Goal: Communication & Community: Answer question/provide support

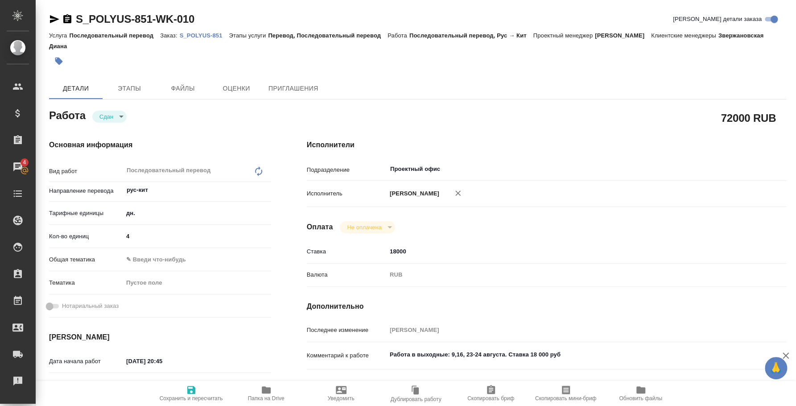
click at [202, 33] on p "S_POLYUS-851" at bounding box center [204, 35] width 49 height 7
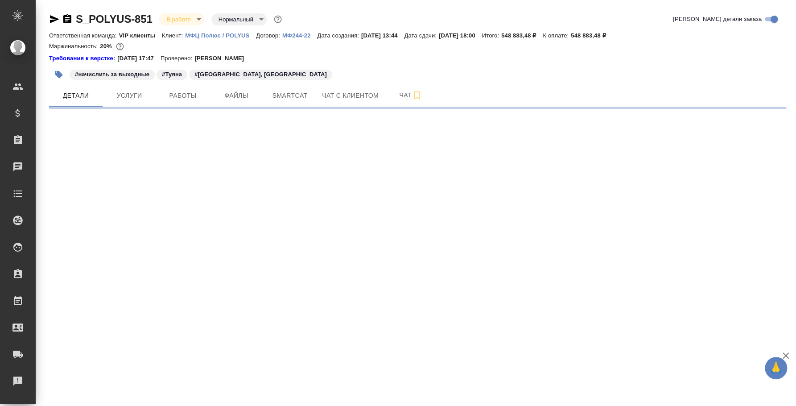
select select "RU"
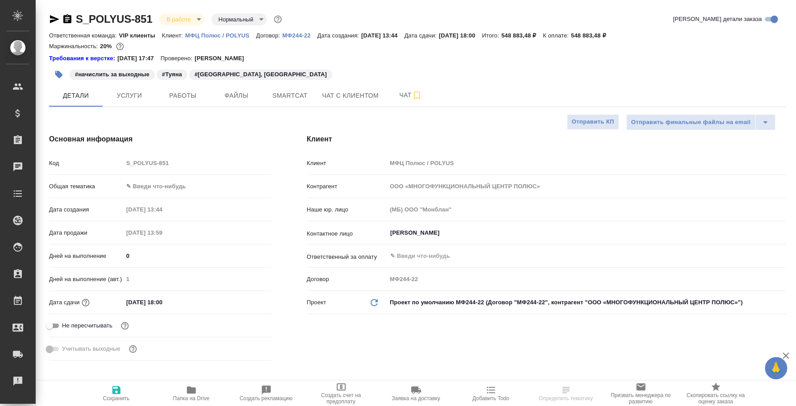
type textarea "x"
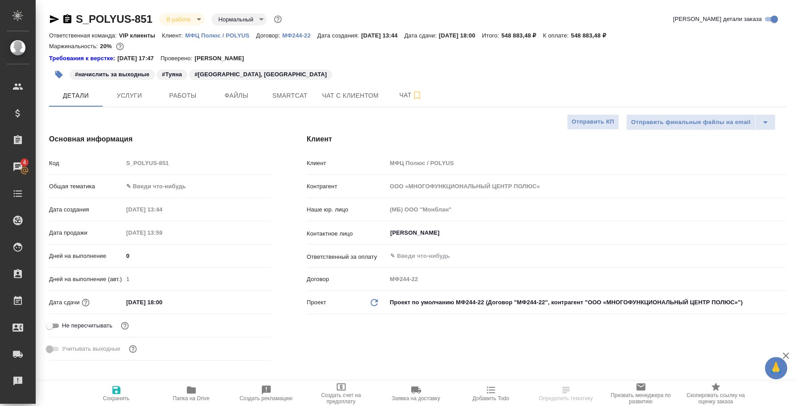
type textarea "x"
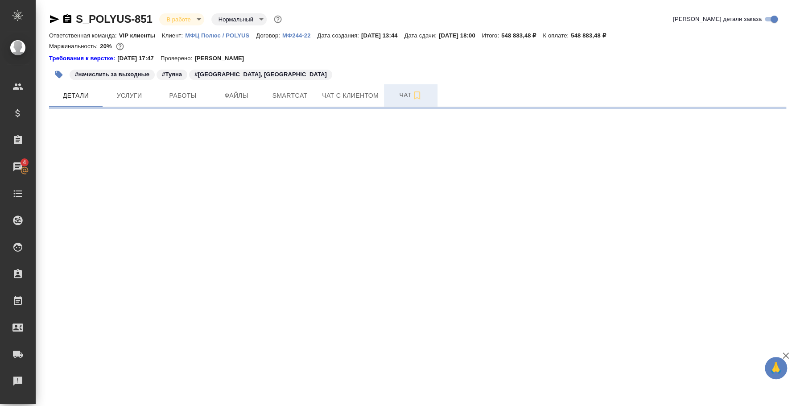
select select "RU"
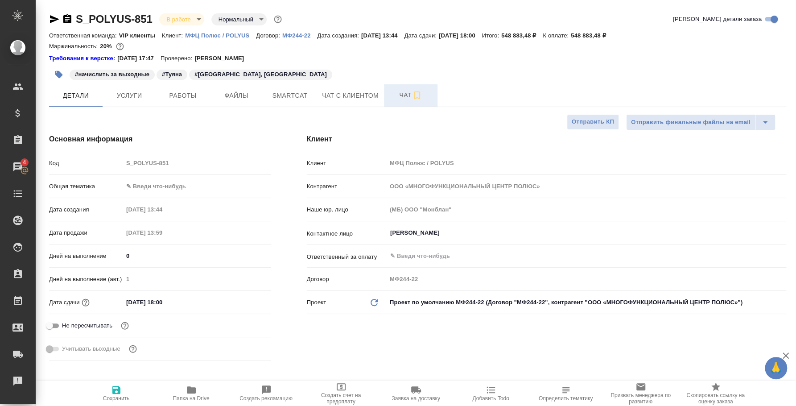
click at [404, 99] on span "Чат" at bounding box center [410, 95] width 43 height 11
type textarea "x"
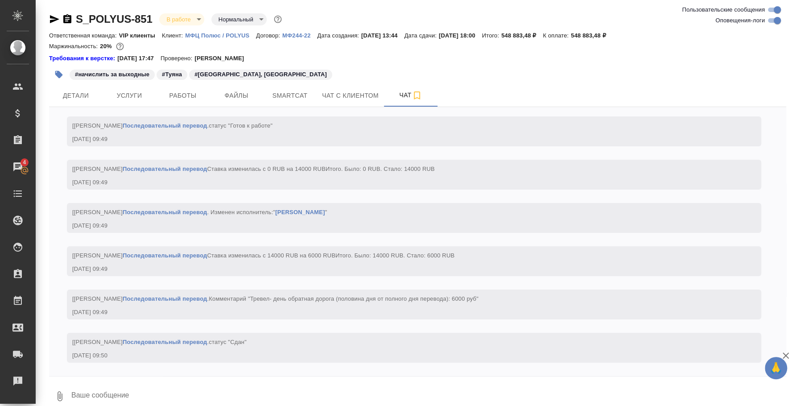
scroll to position [6983, 0]
click at [64, 388] on button "0" at bounding box center [59, 396] width 21 height 30
click at [67, 352] on span "С локального диска" at bounding box center [56, 348] width 61 height 11
click at [0, 0] on input "С локального диска" at bounding box center [0, 0] width 0 height 0
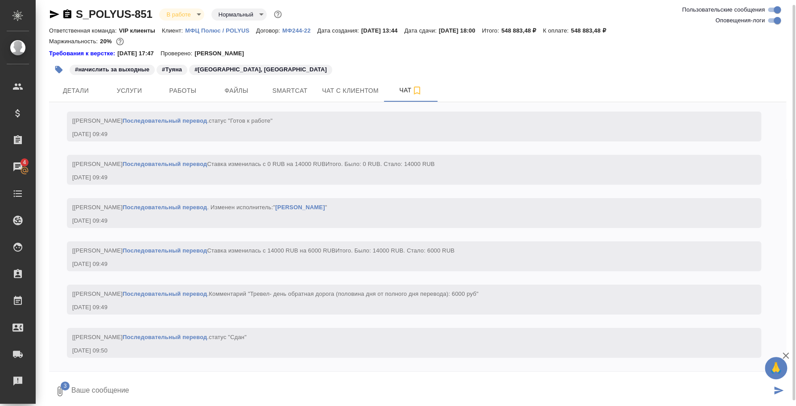
click at [203, 390] on textarea at bounding box center [420, 391] width 701 height 30
type textarea "Л"
type textarea "#"
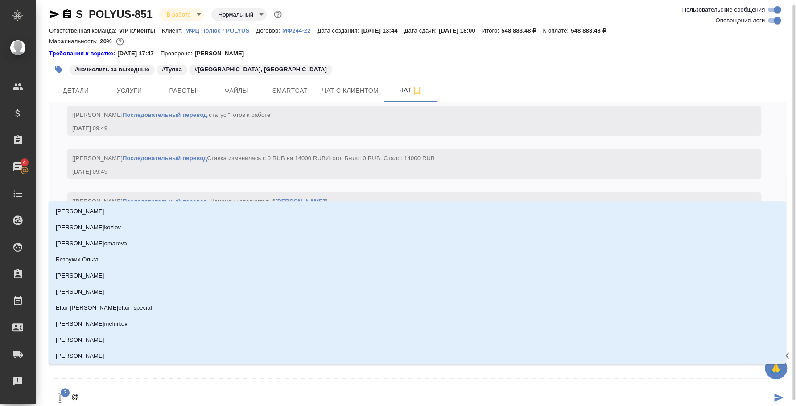
type textarea "@д"
type input "д"
type textarea "@ди"
type input "ди"
type textarea "@диа"
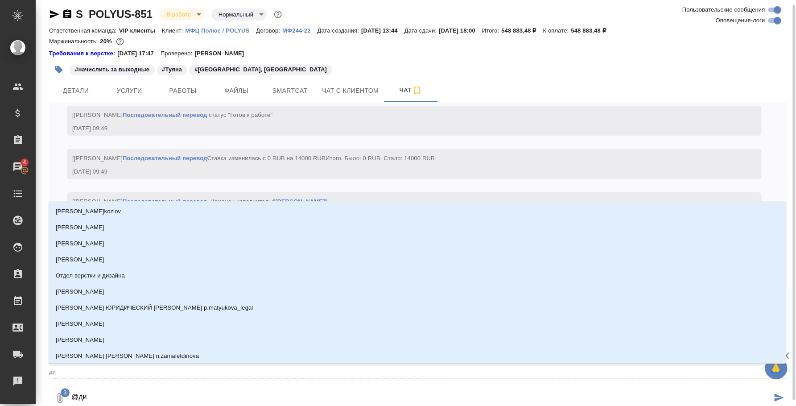
type input "диа"
type textarea "@диан"
type input "диан"
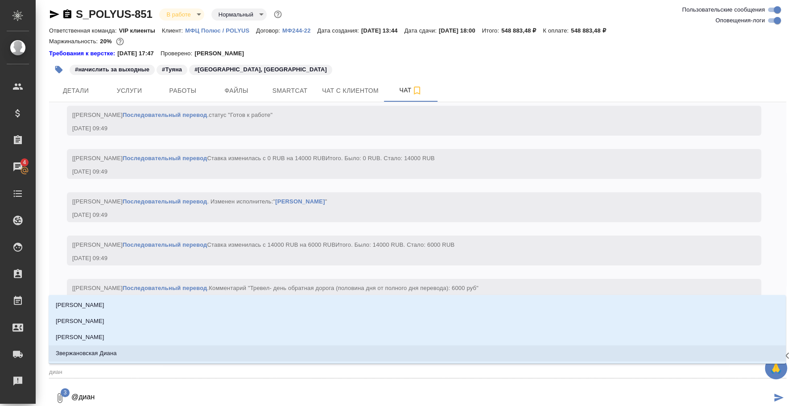
click at [207, 356] on li "Звержановская Диана" at bounding box center [417, 353] width 737 height 16
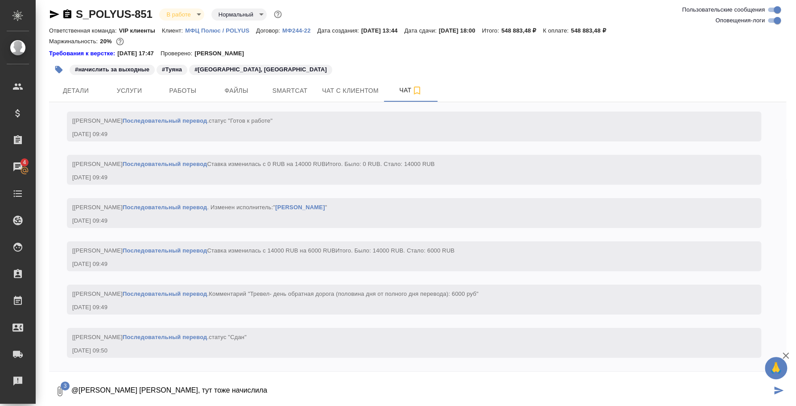
type textarea "@Звержановская Диана Диана, тут тоже начислила"
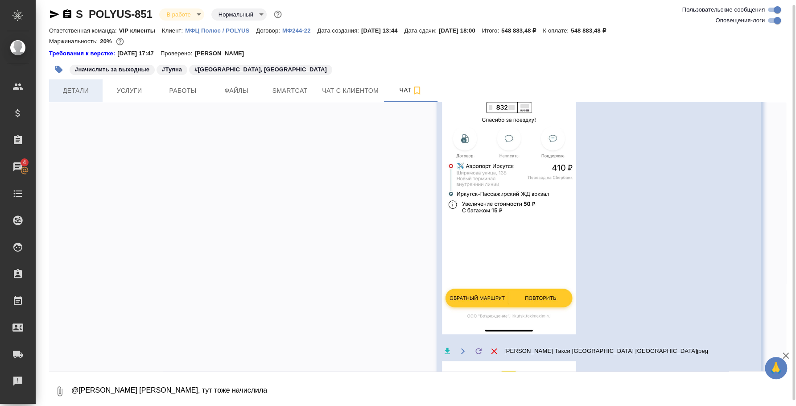
scroll to position [7106, 0]
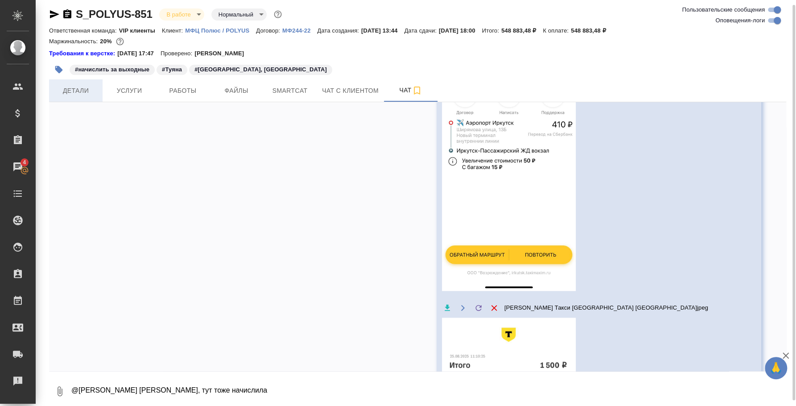
click at [83, 87] on span "Детали" at bounding box center [75, 90] width 43 height 11
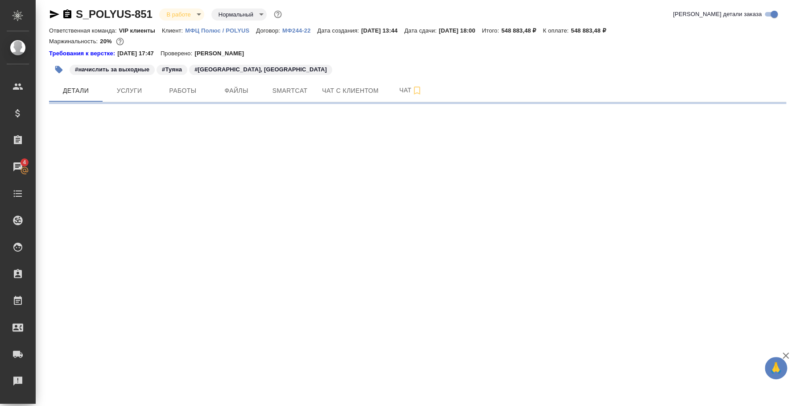
select select "RU"
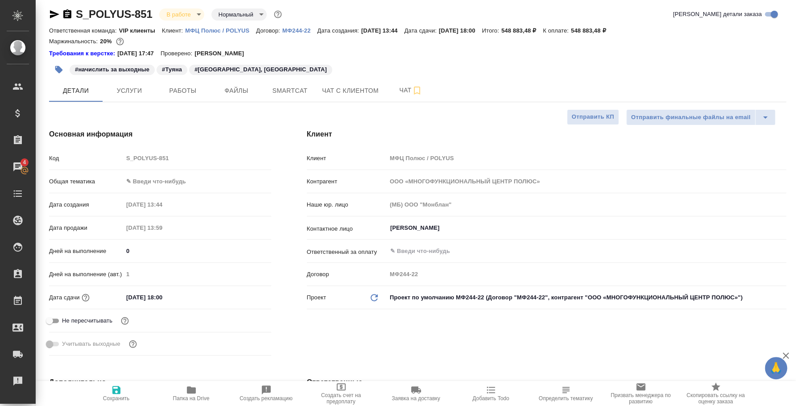
type textarea "x"
click at [244, 86] on span "Файлы" at bounding box center [236, 90] width 43 height 11
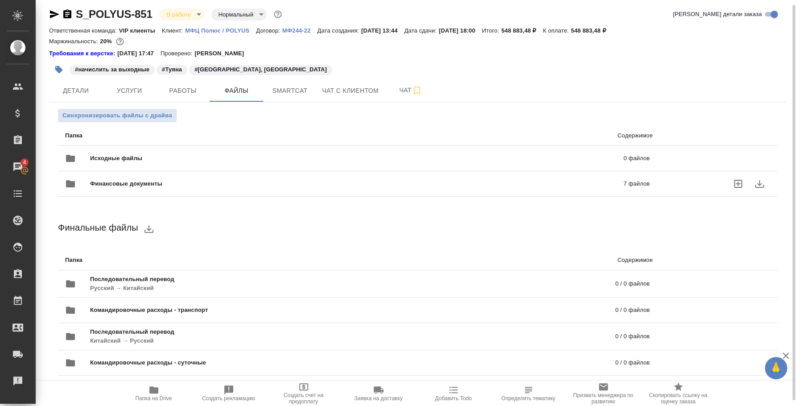
click at [150, 175] on div "Финансовые документы 7 файлов" at bounding box center [357, 183] width 584 height 21
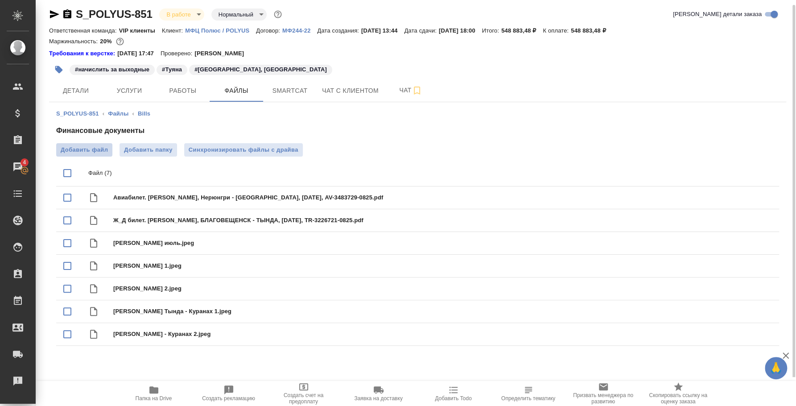
click at [85, 148] on span "Добавить файл" at bounding box center [84, 149] width 47 height 9
click at [0, 0] on input "Добавить файл" at bounding box center [0, 0] width 0 height 0
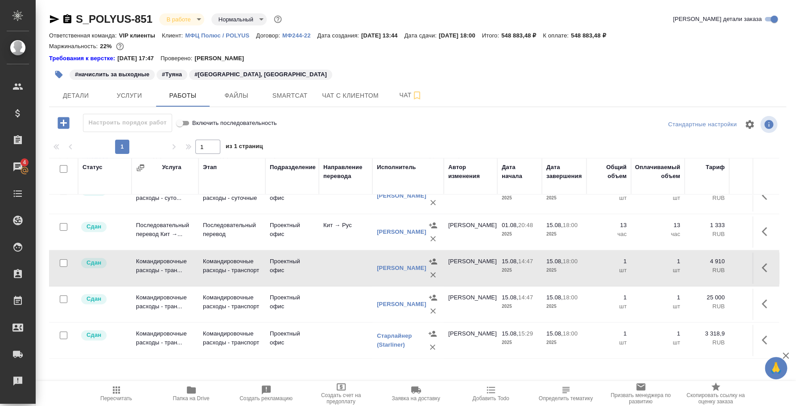
scroll to position [9, 0]
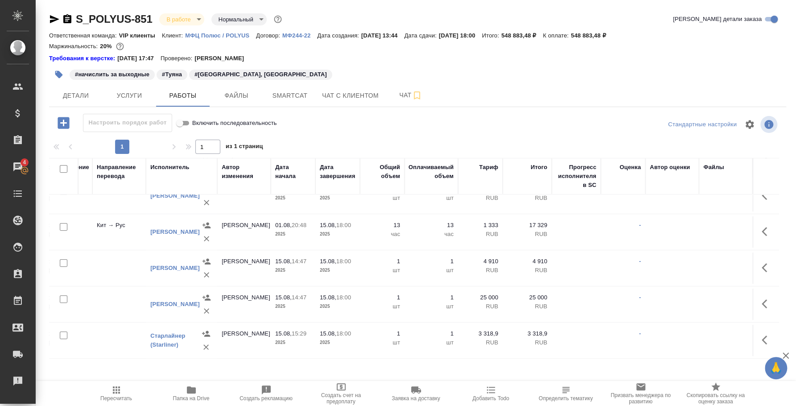
scroll to position [237, 0]
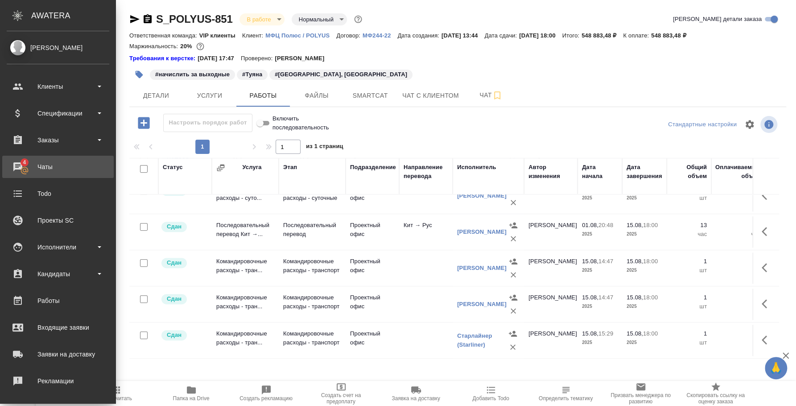
click at [85, 172] on div "Чаты" at bounding box center [58, 166] width 103 height 13
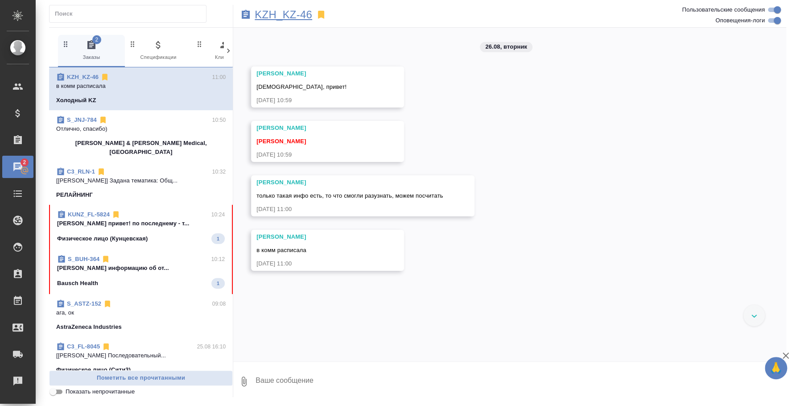
click at [286, 18] on p "KZH_KZ-46" at bounding box center [282, 14] width 57 height 9
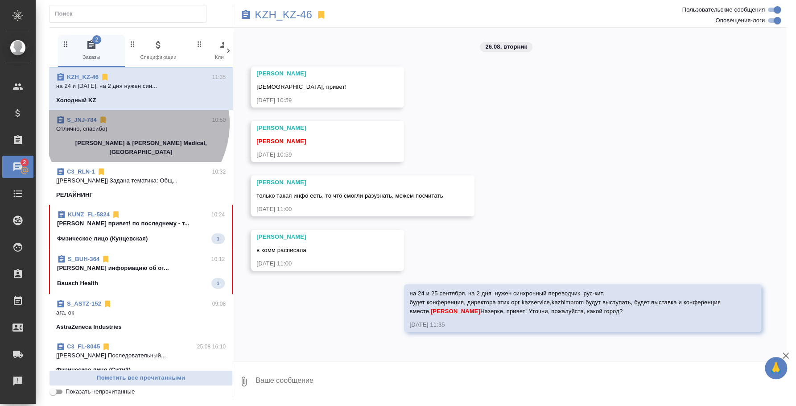
click at [136, 123] on div "S_JNJ-784 10:50" at bounding box center [140, 119] width 169 height 9
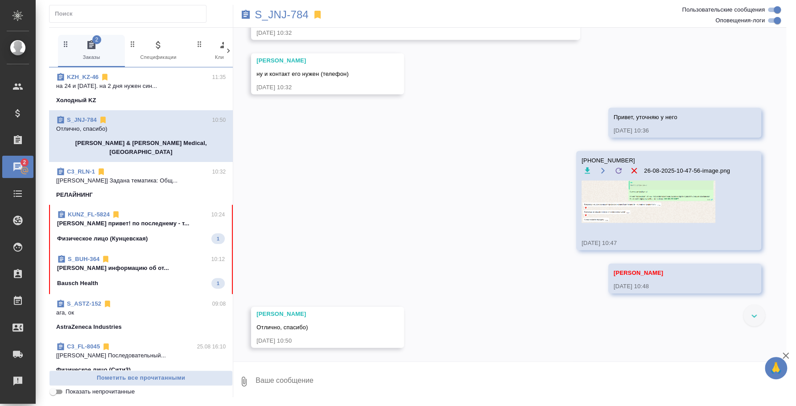
scroll to position [5728, 0]
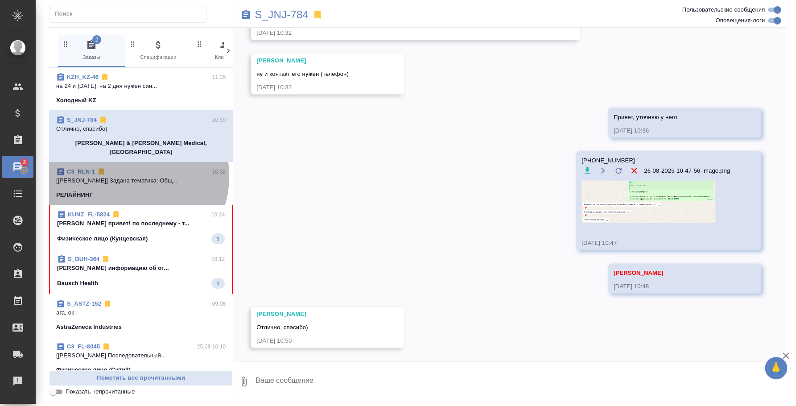
click at [129, 176] on p "[Ильина Екатерина] Задана тематика: Общ..." at bounding box center [140, 180] width 169 height 9
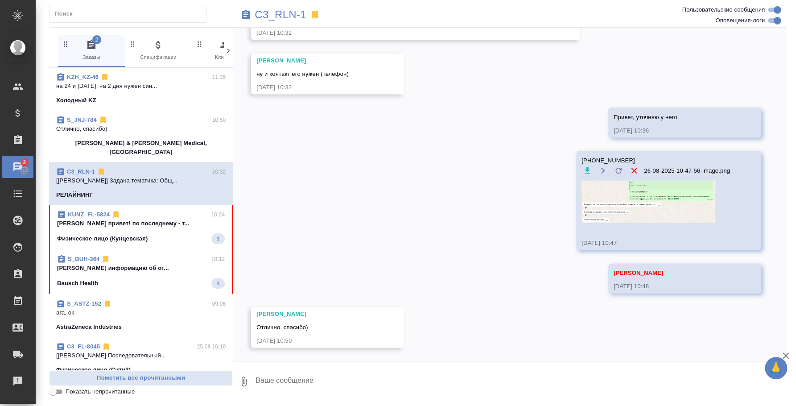
scroll to position [0, 0]
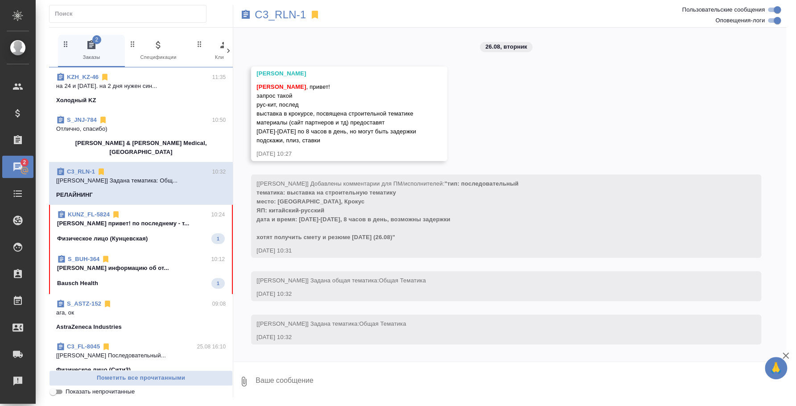
click at [345, 384] on textarea at bounding box center [519, 381] width 531 height 30
drag, startPoint x: 328, startPoint y: 139, endPoint x: 256, endPoint y: 98, distance: 82.4
click at [256, 98] on div "Федотова Ирина , привет! запрос такой рус-кит, послед выставка в крокурсе, посв…" at bounding box center [336, 112] width 160 height 65
copy span "запрос такой рус-кит, послед выставка в крокурсе, посвящена строительной темати…"
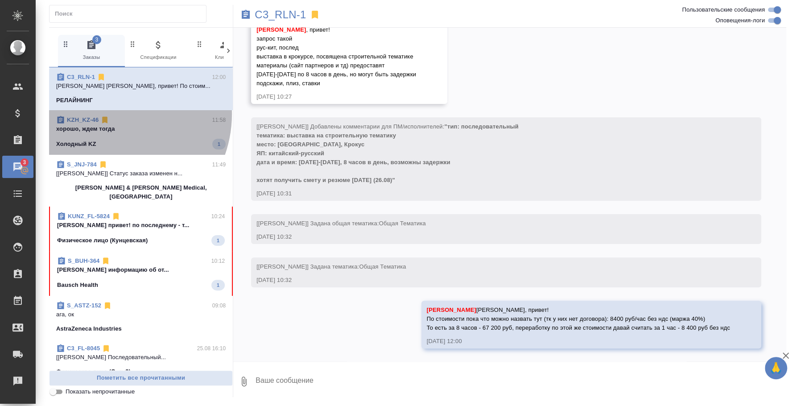
click at [110, 114] on div "KZH_KZ-46 11:58 хорошо, ждем тогда Холодный KZ 1" at bounding box center [141, 132] width 184 height 45
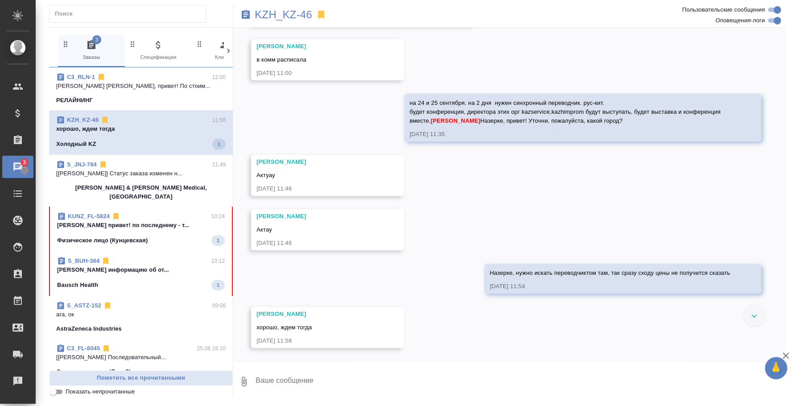
scroll to position [217, 0]
click at [411, 378] on textarea at bounding box center [519, 381] width 531 height 30
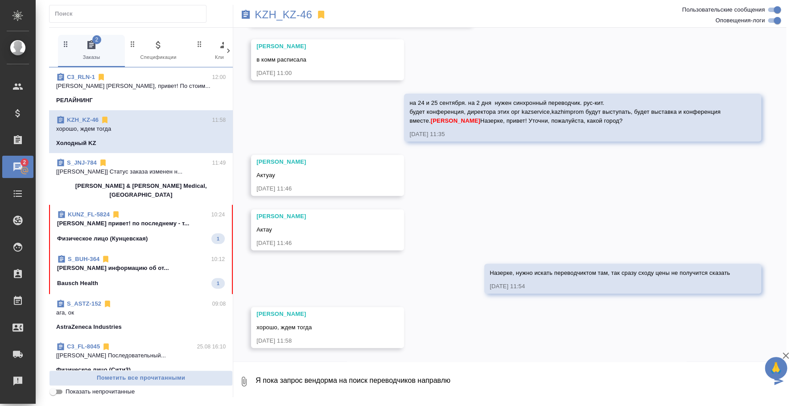
click at [333, 374] on textarea "Я пока запрос вендорма на поиск переводчиков направлю" at bounding box center [512, 381] width 517 height 30
type textarea "Я пока запрос вендоров на поиск переводчиков направлю"
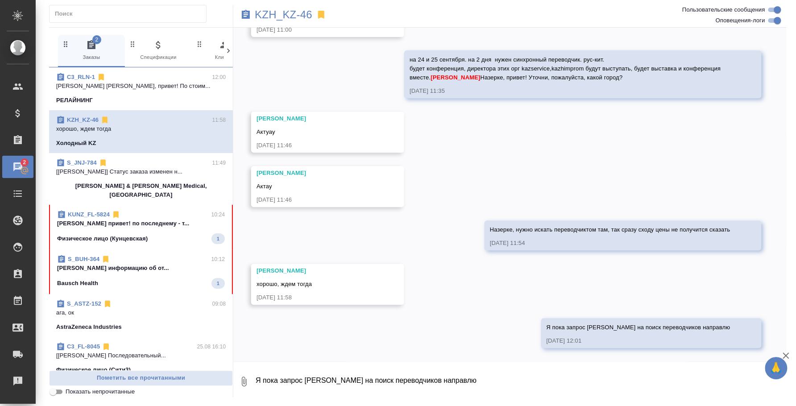
scroll to position [260, 0]
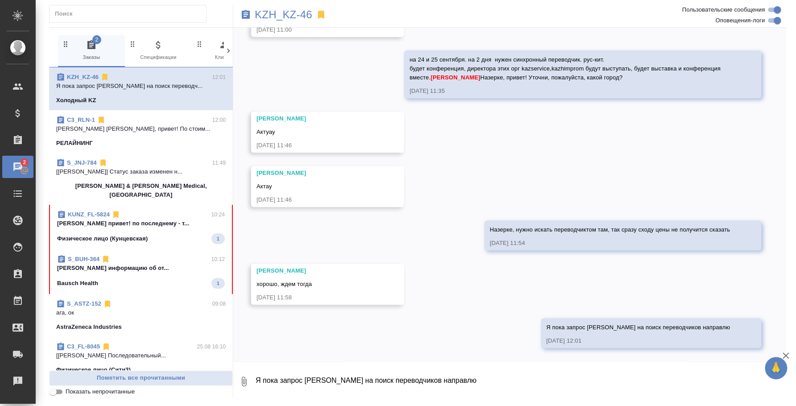
click at [587, 394] on textarea "Я пока запрос вендоров на поиск переводчиков направлю" at bounding box center [519, 381] width 531 height 30
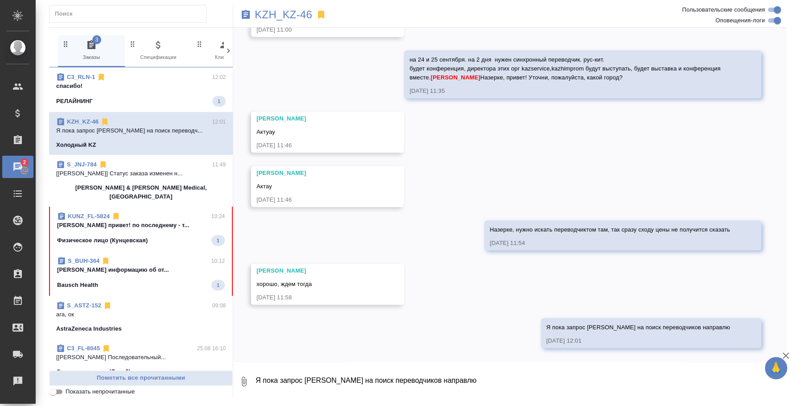
click at [529, 217] on div "26.08, вторник Кошербаева Назерке Ира, привет! 26.08.25, 10:59 Кошербаева Назер…" at bounding box center [509, 194] width 553 height 333
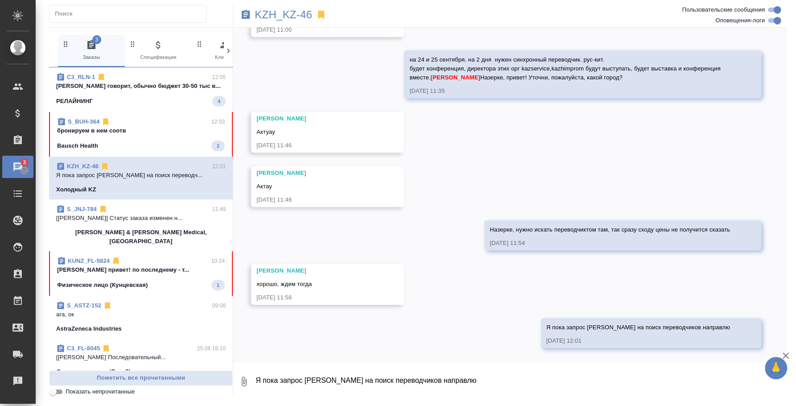
click at [163, 93] on span "C3_RLN-1 12:05 Бэлла говорит, обычно бюджет 30-50 тыс в... РЕЛАЙНИНГ 4" at bounding box center [140, 90] width 169 height 34
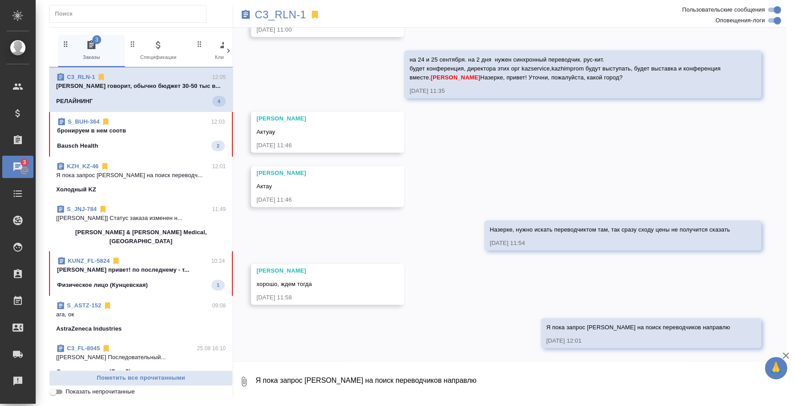
scroll to position [275, 0]
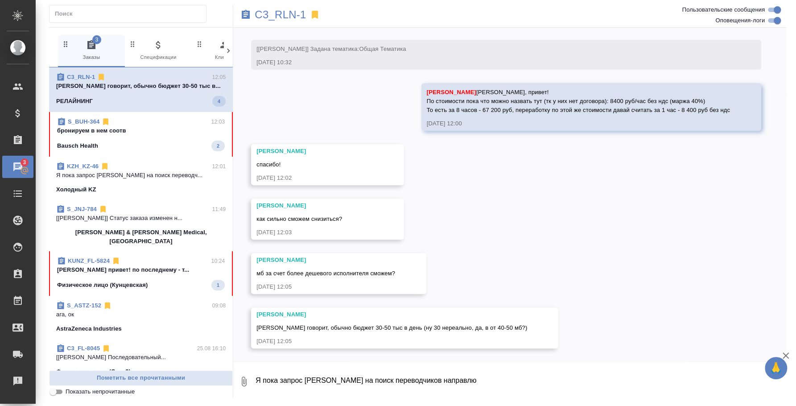
click at [492, 375] on textarea "Я пока запрос [PERSON_NAME] на поиск переводчиков направлю" at bounding box center [519, 381] width 531 height 30
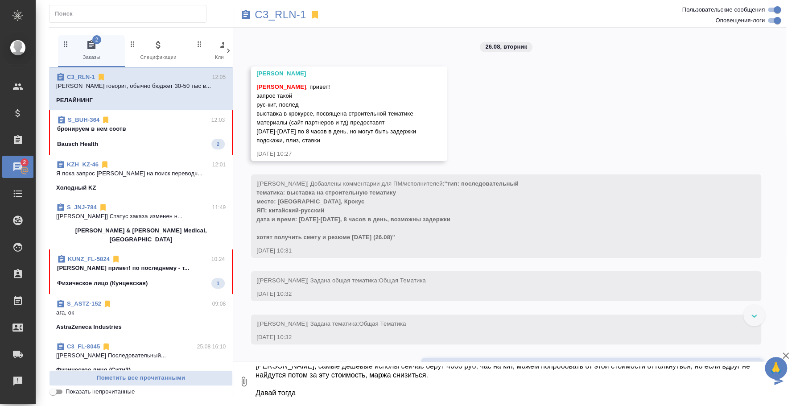
scroll to position [223, 0]
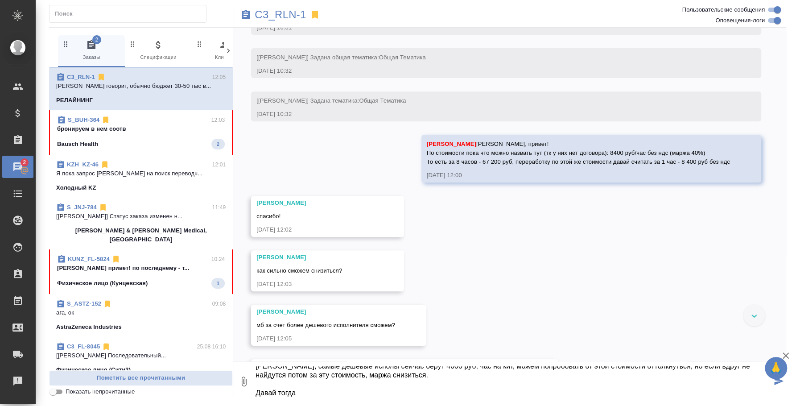
paste textarea "6700"
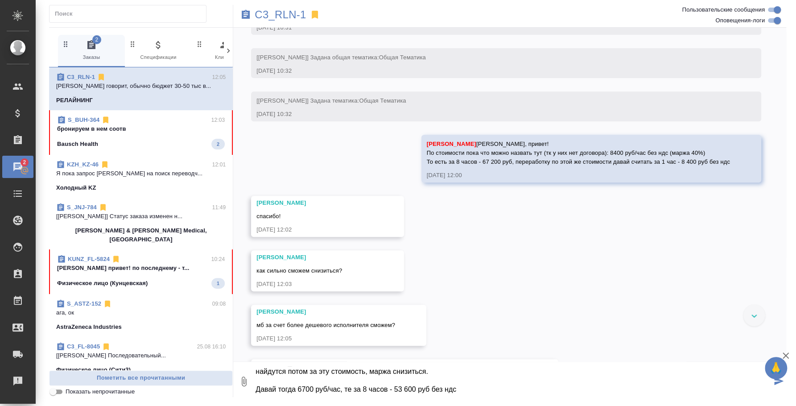
scroll to position [32, 0]
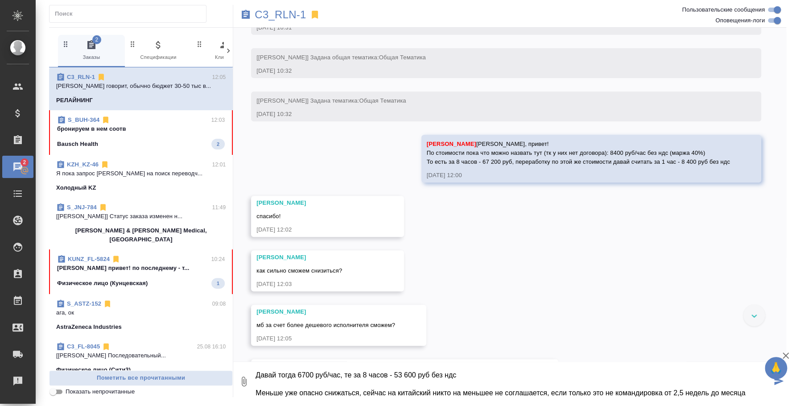
type textarea "Таня, самые дешевые исполы сейчас берут 4000 руб, час на кит, можем попробовать…"
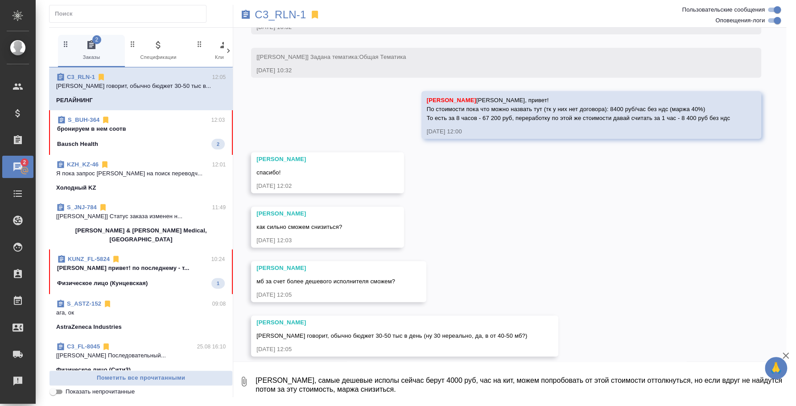
scroll to position [371, 0]
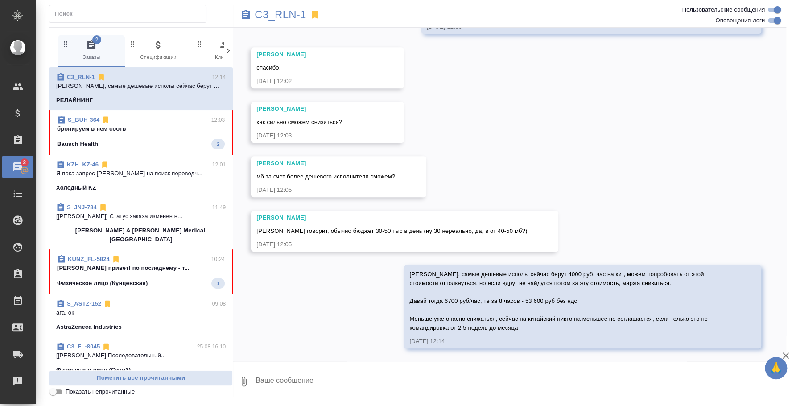
click at [143, 143] on div "Bausch Health 2" at bounding box center [141, 144] width 168 height 11
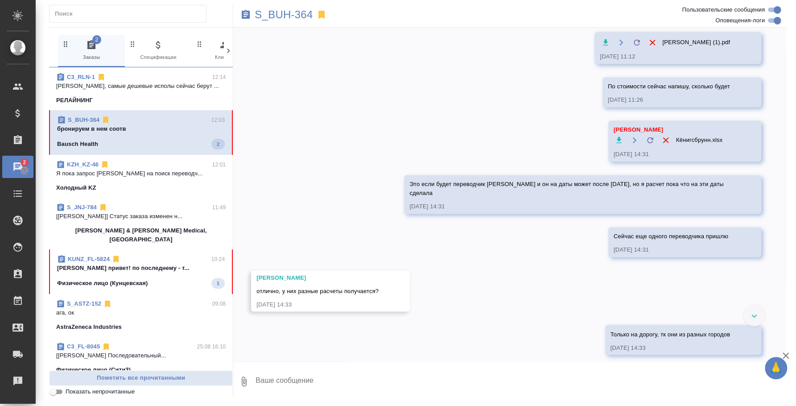
click at [303, 377] on textarea at bounding box center [519, 381] width 531 height 30
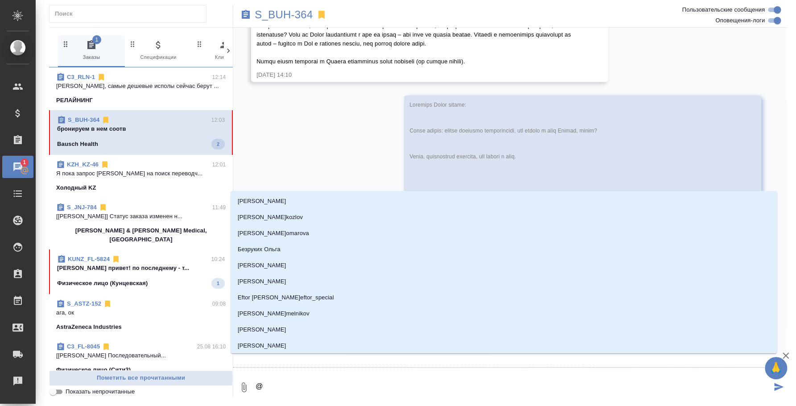
scroll to position [8446, 0]
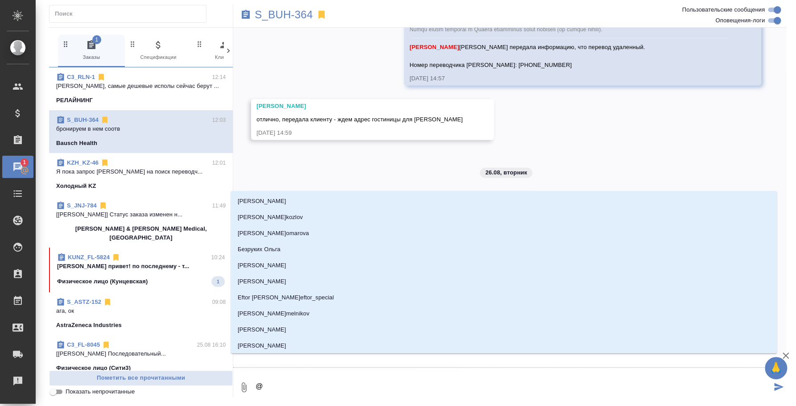
type textarea "@y"
type input "y"
type textarea "@y'b"
type input "y'b"
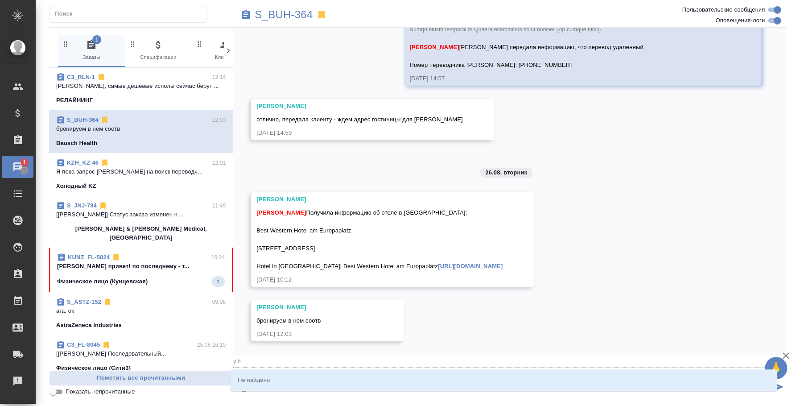
type textarea "@y"
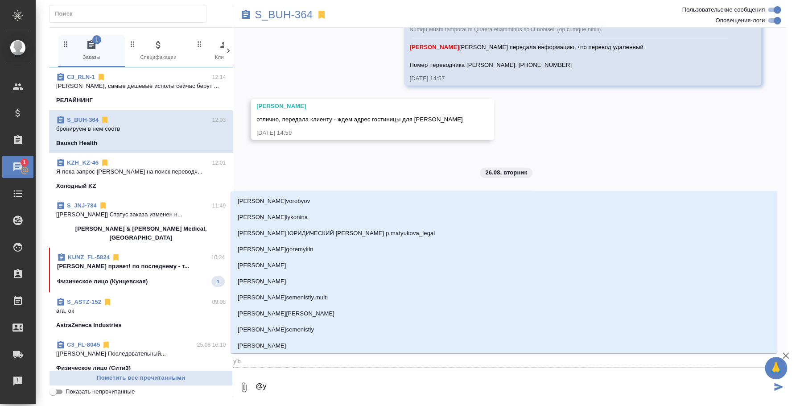
type input "y"
type textarea "@"
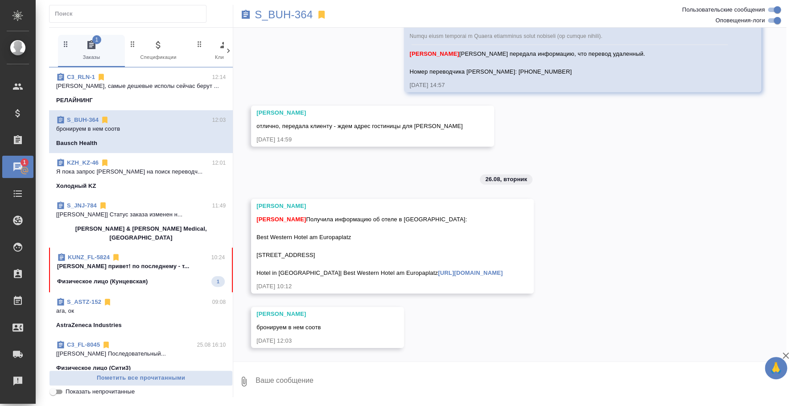
scroll to position [8423, 0]
type textarea "н"
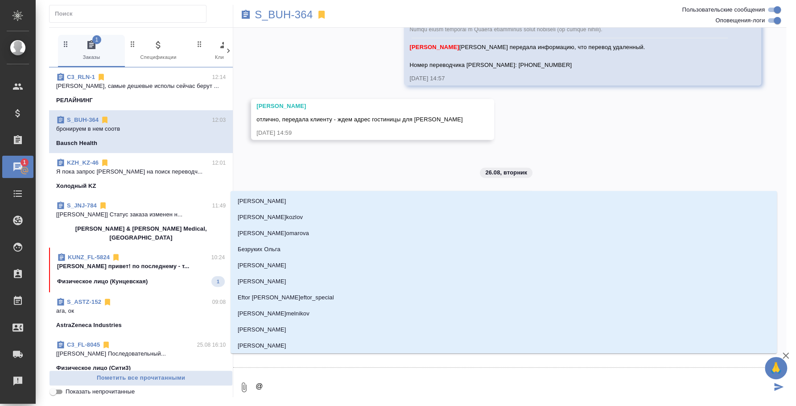
scroll to position [8446, 0]
type textarea "@y"
type input "y"
type textarea "@"
type textarea "@н"
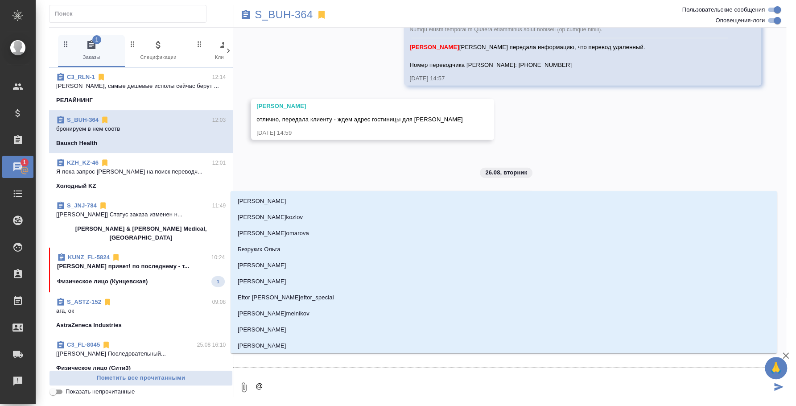
type input "н"
type textarea "@ни"
type input "ни"
type textarea "@ник"
type input "ник"
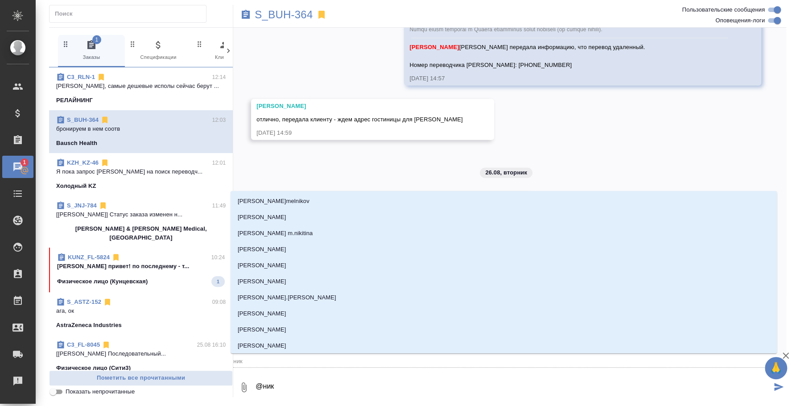
type textarea "@ники"
type input "ники"
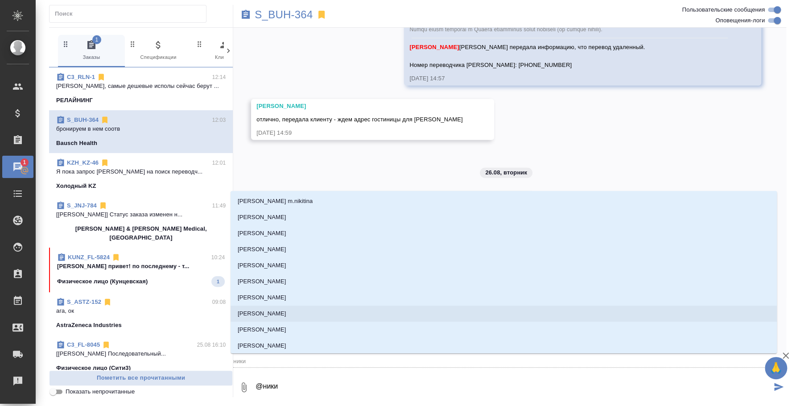
click at [302, 316] on li "Никифорова Валерия" at bounding box center [503, 313] width 546 height 16
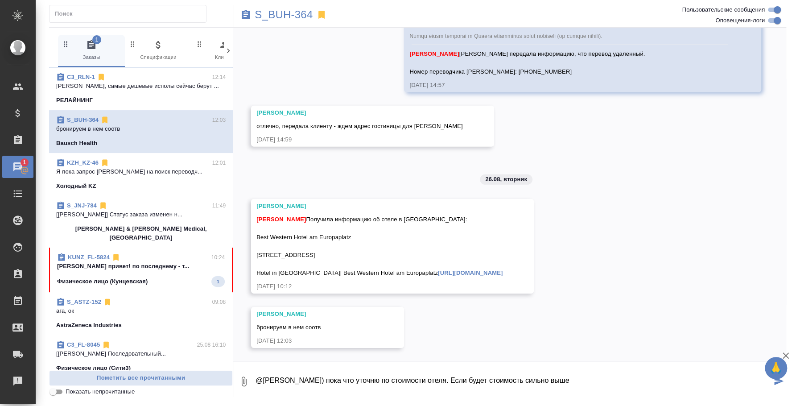
click at [595, 375] on textarea "@Никифорова Валерия Привет) пока что уточню по стоимости отеля. Если будет стои…" at bounding box center [512, 381] width 517 height 30
click at [620, 376] on textarea "@Никифорова Валерия Привет) пока что уточню по стоимости отеля. Если будет стои…" at bounding box center [512, 381] width 517 height 30
type textarea "@Никифорова Валерия Привет) пока что уточню по стоимости отеля. Если будет стои…"
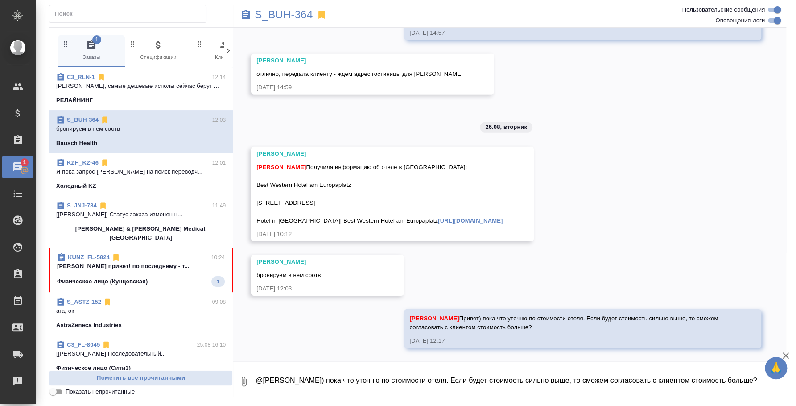
scroll to position [8476, 0]
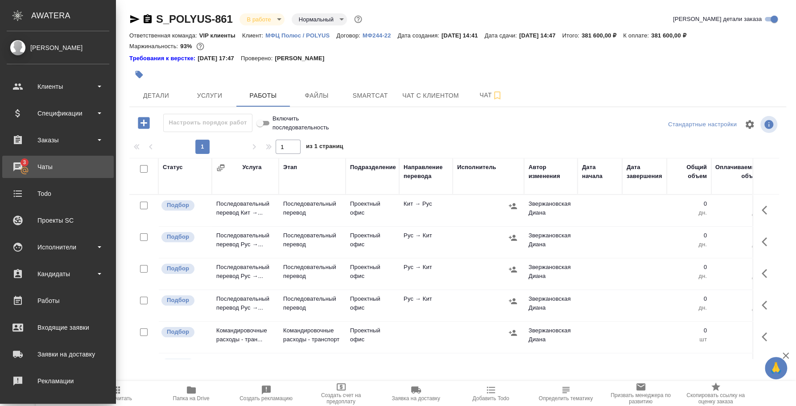
click at [22, 162] on div "Чаты" at bounding box center [58, 166] width 103 height 13
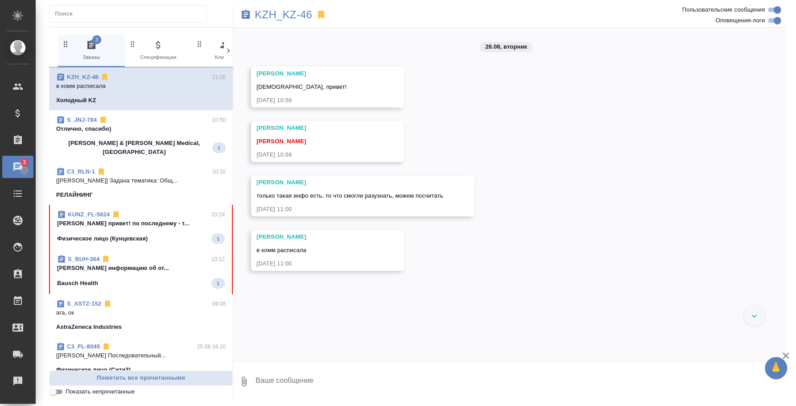
click at [153, 122] on div "S_JNJ-784 10:50" at bounding box center [140, 119] width 169 height 9
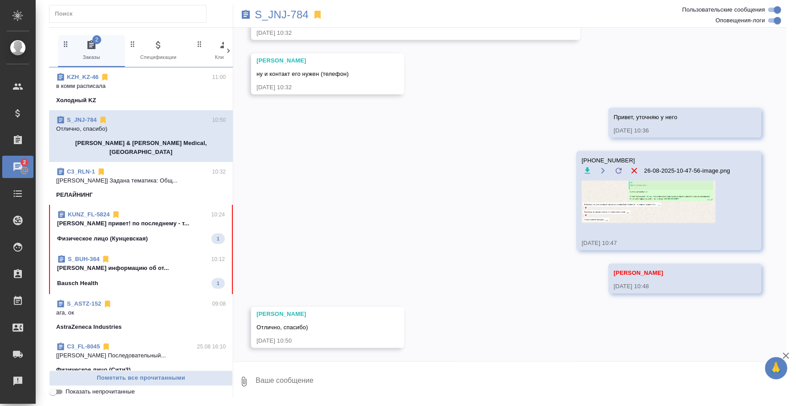
scroll to position [5728, 0]
click at [153, 93] on span "KZH_KZ-46 11:00 в комм расписала Холодный KZ" at bounding box center [140, 89] width 169 height 32
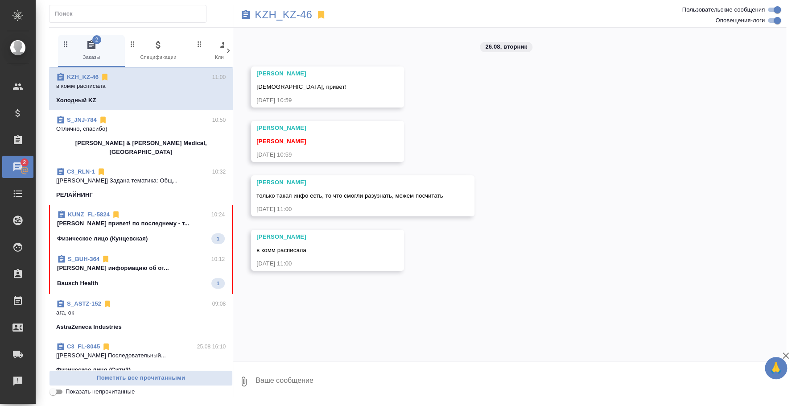
scroll to position [0, 0]
click at [164, 132] on p "Отлично, спасибо)" at bounding box center [140, 128] width 169 height 9
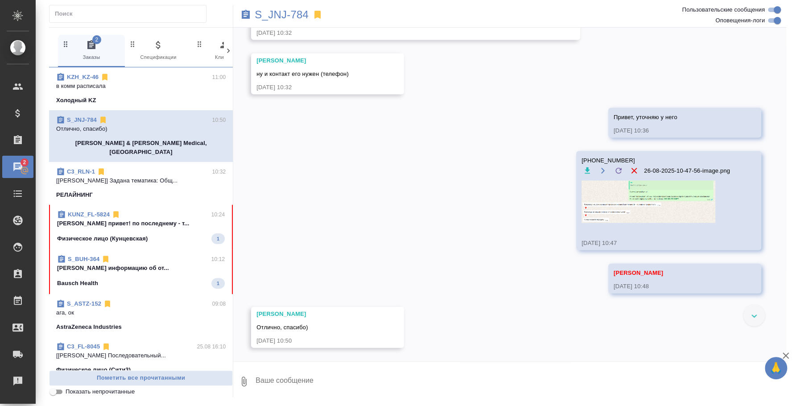
scroll to position [5686, 0]
click at [147, 96] on div "Холодный KZ" at bounding box center [140, 100] width 169 height 9
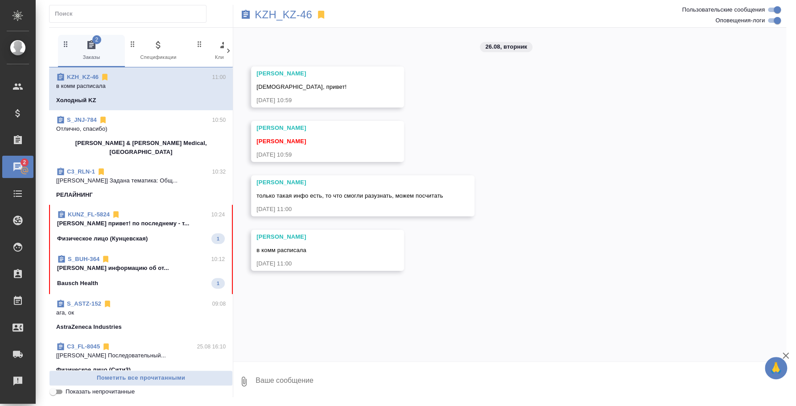
scroll to position [0, 0]
click at [283, 19] on p "KZH_KZ-46" at bounding box center [282, 14] width 57 height 9
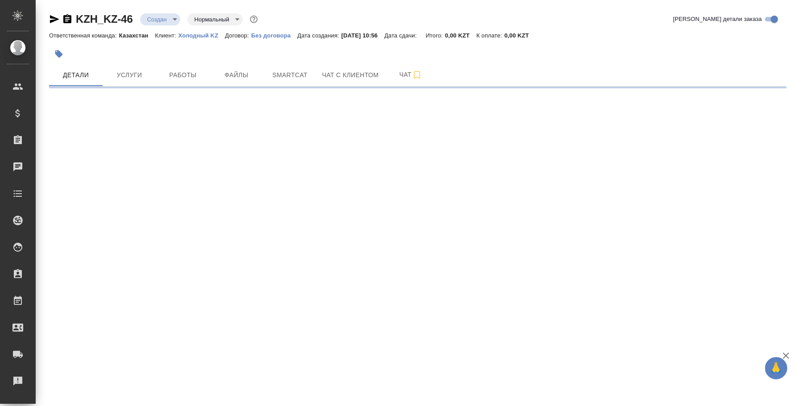
select select "RU"
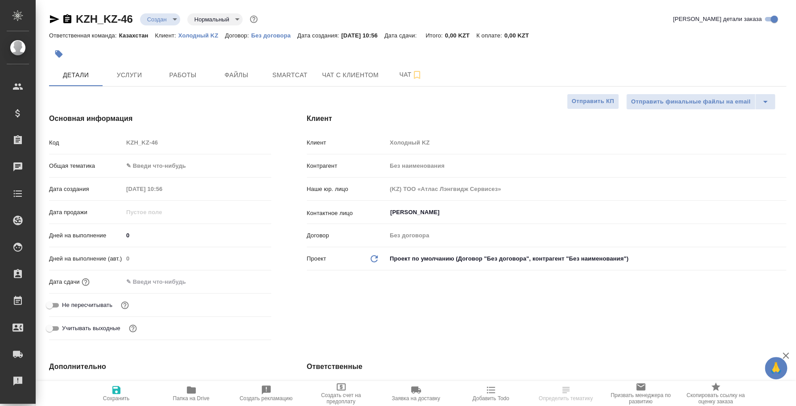
type textarea "x"
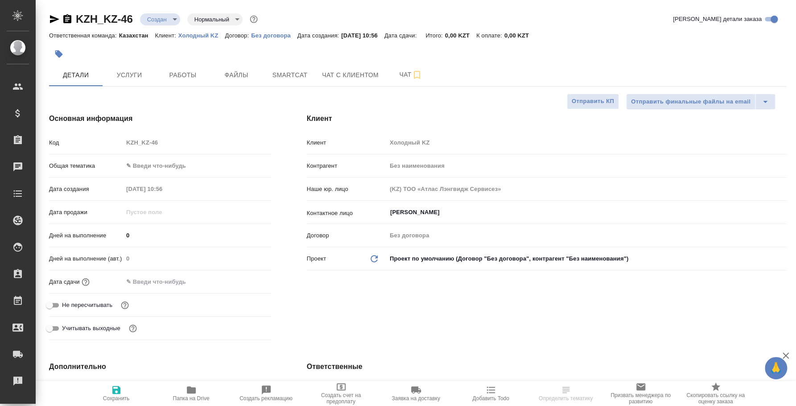
type textarea "x"
select select "RU"
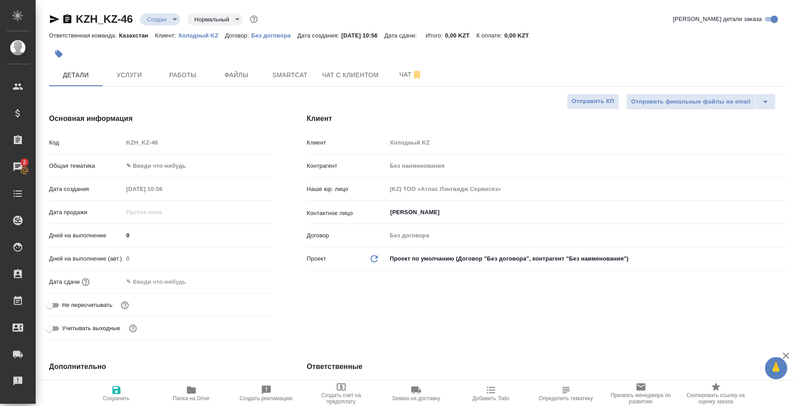
type textarea "x"
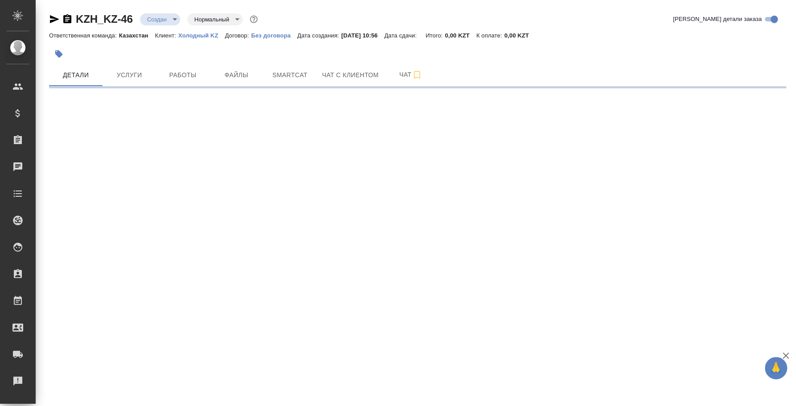
select select "RU"
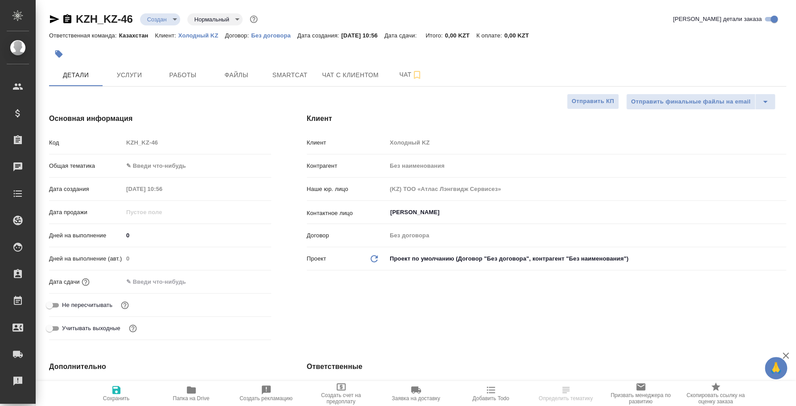
type textarea "x"
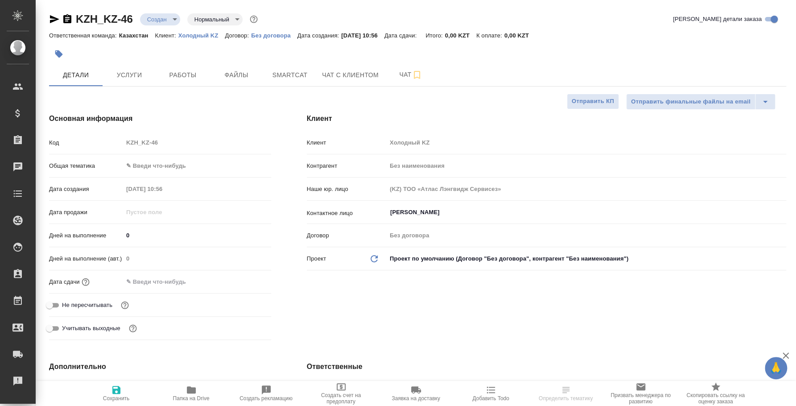
type textarea "x"
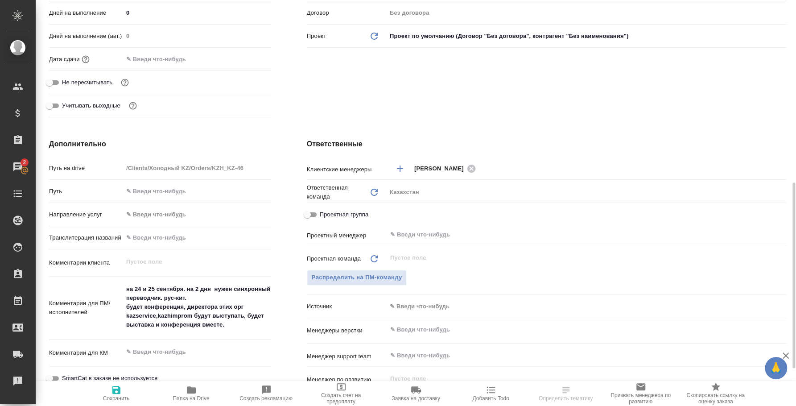
scroll to position [278, 0]
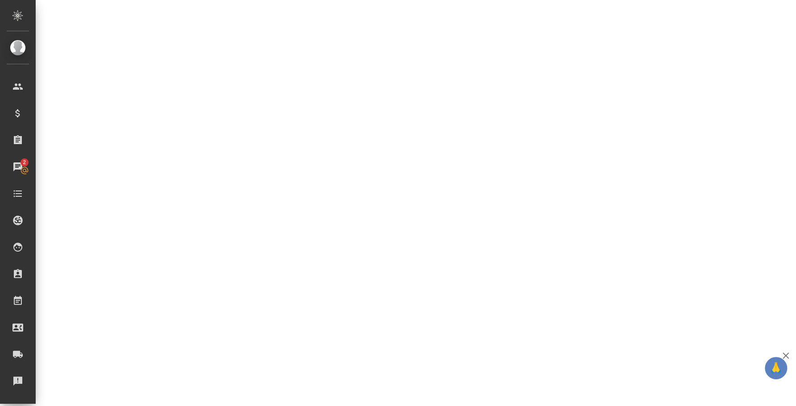
click at [236, 267] on div ".cls-1 fill:#fff; AWATERA Fedotova Irina Клиенты Спецификации Заказы 2 Чаты Tod…" at bounding box center [398, 203] width 796 height 406
select select "RU"
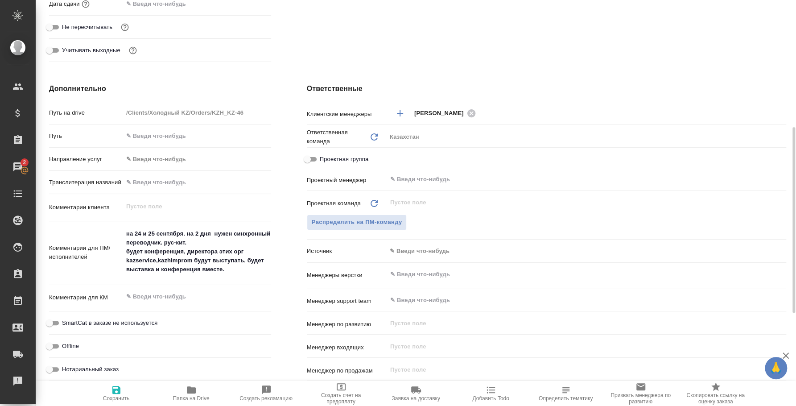
type textarea "x"
click at [235, 274] on textarea "на 24 и 25 сентября. на 2 дня нужен синхронный переводчик. рус-кит. будет конфе…" at bounding box center [196, 251] width 147 height 51
drag, startPoint x: 234, startPoint y: 267, endPoint x: 107, endPoint y: 224, distance: 134.7
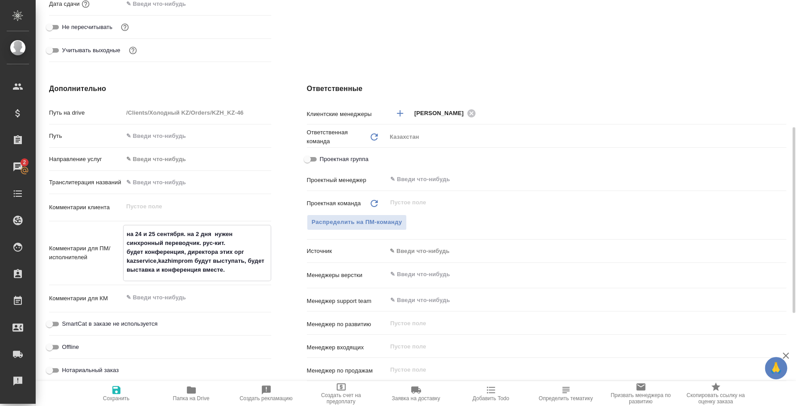
click at [107, 225] on div "Комментарии для ПМ/исполнителей на 24 и 25 сентября. на 2 дня нужен синхронный …" at bounding box center [160, 253] width 222 height 56
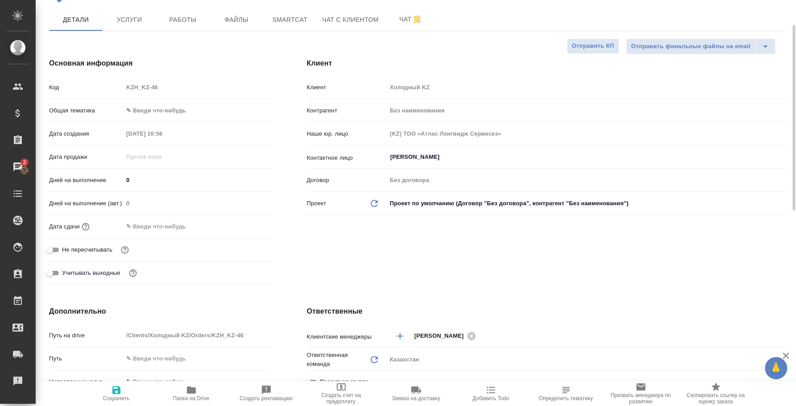
scroll to position [0, 0]
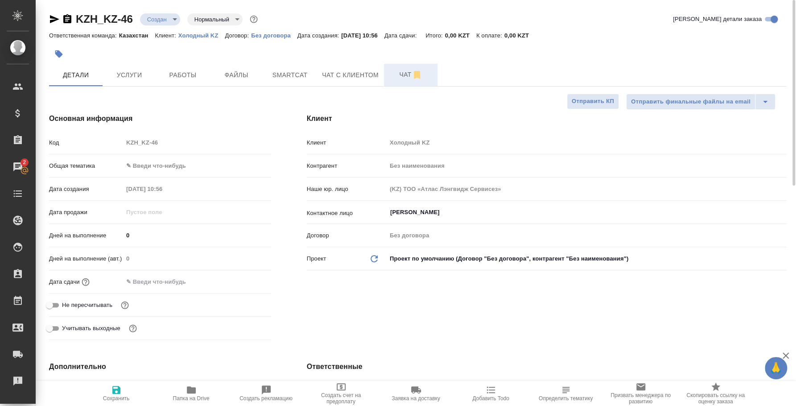
type textarea "x"
click at [409, 77] on span "Чат" at bounding box center [410, 74] width 43 height 11
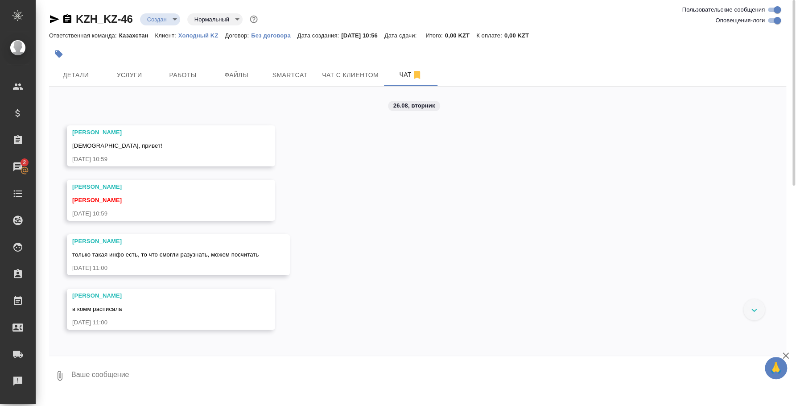
click at [249, 378] on textarea at bounding box center [427, 375] width 715 height 30
paste textarea "на 24 и 25 сентября. на 2 дня нужен синхронный переводчик. рус-кит. будет конфе…"
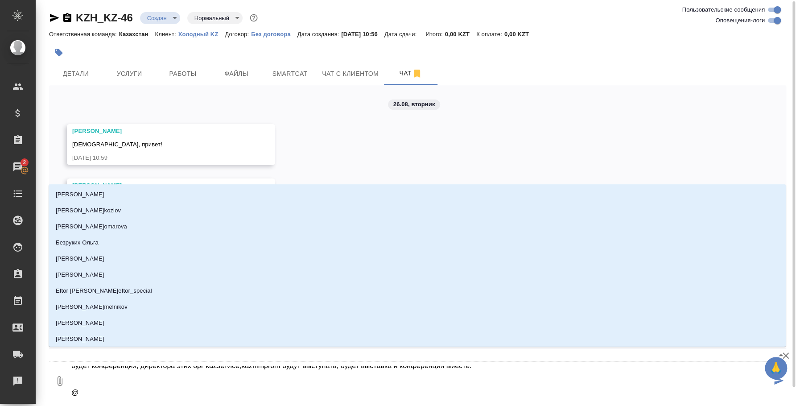
type textarea "на 24 и 25 сентября. на 2 дня нужен синхронный переводчик. рус-кит. будет конфе…"
type input "y"
type textarea "на 24 и 25 сентября. на 2 дня нужен синхронный переводчик. рус-кит. будет конфе…"
type input "y'f"
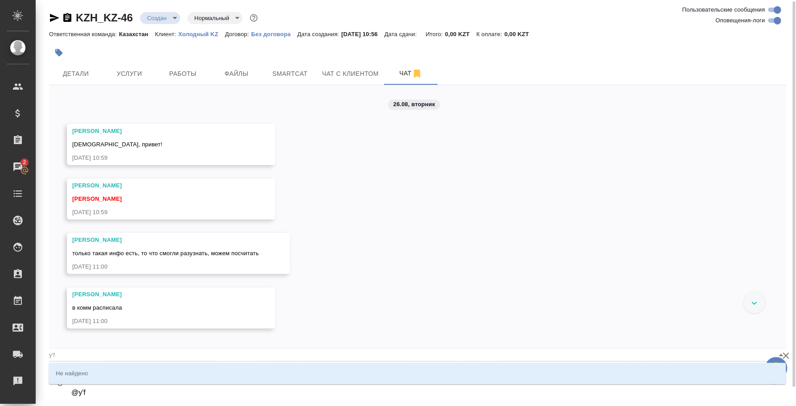
type textarea "на 24 и 25 сентября. на 2 дня нужен синхронный переводчик. рус-кит. будет конфе…"
type input "y"
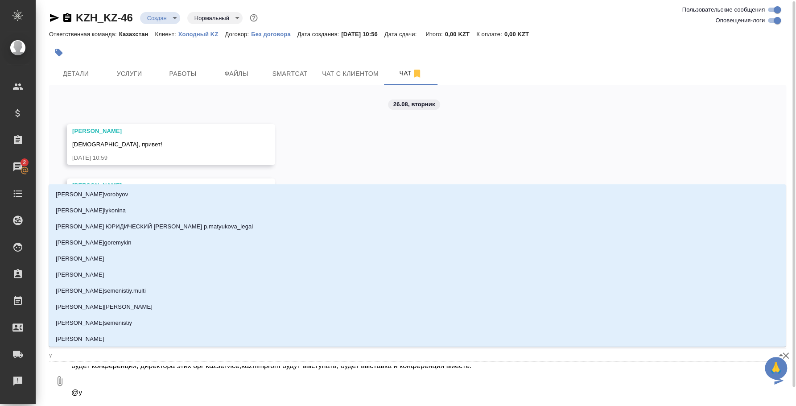
type textarea "на 24 и 25 сентября. на 2 дня нужен синхронный переводчик. рус-кит. будет конфе…"
type input "н"
type textarea "на 24 и 25 сентября. на 2 дня нужен синхронный переводчик. рус-кит. будет конфе…"
type input "на"
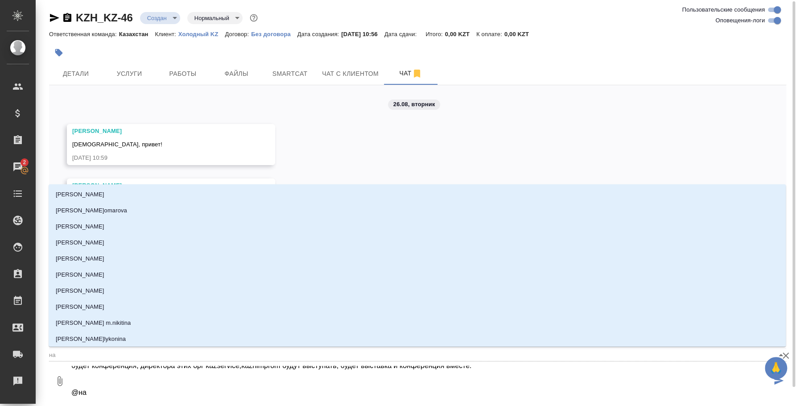
type textarea "на 24 и 25 сентября. на 2 дня нужен синхронный переводчик. рус-кит. будет конфе…"
type input "наз"
type textarea "на 24 и 25 сентября. на 2 дня нужен синхронный переводчик. рус-кит. будет конфе…"
type input "назв"
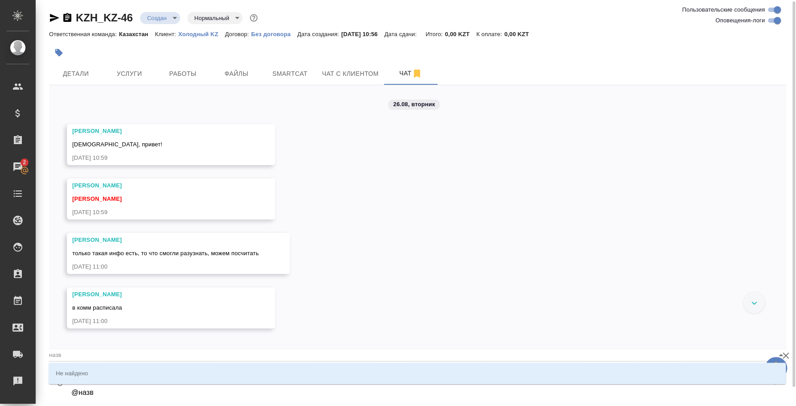
type textarea "на 24 и 25 сентября. на 2 дня нужен синхронный переводчик. рус-кит. будет конфе…"
type input "наз"
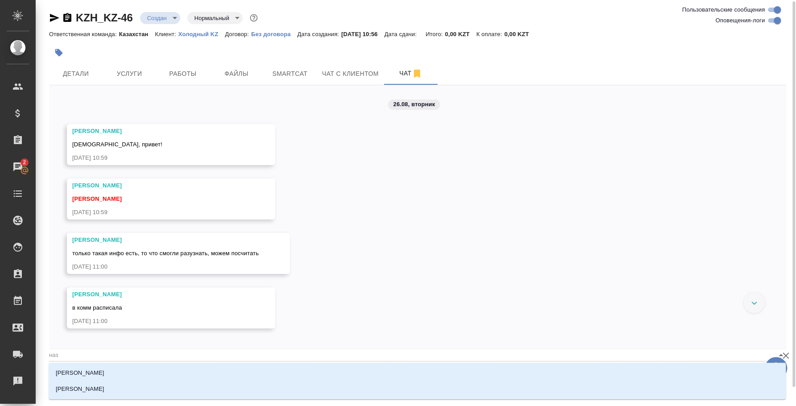
type textarea "на 24 и 25 сентября. на 2 дня нужен синхронный переводчик. рус-кит. будет конфе…"
type input "назе"
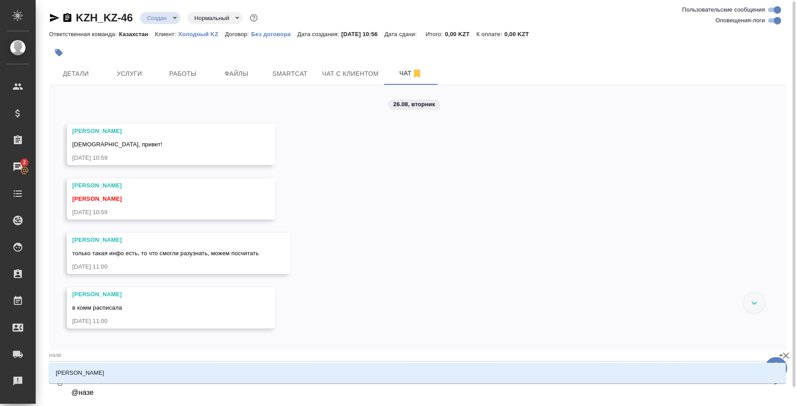
type textarea "на 24 и 25 сентября. на 2 дня нужен синхронный переводчик. рус-кит. будет конфе…"
type input "назер"
type textarea "на 24 и 25 сентября. на 2 дня нужен синхронный переводчик. рус-кит. будет конфе…"
type input "назерк"
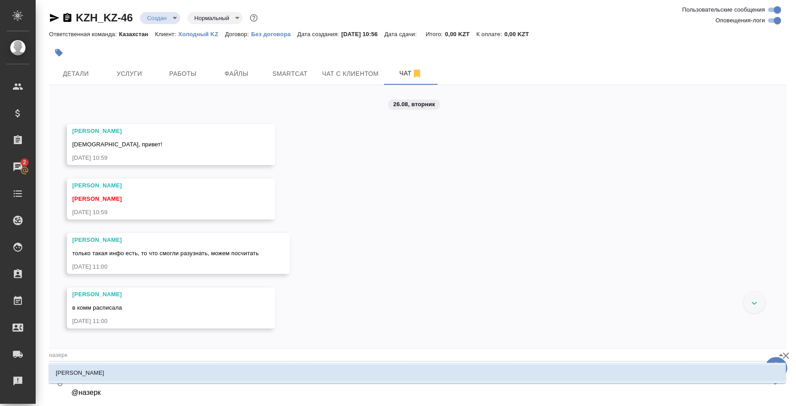
click at [279, 379] on li "[PERSON_NAME]" at bounding box center [417, 373] width 737 height 16
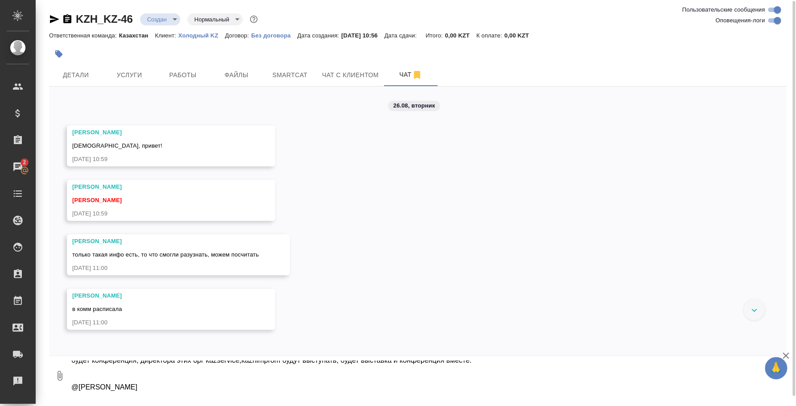
scroll to position [0, 0]
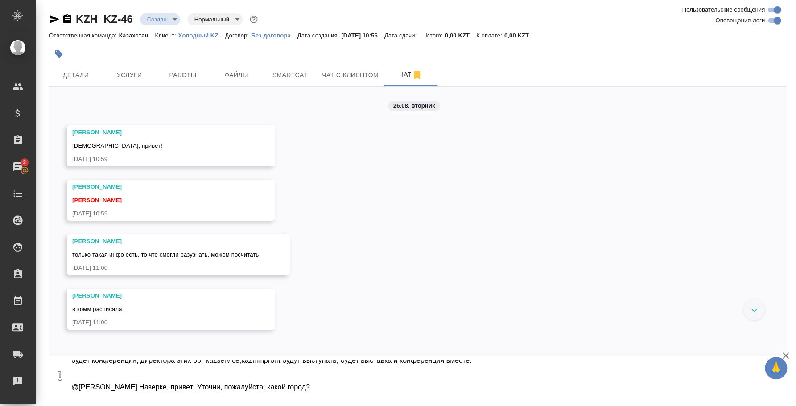
type textarea "на 24 и 25 сентября. на 2 дня нужен синхронный переводчик. рус-кит. будет конфе…"
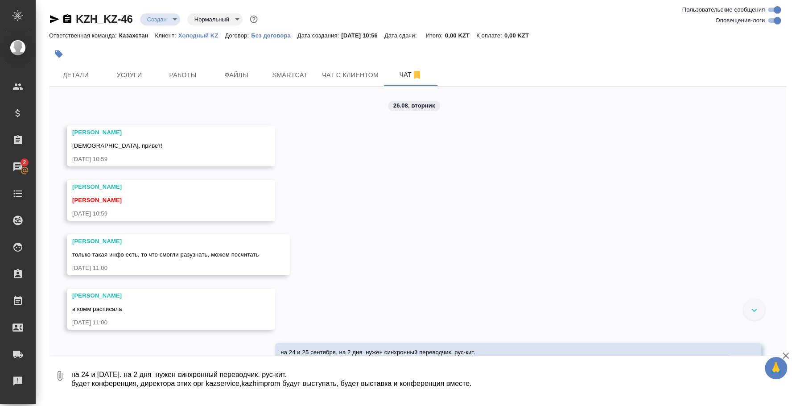
scroll to position [66, 0]
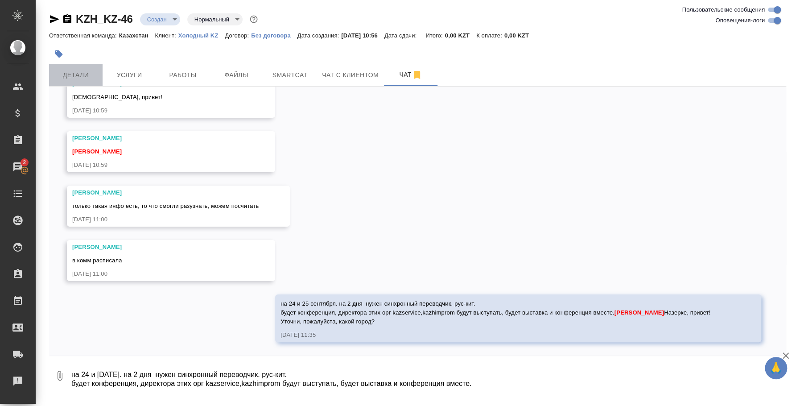
click at [95, 71] on span "Детали" at bounding box center [75, 75] width 43 height 11
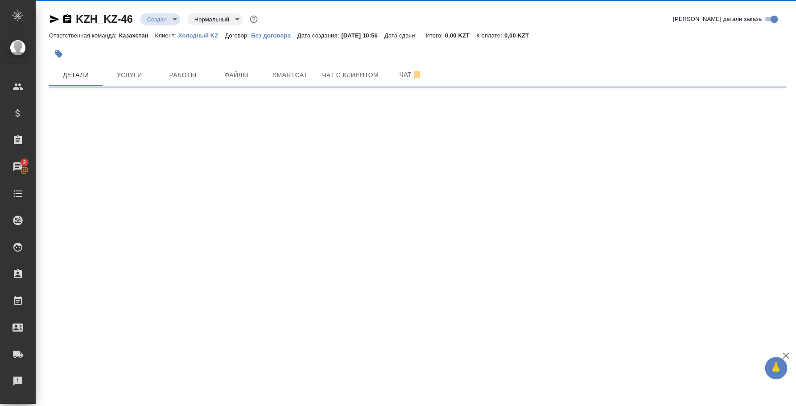
select select "RU"
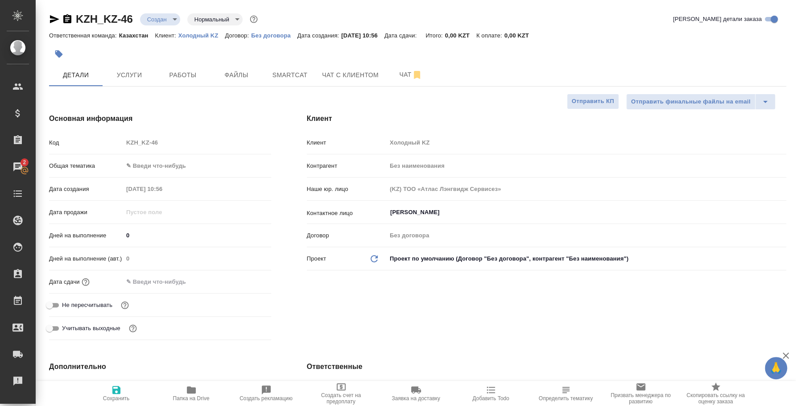
type textarea "x"
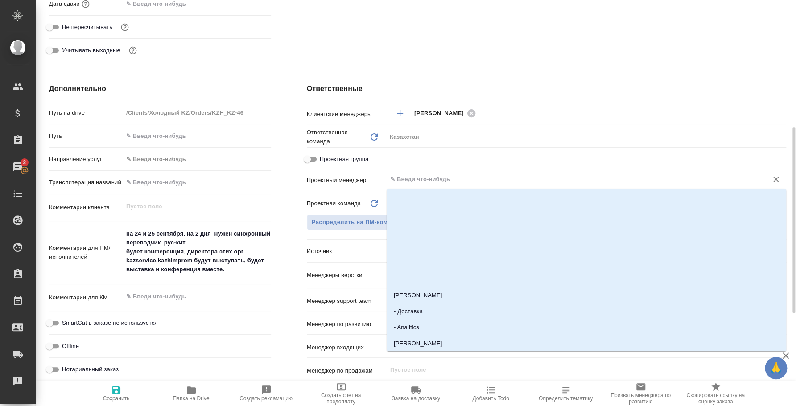
click at [418, 174] on input "text" at bounding box center [571, 179] width 364 height 11
type input "е"
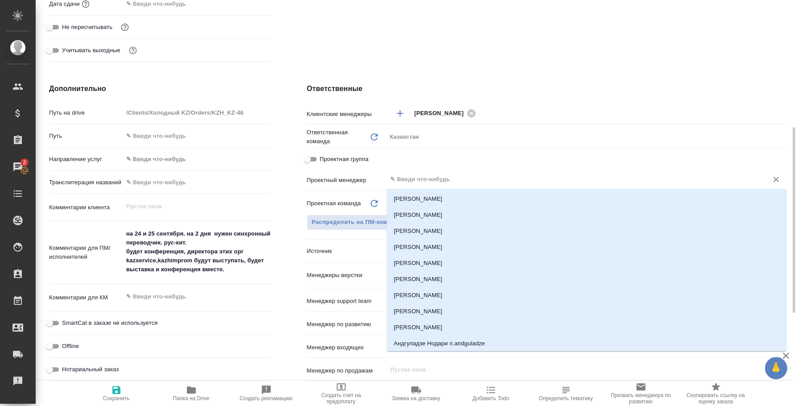
type textarea "x"
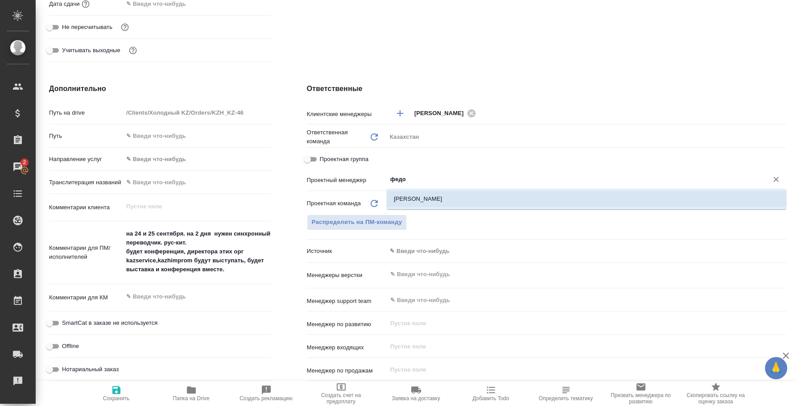
type input "федо"
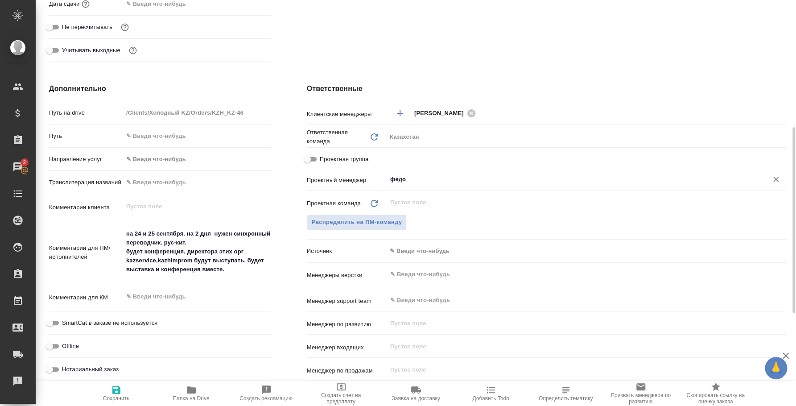
click at [422, 176] on input "федо" at bounding box center [571, 179] width 364 height 11
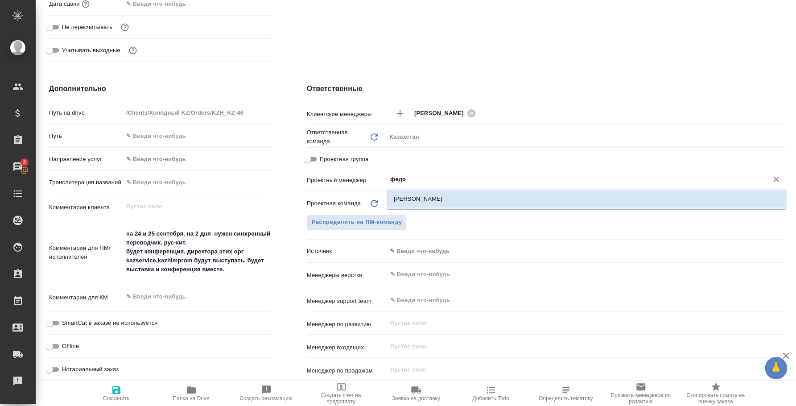
click at [422, 191] on li "[PERSON_NAME]" at bounding box center [585, 199] width 399 height 16
type textarea "x"
type input "[PERSON_NAME]"
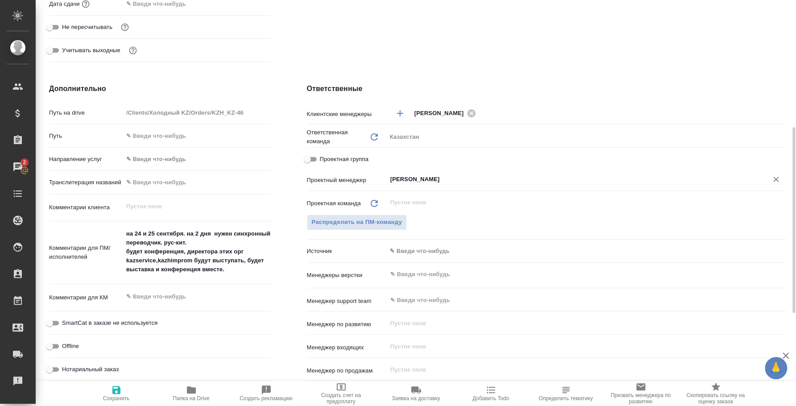
click at [135, 392] on span "Сохранить" at bounding box center [116, 392] width 64 height 17
type textarea "x"
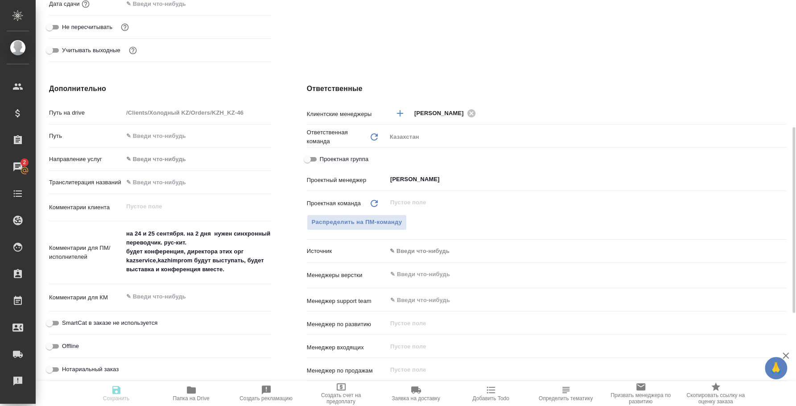
type textarea "x"
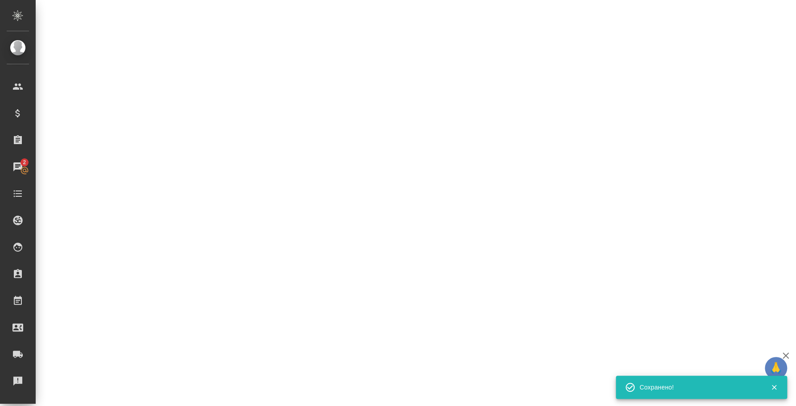
select select "RU"
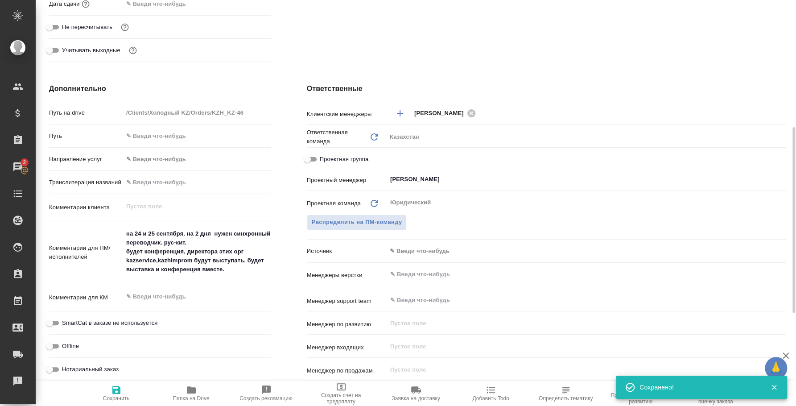
type textarea "x"
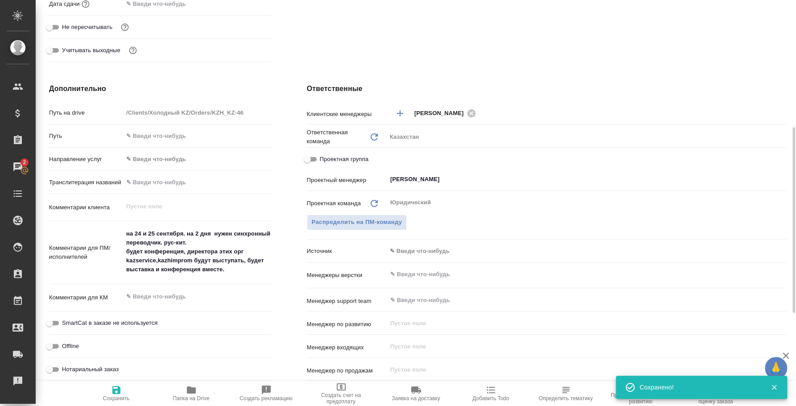
type textarea "x"
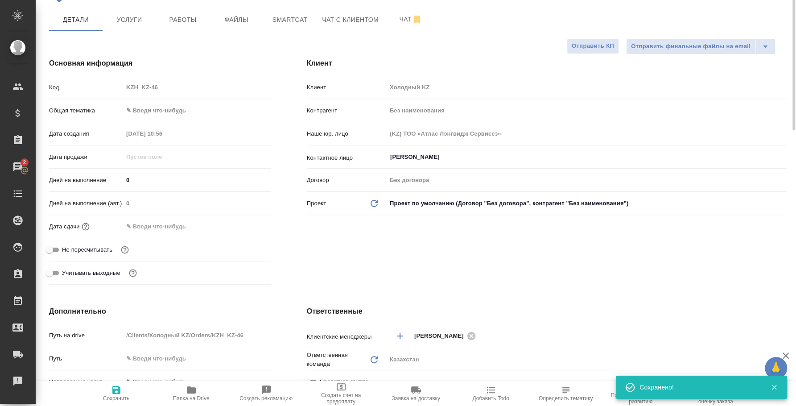
scroll to position [0, 0]
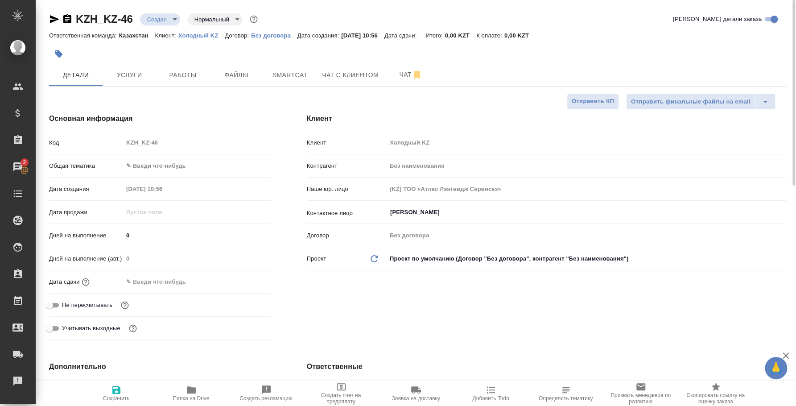
type textarea "x"
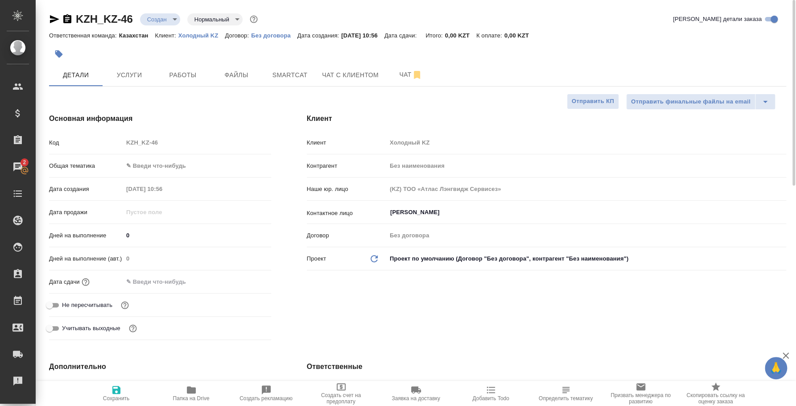
type textarea "x"
click at [406, 79] on span "Чат" at bounding box center [410, 74] width 43 height 11
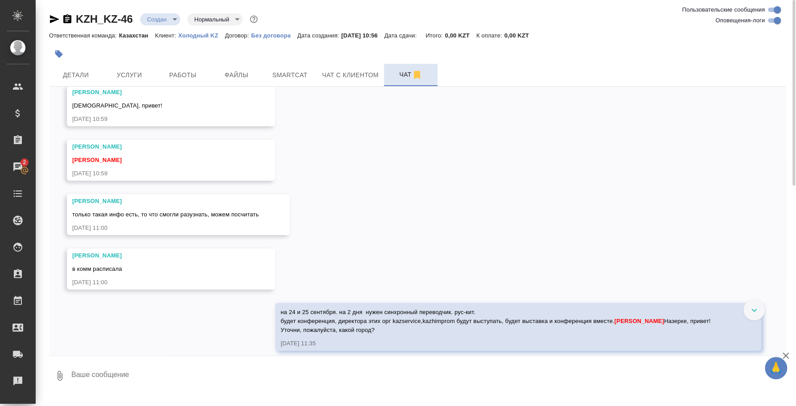
scroll to position [66, 0]
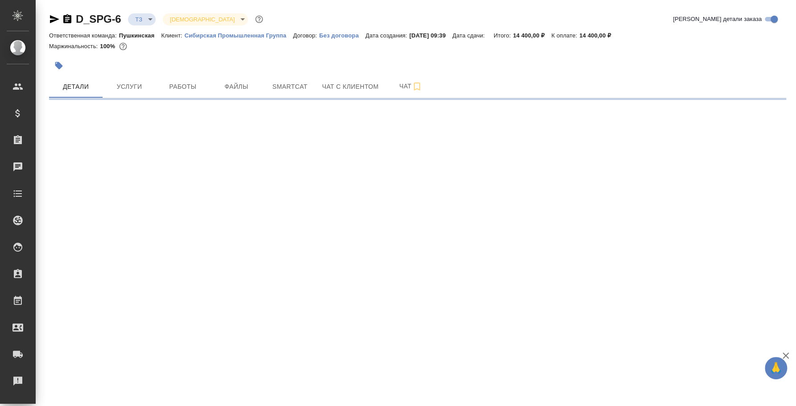
select select "RU"
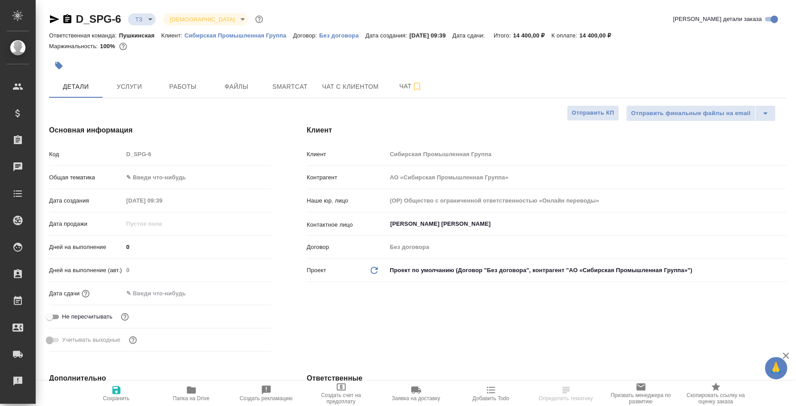
type textarea "x"
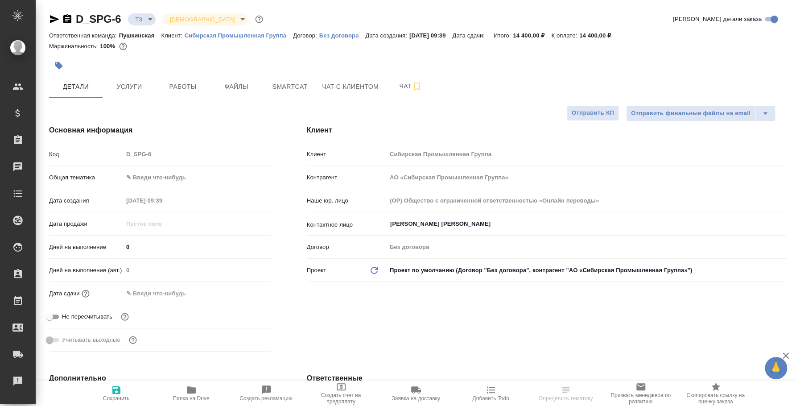
type textarea "x"
click at [130, 89] on span "Услуги" at bounding box center [129, 86] width 43 height 11
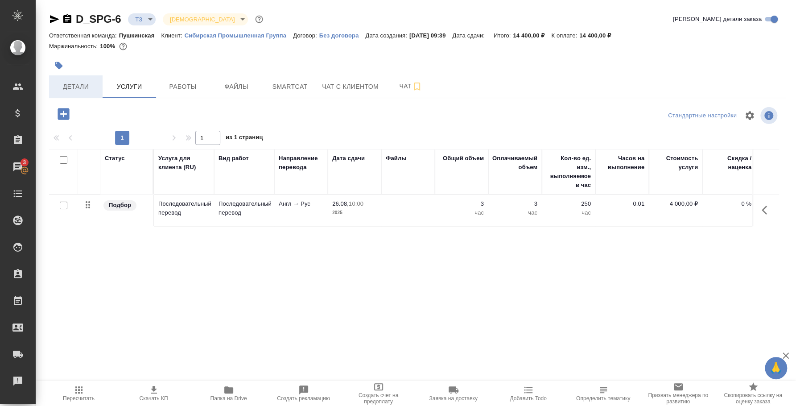
click at [72, 82] on span "Детали" at bounding box center [75, 86] width 43 height 11
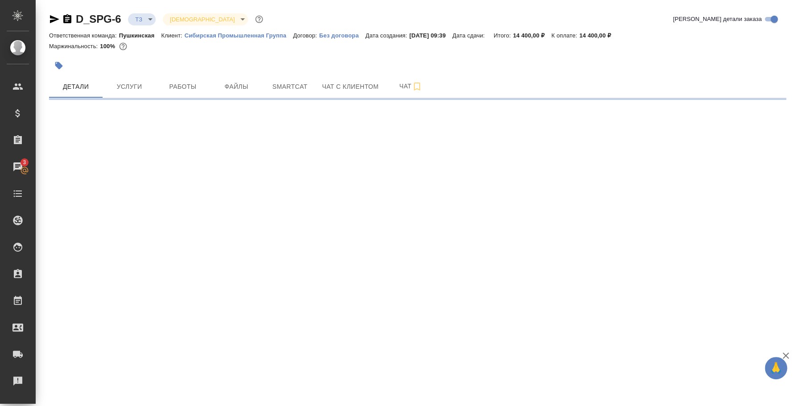
select select "RU"
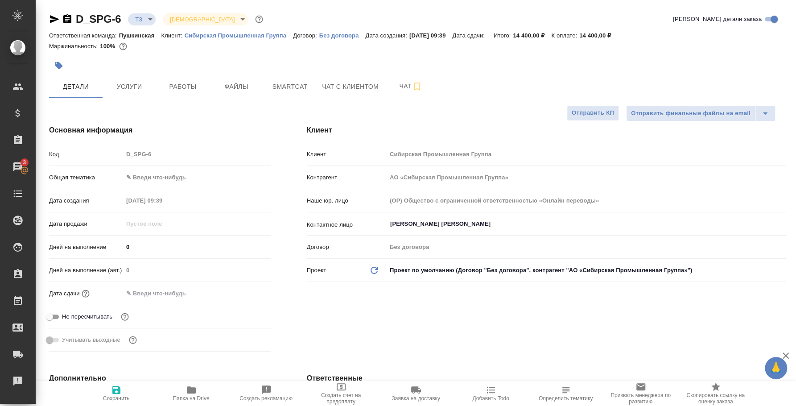
type textarea "x"
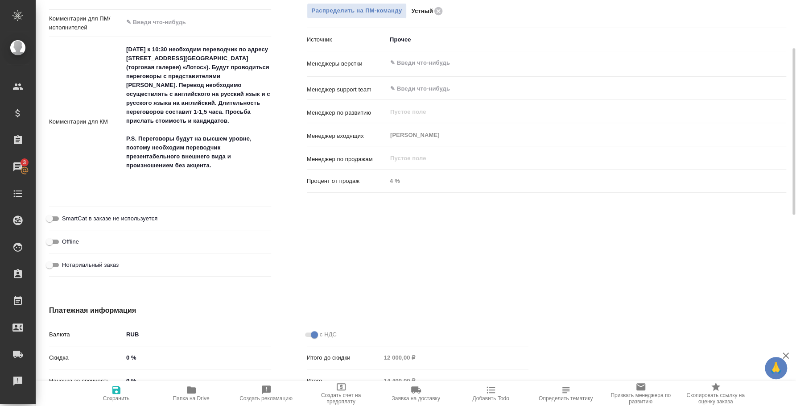
scroll to position [333, 0]
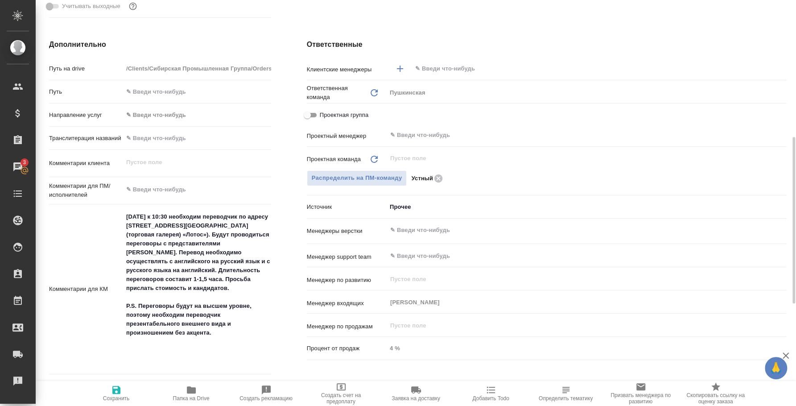
type textarea "x"
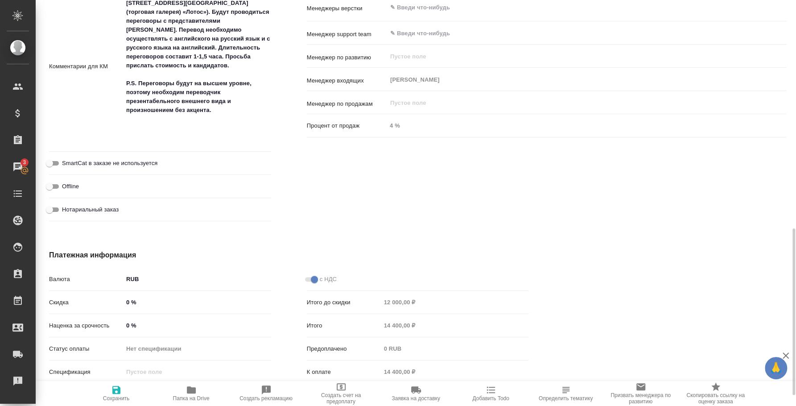
scroll to position [445, 0]
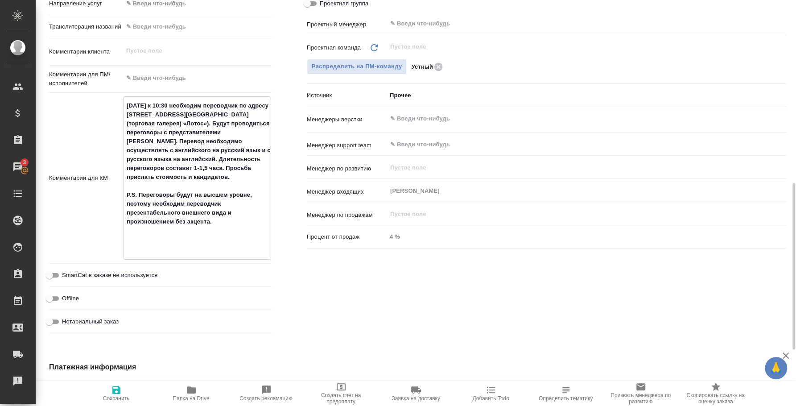
drag, startPoint x: 218, startPoint y: 230, endPoint x: 125, endPoint y: 102, distance: 158.0
click at [125, 102] on textarea "28.08.2025г. к 10:30 необходим переводчик по адресу улица Одесская ул., дом 2 (…" at bounding box center [196, 177] width 147 height 158
type textarea "x"
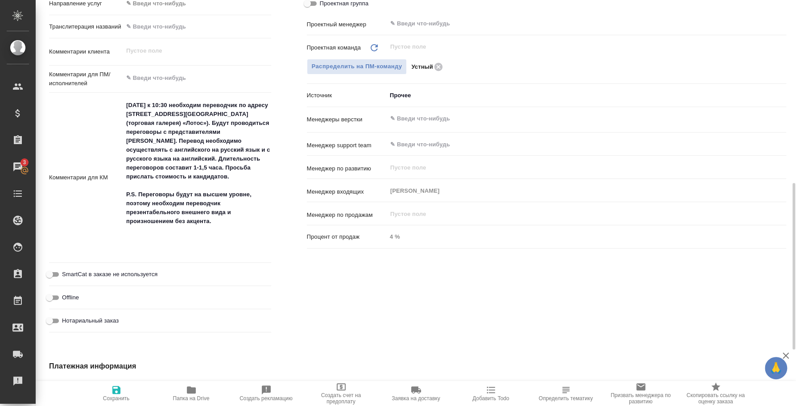
type textarea "x"
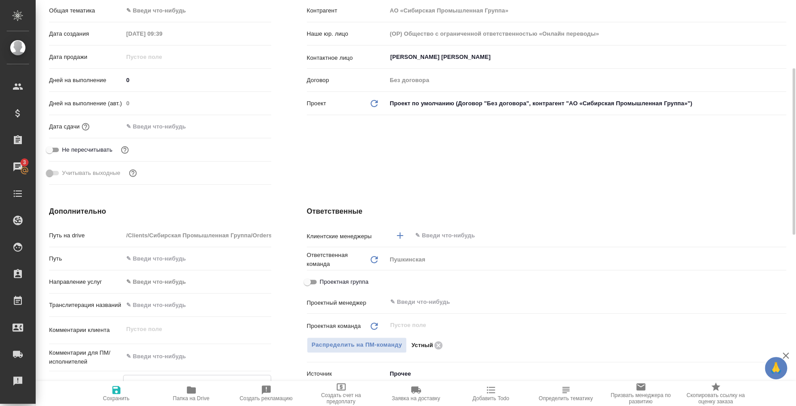
scroll to position [0, 0]
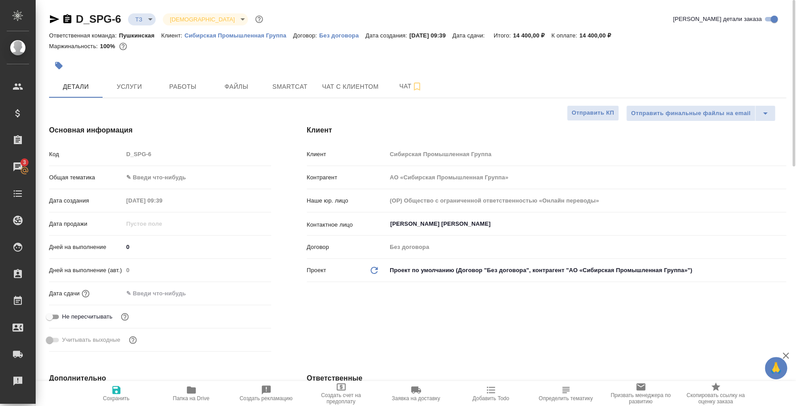
type textarea "x"
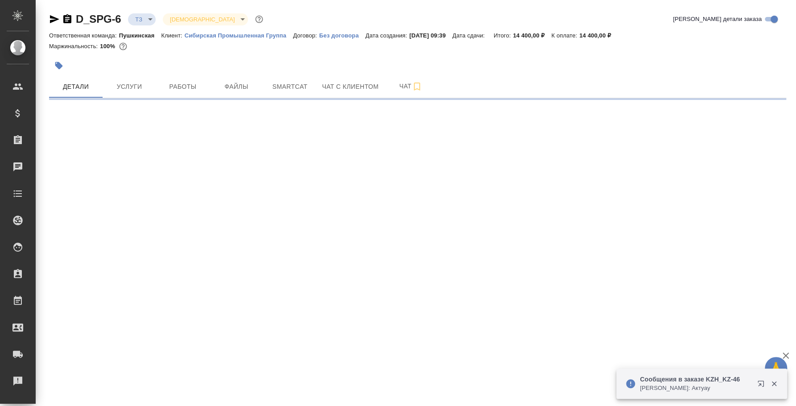
select select "RU"
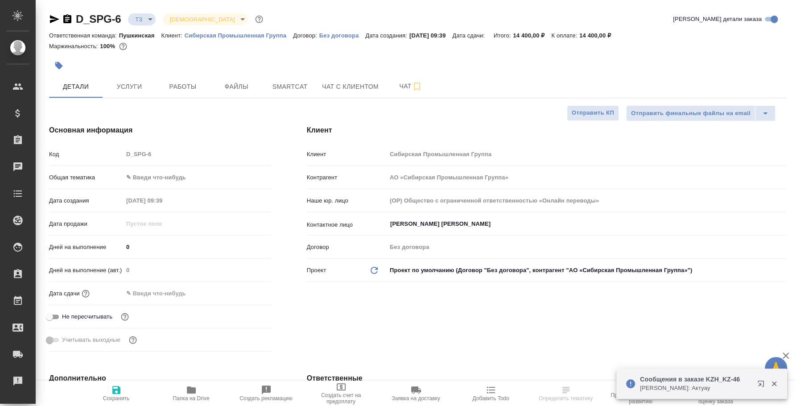
type textarea "x"
click at [132, 78] on button "Услуги" at bounding box center [129, 86] width 53 height 22
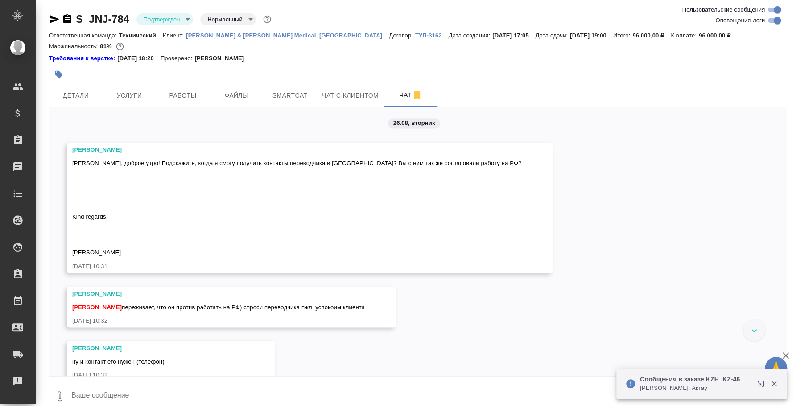
scroll to position [5715, 0]
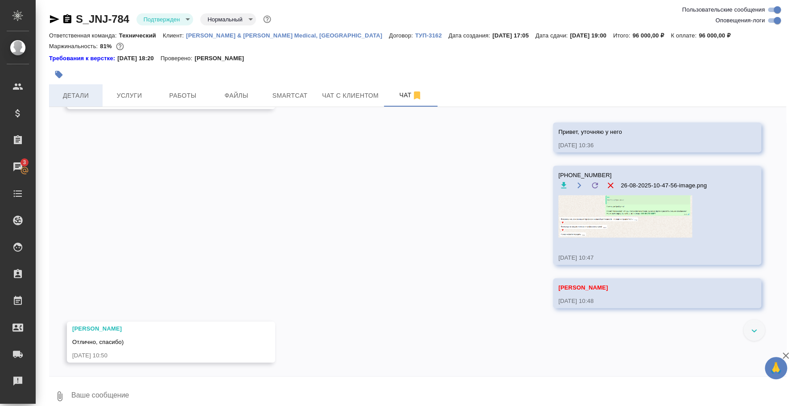
click at [93, 99] on span "Детали" at bounding box center [75, 95] width 43 height 11
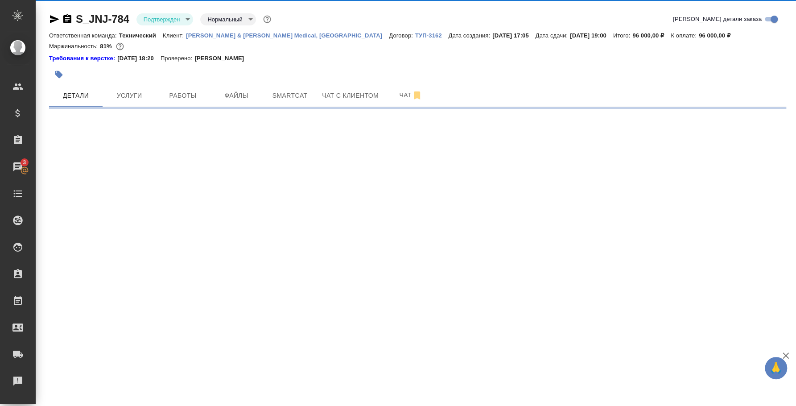
select select "RU"
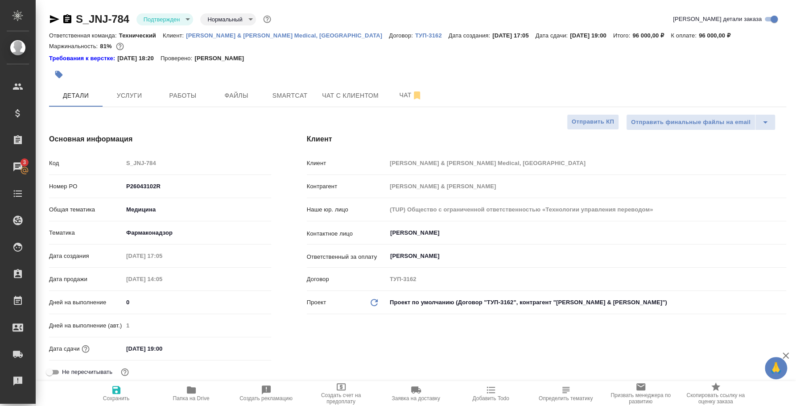
type textarea "x"
click at [186, 20] on body "🙏 .cls-1 fill:#fff; AWATERA [PERSON_NAME] Спецификации Заказы 3 Чаты Todo Проек…" at bounding box center [398, 203] width 796 height 406
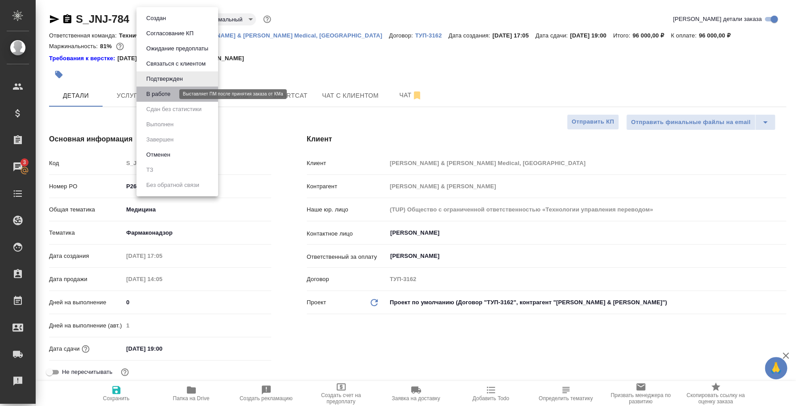
click at [165, 94] on button "В работе" at bounding box center [158, 94] width 29 height 10
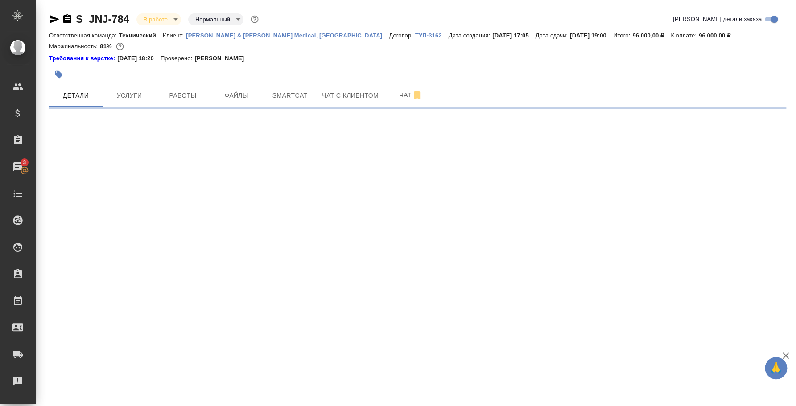
select select "RU"
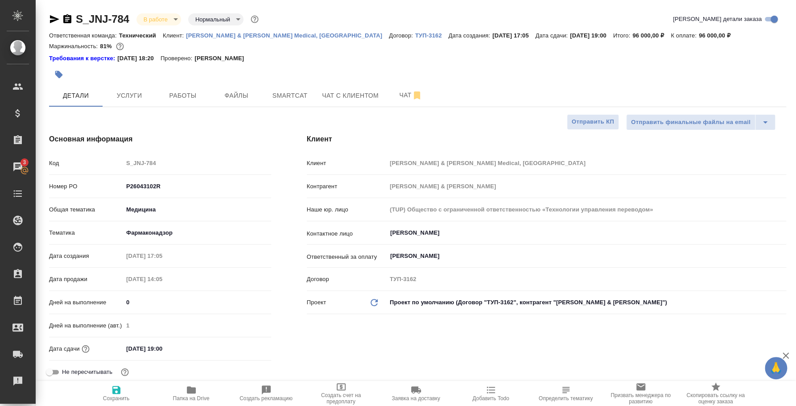
type textarea "x"
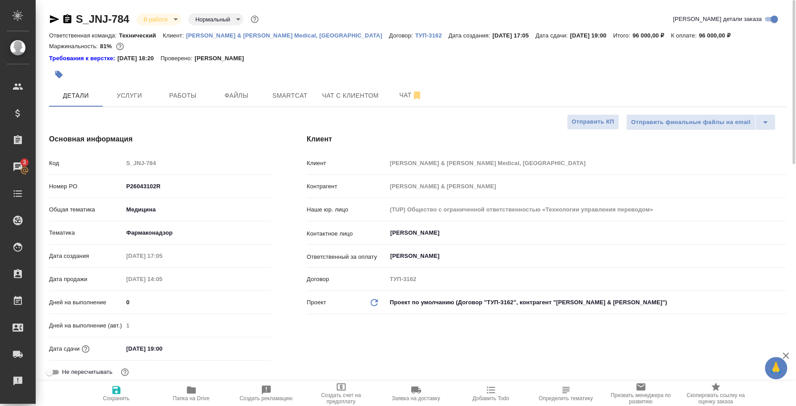
type textarea "x"
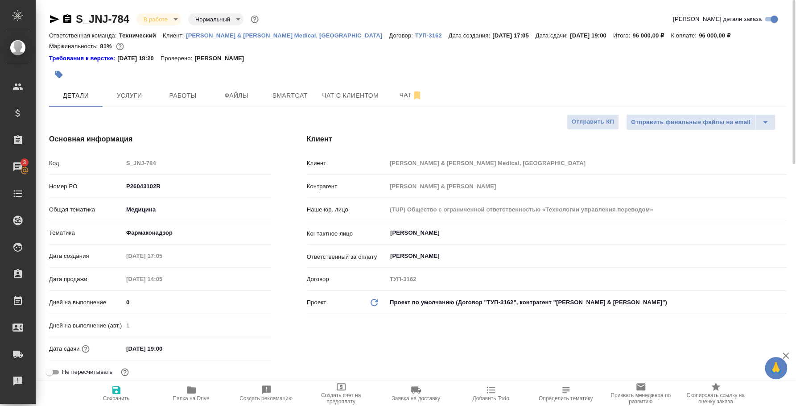
type textarea "x"
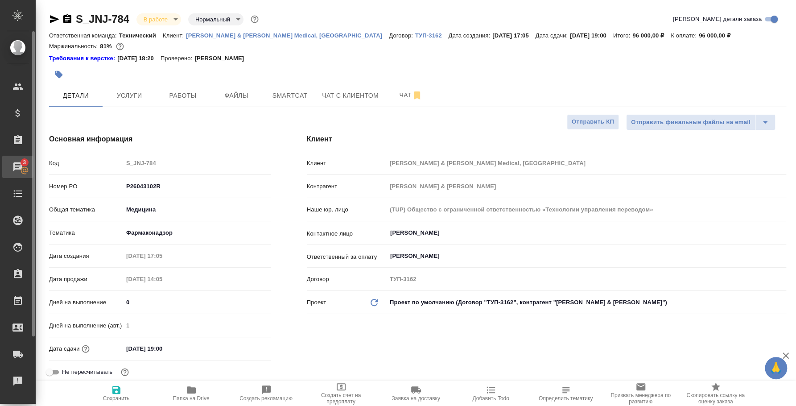
click at [18, 163] on div "Чаты" at bounding box center [7, 166] width 22 height 13
type textarea "x"
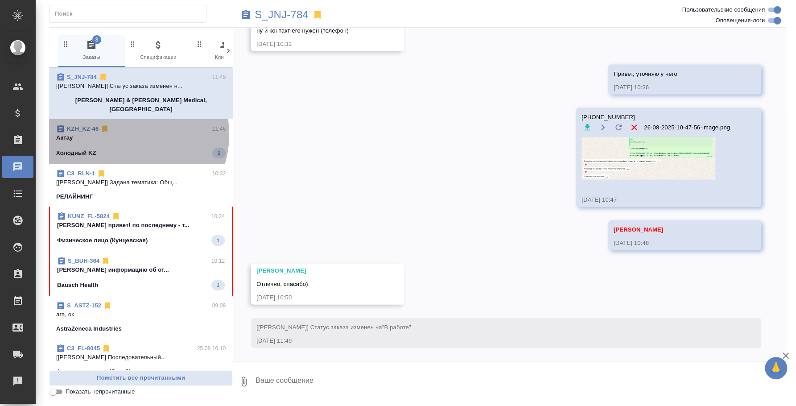
click at [126, 133] on p "Актау" at bounding box center [140, 137] width 169 height 9
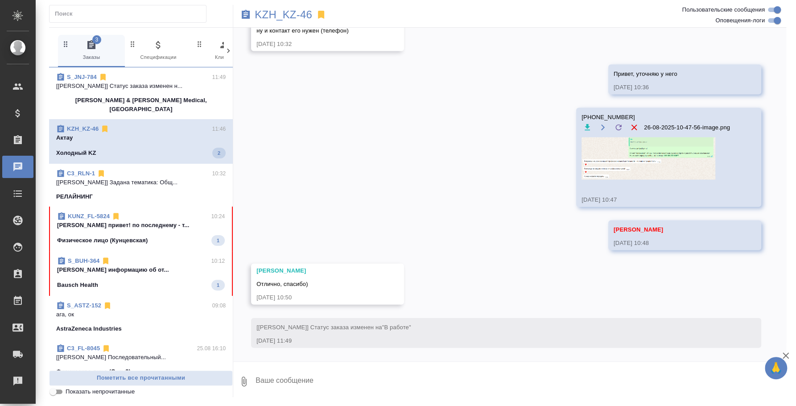
scroll to position [119, 0]
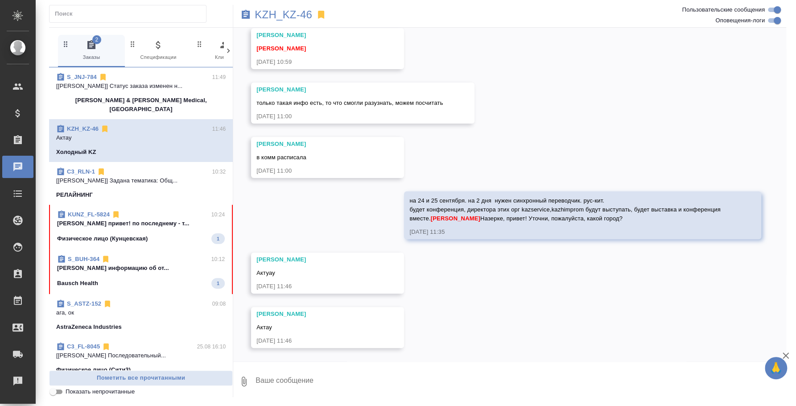
click at [335, 379] on textarea at bounding box center [519, 381] width 531 height 30
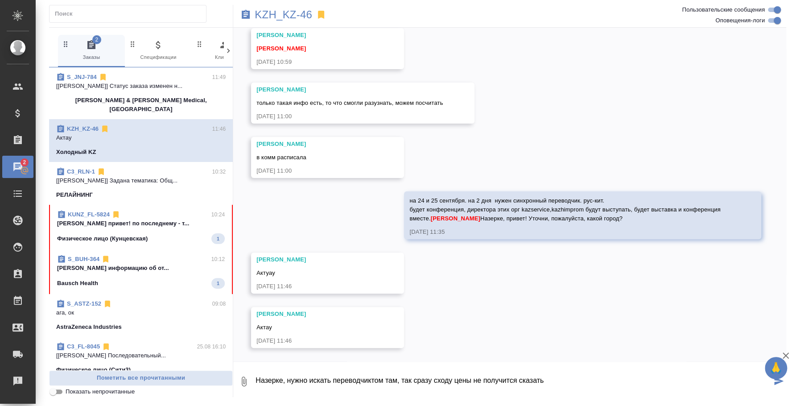
type textarea "Назерке, нужно искать переводчиктом там, так сразу сходу цены не получится сказ…"
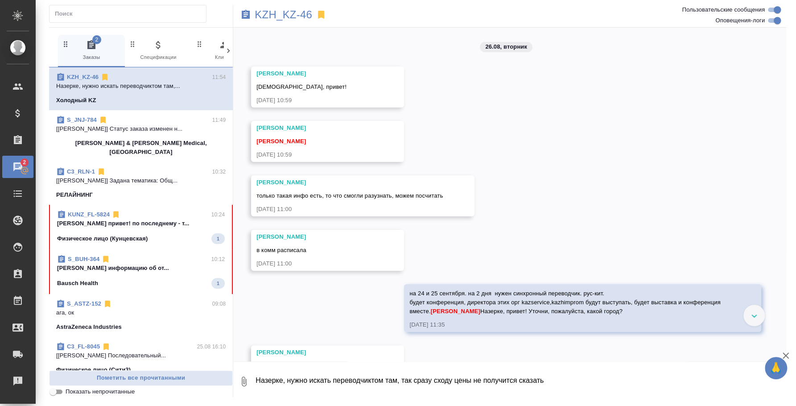
scroll to position [162, 0]
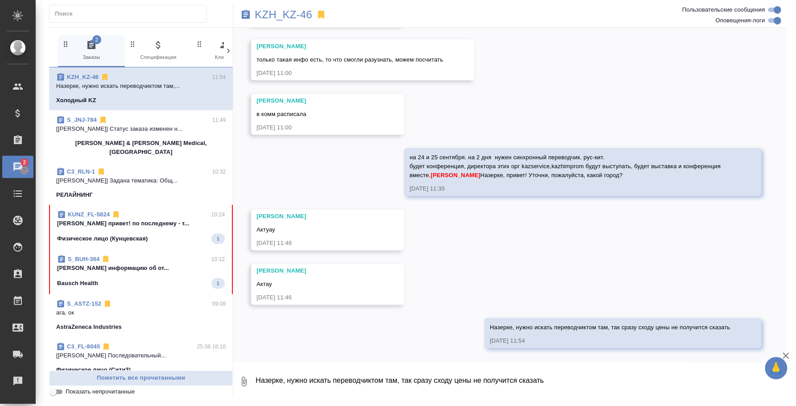
click at [268, 283] on span "Актау" at bounding box center [264, 283] width 16 height 7
copy span "Актау"
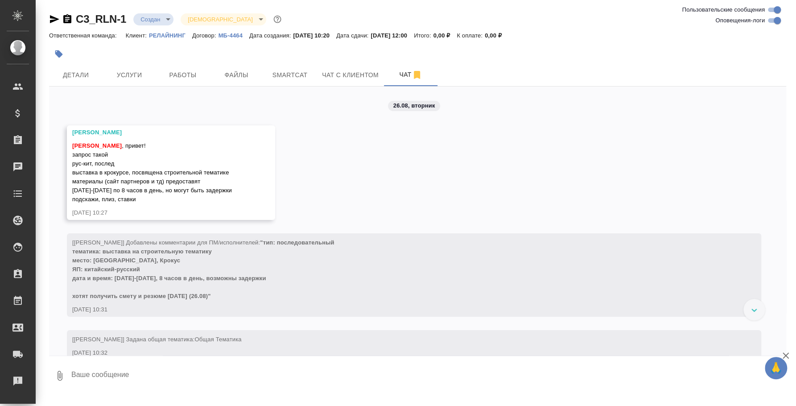
scroll to position [61, 0]
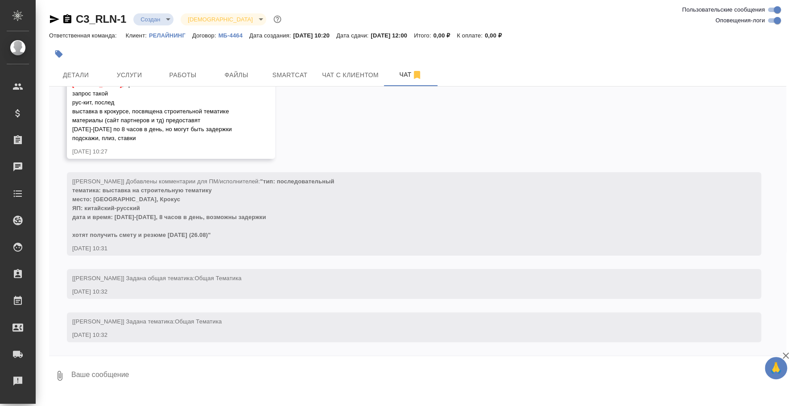
click at [151, 370] on textarea at bounding box center [427, 375] width 715 height 30
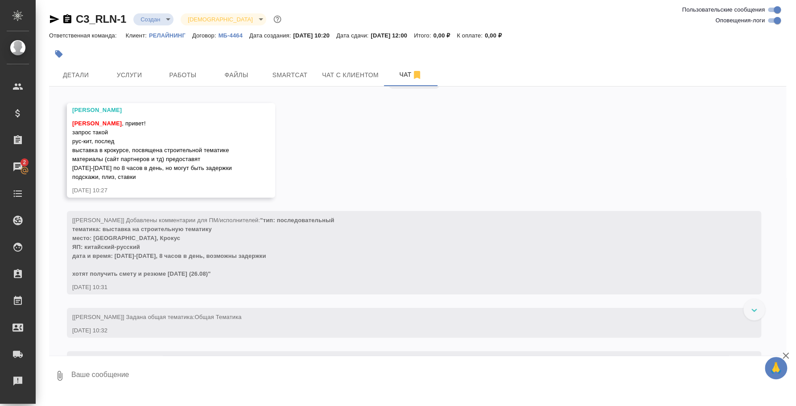
scroll to position [0, 0]
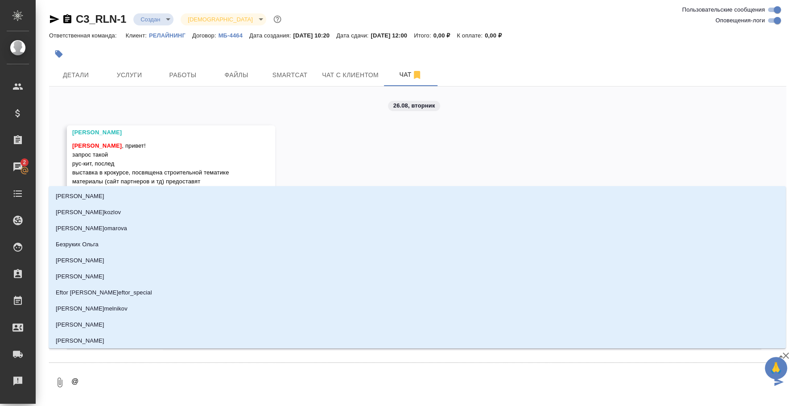
type textarea "@y"
type input "y"
type textarea "@y'b"
type input "y'b"
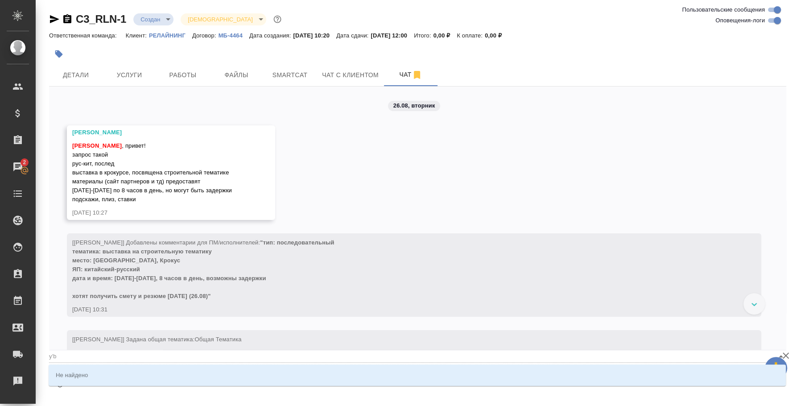
type textarea "@y"
type input "y"
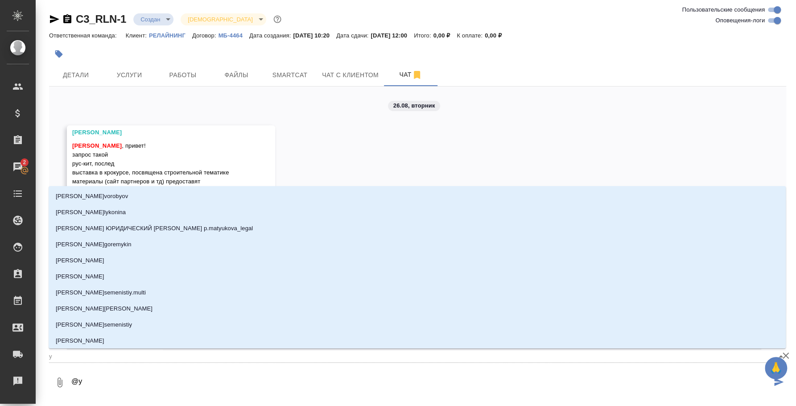
type textarea "@"
type textarea "@н"
type input "н"
type textarea "@ни"
type input "ни"
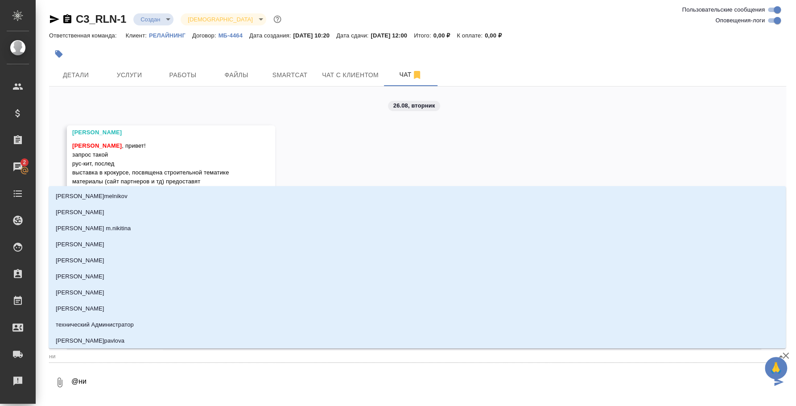
type textarea "@ник"
type input "ник"
type textarea "@ники"
type input "ники"
type textarea "@никит"
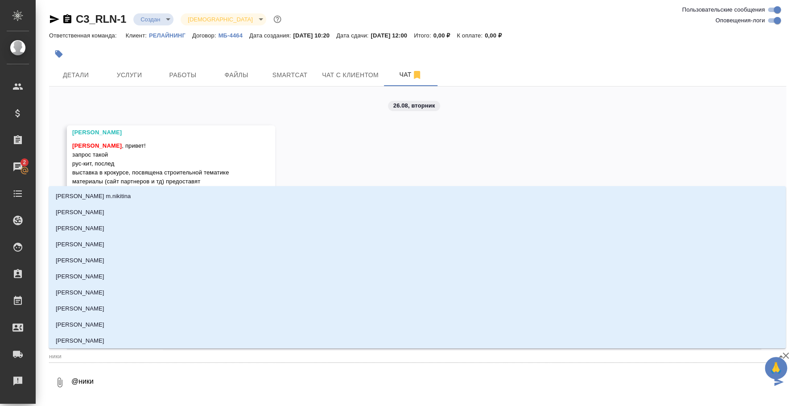
type input "никит"
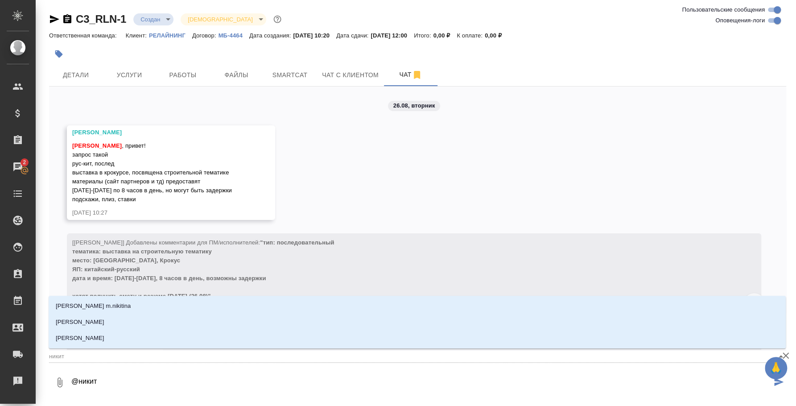
type textarea "@никити"
type input "никити"
type textarea "@никитин"
type input "никитин"
type textarea "@никитина"
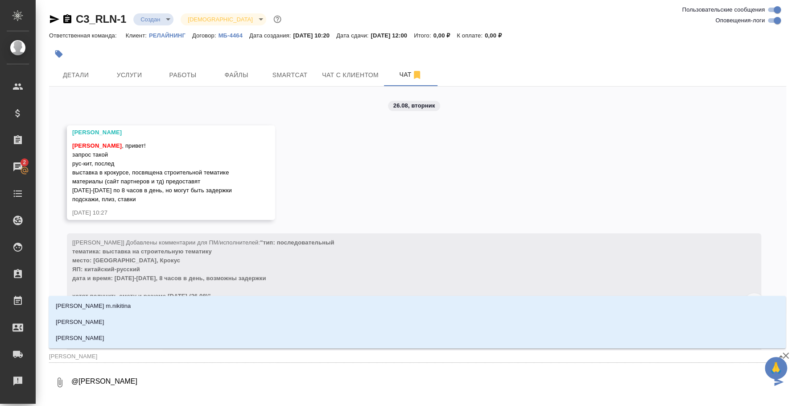
type input "никитина"
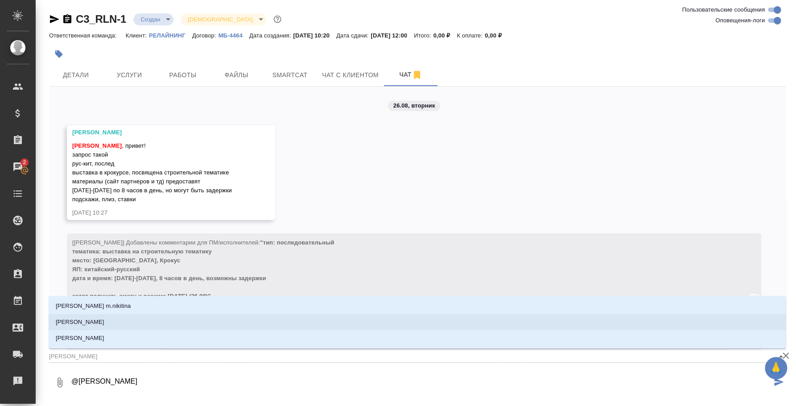
click at [219, 324] on li "Никитина Татьяна" at bounding box center [417, 322] width 737 height 16
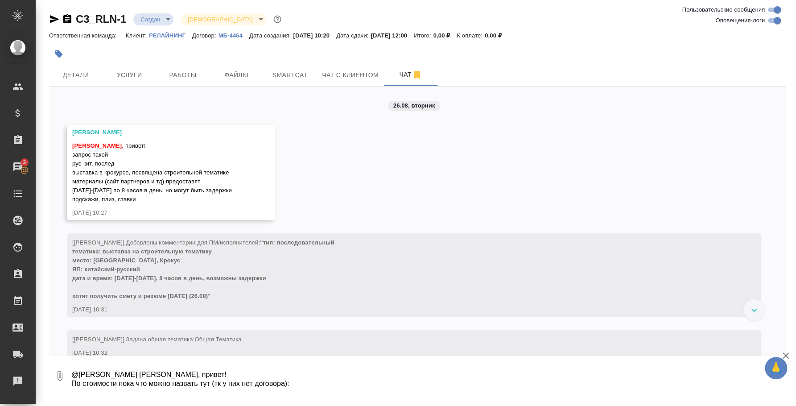
scroll to position [5, 0]
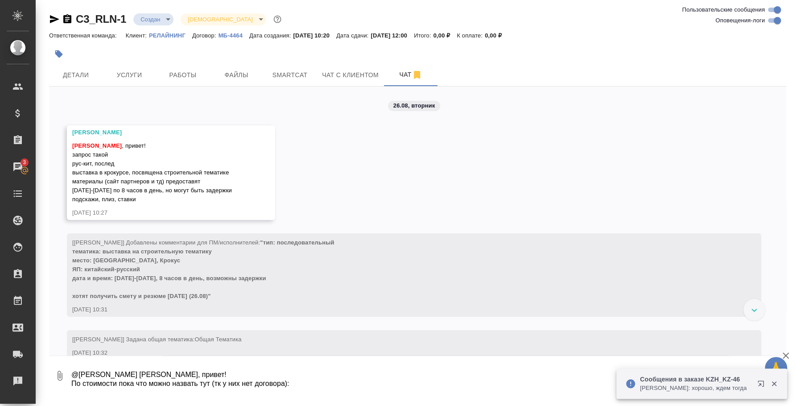
click at [312, 380] on textarea "@Никитина Татьяна Таня, привет! По стоимости пока что можно назвать тут (тк у н…" at bounding box center [420, 375] width 701 height 30
click at [312, 375] on textarea "@Никитина Татьяна Таня, привет! По стоимости пока что можно назвать тут (тк у н…" at bounding box center [420, 375] width 701 height 30
paste textarea "8400"
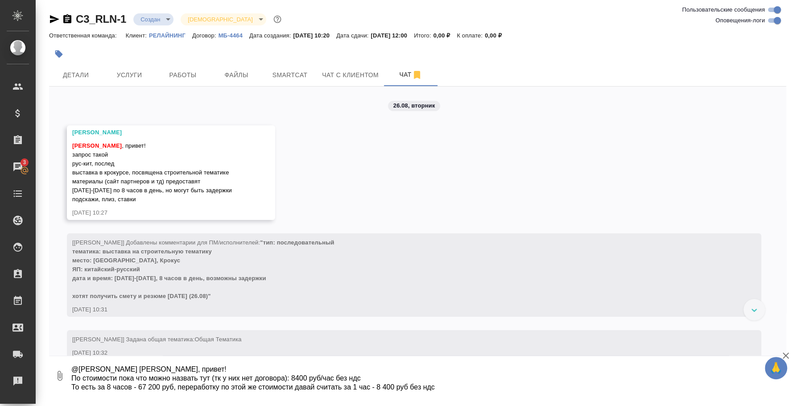
click at [378, 374] on textarea "@Никитина Татьяна Таня, привет! По стоимости пока что можно назвать тут (тк у н…" at bounding box center [420, 375] width 701 height 30
type textarea "@Никитина Татьяна Таня, привет! По стоимости пока что можно назвать тут (тк у н…"
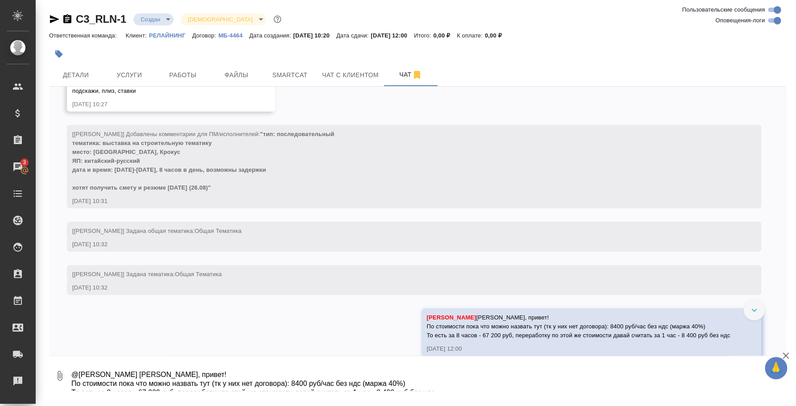
scroll to position [122, 0]
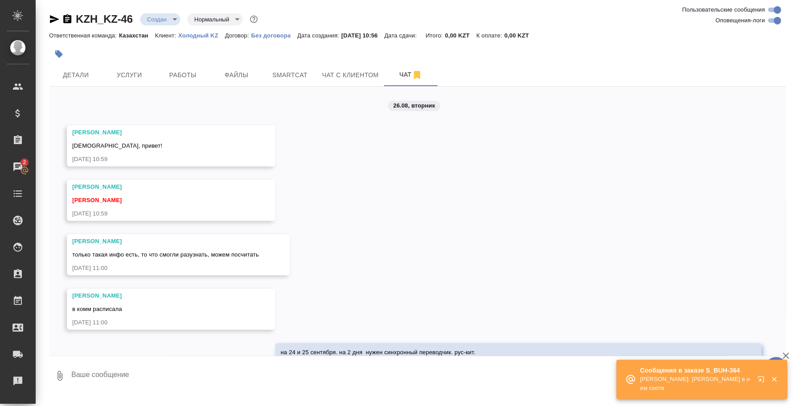
scroll to position [316, 0]
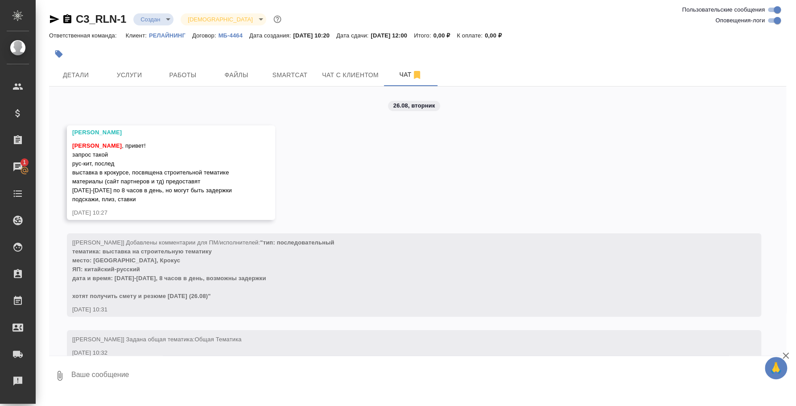
scroll to position [427, 0]
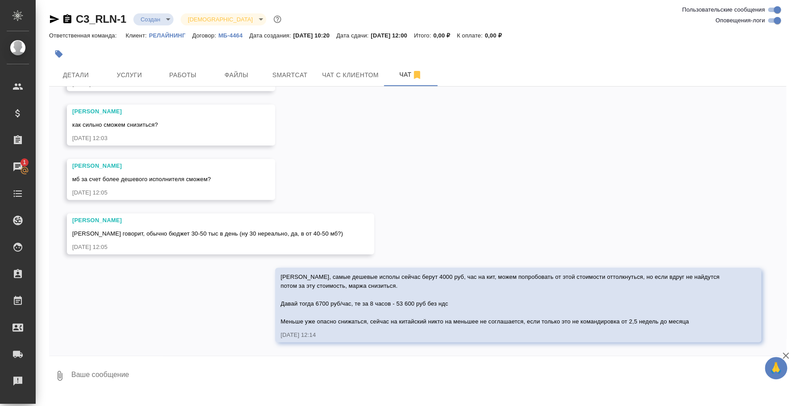
click at [317, 367] on textarea at bounding box center [427, 375] width 715 height 30
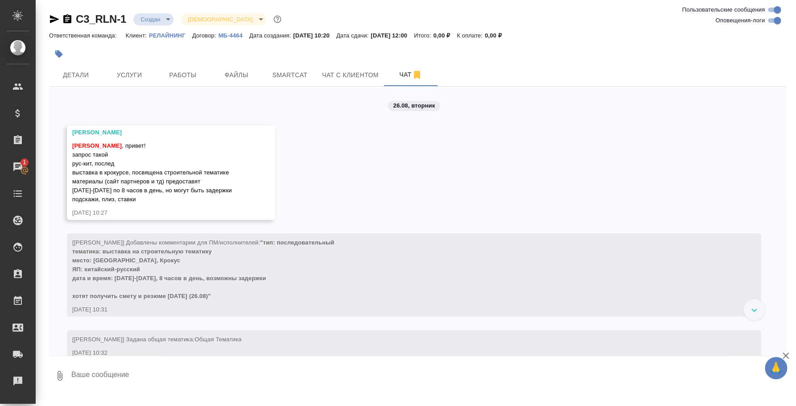
scroll to position [427, 0]
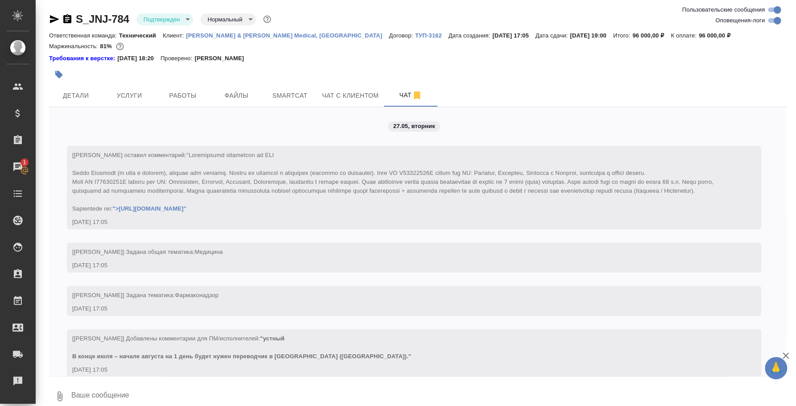
scroll to position [5758, 0]
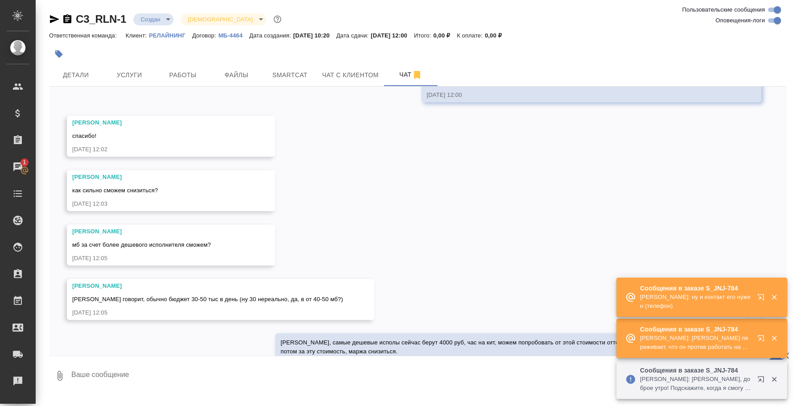
scroll to position [427, 0]
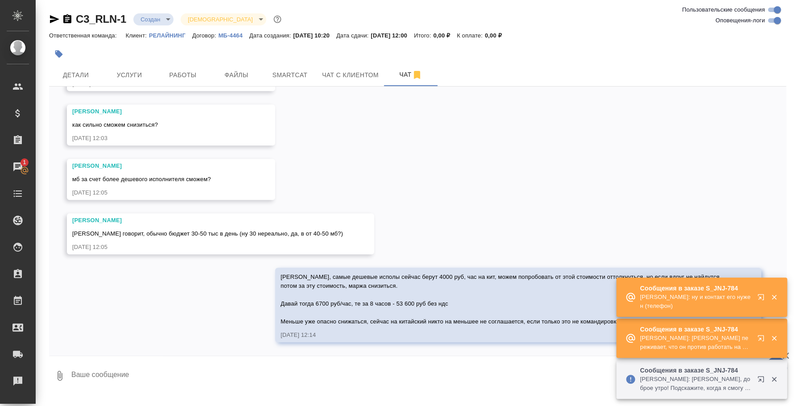
click at [775, 296] on div "Сообщения в заказе S_JNJ-784 Усманова Ольга: ну и контакт его нужен (телефон)" at bounding box center [701, 296] width 171 height 39
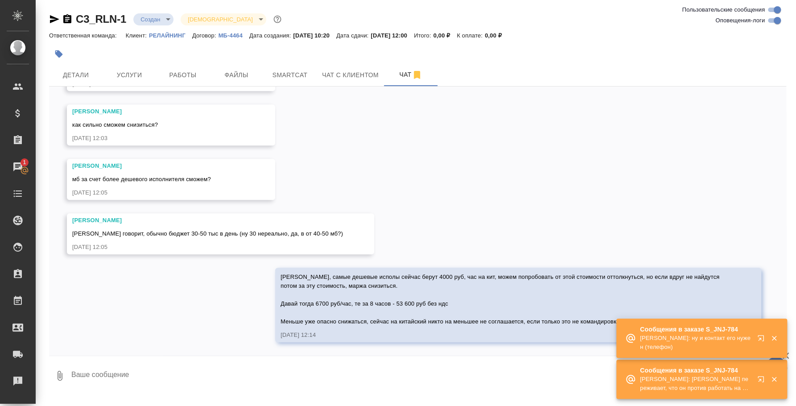
click at [775, 335] on div "Сообщения в заказе S_JNJ-784 Усманова Ольга: ну и контакт его нужен (телефон)" at bounding box center [701, 337] width 171 height 39
click at [771, 377] on div "Сообщения в заказе S_JNJ-784 Усманова Ольга: Федотова Ирина переживает, что он …" at bounding box center [701, 378] width 171 height 39
click at [774, 340] on div "Сообщения в заказе S_JNJ-784 Усманова Ольга: ну и контакт его нужен (телефон)" at bounding box center [701, 337] width 171 height 39
click at [553, 164] on div "26.08, вторник Никитина Татьяна Федотова Ирина , привет! запрос такой рус-кит, …" at bounding box center [417, 220] width 737 height 269
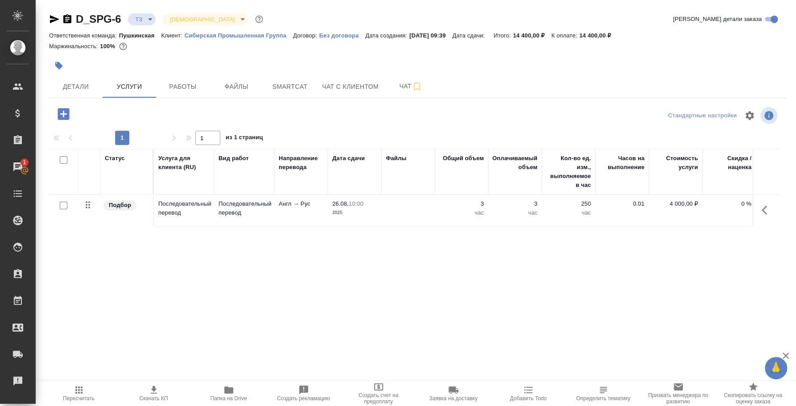
scroll to position [0, 111]
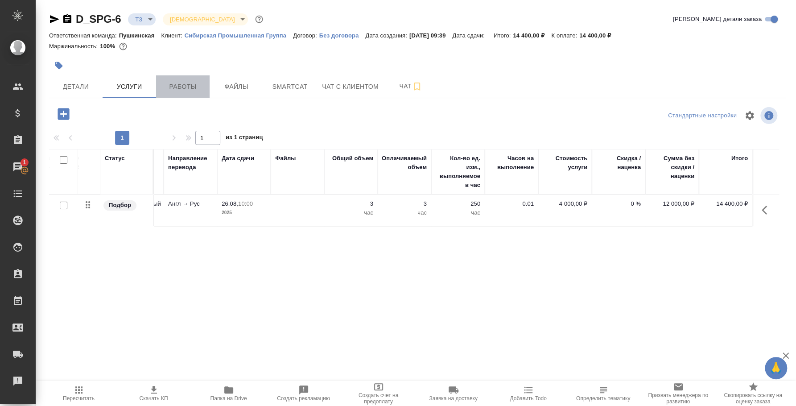
click at [173, 86] on span "Работы" at bounding box center [182, 86] width 43 height 11
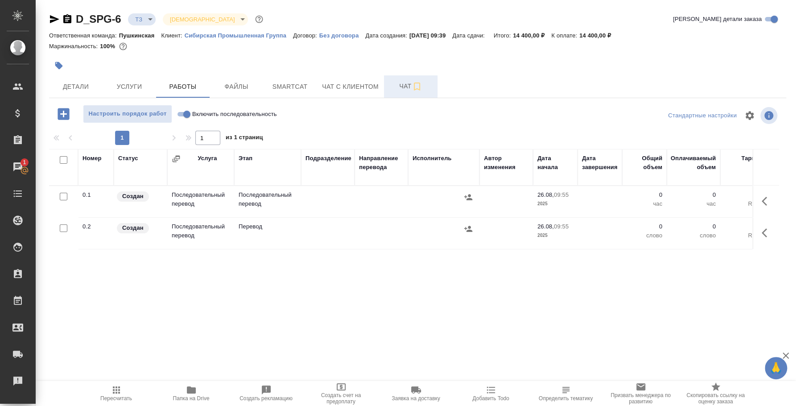
click at [416, 88] on icon "button" at bounding box center [417, 86] width 6 height 8
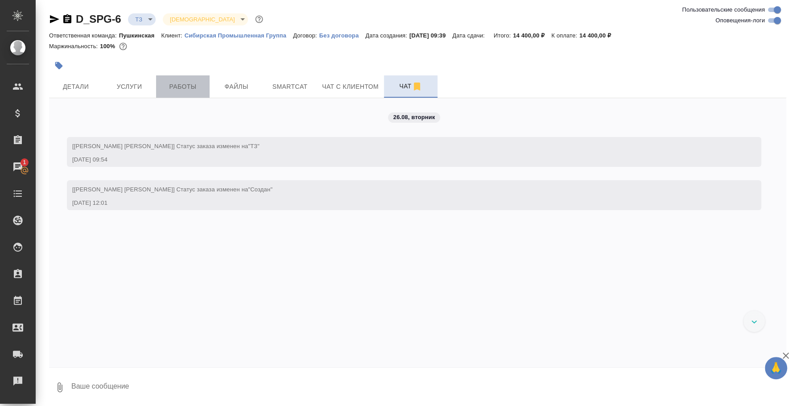
click at [191, 89] on span "Работы" at bounding box center [182, 86] width 43 height 11
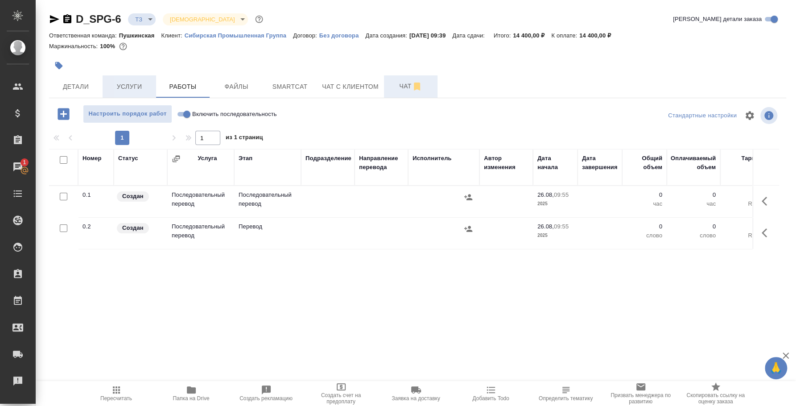
click at [149, 83] on span "Услуги" at bounding box center [129, 86] width 43 height 11
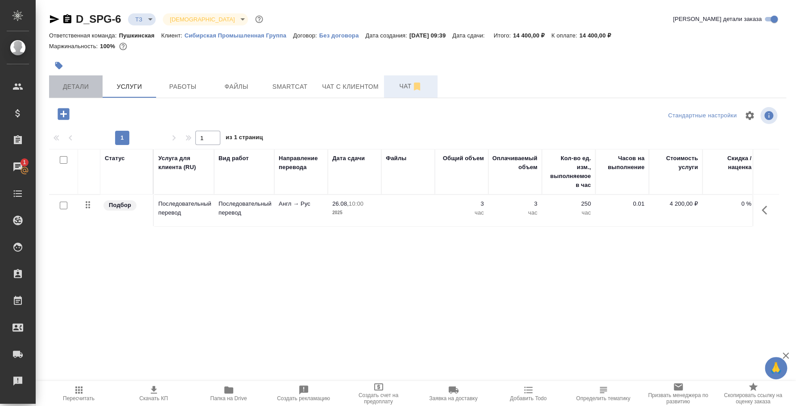
click at [85, 90] on span "Детали" at bounding box center [75, 86] width 43 height 11
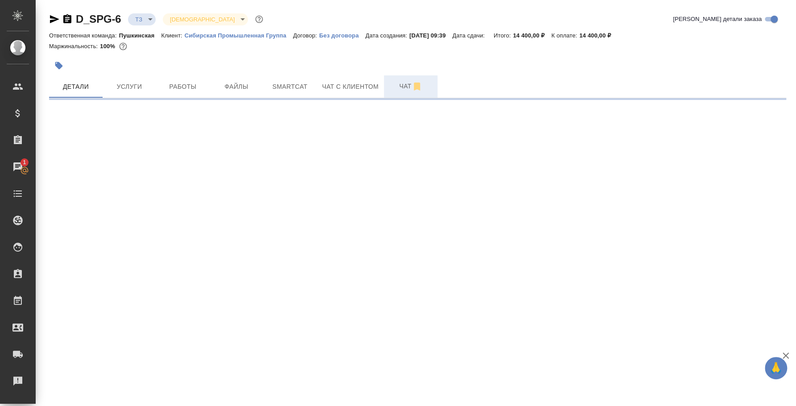
select select "RU"
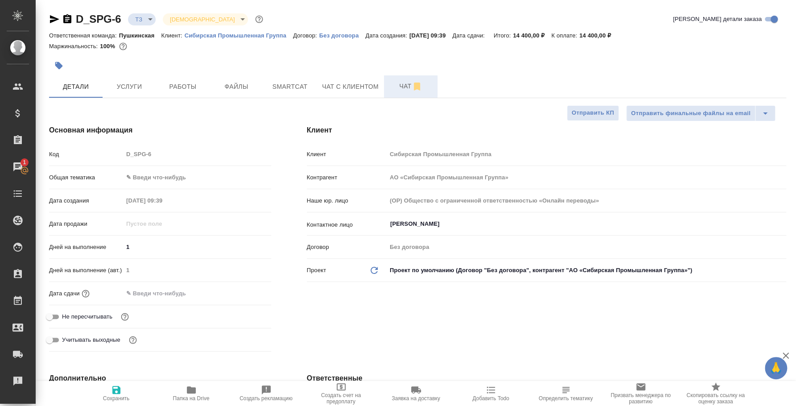
type textarea "x"
type input "Касаткина Александра"
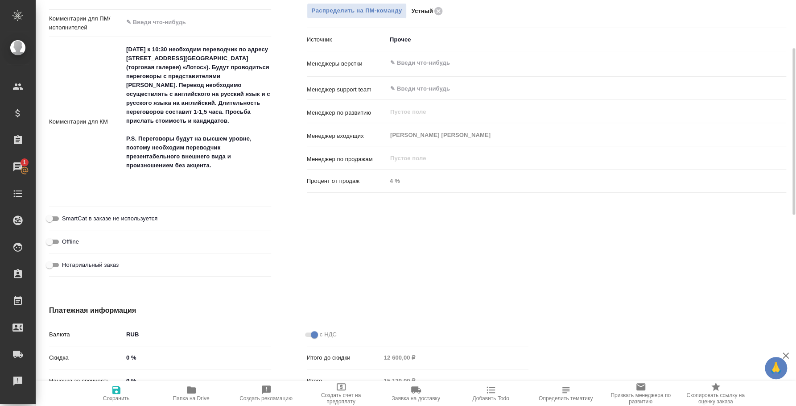
scroll to position [389, 0]
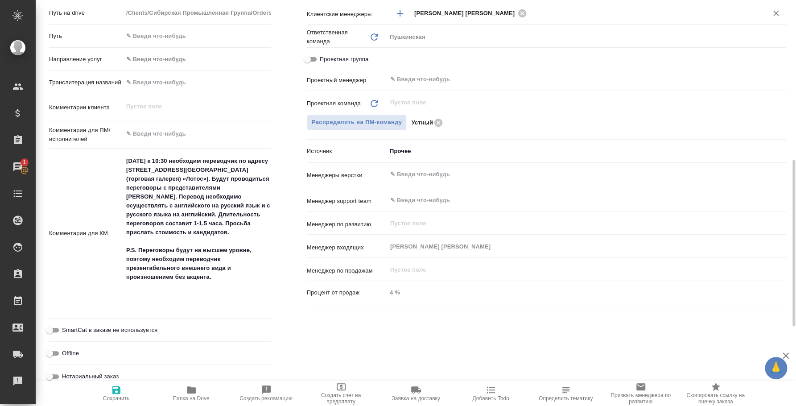
type textarea "x"
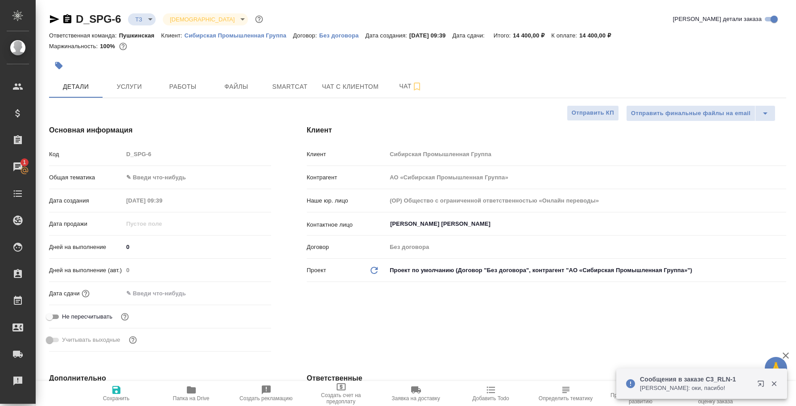
select select "RU"
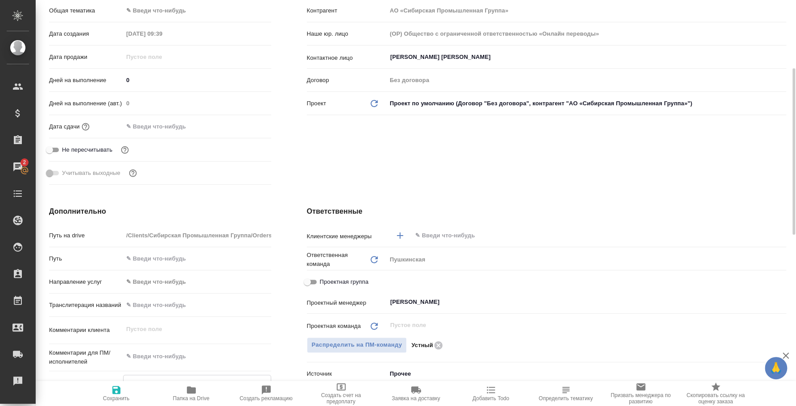
scroll to position [445, 0]
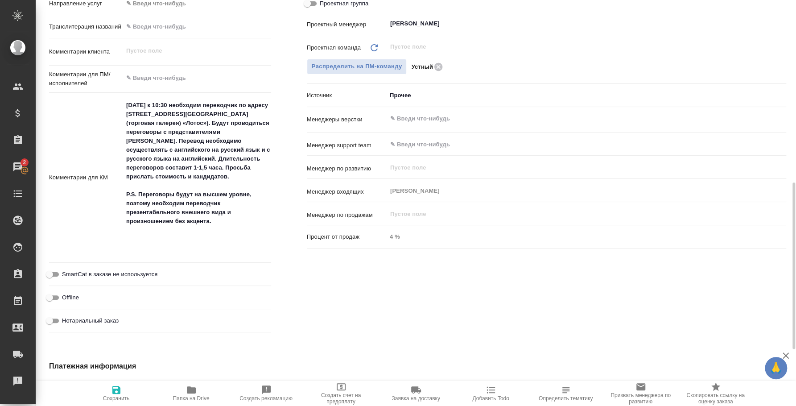
click at [289, 286] on div "Ответственные Клиентские менеджеры ​ Ответственная команда Обновить Пушкинская …" at bounding box center [546, 131] width 515 height 443
drag, startPoint x: 216, startPoint y: 230, endPoint x: 100, endPoint y: 99, distance: 174.6
click at [100, 99] on div "Комментарии для КМ 28.08.2025г. к 10:30 необходим переводчик по адресу улица Од…" at bounding box center [160, 177] width 222 height 163
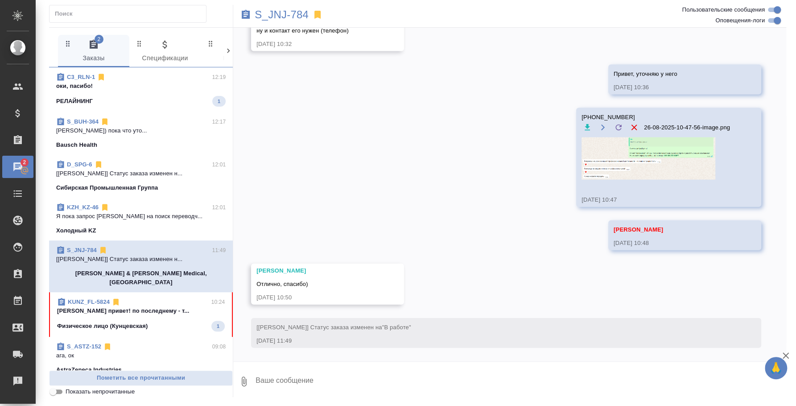
scroll to position [5771, 0]
click at [141, 189] on p "Сибирская Промышленная Группа" at bounding box center [107, 187] width 102 height 9
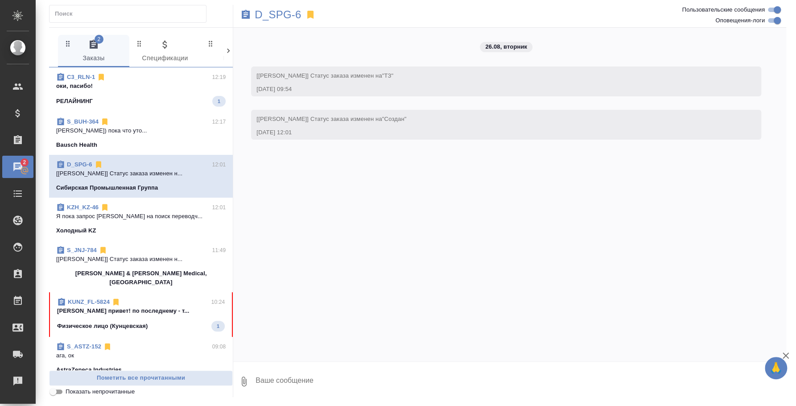
scroll to position [0, 0]
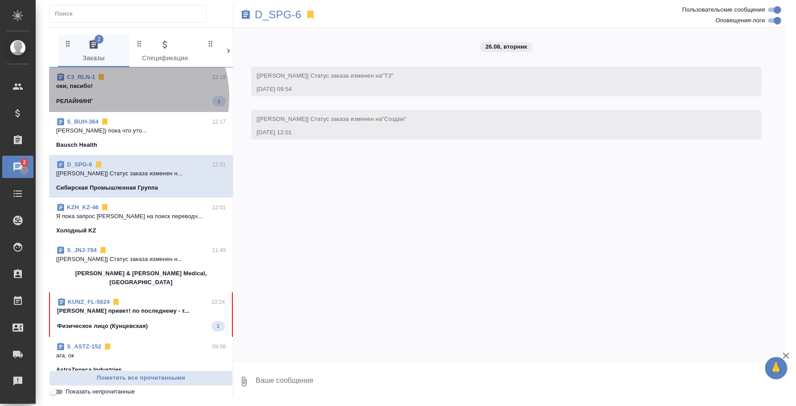
click at [119, 97] on div "РЕЛАЙНИНГ 1" at bounding box center [140, 101] width 169 height 11
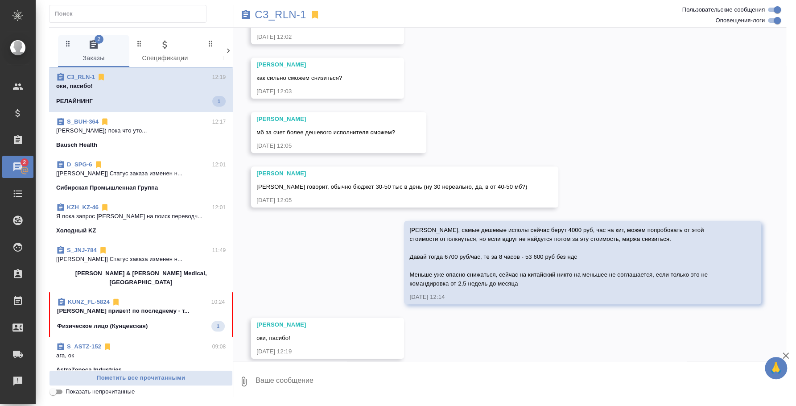
scroll to position [426, 0]
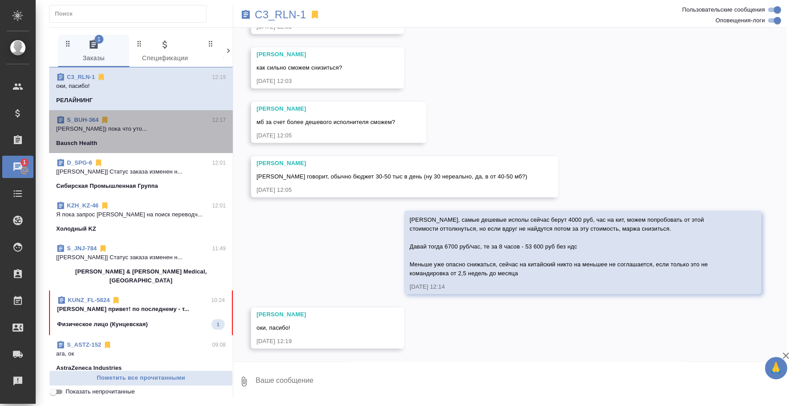
click at [149, 125] on span "S_BUH-364 12:17 [PERSON_NAME]) пока что уто... Bausch Health" at bounding box center [140, 131] width 169 height 32
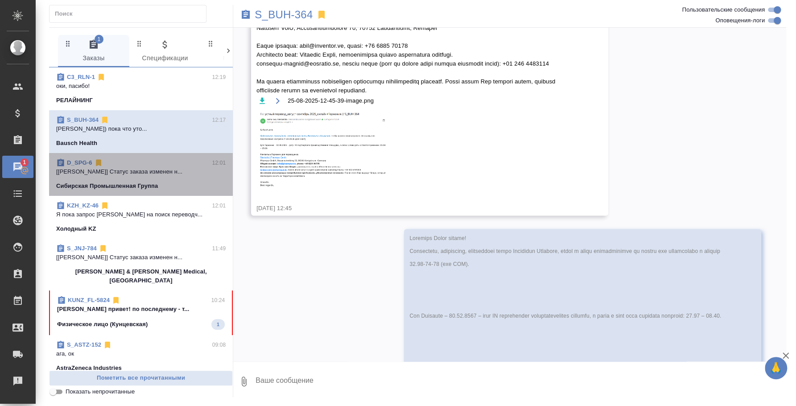
click at [144, 182] on p "Сибирская Промышленная Группа" at bounding box center [107, 185] width 102 height 9
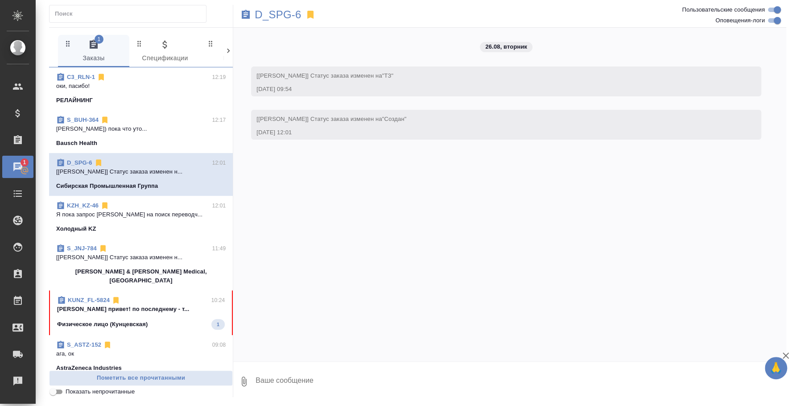
scroll to position [0, 0]
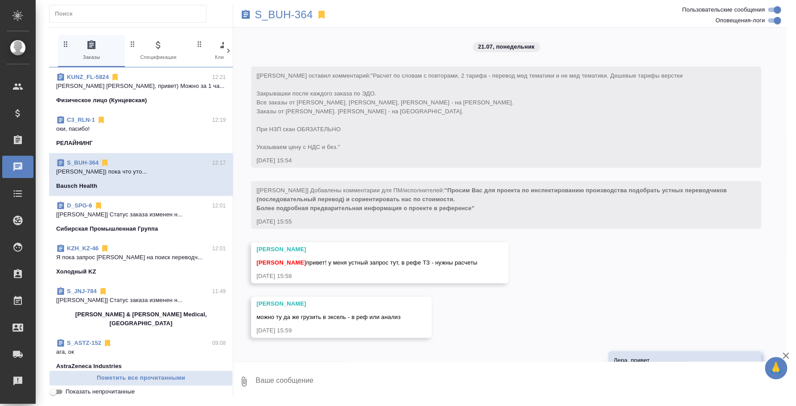
scroll to position [8476, 0]
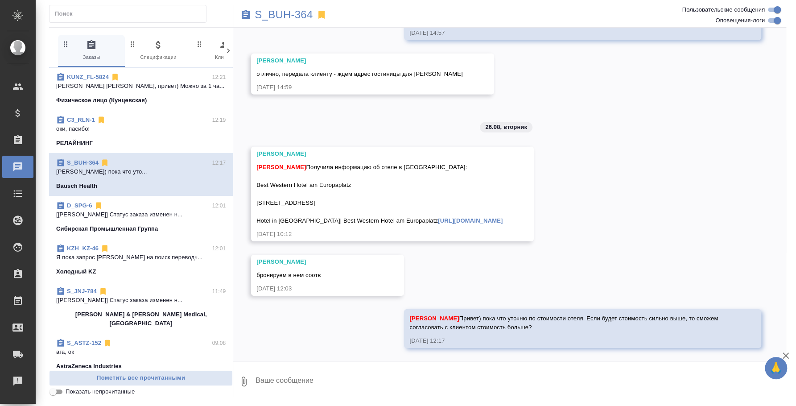
drag, startPoint x: 376, startPoint y: 222, endPoint x: 239, endPoint y: 200, distance: 138.6
click at [239, 200] on div "21.07, понедельник [Никифорова Валерия] Клиент оставил комментарий: "Расчет по …" at bounding box center [509, 194] width 553 height 333
copy span "Hotel in Koenigsbrunn| Best Western Hotel am Europaplatz https://www.bestwester…"
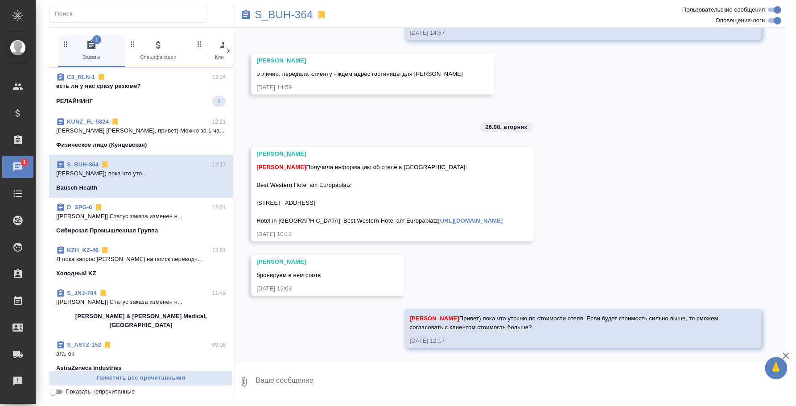
click at [148, 87] on p "есть ли у нас сразу резюме?" at bounding box center [140, 86] width 169 height 9
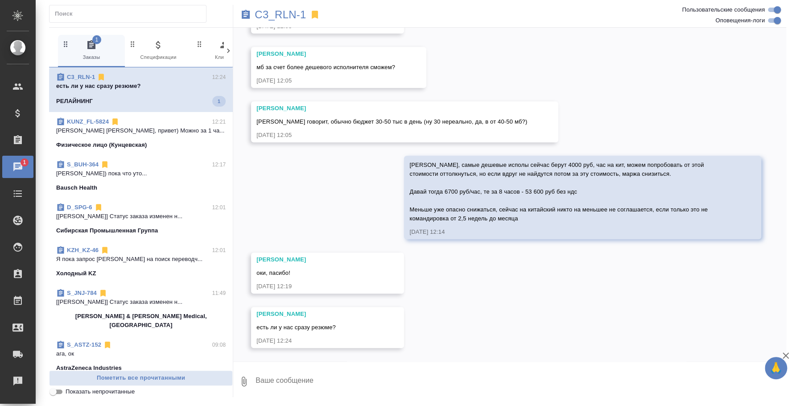
scroll to position [480, 0]
click at [308, 386] on textarea at bounding box center [519, 381] width 531 height 30
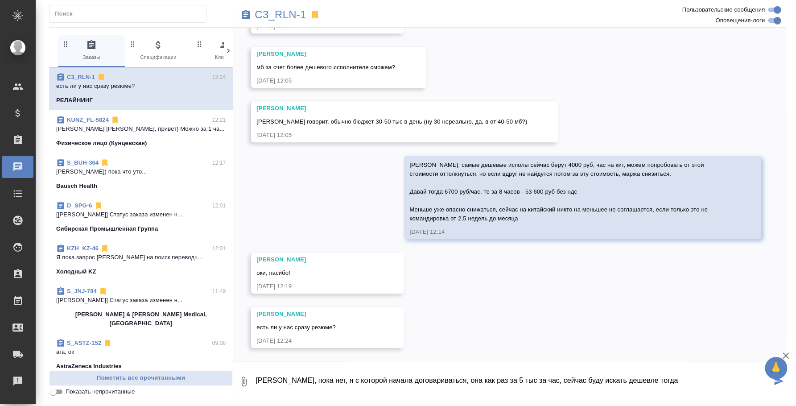
type textarea "Таня, пока нет, я с которой начала договариваться, она как раз за 5 тыс за час,…"
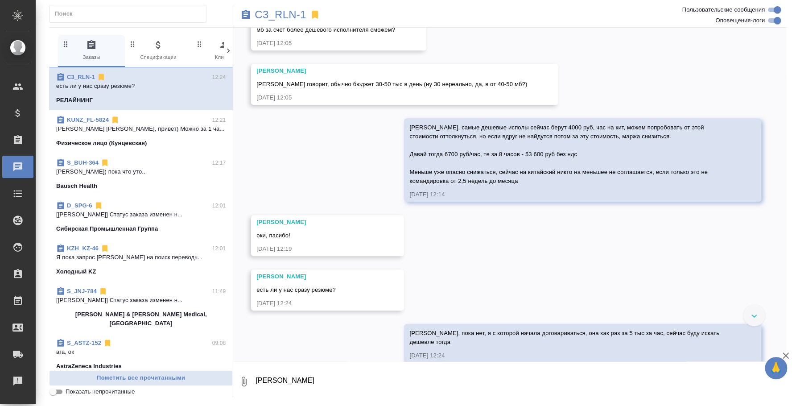
scroll to position [532, 0]
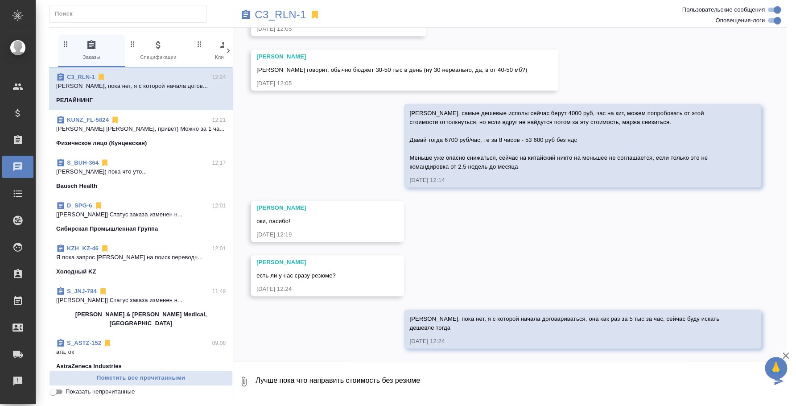
type textarea "Лучше пока что направить стоимость без резюме"
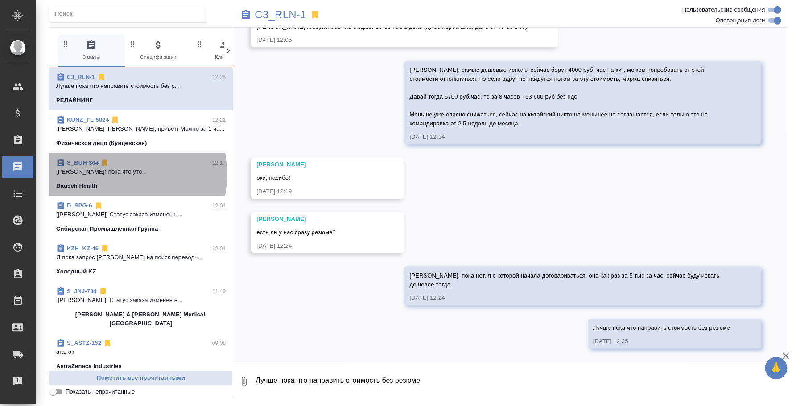
click at [102, 174] on p "Никифорова Валерия Привет) пока что уто..." at bounding box center [140, 171] width 169 height 9
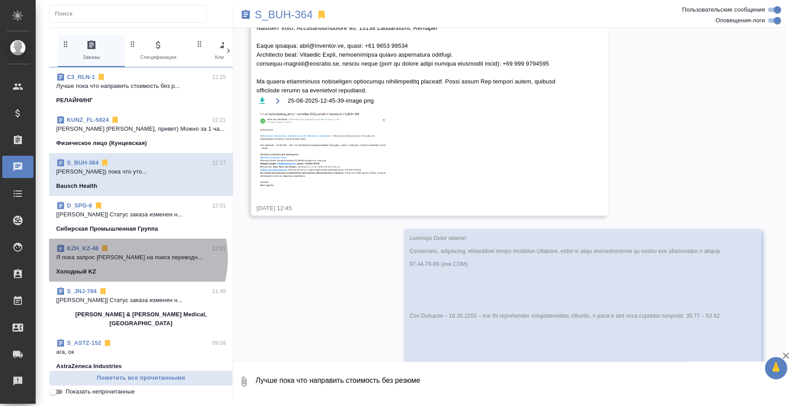
click at [131, 258] on p "Я пока запрос вендоров на поиск переводч..." at bounding box center [140, 257] width 169 height 9
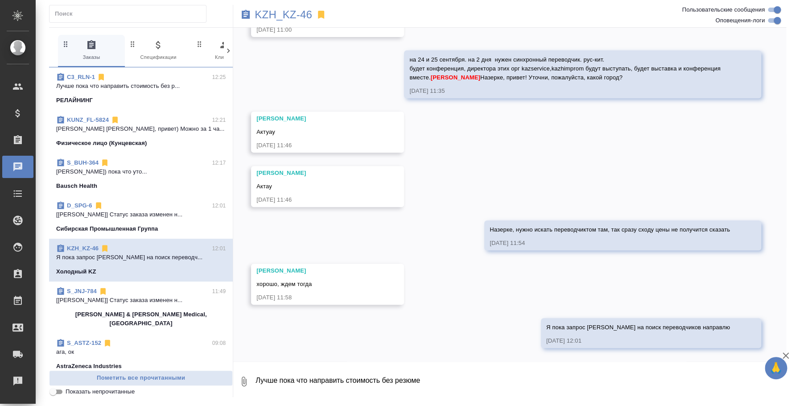
scroll to position [0, 0]
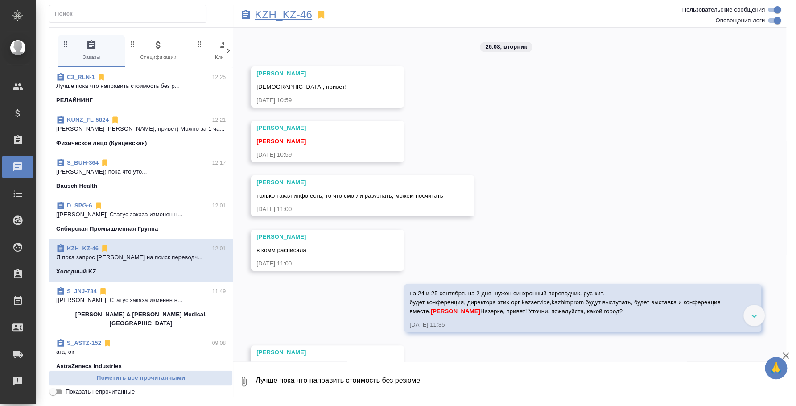
click at [276, 15] on p "KZH_KZ-46" at bounding box center [282, 14] width 57 height 9
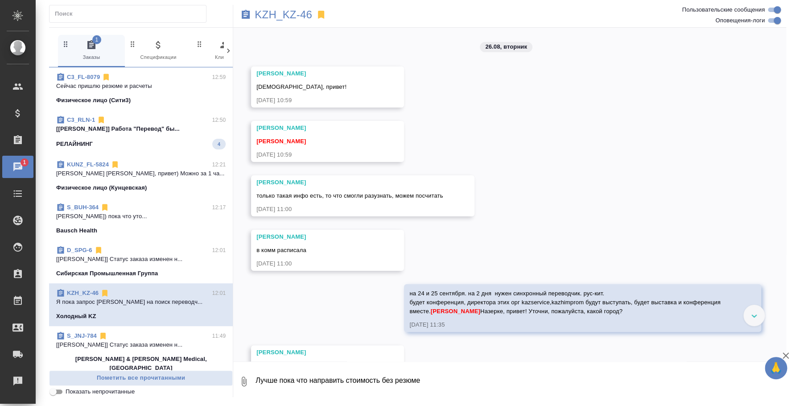
click at [89, 93] on span "C3_FL-8079 12:59 Сейчас пришлю резюме и расчеты Физическое лицо (Сити3)" at bounding box center [140, 89] width 169 height 32
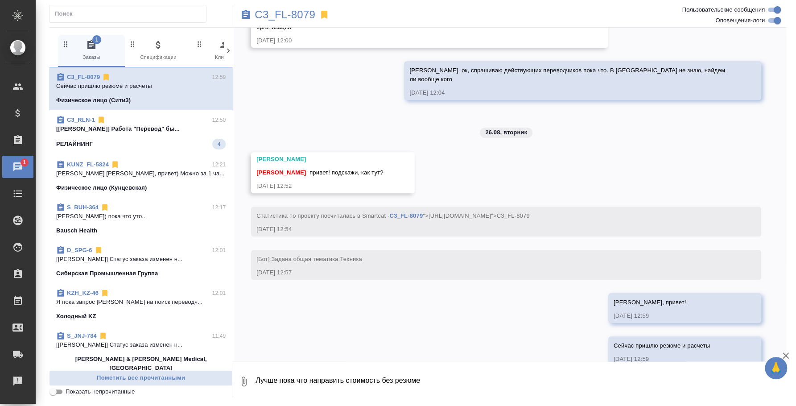
scroll to position [349, 0]
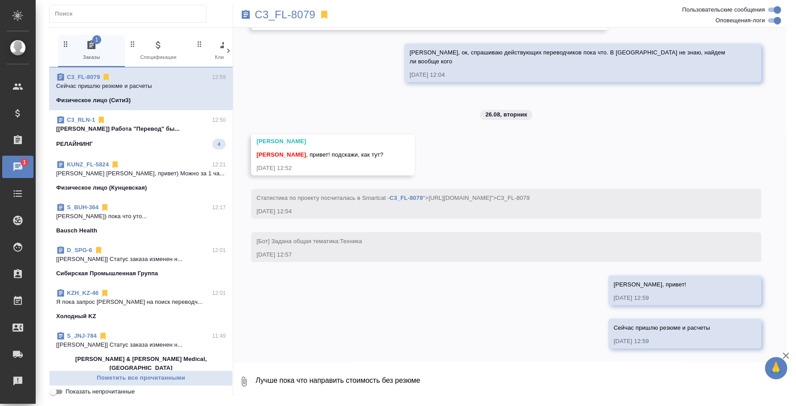
click at [236, 377] on button "0" at bounding box center [243, 381] width 21 height 30
click at [208, 335] on span "С локального диска" at bounding box center [177, 334] width 104 height 12
click at [0, 0] on input "С локального диска" at bounding box center [0, 0] width 0 height 0
click at [289, 370] on textarea "Лучше пока что направить стоимость без резюме" at bounding box center [512, 381] width 517 height 30
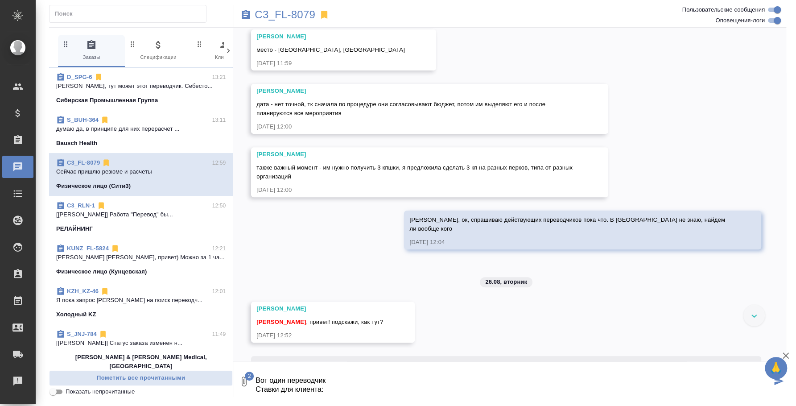
scroll to position [70, 0]
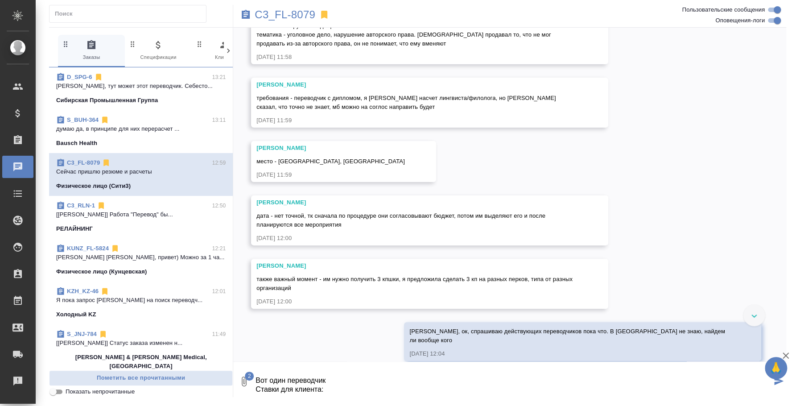
click at [337, 376] on textarea "Вот один переводчик Ставки для клиента:" at bounding box center [512, 381] width 517 height 30
paste textarea "у Буянова, можем ли мы дать его Почту rexar949@yandex.ru в Полюс, они просят дл…"
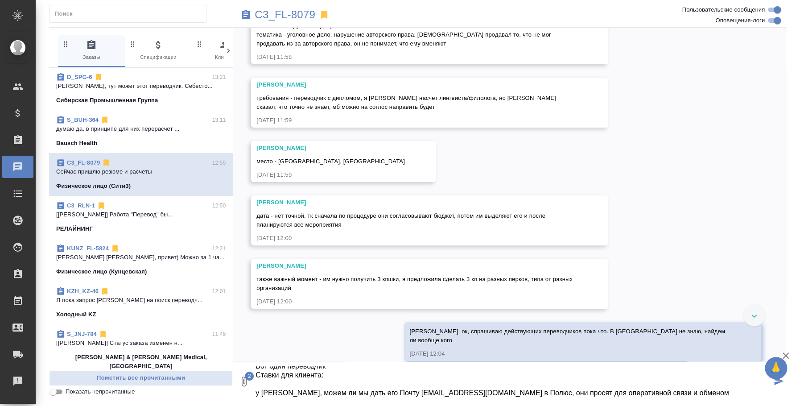
scroll to position [23, 0]
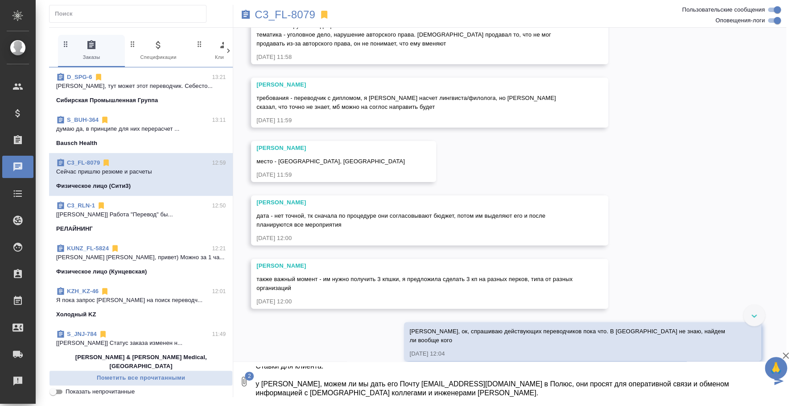
drag, startPoint x: 402, startPoint y: 389, endPoint x: 251, endPoint y: 379, distance: 151.4
click at [251, 379] on div "2 Вот один переводчик Ставки для клиента: у Буянова, можем ли мы дать его Почту…" at bounding box center [509, 381] width 553 height 30
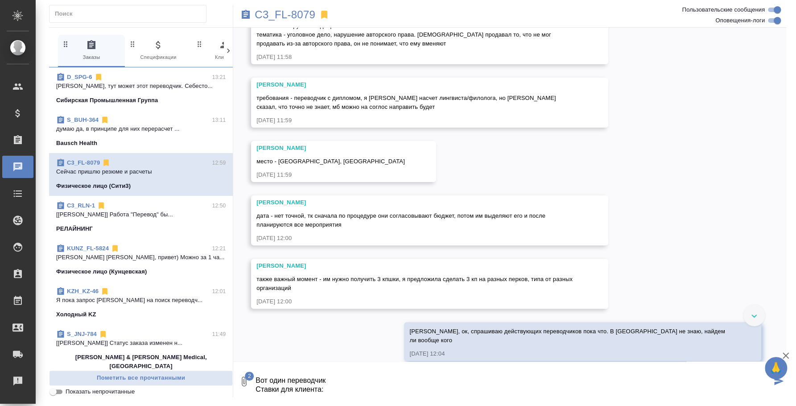
scroll to position [17, 0]
click at [422, 387] on textarea "Вот один переводчик Ставки для клиента: Перевод : 27000 руб за день (считаем по…" at bounding box center [512, 381] width 517 height 30
click at [541, 392] on textarea "Вот один переводчик Ставки для клиента: Перевод : 27000 руб за день (считаем по…" at bounding box center [512, 381] width 517 height 30
click at [299, 375] on textarea "Вот один переводчик Ставки для клиента: Перевод : 27000 руб за день (считаем по…" at bounding box center [512, 381] width 517 height 30
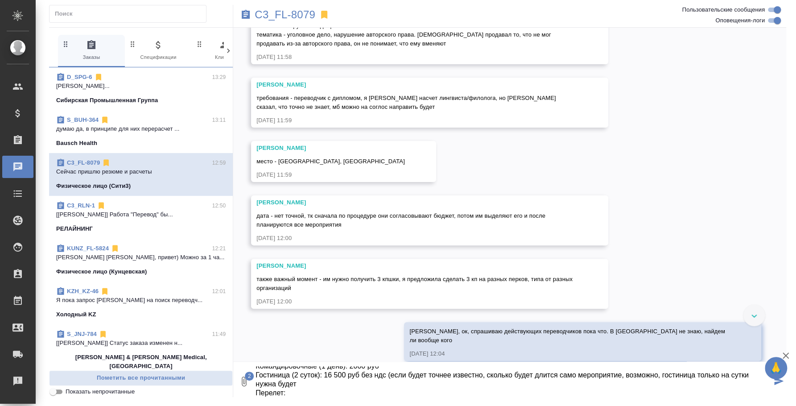
click at [359, 381] on textarea "Вот один переводчик Ставки для клиента: Перевод : 27000 руб за день (считаем по…" at bounding box center [512, 381] width 517 height 30
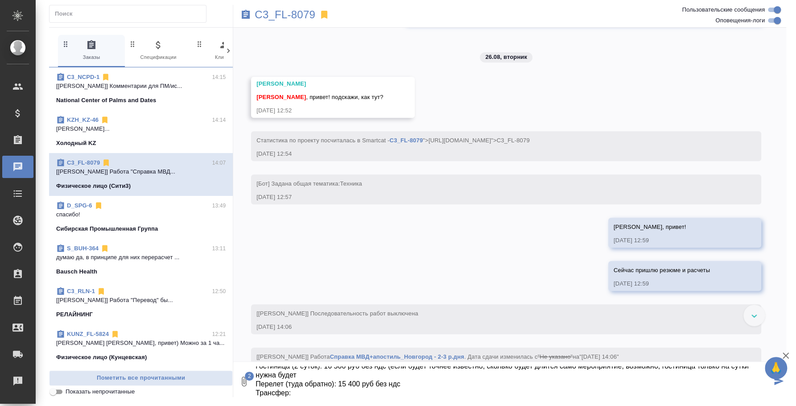
scroll to position [530, 0]
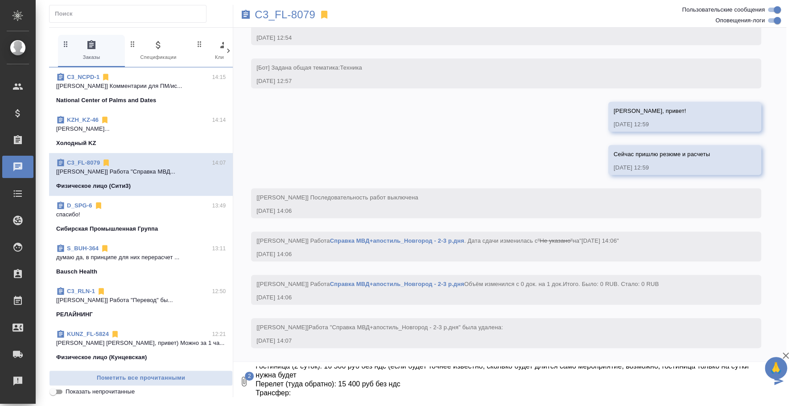
click at [176, 124] on p "Федотова Ирина..." at bounding box center [140, 128] width 169 height 9
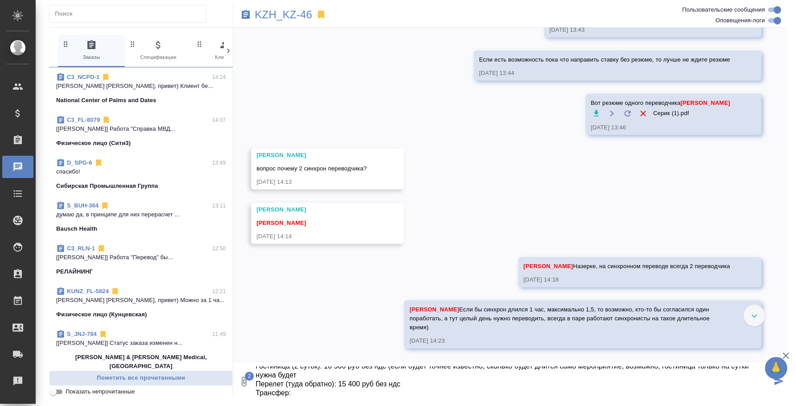
scroll to position [718, 0]
drag, startPoint x: 331, startPoint y: 392, endPoint x: 234, endPoint y: 302, distance: 132.5
click at [234, 302] on div "26.08, вторник Кошербаева Назерке Ира, привет! 26.08.25, 10:59 Кошербаева Назер…" at bounding box center [509, 212] width 553 height 369
click at [159, 131] on p "[[PERSON_NAME]] Работа "Справка МВД..." at bounding box center [140, 128] width 169 height 9
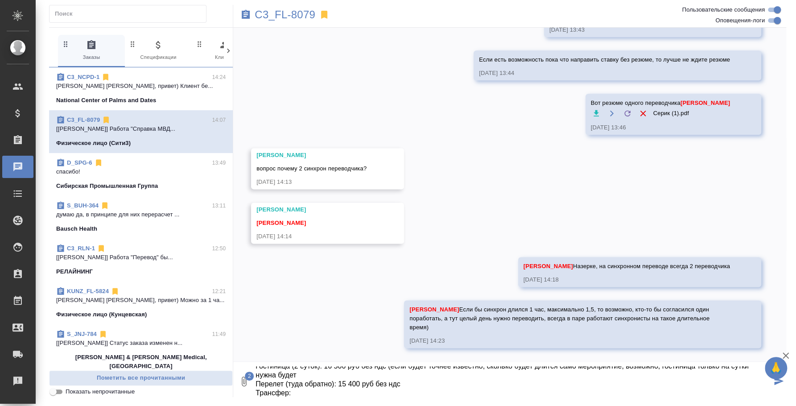
scroll to position [530, 0]
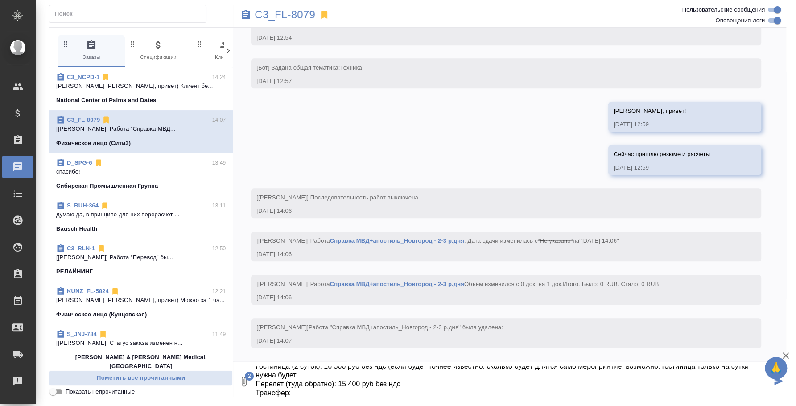
click at [321, 392] on textarea "Вот один переводчик Ставки для клиента: Перевод : 27000 руб за день (считаем по…" at bounding box center [512, 381] width 517 height 30
click at [335, 389] on textarea "Вот один переводчик Ставки для клиента: Перевод : 27000 руб за день (считаем по…" at bounding box center [512, 381] width 517 height 30
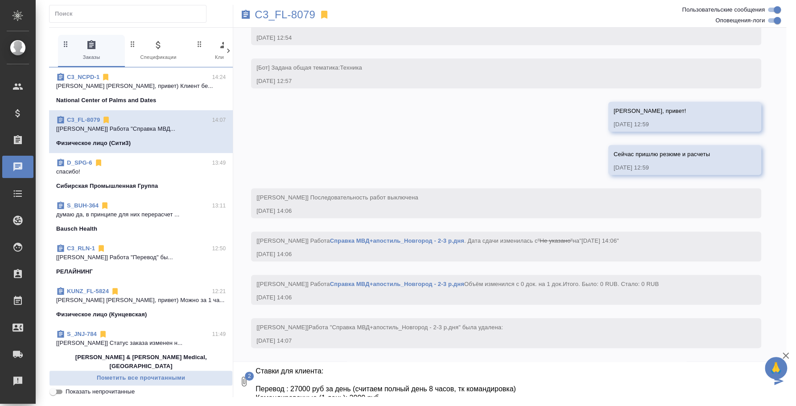
scroll to position [10, 0]
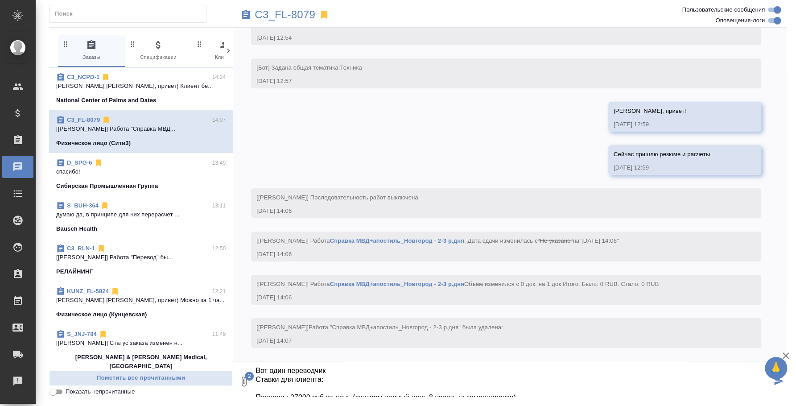
click at [339, 370] on textarea "Вот один переводчик Ставки для клиента: Перевод : 27000 руб за день (считаем по…" at bounding box center [512, 381] width 517 height 30
click at [336, 382] on textarea "Вот один переводчик Ставки для клиента: Перевод : 27000 руб за день (считаем по…" at bounding box center [512, 381] width 517 height 30
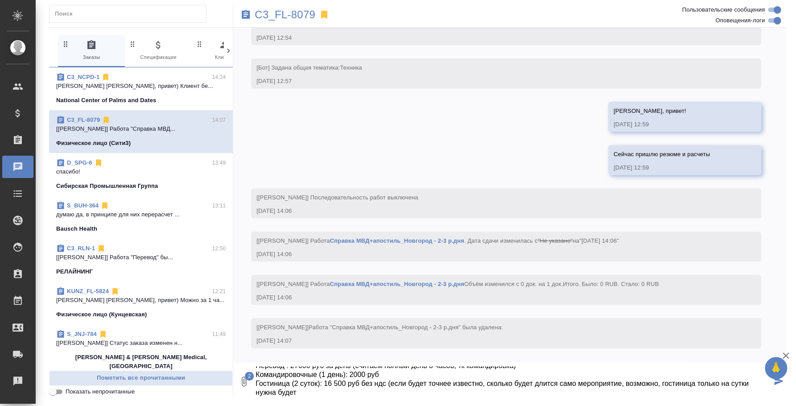
scroll to position [36, 0]
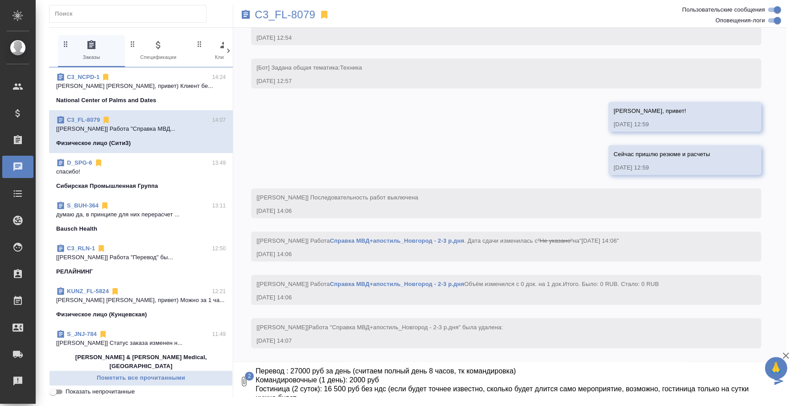
type textarea "Вот один переводчик Ставки для клиента: Перевод : 27000 руб за день (считаем по…"
click at [250, 377] on span "2" at bounding box center [249, 375] width 9 height 9
click at [208, 337] on span "С локального диска" at bounding box center [177, 334] width 104 height 12
click at [0, 0] on input "С локального диска" at bounding box center [0, 0] width 0 height 0
click at [776, 382] on icon "submit" at bounding box center [778, 381] width 9 height 8
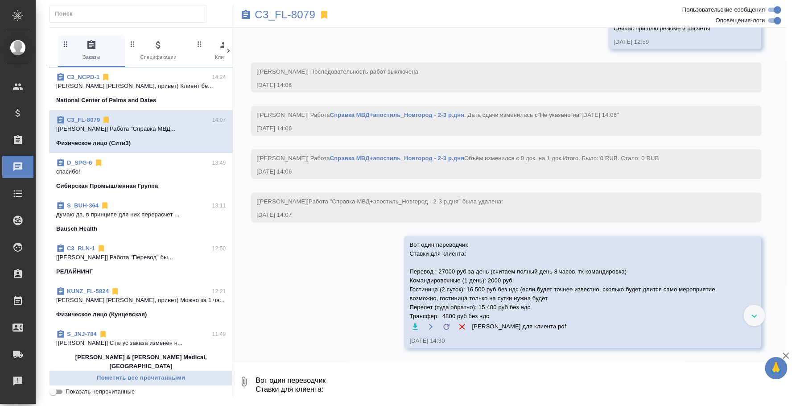
scroll to position [656, 0]
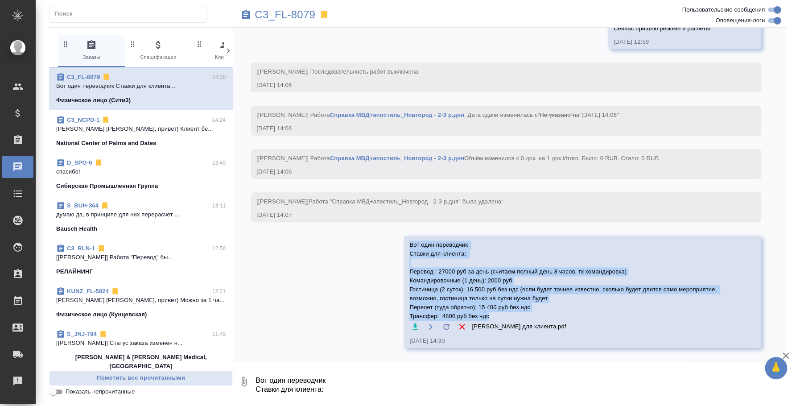
drag, startPoint x: 498, startPoint y: 316, endPoint x: 405, endPoint y: 243, distance: 118.4
click at [405, 243] on div "Вот один переводчик Ставки для клиента: Перевод : 27000 руб за день (считаем по…" at bounding box center [582, 291] width 357 height 112
copy span "Вот один переводчик Ставки для клиента: Перевод : 27000 руб за день (считаем по…"
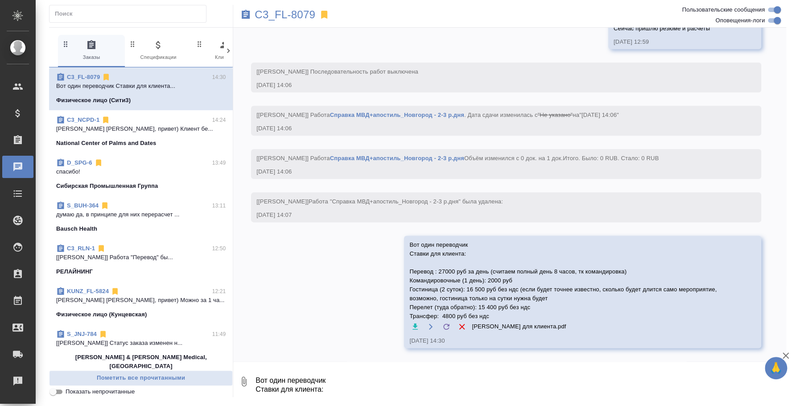
click at [378, 377] on textarea "Вот один переводчик Ставки для клиента: Перевод : 27000 руб за день (считаем по…" at bounding box center [519, 381] width 531 height 30
paste textarea "Вот один переводчик Ставки для клиента: Перевод : 27000 руб за день (считаем по…"
type textarea "Вот один переводчик Ставки для клиента: Перевод : 27000 руб за день (считаем по…"
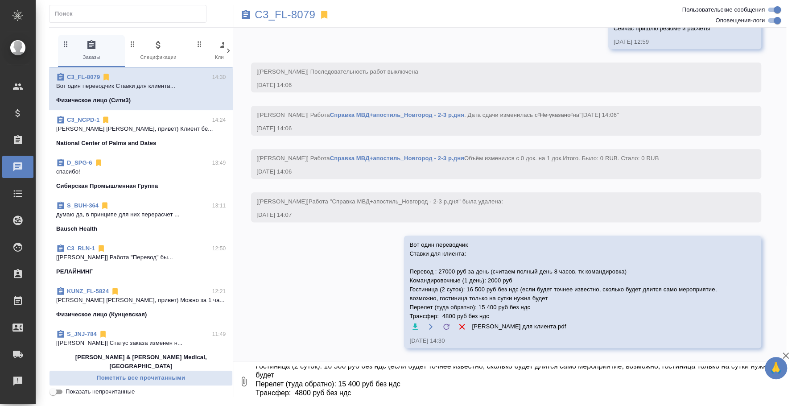
click at [372, 382] on textarea "Вот один переводчик Ставки для клиента: Перевод : 27000 руб за день (считаем по…" at bounding box center [519, 381] width 531 height 30
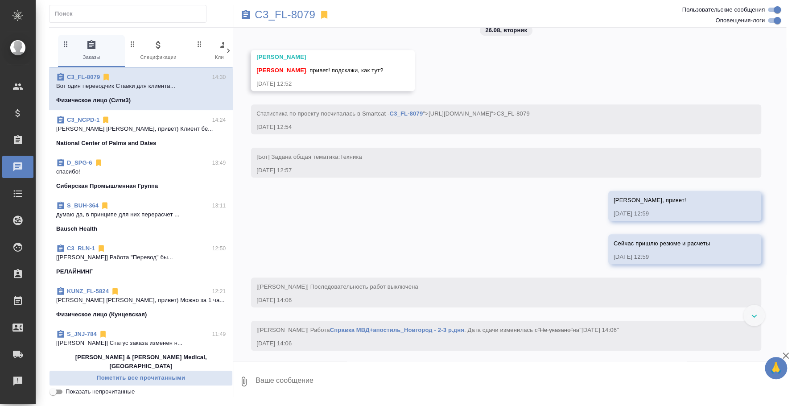
scroll to position [656, 0]
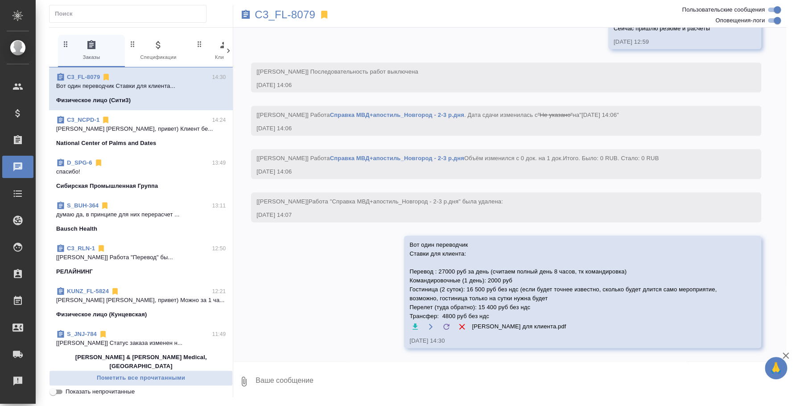
click at [451, 375] on textarea at bounding box center [519, 381] width 531 height 30
paste textarea "Вот один переводчик Ставки для клиента: Перевод : 27000 руб за день (считаем по…"
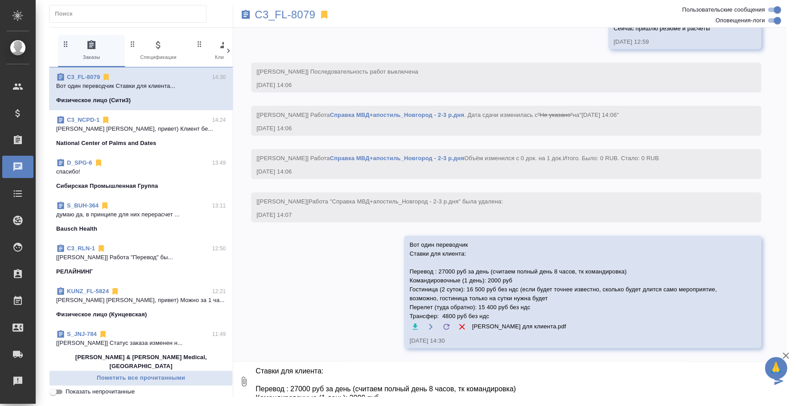
scroll to position [10, 0]
click at [284, 369] on textarea "Вот один переводчик Ставки для клиента: Перевод : 27000 руб за день (считаем по…" at bounding box center [512, 381] width 517 height 30
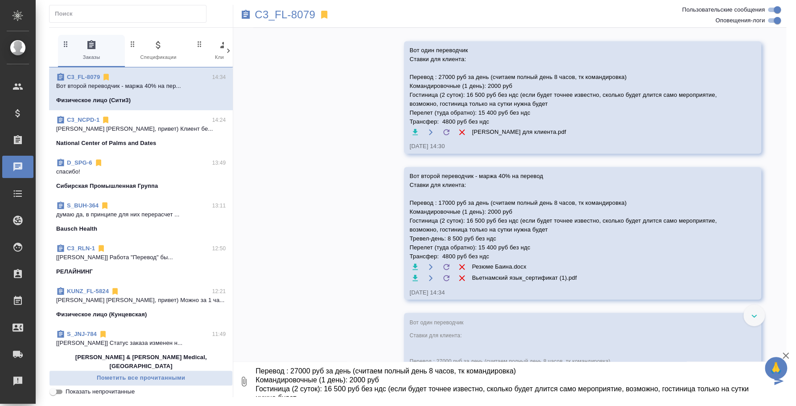
scroll to position [970, 0]
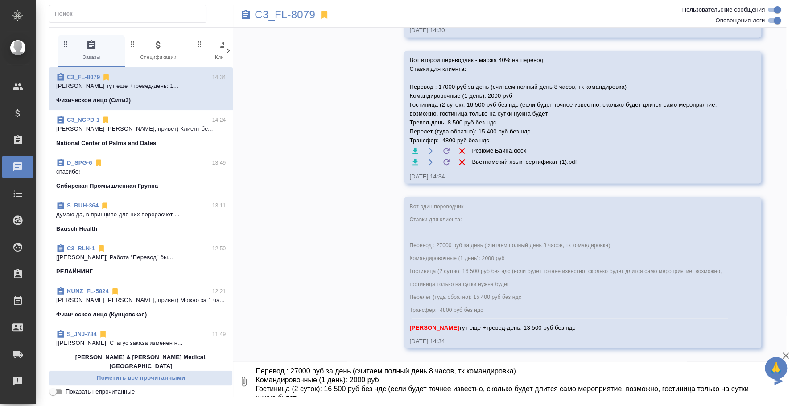
drag, startPoint x: 257, startPoint y: 370, endPoint x: 397, endPoint y: 406, distance: 143.9
click at [397, 405] on html "🙏 .cls-1 fill:#fff; AWATERA Fedotova Irina Клиенты Спецификации Заказы 0 Чаты T…" at bounding box center [398, 203] width 796 height 406
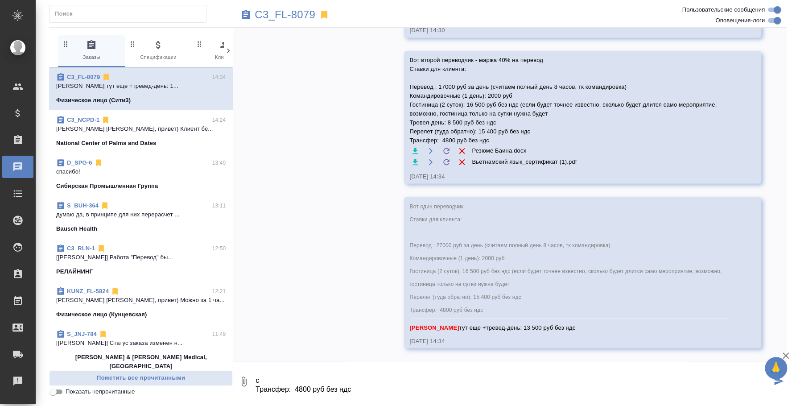
scroll to position [26, 0]
drag, startPoint x: 297, startPoint y: 368, endPoint x: 557, endPoint y: 406, distance: 262.9
click at [557, 405] on html "🙏 .cls-1 fill:#fff; AWATERA Fedotova Irina Клиенты Спецификации Заказы 0 Чаты T…" at bounding box center [398, 203] width 796 height 406
type textarea "Вот второй переводчик Ставки для клиента:"
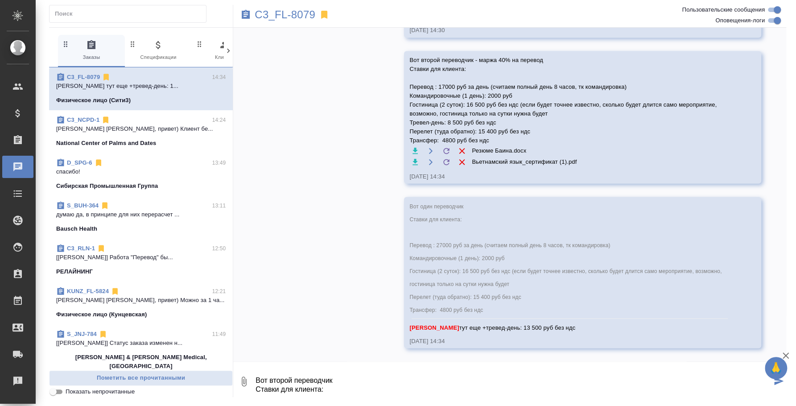
drag, startPoint x: 256, startPoint y: 372, endPoint x: 409, endPoint y: 406, distance: 156.6
click at [409, 405] on html "🙏 .cls-1 fill:#fff; AWATERA Fedotova Irina Клиенты Спецификации Заказы 0 Чаты T…" at bounding box center [398, 203] width 796 height 406
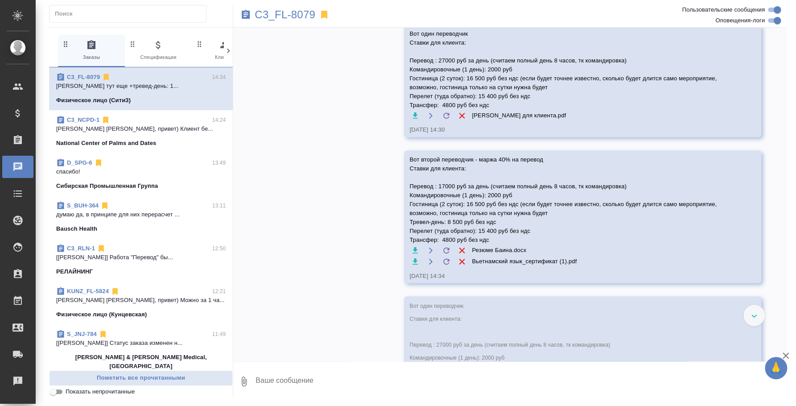
click at [124, 126] on p "[PERSON_NAME] [PERSON_NAME], привет) Клиент бе..." at bounding box center [140, 128] width 169 height 9
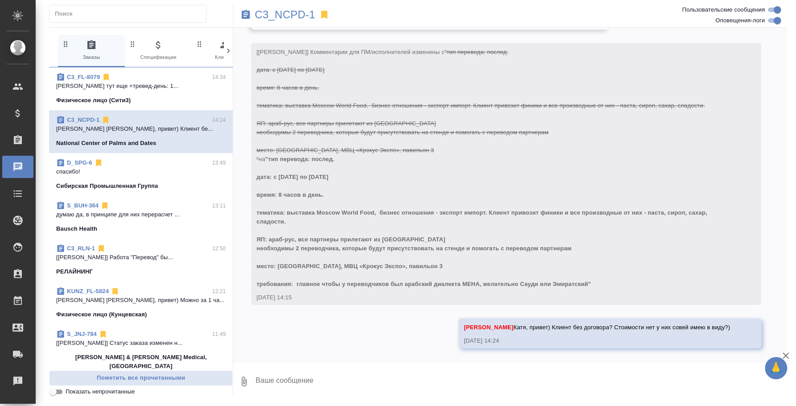
scroll to position [706, 0]
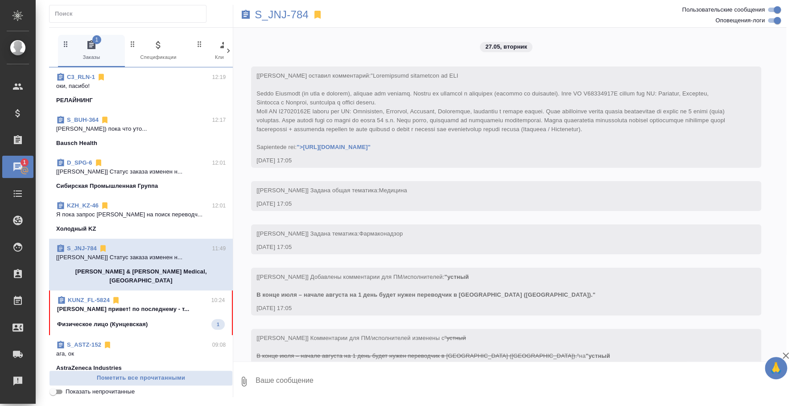
scroll to position [5771, 0]
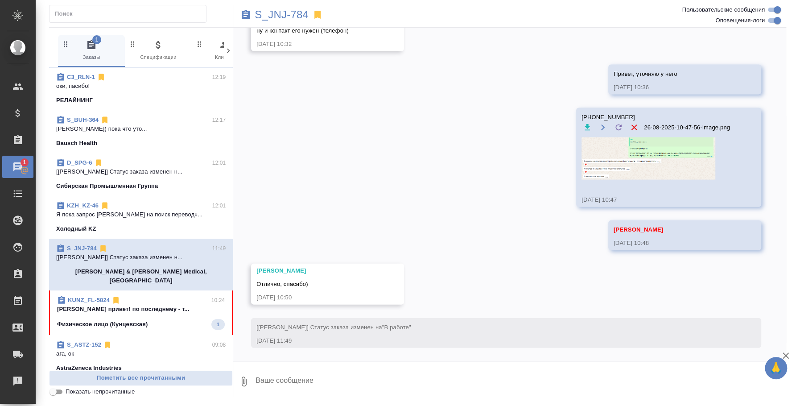
click at [180, 224] on div "Холодный KZ" at bounding box center [140, 228] width 169 height 9
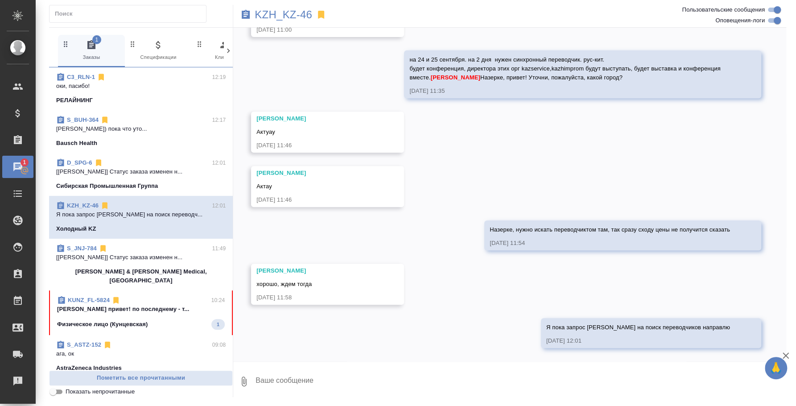
scroll to position [55, 0]
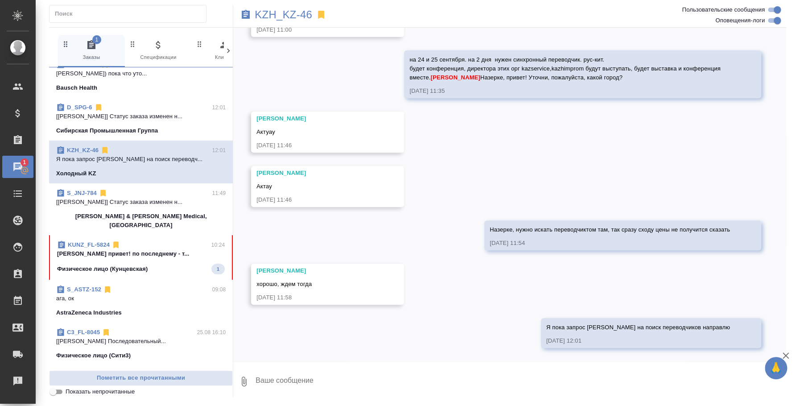
click at [126, 264] on p "Физическое лицо (Кунцевская)" at bounding box center [102, 268] width 90 height 9
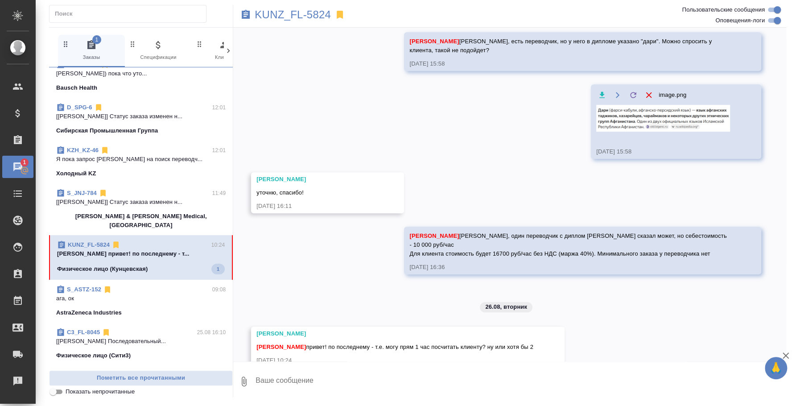
scroll to position [331, 0]
click at [403, 400] on div "KUNZ_FL-5824 1 Заказы 0 Спецификации 0 Клиенты 0 Входящие 0 Тендеры 0 Исполните…" at bounding box center [417, 201] width 746 height 402
click at [411, 384] on textarea at bounding box center [519, 381] width 531 height 30
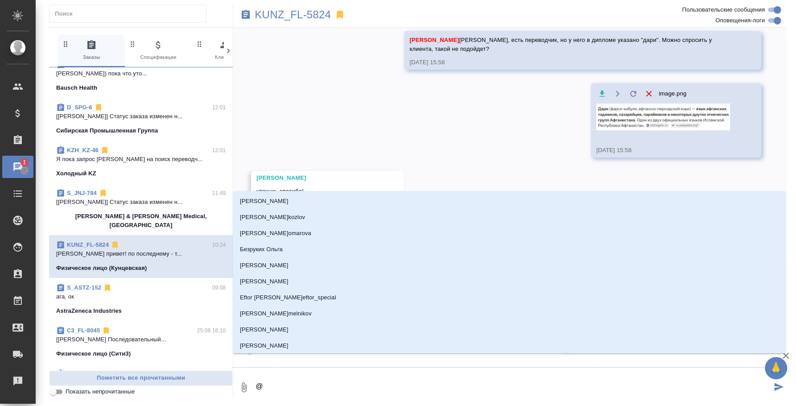
type textarea "@d"
type input "d"
type textarea "@d't"
type input "d't"
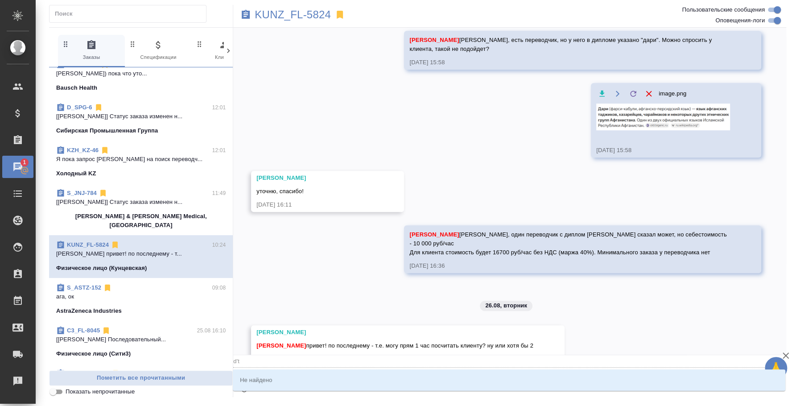
type textarea "@d"
type input "d"
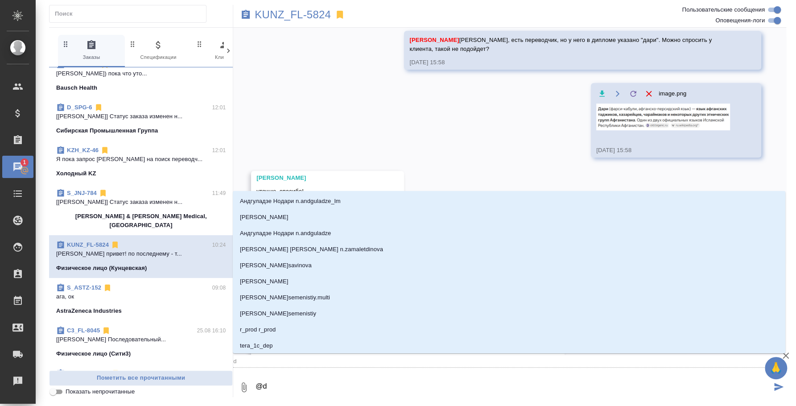
type textarea "@"
type textarea "@в"
type input "в"
type textarea "@ве"
type input "ве"
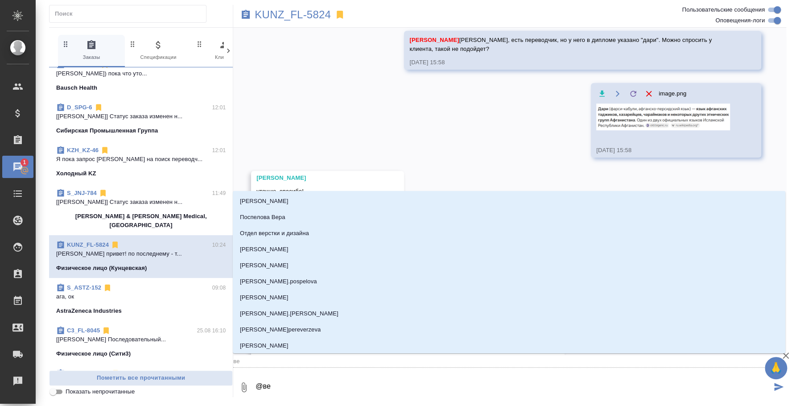
type textarea "@вес"
type input "вес"
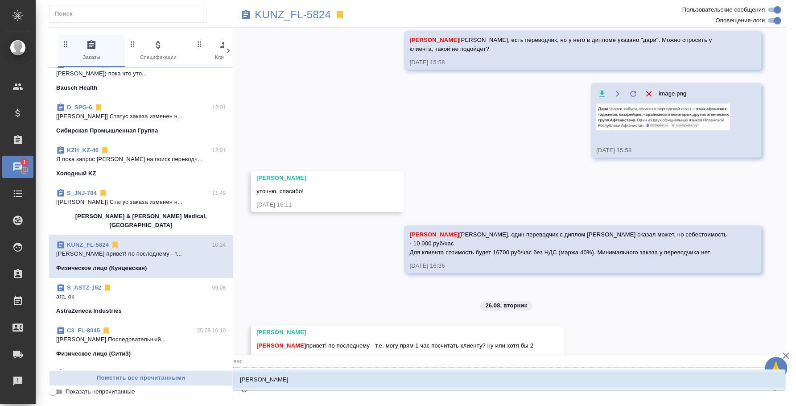
click at [607, 374] on li "[PERSON_NAME]" at bounding box center [509, 379] width 552 height 16
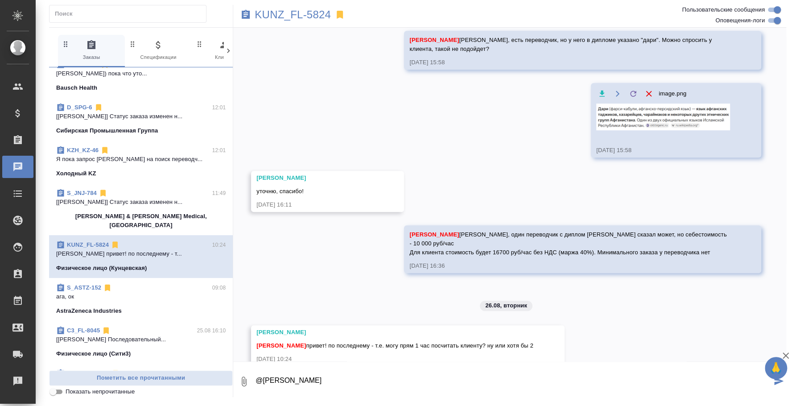
click at [606, 382] on textarea "@Веселова Юлия" at bounding box center [512, 381] width 517 height 30
type textarea "@Веселова Юлия Юля, привет) Можно за 1 час посчитать)"
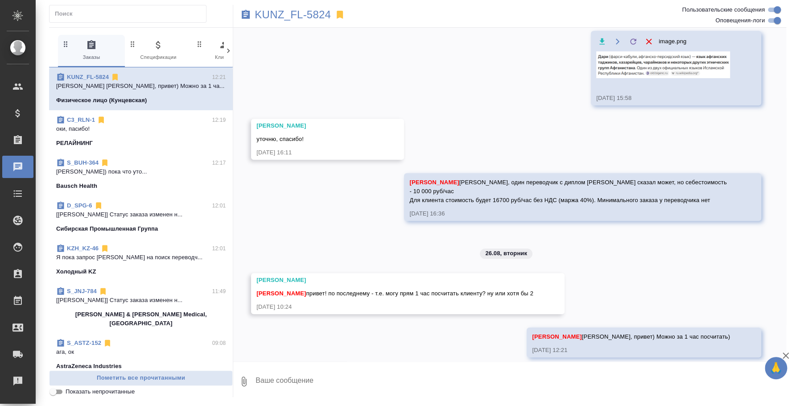
scroll to position [374, 0]
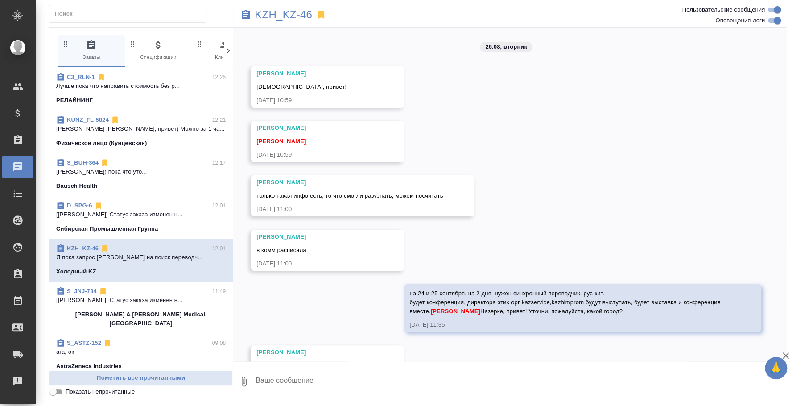
scroll to position [260, 0]
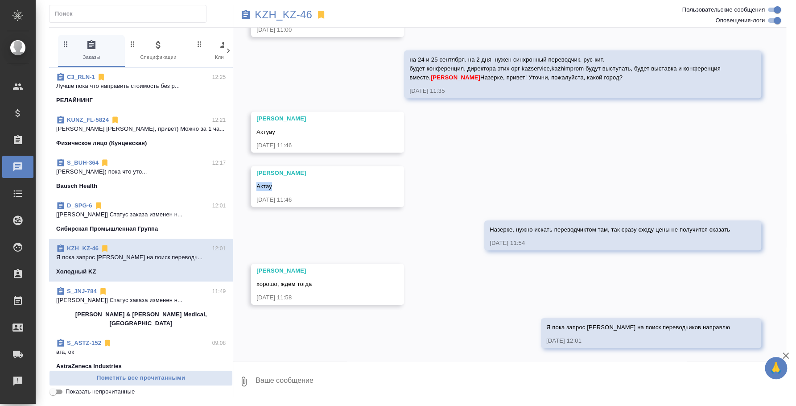
click at [123, 133] on span "KUNZ_FL-5824 12:21 [PERSON_NAME] [PERSON_NAME], привет) Можно за 1 ча... Физиче…" at bounding box center [140, 131] width 169 height 32
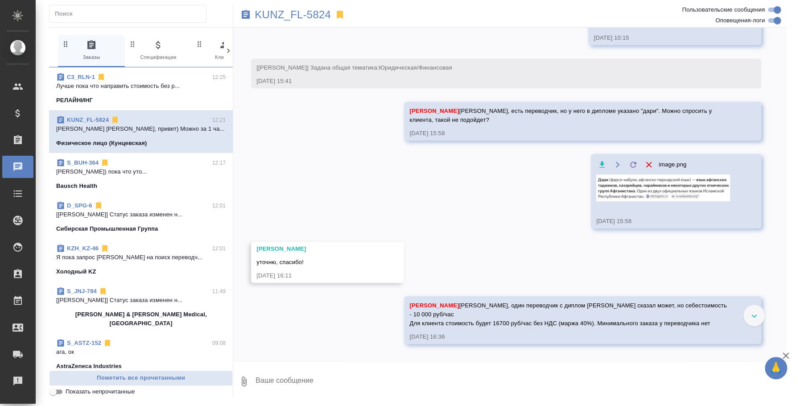
scroll to position [347, 0]
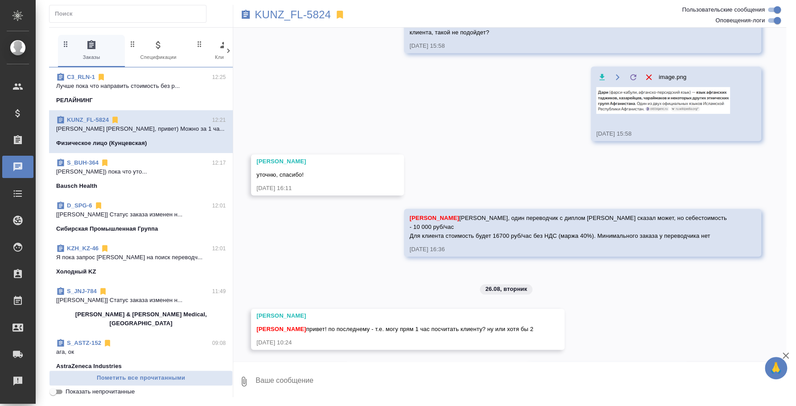
click at [124, 169] on p "[PERSON_NAME]) пока что уто..." at bounding box center [140, 171] width 169 height 9
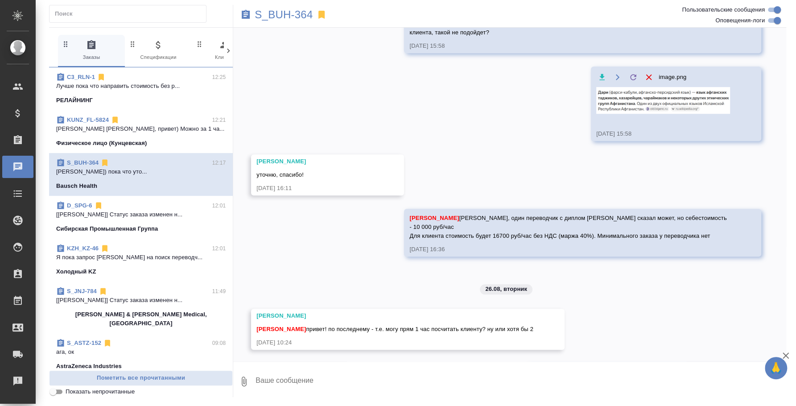
click at [120, 92] on span "C3_RLN-1 12:25 Лучше пока что направить стоимость без р... РЕЛАЙНИНГ" at bounding box center [140, 89] width 169 height 32
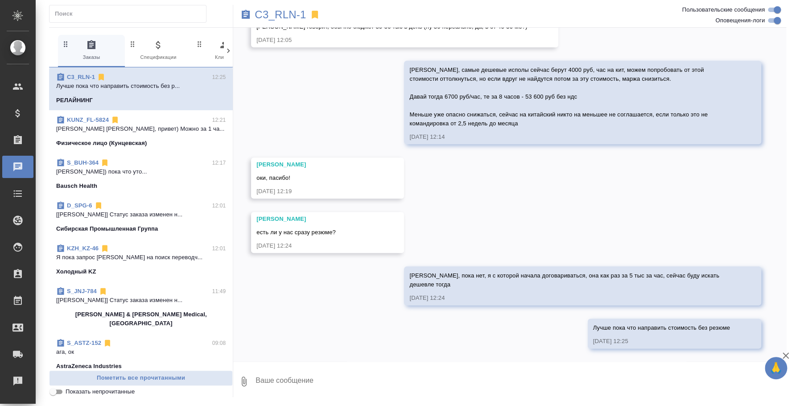
scroll to position [55, 0]
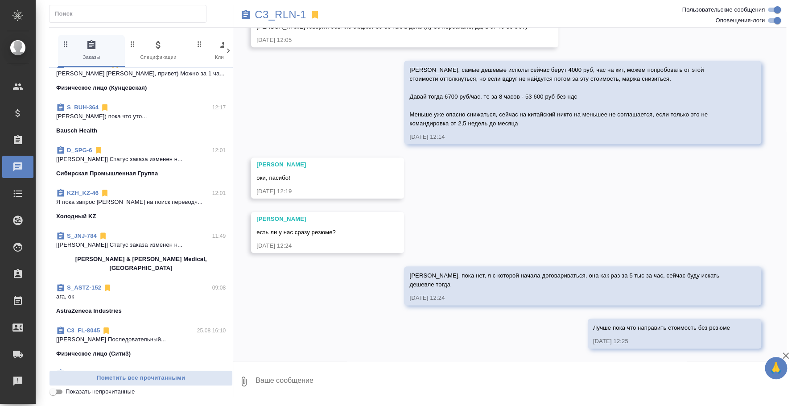
click at [122, 250] on span "S_JNJ-784 11:49 [[PERSON_NAME]] Статус заказа изменен н... [PERSON_NAME] & [PER…" at bounding box center [140, 251] width 169 height 41
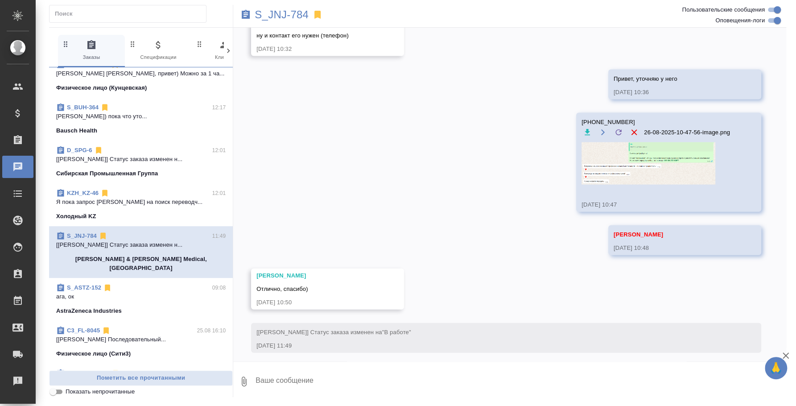
scroll to position [5771, 0]
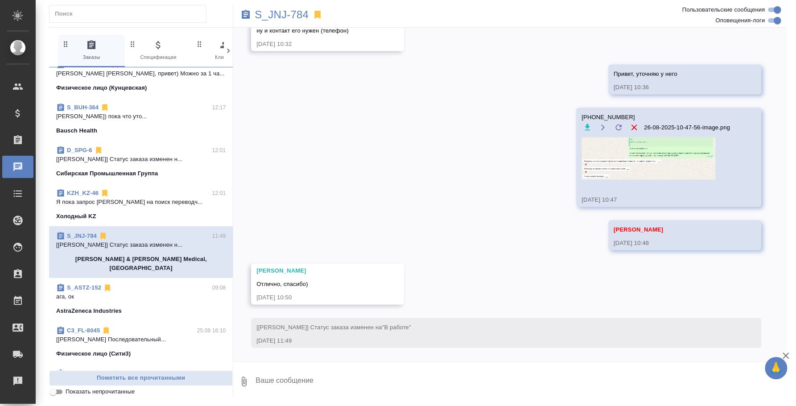
click at [137, 283] on div "S_ASTZ-152 09:08" at bounding box center [140, 287] width 169 height 9
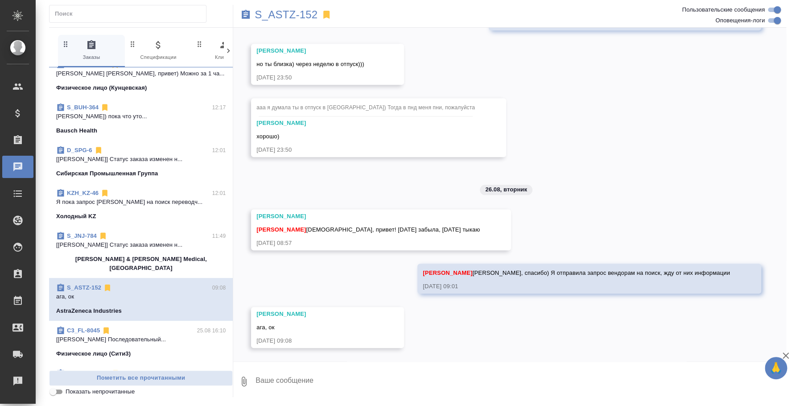
scroll to position [464, 0]
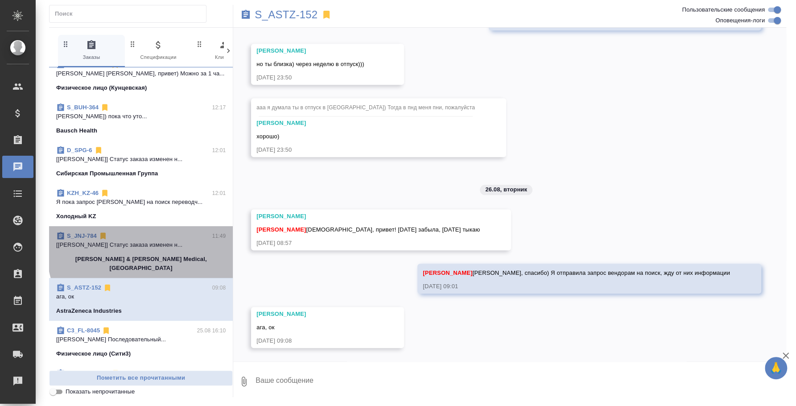
click at [176, 242] on p "[[PERSON_NAME]] Статус заказа изменен н..." at bounding box center [140, 244] width 169 height 9
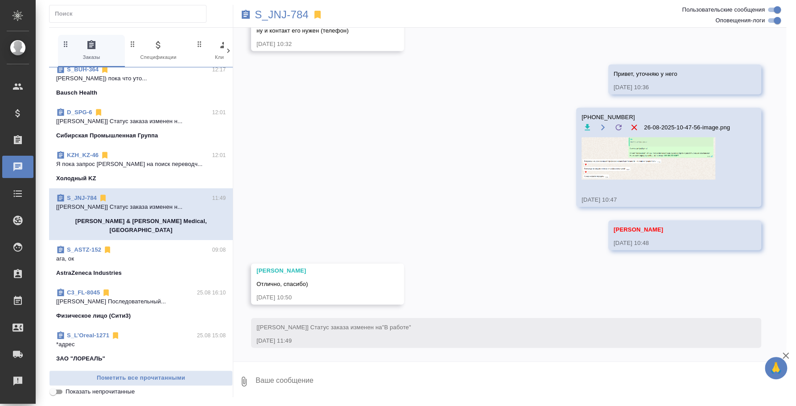
scroll to position [111, 0]
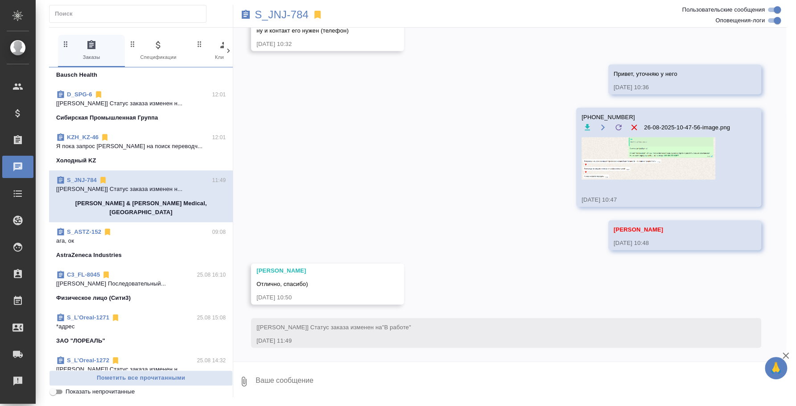
click at [142, 236] on p "ага, ок" at bounding box center [140, 240] width 169 height 9
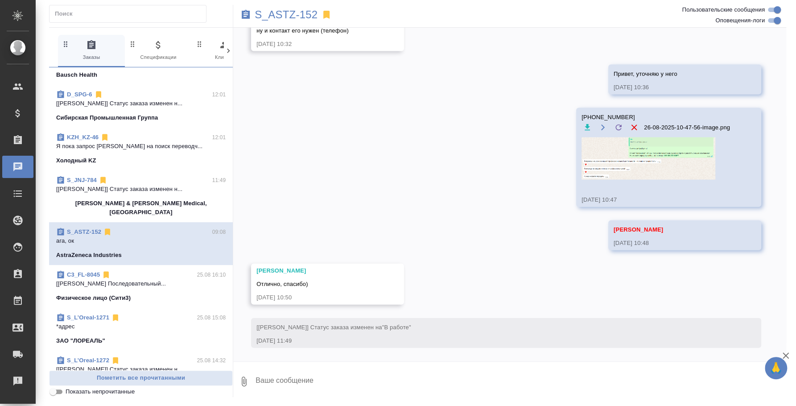
scroll to position [464, 0]
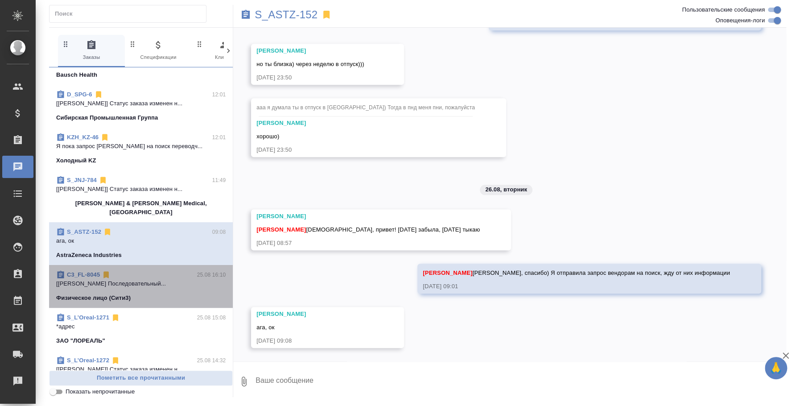
click at [152, 279] on p "[Федотова Ирина] Работа Последовательный..." at bounding box center [140, 283] width 169 height 9
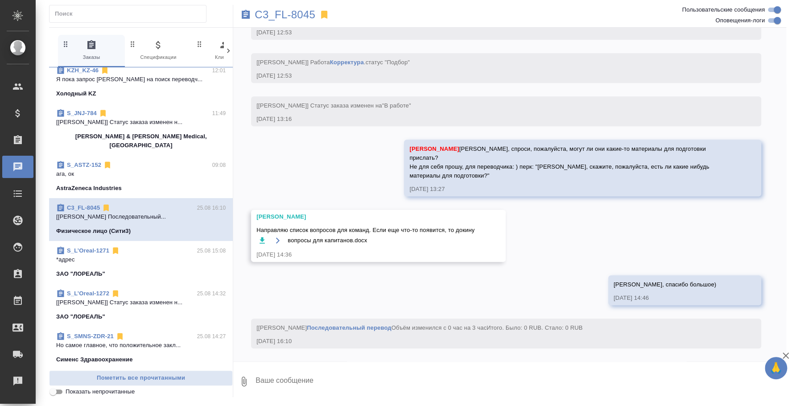
scroll to position [223, 0]
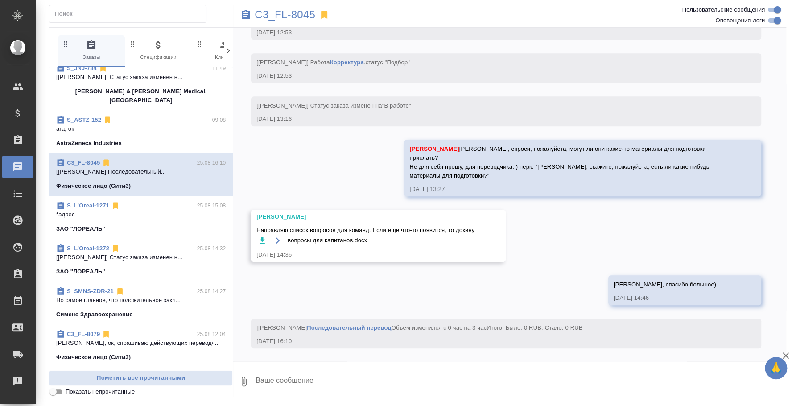
click at [124, 213] on span "S_L’Oreal-1271 25.08 15:08 *адрес ЗАО "ЛОРЕАЛЬ"" at bounding box center [140, 217] width 169 height 32
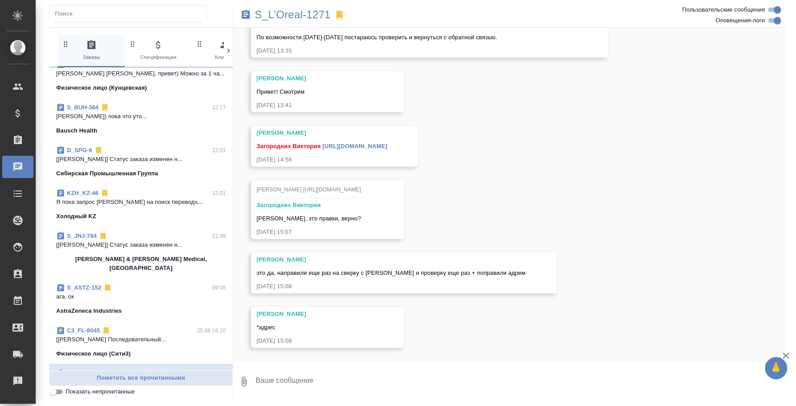
scroll to position [0, 0]
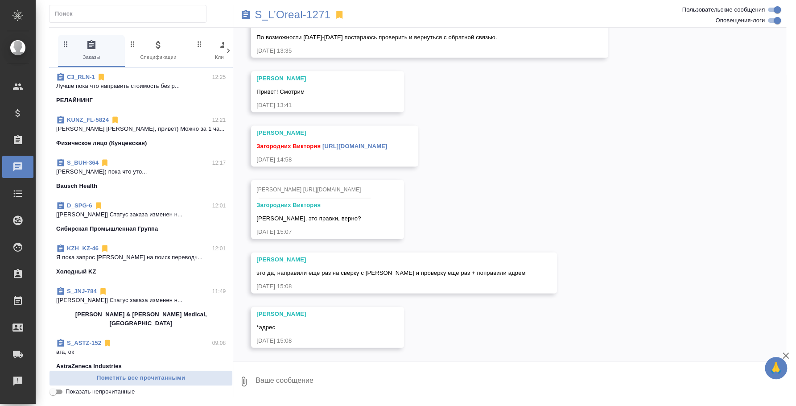
click at [140, 217] on p "[Давыдова Елена] Статус заказа изменен н..." at bounding box center [140, 214] width 169 height 9
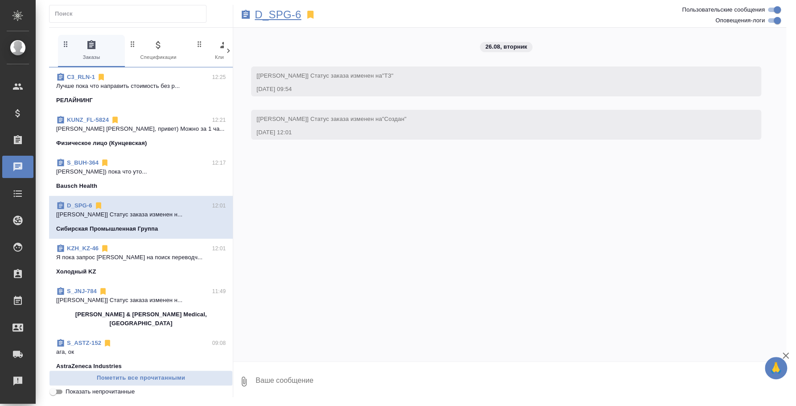
click at [287, 18] on p "D_SPG-6" at bounding box center [277, 14] width 46 height 9
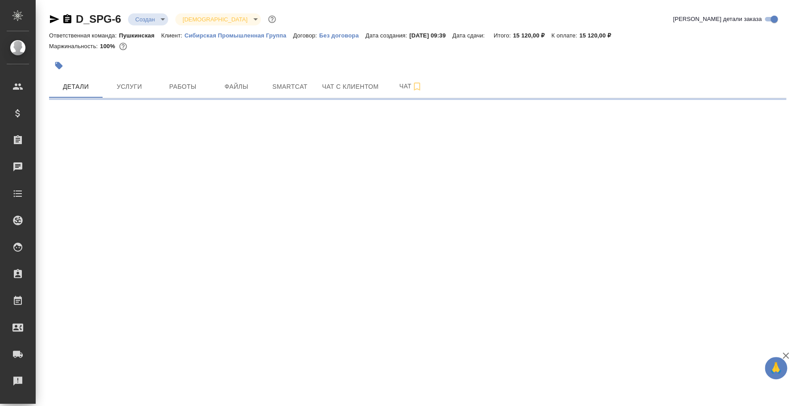
select select "RU"
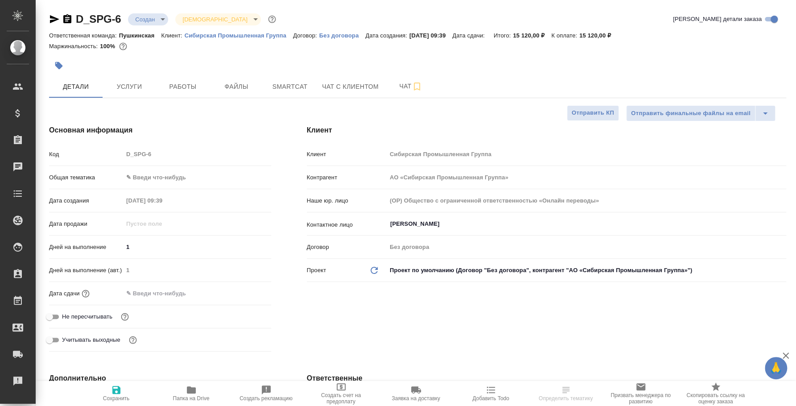
type textarea "x"
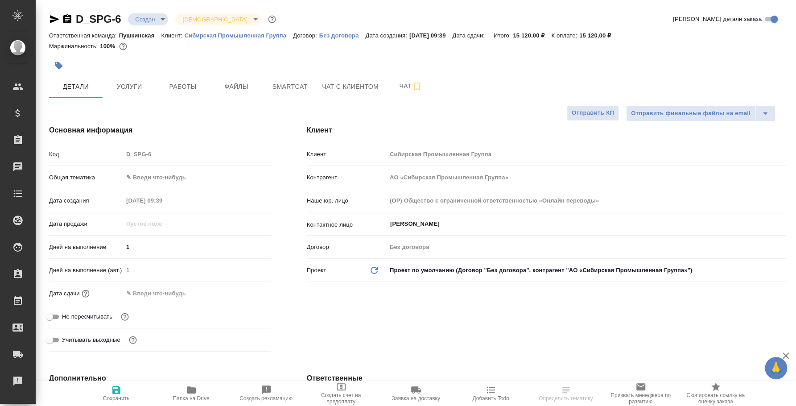
type textarea "x"
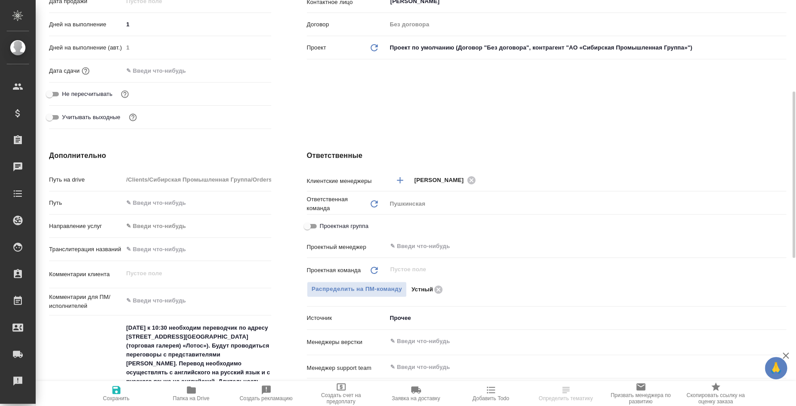
scroll to position [333, 0]
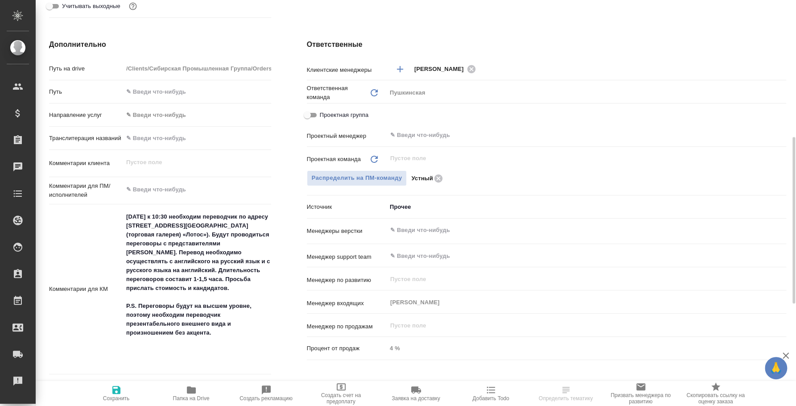
type textarea "x"
drag, startPoint x: 126, startPoint y: 211, endPoint x: 232, endPoint y: 343, distance: 169.6
click at [232, 343] on textarea "28.08.2025г. к 10:30 необходим переводчик по адресу улица Одесская ул., дом 2 (…" at bounding box center [196, 288] width 147 height 158
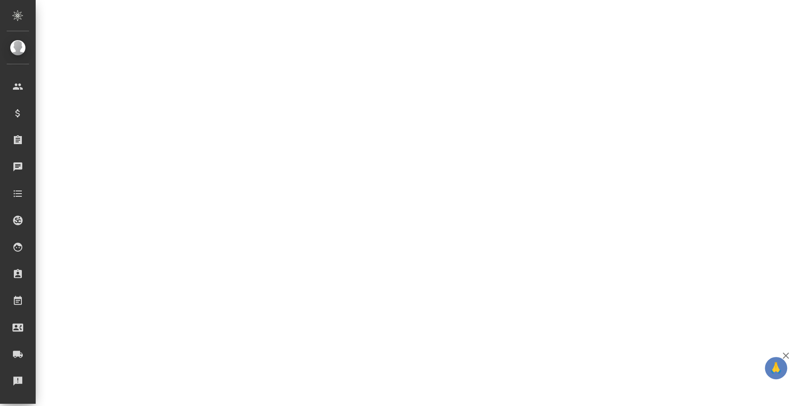
select select "RU"
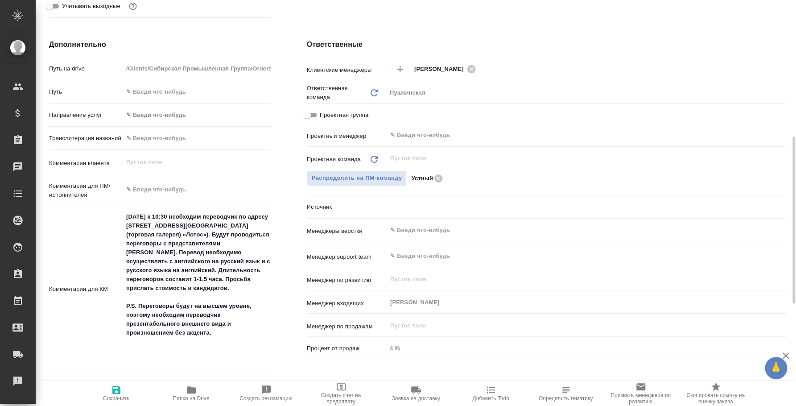
type textarea "x"
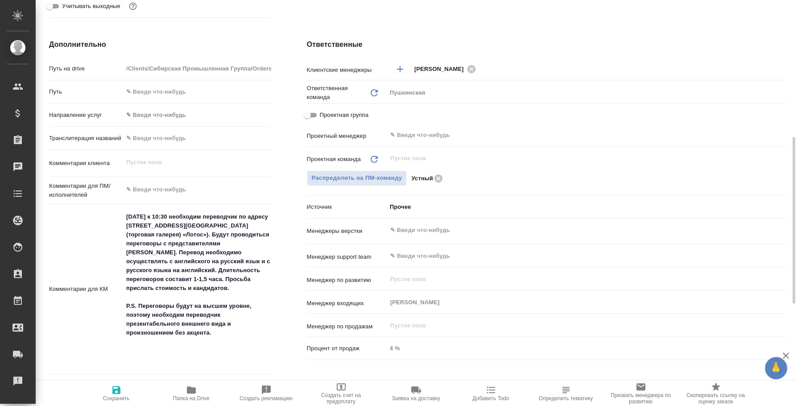
type textarea "x"
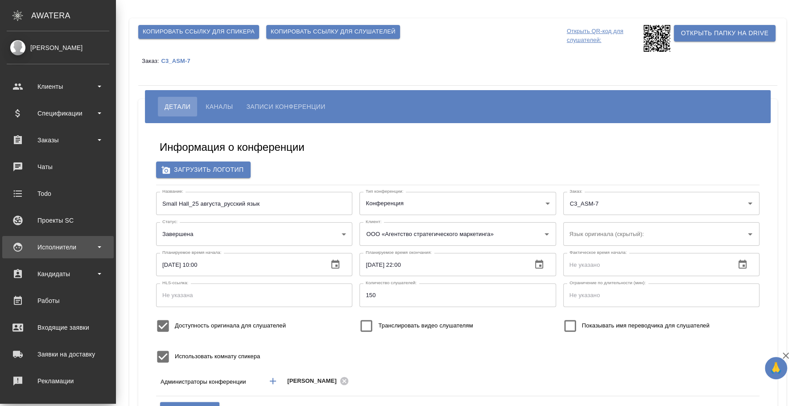
type input "пле"
click at [58, 247] on div "Исполнители" at bounding box center [58, 246] width 103 height 13
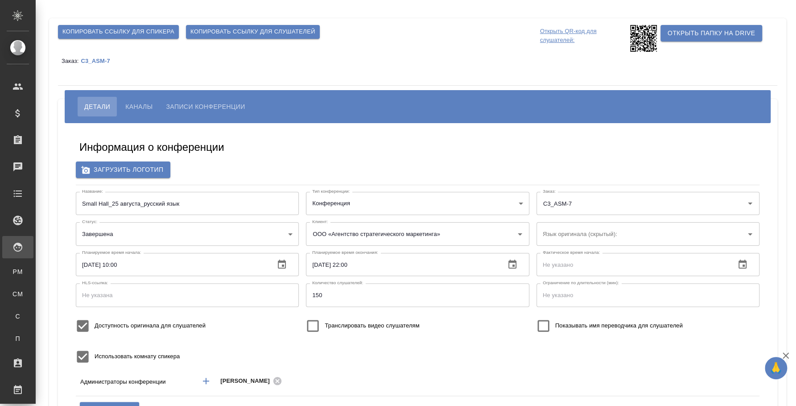
click at [13, 272] on div "Для PM/LQA" at bounding box center [6, 271] width 13 height 9
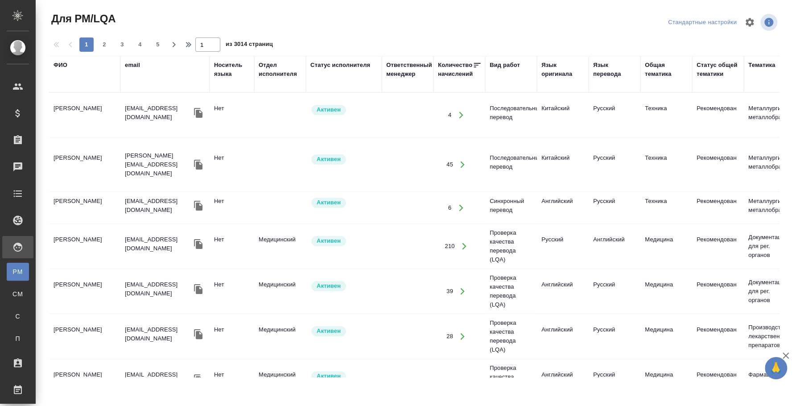
click at [60, 63] on div "ФИО" at bounding box center [60, 65] width 14 height 9
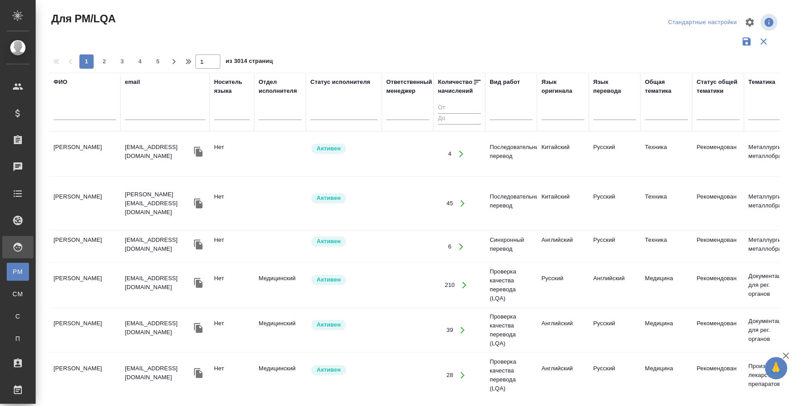
click at [70, 105] on div at bounding box center [84, 115] width 62 height 22
click at [81, 115] on input "text" at bounding box center [84, 114] width 62 height 11
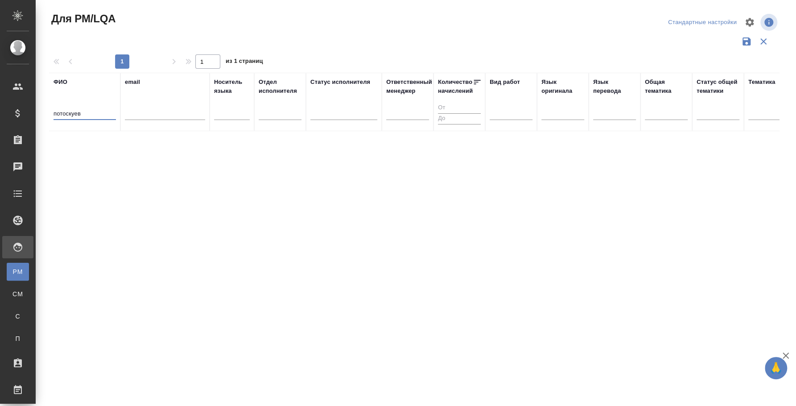
type input "потоскуев"
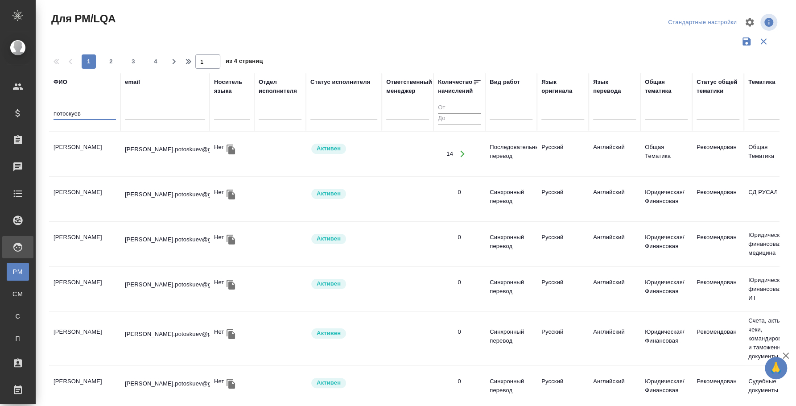
click at [95, 150] on td "[PERSON_NAME]" at bounding box center [84, 153] width 71 height 31
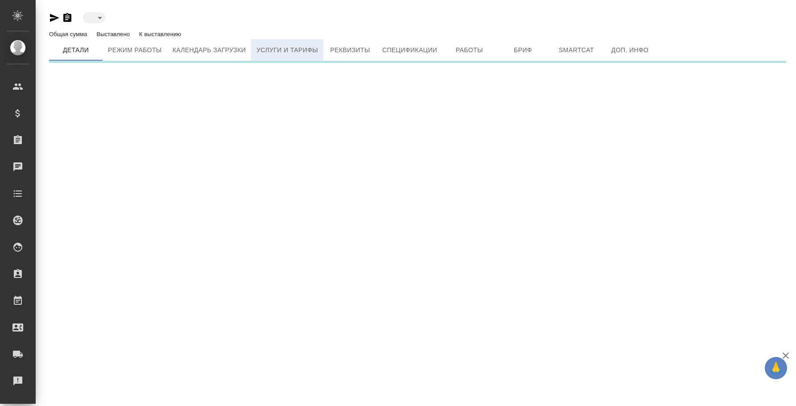
type input "active"
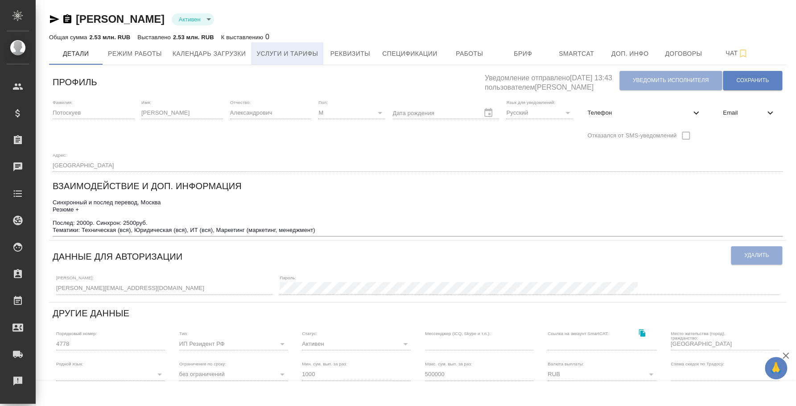
click at [279, 58] on span "Услуги и тарифы" at bounding box center [287, 53] width 62 height 11
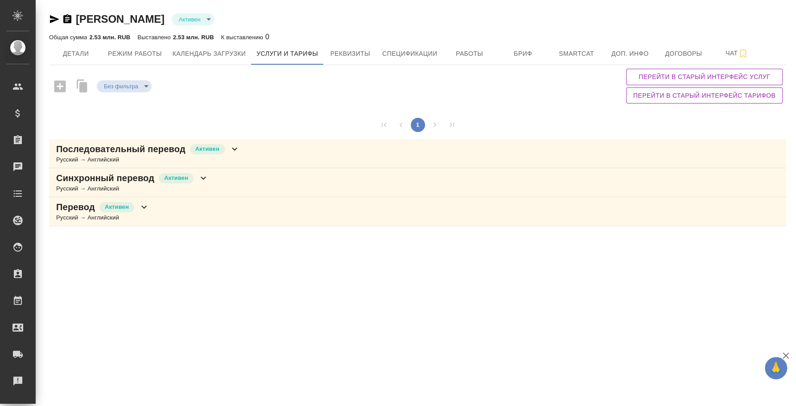
click at [237, 149] on icon at bounding box center [234, 149] width 11 height 11
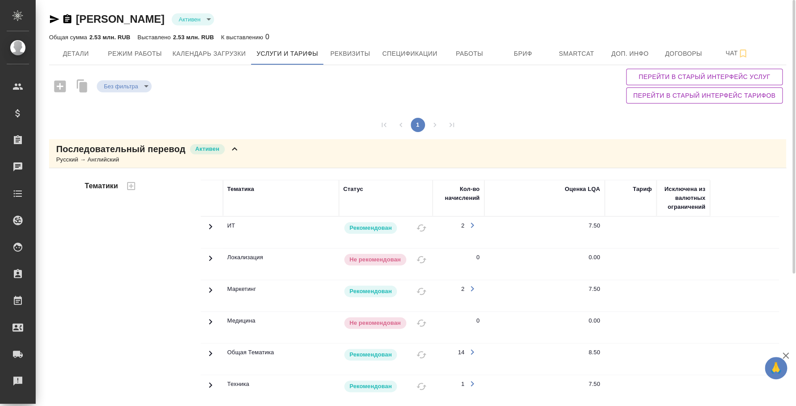
scroll to position [196, 0]
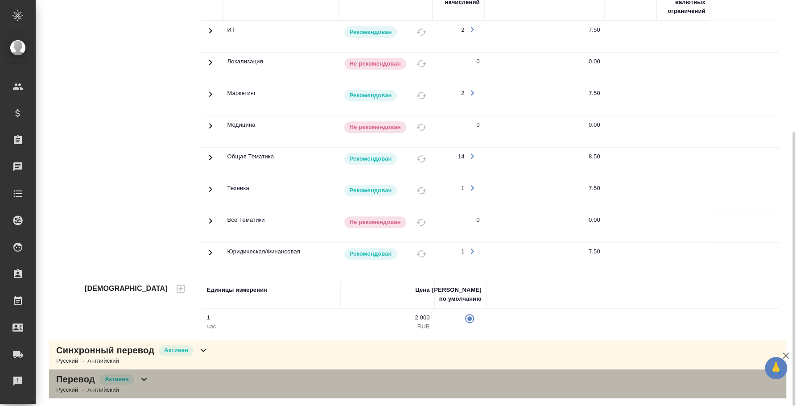
click at [236, 377] on div "Перевод Активен Русский → Английский" at bounding box center [417, 383] width 737 height 29
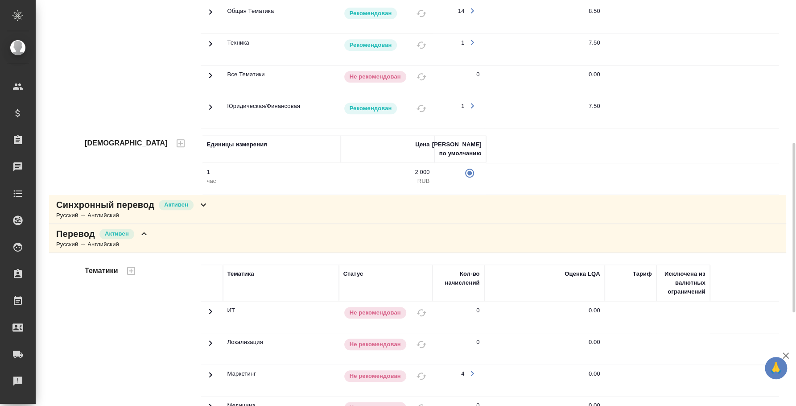
scroll to position [285, 0]
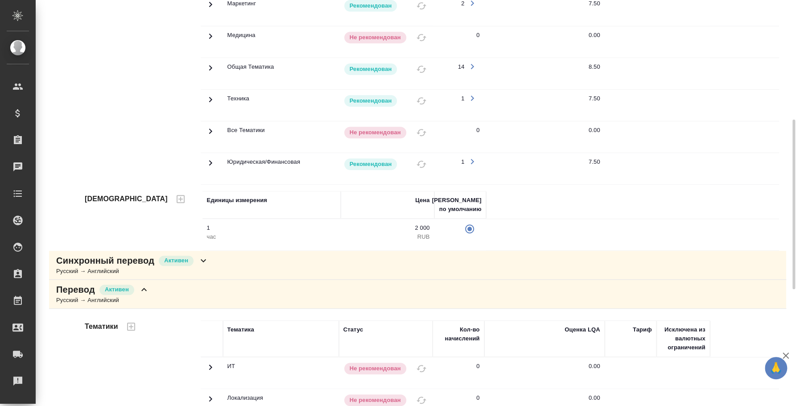
click at [322, 263] on div "Синхронный перевод Активен Русский → Английский" at bounding box center [417, 264] width 737 height 29
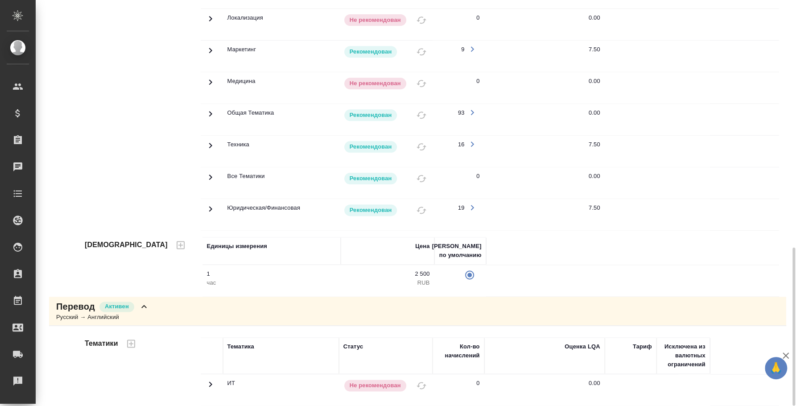
scroll to position [414, 0]
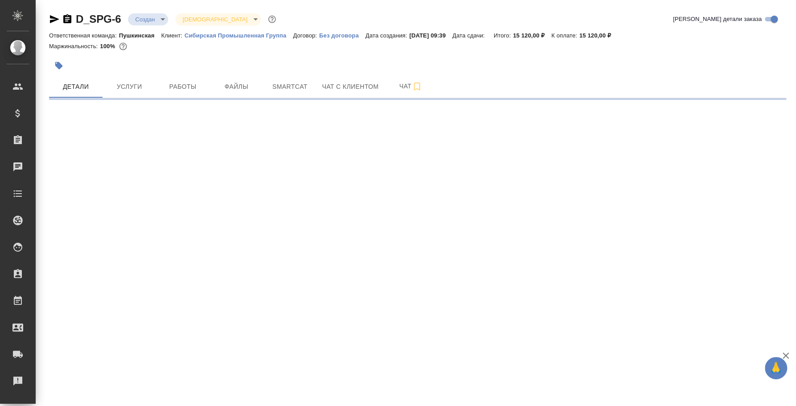
select select "RU"
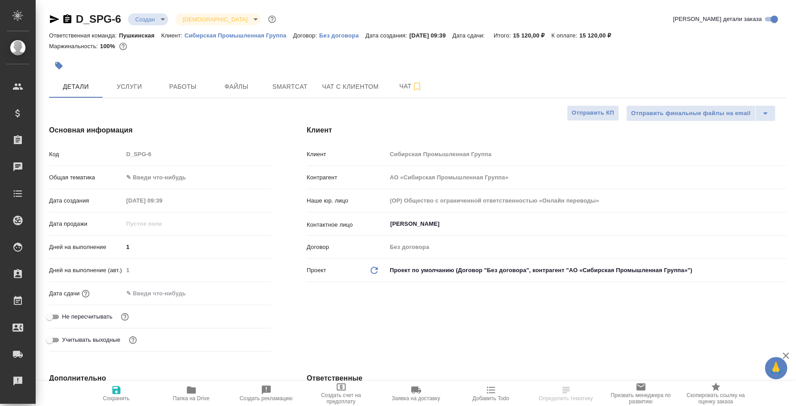
type textarea "x"
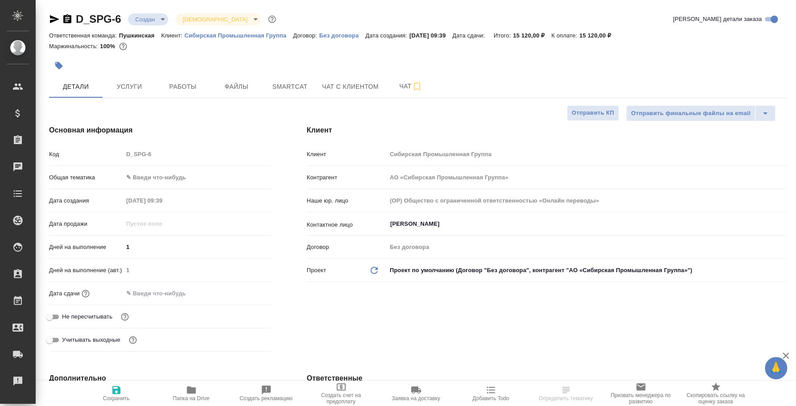
type textarea "x"
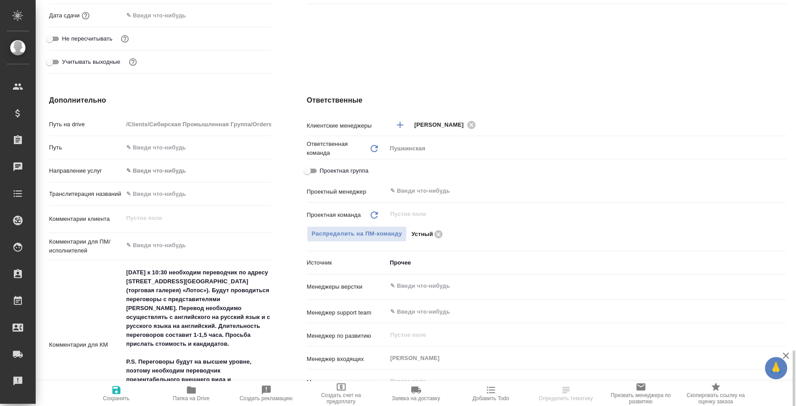
scroll to position [500, 0]
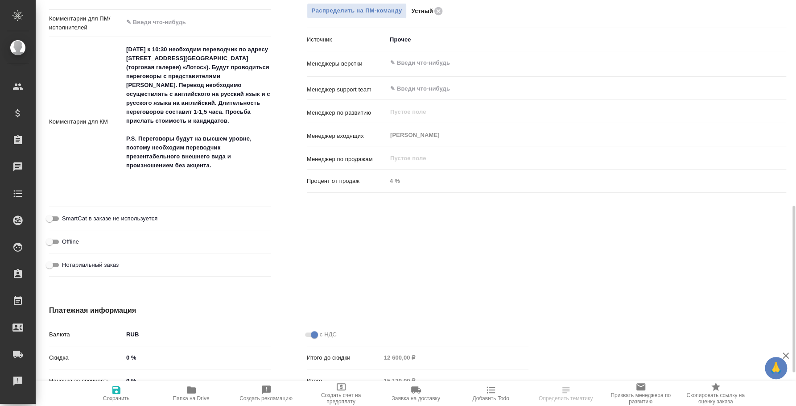
type textarea "x"
select select "RU"
type textarea "x"
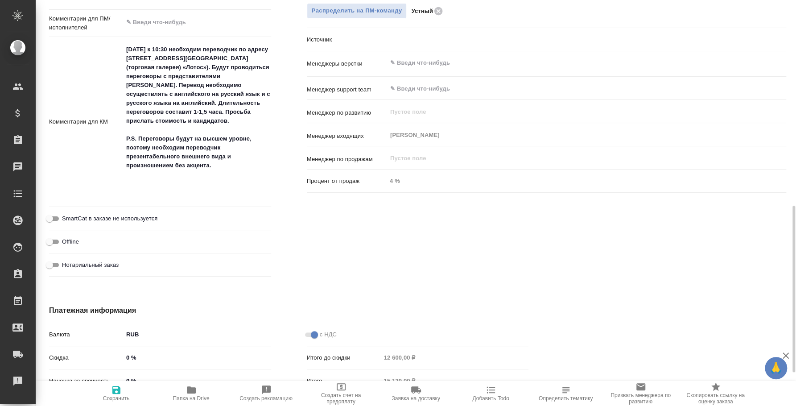
type textarea "x"
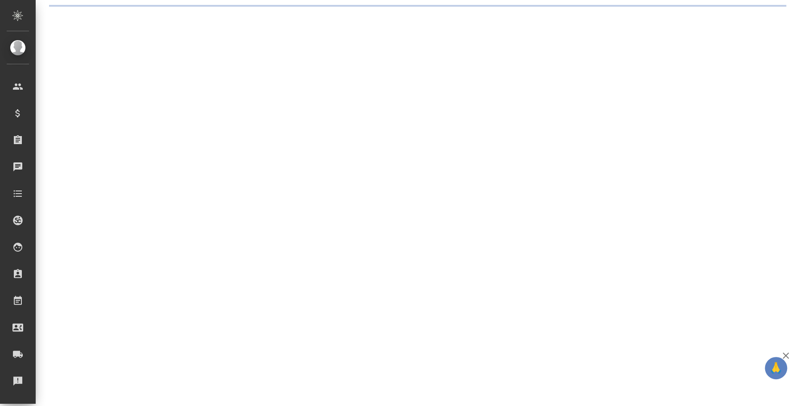
select select "RU"
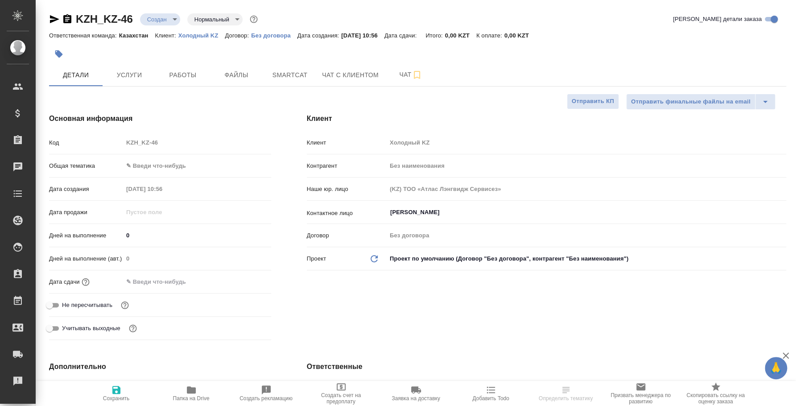
type textarea "x"
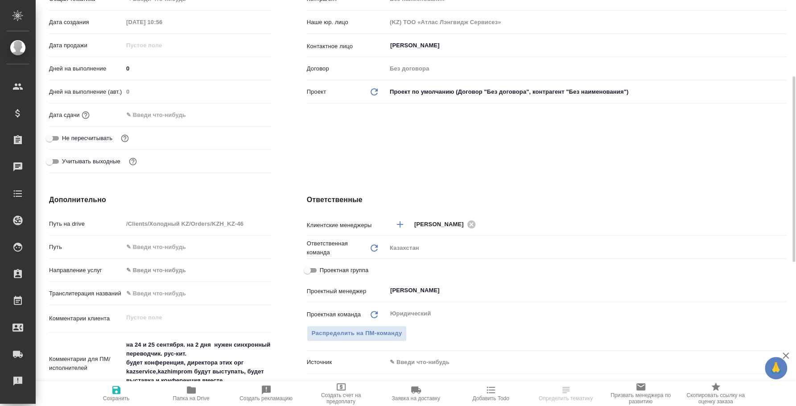
scroll to position [222, 0]
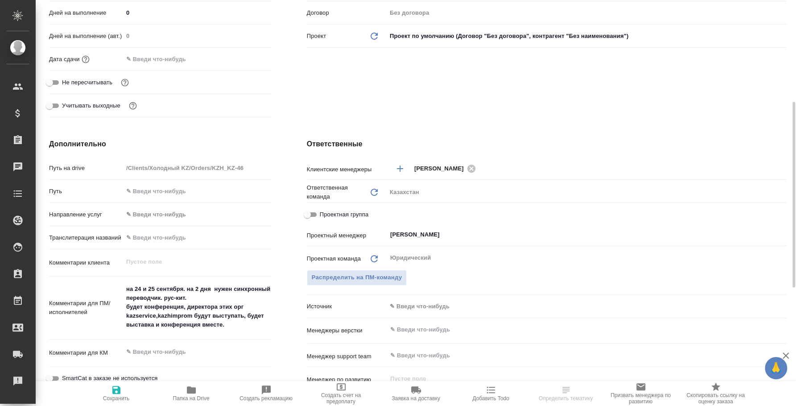
type textarea "x"
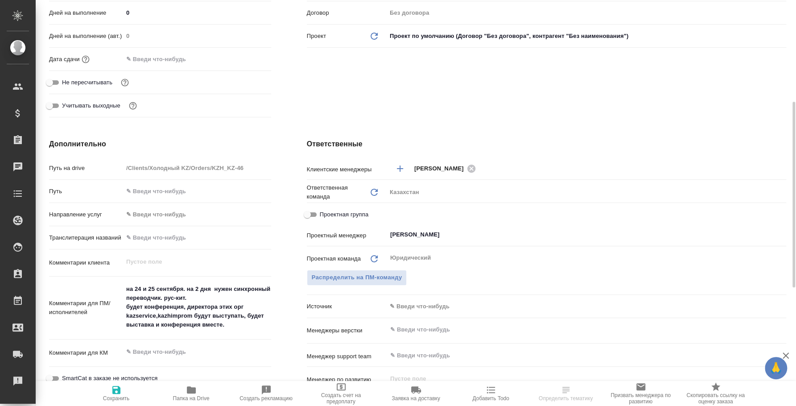
type textarea "x"
drag, startPoint x: 240, startPoint y: 325, endPoint x: 119, endPoint y: 288, distance: 127.2
click at [119, 288] on div "Комментарии для ПМ/исполнителей на 24 и [DATE]. на 2 дня нужен синхронный перев…" at bounding box center [160, 308] width 222 height 56
type textarea "x"
select select "RU"
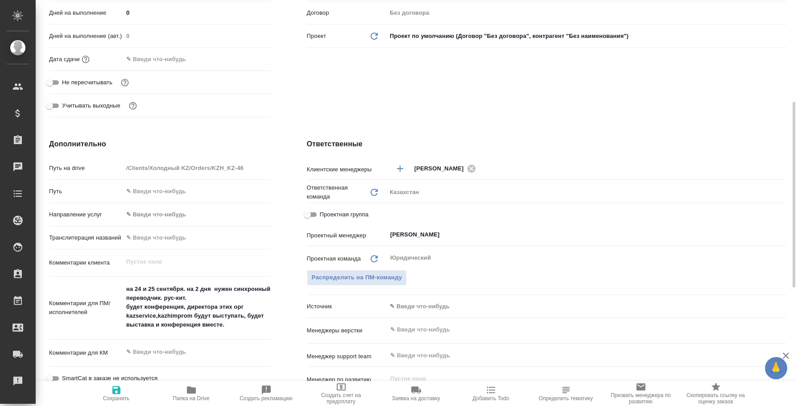
type textarea "x"
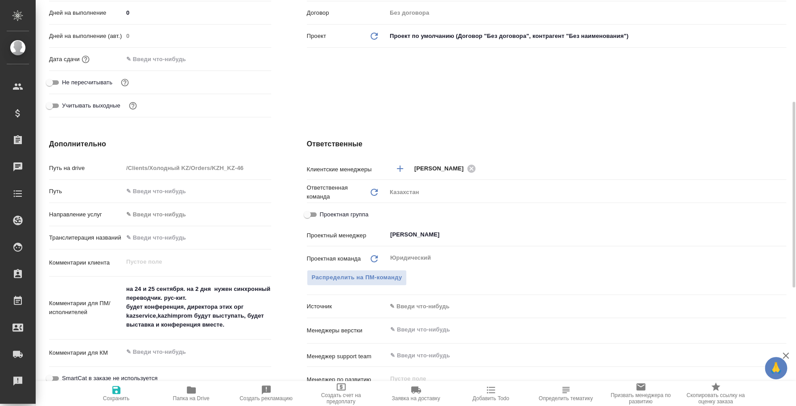
type textarea "x"
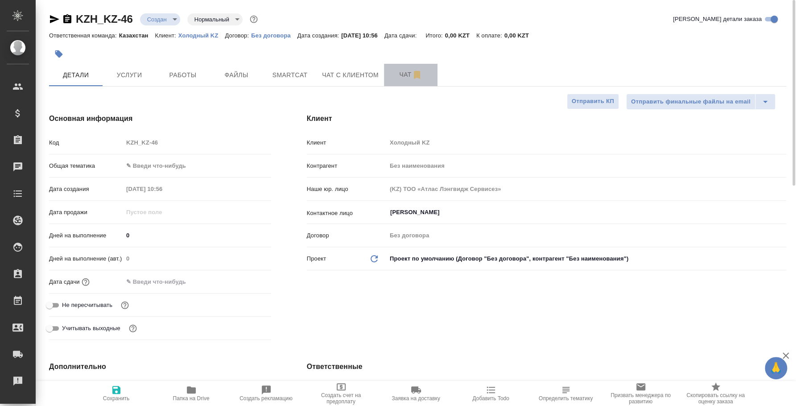
click at [399, 75] on span "Чат" at bounding box center [410, 74] width 43 height 11
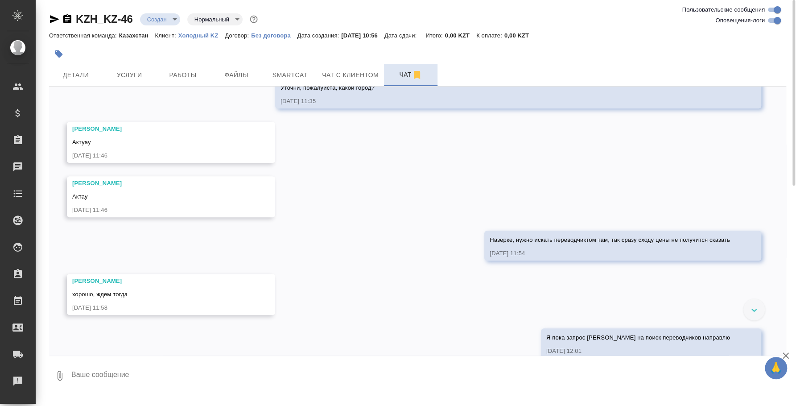
scroll to position [316, 0]
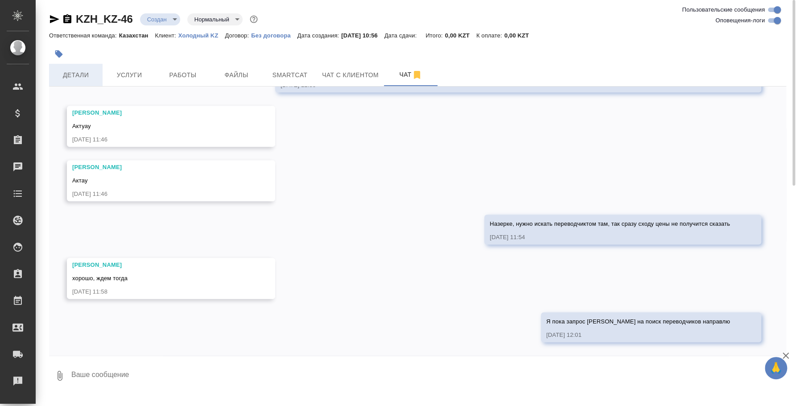
click at [95, 67] on button "Детали" at bounding box center [75, 75] width 53 height 22
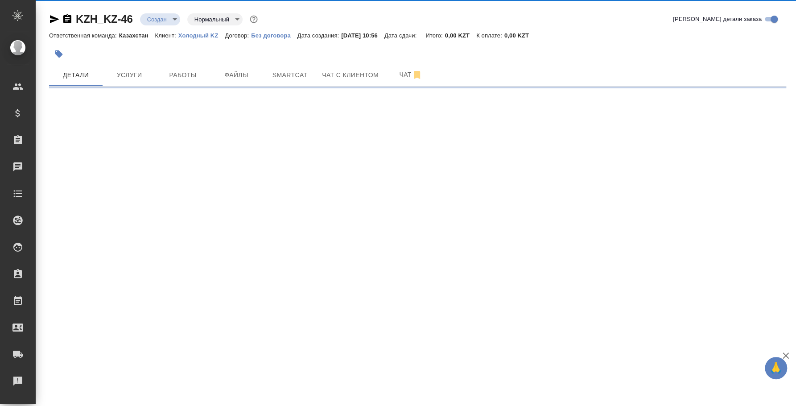
select select "RU"
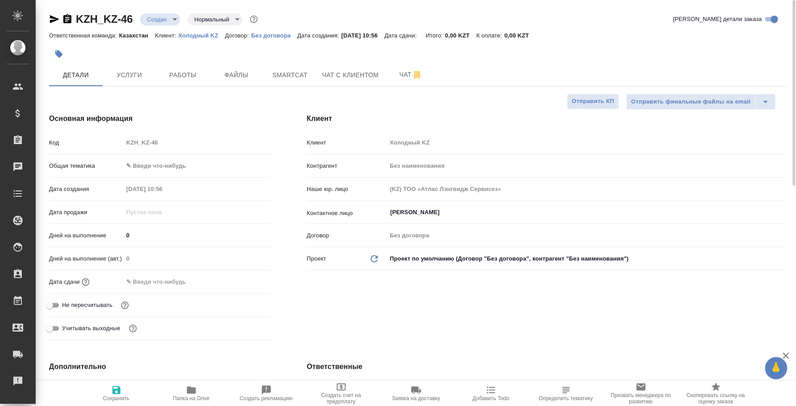
type textarea "x"
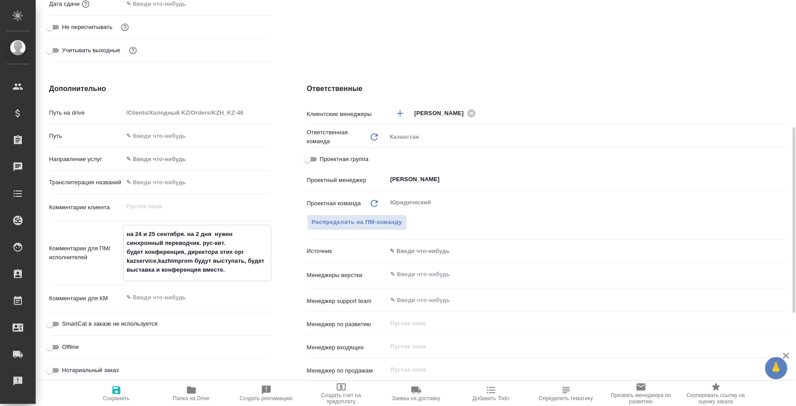
drag, startPoint x: 236, startPoint y: 271, endPoint x: 123, endPoint y: 253, distance: 114.2
click at [123, 253] on textarea "на 24 и 25 сентября. на 2 дня нужен синхронный переводчик. рус-кит. будет конфе…" at bounding box center [196, 251] width 147 height 51
type textarea "x"
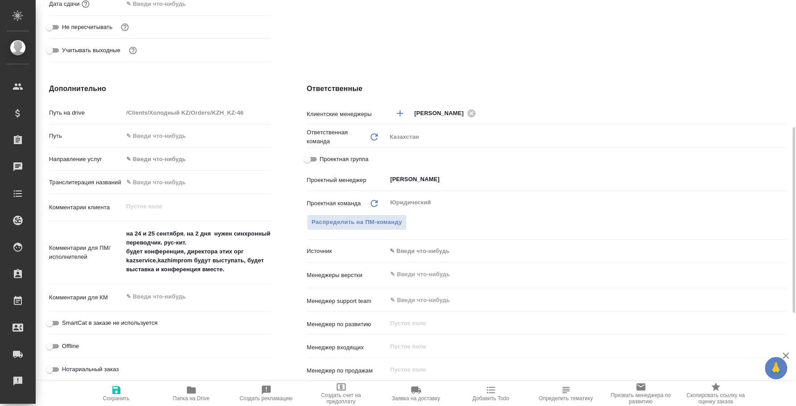
type textarea "x"
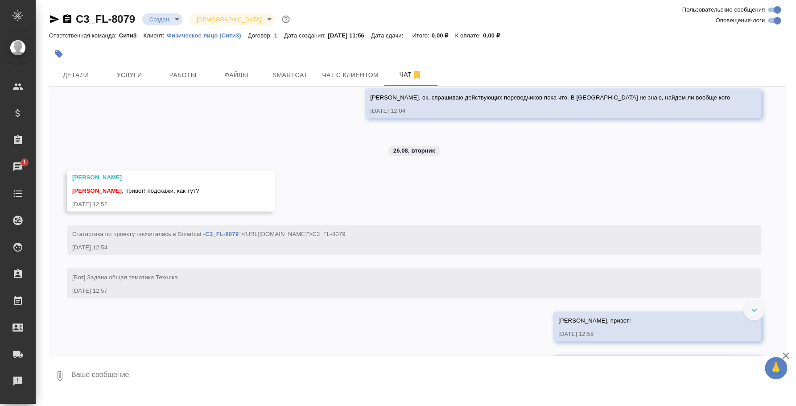
scroll to position [377, 0]
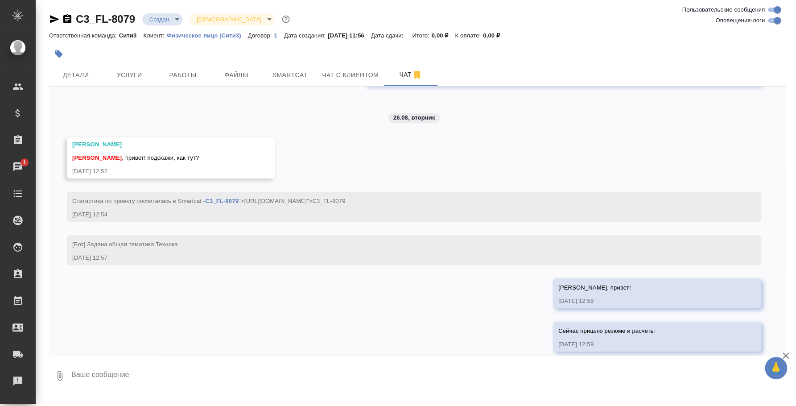
click at [53, 370] on button "0" at bounding box center [59, 375] width 21 height 30
click at [53, 316] on div at bounding box center [398, 203] width 796 height 406
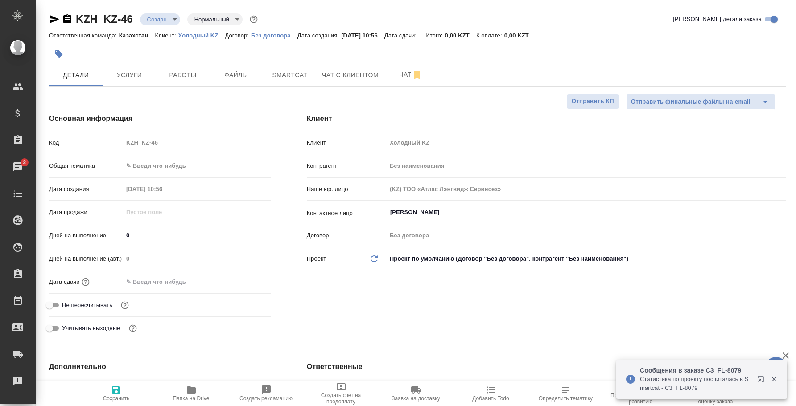
select select "RU"
click at [738, 382] on p "Cтатистика по проекту посчиталась в Smartcat - C3_FL-8079" at bounding box center [695, 383] width 111 height 18
click at [761, 376] on icon "button" at bounding box center [760, 379] width 6 height 6
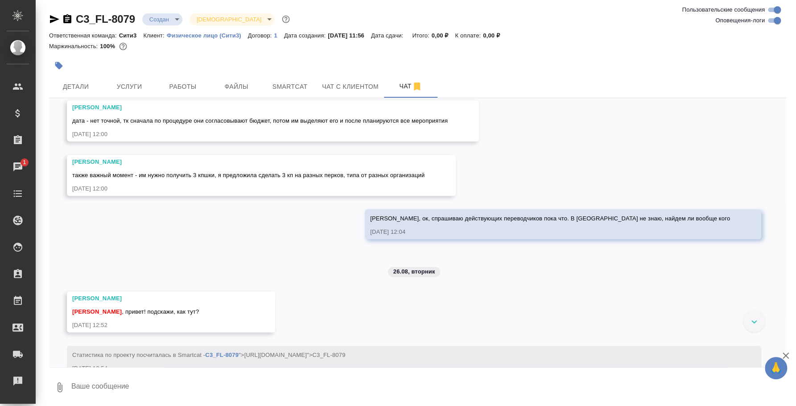
scroll to position [291, 0]
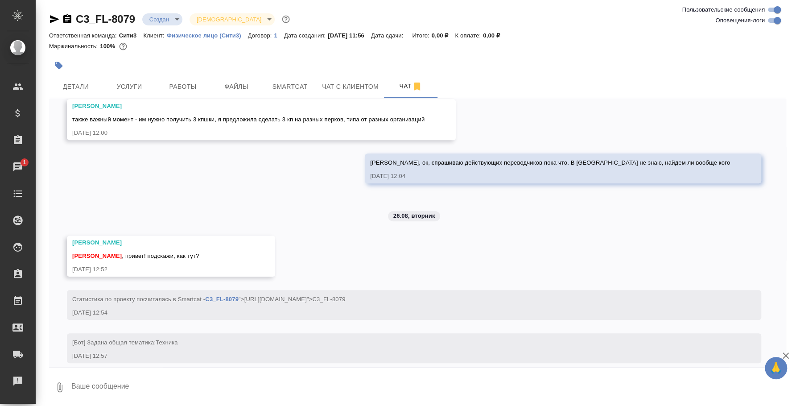
click at [283, 376] on textarea at bounding box center [427, 387] width 715 height 30
type textarea "Таня, привет!"
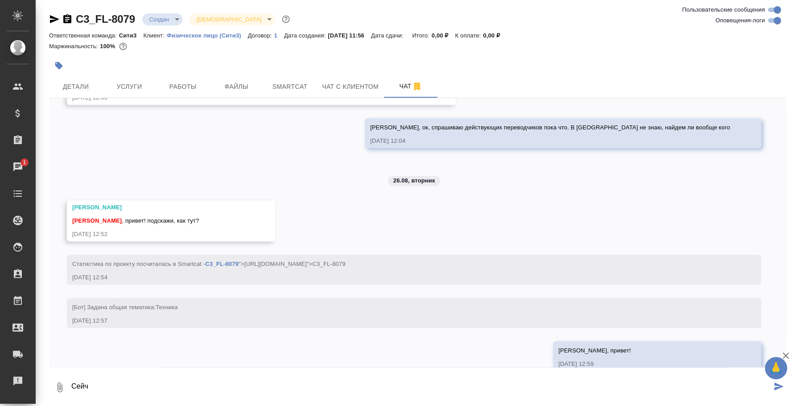
scroll to position [334, 0]
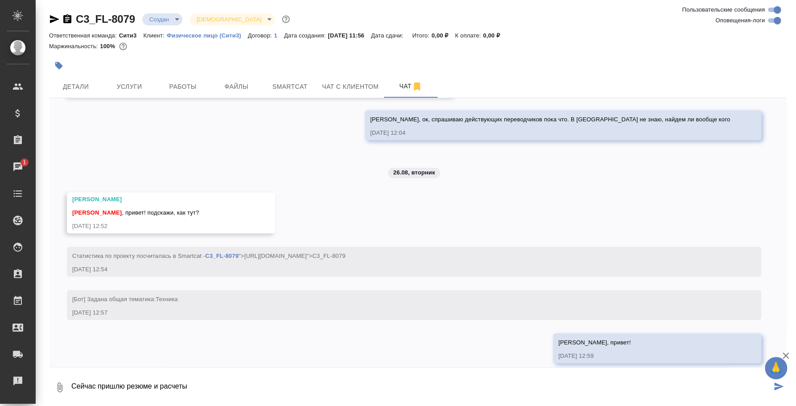
type textarea "Сейчас пришлю резюме и расчеты"
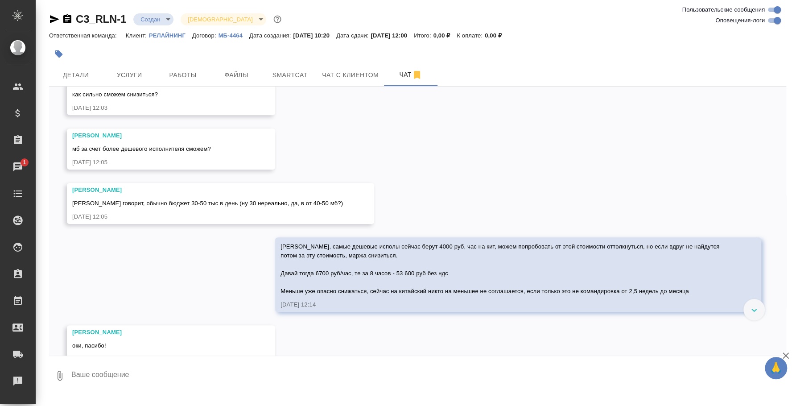
scroll to position [447, 0]
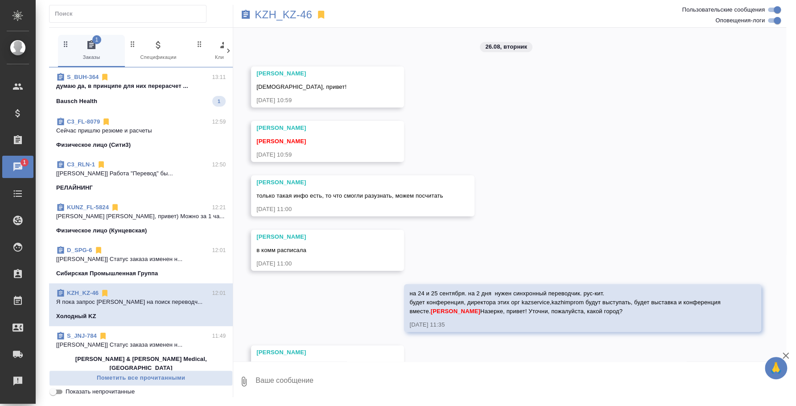
scroll to position [260, 0]
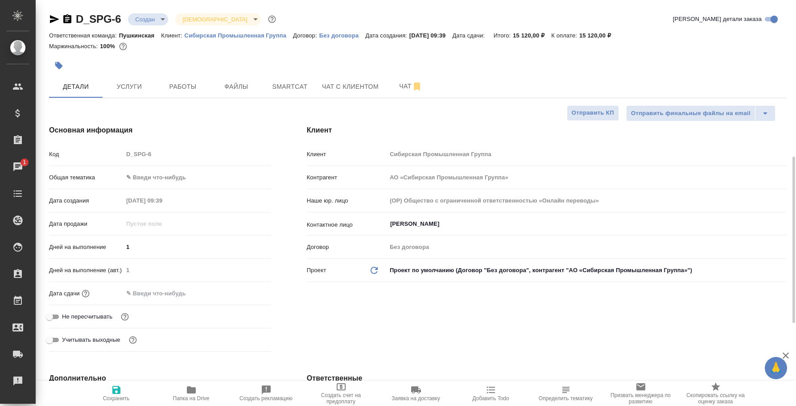
select select "RU"
click at [401, 77] on button "Чат" at bounding box center [410, 86] width 53 height 22
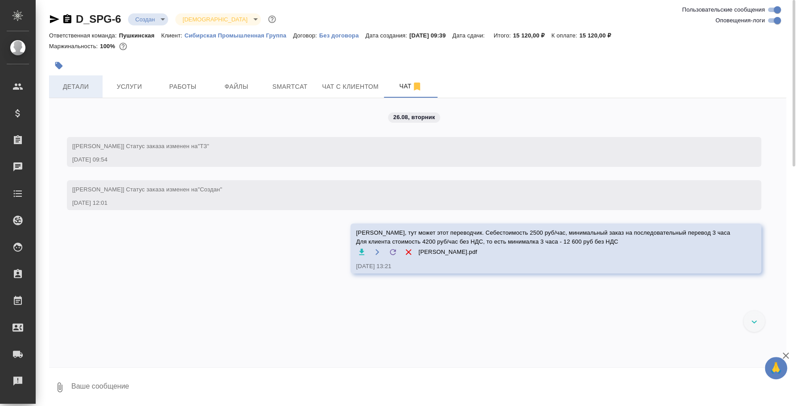
click at [81, 85] on span "Детали" at bounding box center [75, 86] width 43 height 11
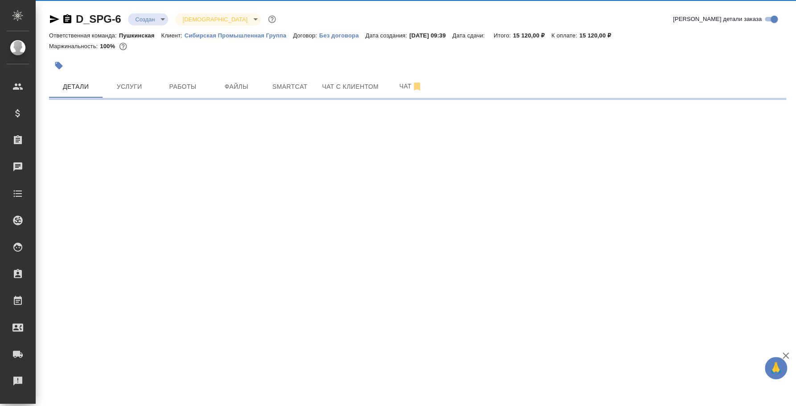
select select "RU"
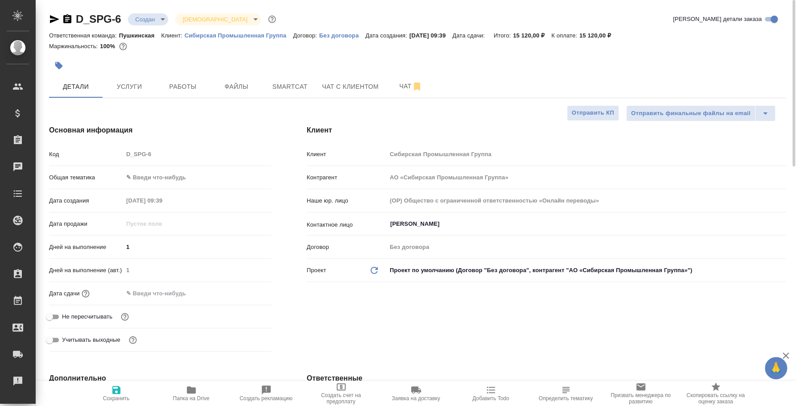
type textarea "x"
click at [145, 72] on div at bounding box center [294, 66] width 491 height 20
click at [144, 76] on button "Услуги" at bounding box center [129, 86] width 53 height 22
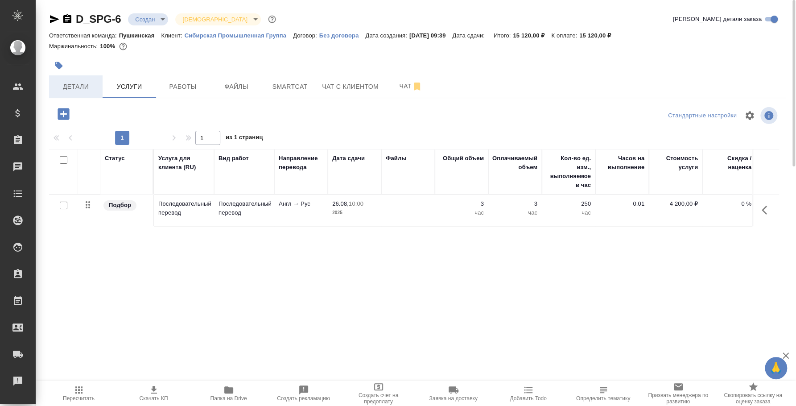
click at [86, 81] on span "Детали" at bounding box center [75, 86] width 43 height 11
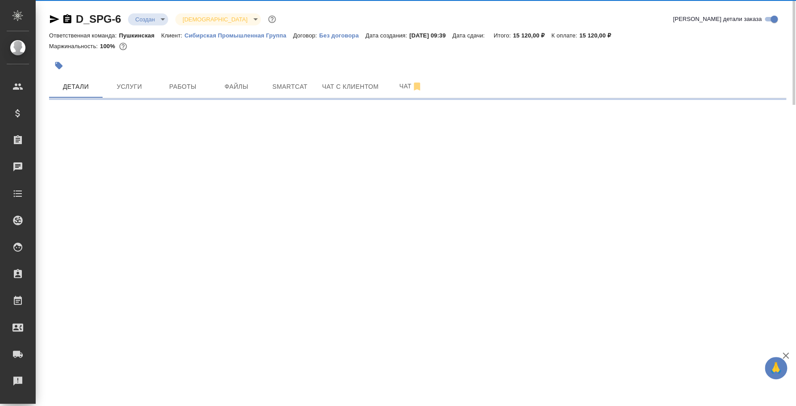
select select "RU"
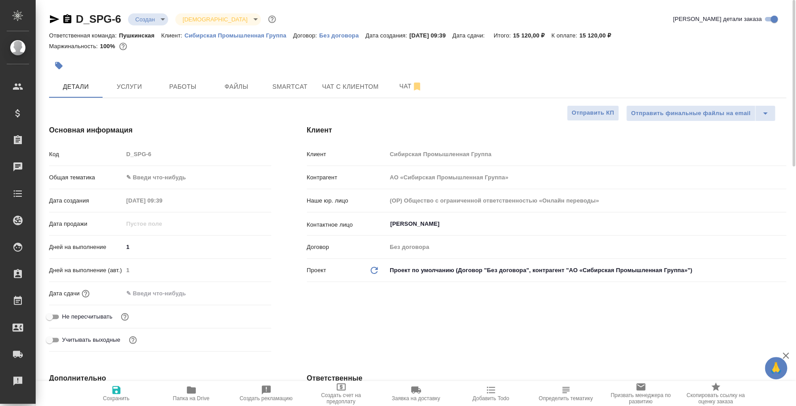
type textarea "x"
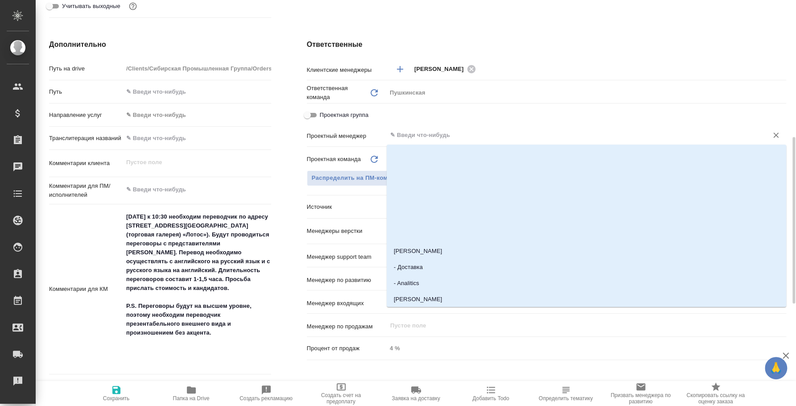
click at [432, 135] on input "text" at bounding box center [571, 135] width 364 height 11
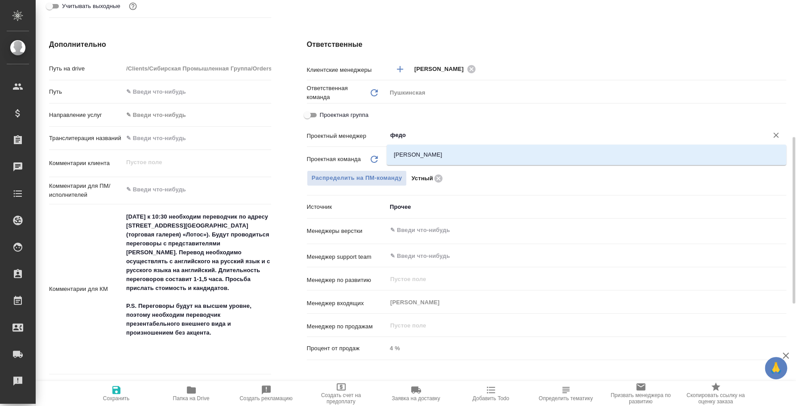
type input "федот"
click at [455, 153] on li "[PERSON_NAME]" at bounding box center [585, 155] width 399 height 16
type textarea "x"
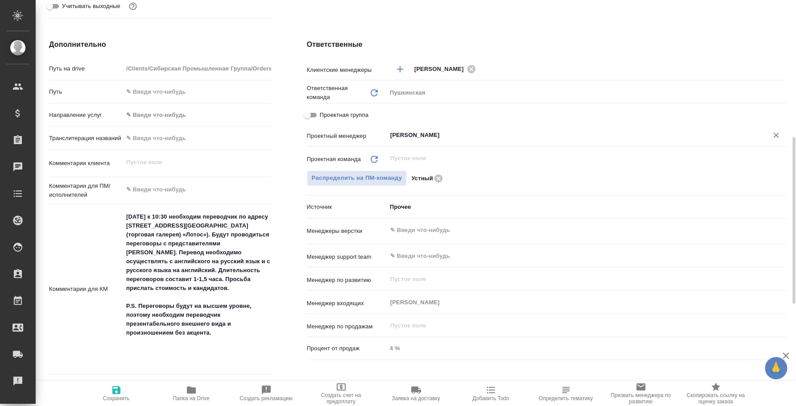
type input "[PERSON_NAME]"
click at [112, 392] on icon "button" at bounding box center [116, 389] width 8 height 8
type textarea "x"
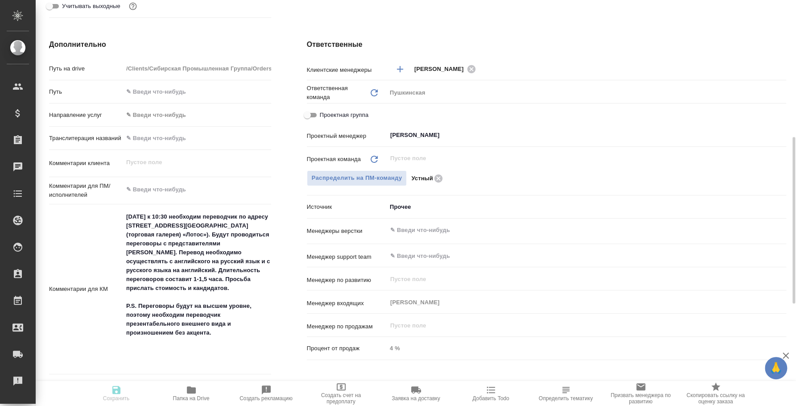
type textarea "x"
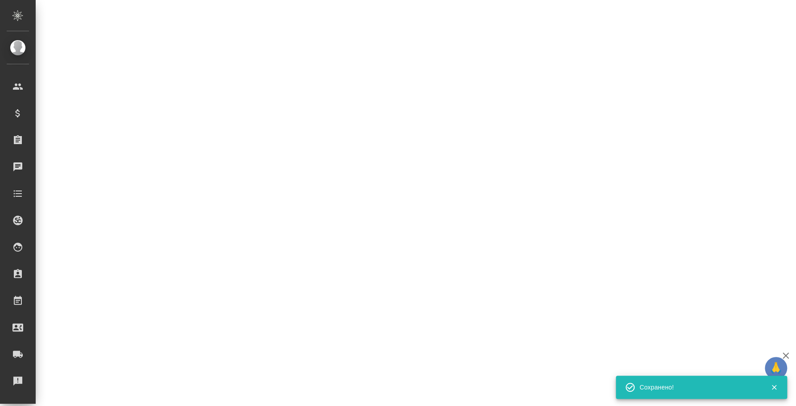
select select "RU"
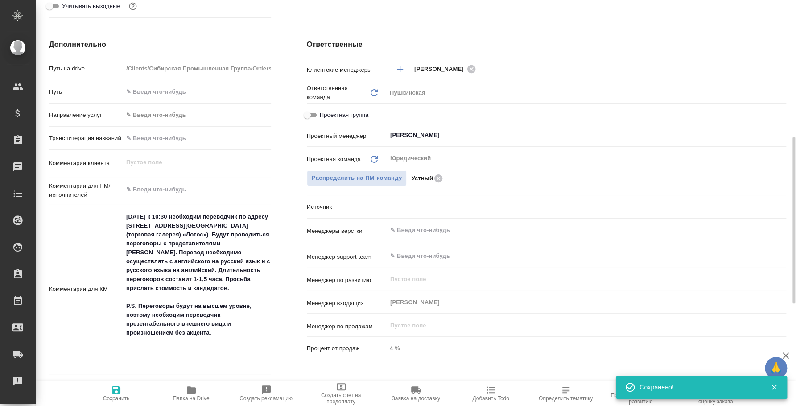
type textarea "x"
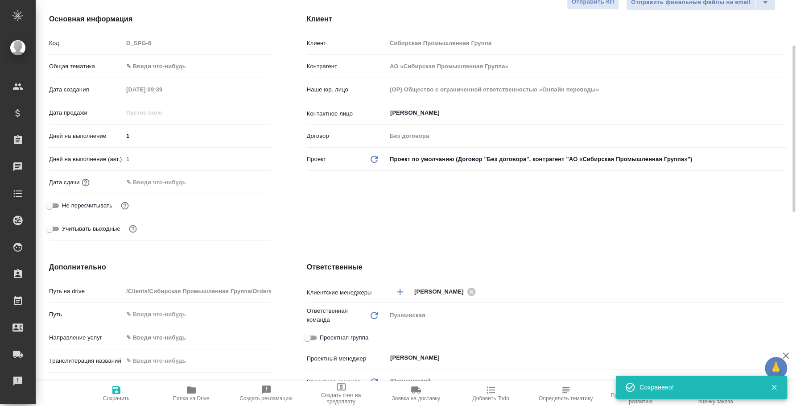
scroll to position [0, 0]
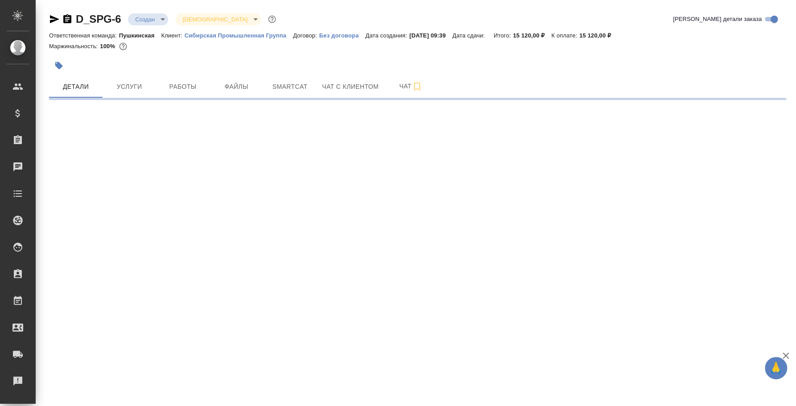
select select "RU"
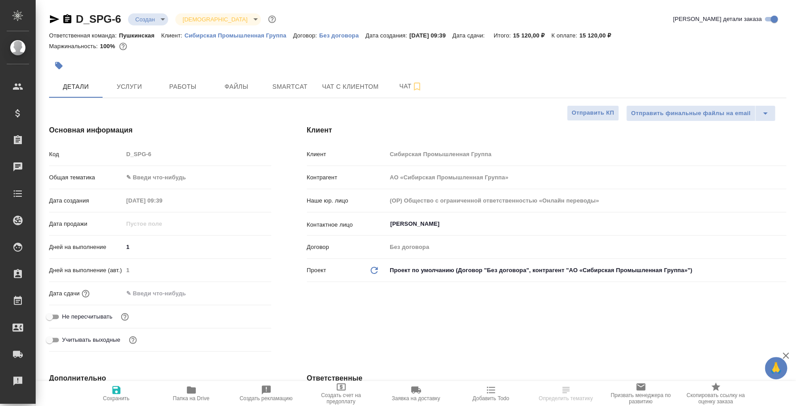
type textarea "x"
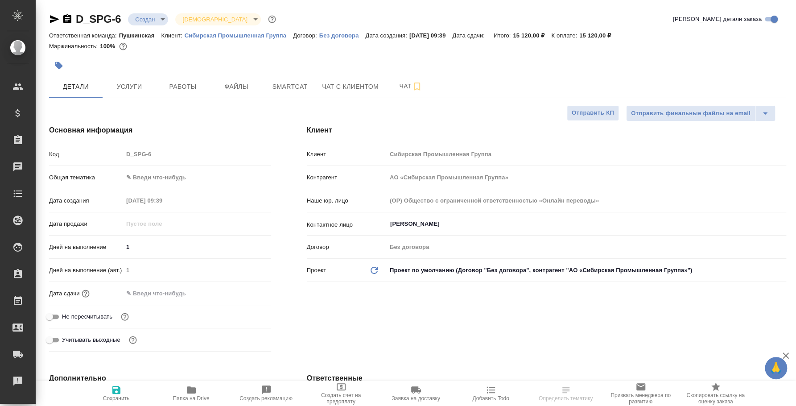
type textarea "x"
select select "RU"
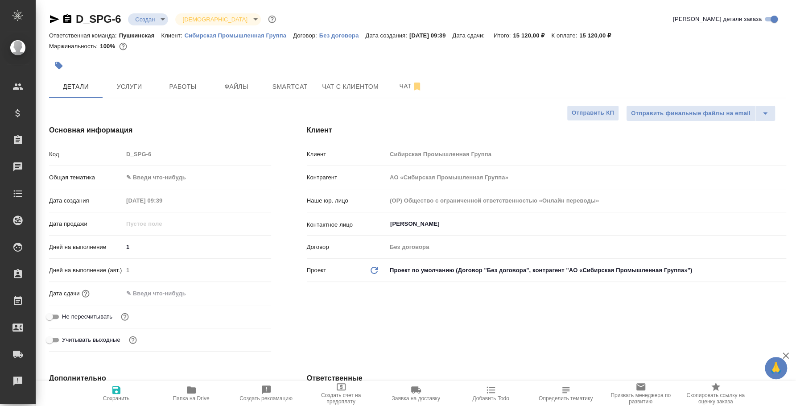
type textarea "x"
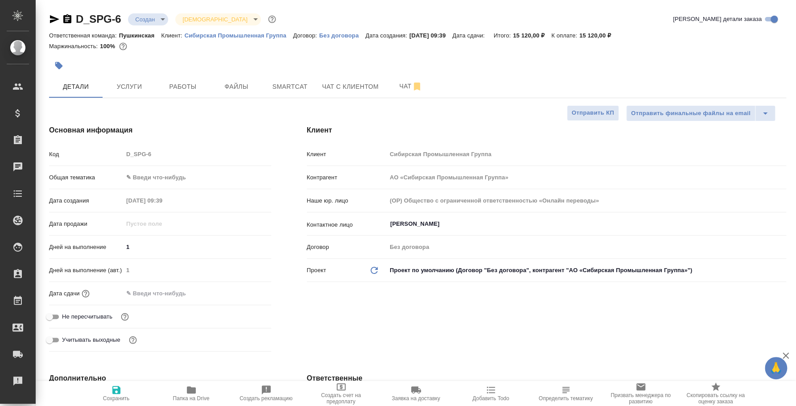
type textarea "x"
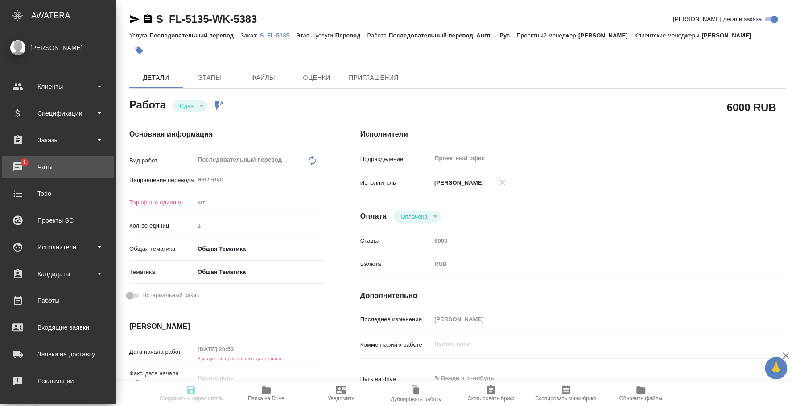
click at [19, 165] on div "Чаты" at bounding box center [58, 166] width 103 height 13
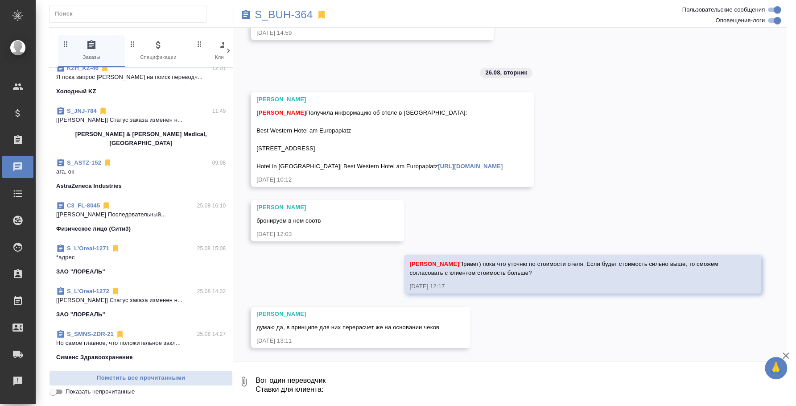
scroll to position [334, 0]
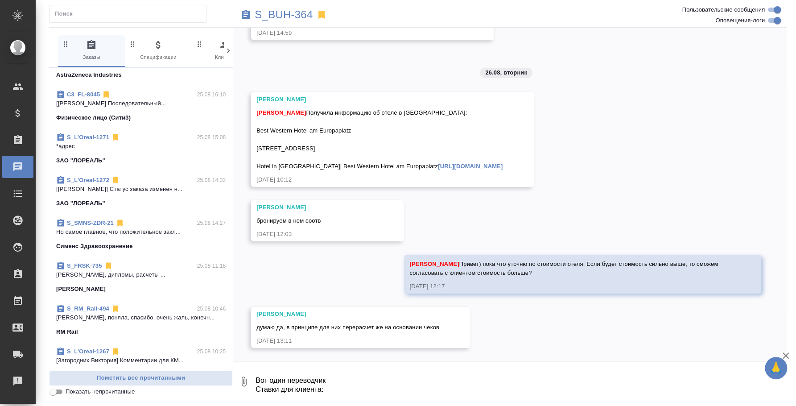
click at [144, 158] on div "S_L’Oreal-1271 25.08 15:08 *адрес ЗАО "ЛОРЕАЛЬ"" at bounding box center [141, 148] width 184 height 43
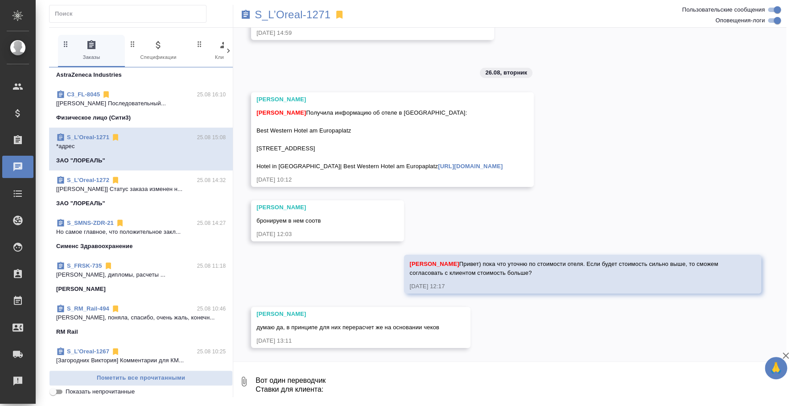
click at [145, 199] on div "ЗАО "ЛОРЕАЛЬ"" at bounding box center [140, 203] width 169 height 9
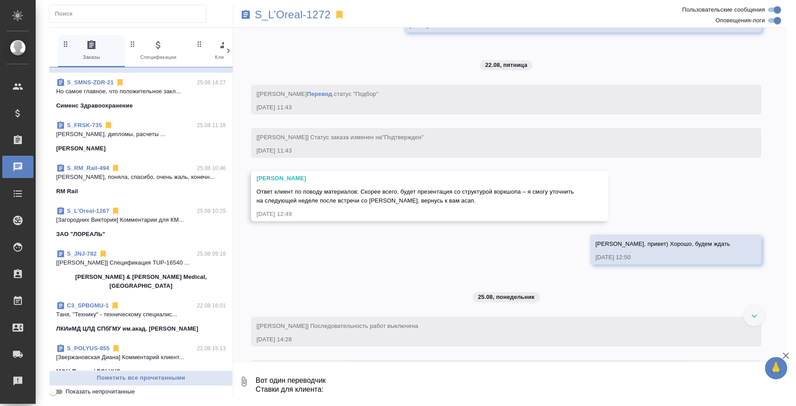
scroll to position [501, 0]
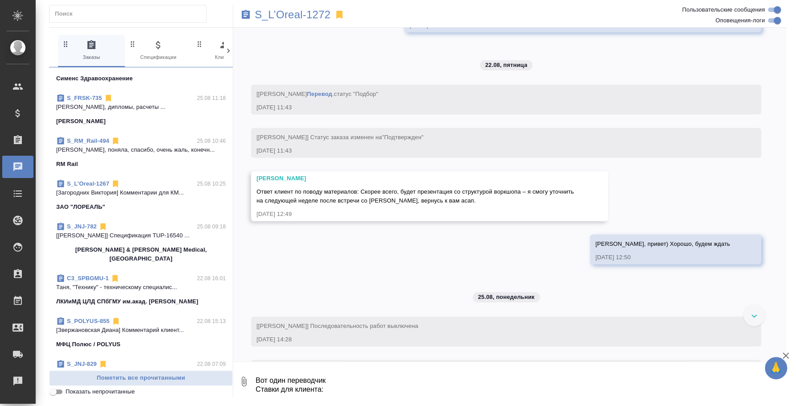
click at [146, 202] on div "S_L’Oreal-1267 25.08 10:25 [Загородних Виктория] Комментарии для КМ... ЗАО "ЛОР…" at bounding box center [141, 195] width 184 height 43
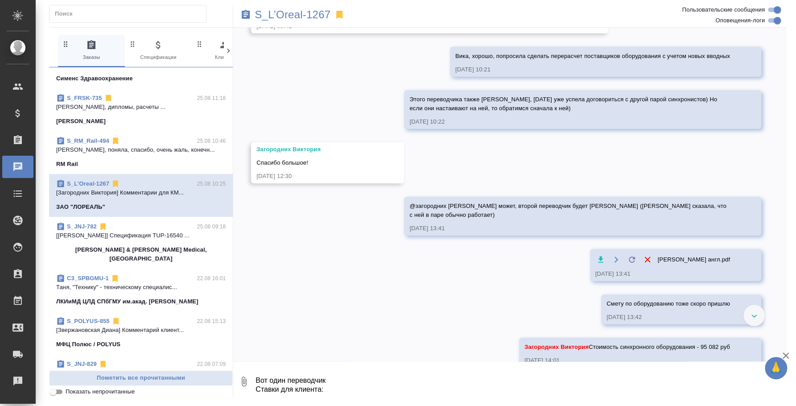
scroll to position [1949, 0]
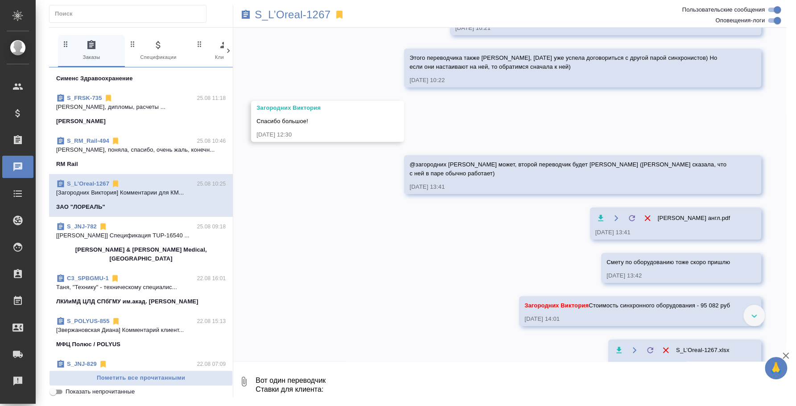
click at [360, 391] on textarea "Вот один переводчик Ставки для клиента:" at bounding box center [519, 381] width 531 height 30
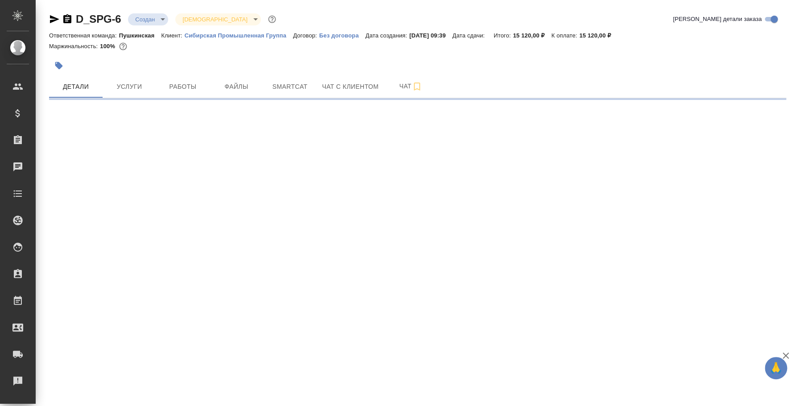
select select "RU"
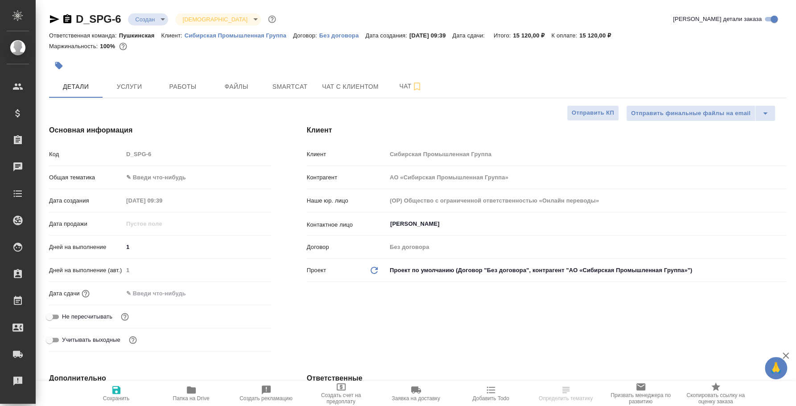
type textarea "x"
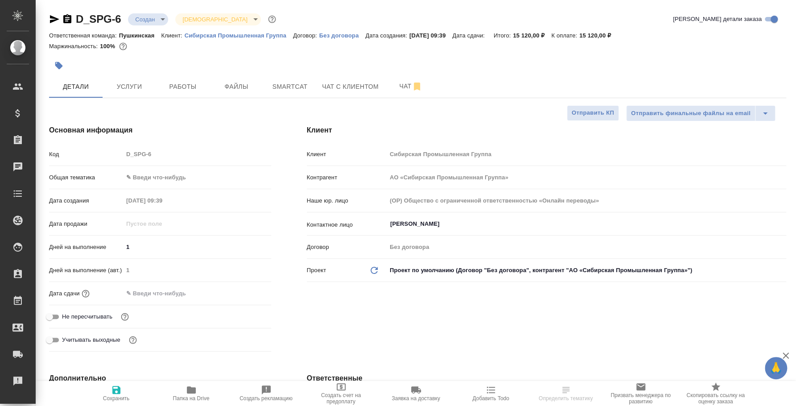
type textarea "x"
type input "[PERSON_NAME]"
click at [400, 80] on button "Чат" at bounding box center [410, 86] width 53 height 22
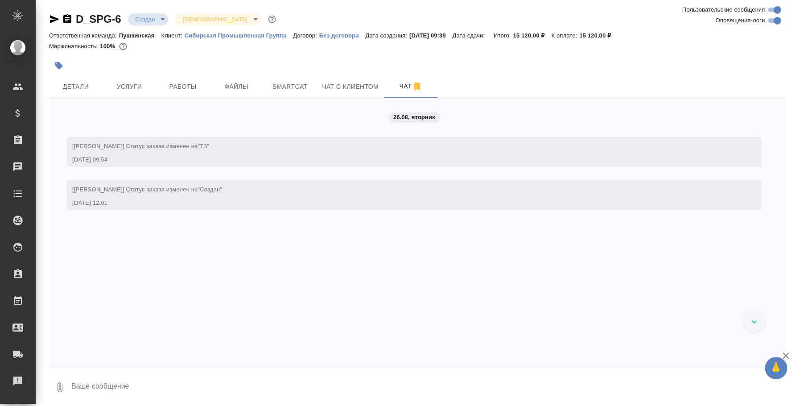
click at [61, 385] on icon "button" at bounding box center [59, 386] width 11 height 11
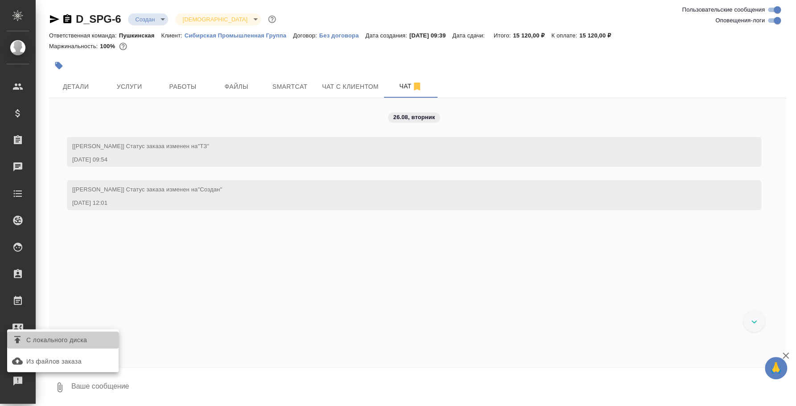
click at [58, 334] on span "С локального диска" at bounding box center [63, 340] width 104 height 12
click at [0, 0] on input "С локального диска" at bounding box center [0, 0] width 0 height 0
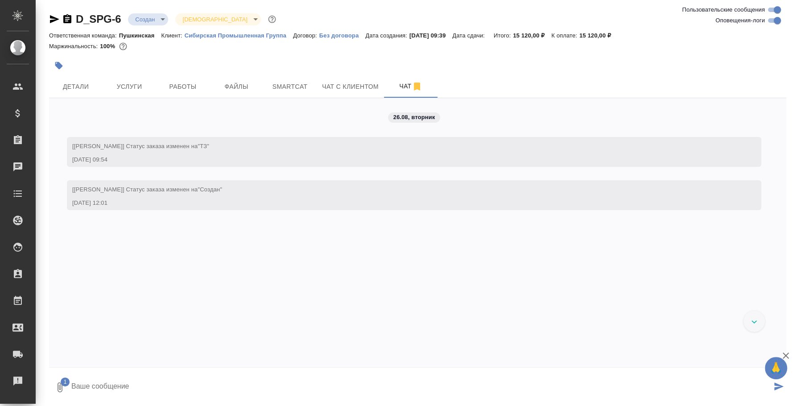
click at [200, 382] on textarea at bounding box center [420, 387] width 701 height 30
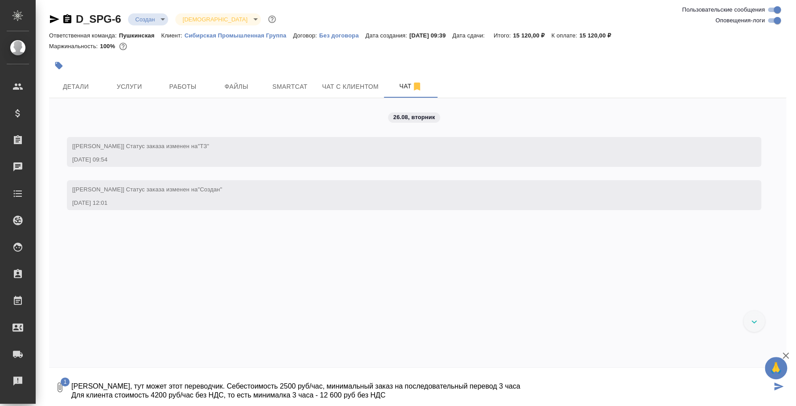
type textarea "Лена, тут может этот переводчик. Себестоимость 2500 руб/час, минимальный заказ …"
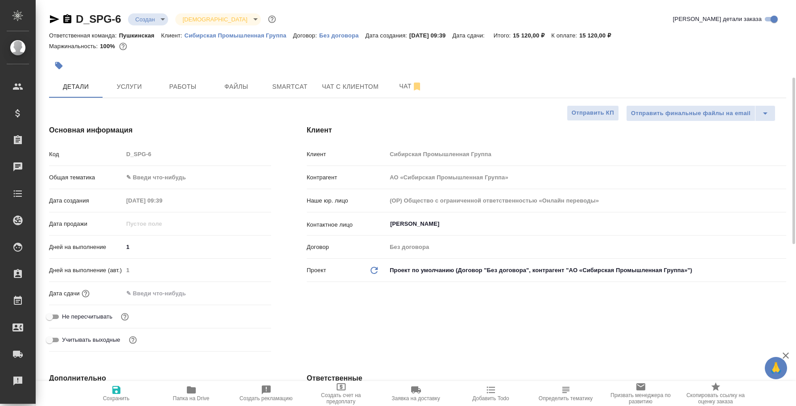
select select "RU"
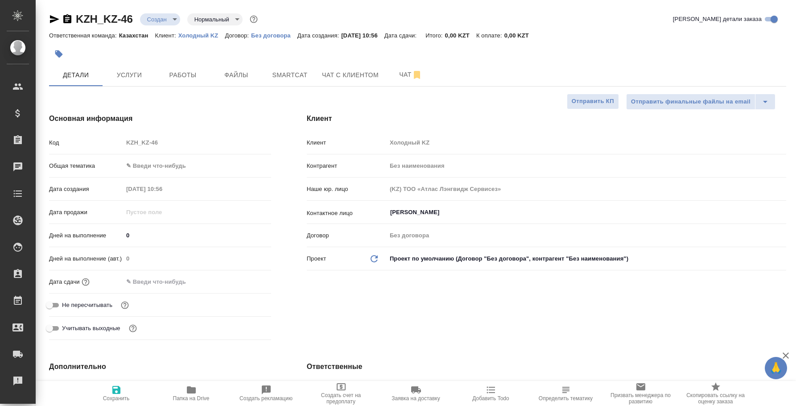
select select "RU"
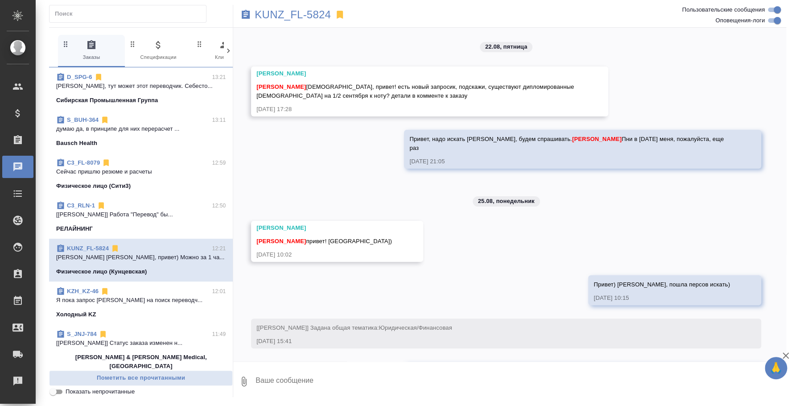
scroll to position [374, 0]
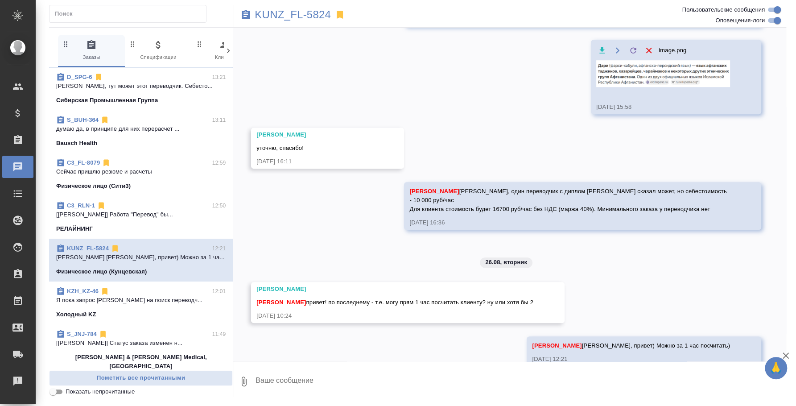
click at [145, 101] on p "Сибирская Промышленная Группа" at bounding box center [107, 100] width 102 height 9
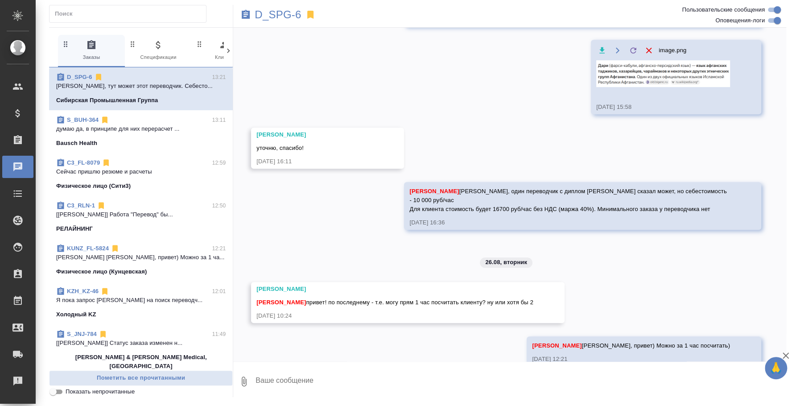
scroll to position [0, 0]
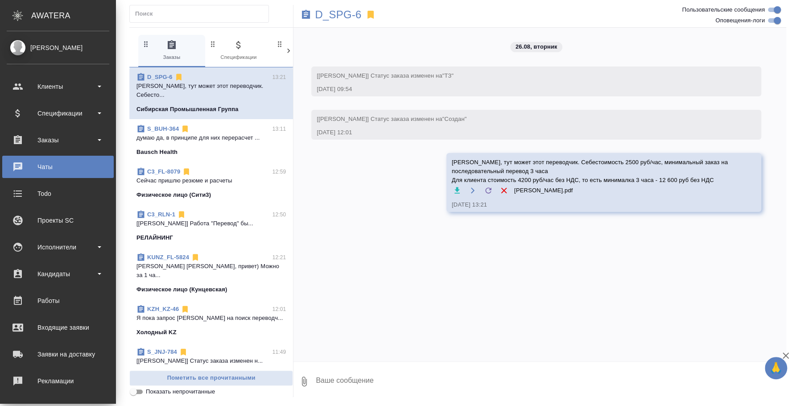
drag, startPoint x: 485, startPoint y: 367, endPoint x: 485, endPoint y: 373, distance: 5.4
click at [484, 373] on textarea at bounding box center [550, 381] width 471 height 30
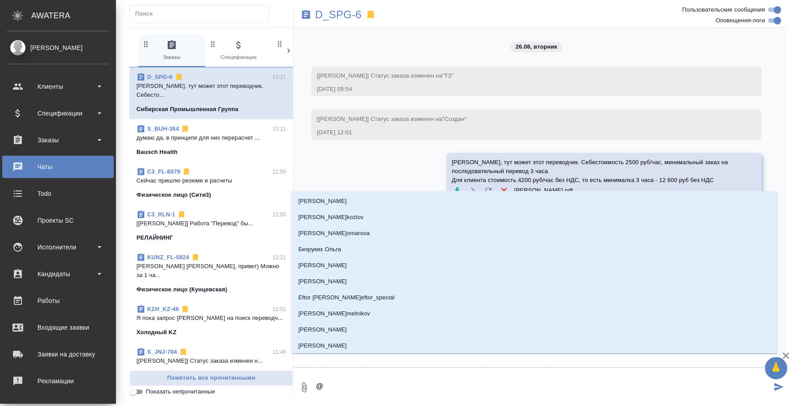
type textarea "@l"
type input "l"
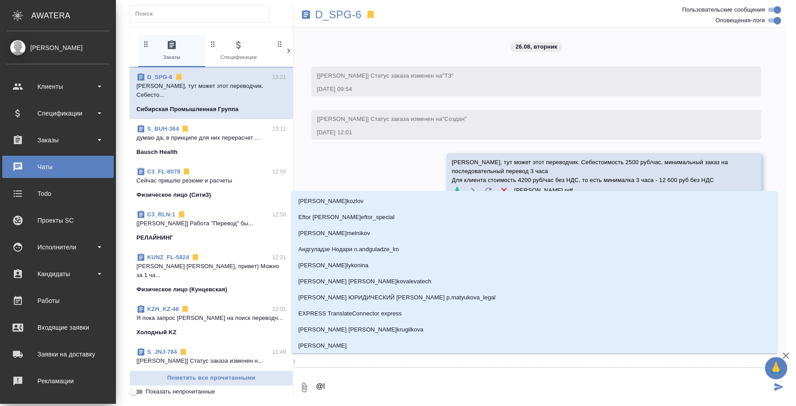
type textarea "@lf"
type input "lf"
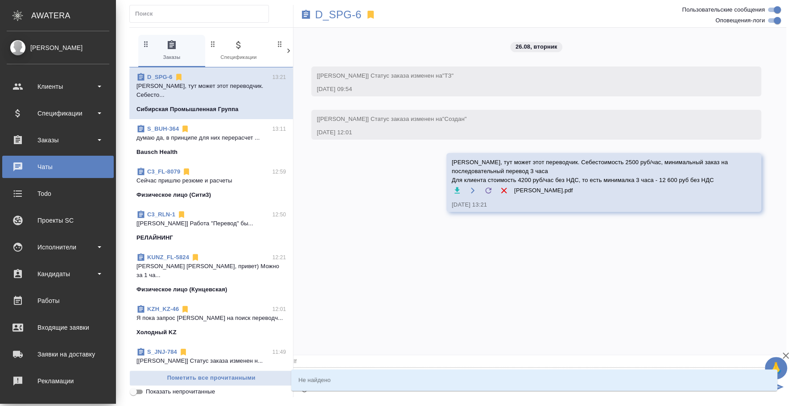
type textarea "@l"
type input "l"
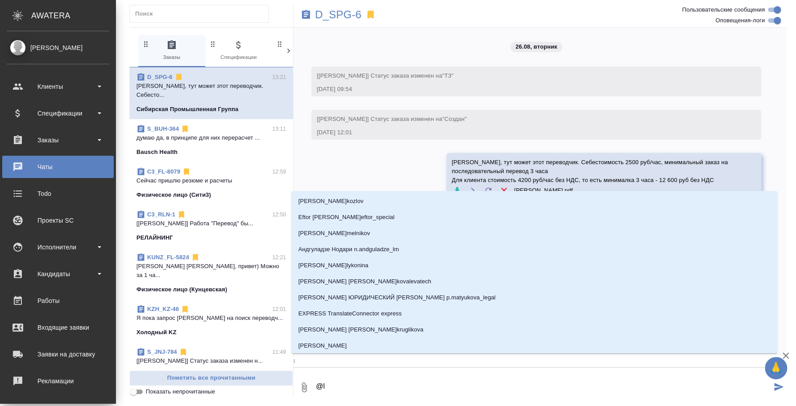
type textarea "@"
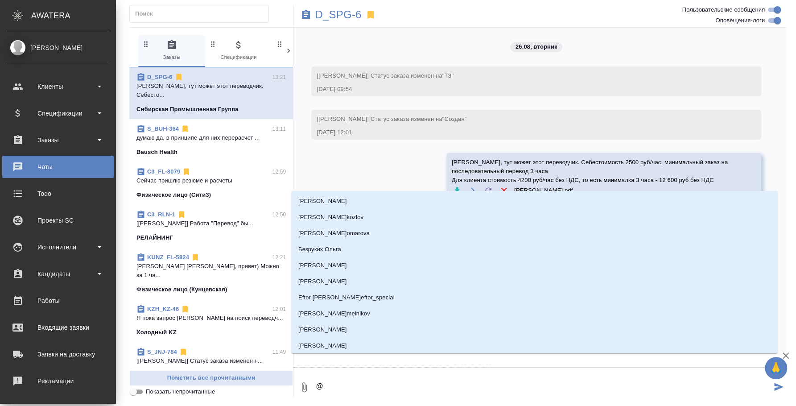
type textarea "@д"
type input "д"
type textarea "@да"
type input "да"
type textarea "@дав"
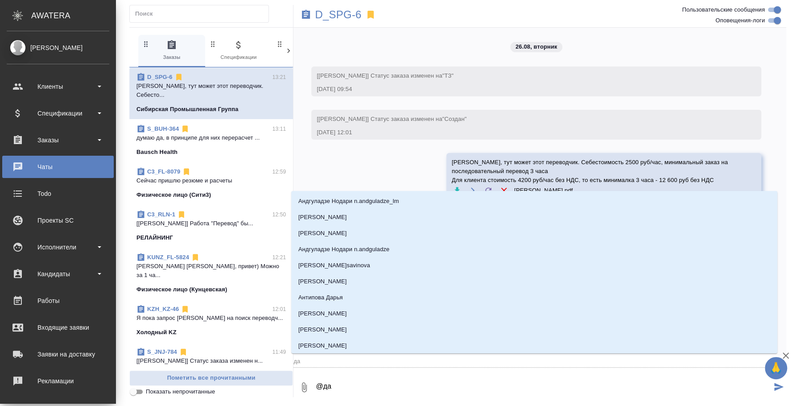
type input "дав"
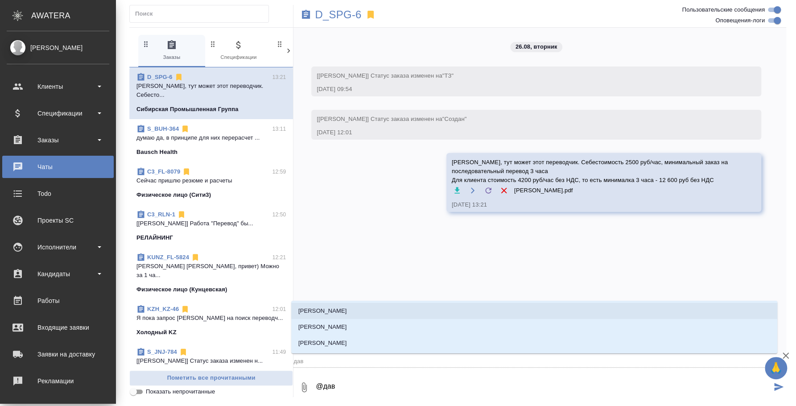
click at [430, 313] on li "[PERSON_NAME]" at bounding box center [534, 311] width 486 height 16
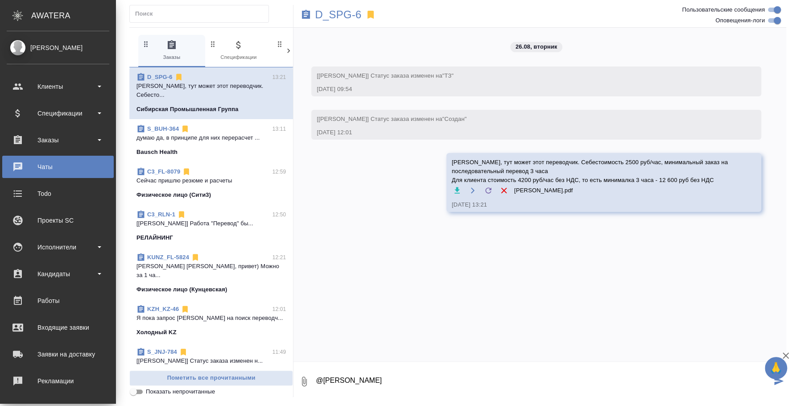
type textarea "@Давыдова Елена"
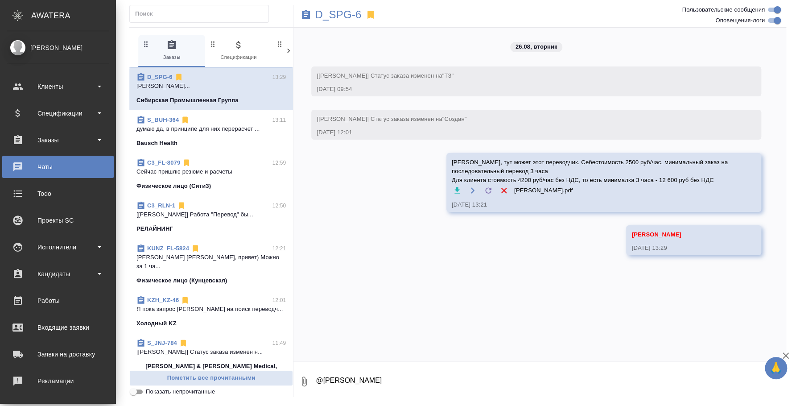
click at [213, 167] on p "Сейчас пришлю резюме и расчеты" at bounding box center [210, 171] width 149 height 9
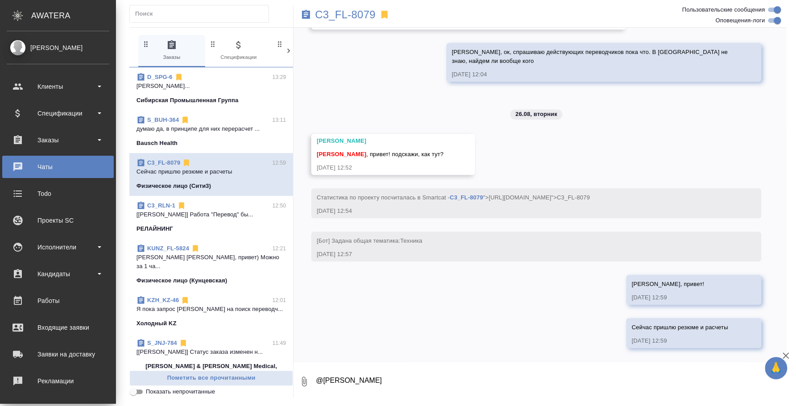
scroll to position [357, 0]
click at [226, 260] on p "[PERSON_NAME] [PERSON_NAME], привет) Можно за 1 ча..." at bounding box center [210, 262] width 149 height 18
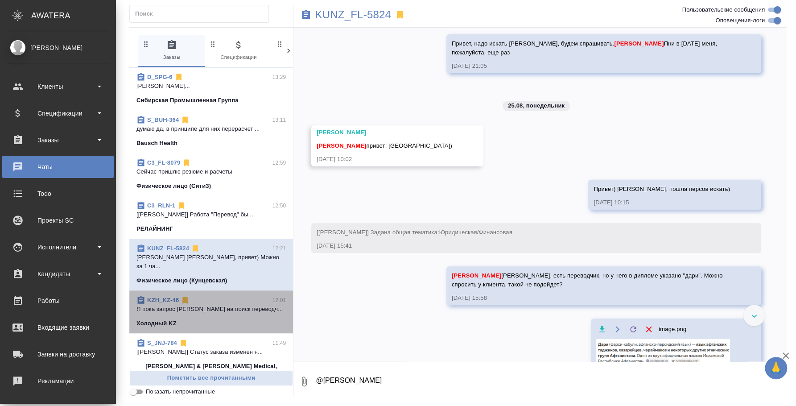
click at [214, 308] on span "KZH_KZ-46 12:01 Я пока запрос вендоров на поиск переводч... Холодный KZ" at bounding box center [210, 311] width 149 height 32
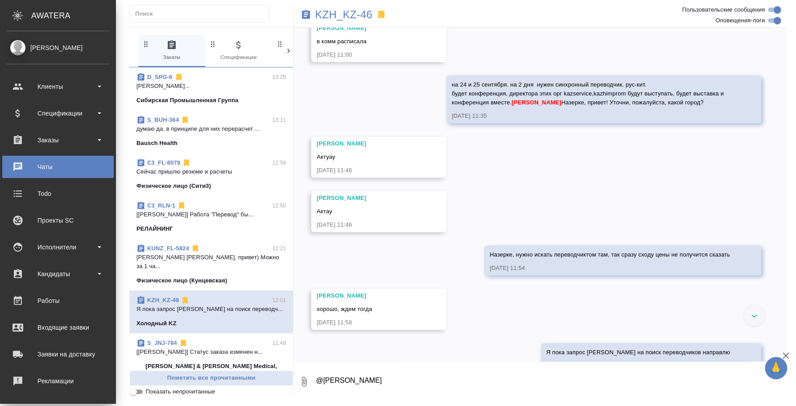
scroll to position [260, 0]
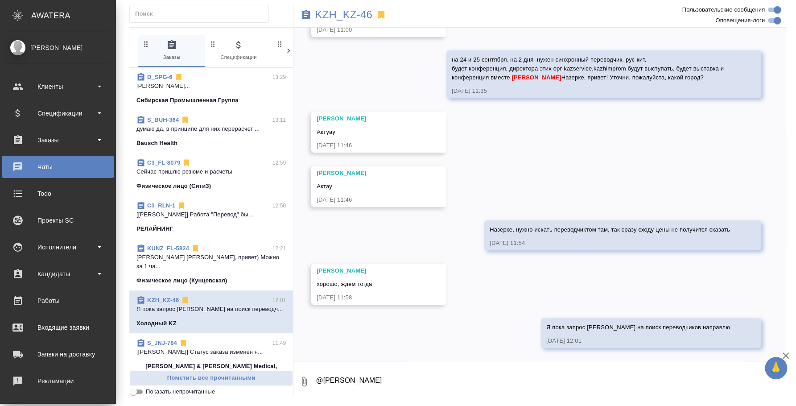
click at [409, 391] on textarea "@Давыдова Елена" at bounding box center [550, 381] width 471 height 30
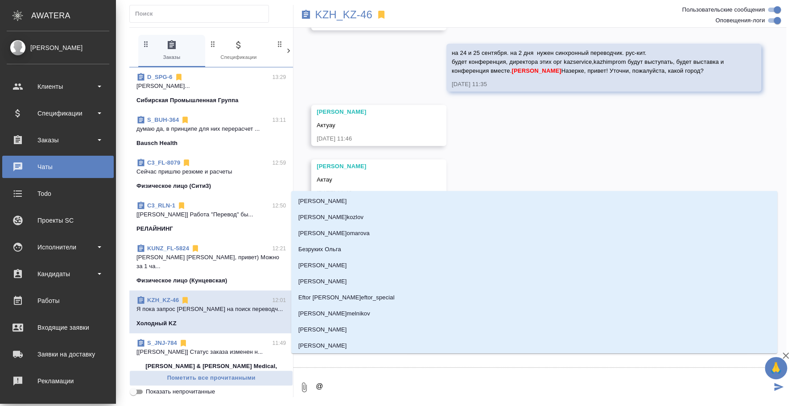
type textarea "@y"
type input "y"
type textarea "@yf"
type input "yf"
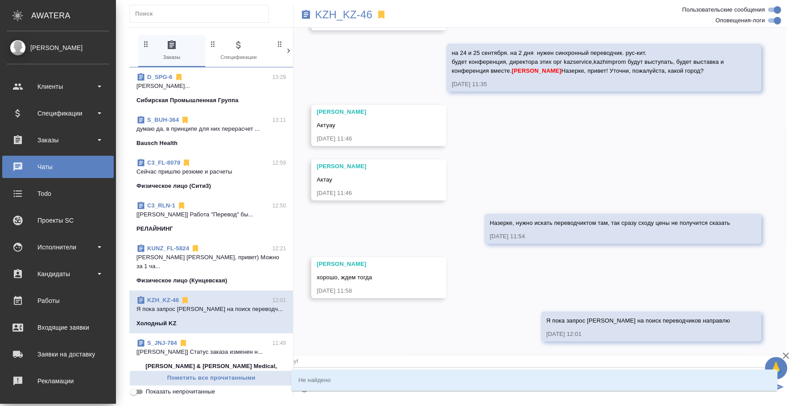
type textarea "@y"
type input "y"
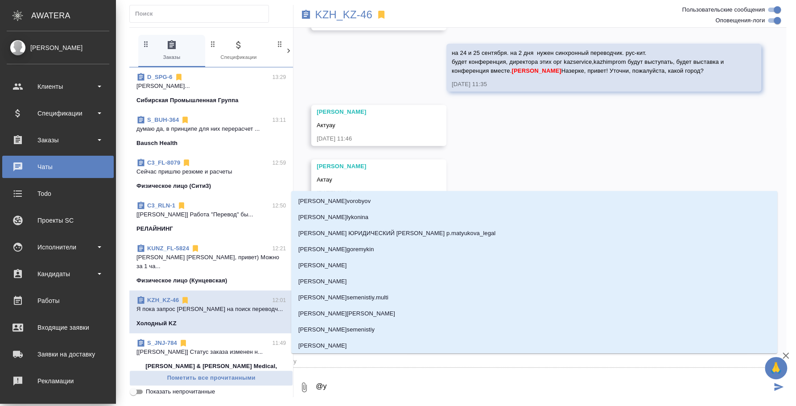
type textarea "@"
type textarea "@н"
type input "н"
type textarea "@на"
type input "на"
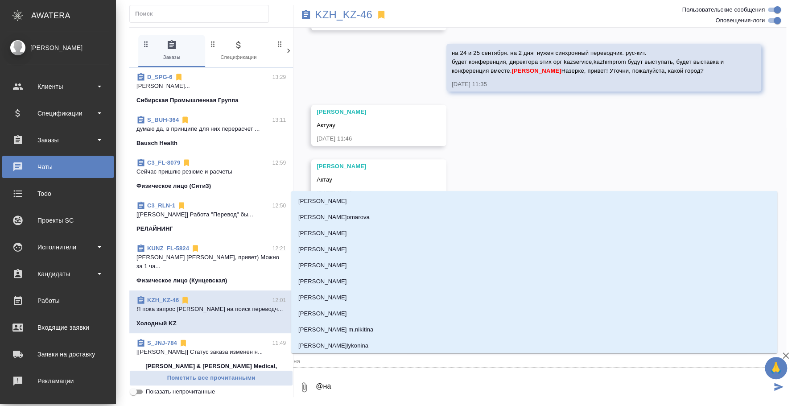
type textarea "@наз"
type input "наз"
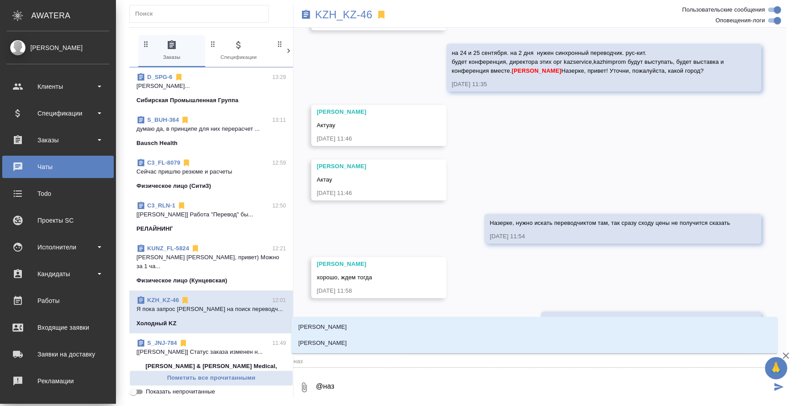
type textarea "@назе"
type input "назе"
type textarea "@назерк"
type input "назерк"
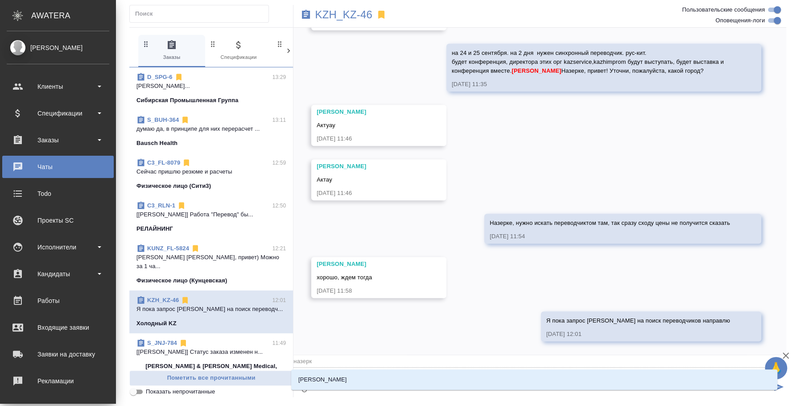
type textarea "@назерке"
type input "назерке"
type textarea "@назерке"
type input "назерке"
type textarea "@назерке"
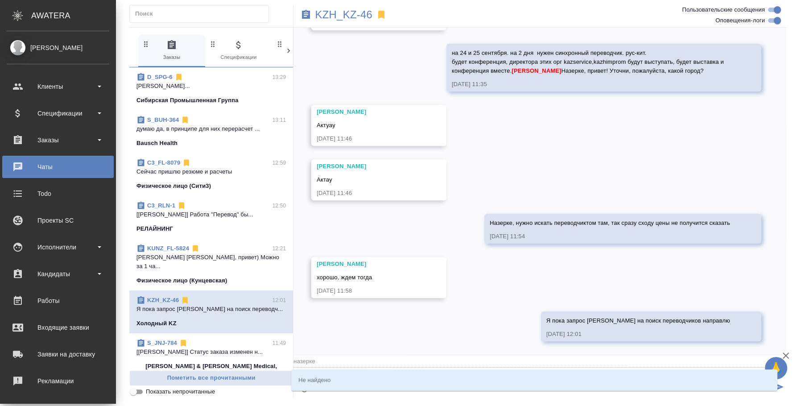
type input "назерке"
click at [409, 374] on li "[PERSON_NAME]" at bounding box center [534, 379] width 486 height 16
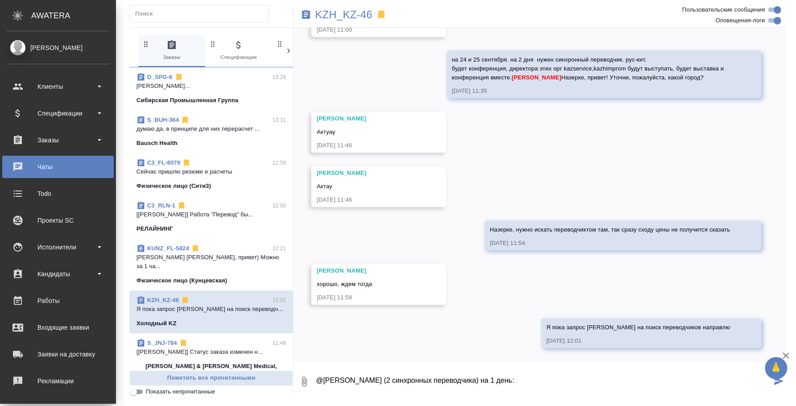
paste textarea "485000"
drag, startPoint x: 476, startPoint y: 382, endPoint x: 310, endPoint y: 385, distance: 165.8
click at [310, 385] on div "0 @Кошербаева Назерке Перевод (2 синхронных переводчика) на 1 день: 485 000 тен…" at bounding box center [539, 381] width 492 height 30
click at [330, 393] on textarea "@Кошербаева Назерке Перевод (2 синхронных переводчика) на 1 день: 485 000 тенге…" at bounding box center [543, 381] width 456 height 30
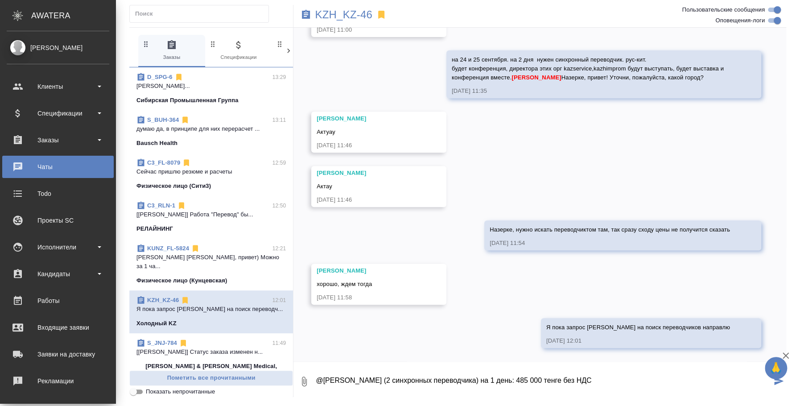
paste textarea "Перевод (2 синхронных переводчика) на 1 день:"
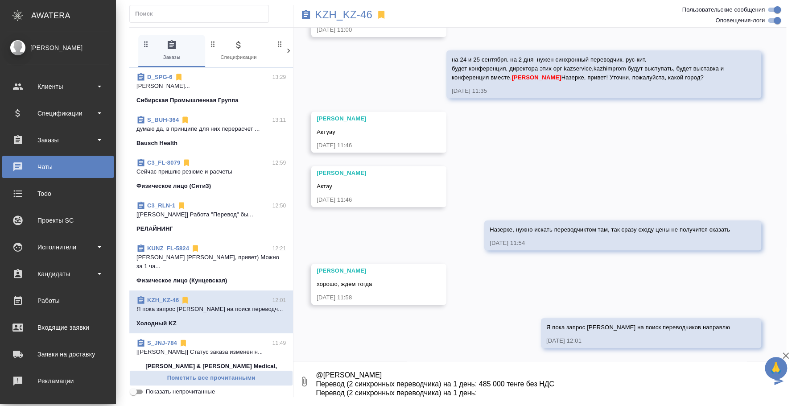
click at [458, 393] on textarea "@Кошербаева Назерке Перевод (2 синхронных переводчика) на 1 день: 485 000 тенге…" at bounding box center [543, 381] width 456 height 30
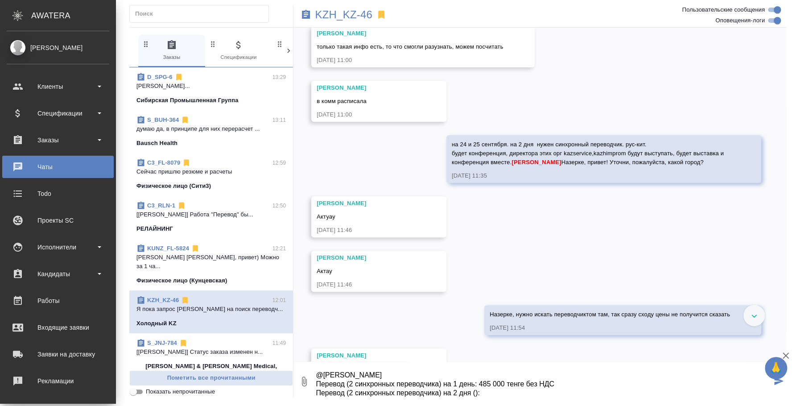
scroll to position [0, 0]
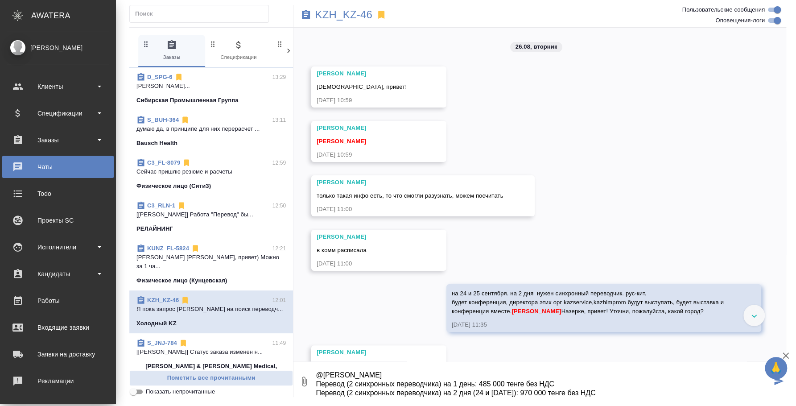
type textarea "@Кошербаева Назерке Перевод (2 синхронных переводчика) на 1 день: 485 000 тенге…"
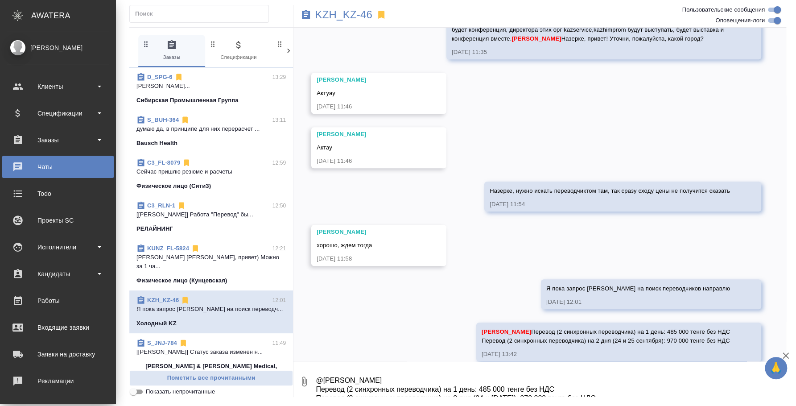
scroll to position [320, 0]
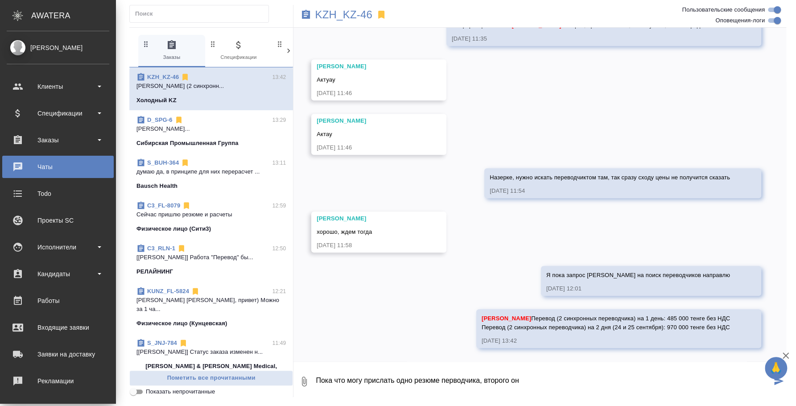
click at [450, 378] on textarea "Пока что могу прислать одно резюме перводчика, второго он" at bounding box center [543, 381] width 456 height 30
click at [454, 376] on textarea "Пока что могу прислать одно резюме перводчика, второго он" at bounding box center [543, 381] width 456 height 30
click at [524, 377] on textarea "Пока что могу прислать одно резюме переводчика, второго он" at bounding box center [543, 381] width 456 height 30
type textarea "Пока что могу прислать одно резюме переводчика, второго пока ищем"
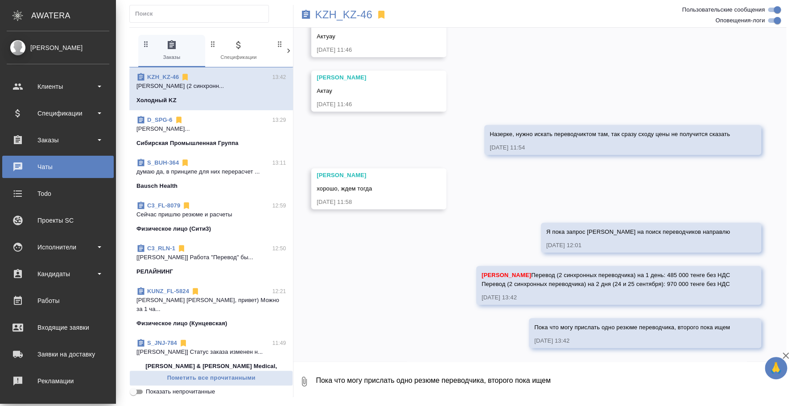
scroll to position [364, 0]
click at [443, 381] on textarea at bounding box center [550, 381] width 471 height 30
type textarea "Точнее вендоров сейчас попрошу сверстать резюме для клиента"
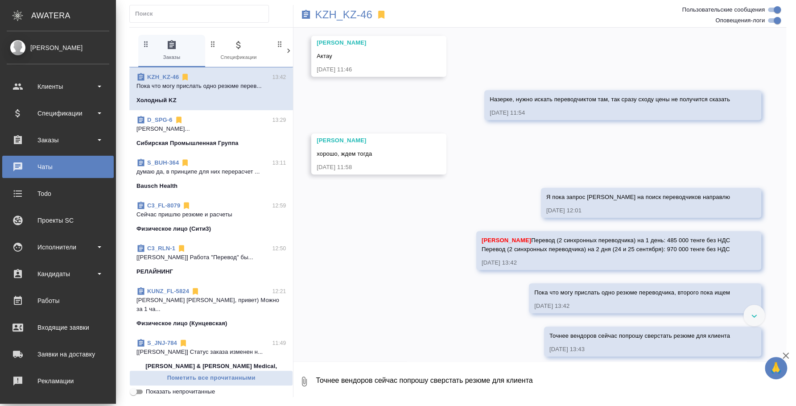
scroll to position [407, 0]
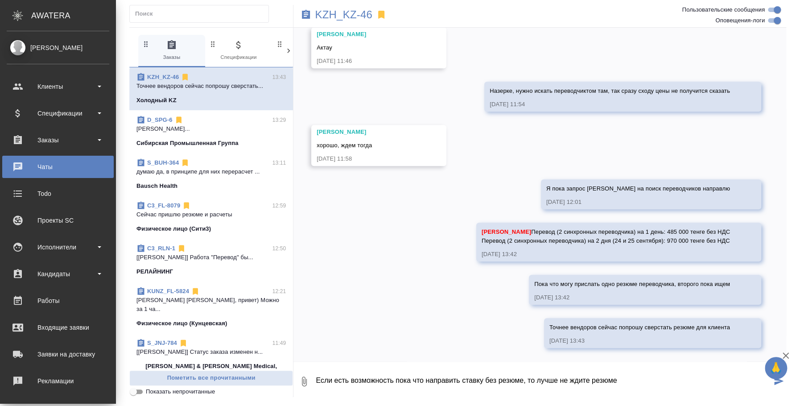
type textarea "Если есть возможность пока что направить ставку без резюме, то лучше не ждите р…"
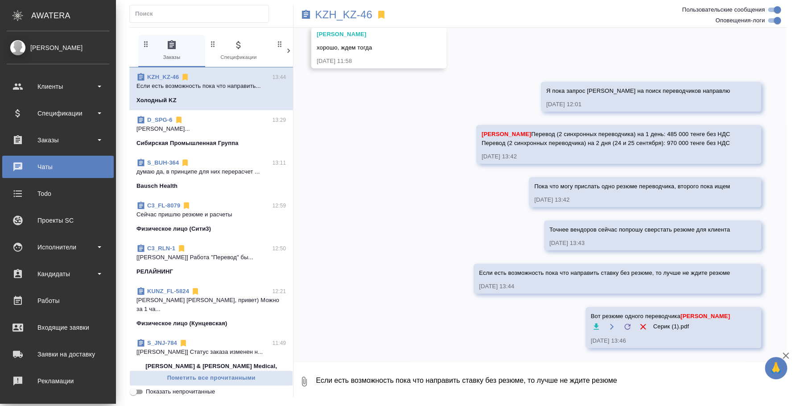
scroll to position [504, 0]
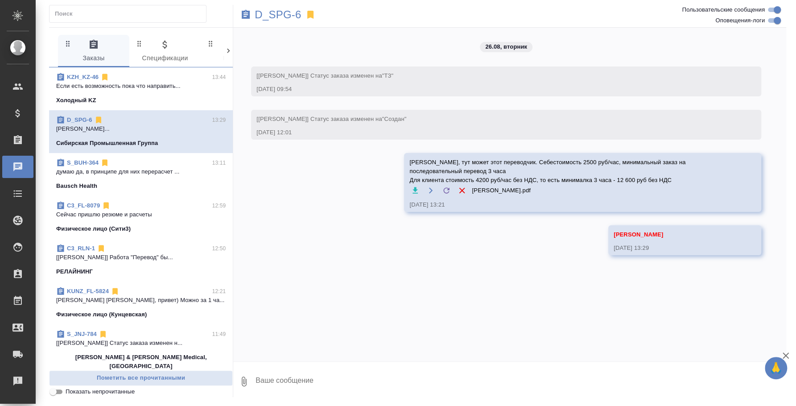
click at [153, 98] on div "Холодный KZ" at bounding box center [140, 100] width 169 height 9
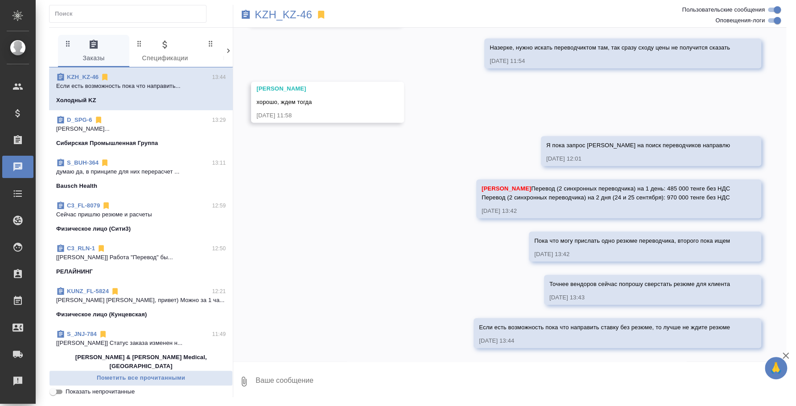
scroll to position [450, 0]
click at [246, 385] on icon "button" at bounding box center [243, 381] width 11 height 11
click at [183, 329] on span "С локального диска" at bounding box center [171, 333] width 61 height 11
click at [0, 0] on input "С локального диска" at bounding box center [0, 0] width 0 height 0
click at [308, 384] on textarea at bounding box center [512, 381] width 517 height 30
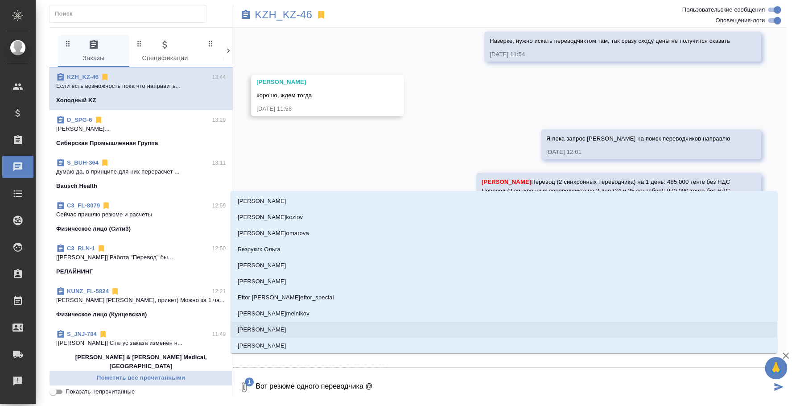
type textarea "Вот резюме одного переводчика @y"
type input "y"
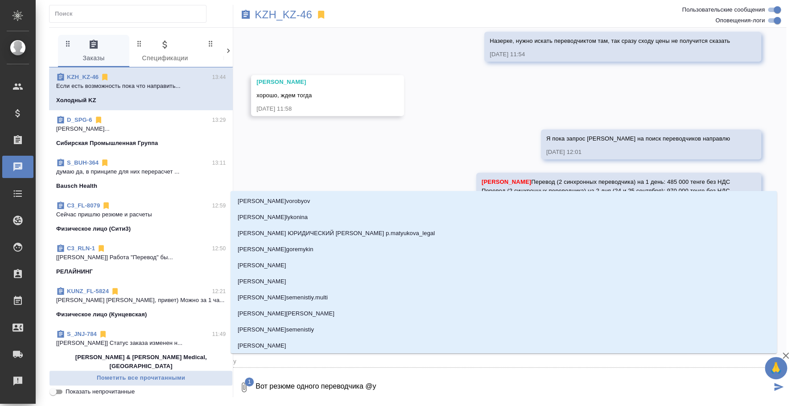
type textarea "Вот резюме одного переводчика @yf"
type input "yf"
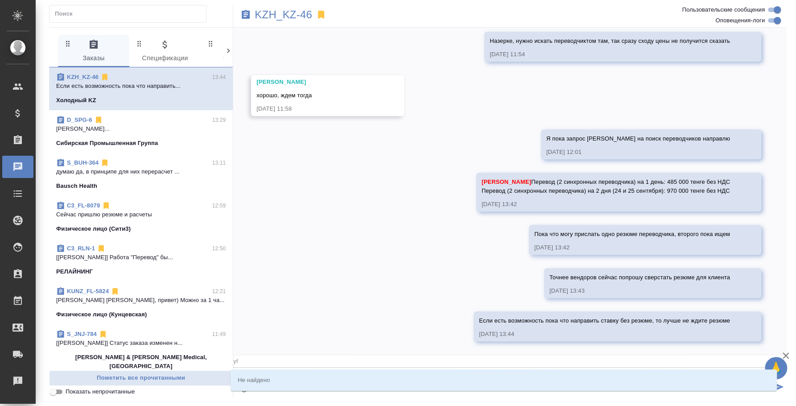
type textarea "Вот резюме одного переводчика @y"
type input "y"
type textarea "Вот резюме одного переводчика @"
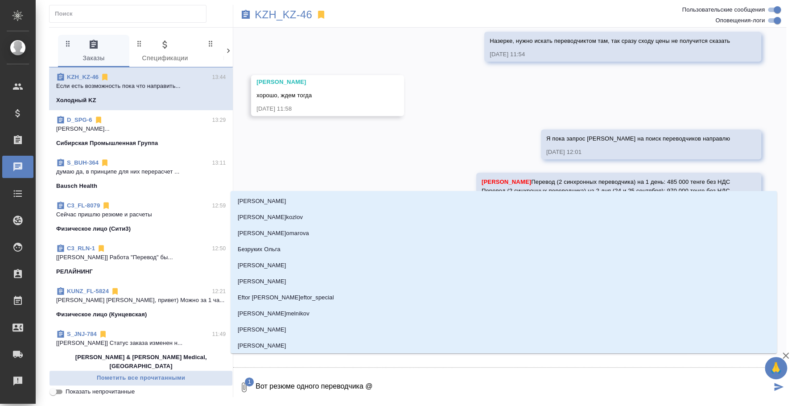
type textarea "Вот резюме одного переводчика @н"
type input "н"
type textarea "Вот резюме одного переводчика @на"
type input "на"
type textarea "Вот резюме одного переводчика @наз"
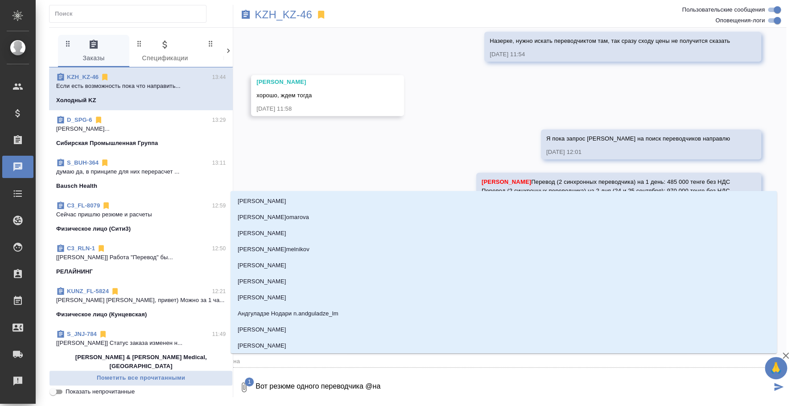
type input "наз"
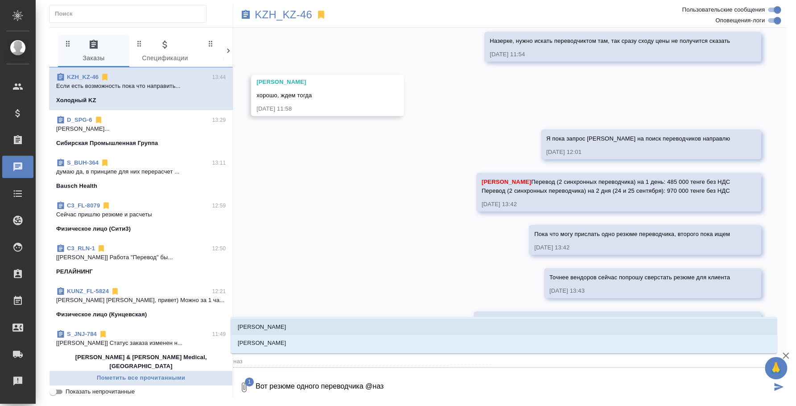
type textarea "Вот резюме одного переводчика @назе"
type input "назе"
type textarea "Вот резюме одного переводчика @назер"
type input "назер"
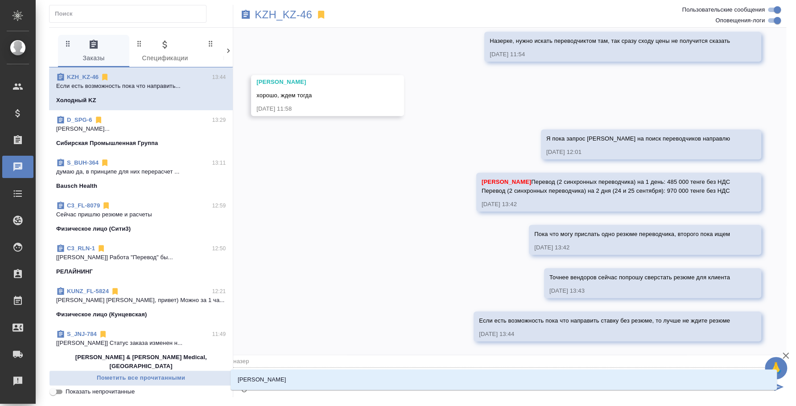
type textarea "Вот резюме одного переводчика @назерк"
type input "назерк"
click at [466, 377] on li "[PERSON_NAME]" at bounding box center [503, 379] width 546 height 16
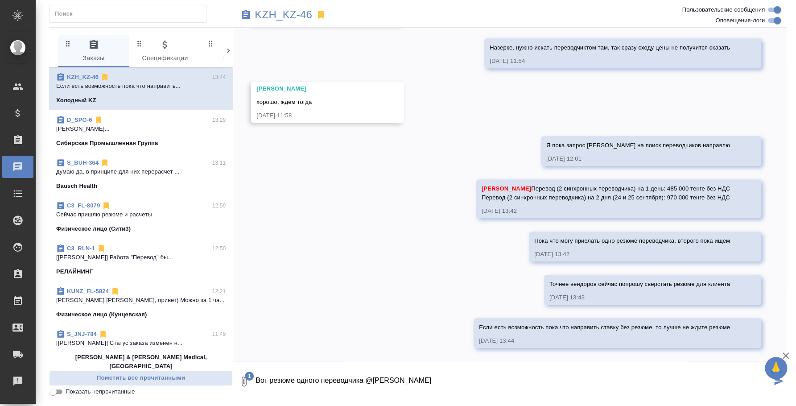
type textarea "Вот резюме одного переводчика @[PERSON_NAME]"
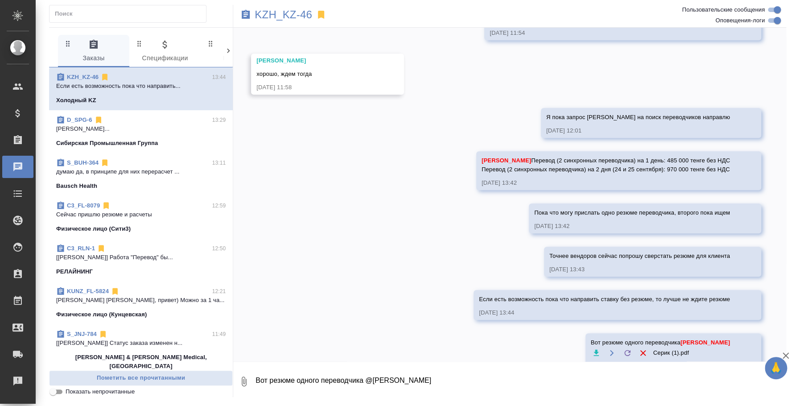
scroll to position [504, 0]
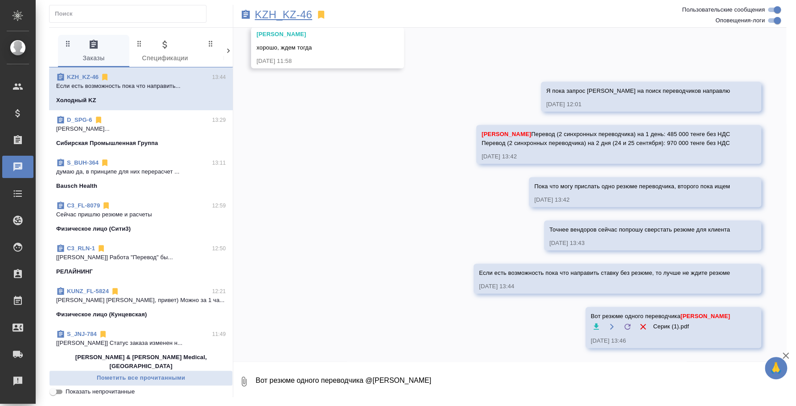
click at [283, 12] on p "KZH_KZ-46" at bounding box center [282, 14] width 57 height 9
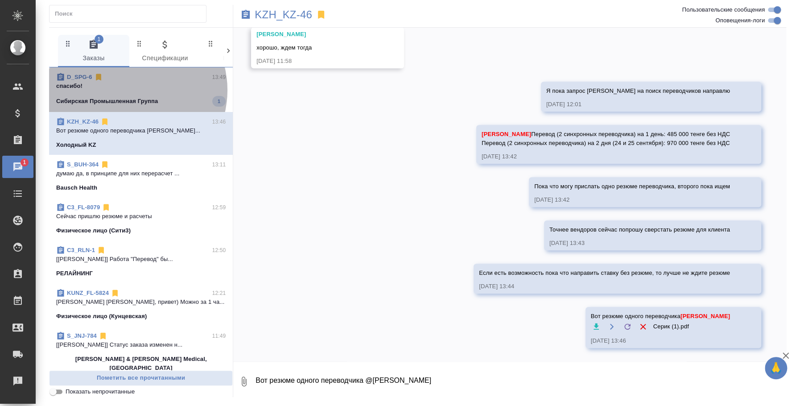
click at [129, 90] on p "спасибо!" at bounding box center [140, 86] width 169 height 9
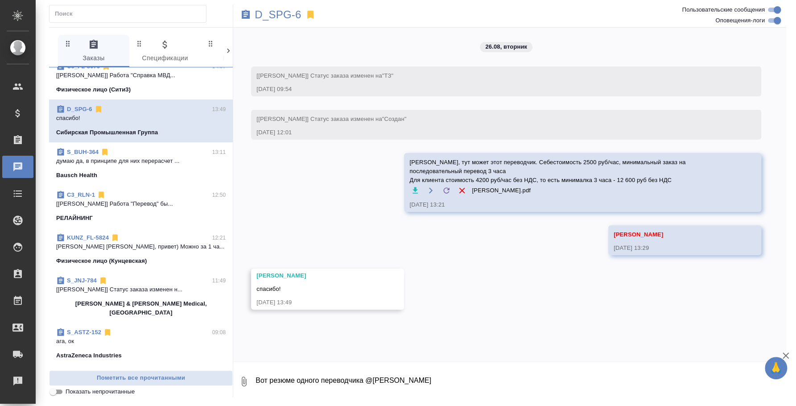
scroll to position [0, 0]
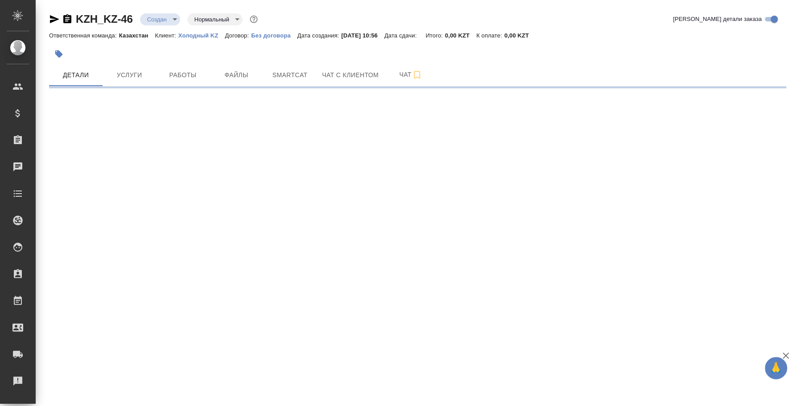
select select "RU"
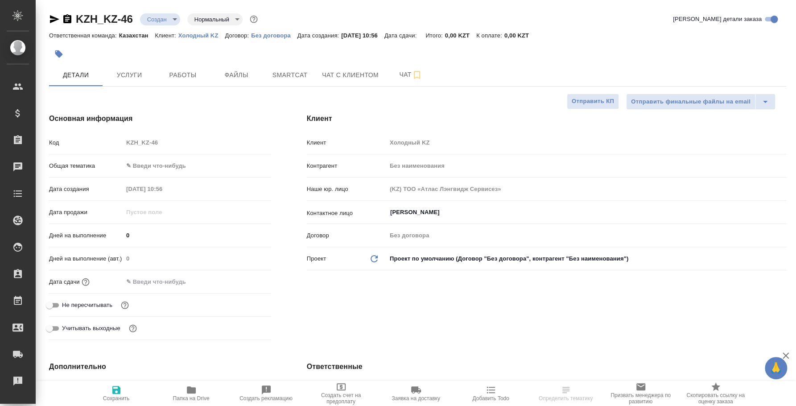
type textarea "x"
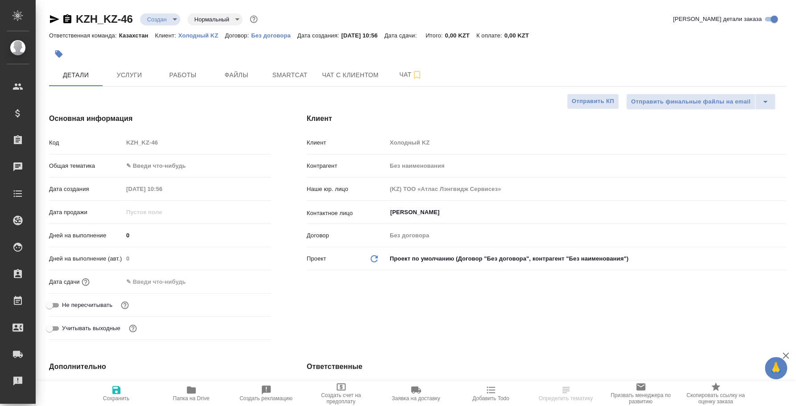
type textarea "x"
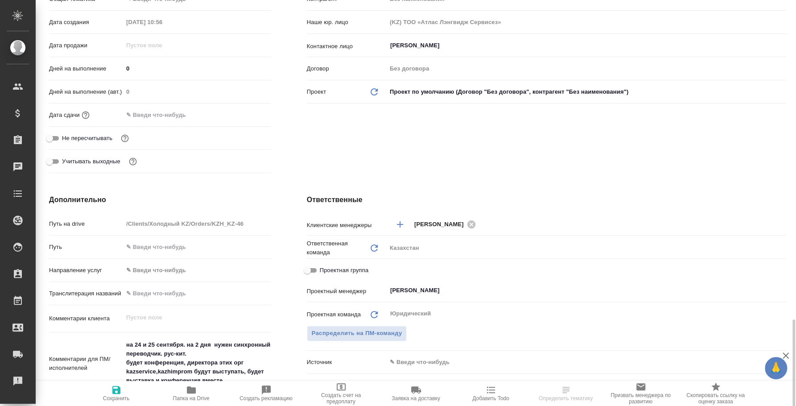
scroll to position [333, 0]
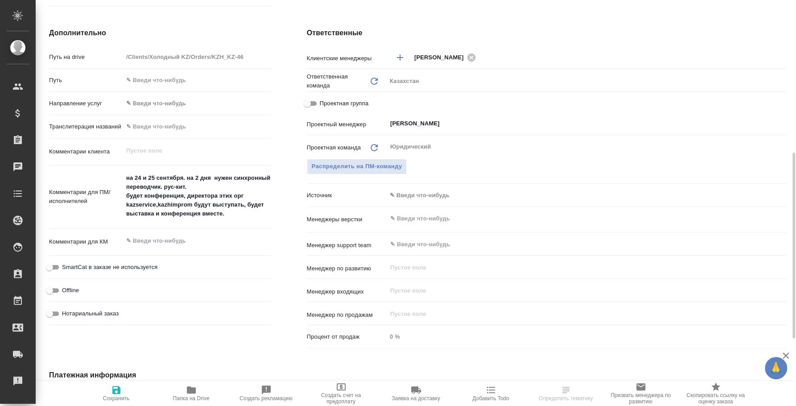
type textarea "x"
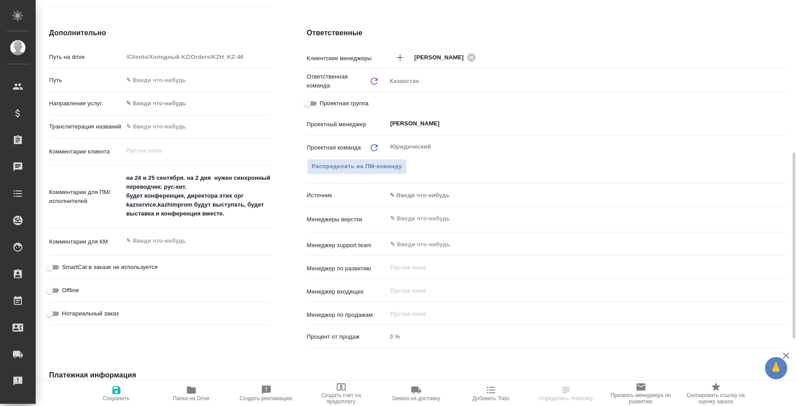
type textarea "x"
select select "RU"
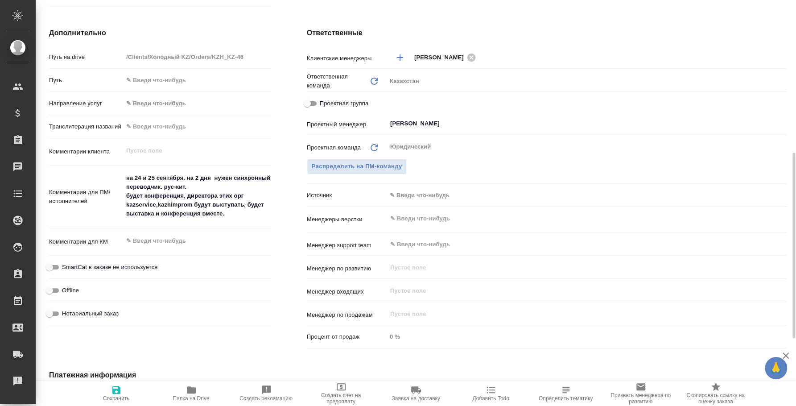
type textarea "x"
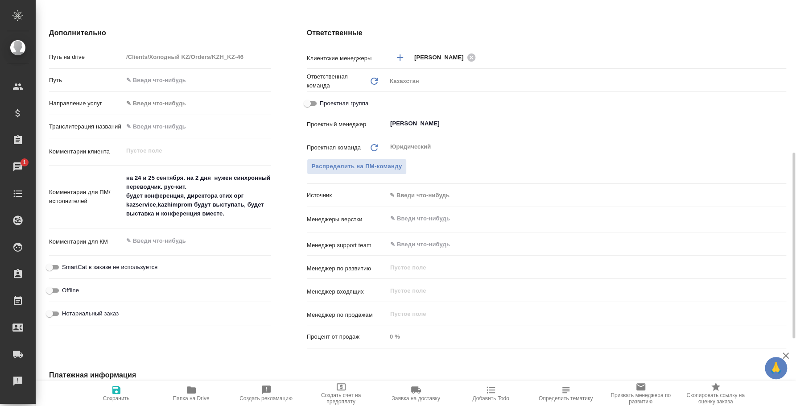
type textarea "x"
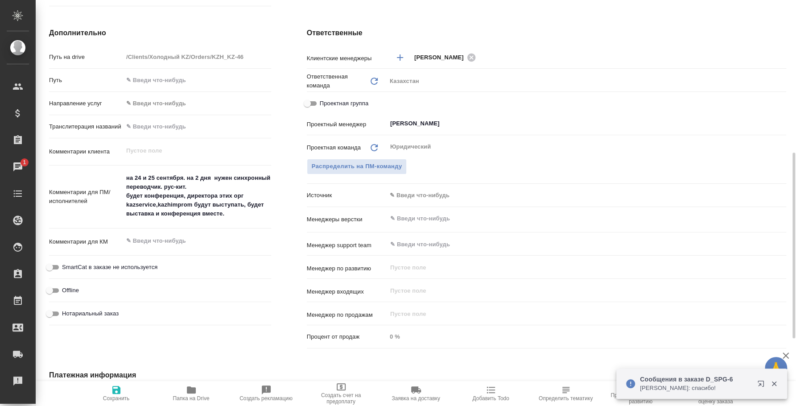
type textarea "x"
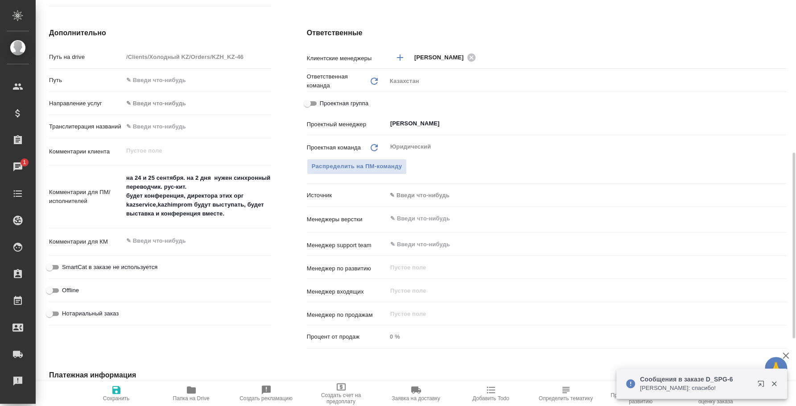
type textarea "x"
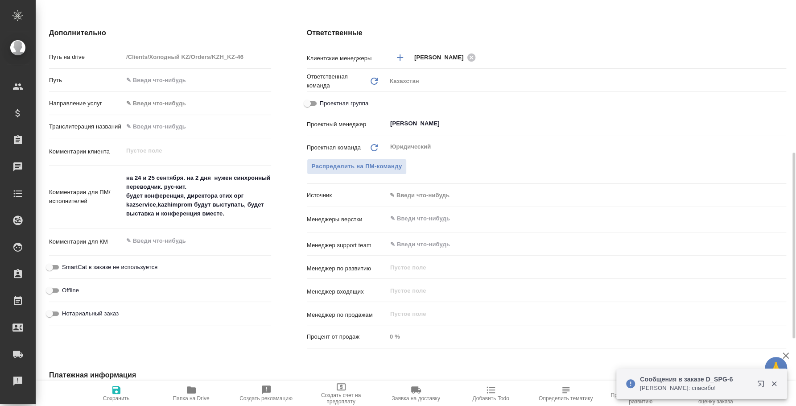
type textarea "x"
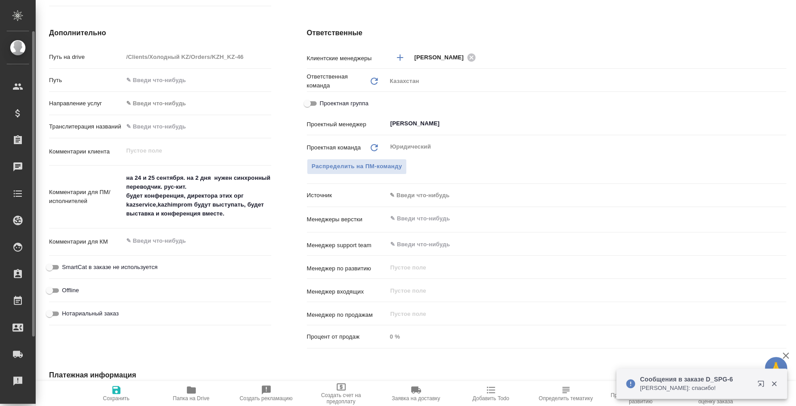
type textarea "x"
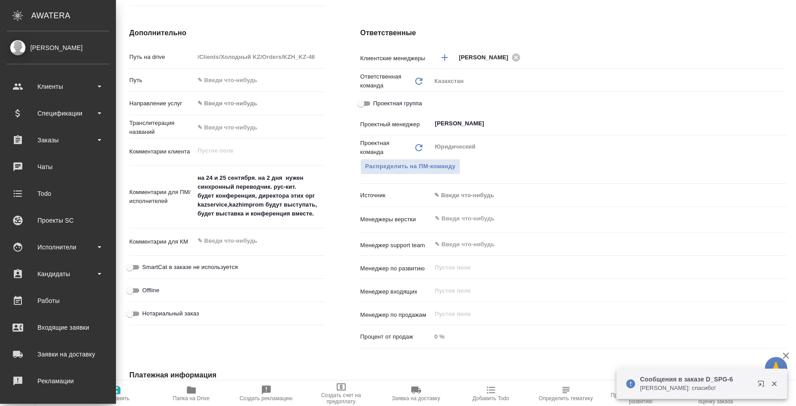
type textarea "x"
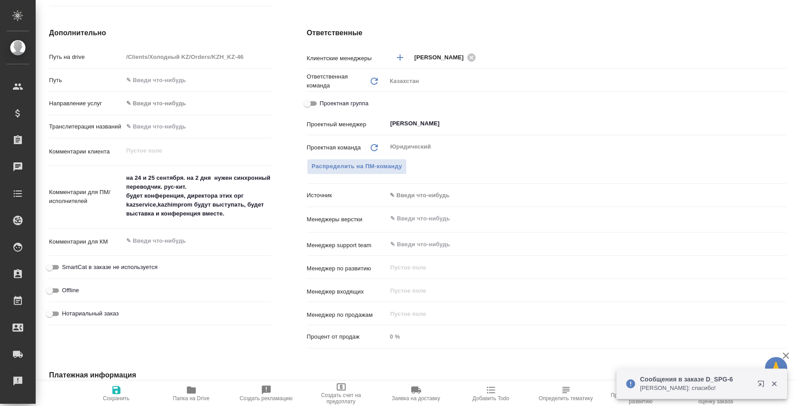
type textarea "x"
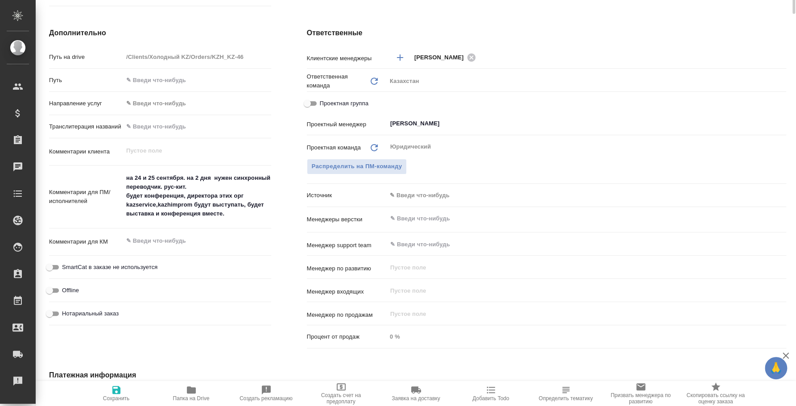
scroll to position [0, 0]
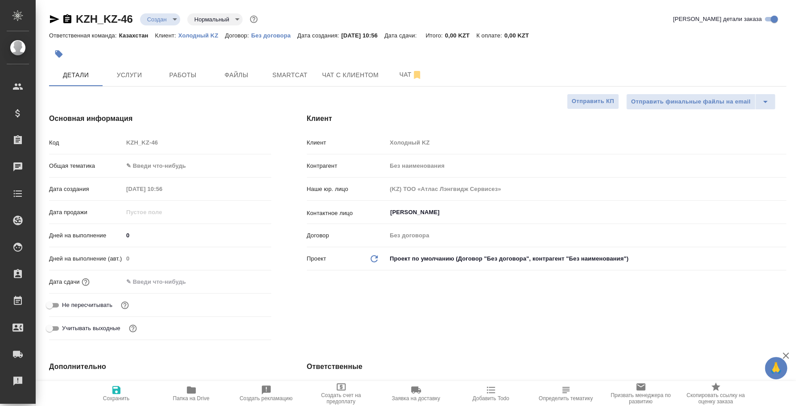
type textarea "x"
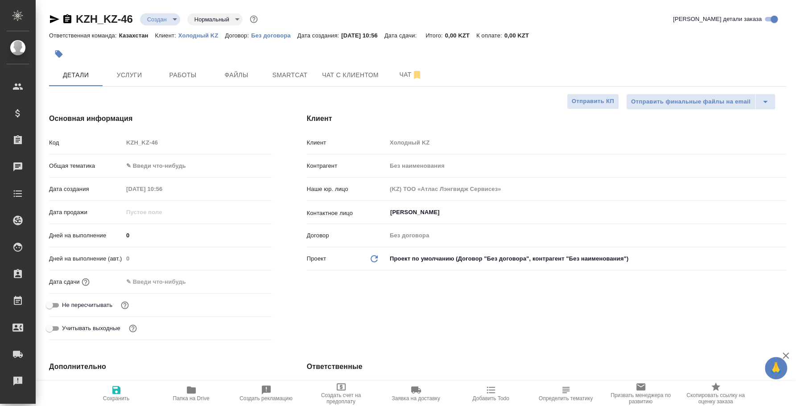
type textarea "x"
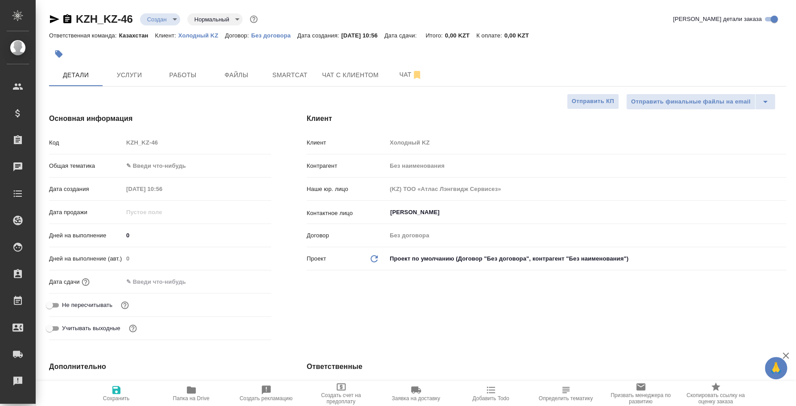
type textarea "x"
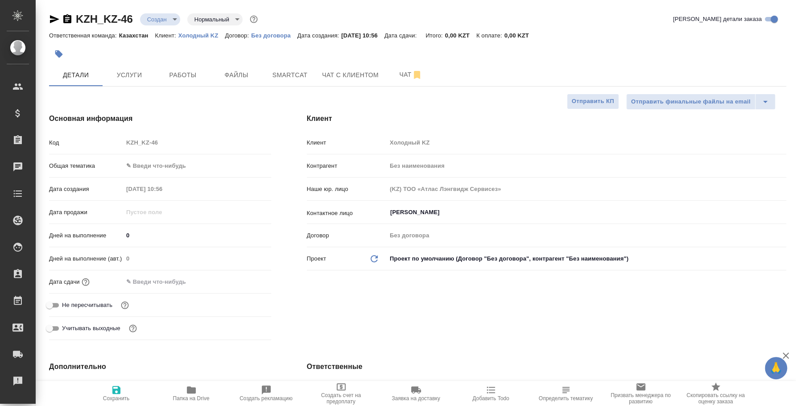
type textarea "x"
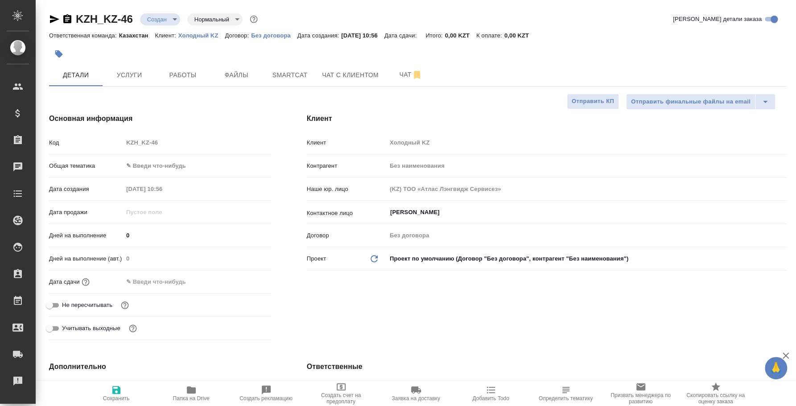
type textarea "x"
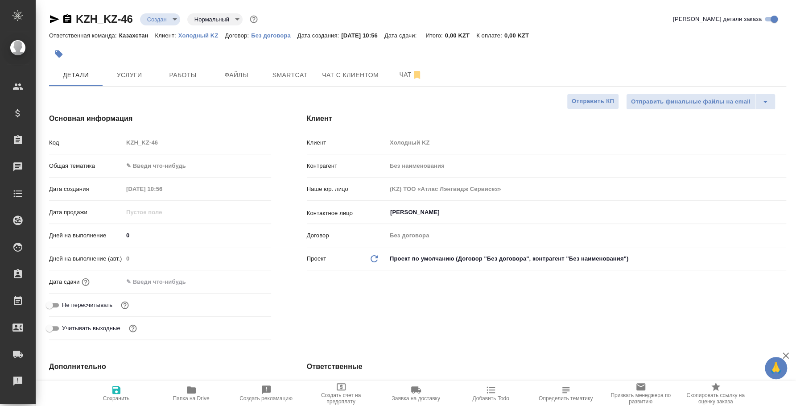
type textarea "x"
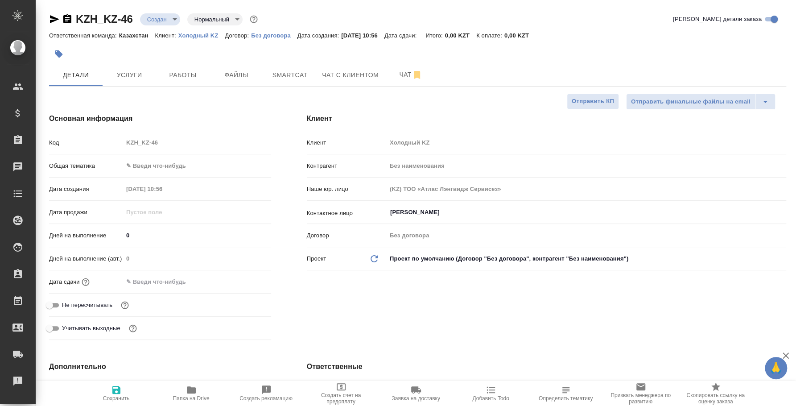
type textarea "x"
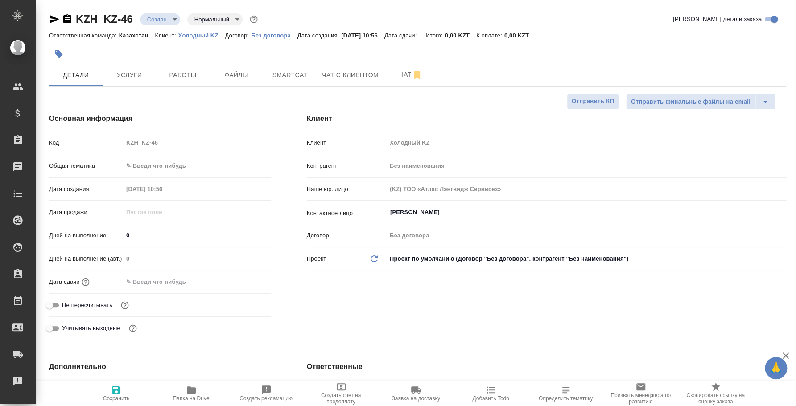
type textarea "x"
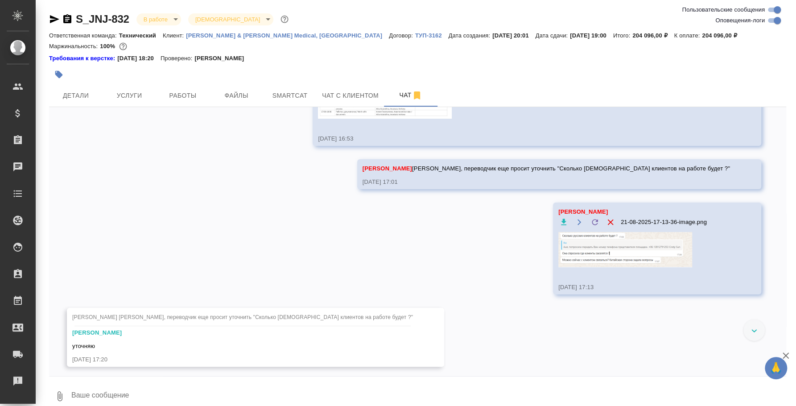
scroll to position [6686, 0]
click at [65, 18] on icon "button" at bounding box center [67, 18] width 8 height 9
click at [755, 329] on icon at bounding box center [753, 330] width 5 height 3
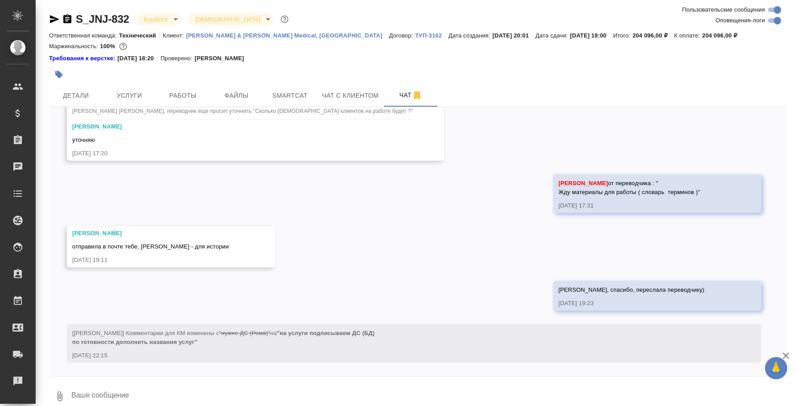
scroll to position [7020, 0]
click at [86, 86] on button "Детали" at bounding box center [75, 95] width 53 height 22
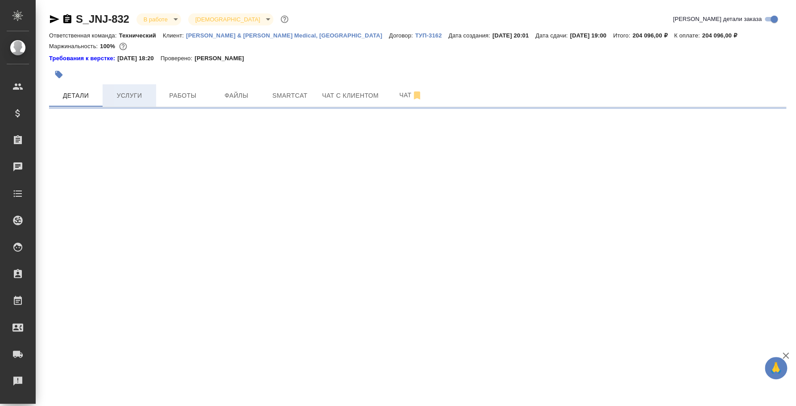
select select "RU"
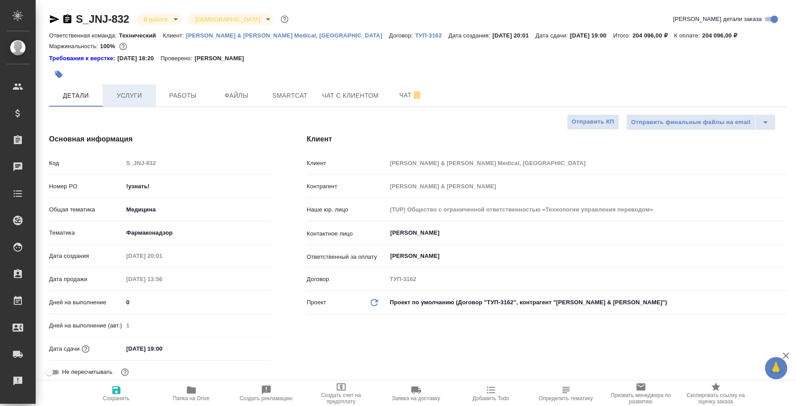
type textarea "x"
type input "[PERSON_NAME]"
type input "Комаров Роман"
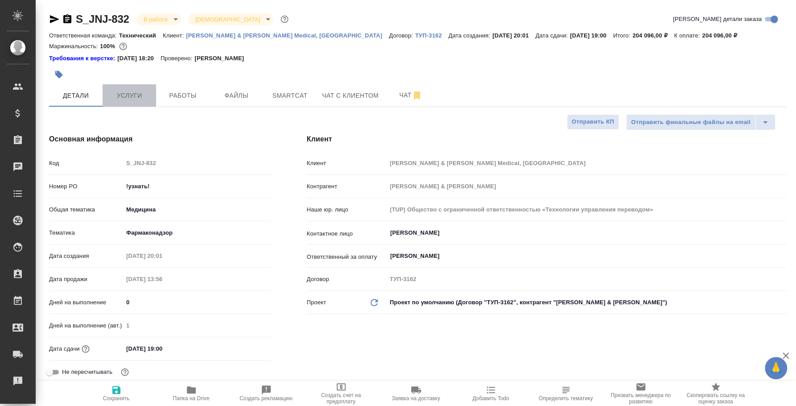
click at [132, 104] on button "Услуги" at bounding box center [129, 95] width 53 height 22
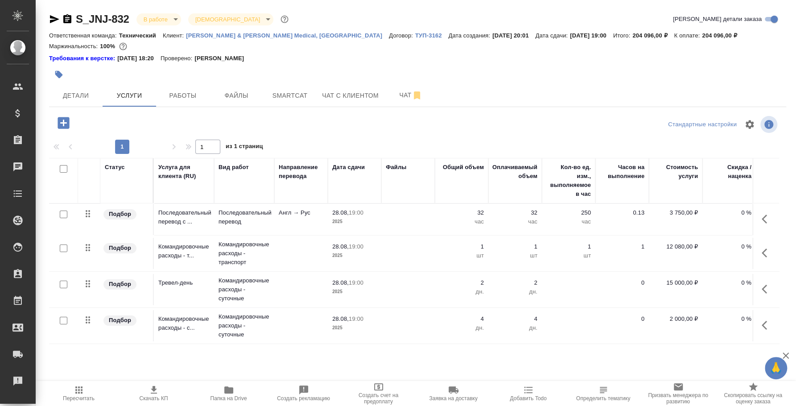
click at [355, 349] on div "S_JNJ-832 В работе inProgress Святая троица holyTrinity Кратко детали заказа От…" at bounding box center [417, 186] width 746 height 372
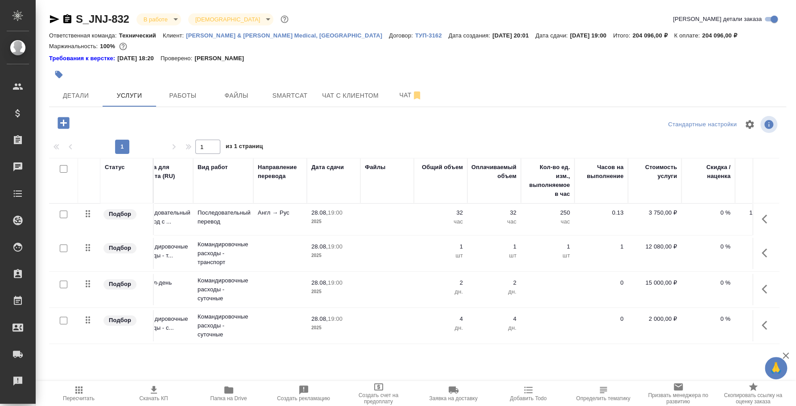
scroll to position [0, 119]
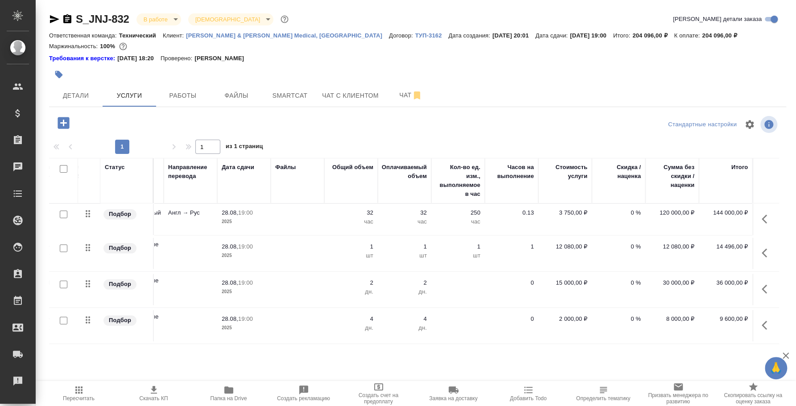
drag, startPoint x: 355, startPoint y: 349, endPoint x: 701, endPoint y: 344, distance: 345.4
click at [701, 344] on div "S_JNJ-832 В работе inProgress Святая троица holyTrinity Кратко детали заказа От…" at bounding box center [417, 186] width 746 height 372
click at [187, 95] on span "Работы" at bounding box center [182, 95] width 43 height 11
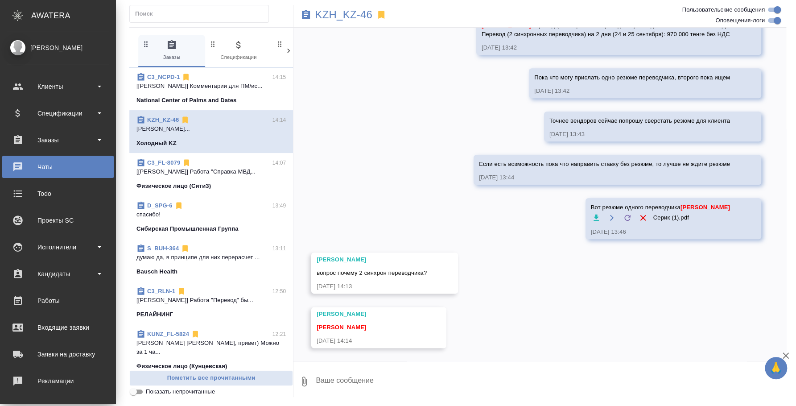
scroll to position [613, 0]
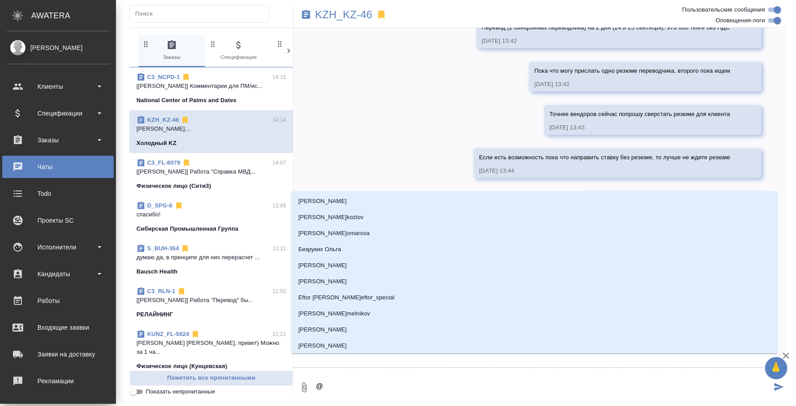
type textarea "@Y"
type input "Y"
type textarea "@"
type textarea "@Н"
type input "[PERSON_NAME]"
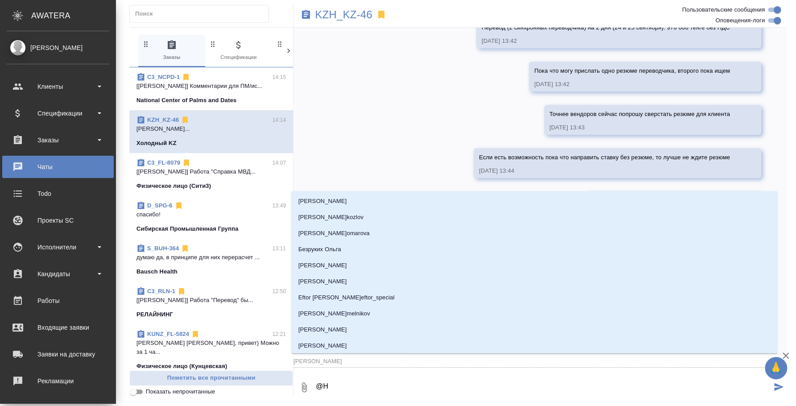
type textarea "@На"
type input "На"
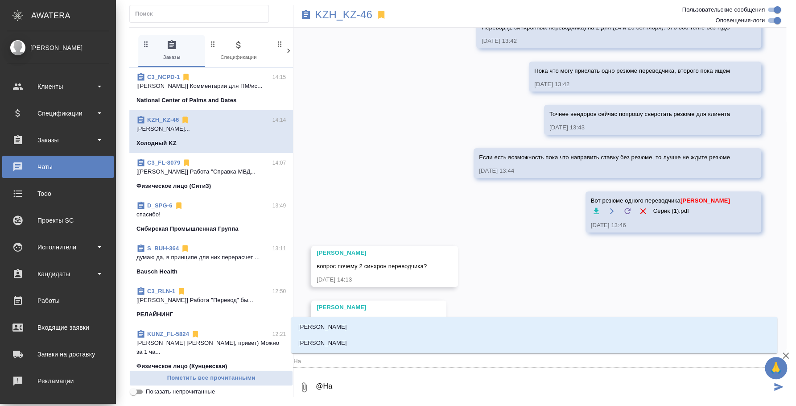
type textarea "@Наз"
type input "Наз"
type textarea "@Назе"
type input "Назе"
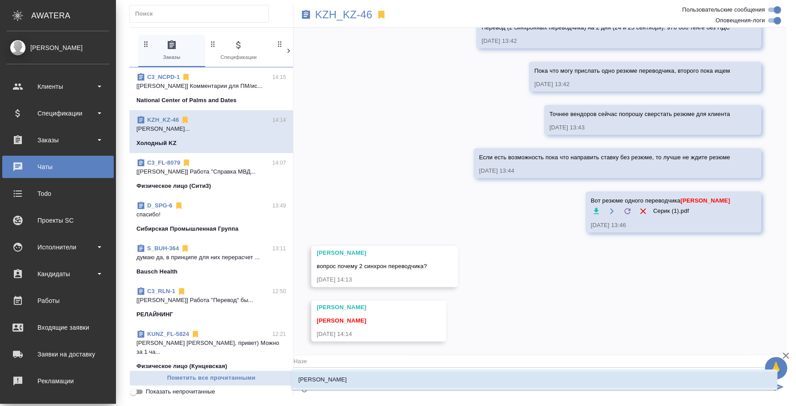
type textarea "@Назер"
type input "Назер"
type textarea "@Назерк"
type input "Назерк"
click at [347, 382] on p "[PERSON_NAME]" at bounding box center [322, 379] width 49 height 9
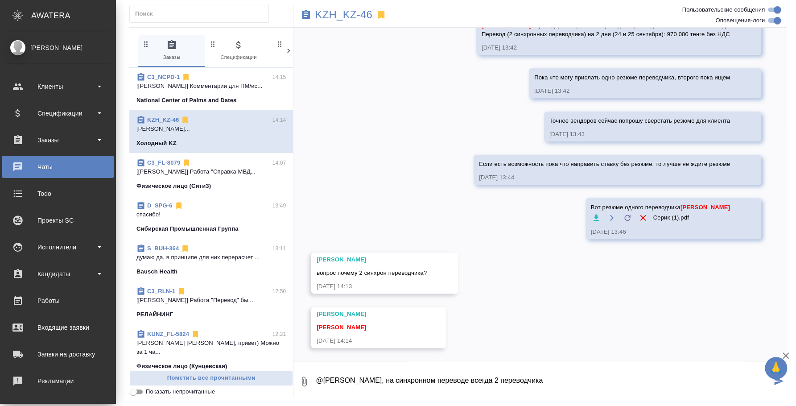
type textarea "@[PERSON_NAME], на синхронном переводе всегда 2 переводчика"
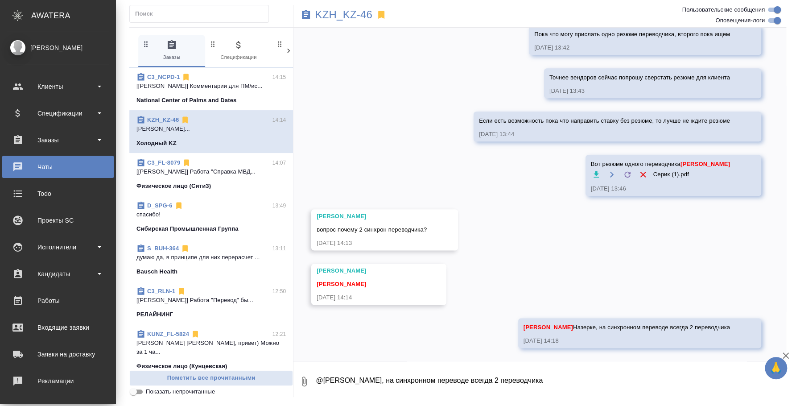
scroll to position [657, 0]
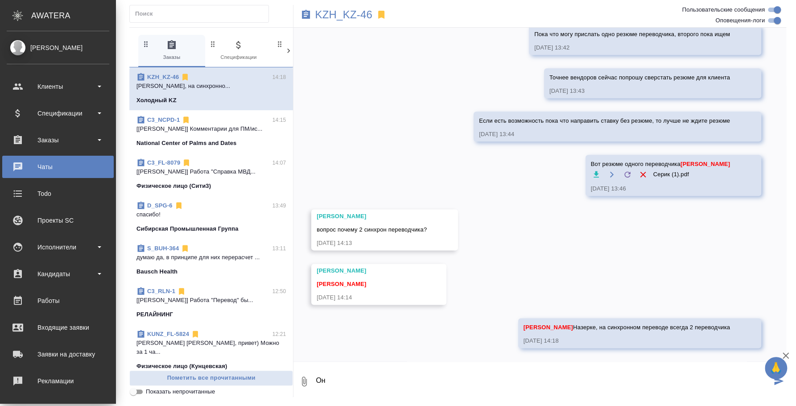
type textarea "О"
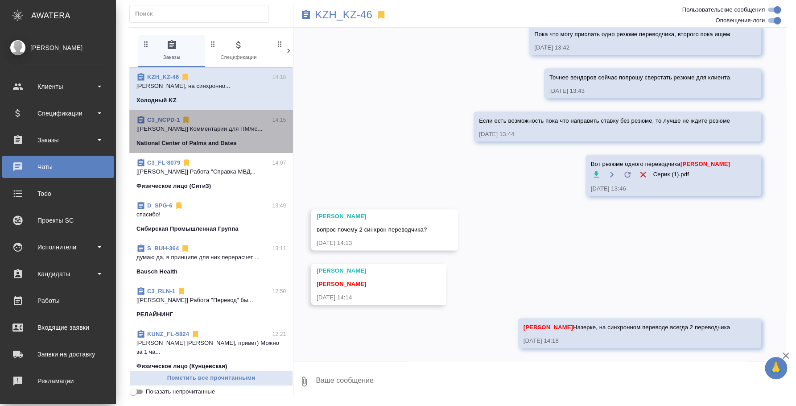
click at [223, 131] on p "[[PERSON_NAME]] Комментарии для ПМ/ис..." at bounding box center [210, 128] width 149 height 9
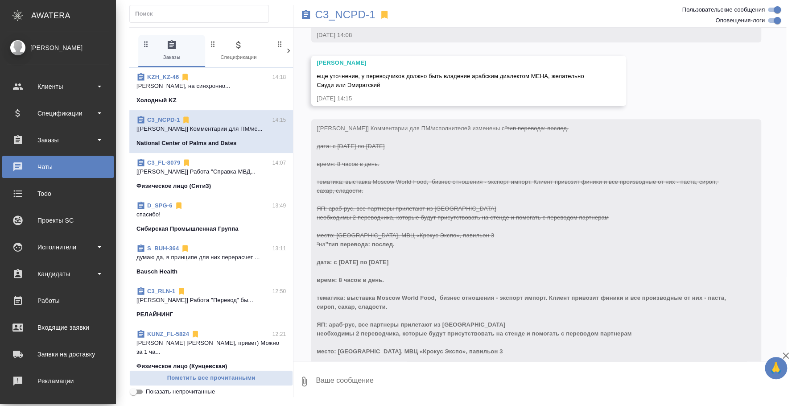
scroll to position [689, 0]
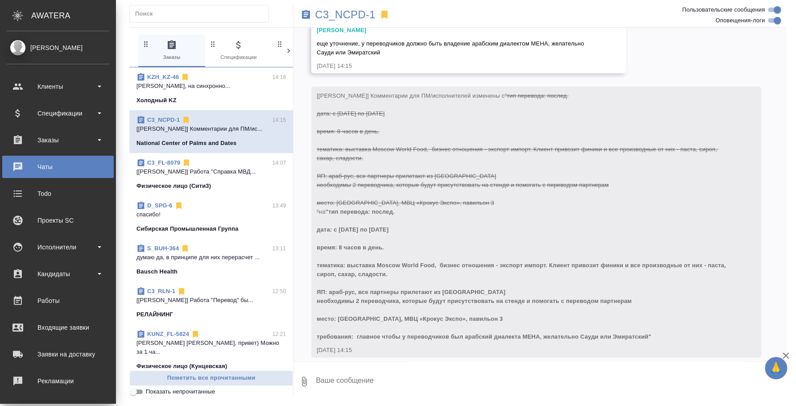
click at [328, 378] on textarea at bounding box center [550, 381] width 471 height 30
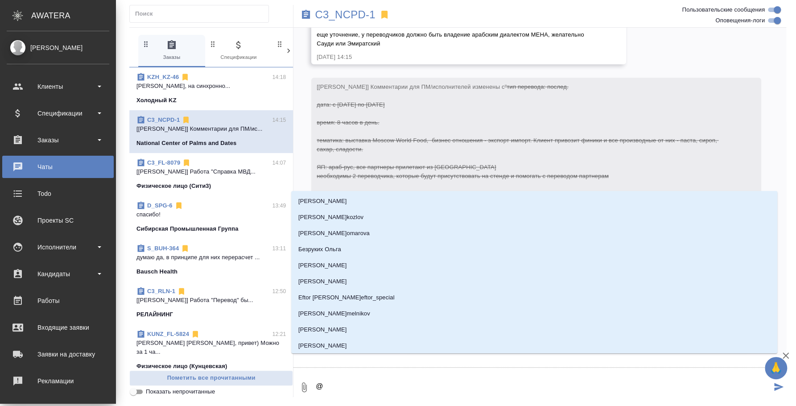
type textarea "@y"
type input "y"
type textarea "@yf"
type input "yf"
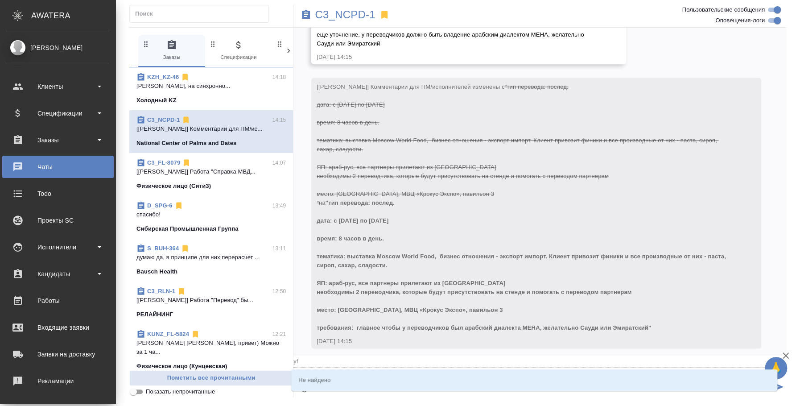
type textarea "@y"
type input "y"
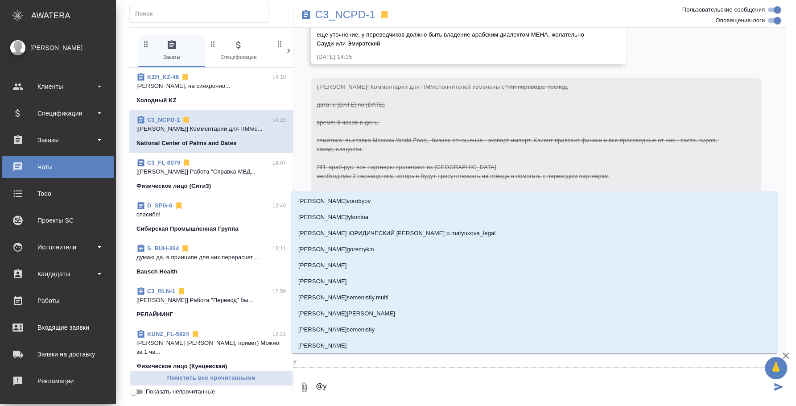
type textarea "@"
type textarea "@y"
type input "y"
type textarea "@yf"
type input "yf"
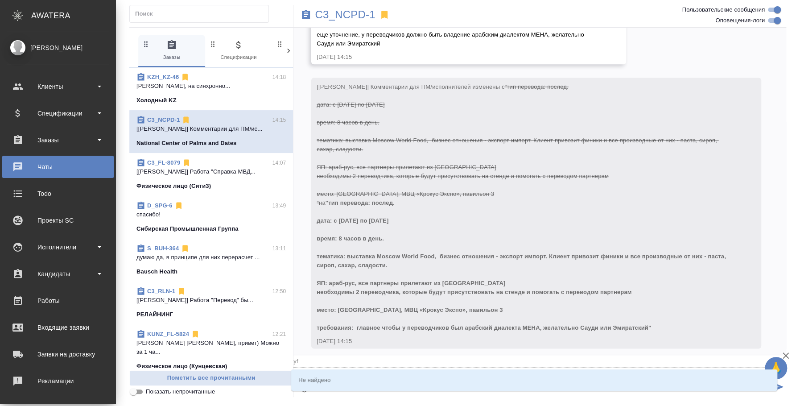
type textarea "@y"
type input "y"
type textarea "@"
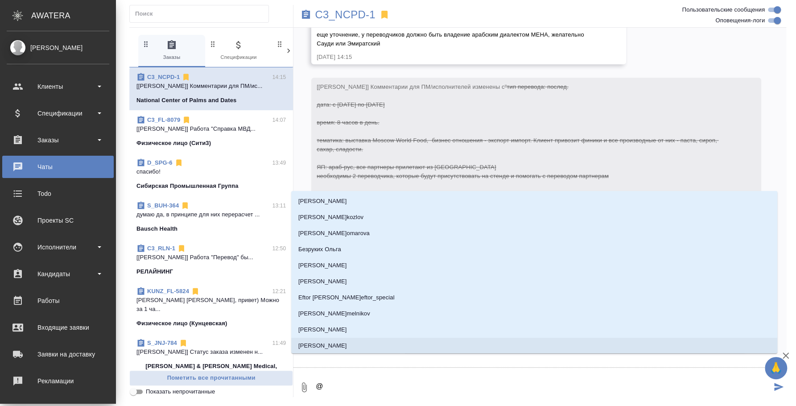
type textarea "@е"
type input "е"
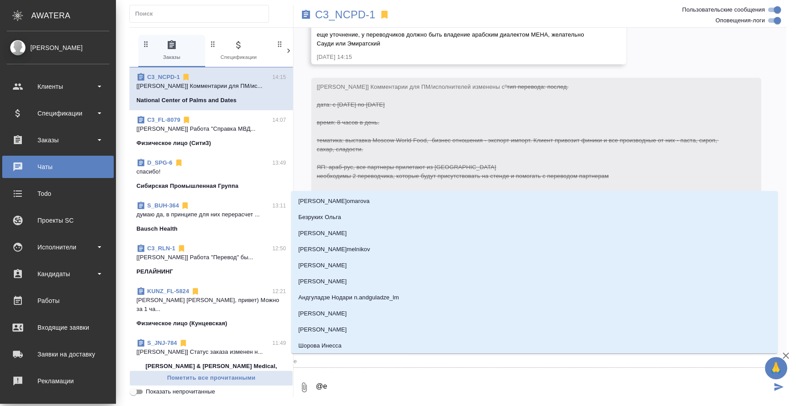
type textarea "@ек"
type input "ек"
type textarea "@ека"
type input "ека"
type textarea "@екае"
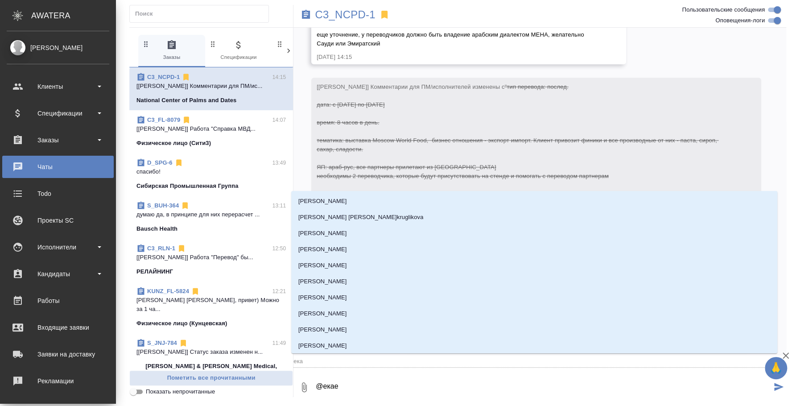
type input "екае"
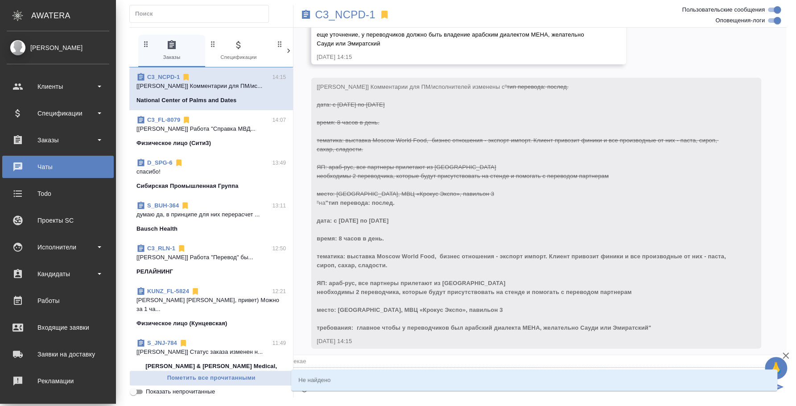
type textarea "@ека"
type input "ека"
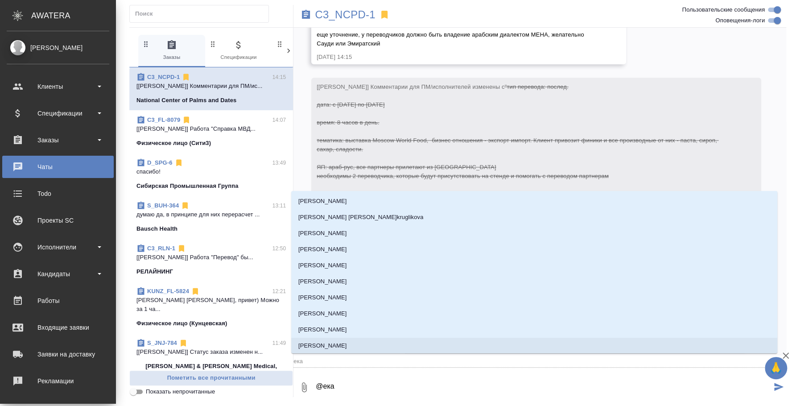
type textarea "@екат"
type input "екат"
type textarea "@екате"
type input "екате"
type textarea "@екатер"
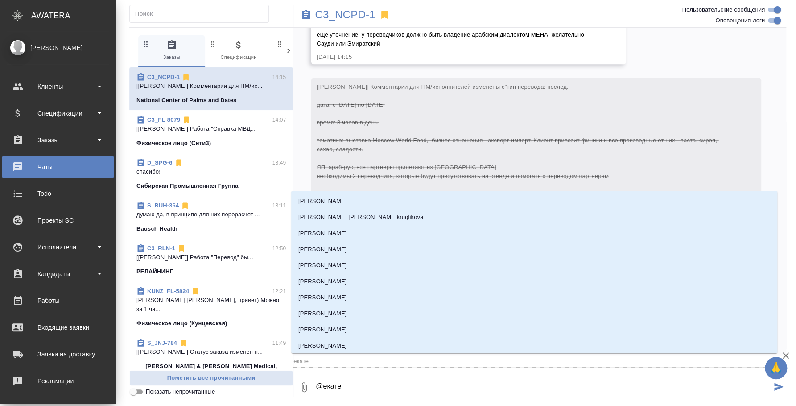
type input "екатер"
type textarea "@екатери"
type input "екатери"
type textarea "@екатерин"
type input "екатерин"
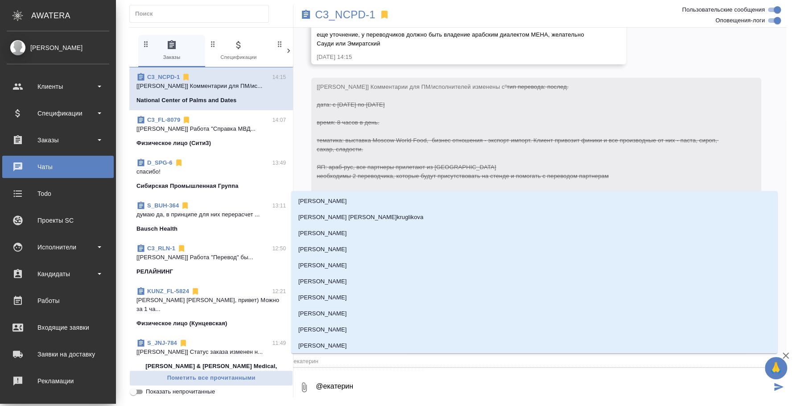
type textarea "@[PERSON_NAME]"
type input "[PERSON_NAME]"
type textarea "@[PERSON_NAME]"
type input "[PERSON_NAME]"
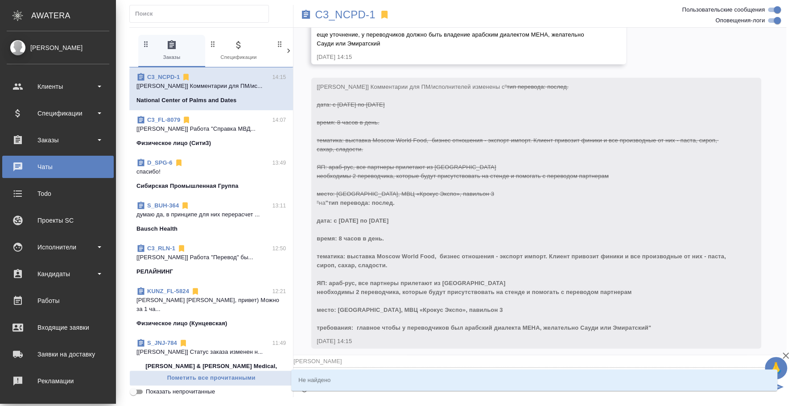
type textarea "@[PERSON_NAME]"
type input "[PERSON_NAME]"
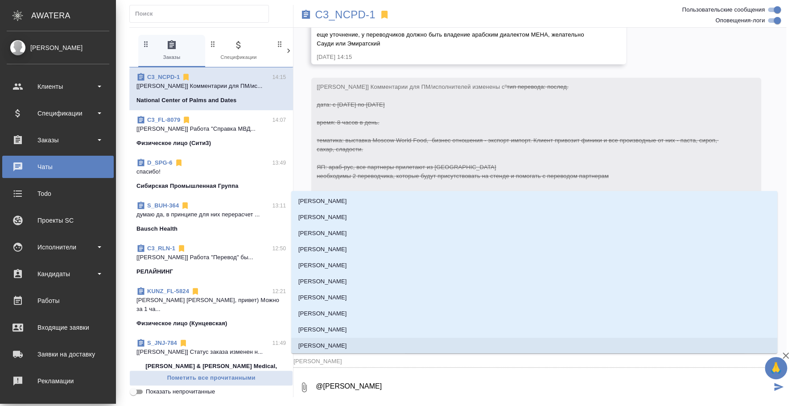
type textarea "@екатерин"
type input "екатерин"
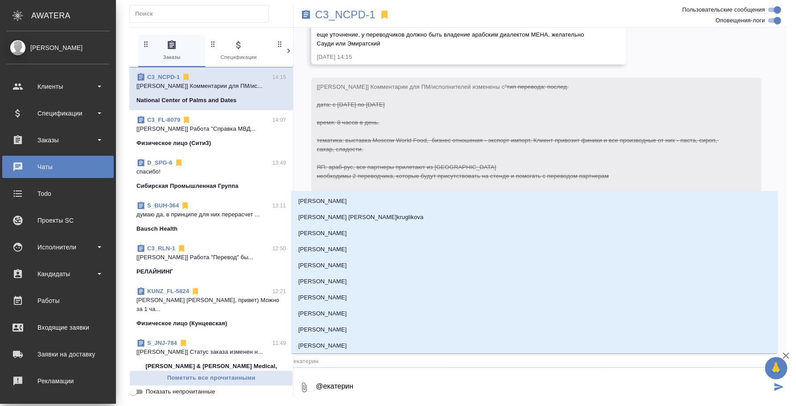
type textarea "@екатери"
type input "екатери"
type textarea "@екатер"
type input "екатер"
type textarea "@екате"
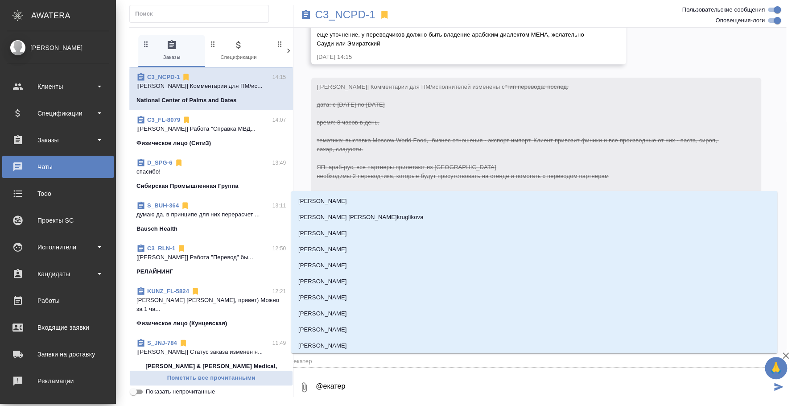
type input "екате"
type textarea "@екат"
type input "екат"
type textarea "@ека"
type input "ека"
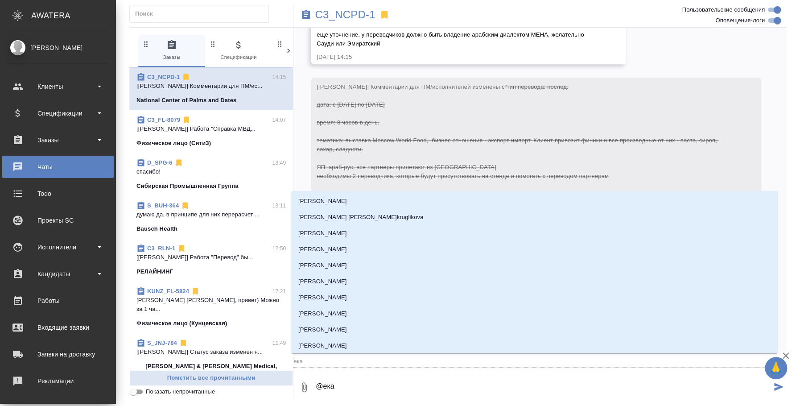
type textarea "@ек"
type input "ек"
type textarea "@е"
type input "е"
type textarea "@"
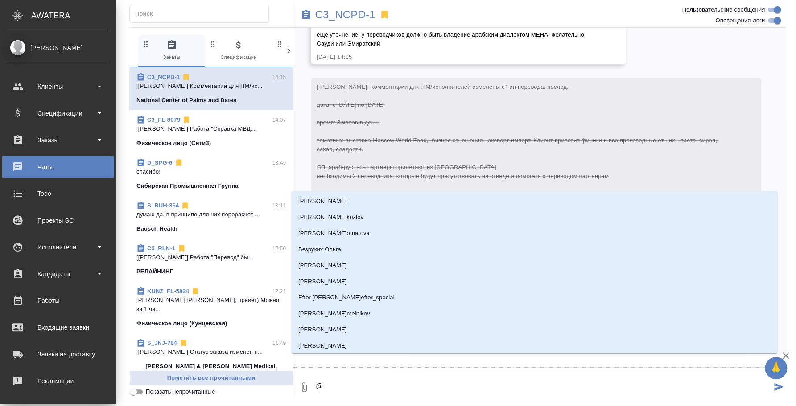
type textarea "@и"
type input "и"
type textarea "@ил"
type input "ил"
type textarea "@иль"
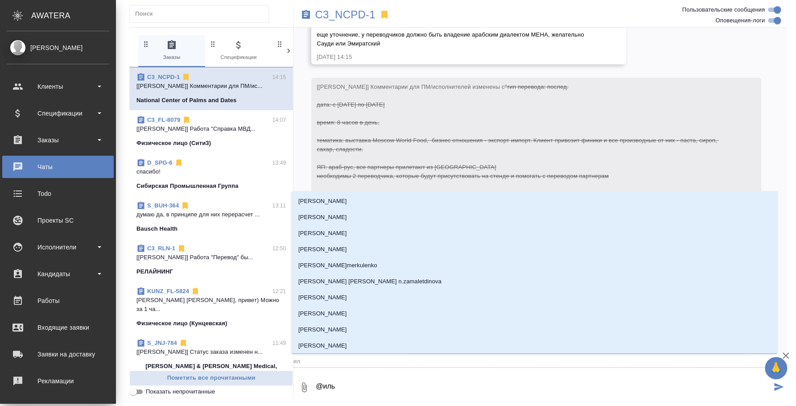
type input "иль"
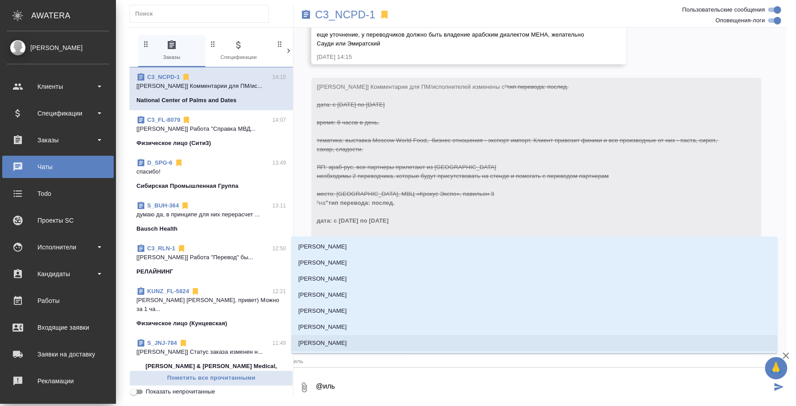
type textarea "@[PERSON_NAME]"
type input "[PERSON_NAME]"
type textarea "@[PERSON_NAME]"
type input "[PERSON_NAME]"
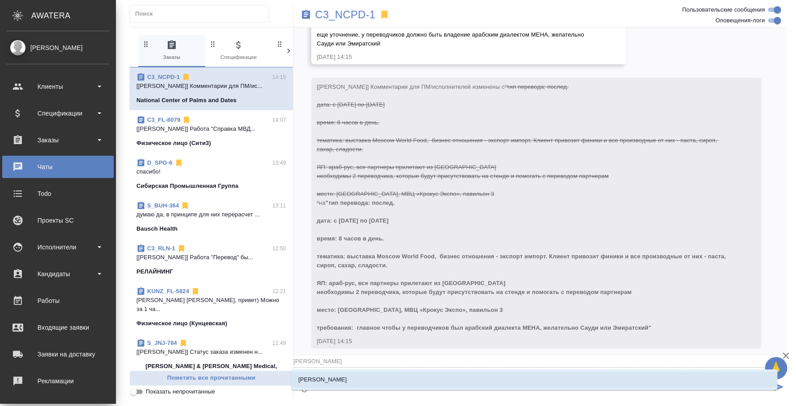
click at [390, 382] on li "[PERSON_NAME]" at bounding box center [534, 379] width 486 height 16
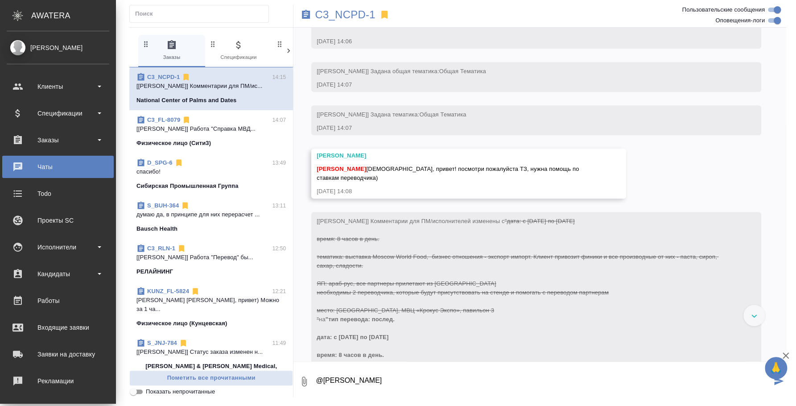
scroll to position [578, 0]
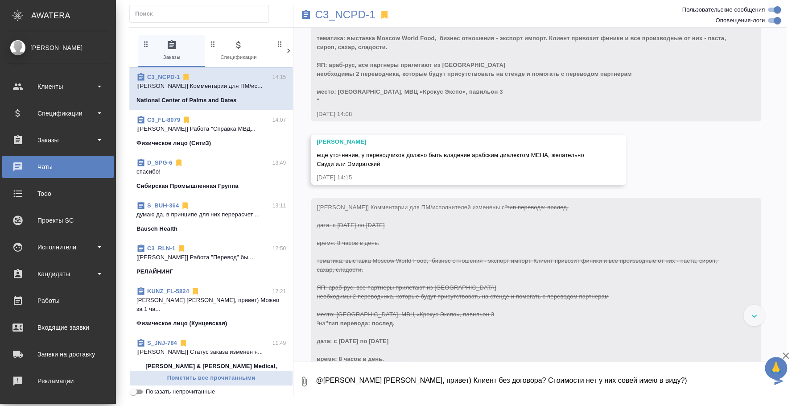
type textarea "@[PERSON_NAME] [PERSON_NAME], привет) Клиент без договора? Стоимости нет у них …"
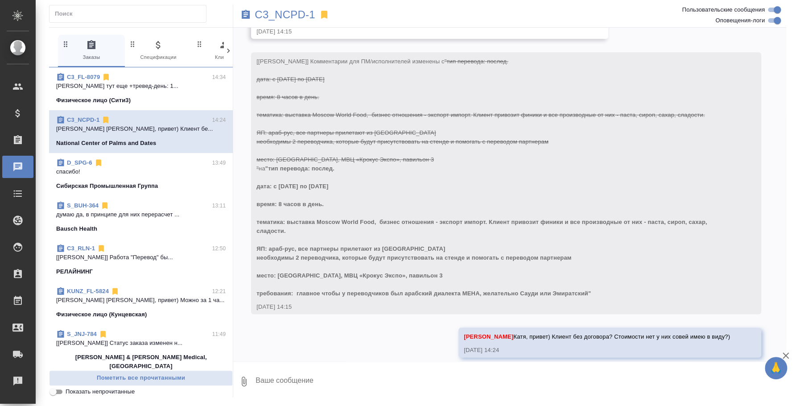
scroll to position [767, 0]
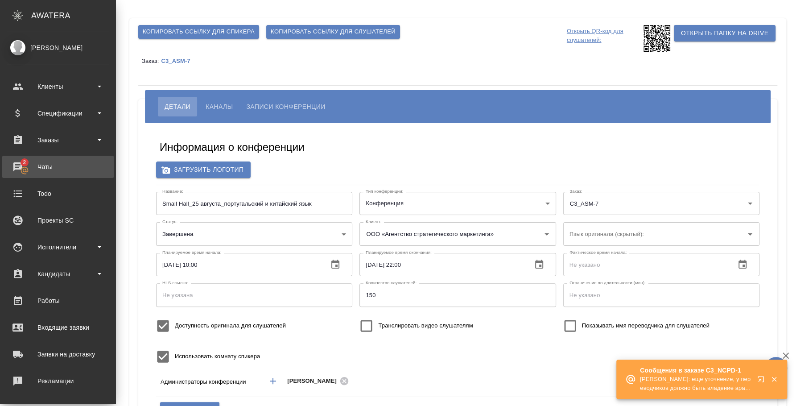
type input "пле"
click at [42, 167] on div "Чаты" at bounding box center [58, 166] width 103 height 13
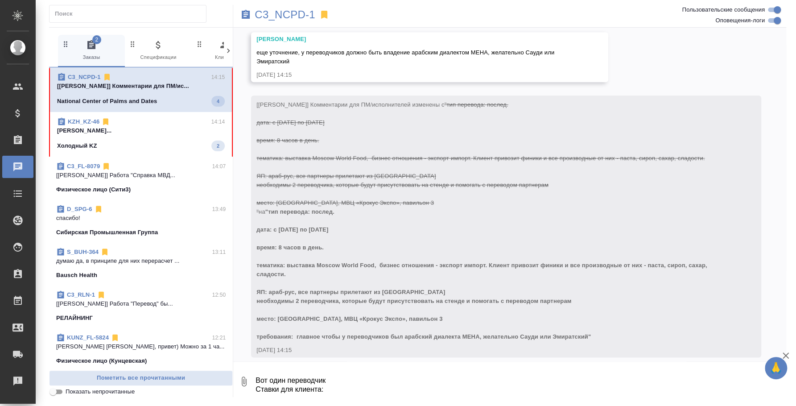
click at [164, 132] on p "[PERSON_NAME]..." at bounding box center [141, 130] width 168 height 9
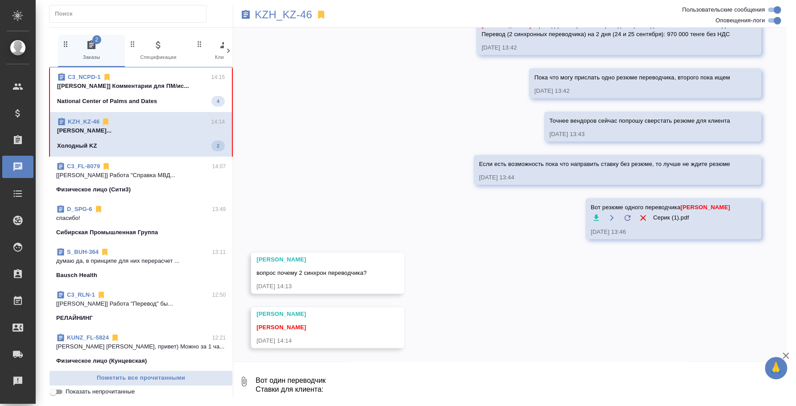
scroll to position [614, 0]
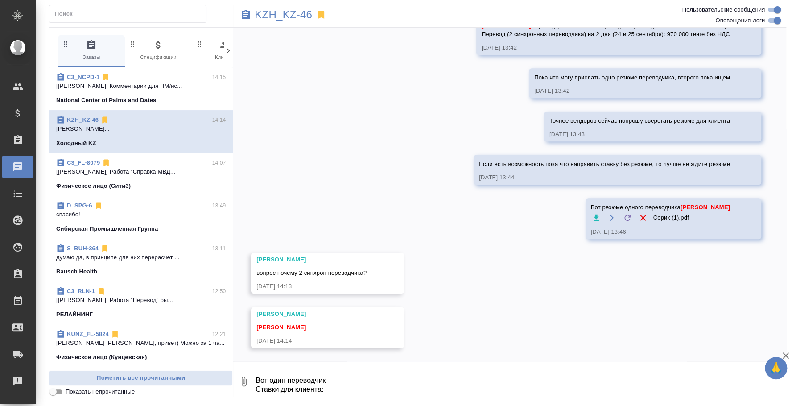
drag, startPoint x: 336, startPoint y: 394, endPoint x: 241, endPoint y: 378, distance: 97.2
click at [241, 378] on div "0 Вот один переводчик Ставки для клиента: Перевод : 27000 руб за день (считаем …" at bounding box center [509, 381] width 553 height 30
drag, startPoint x: 257, startPoint y: 388, endPoint x: 618, endPoint y: 406, distance: 361.4
click at [618, 405] on html "🙏 .cls-1 fill:#fff; AWATERA [PERSON_NAME] Спецификации Заказы 0 Чаты Todo Проек…" at bounding box center [398, 203] width 796 height 406
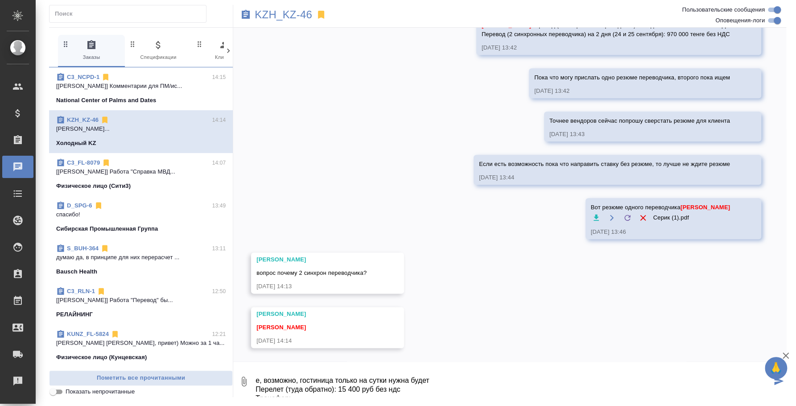
paste textarea "еревод : 27000 руб за день (считаем полный день 8 часов, тк командировка) Коман…"
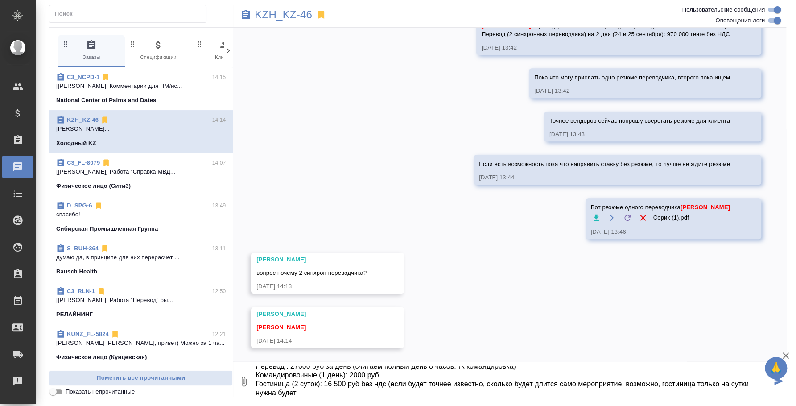
drag, startPoint x: 256, startPoint y: 374, endPoint x: 592, endPoint y: 406, distance: 337.1
click at [592, 405] on html "🙏 .cls-1 fill:#fff; AWATERA Fedotova Irina Клиенты Спецификации Заказы 0 Чаты T…" at bounding box center [398, 203] width 796 height 406
click at [589, 377] on textarea "Перевод : 27000 руб за день (считаем полный день 8 часов, тк командировка) Кома…" at bounding box center [512, 381] width 517 height 30
click at [586, 384] on textarea "Перевод : 27000 руб за день (считаем полный день 8 часов, тк командировка) Кома…" at bounding box center [512, 381] width 517 height 30
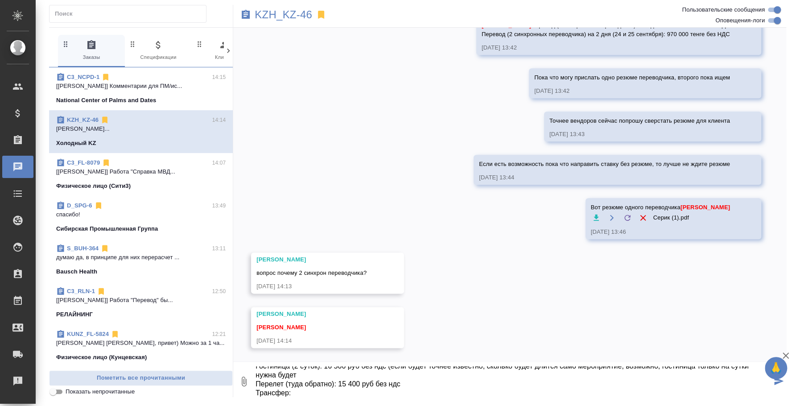
scroll to position [41, 0]
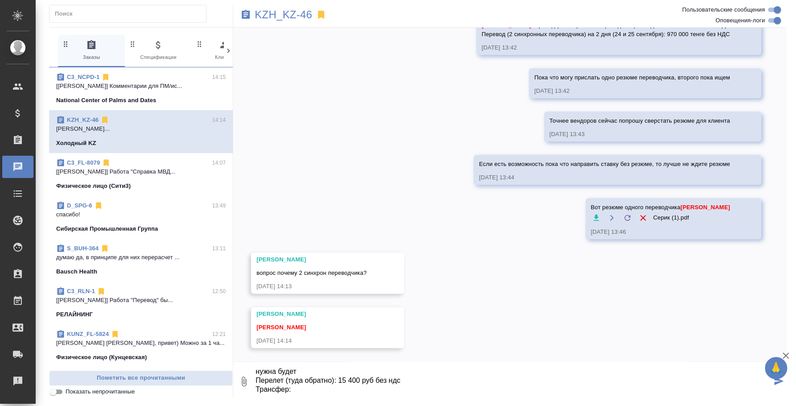
drag, startPoint x: 316, startPoint y: 394, endPoint x: 170, endPoint y: 151, distance: 284.2
click at [170, 151] on div "0 Заказы 0 Спецификации 0 Клиенты 0 Входящие 0 Тендеры 0 Исполнители 0 Подбор и…" at bounding box center [417, 211] width 737 height 369
click at [301, 392] on textarea "Перевод : 27000 руб за день (считаем полный день 8 часов, тк командировка) Кома…" at bounding box center [512, 381] width 517 height 30
drag, startPoint x: 301, startPoint y: 393, endPoint x: 205, endPoint y: 202, distance: 213.1
click at [205, 202] on div "0 Заказы 0 Спецификации 0 Клиенты 0 Входящие 0 Тендеры 0 Исполнители 0 Подбор и…" at bounding box center [417, 211] width 737 height 369
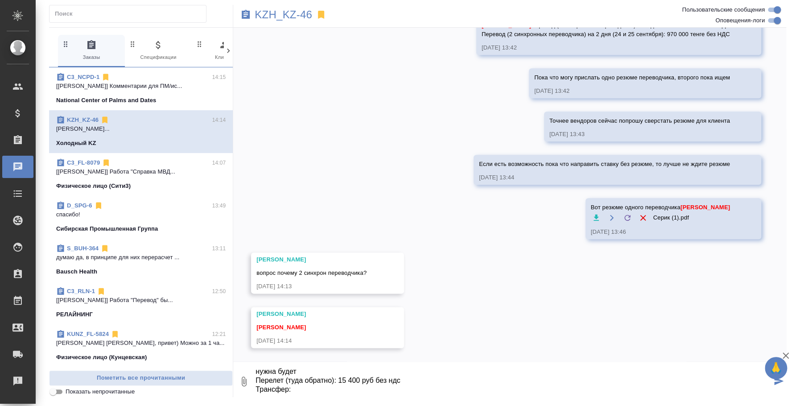
scroll to position [10, 0]
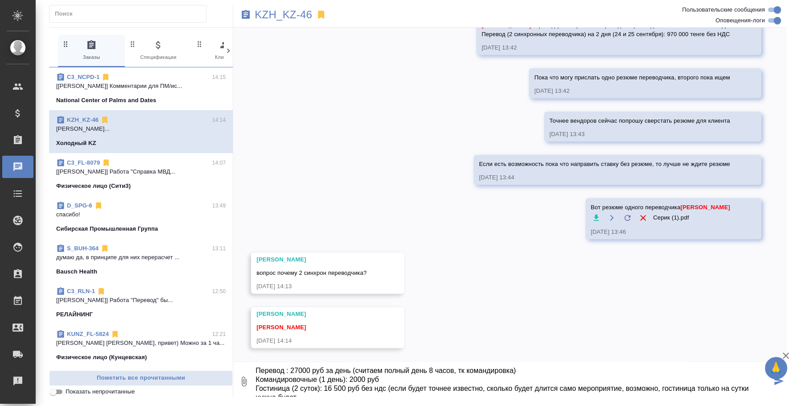
drag, startPoint x: 260, startPoint y: 368, endPoint x: 401, endPoint y: 406, distance: 145.4
click at [401, 405] on html "🙏 .cls-1 fill:#fff; AWATERA Fedotova Irina Клиенты Спецификации Заказы 0 Чаты T…" at bounding box center [398, 203] width 796 height 406
click at [388, 379] on textarea "Перевод : 27000 руб за день (считаем полный день 8 часов, тк командировка) Кома…" at bounding box center [512, 381] width 517 height 30
click at [390, 387] on textarea "Перевод : 27000 руб за день (считаем полный день 8 часов, тк командировка) Кома…" at bounding box center [512, 381] width 517 height 30
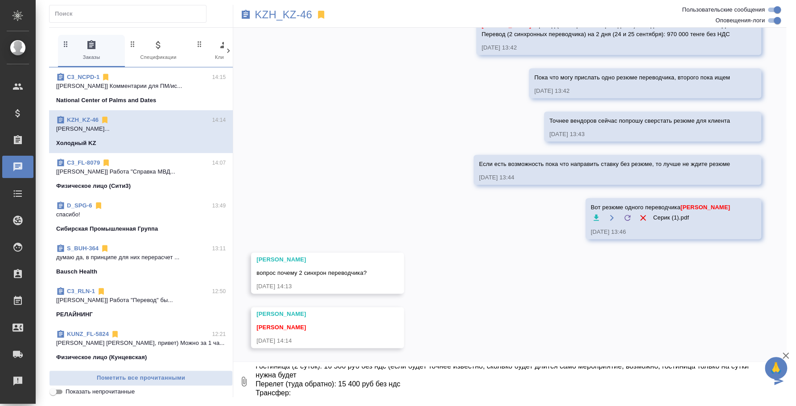
scroll to position [41, 0]
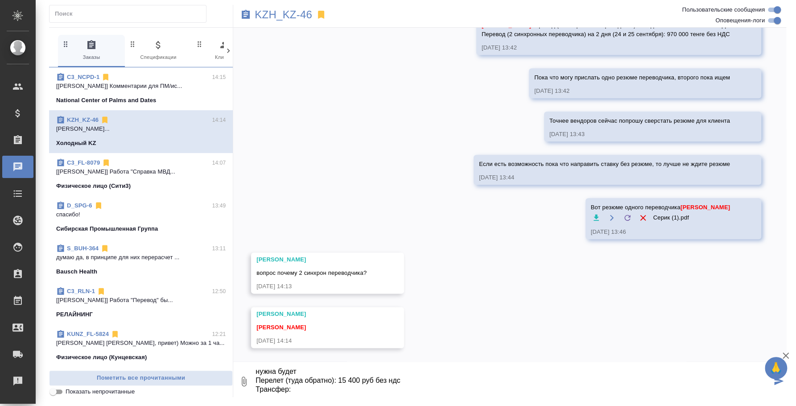
drag, startPoint x: 298, startPoint y: 391, endPoint x: 226, endPoint y: 292, distance: 122.5
click at [226, 292] on div "0 Заказы 0 Спецификации 0 Клиенты 0 Входящие 0 Тендеры 0 Исполнители 0 Подбор и…" at bounding box center [417, 211] width 737 height 369
click at [352, 378] on textarea "Перевод : 27000 руб за день (считаем полный день 8 часов, тк командировка) Кома…" at bounding box center [512, 381] width 517 height 30
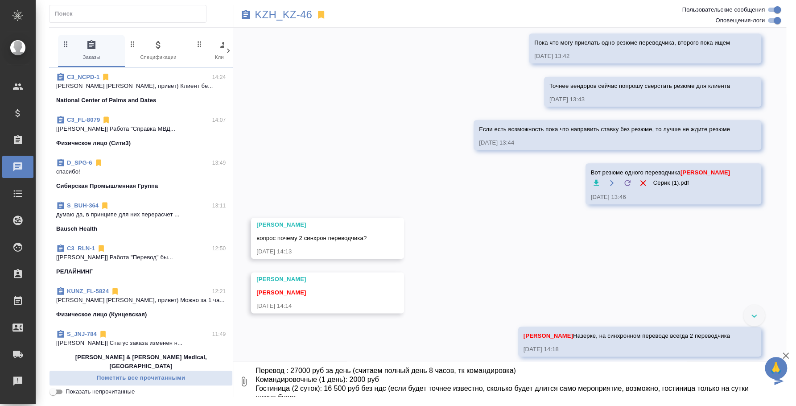
scroll to position [718, 0]
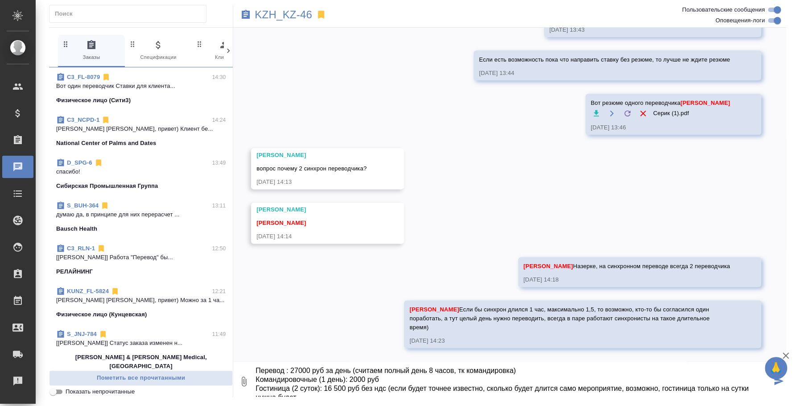
click at [300, 374] on textarea "Перевод : 27000 руб за день (считаем полный день 8 часов, тк командировка) Кома…" at bounding box center [512, 381] width 517 height 30
click at [296, 377] on textarea "Перевод : 27000 руб за день (считаем полный день 8 часов, тк командировка) Кома…" at bounding box center [512, 381] width 517 height 30
click at [377, 390] on textarea "Перевод : 20 000 руб за день (считаем полный день 8 часов, тк командировка) Ком…" at bounding box center [512, 381] width 517 height 30
type textarea "Перевод : 20 000 руб за день (считаем полный день 8 часов, тк командировка) Ком…"
click at [137, 100] on div "Физическое лицо (Сити3)" at bounding box center [140, 100] width 169 height 9
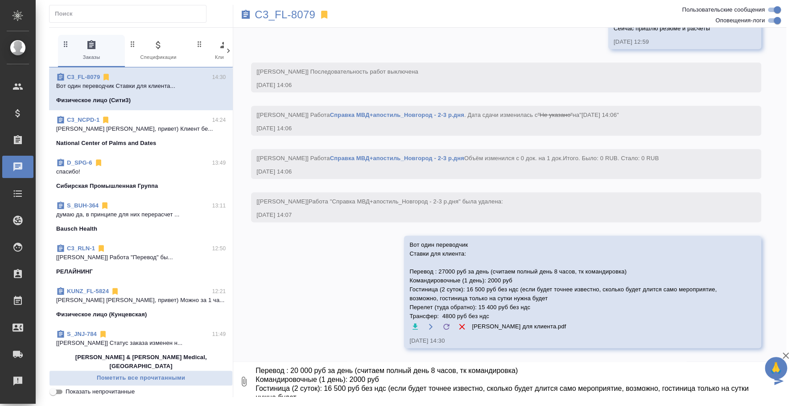
scroll to position [656, 0]
click at [243, 386] on button "0" at bounding box center [243, 381] width 21 height 30
click at [207, 339] on span "С локального диска" at bounding box center [177, 334] width 104 height 12
click at [0, 0] on input "С локального диска" at bounding box center [0, 0] width 0 height 0
click at [416, 387] on textarea "Перевод : 20 000 руб за день (считаем полный день 8 часов, тк командировка) Ком…" at bounding box center [512, 381] width 517 height 30
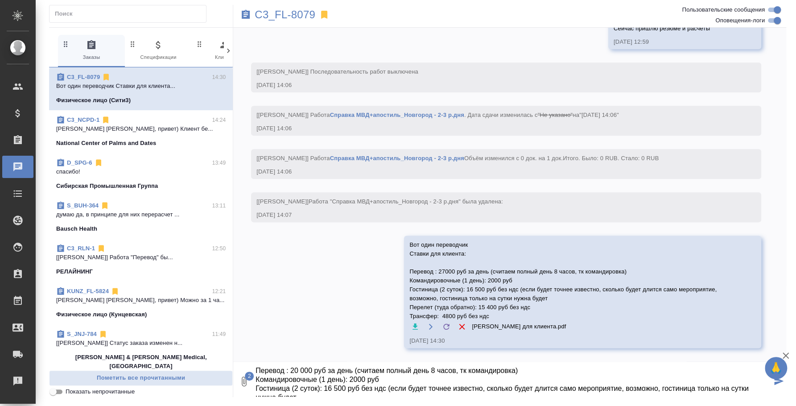
click at [518, 373] on textarea "Перевод : 20 000 руб за день (считаем полный день 8 часов, тк командировка) Ком…" at bounding box center [512, 381] width 517 height 30
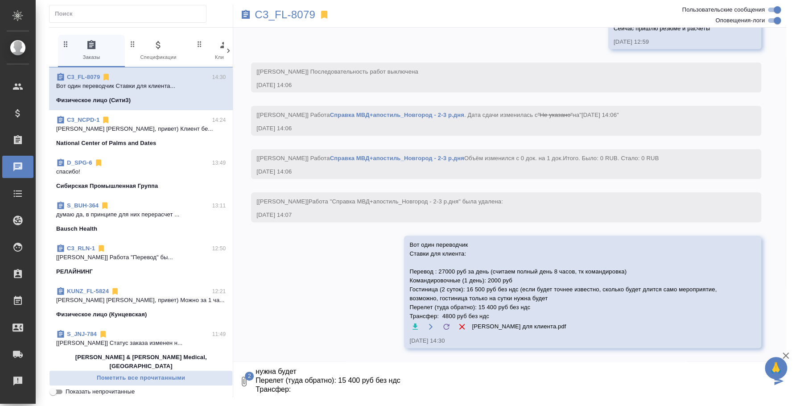
scroll to position [656, 0]
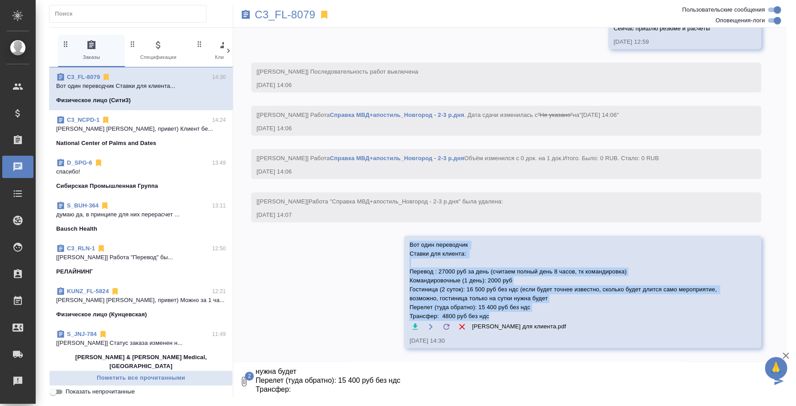
drag, startPoint x: 406, startPoint y: 243, endPoint x: 491, endPoint y: 315, distance: 110.4
click at [491, 315] on span "Вот один переводчик Ставки для клиента: Перевод : 27000 руб за день (считаем по…" at bounding box center [569, 280] width 320 height 80
copy span "Вот один переводчик Ставки для клиента: Перевод : 27000 руб за день (считаем по…"
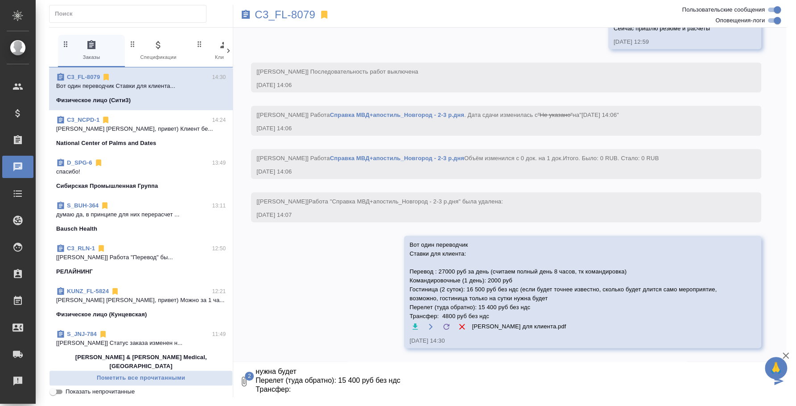
drag, startPoint x: 335, startPoint y: 393, endPoint x: 189, endPoint y: 129, distance: 301.4
click at [189, 129] on div "0 Заказы 0 Спецификации 0 Клиенты 0 Входящие 0 Тендеры 0 Исполнители 0 Подбор и…" at bounding box center [417, 211] width 737 height 369
paste textarea "Вот один переводчик Ставки для клиента: Перевод : 27000 руб за день (считаем по…"
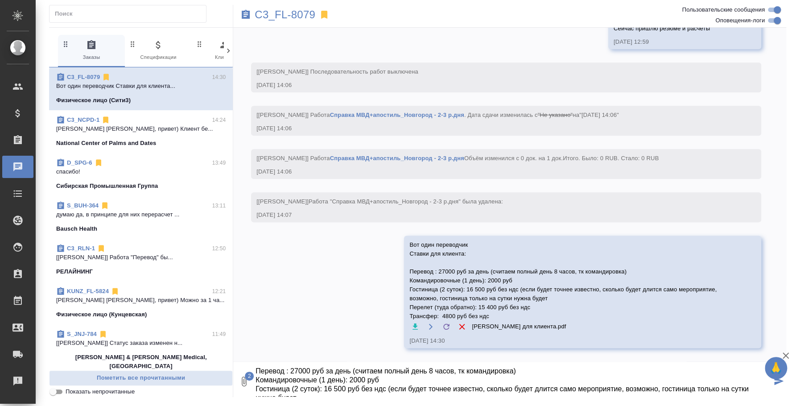
scroll to position [10, 0]
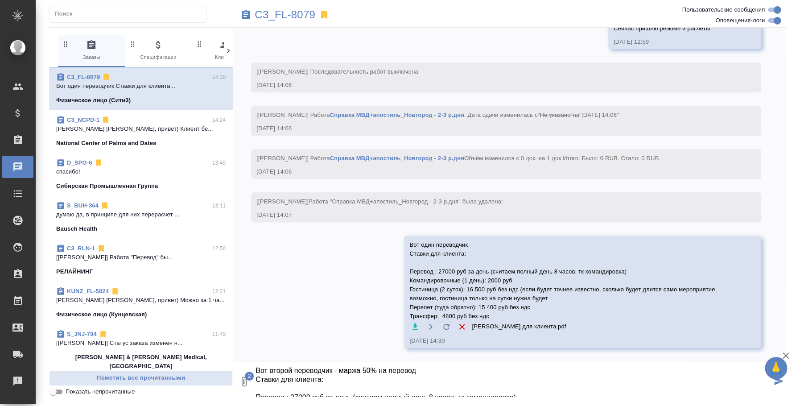
click at [364, 368] on textarea "Вот второй переводчик - маржа 50% на перевод Ставки для клиента: Перевод : 2700…" at bounding box center [512, 381] width 517 height 30
click at [292, 390] on textarea "Вот второй переводчик - маржа 40% на перевод Ставки для клиента: Перевод : 2700…" at bounding box center [512, 381] width 517 height 30
click at [363, 379] on textarea "Вот второй переводчик - маржа 40% на перевод Ставки для клиента: Перевод : 1700…" at bounding box center [512, 381] width 517 height 30
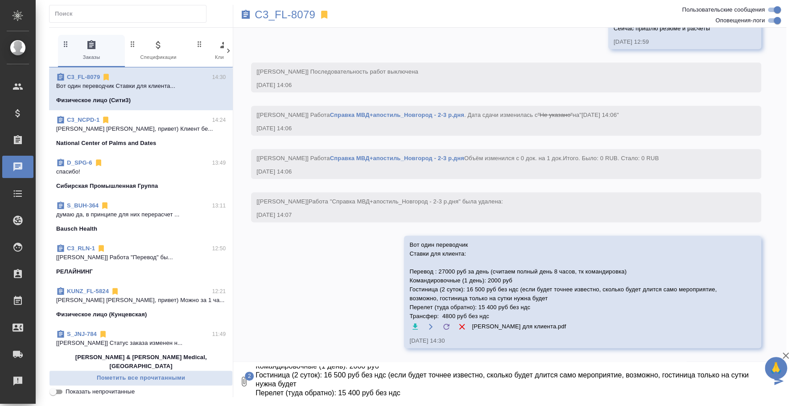
scroll to position [59, 0]
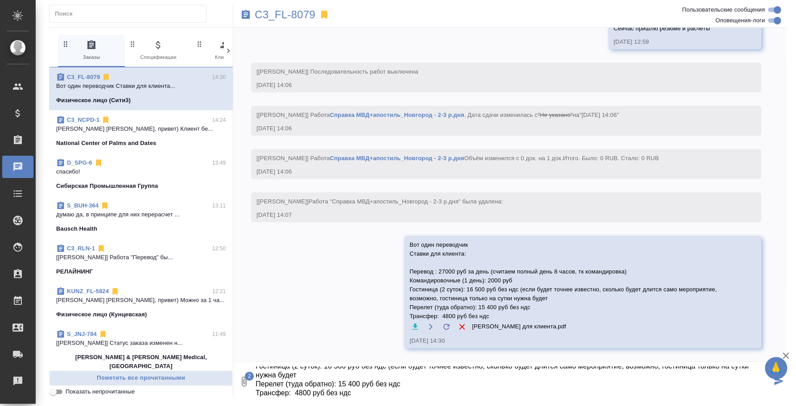
click at [390, 381] on textarea "Вот второй переводчик - маржа 40% на перевод Ставки для клиента: Перевод : 1700…" at bounding box center [512, 381] width 517 height 30
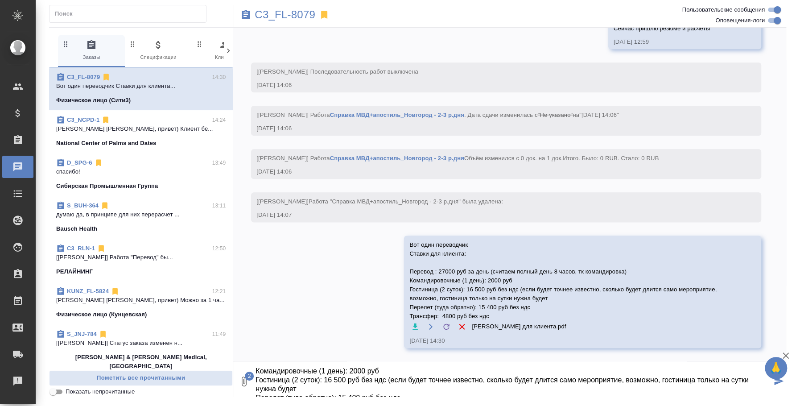
scroll to position [36, 0]
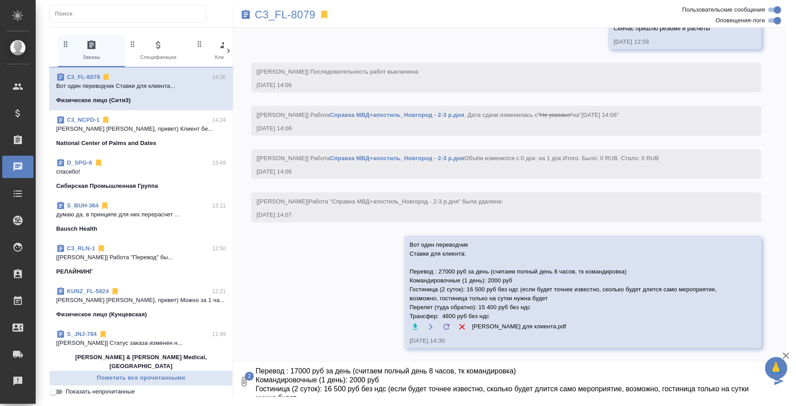
drag, startPoint x: 255, startPoint y: 368, endPoint x: 438, endPoint y: 404, distance: 186.2
click at [438, 404] on div ".cls-1 fill:#fff; AWATERA Fedotova Irina Клиенты Спецификации Заказы 0 Чаты Tod…" at bounding box center [398, 203] width 796 height 406
click at [378, 372] on textarea "Вот второй переводчик - маржа 40% на перевод Ставки для клиента: Перевод : 1700…" at bounding box center [512, 381] width 517 height 30
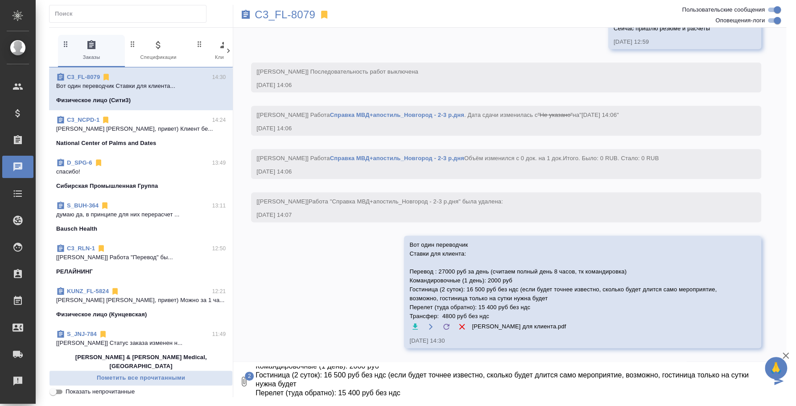
scroll to position [59, 0]
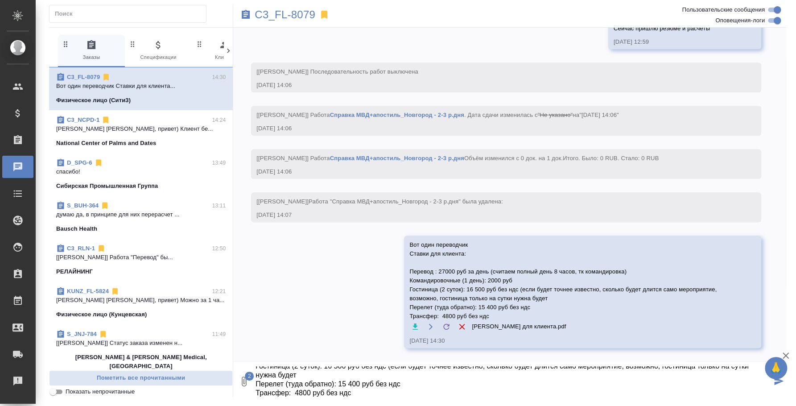
click at [320, 372] on textarea "Вот второй переводчик - маржа 40% на перевод Ставки для клиента: Перевод : 1700…" at bounding box center [512, 381] width 517 height 30
type textarea "Вот второй переводчик - маржа 40% на перевод Ставки для клиента: Перевод : 1700…"
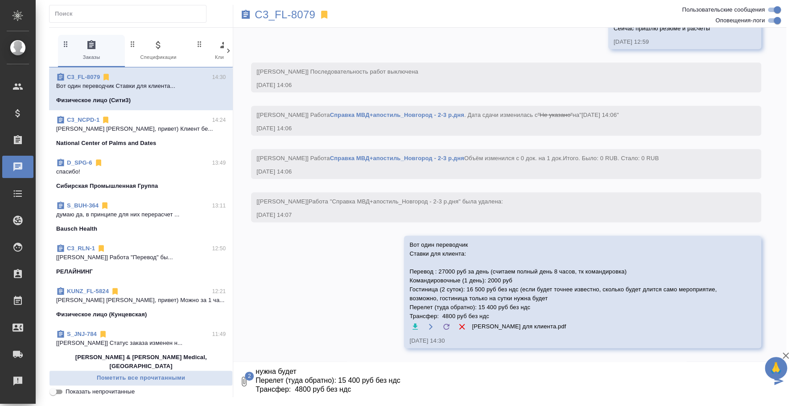
scroll to position [59, 0]
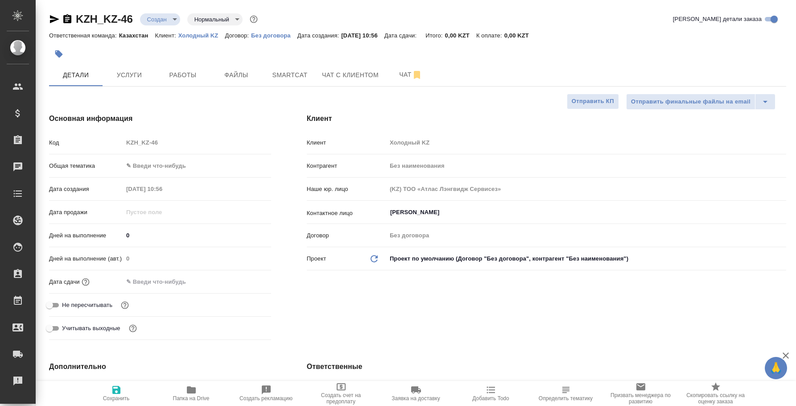
select select "RU"
click at [420, 78] on icon "button" at bounding box center [416, 75] width 11 height 11
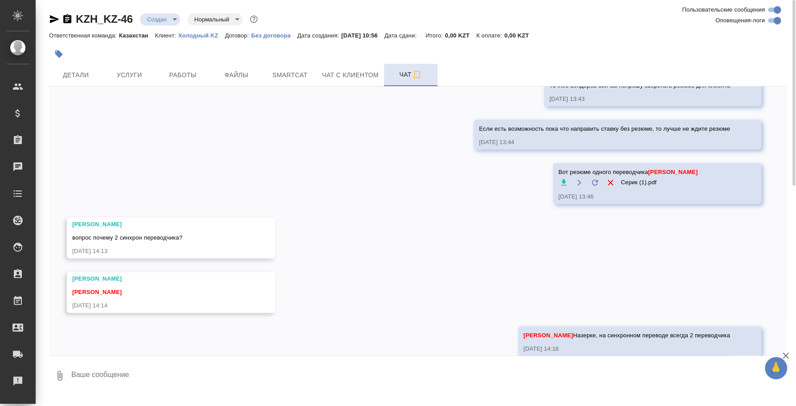
scroll to position [713, 0]
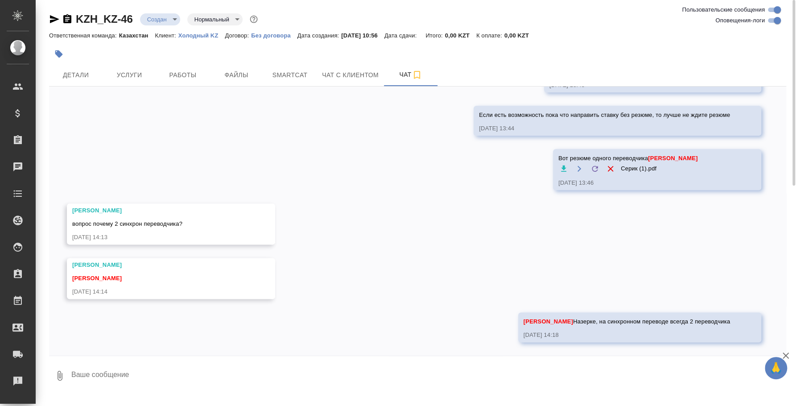
click at [553, 374] on textarea at bounding box center [427, 375] width 715 height 30
type textarea "[PERSON_NAME]"
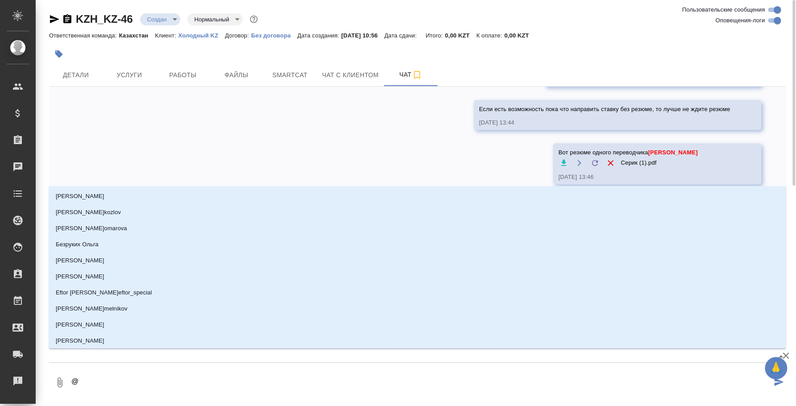
type textarea "@y"
type input "y"
type textarea "@"
type textarea "@н"
type input "н"
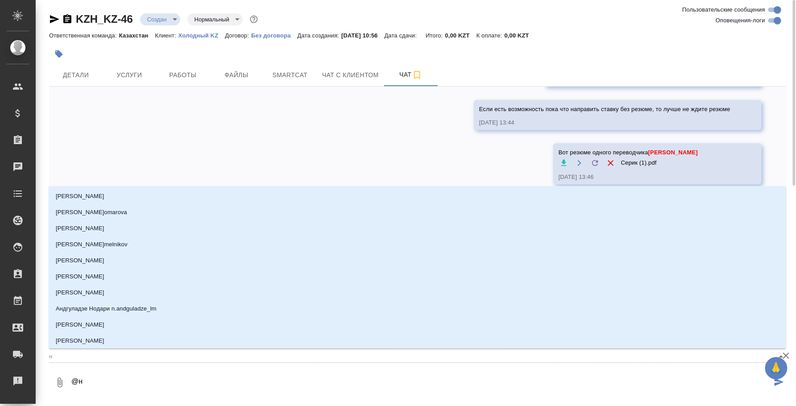
type textarea "@на"
type input "на"
type textarea "@наз"
type input "наз"
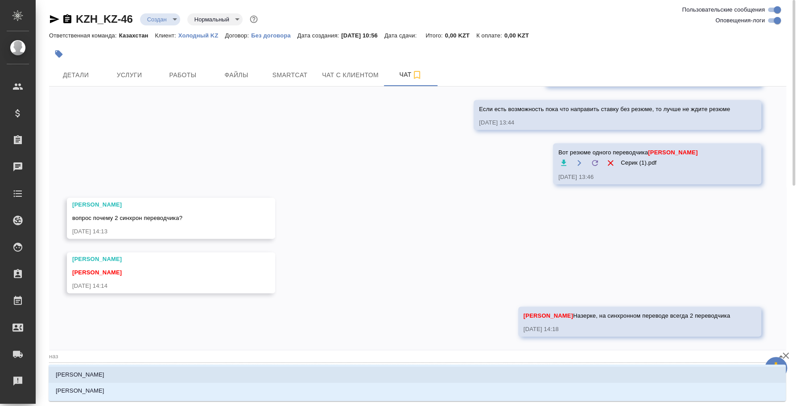
type textarea "@назе"
type input "назе"
type textarea "@назер"
type input "назер"
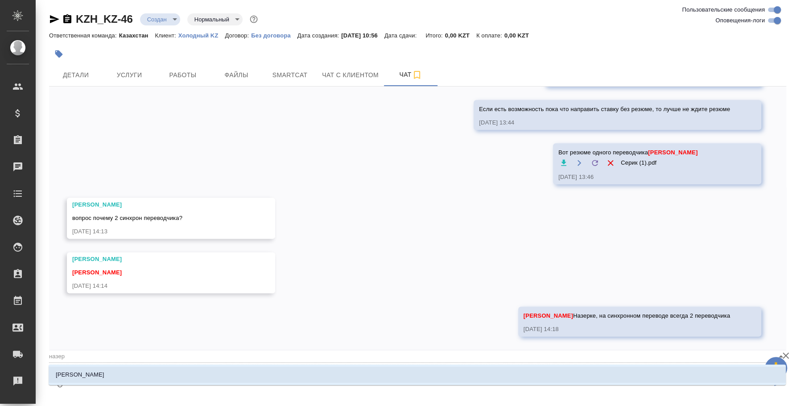
click at [578, 377] on li "Кошербаева Назерке" at bounding box center [417, 374] width 737 height 16
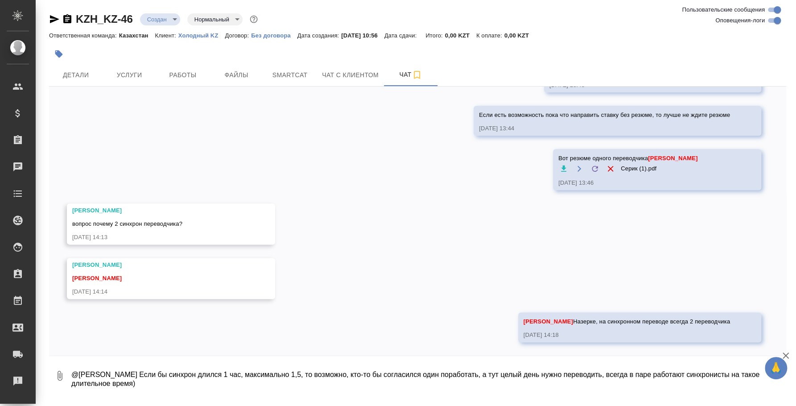
type textarea "@Кошербаева Назерке Если бы синхрон длился 1 час, максимально 1,5, то возможно,…"
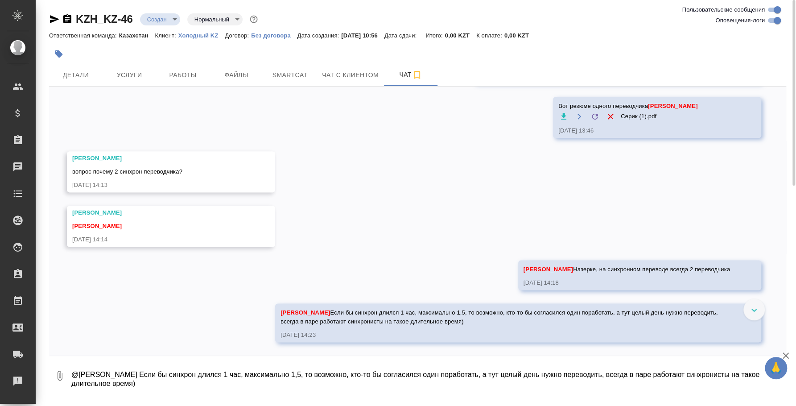
scroll to position [765, 0]
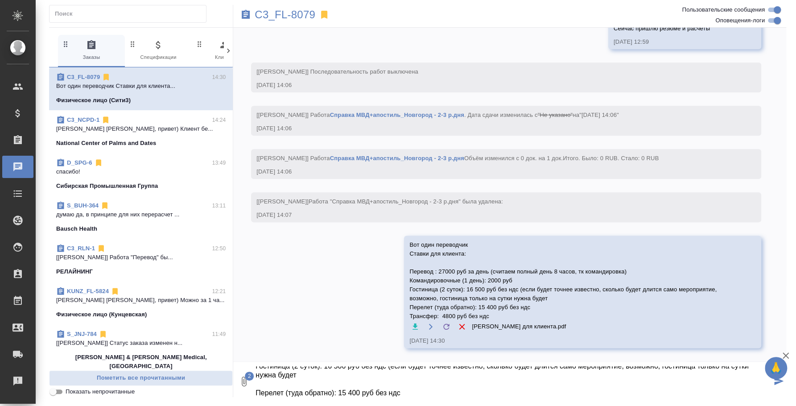
scroll to position [68, 0]
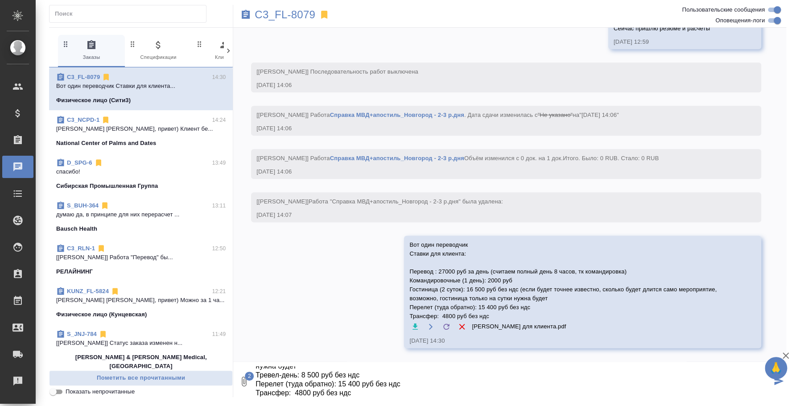
type textarea "Вот второй переводчик - маржа 40% на перевод Ставки для клиента: Перевод : 1700…"
click at [774, 385] on button "submit" at bounding box center [778, 381] width 15 height 30
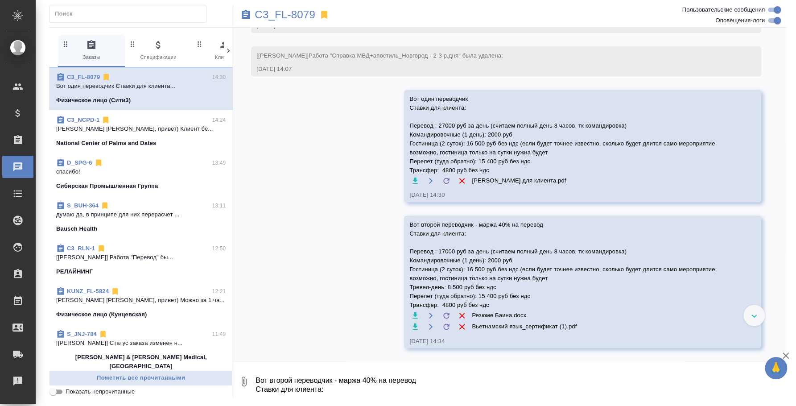
scroll to position [802, 0]
click at [458, 54] on button "Ответить на сообщение" at bounding box center [455, 57] width 98 height 17
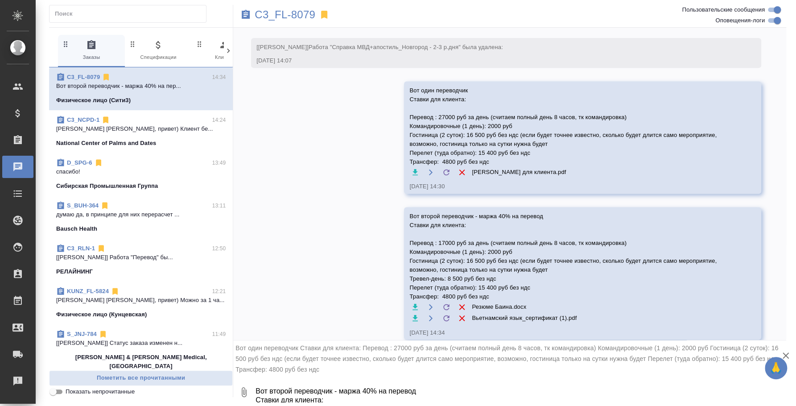
click at [287, 397] on textarea "Вот второй переводчик - маржа 40% на перевод Ставки для клиента: Перевод : 1700…" at bounding box center [519, 392] width 531 height 30
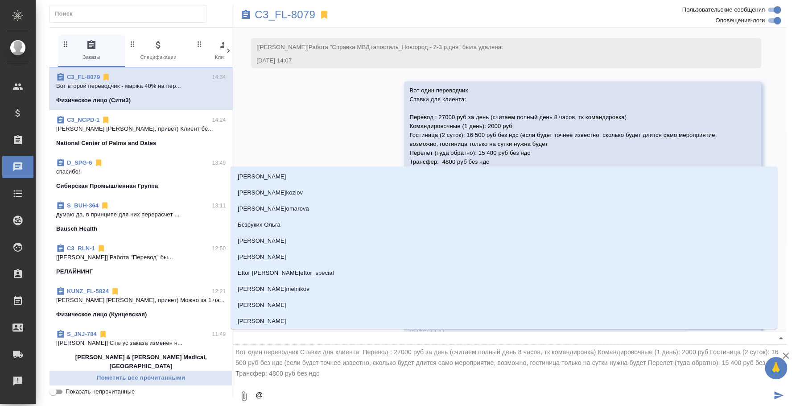
type textarea "@y"
type input "y"
type textarea "@"
type textarea "@н"
type input "н"
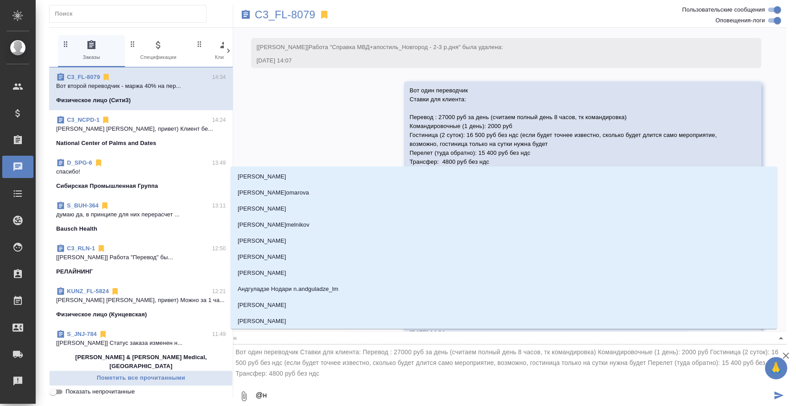
type textarea "@ни"
type input "ни"
type textarea "@ник"
type input "ник"
type textarea "@ники"
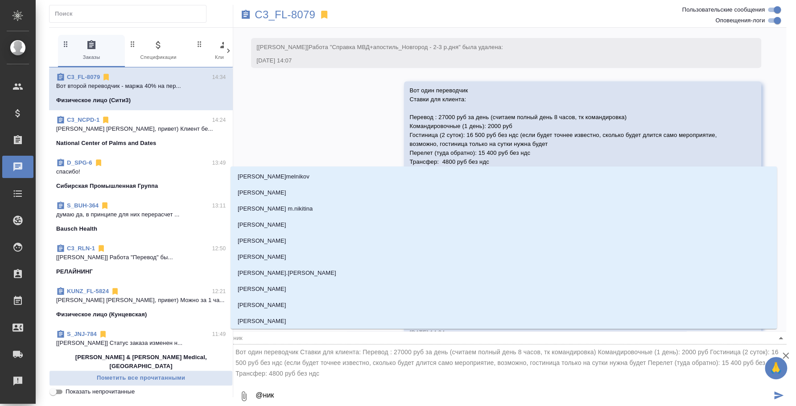
type input "ники"
type textarea "@никит"
type input "никит"
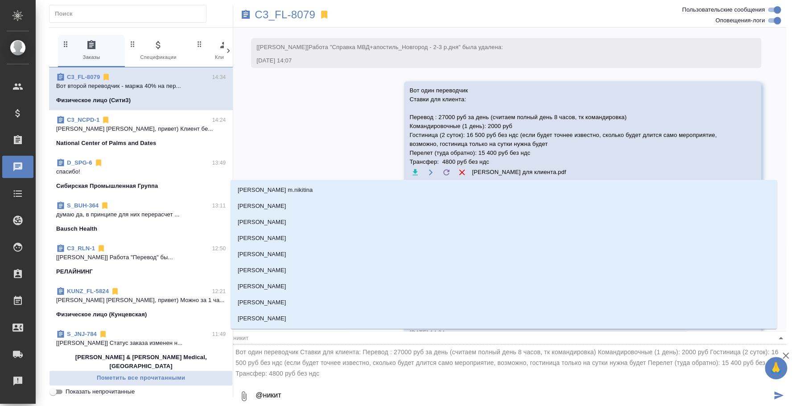
type textarea "@никити"
type input "никити"
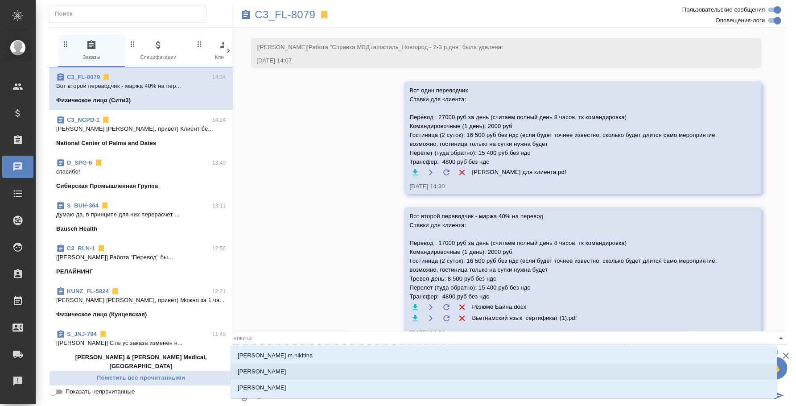
click at [277, 367] on p "[PERSON_NAME]" at bounding box center [262, 371] width 49 height 9
type textarea "@никити"
type input "никити"
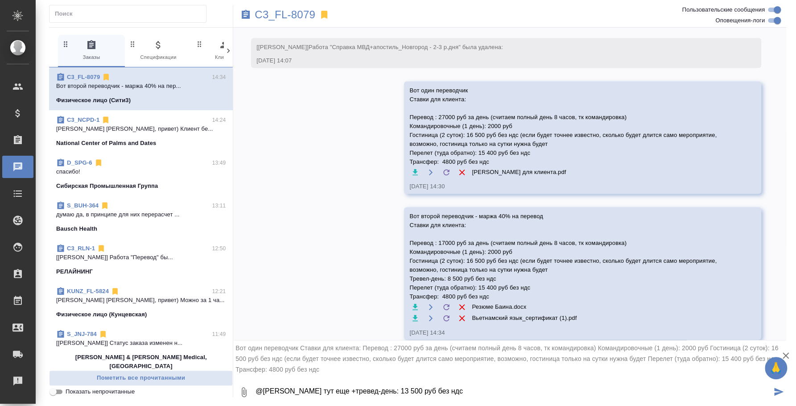
type textarea "@[PERSON_NAME] тут еще +тревед-день: 13 500 руб без ндс"
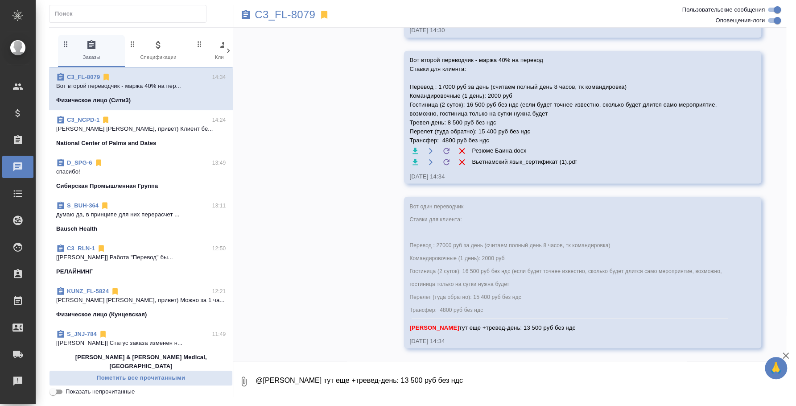
scroll to position [970, 0]
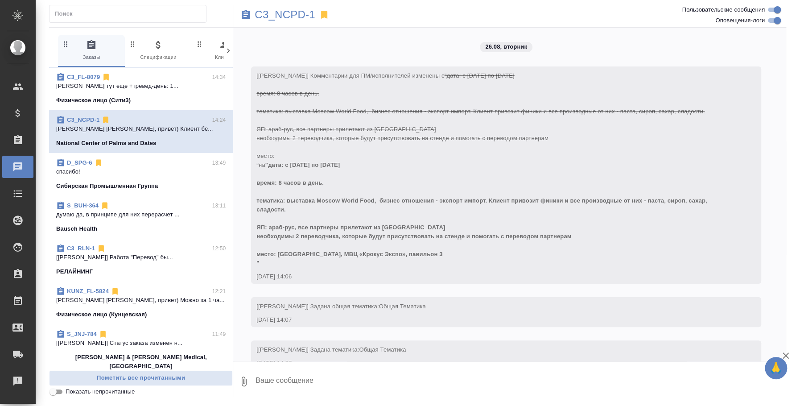
scroll to position [706, 0]
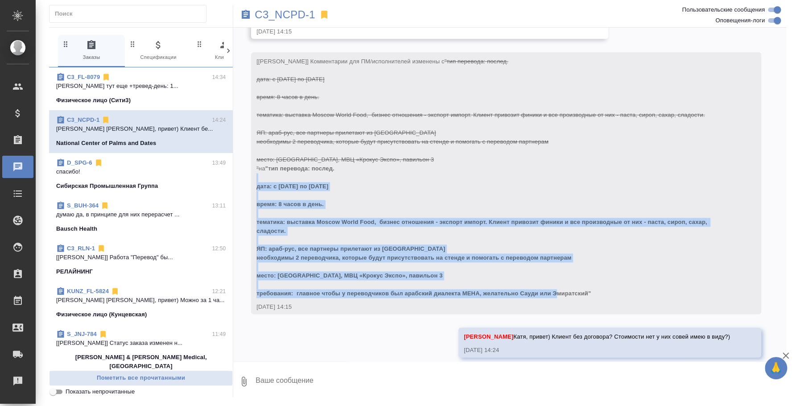
click at [265, 171] on div "[Ильина Екатерина] Комментарии для ПМ/исполнителей изменены с "тип перевода: по…" at bounding box center [492, 176] width 473 height 243
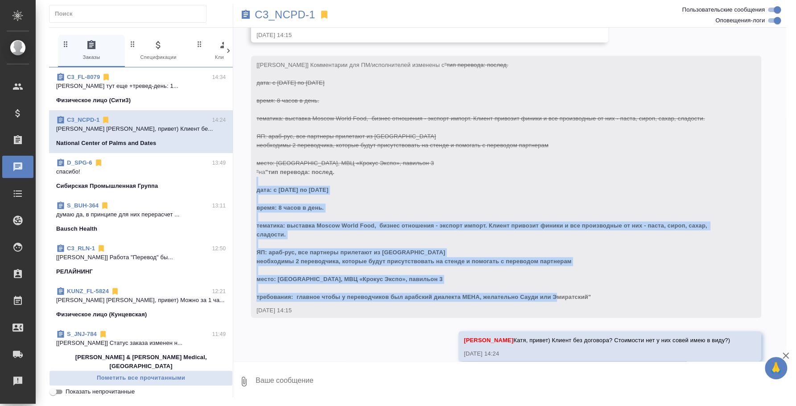
scroll to position [372, 0]
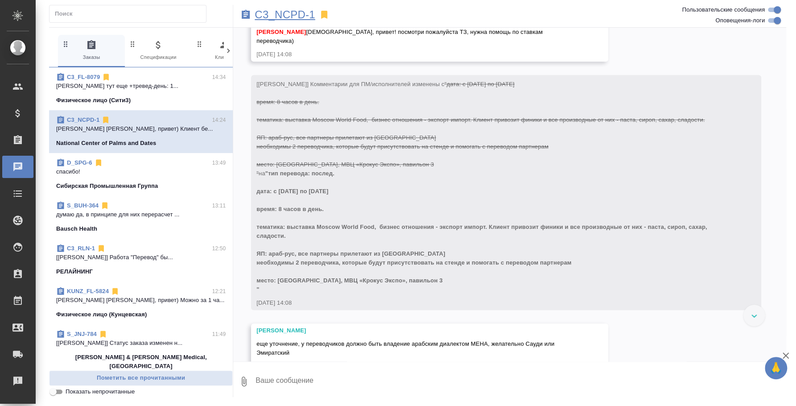
click at [267, 10] on p "C3_NCPD-1" at bounding box center [284, 14] width 60 height 9
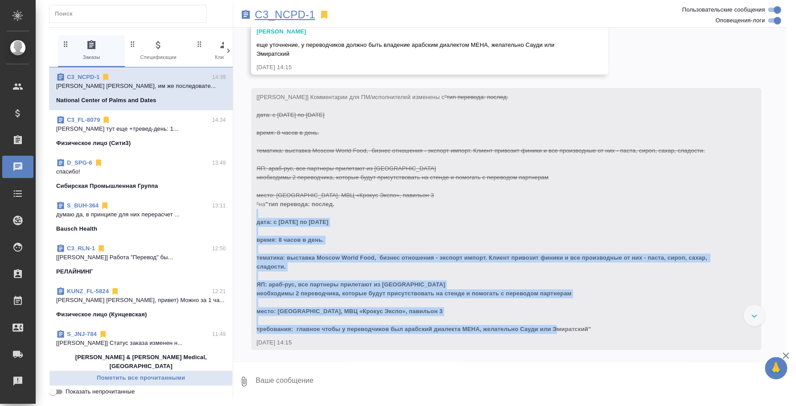
scroll to position [767, 0]
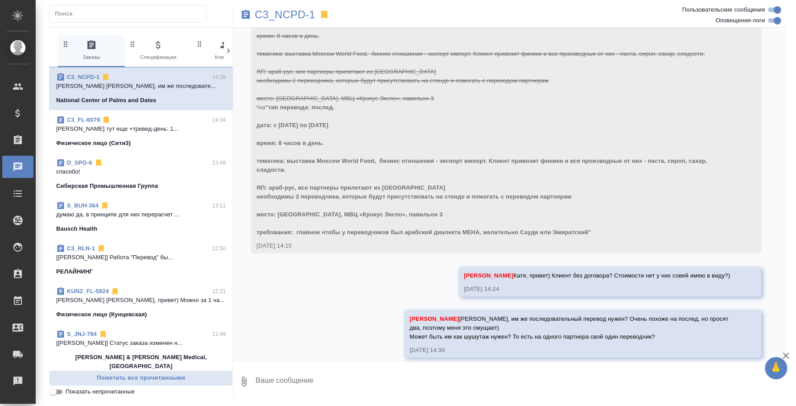
click at [311, 304] on div "26.08, вторник [Ильина Екатерина] Комментарии для ПМ/исполнителей изменены с "д…" at bounding box center [509, 194] width 553 height 333
click at [99, 224] on div "Bausch Health" at bounding box center [140, 228] width 169 height 9
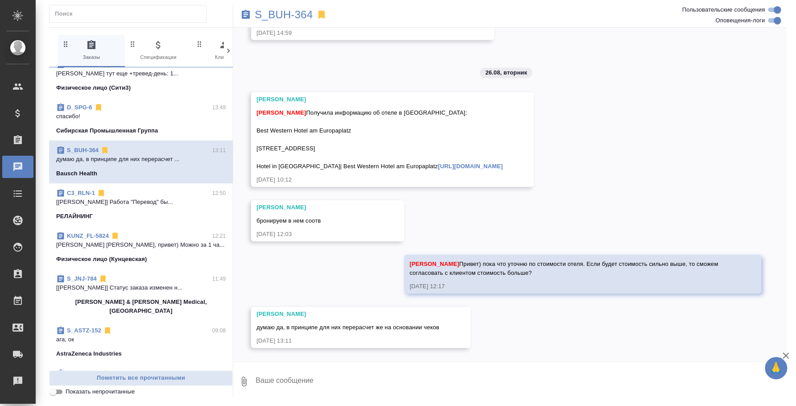
scroll to position [111, 0]
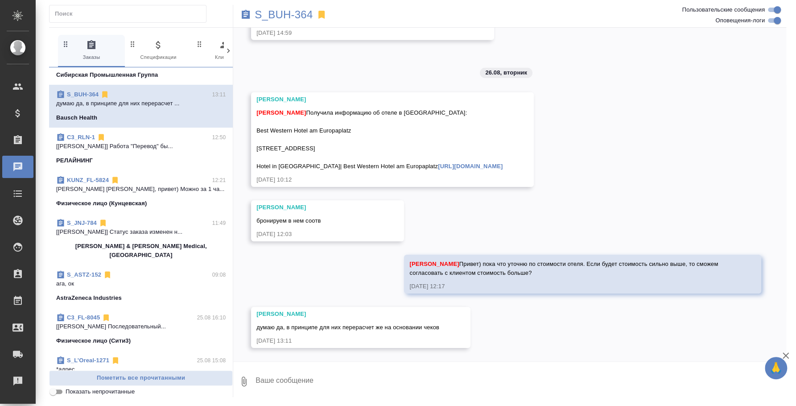
click at [133, 221] on div "S_JNJ-784 11:49" at bounding box center [140, 222] width 169 height 9
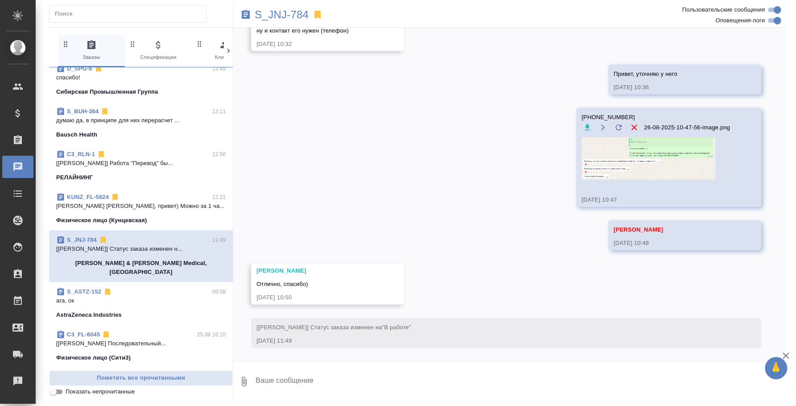
scroll to position [55, 0]
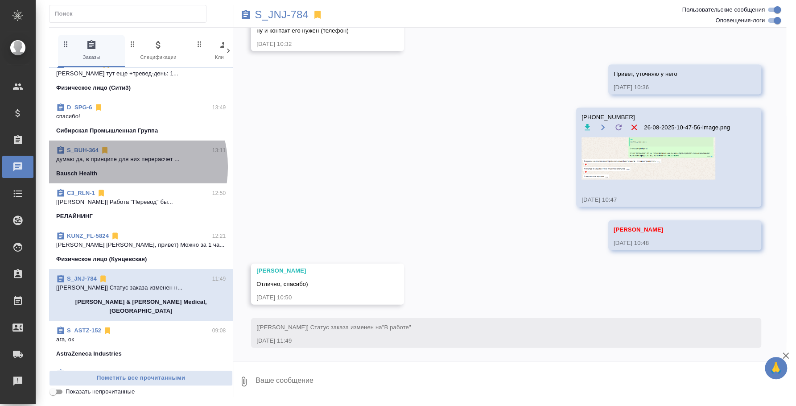
click at [112, 166] on span "S_BUH-364 13:11 думаю да, в принципе для них перерасчет ... Bausch Health" at bounding box center [140, 162] width 169 height 32
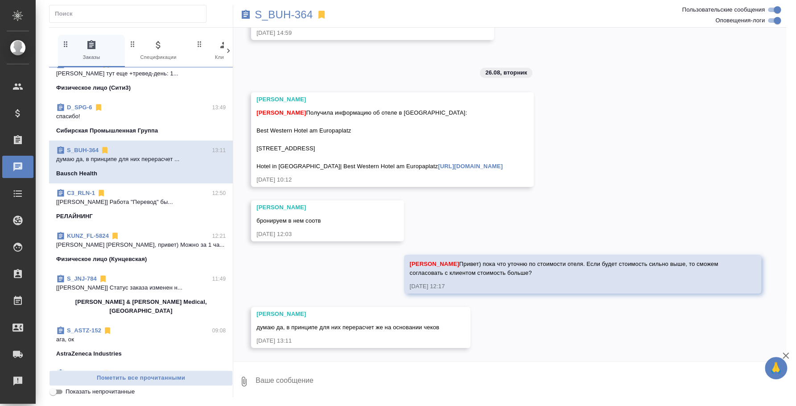
scroll to position [0, 0]
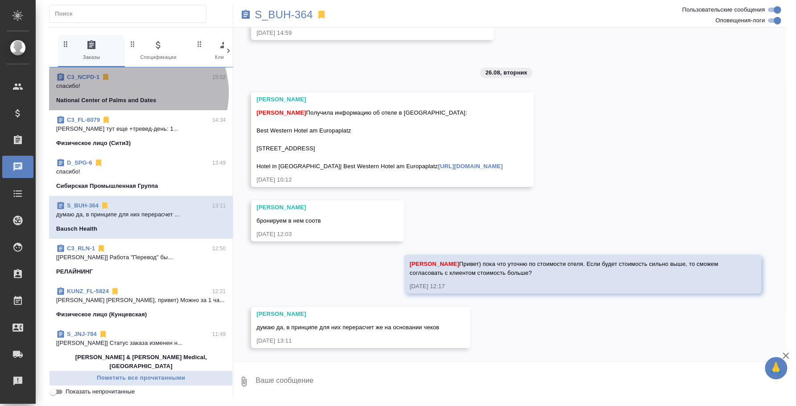
click at [137, 93] on span "C3_NCPD-1 15:02 спасибо! National Center of Palms and Dates" at bounding box center [140, 89] width 169 height 32
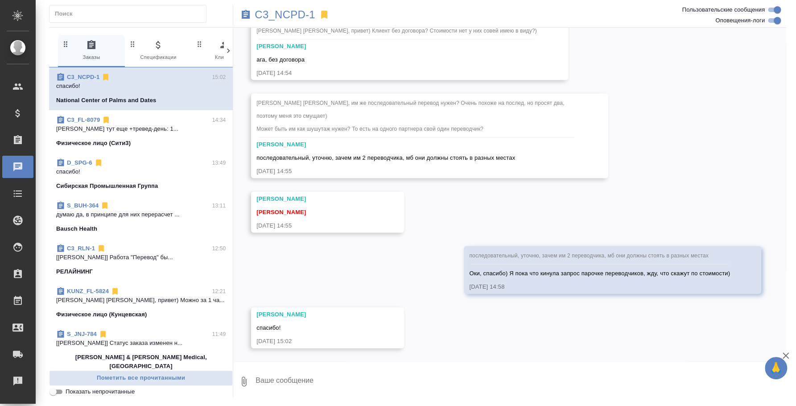
scroll to position [1109, 0]
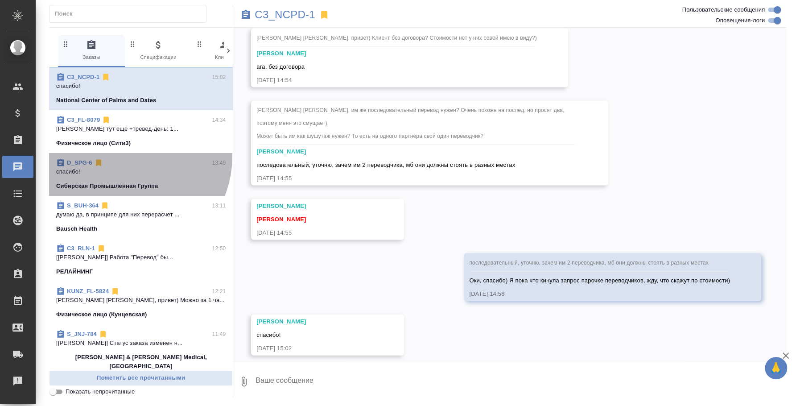
click at [122, 156] on div "D_SPG-6 13:49 спасибо! Сибирская Промышленная Группа" at bounding box center [141, 174] width 184 height 43
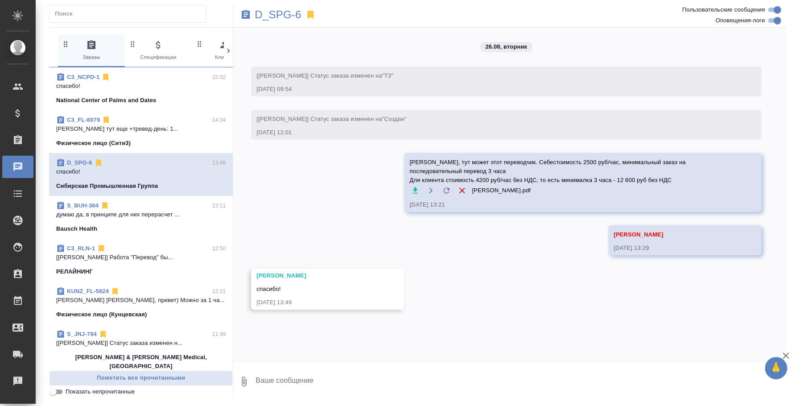
scroll to position [0, 0]
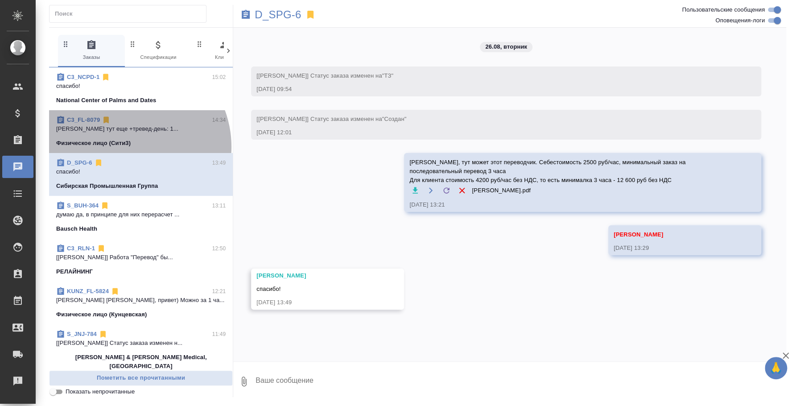
click at [127, 147] on p "Физическое лицо (Сити3)" at bounding box center [93, 143] width 74 height 9
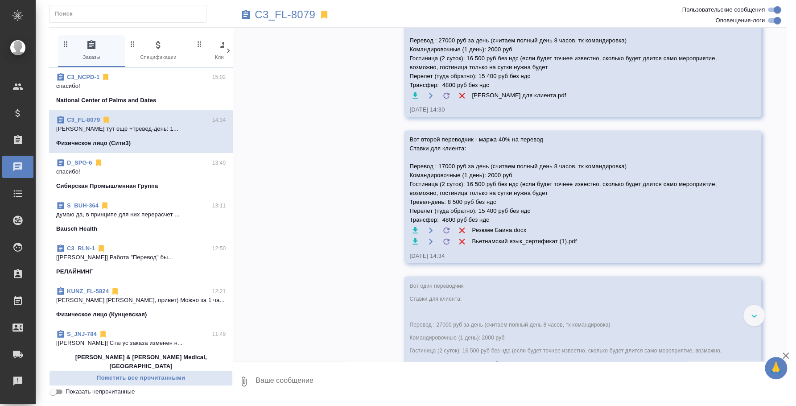
click at [141, 174] on p "спасибо!" at bounding box center [140, 171] width 169 height 9
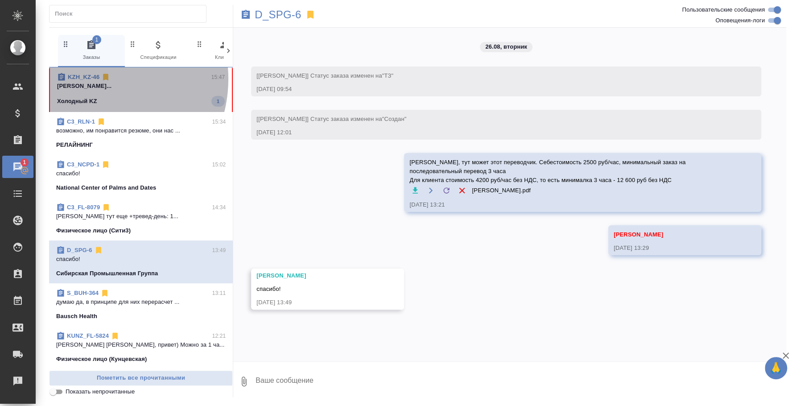
click at [90, 78] on link "KZH_KZ-46" at bounding box center [84, 77] width 32 height 7
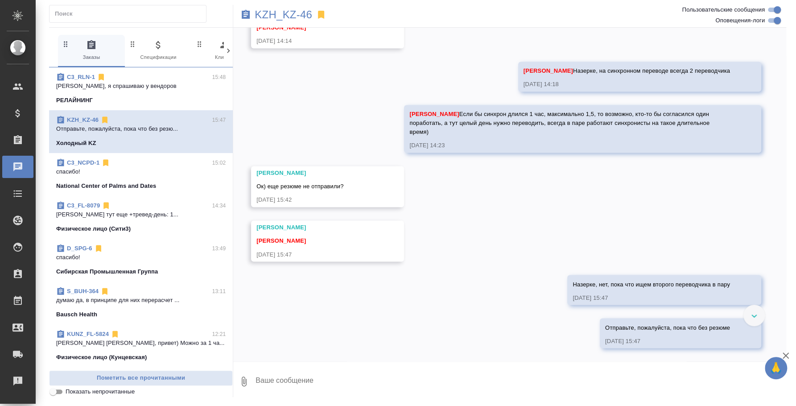
scroll to position [913, 0]
click at [99, 93] on span "C3_RLN-1 15:50 пасибо! РЕЛАЙНИНГ 1" at bounding box center [140, 90] width 169 height 34
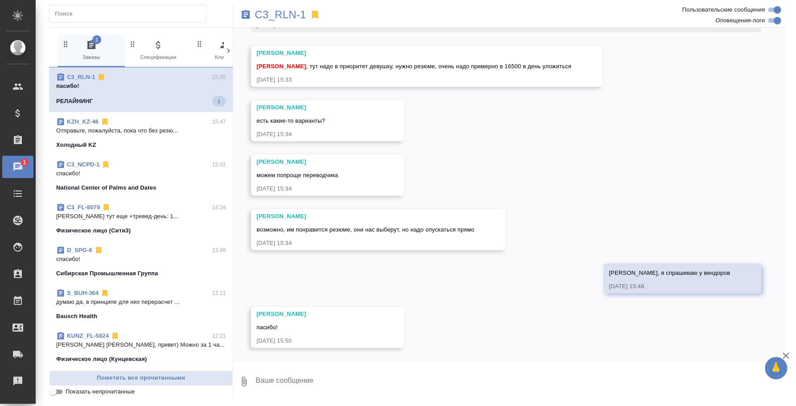
click at [145, 135] on span "KZH_KZ-46 15:47 Отправьте, пожалуйста, пока что без резю... Холодный KZ" at bounding box center [140, 133] width 169 height 32
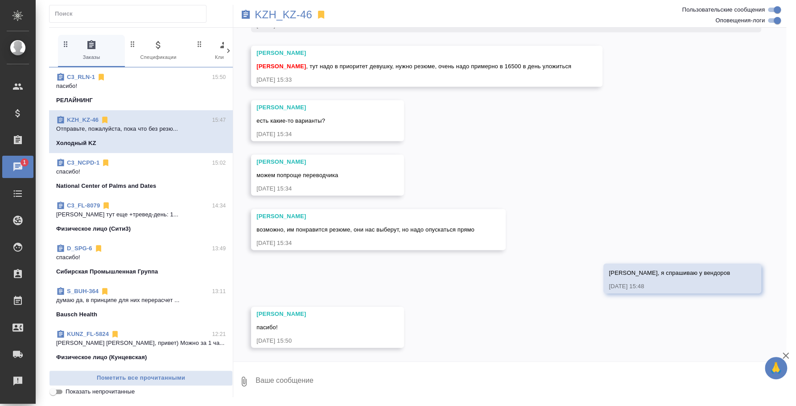
scroll to position [913, 0]
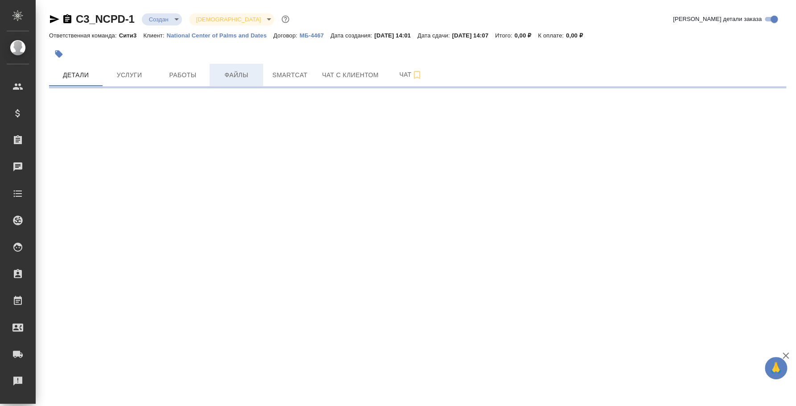
select select "RU"
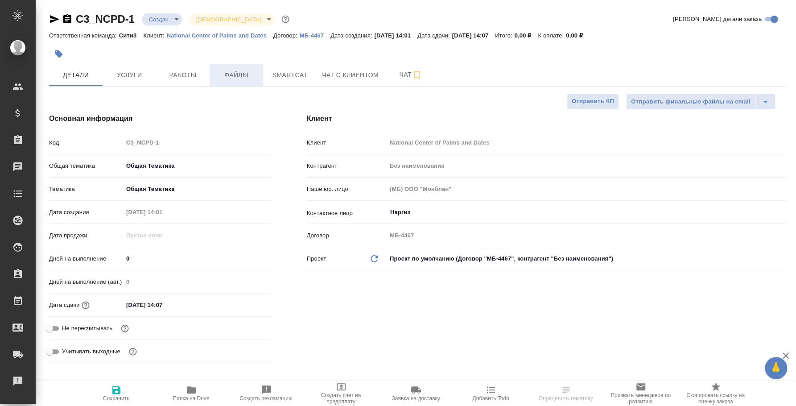
type textarea "x"
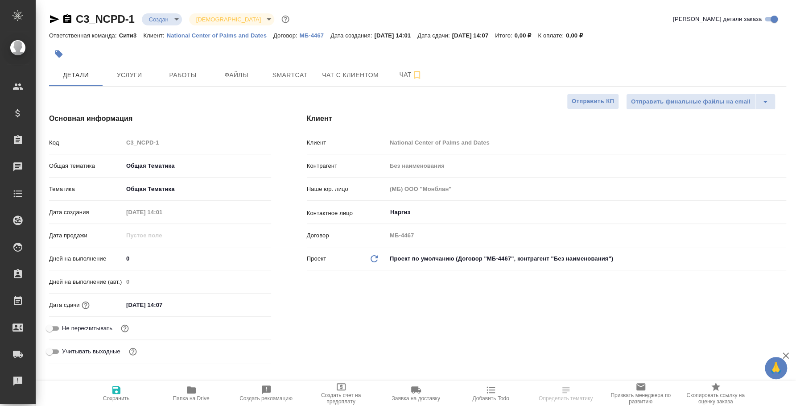
type textarea "x"
click at [141, 70] on span "Услуги" at bounding box center [129, 75] width 43 height 11
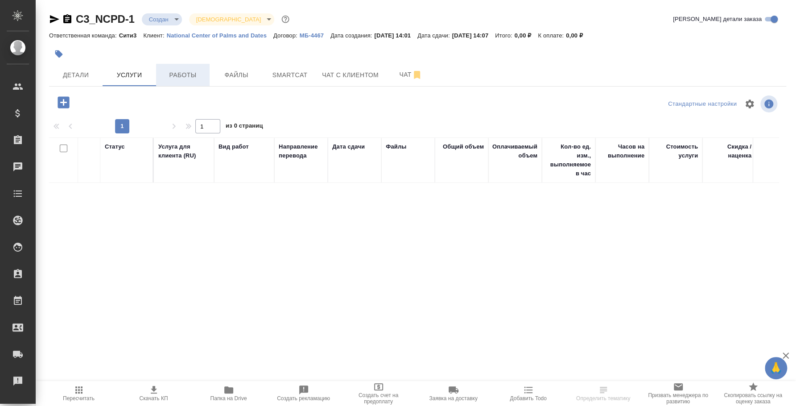
click at [193, 70] on span "Работы" at bounding box center [182, 75] width 43 height 11
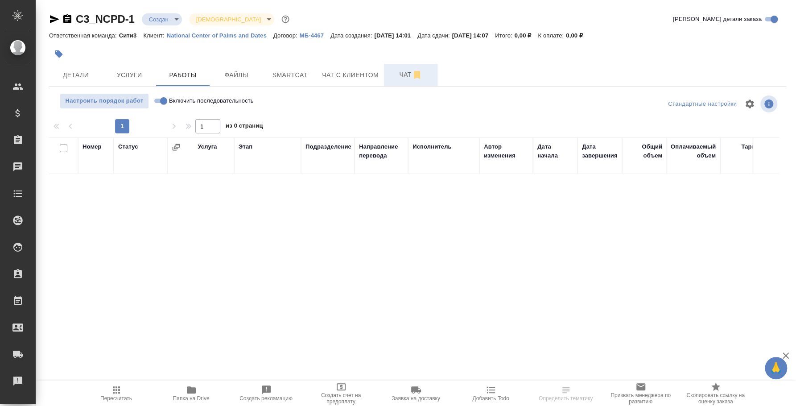
click at [417, 82] on button "Чат" at bounding box center [410, 75] width 53 height 22
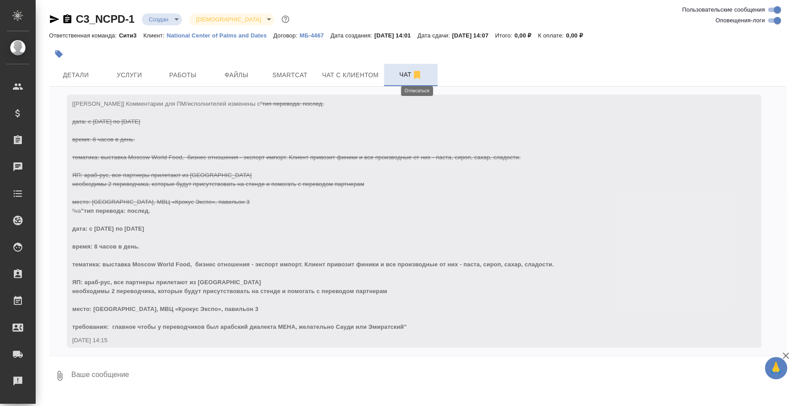
scroll to position [735, 0]
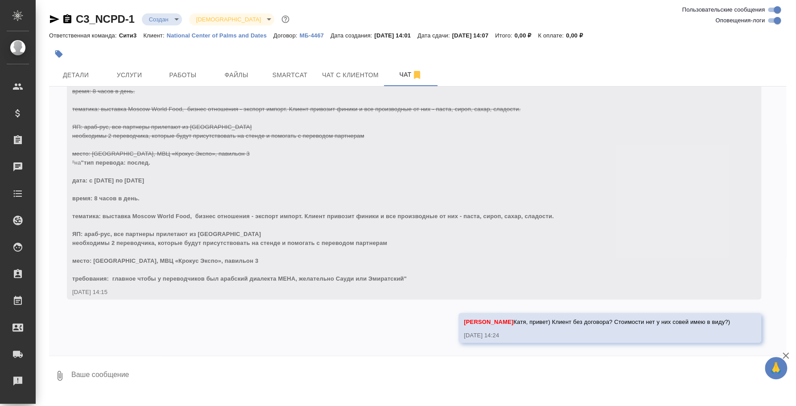
click at [375, 368] on textarea at bounding box center [427, 375] width 715 height 30
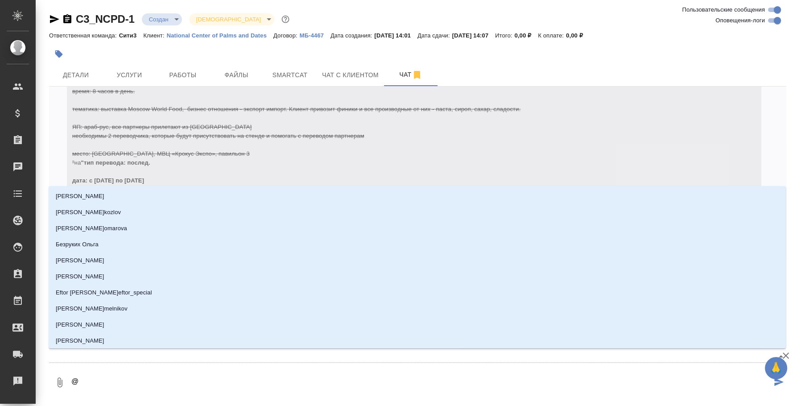
type textarea "@b"
type input "b"
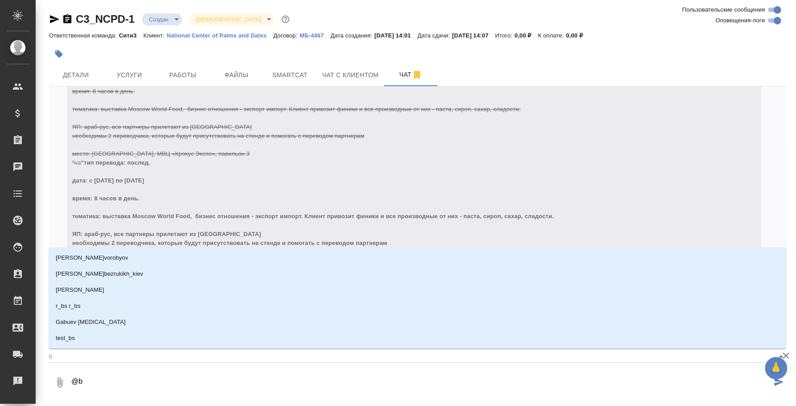
type textarea "@"
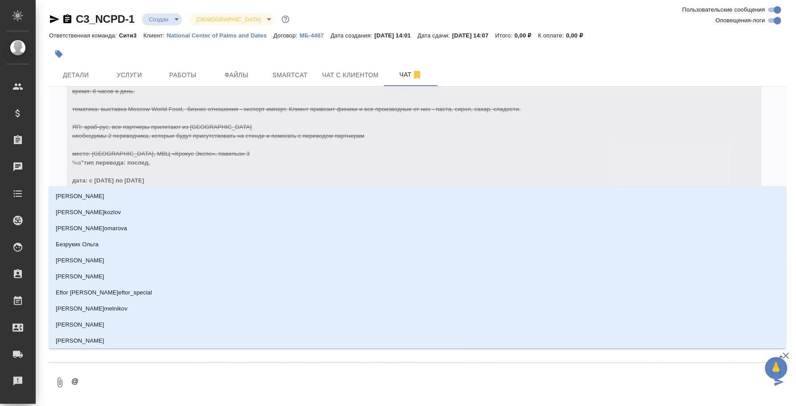
type textarea "@b"
type input "b"
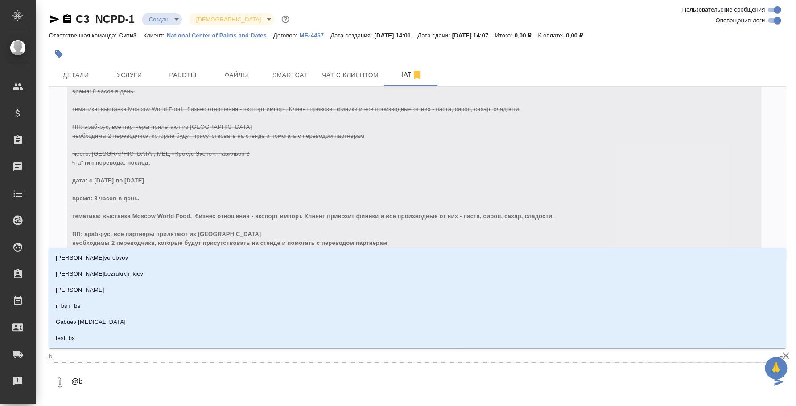
type textarea "@"
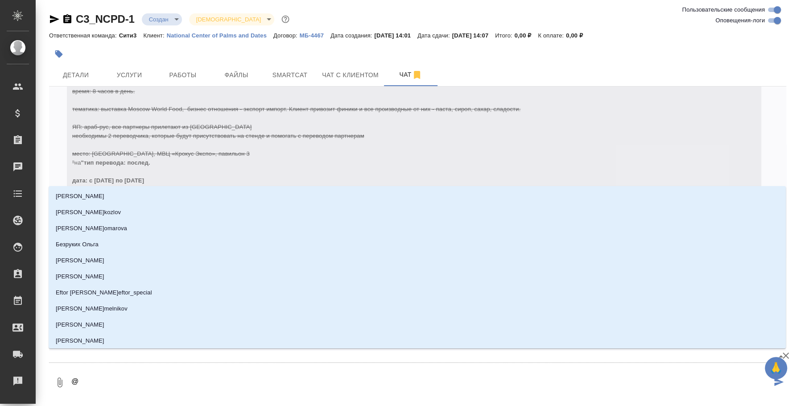
click at [391, 378] on textarea "@" at bounding box center [420, 382] width 701 height 30
type textarea "@и"
type input "и"
type textarea "@ил"
type input "ил"
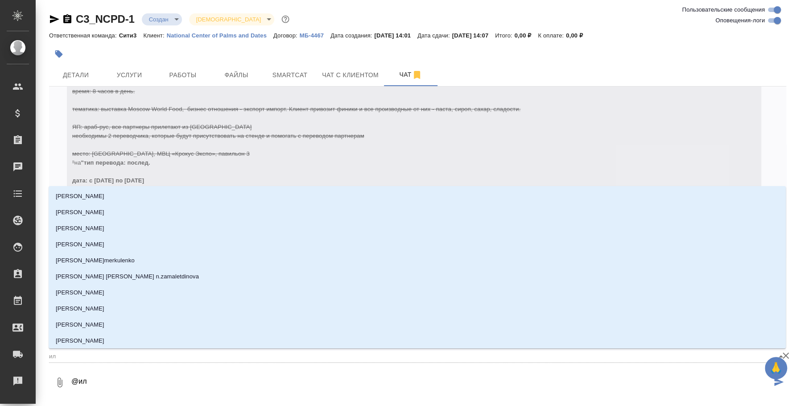
type textarea "@иль"
type input "иль"
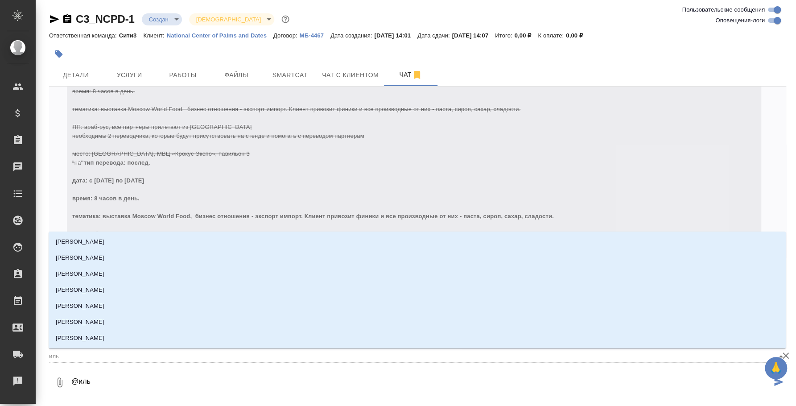
type textarea "@[PERSON_NAME]"
type input "[PERSON_NAME]"
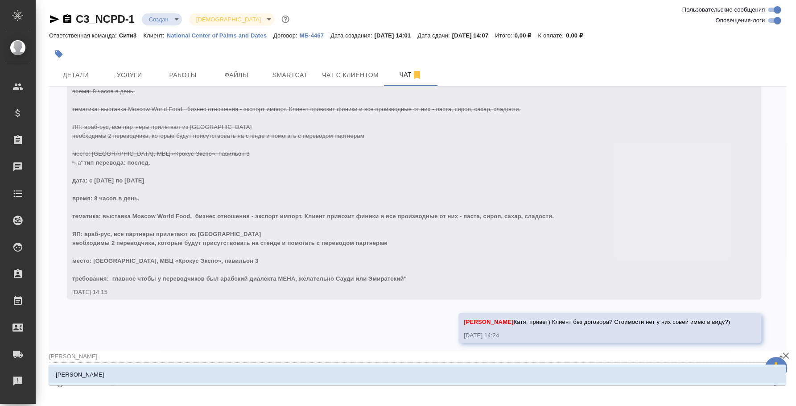
type textarea "@ильин"
type input "ильин"
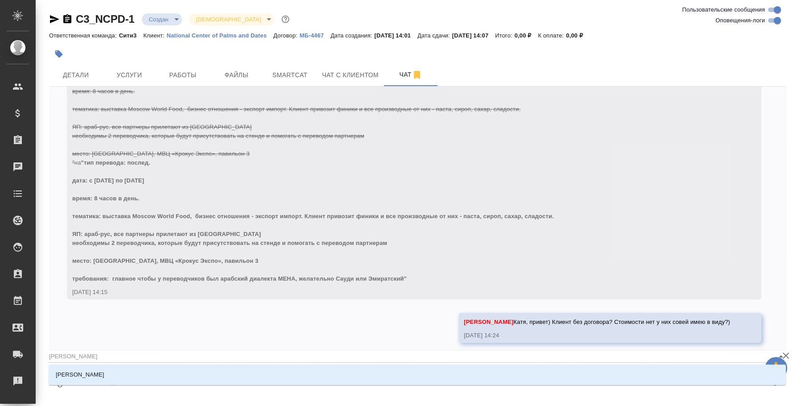
click at [391, 378] on li "Ильина Екатерина" at bounding box center [417, 374] width 737 height 16
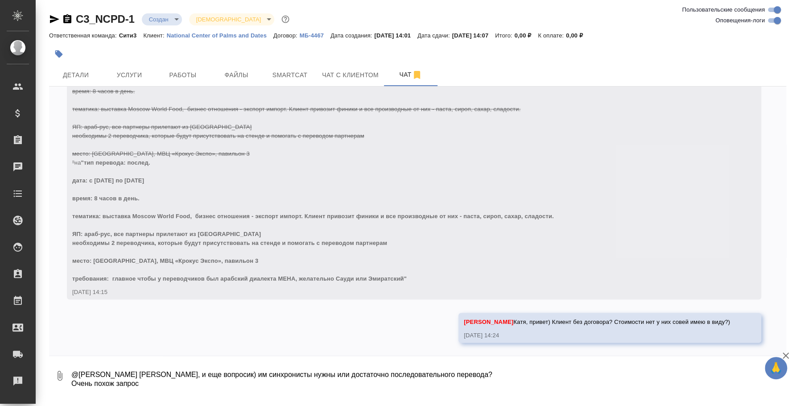
drag, startPoint x: 153, startPoint y: 376, endPoint x: -16, endPoint y: 332, distance: 174.3
click at [0, 332] on html "🙏 .cls-1 fill:#fff; AWATERA Fedotova Irina Клиенты Спецификации Заказы 0 Чаты T…" at bounding box center [398, 203] width 796 height 406
click at [218, 381] on textarea "@Ильина Екатерина Катя, и еще вопросик) им синхронисты нужны или достаточно пос…" at bounding box center [420, 375] width 701 height 30
drag, startPoint x: 197, startPoint y: 385, endPoint x: 163, endPoint y: 372, distance: 36.8
click at [163, 372] on textarea "@Ильина Екатерина Катя, и еще вопросик) им синхронисты нужны или достаточно пос…" at bounding box center [420, 375] width 701 height 30
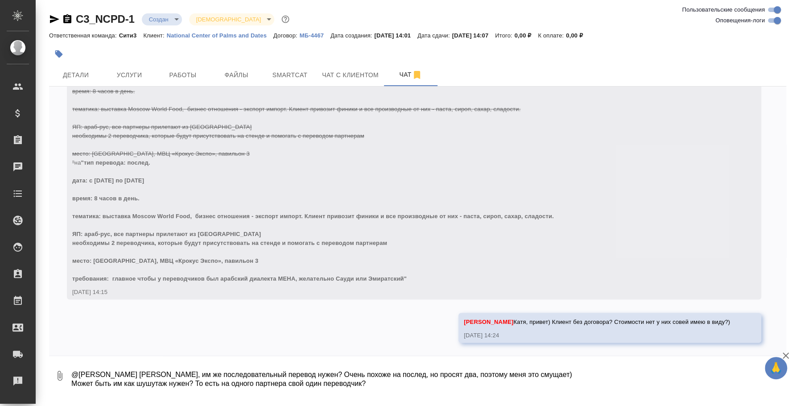
type textarea "@Ильина Екатерина Катя, им же последовательный перевод нужен? Очень похоже на п…"
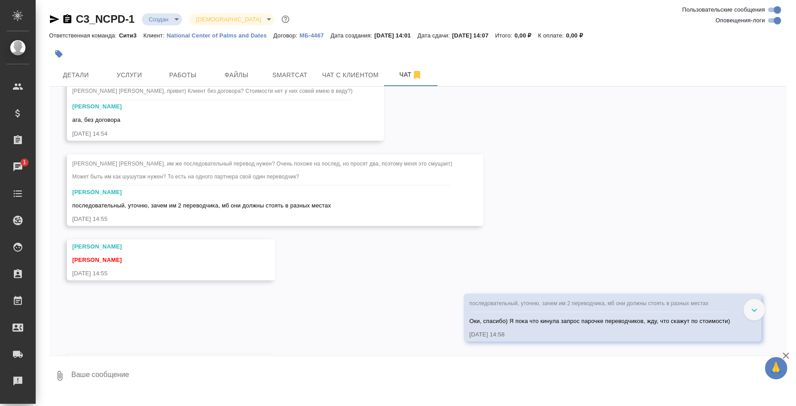
scroll to position [1115, 0]
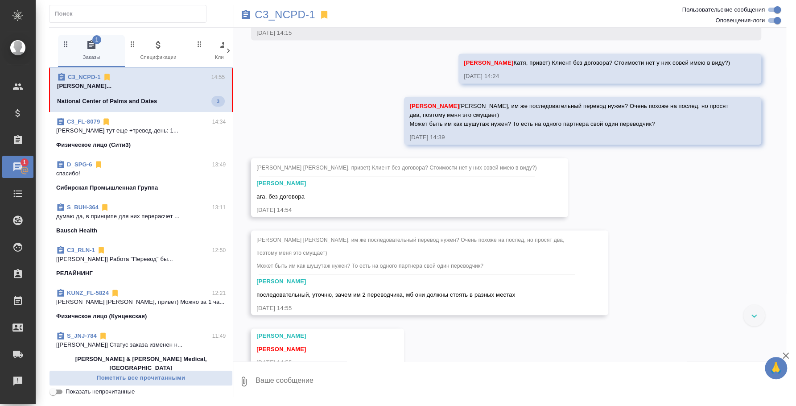
scroll to position [993, 0]
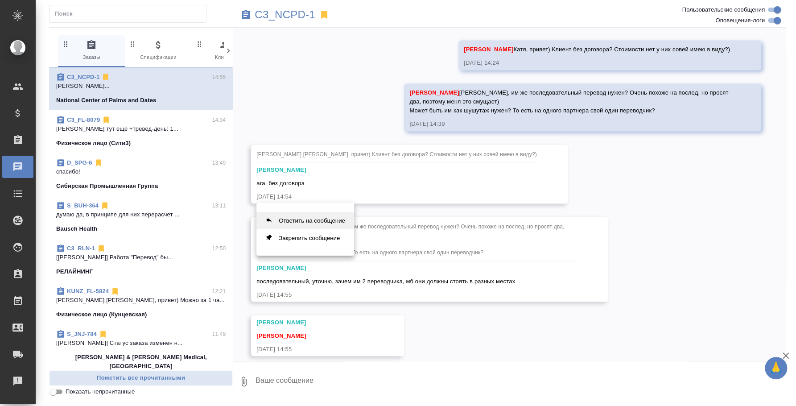
click at [336, 215] on button "Ответить на сообщение" at bounding box center [305, 220] width 98 height 17
click at [293, 394] on textarea at bounding box center [519, 386] width 531 height 30
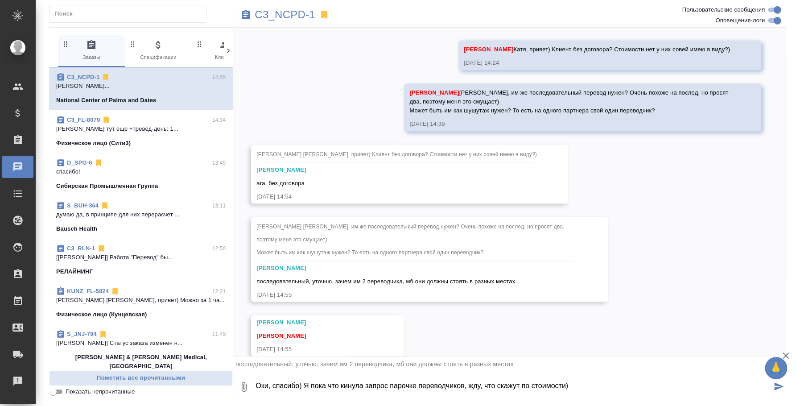
type textarea "Оки, спасибо) Я пока что кинула запрос парочке переводчиков, жду, что скажут по…"
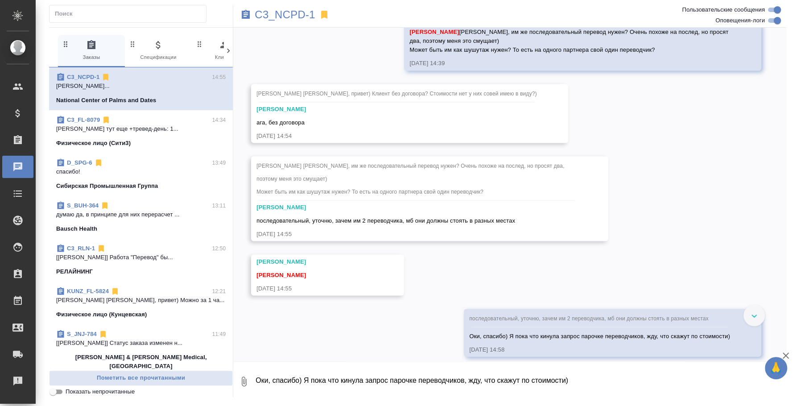
scroll to position [1054, 0]
click at [88, 137] on span "C3_FL-8079 14:34 Никитина Татьяна тут еще +тревед-день: 1... Физическое лицо (С…" at bounding box center [140, 131] width 169 height 32
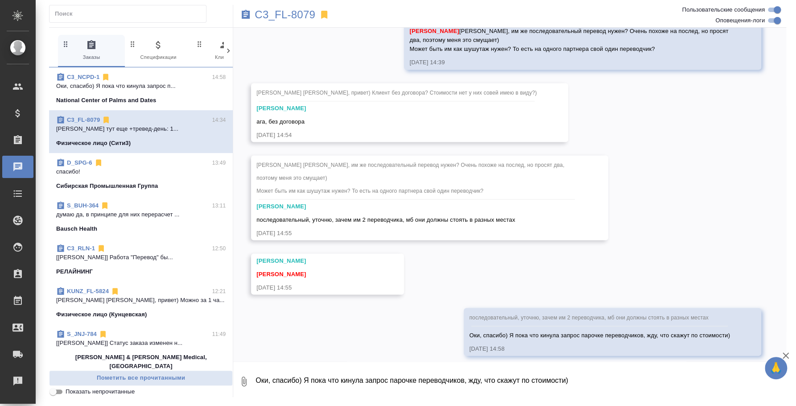
scroll to position [970, 0]
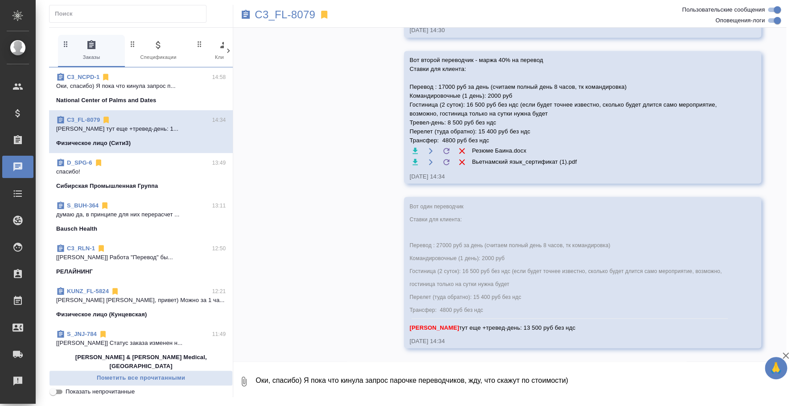
click at [115, 189] on p "Сибирская Промышленная Группа" at bounding box center [107, 185] width 102 height 9
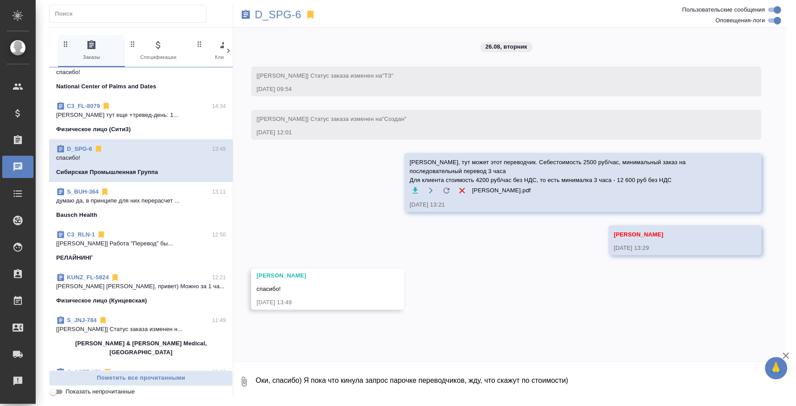
scroll to position [0, 0]
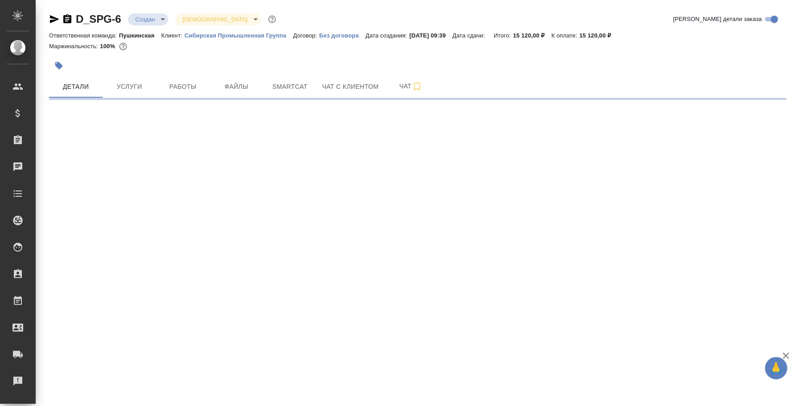
select select "RU"
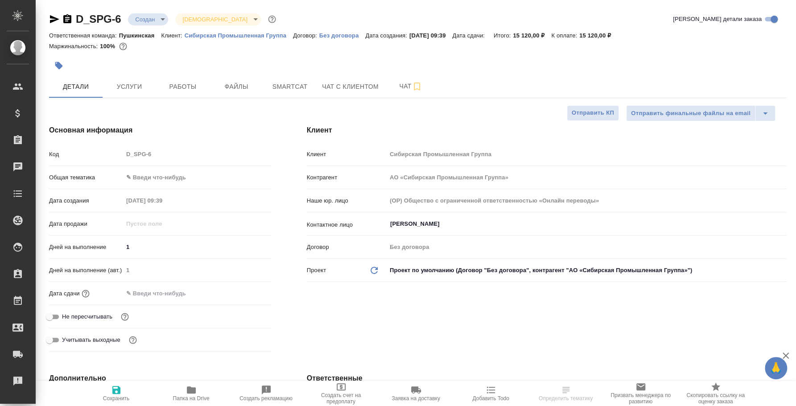
type textarea "x"
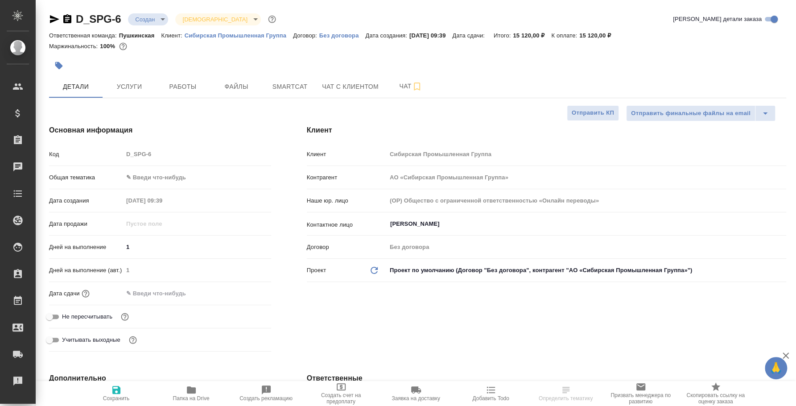
type textarea "x"
click at [431, 86] on span "Чат" at bounding box center [410, 86] width 43 height 11
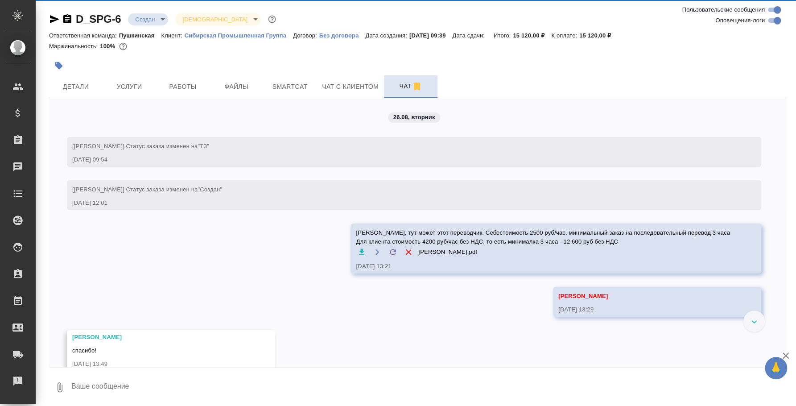
scroll to position [17, 0]
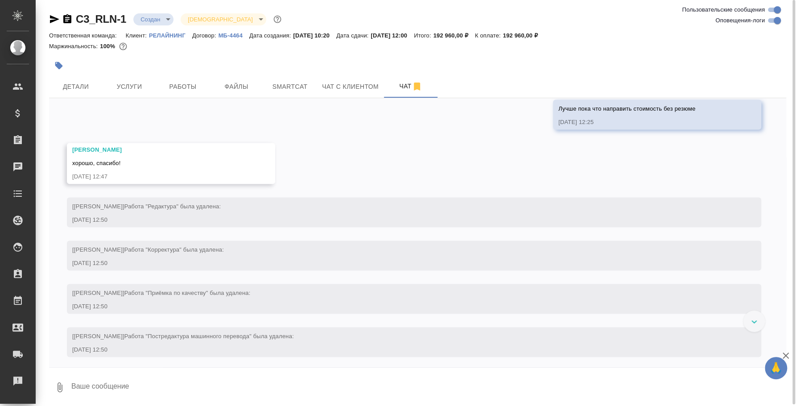
scroll to position [837, 0]
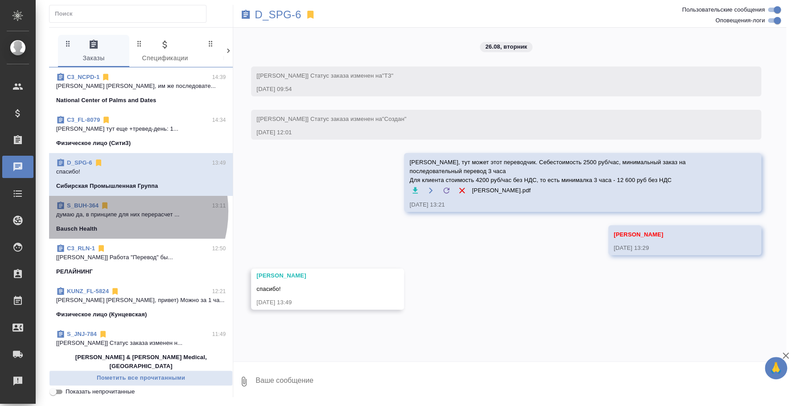
click at [112, 211] on p "думаю да, в принципе для них перерасчет ..." at bounding box center [140, 214] width 169 height 9
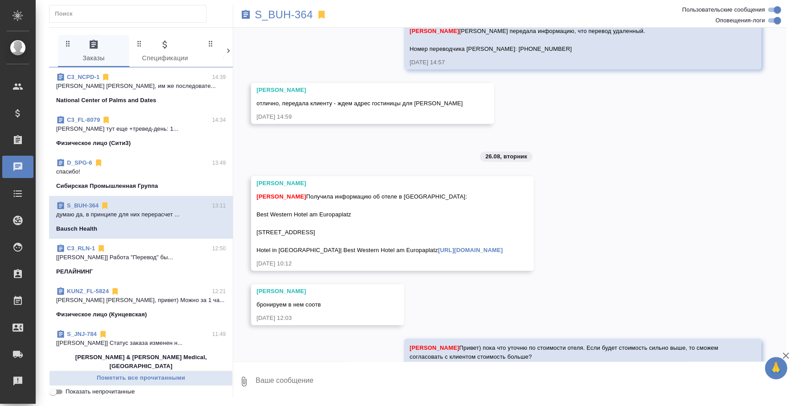
scroll to position [8530, 0]
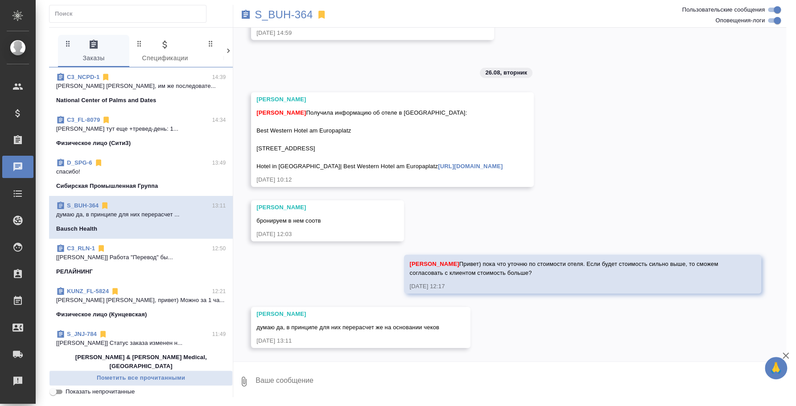
drag, startPoint x: 381, startPoint y: 175, endPoint x: 290, endPoint y: 137, distance: 98.5
click at [290, 137] on div "Никифорова Валерия Федотова Ирина Получила информацию об отеле в Германии: Best…" at bounding box center [379, 139] width 246 height 89
click at [384, 168] on div "Федотова Ирина Получила информацию об отеле в Германии: Best Western Hotel am E…" at bounding box center [379, 138] width 246 height 65
drag, startPoint x: 257, startPoint y: 112, endPoint x: 362, endPoint y: 165, distance: 117.8
click at [362, 165] on span "Федотова Ирина Получила информацию об отеле в Германии: Best Western Hotel am E…" at bounding box center [379, 139] width 246 height 60
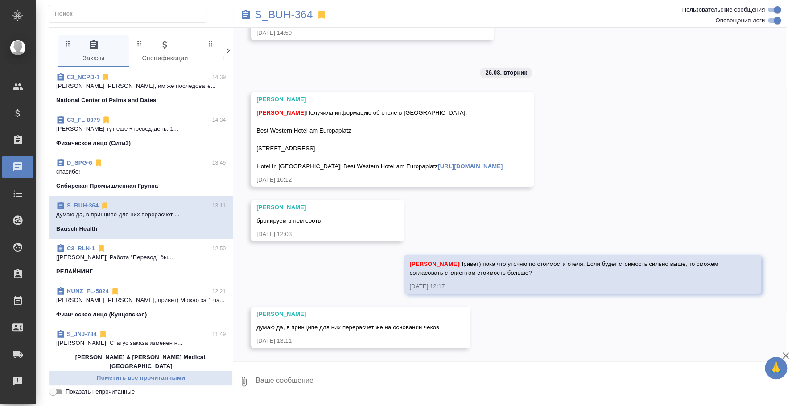
copy span "Best Western Hotel am Europaplatz 86343, Rathausstraße 2, Кёнигсбрунн Hotel in …"
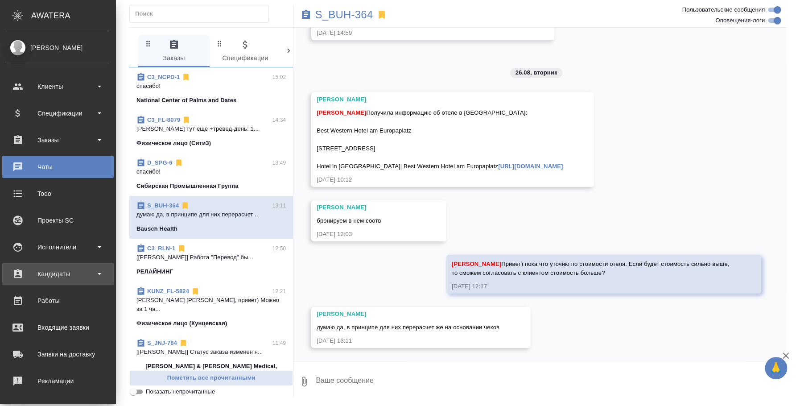
scroll to position [8663, 0]
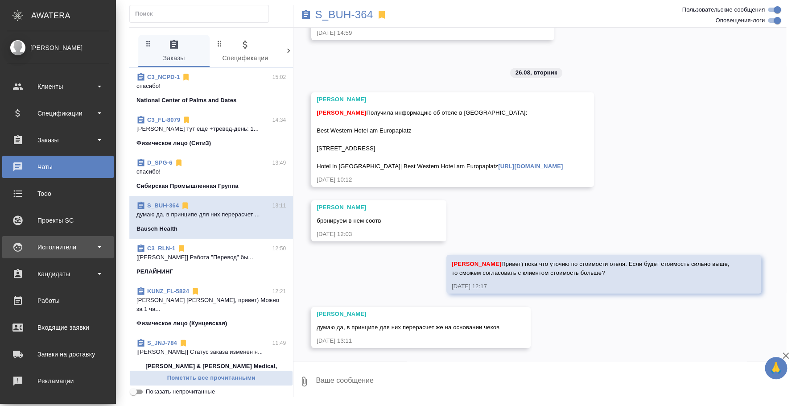
click at [45, 249] on div "Исполнители" at bounding box center [58, 246] width 103 height 13
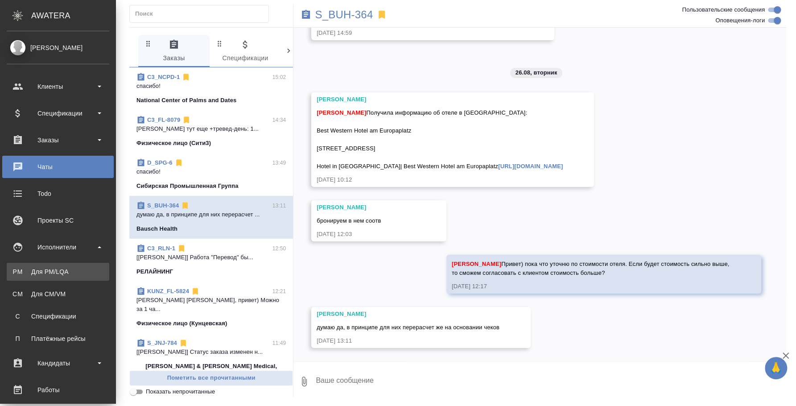
click at [53, 271] on div "Для PM/LQA" at bounding box center [58, 271] width 94 height 9
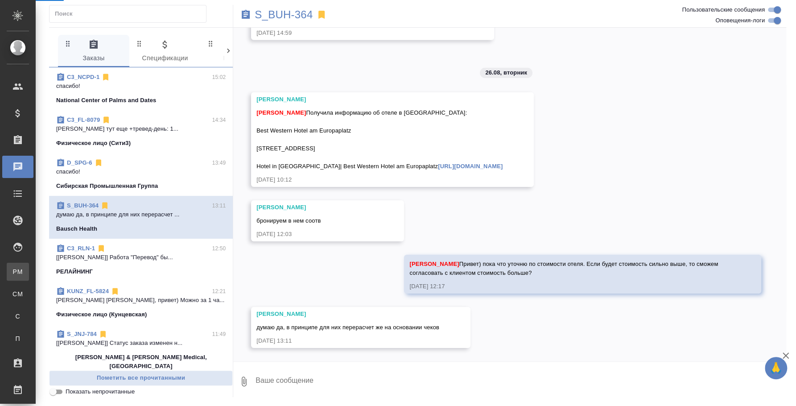
scroll to position [8552, 0]
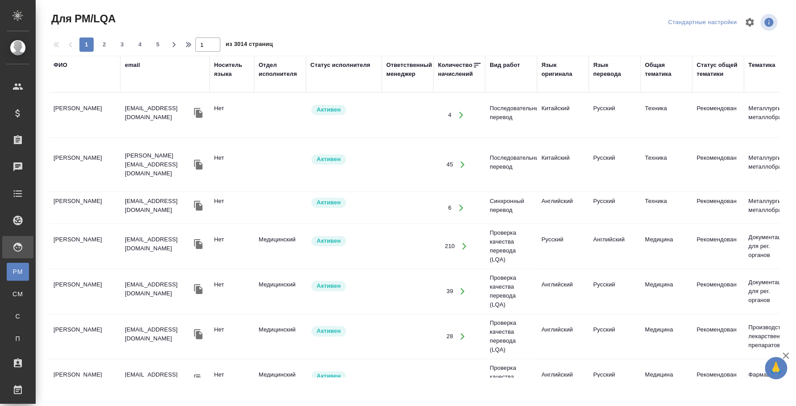
click at [67, 61] on div "ФИО" at bounding box center [84, 65] width 62 height 9
click at [59, 64] on div "ФИО" at bounding box center [60, 65] width 14 height 9
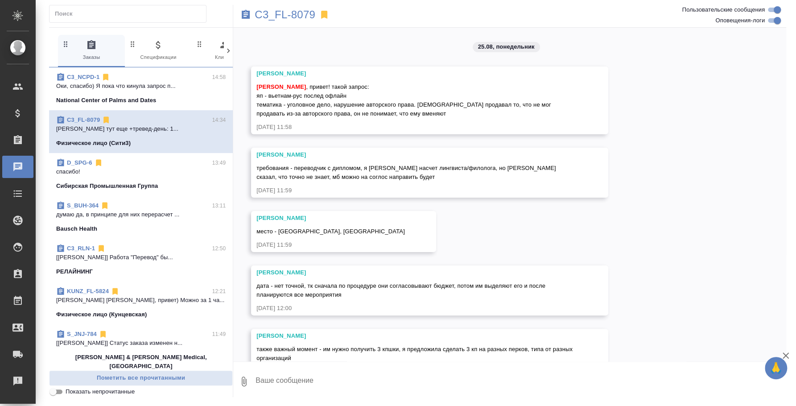
scroll to position [970, 0]
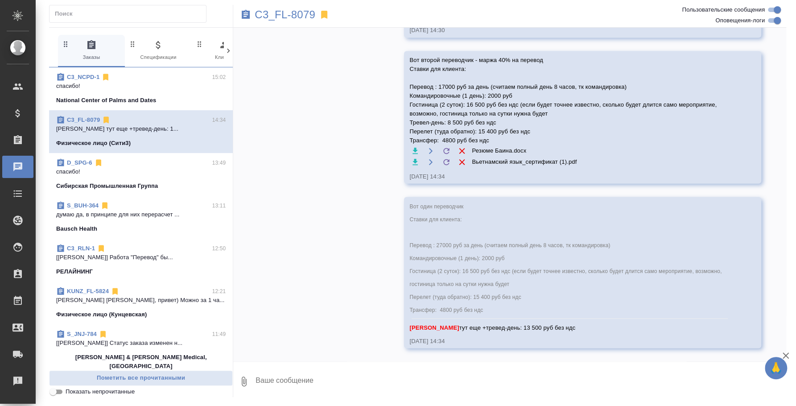
click at [189, 93] on span "C3_NCPD-1 15:02 спасибо! National Center of [GEOGRAPHIC_DATA] and Dates" at bounding box center [140, 89] width 169 height 32
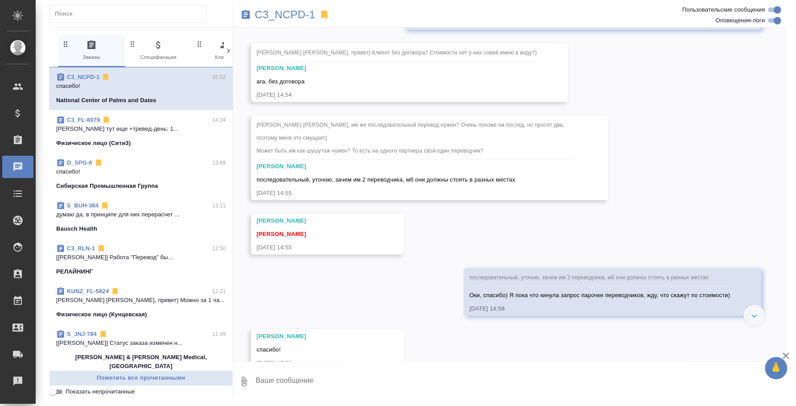
scroll to position [1109, 0]
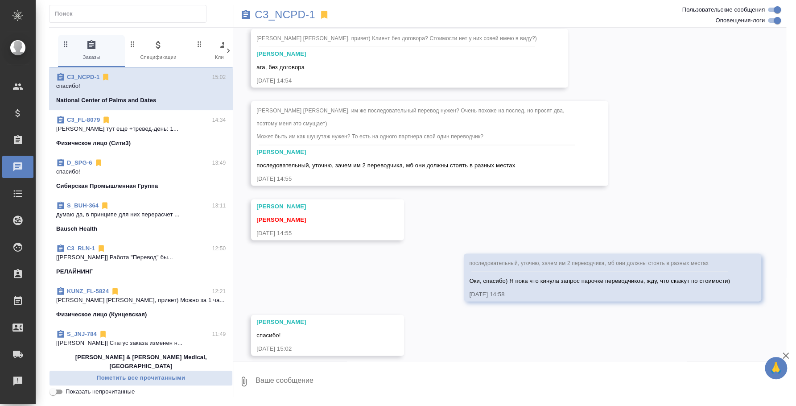
click at [521, 380] on textarea at bounding box center [519, 381] width 531 height 30
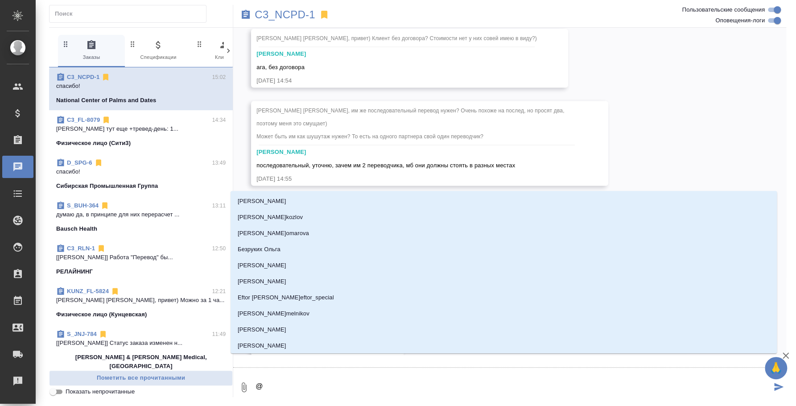
type textarea "@b"
type input "b"
type textarea "@"
type textarea "@и"
type input "и"
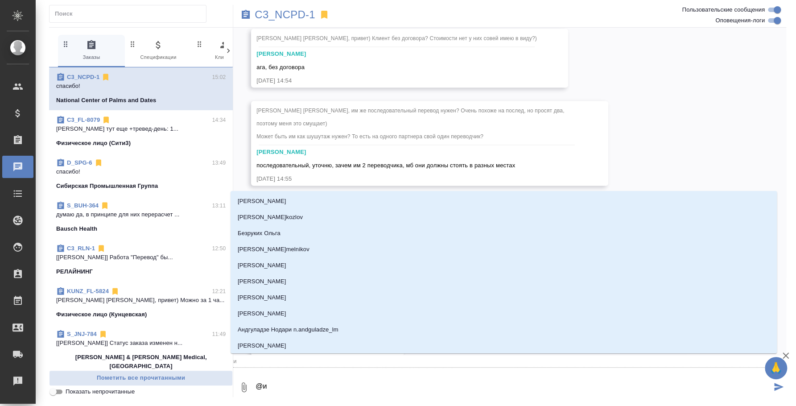
type textarea "@ил"
type input "ил"
type textarea "@иль"
type input "иль"
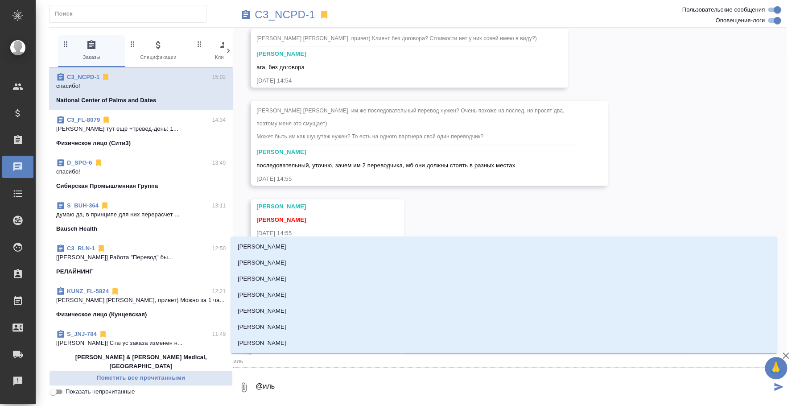
type textarea "@ильи"
type input "ильи"
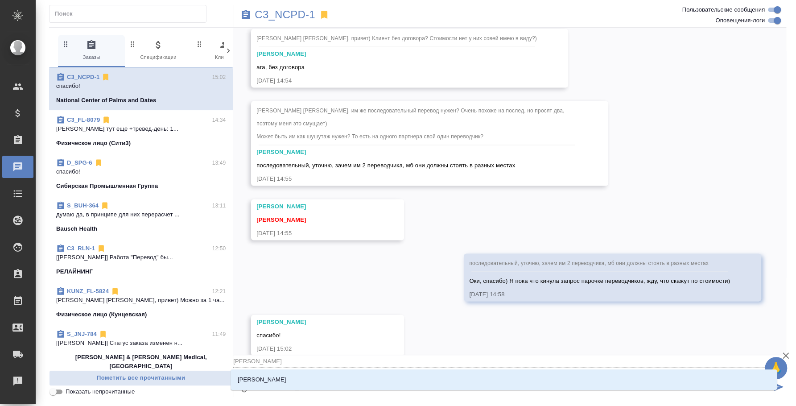
type textarea "@ильин"
type input "ильин"
type textarea "@ильина"
type input "ильина"
click at [518, 369] on div "Ильина Екатерина" at bounding box center [503, 379] width 546 height 21
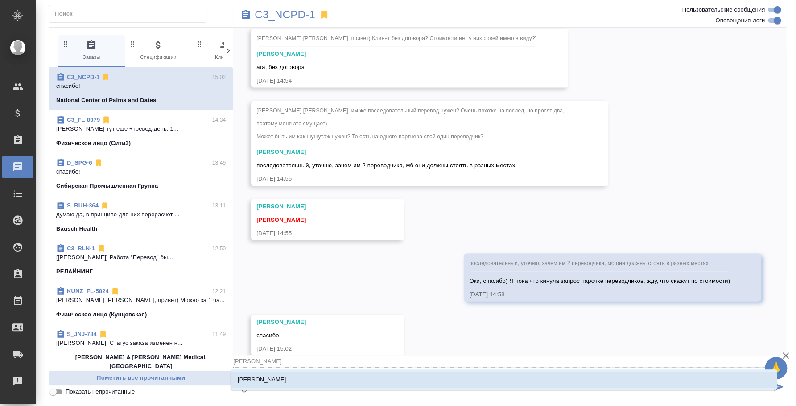
click at [518, 374] on li "Ильина Екатерина" at bounding box center [503, 379] width 546 height 16
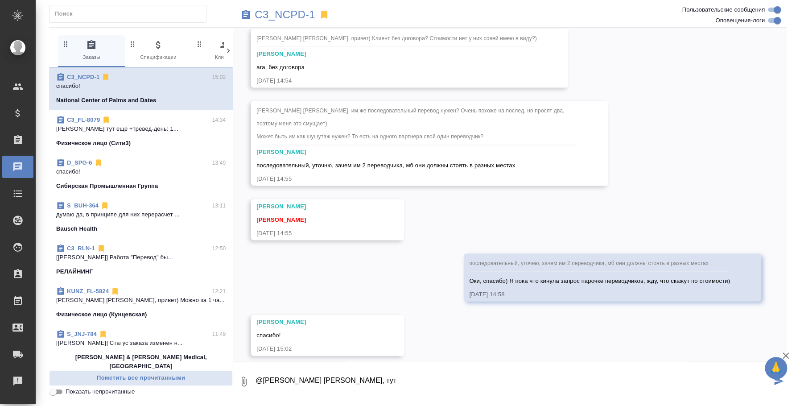
type textarea "@Ильина Екатерина Катя, тут"
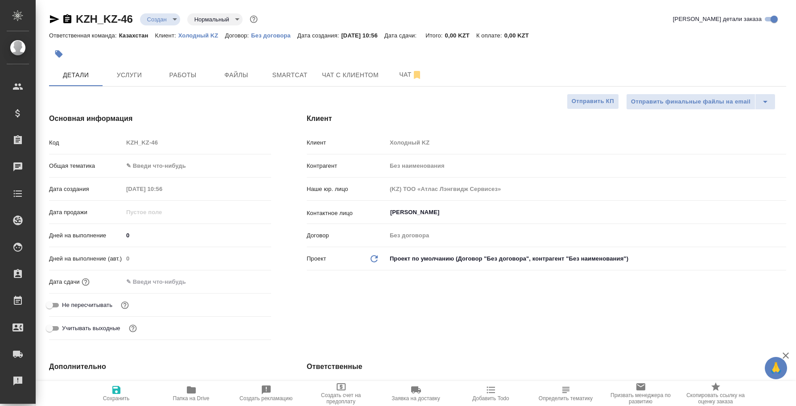
select select "RU"
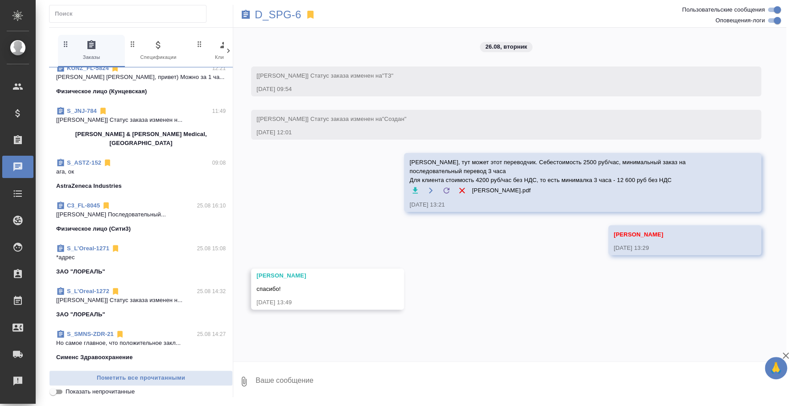
scroll to position [334, 0]
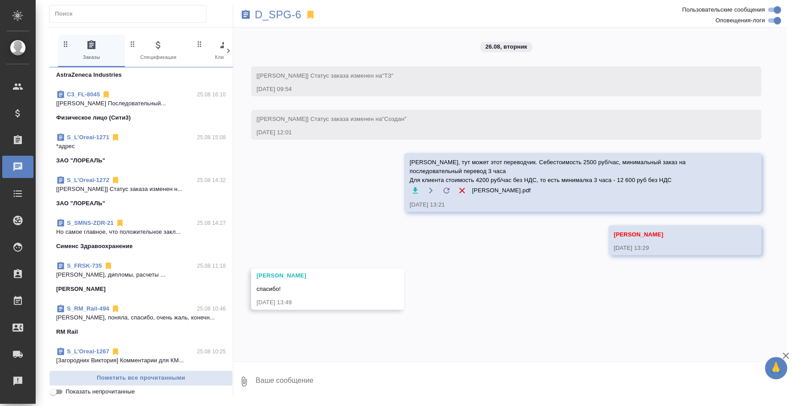
click at [124, 270] on p "[PERSON_NAME], дипломы, расчеты ..." at bounding box center [140, 274] width 169 height 9
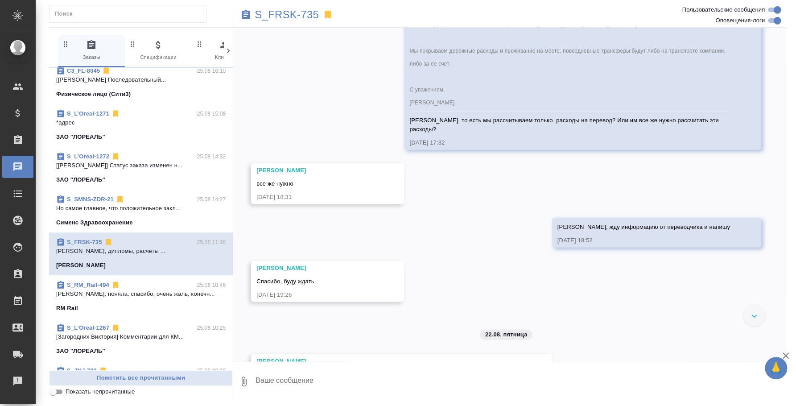
scroll to position [446, 0]
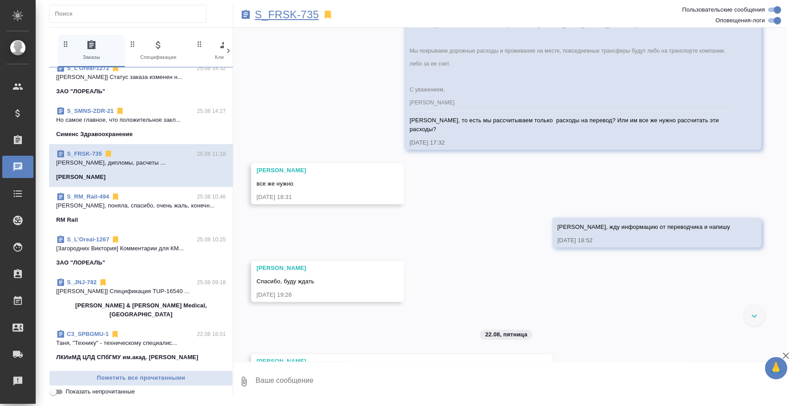
click at [304, 16] on p "S_FRSK-735" at bounding box center [286, 14] width 64 height 9
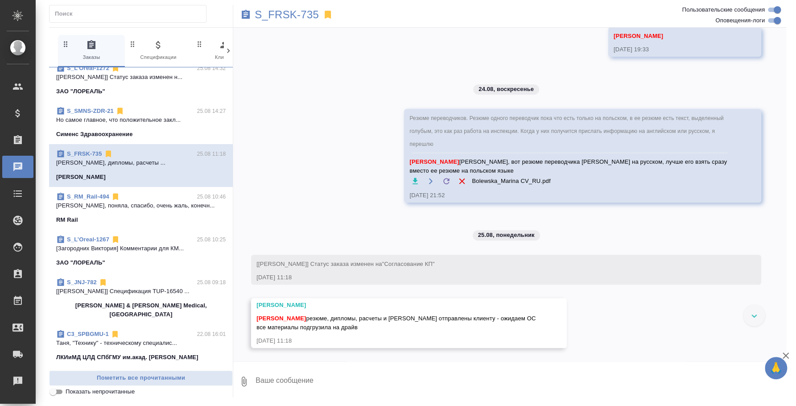
scroll to position [2377, 0]
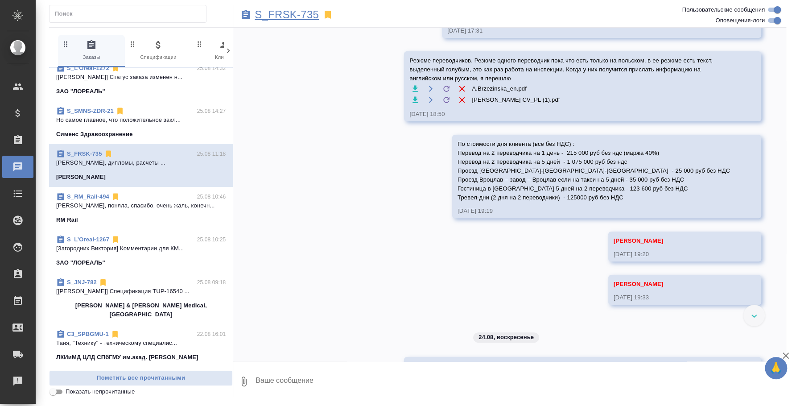
click at [312, 19] on p "S_FRSK-735" at bounding box center [286, 14] width 64 height 9
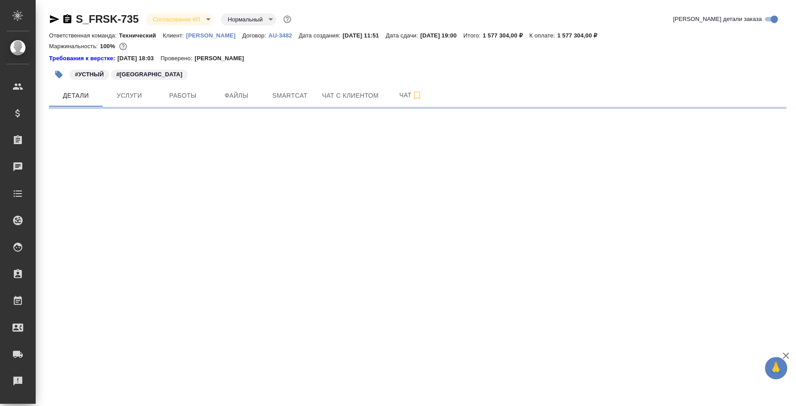
select select "RU"
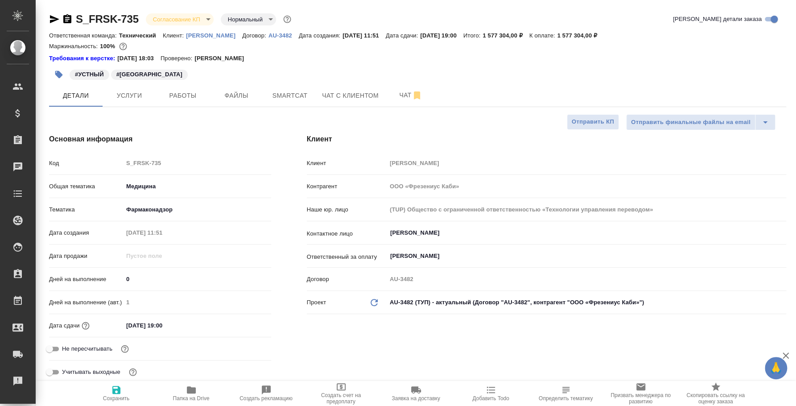
type textarea "x"
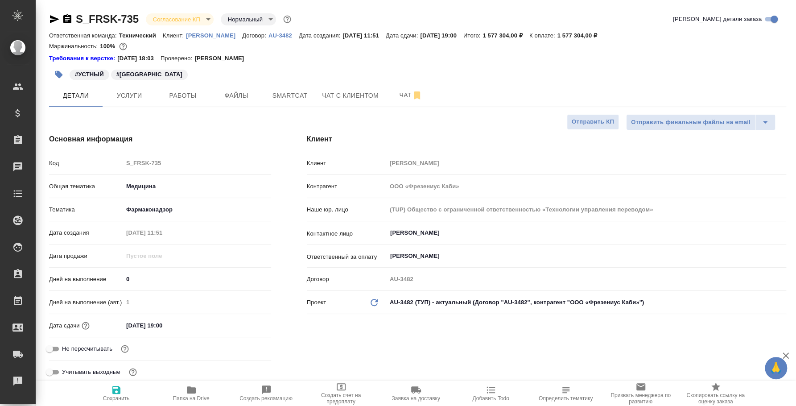
type textarea "x"
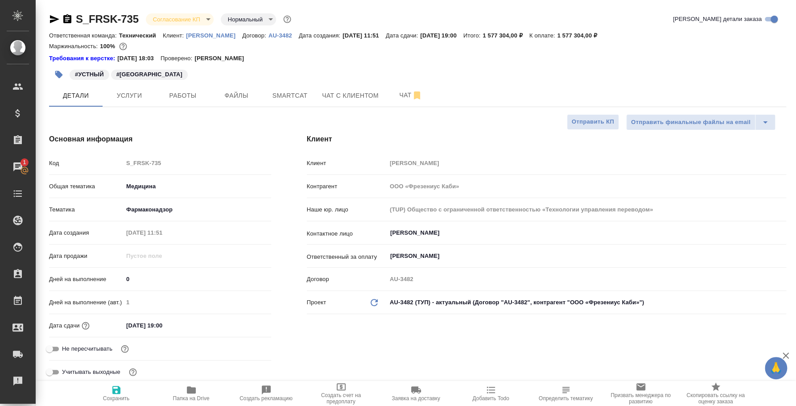
type textarea "x"
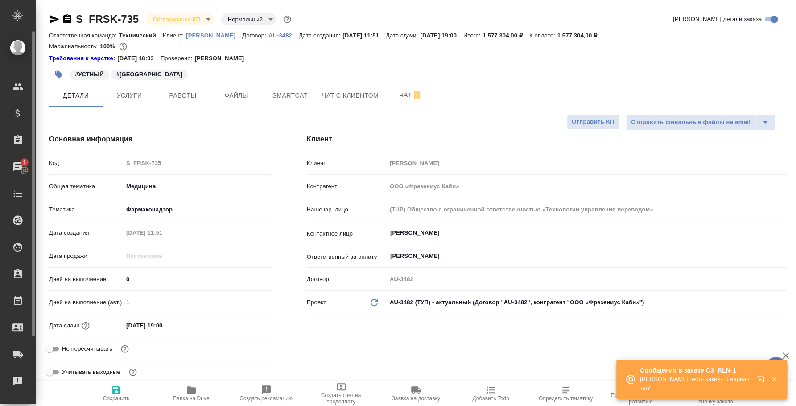
type textarea "x"
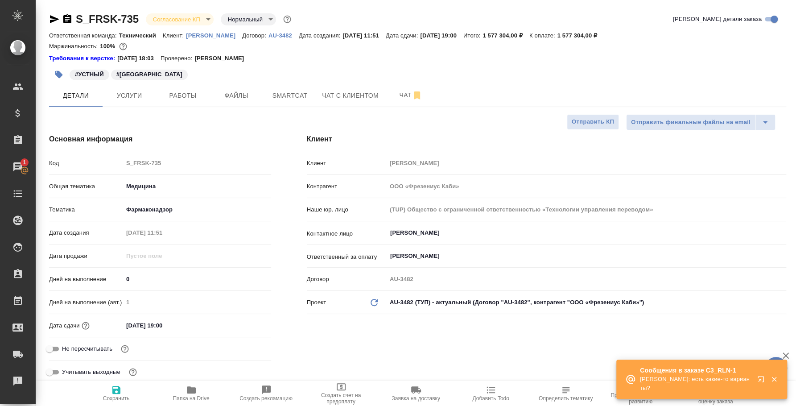
type textarea "x"
click at [52, 19] on icon "button" at bounding box center [54, 19] width 11 height 11
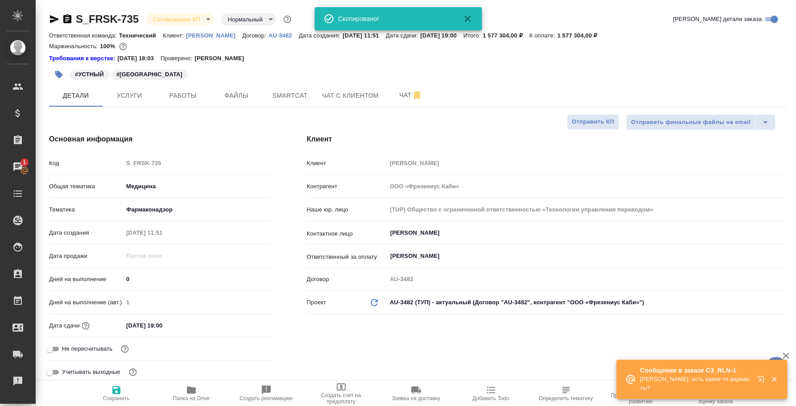
type textarea "x"
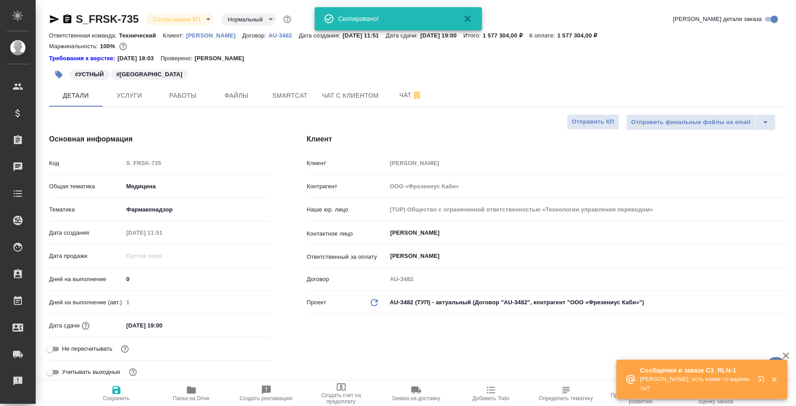
type textarea "x"
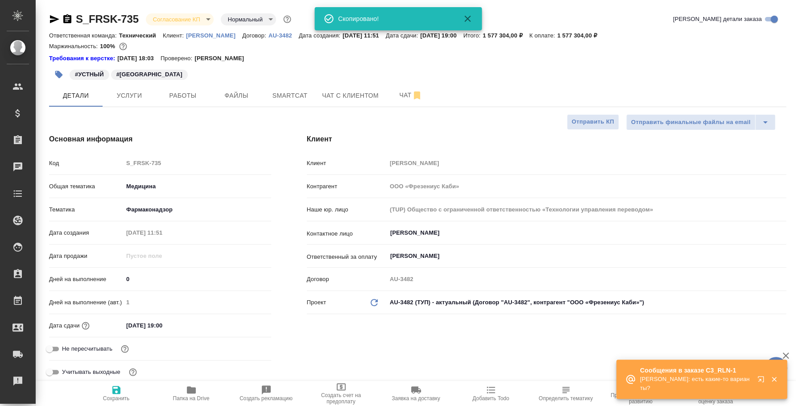
type textarea "x"
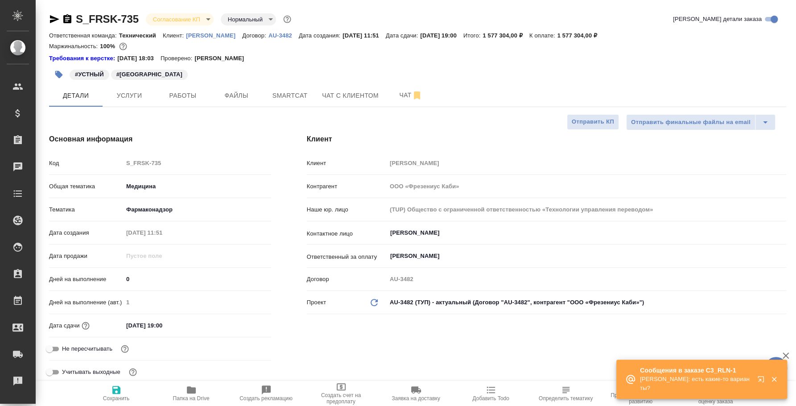
type textarea "x"
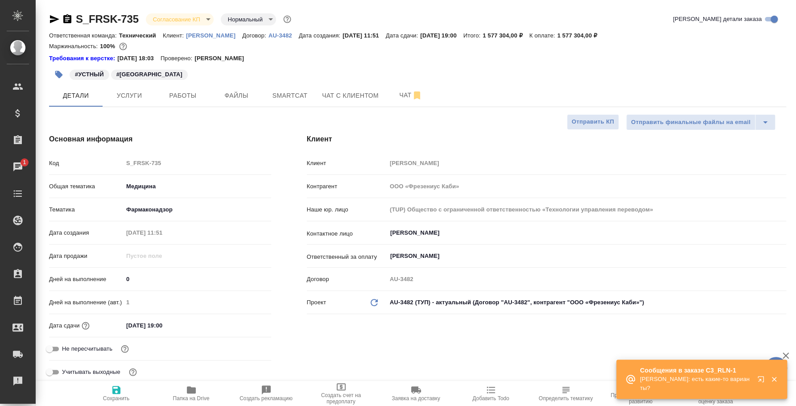
type textarea "x"
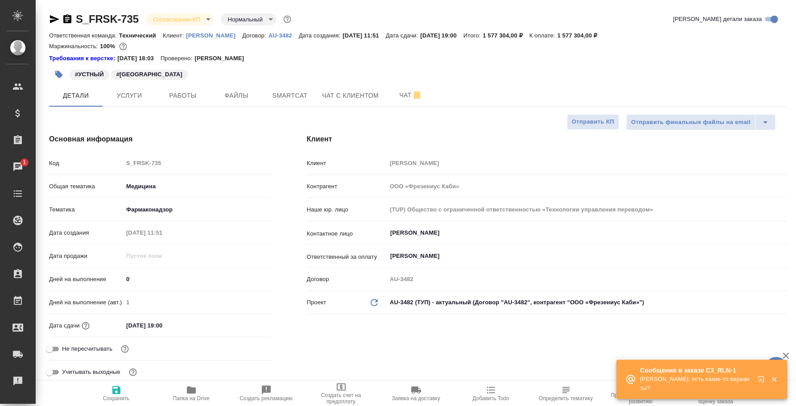
type textarea "x"
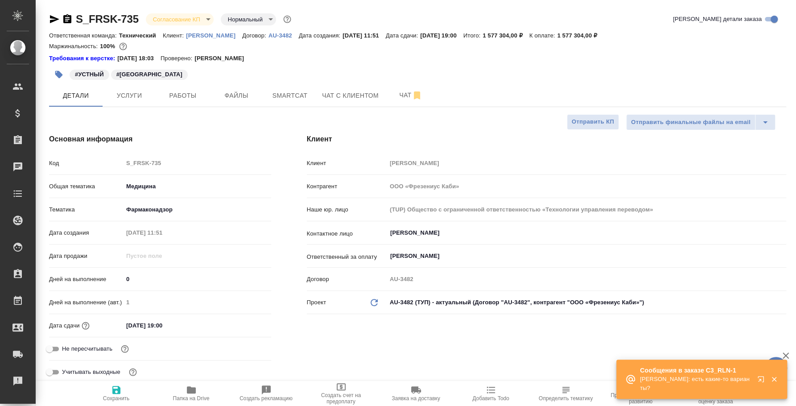
type textarea "x"
click at [414, 93] on icon "button" at bounding box center [417, 95] width 6 height 8
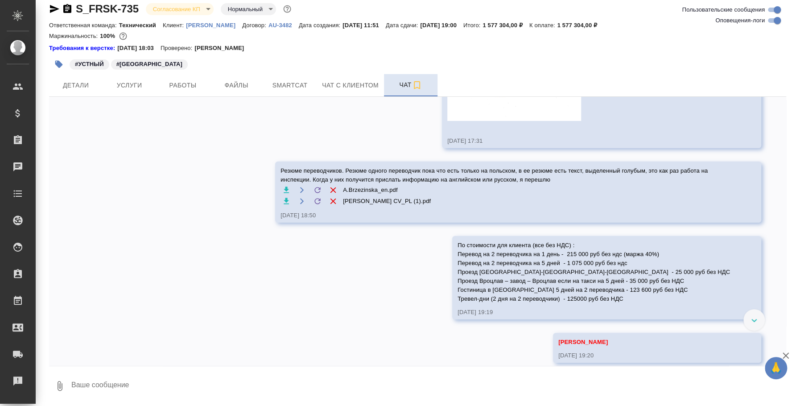
scroll to position [2297, 0]
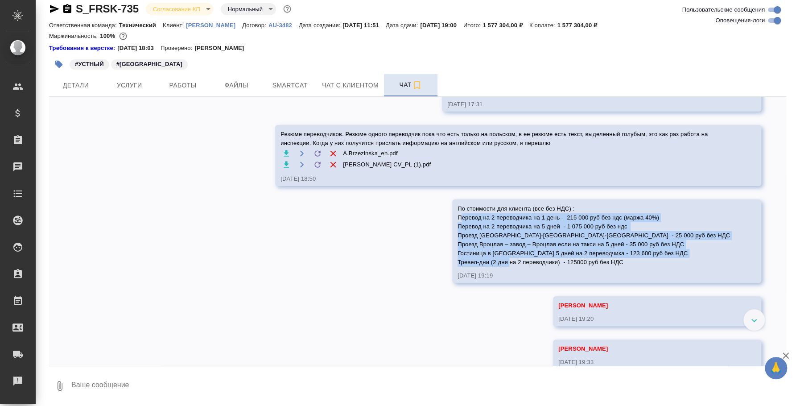
drag, startPoint x: 488, startPoint y: 263, endPoint x: 666, endPoint y: 309, distance: 184.1
click at [666, 267] on div "По стоимости для клиента (все без НДС) : Перевод на 2 переводчика на 1 день - 2…" at bounding box center [593, 234] width 272 height 65
drag, startPoint x: 603, startPoint y: 284, endPoint x: 590, endPoint y: 280, distance: 13.7
click at [603, 265] on span "По стоимости для клиента (все без НДС) : Перевод на 2 переводчика на 1 день - 2…" at bounding box center [593, 235] width 272 height 60
drag, startPoint x: 486, startPoint y: 252, endPoint x: 659, endPoint y: 308, distance: 181.5
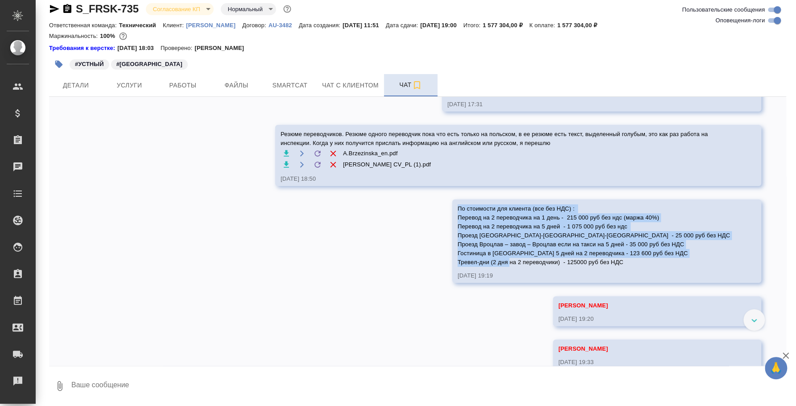
click at [659, 267] on div "По стоимости для клиента (все без НДС) : Перевод на 2 переводчика на 1 день - 2…" at bounding box center [593, 234] width 272 height 65
copy span "По стоимости для клиента (все без НДС) : Перевод на 2 переводчика на 1 день - 2…"
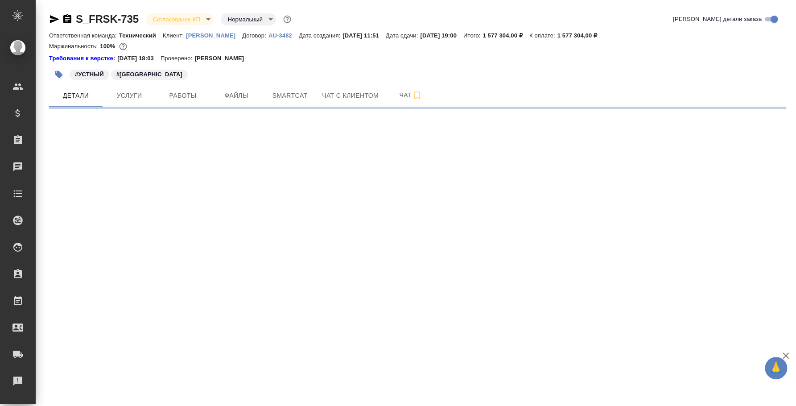
select select "RU"
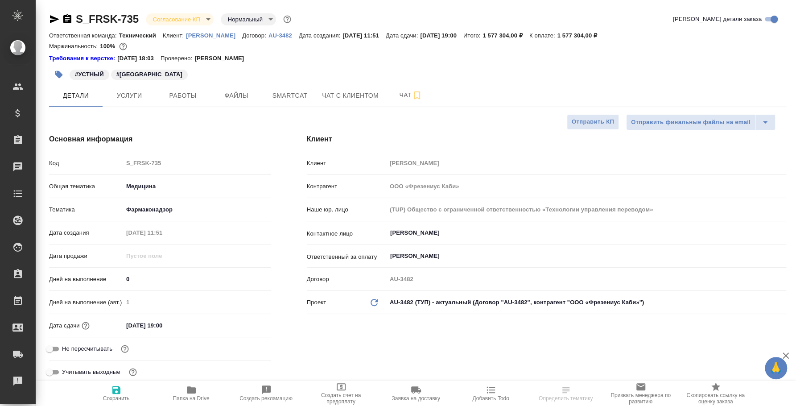
type textarea "x"
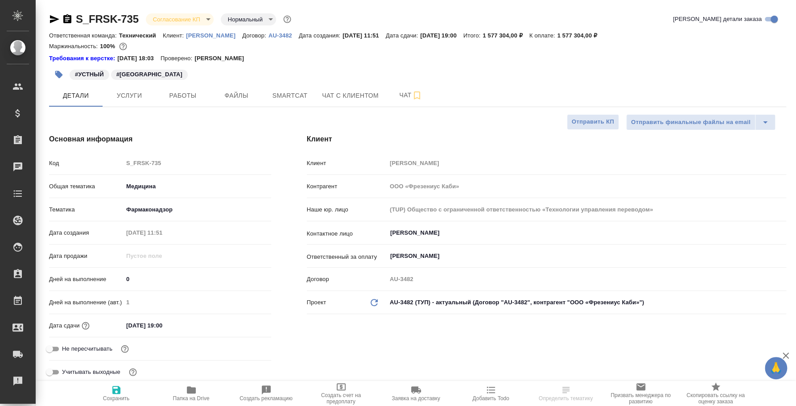
type textarea "x"
click at [140, 91] on span "Услуги" at bounding box center [129, 95] width 43 height 11
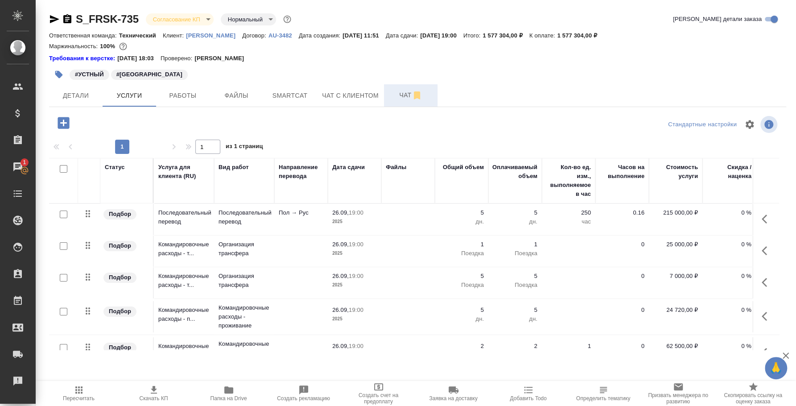
click at [411, 106] on button "Чат" at bounding box center [410, 95] width 53 height 22
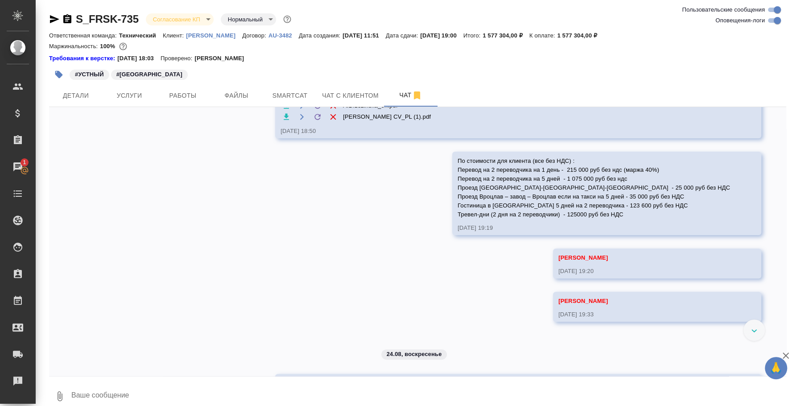
scroll to position [2408, 0]
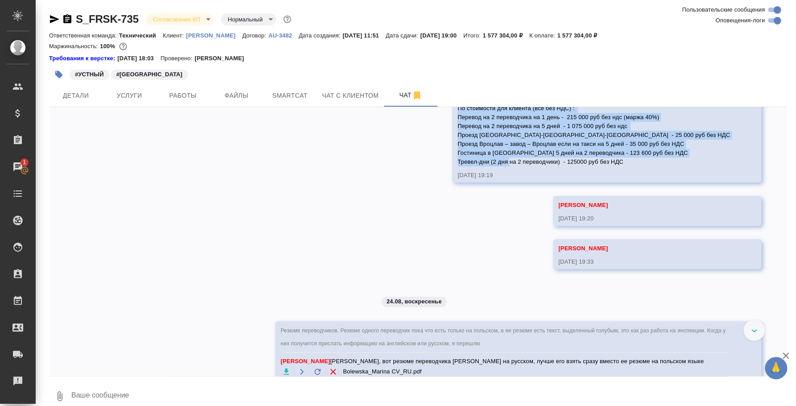
drag, startPoint x: 667, startPoint y: 209, endPoint x: 488, endPoint y: 152, distance: 188.0
click at [488, 152] on div "20.08, среда [Усманова Ольга] Клиент оставил комментарий: "закрывающие направля…" at bounding box center [417, 241] width 737 height 269
copy span "По стоимости для клиента (все без НДС) : Перевод на 2 переводчика на 1 день - 2…"
click at [120, 21] on link "S_FRSK-735" at bounding box center [107, 19] width 63 height 12
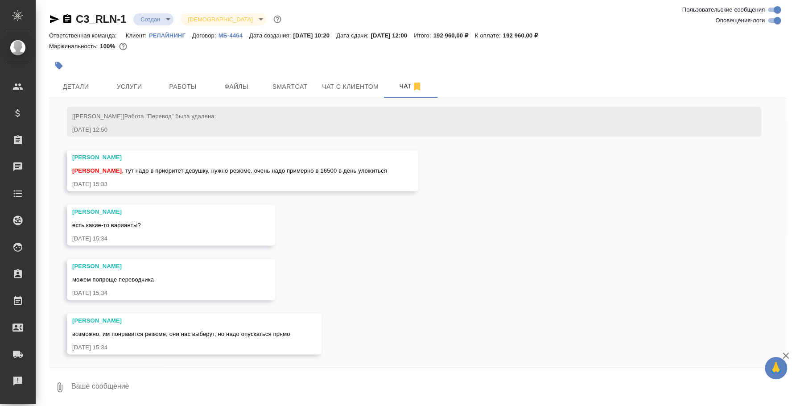
scroll to position [1, 0]
click at [211, 371] on textarea at bounding box center [427, 385] width 715 height 30
type textarea "[PERSON_NAME], я спрашиваю у вендоров"
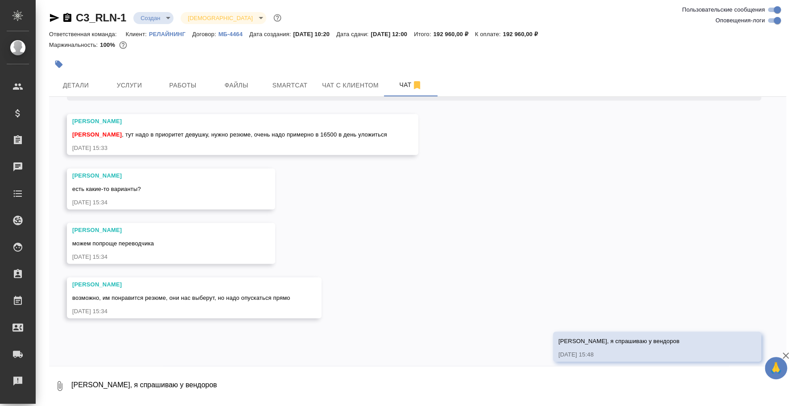
scroll to position [1153, 0]
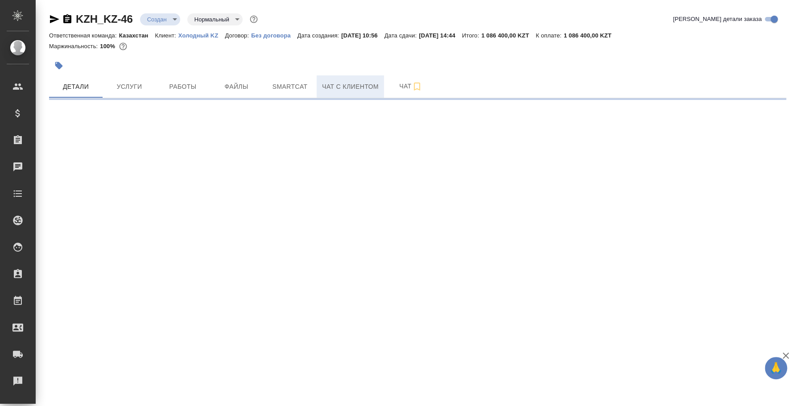
select select "RU"
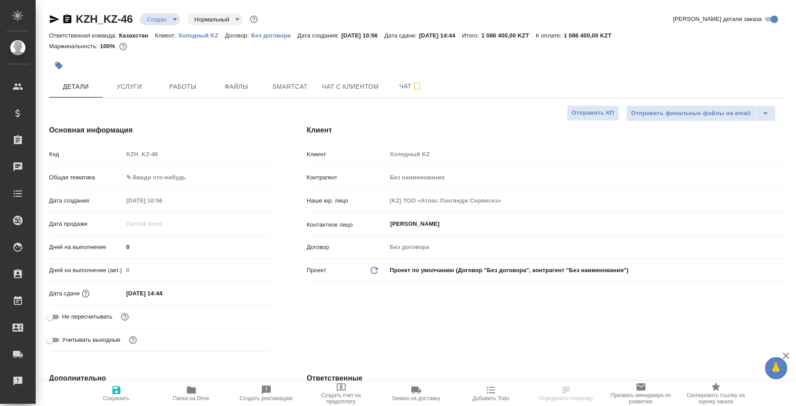
type textarea "x"
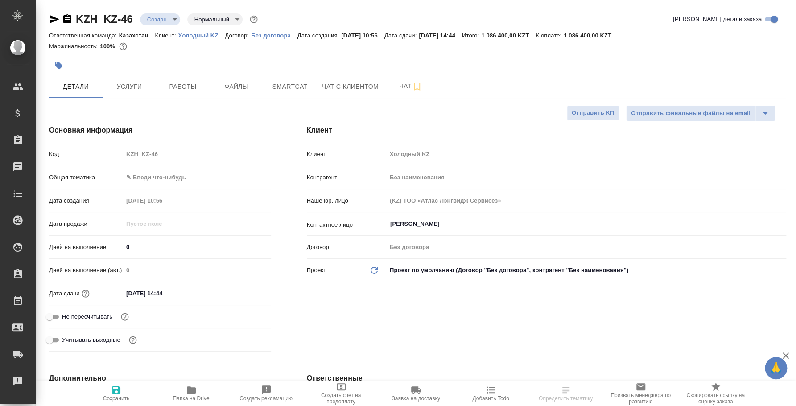
type textarea "x"
click at [407, 80] on button "Чат" at bounding box center [410, 86] width 53 height 22
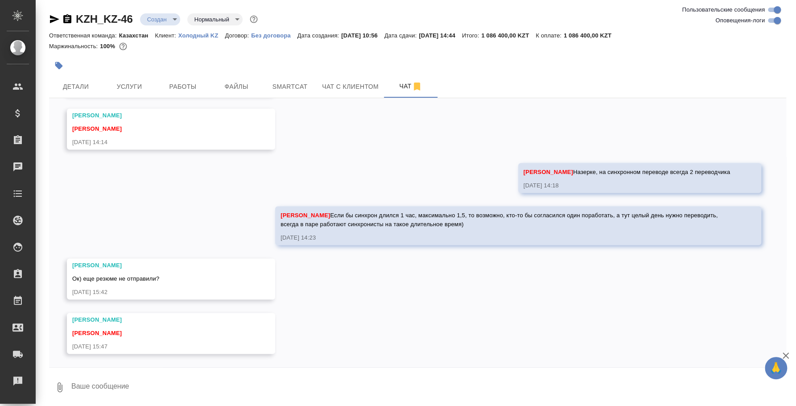
scroll to position [873, 0]
click at [280, 386] on textarea at bounding box center [427, 387] width 715 height 30
type textarea "Назерке, нет, пока что ищем второго переводчика в пару"
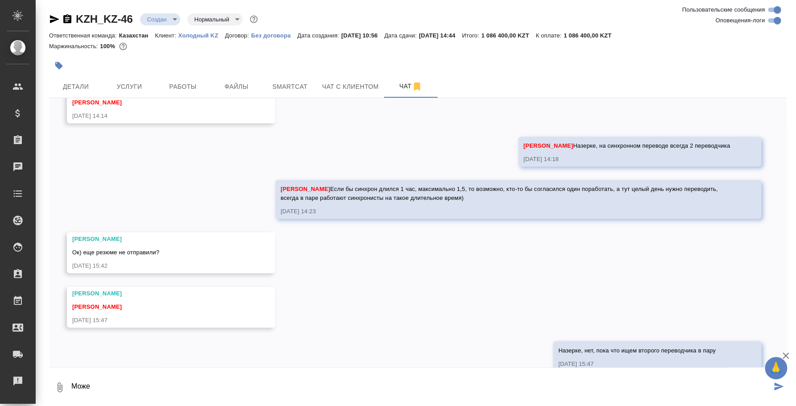
scroll to position [917, 0]
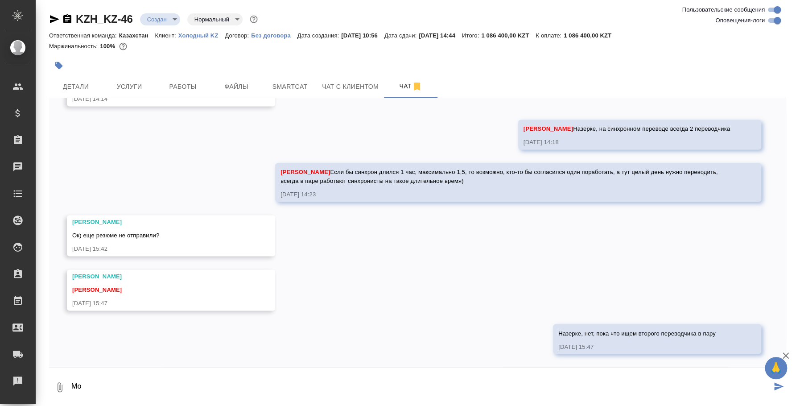
type textarea "М"
type textarea "Отправьте, пожалуйста, пока что без резюме"
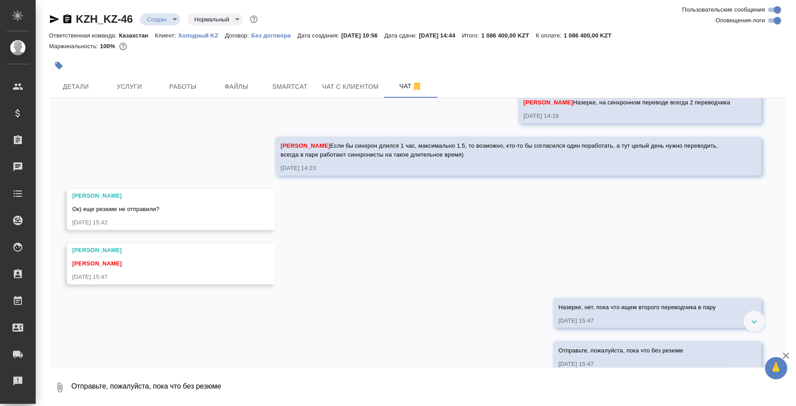
scroll to position [960, 0]
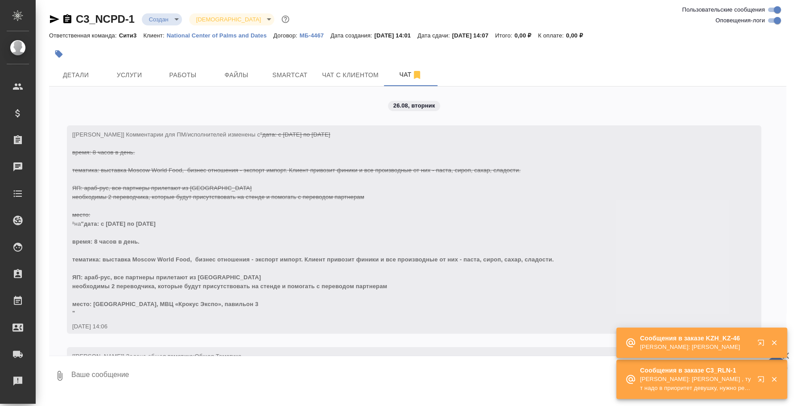
scroll to position [1115, 0]
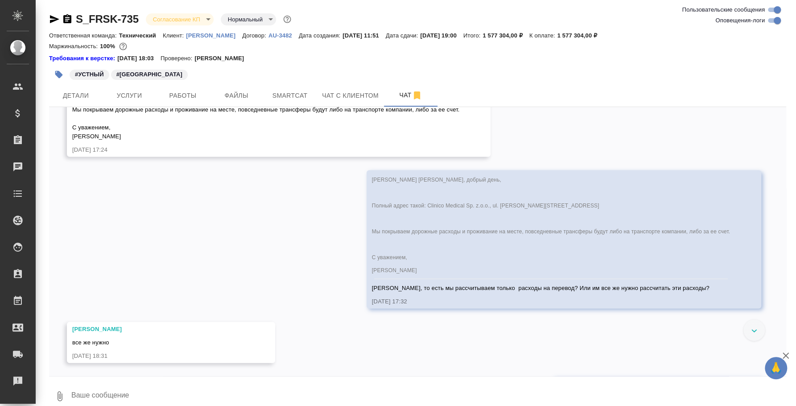
scroll to position [1723, 0]
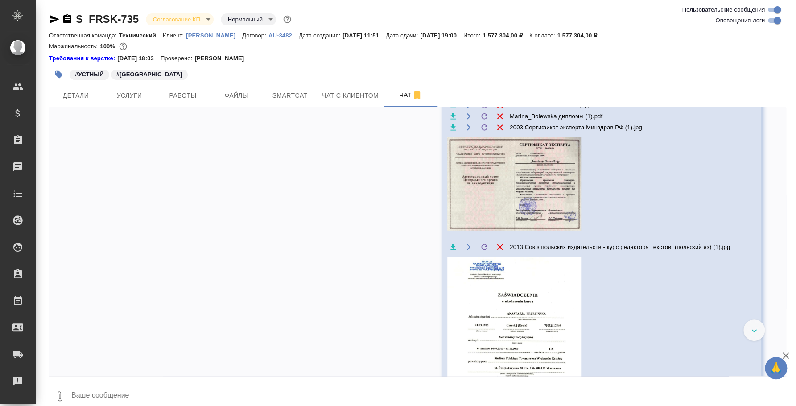
click at [209, 37] on p "[PERSON_NAME]" at bounding box center [214, 35] width 56 height 7
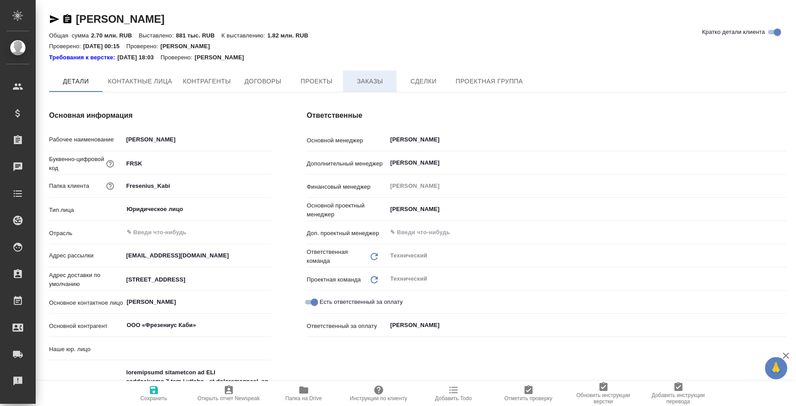
type input "(TUP) Общество с ограниченной ответственностью «Технологии управления переводом»"
type textarea "x"
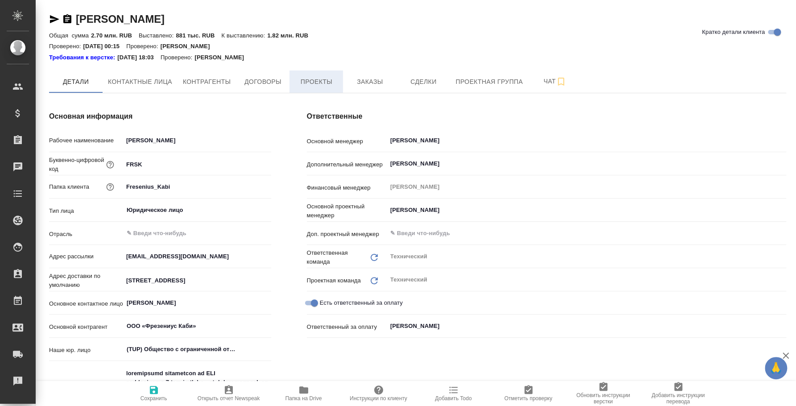
type textarea "x"
click at [357, 86] on span "Заказы" at bounding box center [369, 81] width 43 height 11
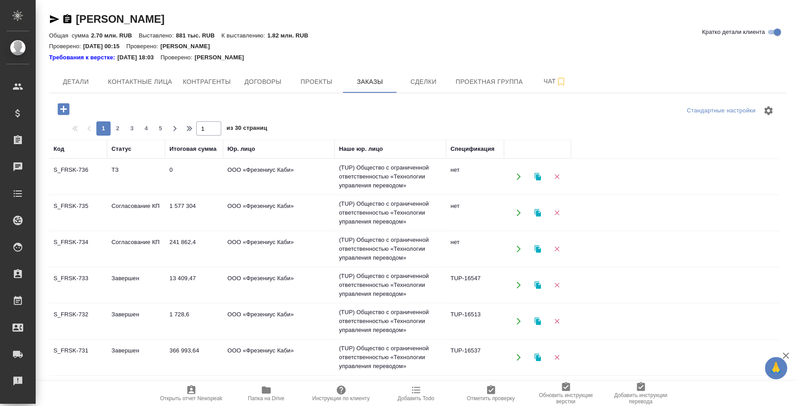
click at [82, 240] on td "S_FRSK-734" at bounding box center [78, 248] width 58 height 31
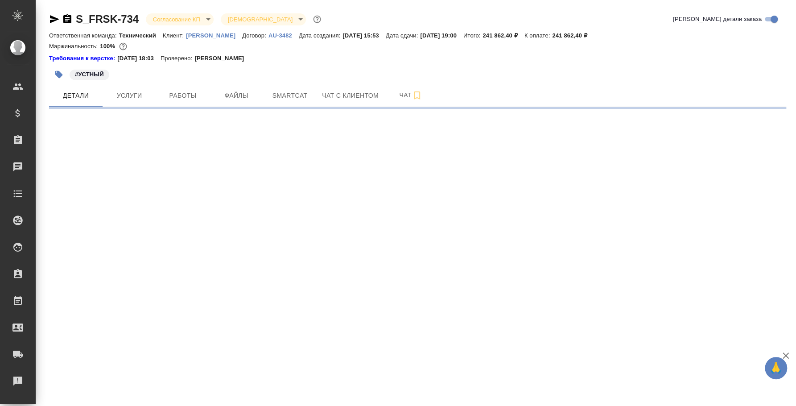
select select "RU"
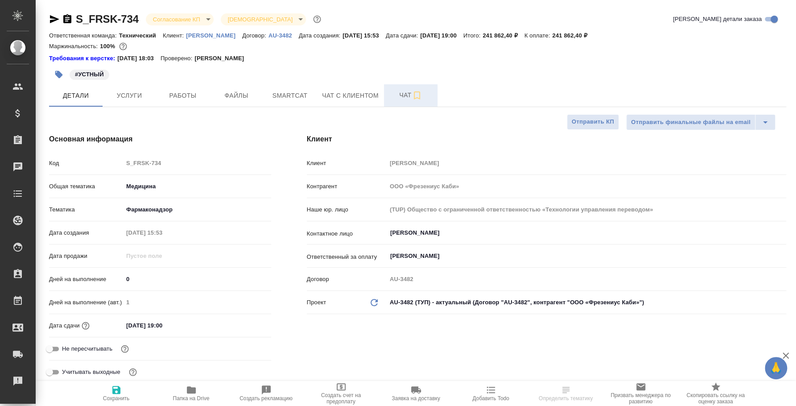
type textarea "x"
click at [402, 94] on span "Чат" at bounding box center [410, 95] width 43 height 11
type textarea "x"
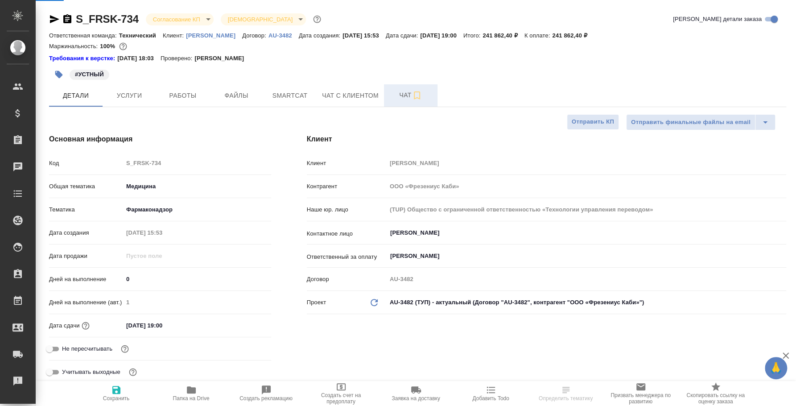
type textarea "x"
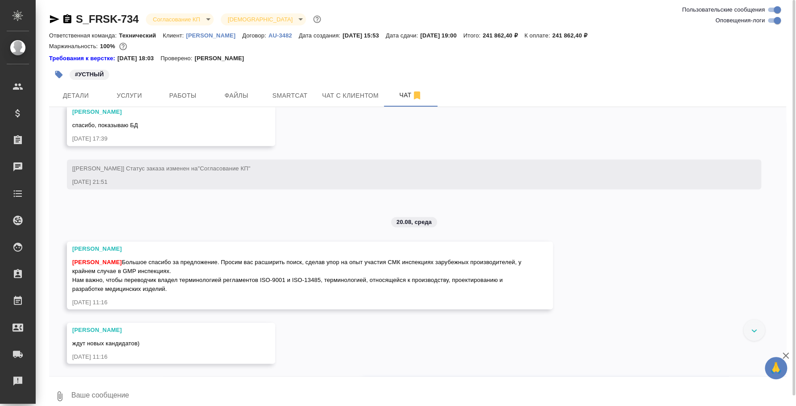
scroll to position [836, 0]
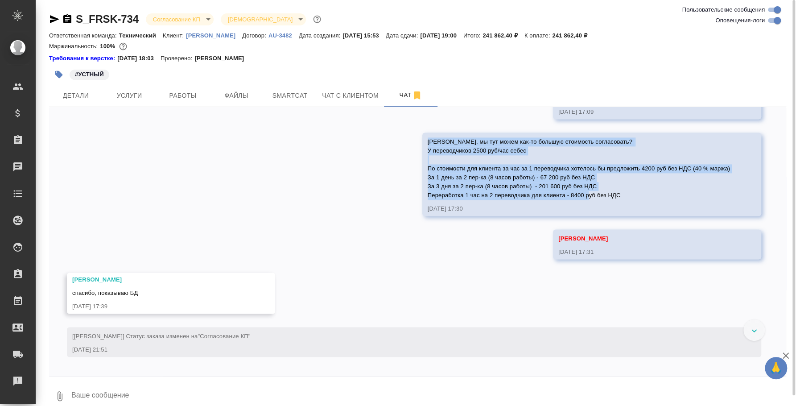
drag, startPoint x: 420, startPoint y: 167, endPoint x: 620, endPoint y: 221, distance: 207.1
click at [620, 200] on div "[PERSON_NAME], мы тут можем как-то большую стоимость согласовать? У переводчико…" at bounding box center [578, 167] width 302 height 65
copy span "[PERSON_NAME], мы тут можем как-то большую стоимость согласовать? У переводчико…"
click at [59, 15] on icon "button" at bounding box center [54, 19] width 11 height 11
copy span "Оля, мы тут можем как-то большую стоимость согласовать? У переводчиков 2500 руб…"
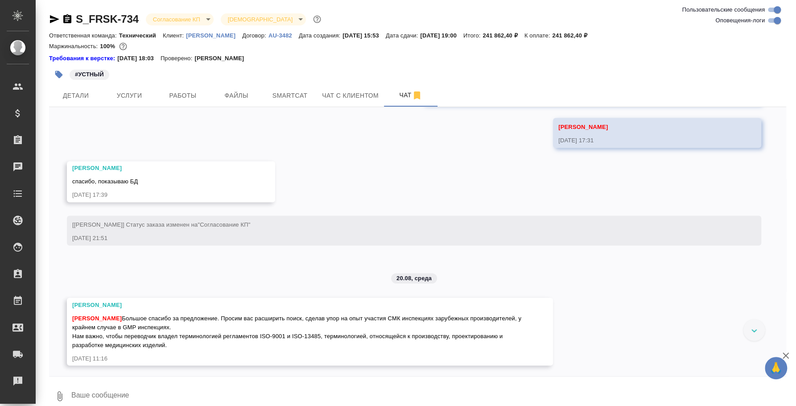
scroll to position [725, 0]
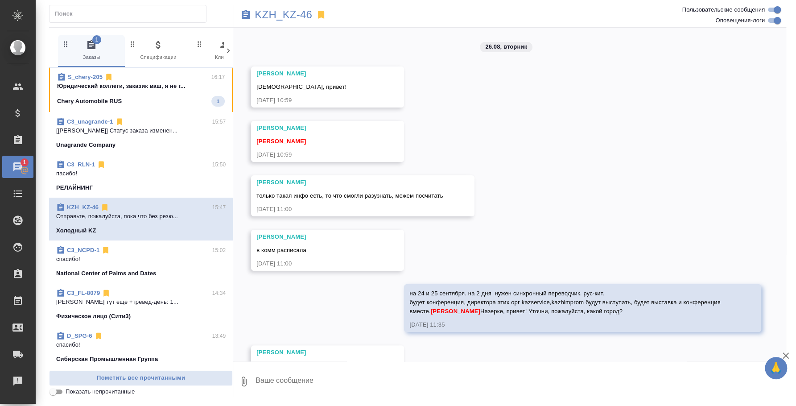
scroll to position [913, 0]
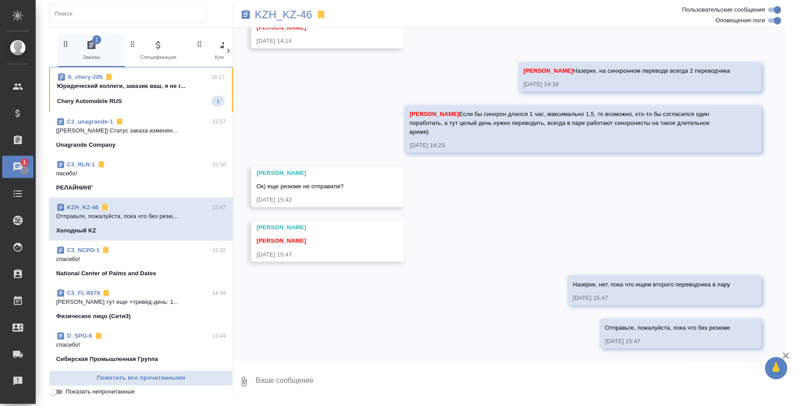
click at [167, 101] on div "Chery Automobile RUS 1" at bounding box center [141, 101] width 168 height 11
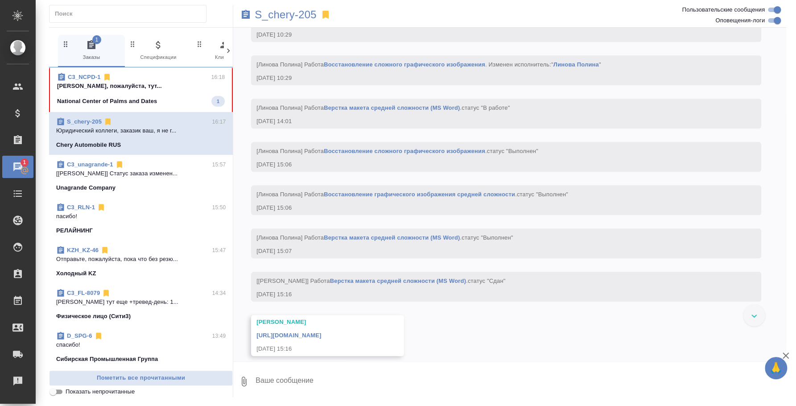
scroll to position [2372, 0]
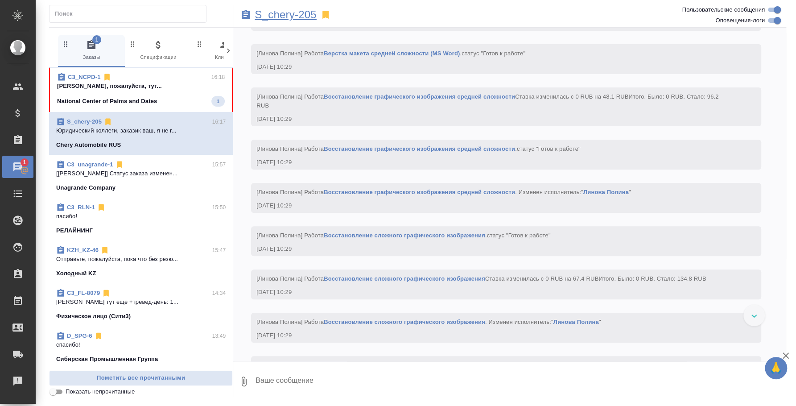
click at [282, 15] on p "S_chery-205" at bounding box center [285, 14] width 62 height 9
click at [137, 80] on div "C3_NCPD-1 16:18" at bounding box center [141, 77] width 168 height 9
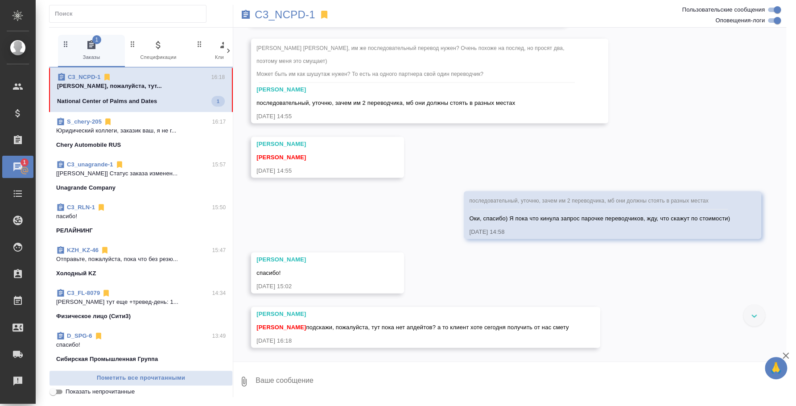
scroll to position [1164, 0]
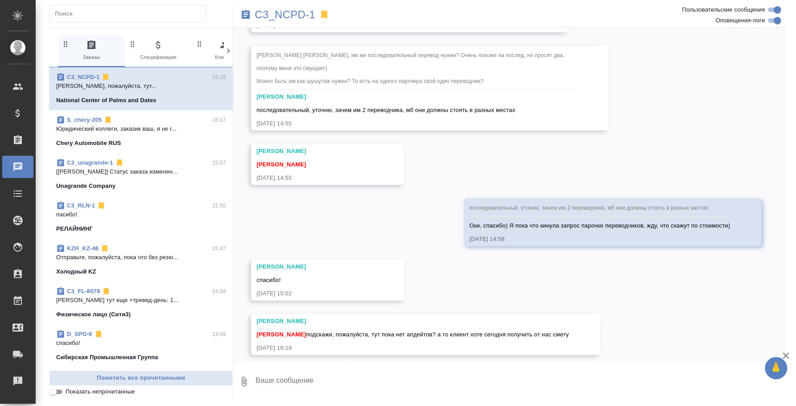
click at [486, 381] on textarea at bounding box center [519, 381] width 531 height 30
type textarea "Катя, можем пока по стоимости предложить клиенту так:"
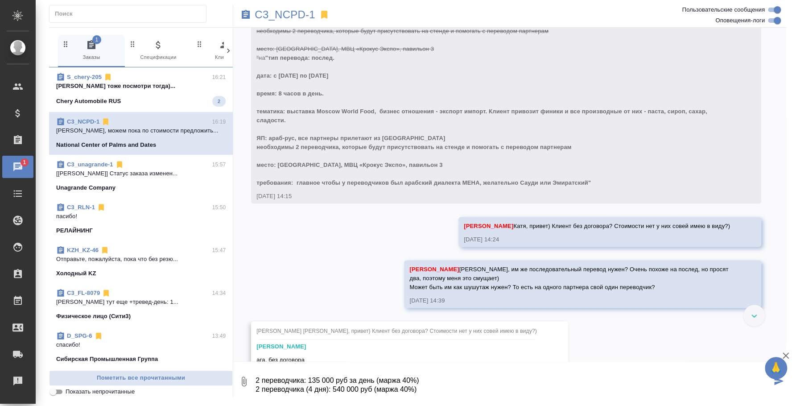
scroll to position [14, 0]
click at [406, 366] on textarea "2 переводчика: 135 000 руб за день (маржа 40%) 2 переводчика (4 дня): 540 000 р…" at bounding box center [512, 381] width 517 height 30
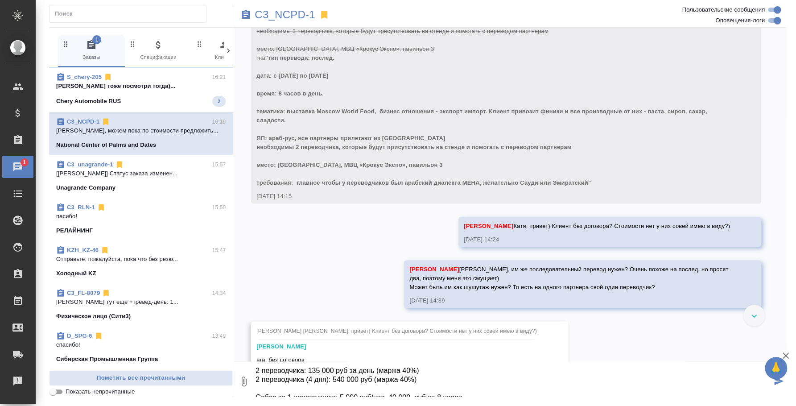
click at [373, 370] on textarea "2 переводчика: 135 000 руб за день (маржа 40%) 2 переводчика (4 дня): 540 000 р…" at bounding box center [512, 381] width 517 height 30
type textarea "2 переводчика: 135 000 руб за день-8 часов (маржа 40%) 2 переводчика (4 дня): 5…"
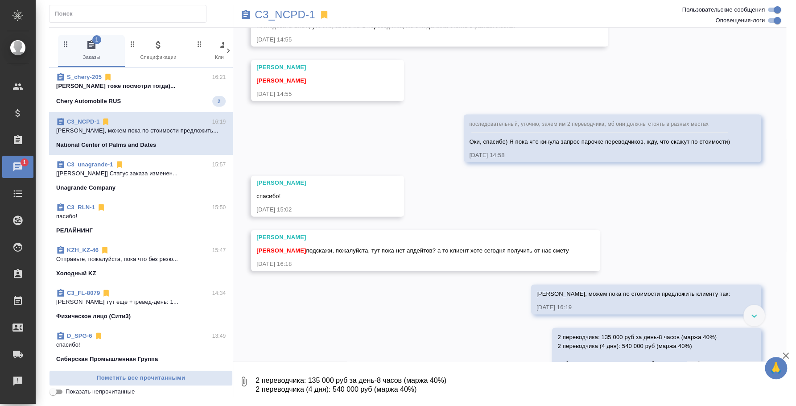
scroll to position [1276, 0]
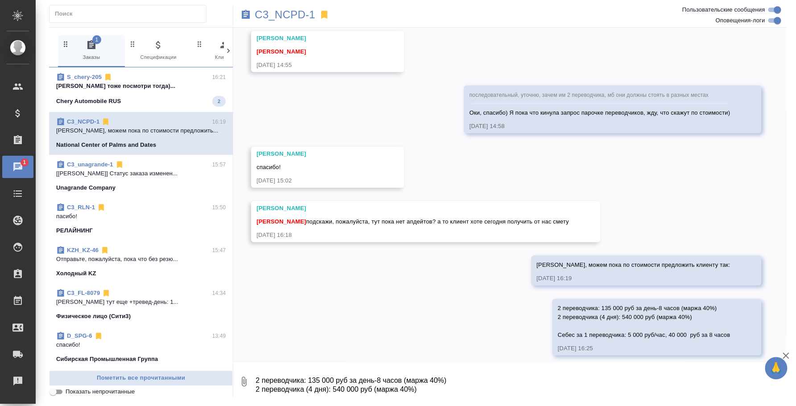
click at [629, 374] on textarea "2 переводчика: 135 000 руб за день-8 часов (маржа 40%) 2 переводчика (4 дня): 5…" at bounding box center [519, 381] width 531 height 30
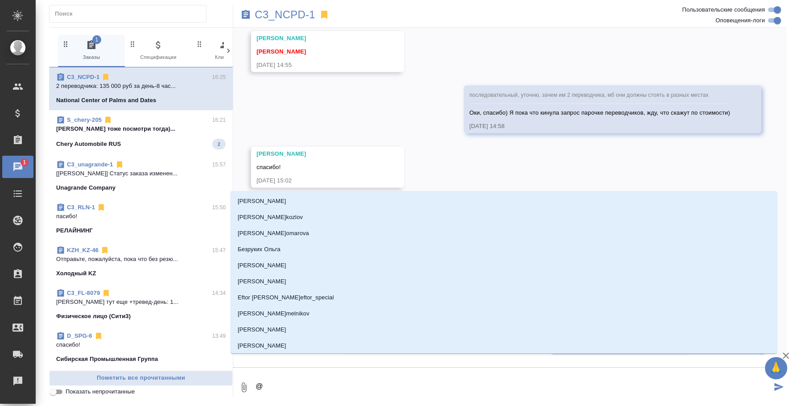
type textarea "@y"
type input "y"
type textarea "@yb"
type input "yb"
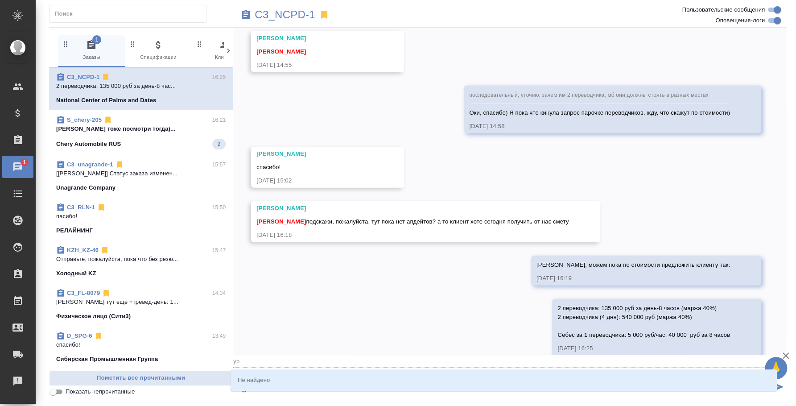
type textarea "@y"
type input "y"
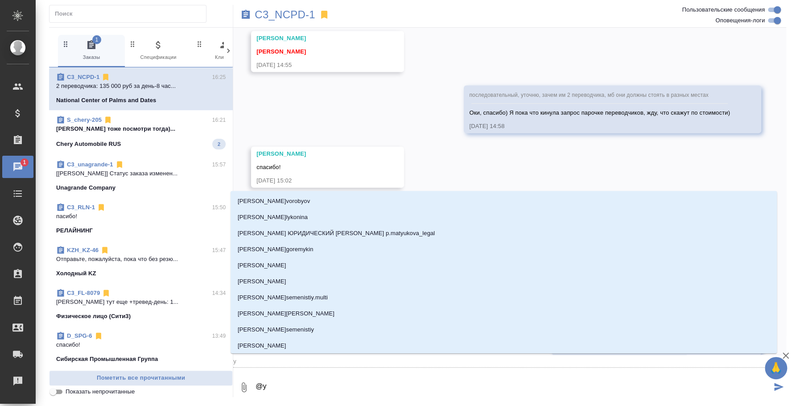
type textarea "@"
click at [334, 377] on textarea "@" at bounding box center [512, 387] width 517 height 30
type textarea "@и"
type input "и"
type textarea "@ил"
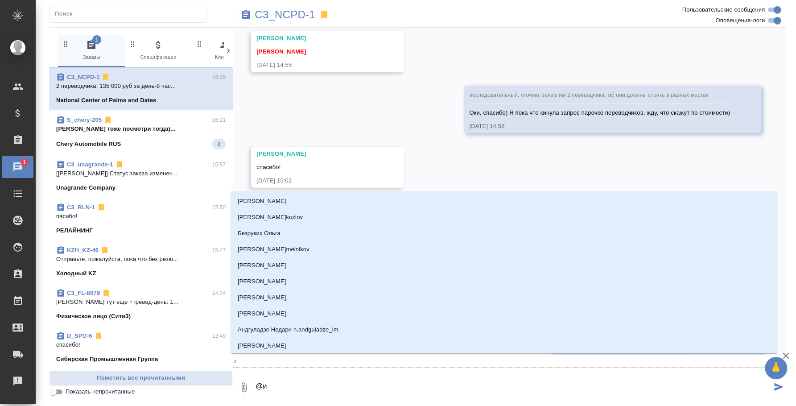
type input "ил"
type textarea "@иль"
type input "иль"
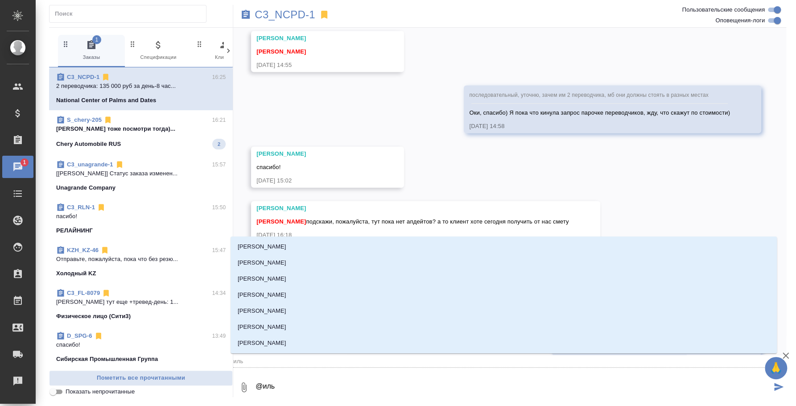
type textarea "@ильи"
type input "ильи"
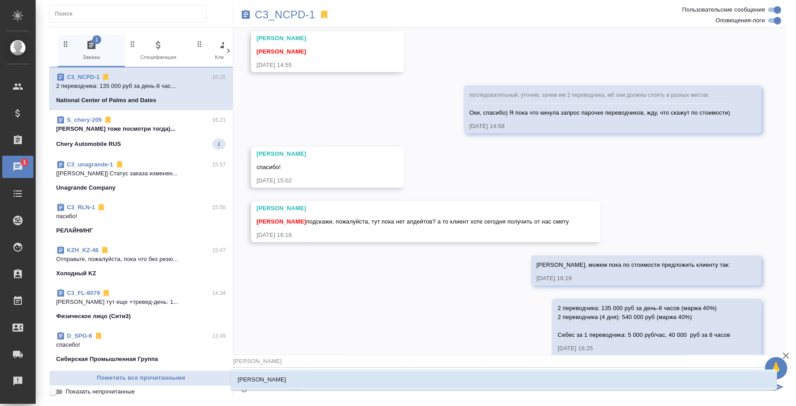
click at [334, 377] on li "Ильина Екатерина" at bounding box center [503, 379] width 546 height 16
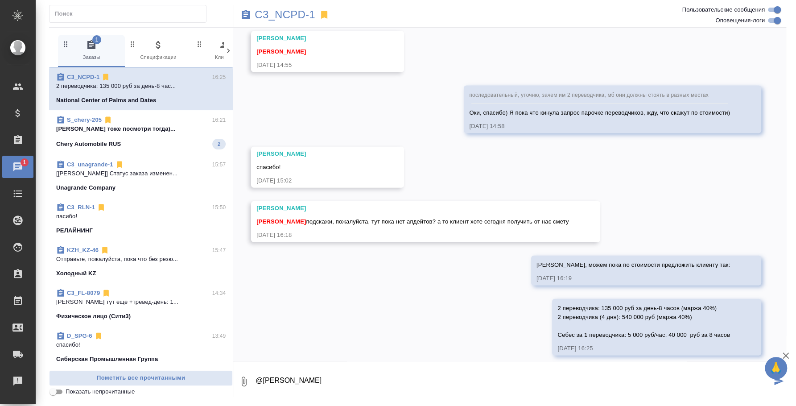
type textarea "@Ильина Екатерина"
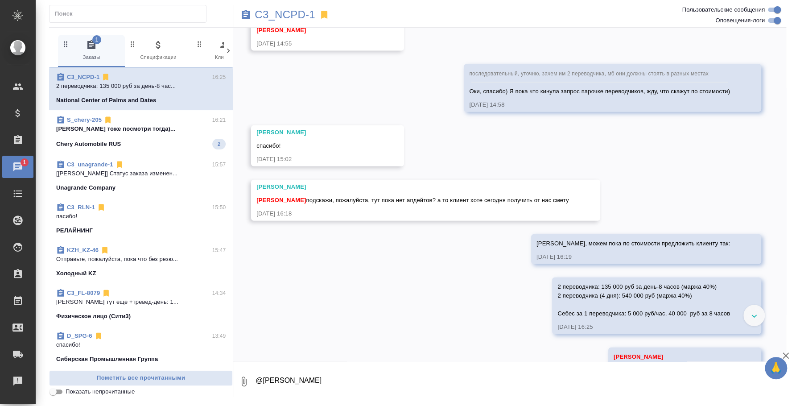
scroll to position [1320, 0]
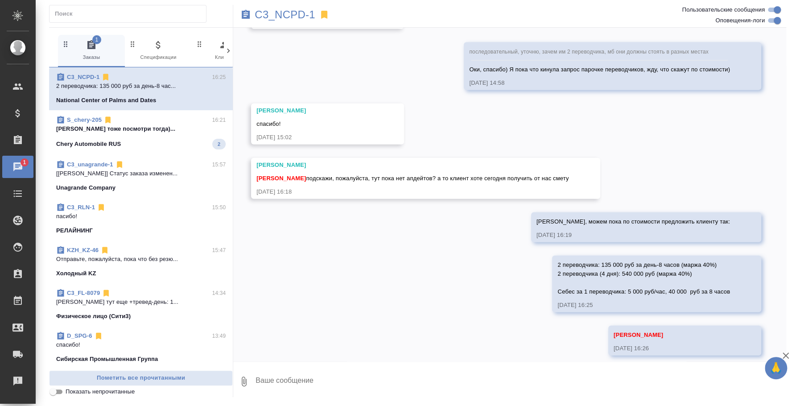
click at [131, 139] on div "Chery Automobile RUS 2" at bounding box center [140, 144] width 169 height 11
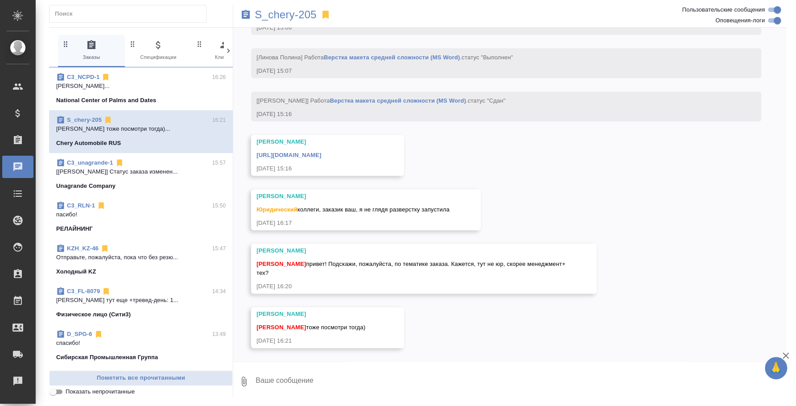
scroll to position [2888, 0]
click at [127, 169] on p "[Ильина Екатерина] Статус заказа изменен..." at bounding box center [140, 171] width 169 height 9
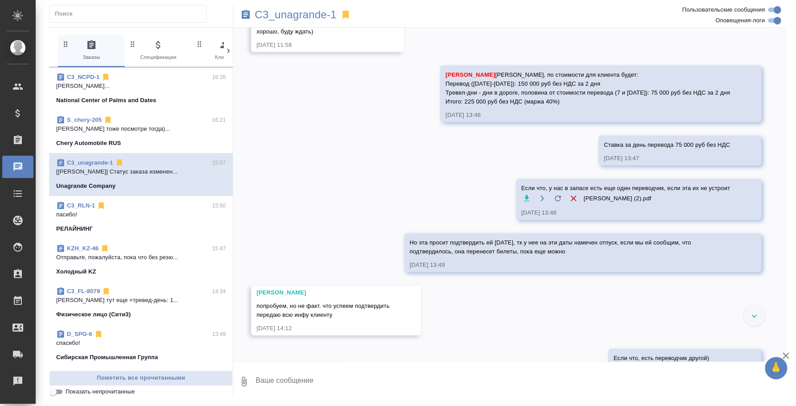
scroll to position [1480, 0]
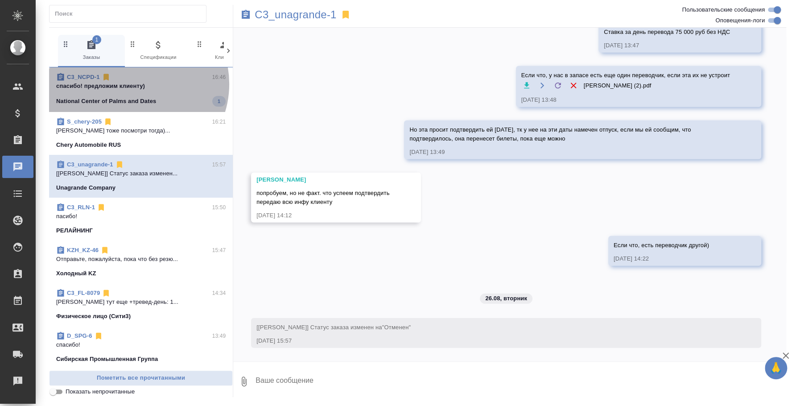
click at [133, 84] on p "спасибо! предложим клиенту)" at bounding box center [140, 86] width 169 height 9
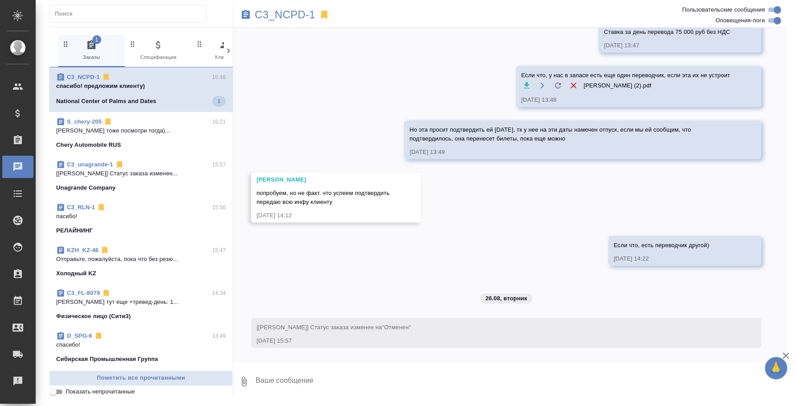
scroll to position [1374, 0]
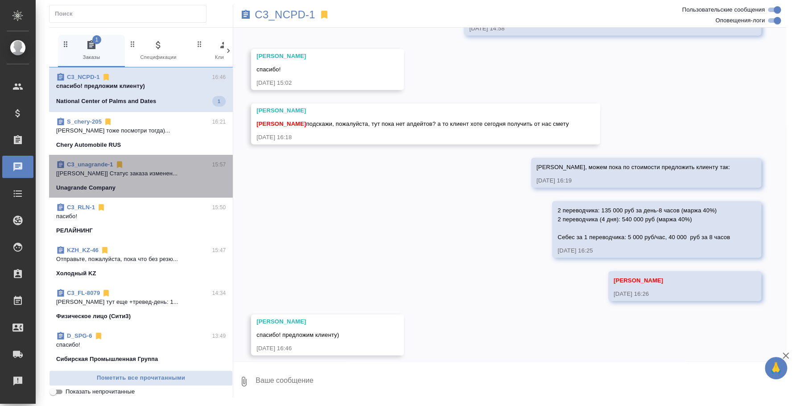
click at [145, 176] on p "[[PERSON_NAME]] Статус заказа изменен..." at bounding box center [140, 173] width 169 height 9
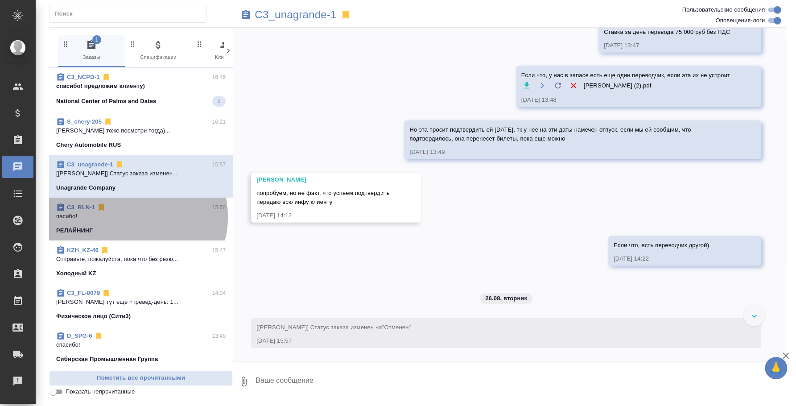
click at [129, 216] on p "пасибо!" at bounding box center [140, 216] width 169 height 9
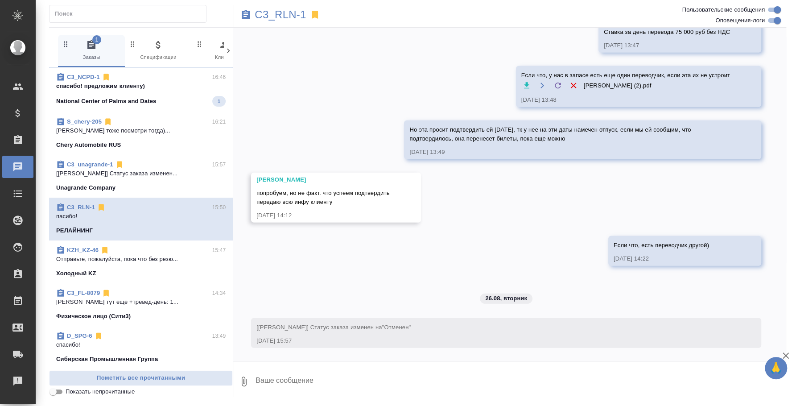
scroll to position [1170, 0]
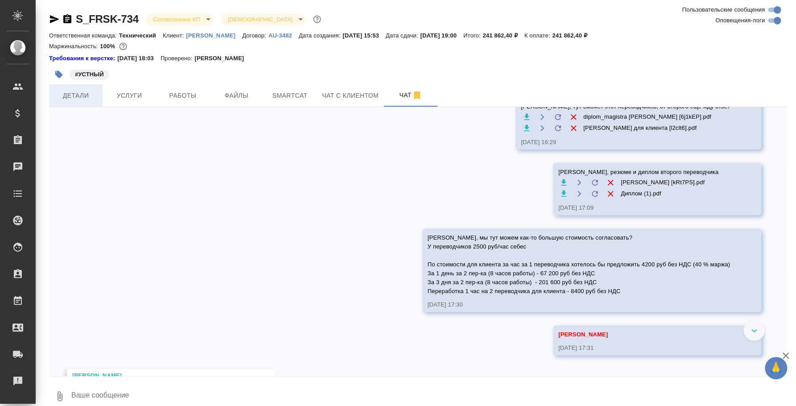
click at [88, 96] on span "Детали" at bounding box center [75, 95] width 43 height 11
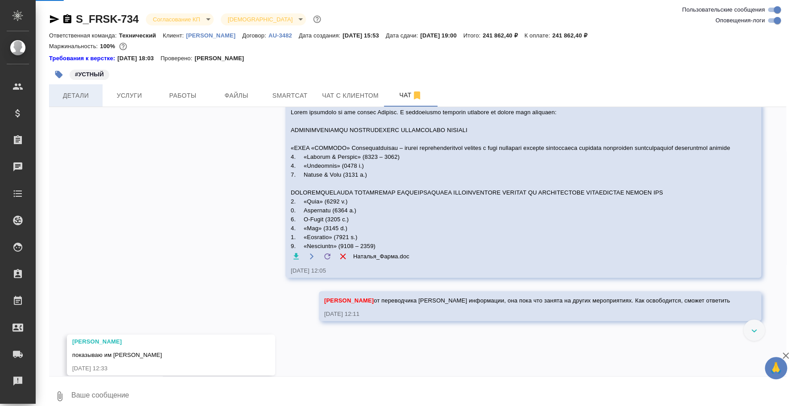
scroll to position [1883, 0]
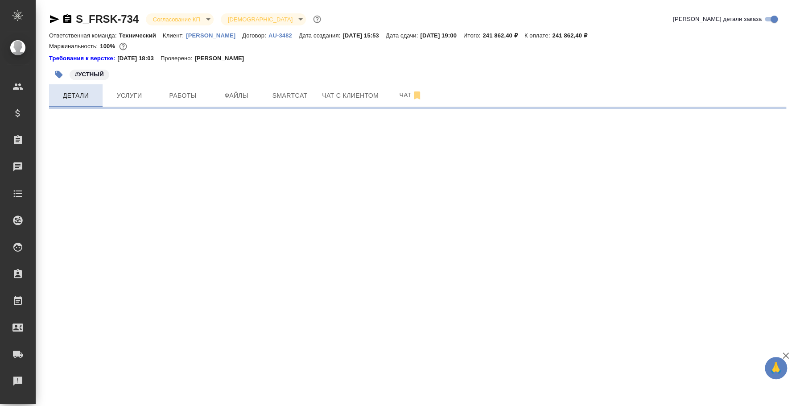
select select "RU"
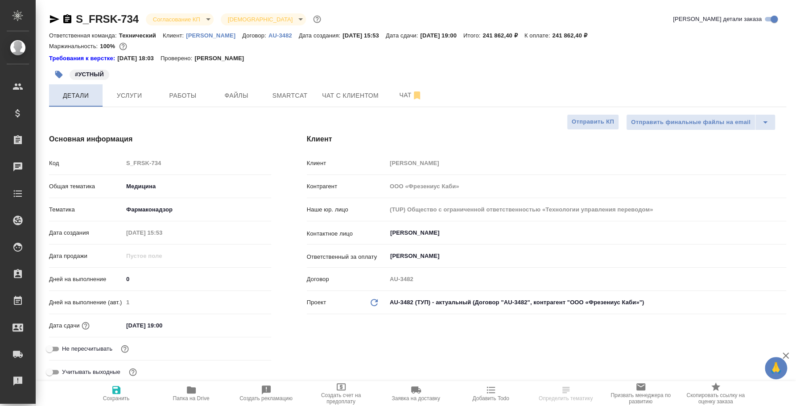
type textarea "x"
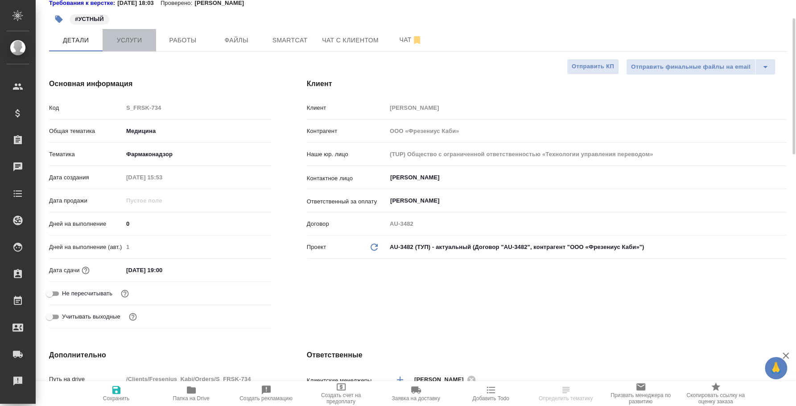
click at [135, 49] on button "Услуги" at bounding box center [129, 40] width 53 height 22
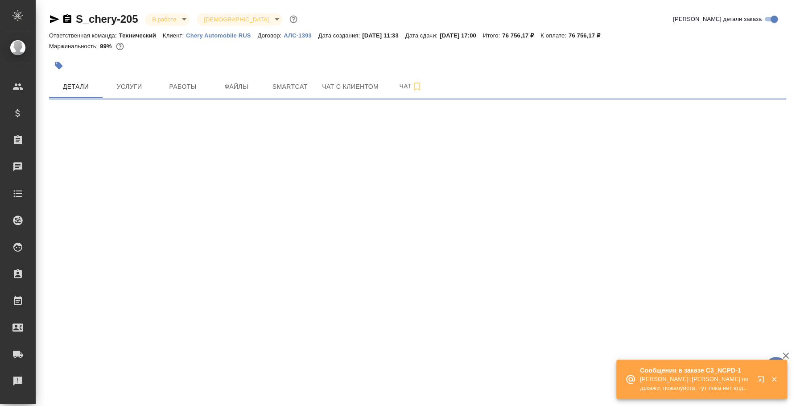
select select "RU"
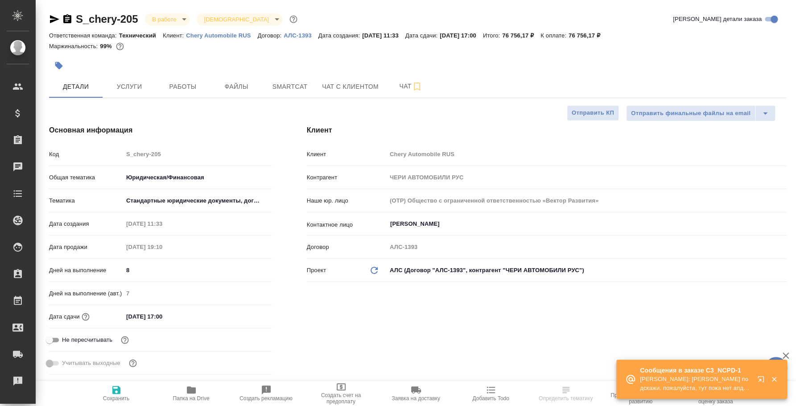
type textarea "x"
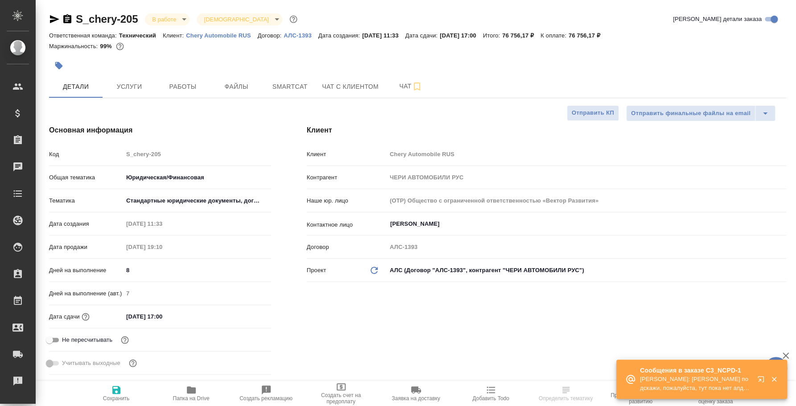
type textarea "x"
select select "RU"
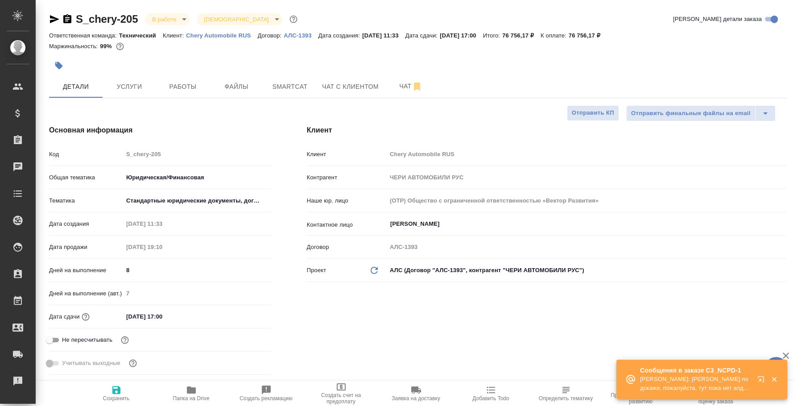
type textarea "x"
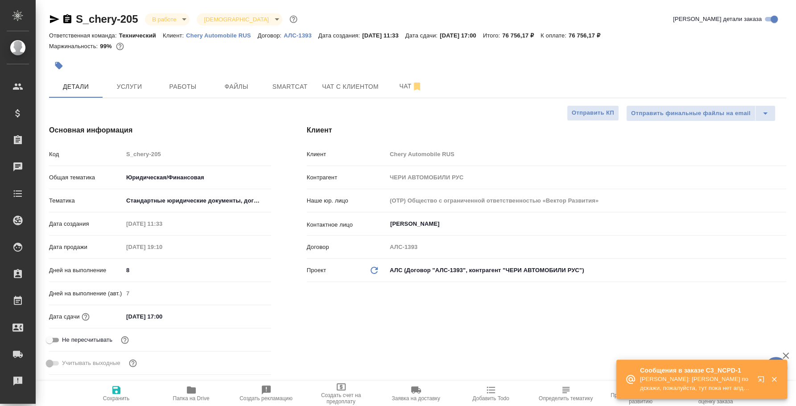
type textarea "x"
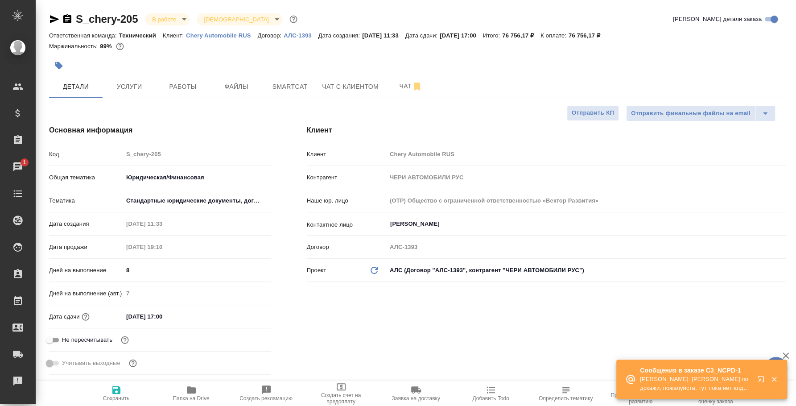
type textarea "x"
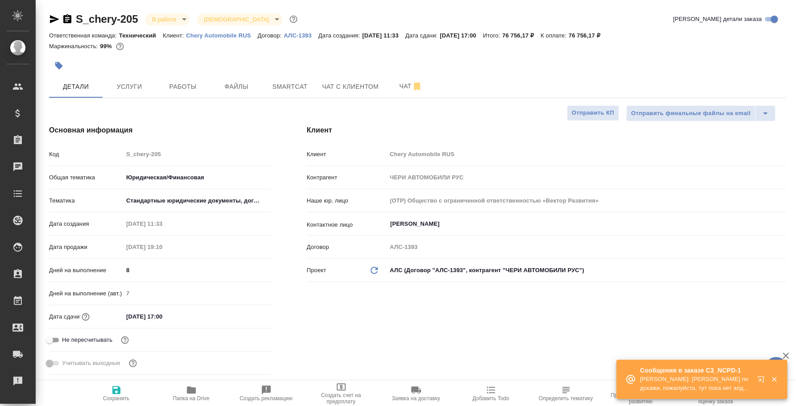
type textarea "x"
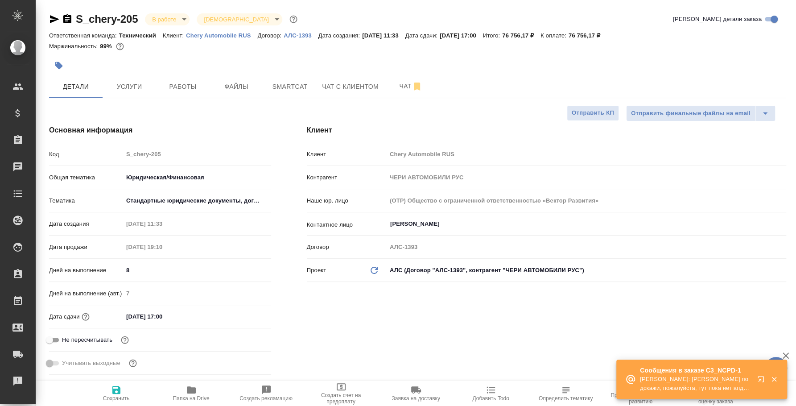
type textarea "x"
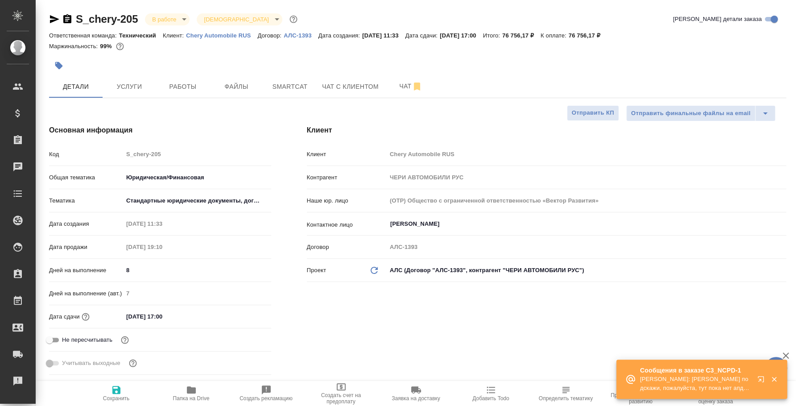
type textarea "x"
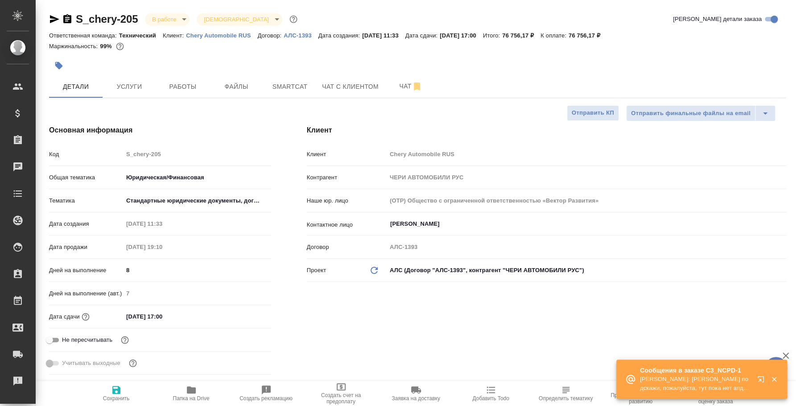
type textarea "x"
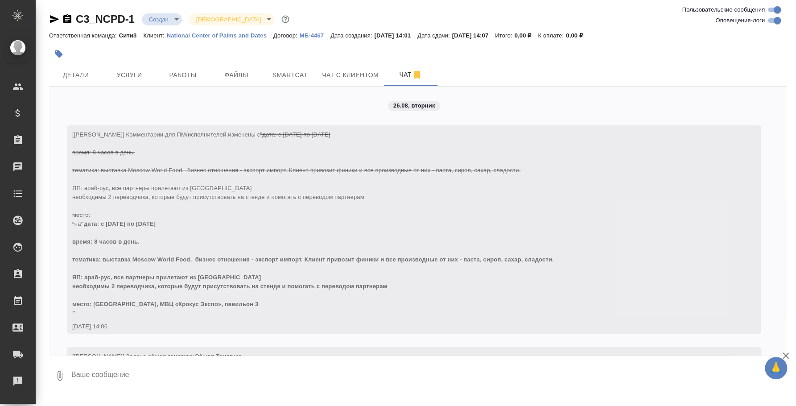
scroll to position [1213, 0]
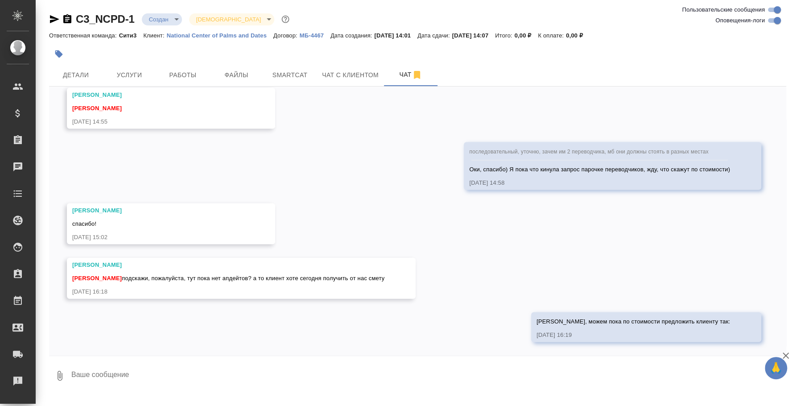
click at [356, 374] on textarea at bounding box center [427, 375] width 715 height 30
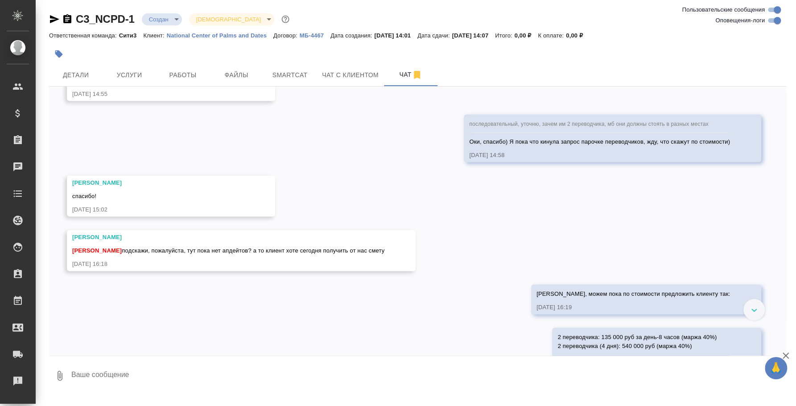
scroll to position [1326, 0]
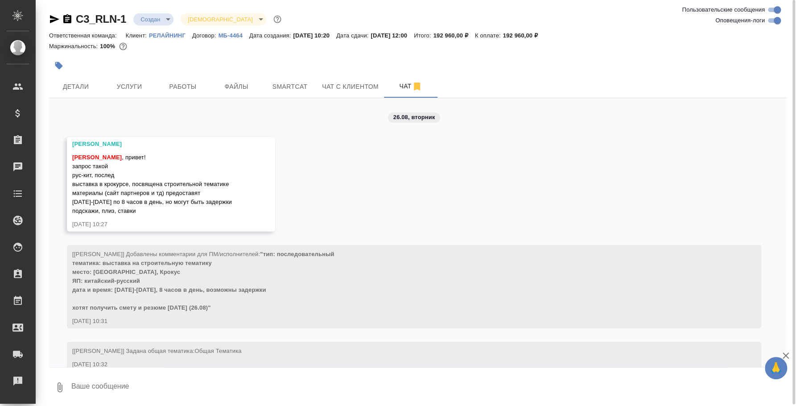
scroll to position [1208, 0]
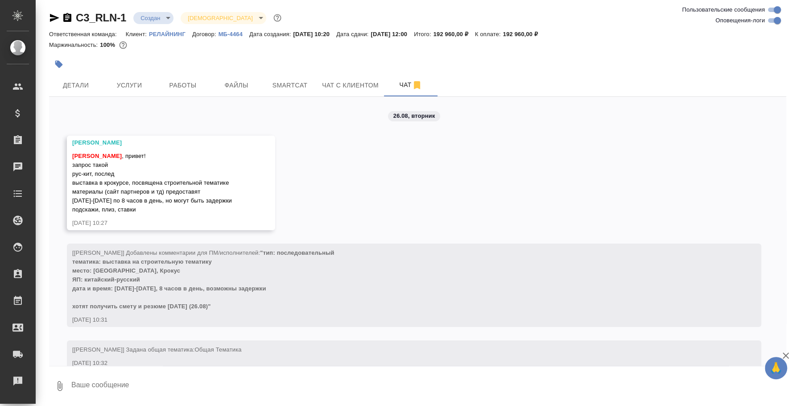
scroll to position [1208, 0]
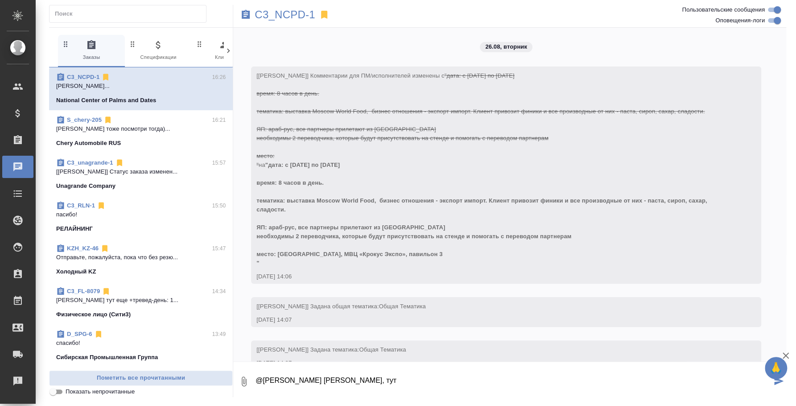
scroll to position [1320, 0]
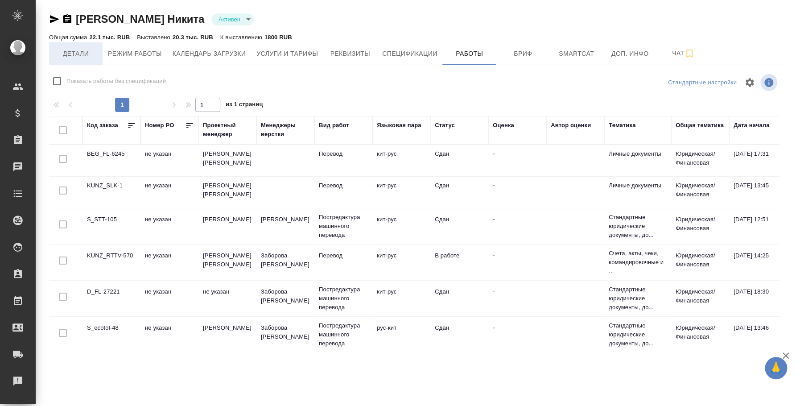
click at [95, 55] on span "Детали" at bounding box center [75, 53] width 43 height 11
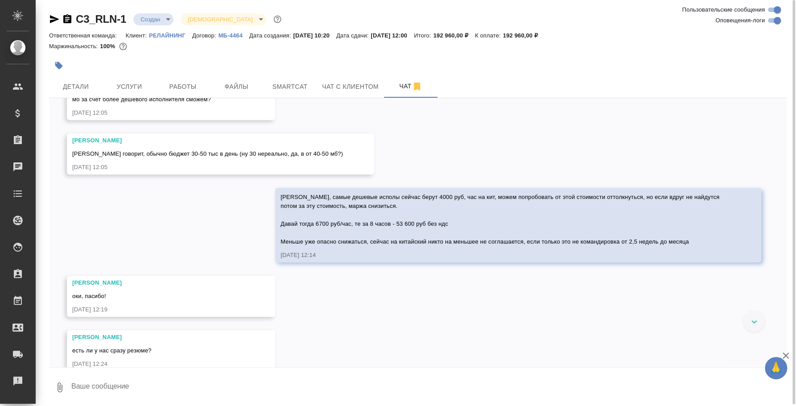
scroll to position [483, 0]
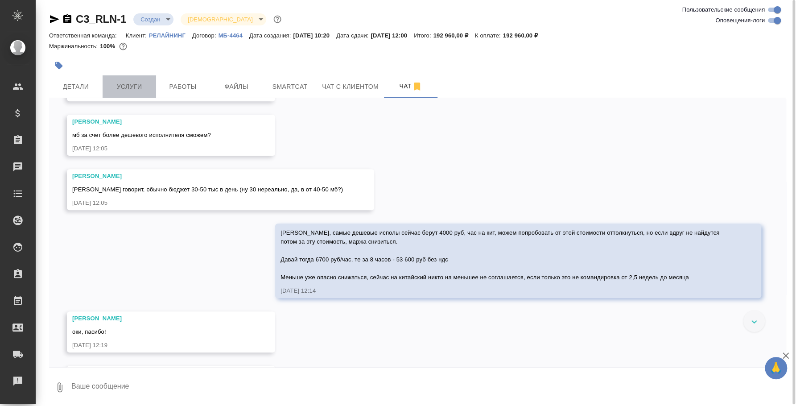
click at [128, 83] on span "Услуги" at bounding box center [129, 86] width 43 height 11
click at [90, 83] on div "C3_RLN-1 Создан new Святая троица holyTrinity Ответственная команда: Клиент: РЕ…" at bounding box center [417, 203] width 746 height 407
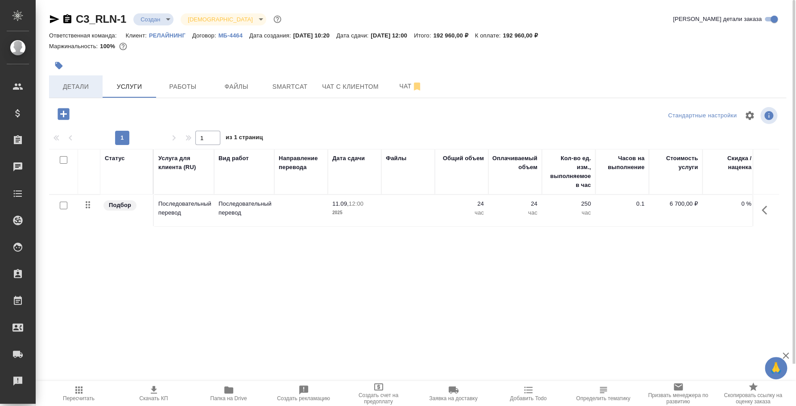
click at [84, 90] on span "Детали" at bounding box center [75, 86] width 43 height 11
click at [83, 85] on span "Детали" at bounding box center [75, 86] width 43 height 11
select select "RU"
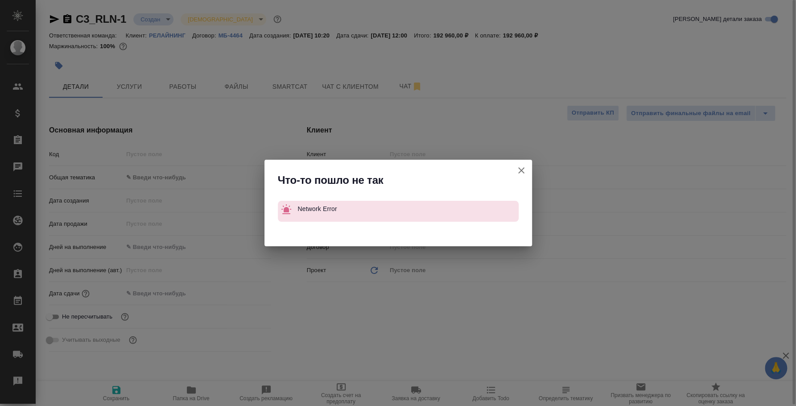
type textarea "x"
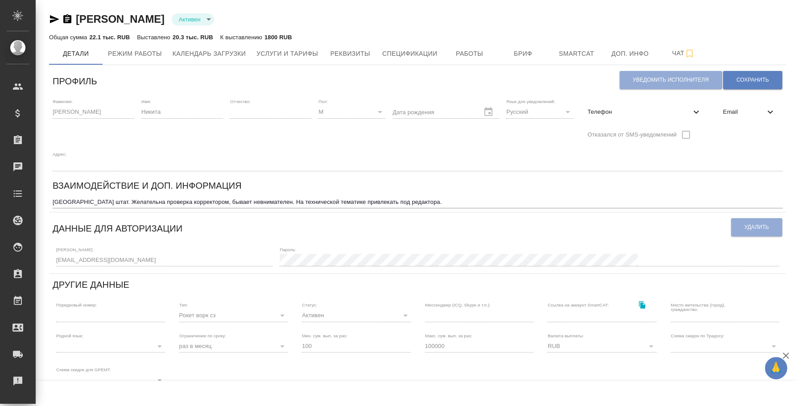
click at [651, 115] on span "Телефон" at bounding box center [638, 111] width 103 height 9
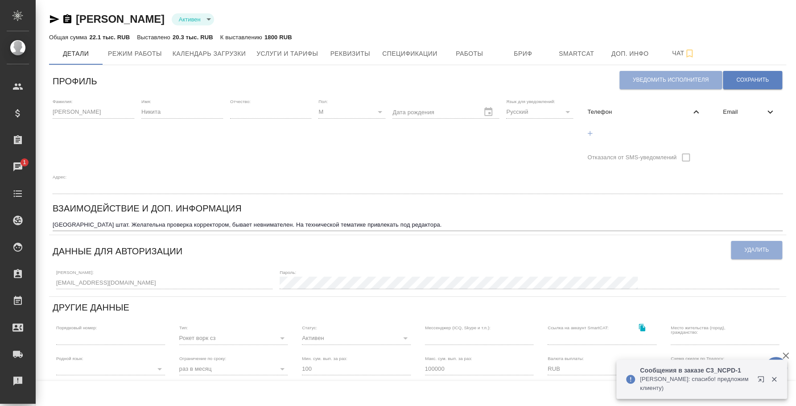
click at [760, 377] on icon "button" at bounding box center [762, 380] width 11 height 11
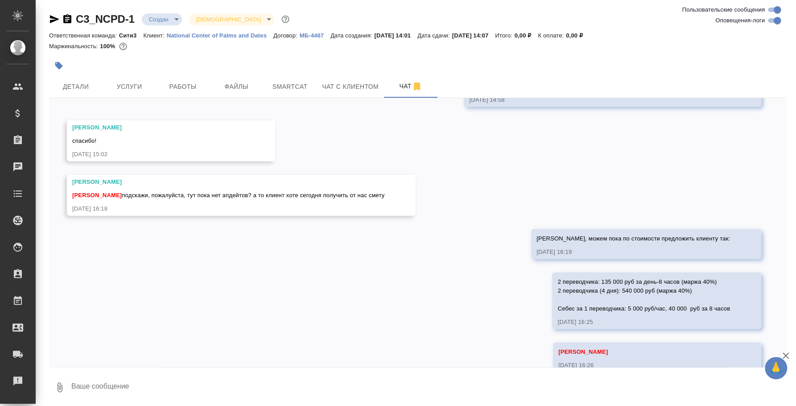
scroll to position [1381, 0]
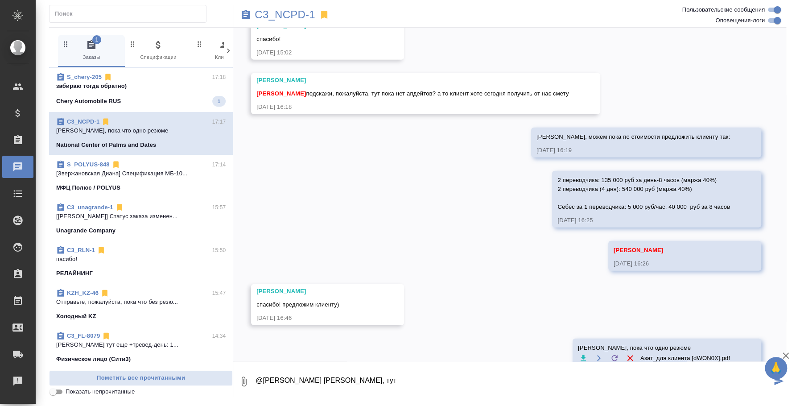
scroll to position [1428, 0]
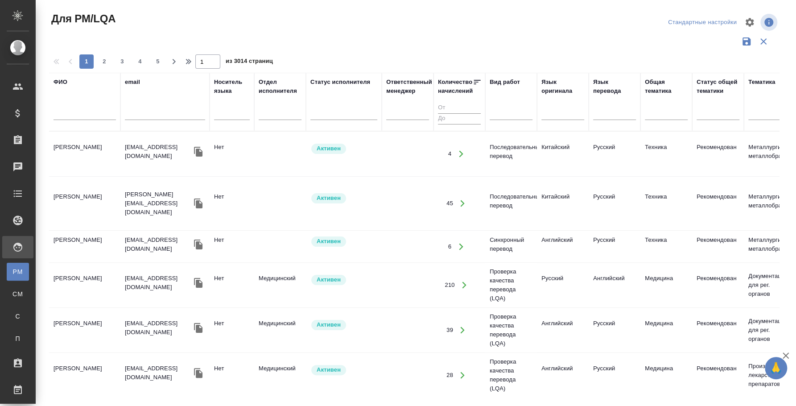
click at [65, 107] on div at bounding box center [84, 115] width 62 height 22
click at [69, 109] on input "text" at bounding box center [84, 114] width 62 height 11
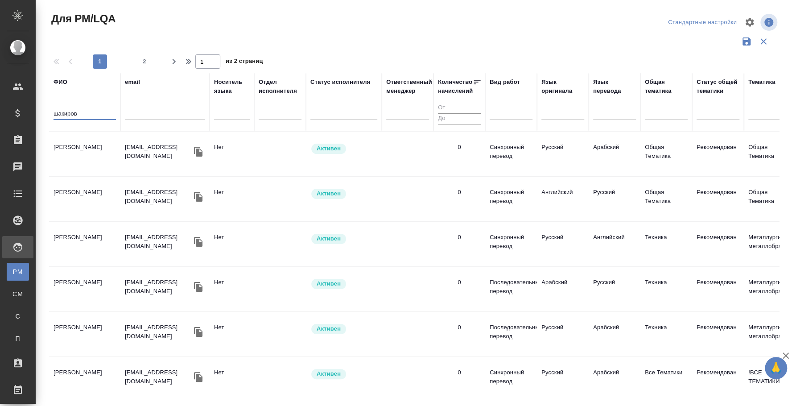
type input "шакиров"
click at [86, 143] on td "[PERSON_NAME]" at bounding box center [84, 153] width 71 height 31
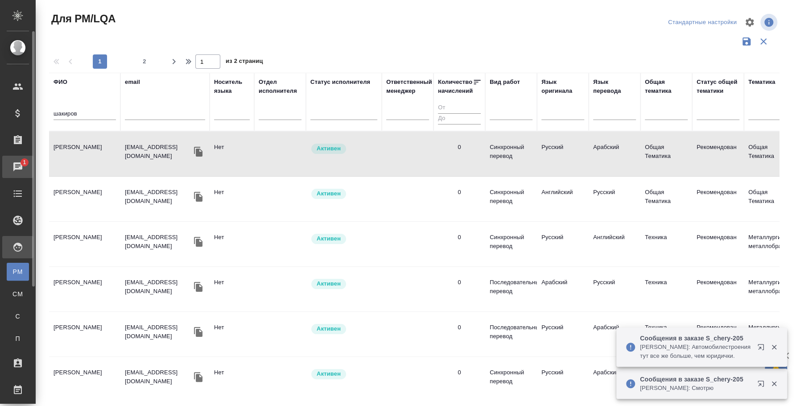
click at [26, 158] on span "1" at bounding box center [24, 162] width 14 height 9
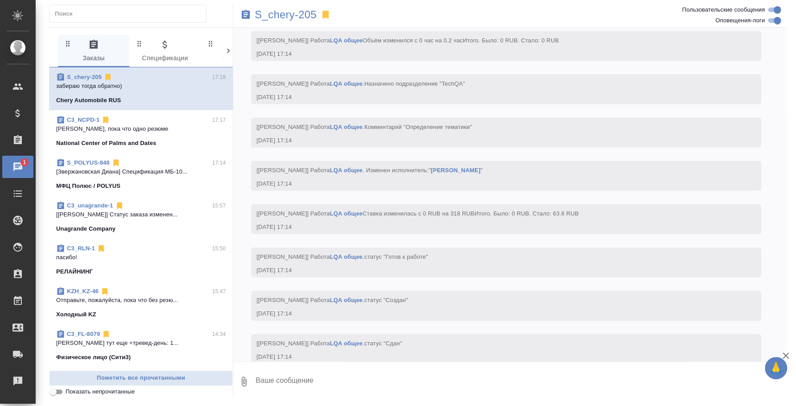
scroll to position [3588, 0]
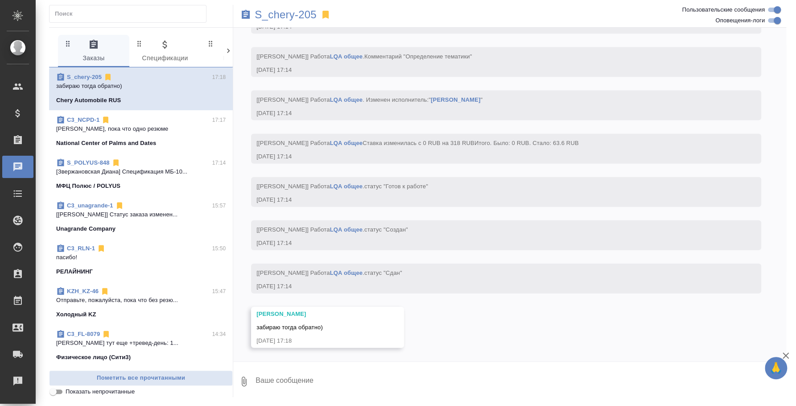
click at [166, 131] on p "[PERSON_NAME], пока что одно резюме" at bounding box center [140, 128] width 169 height 9
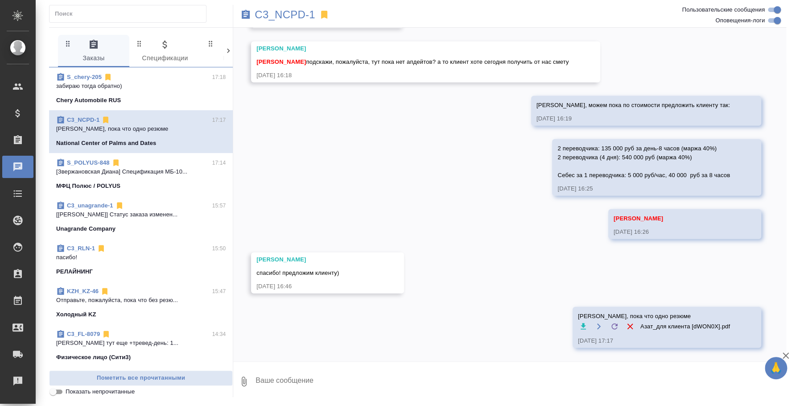
scroll to position [1428, 0]
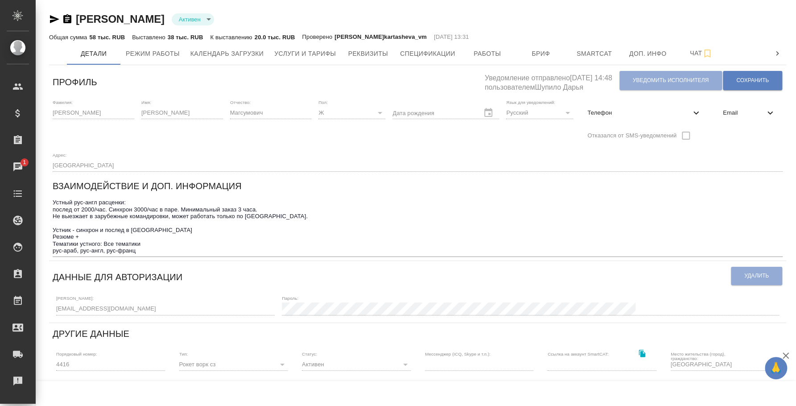
click at [50, 20] on icon "button" at bounding box center [54, 19] width 9 height 8
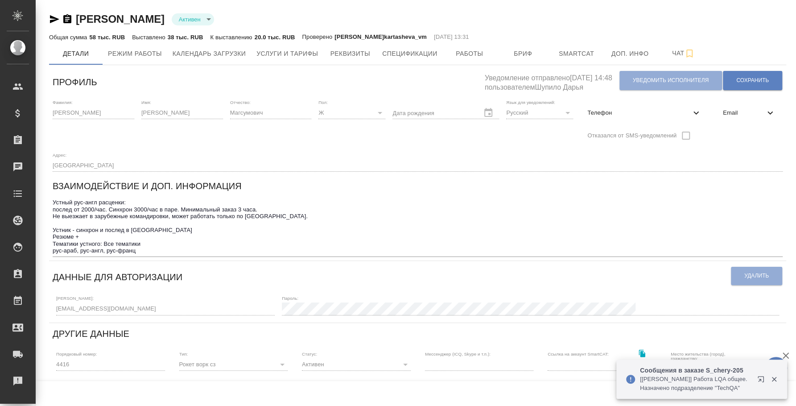
click at [775, 376] on icon "button" at bounding box center [774, 379] width 8 height 8
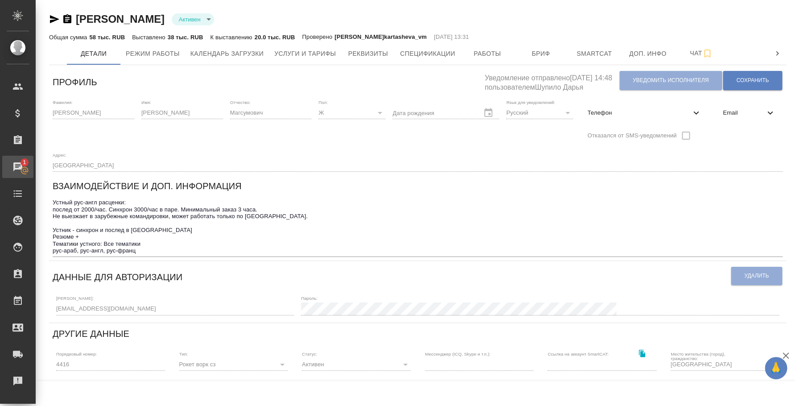
click at [18, 167] on div "Чаты" at bounding box center [7, 166] width 22 height 13
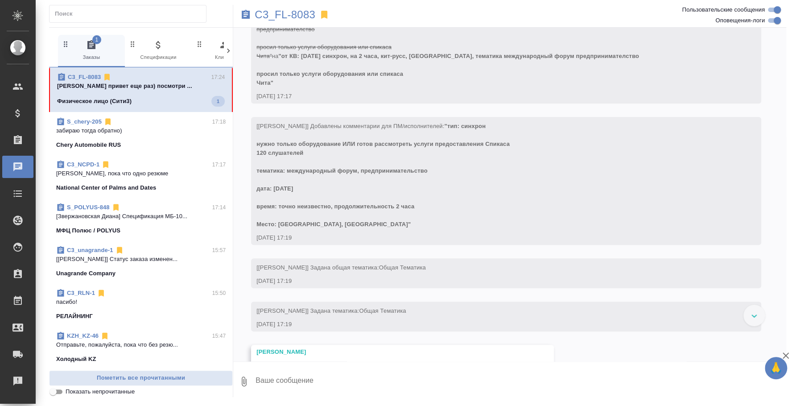
scroll to position [286, 0]
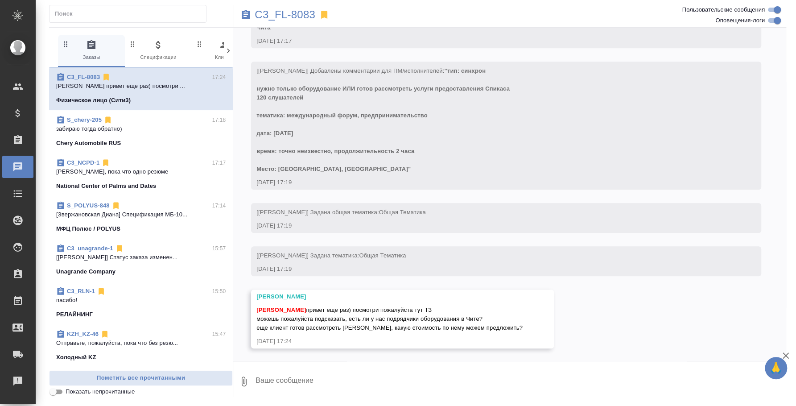
click at [495, 381] on textarea at bounding box center [519, 381] width 531 height 30
click at [366, 386] on textarea at bounding box center [519, 381] width 531 height 30
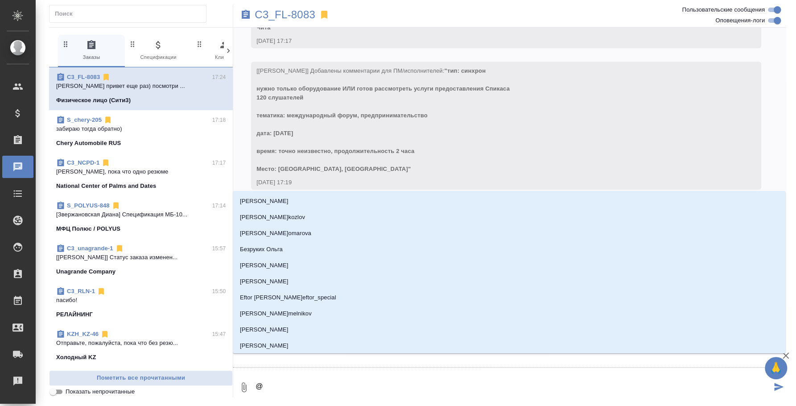
type textarea "@И"
type input "[PERSON_NAME]"
type textarea "@Ил"
type input "Ил"
type textarea "@Иль"
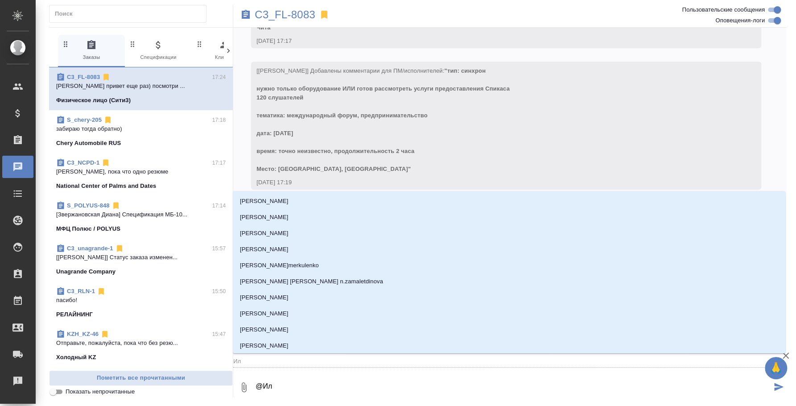
type input "Иль"
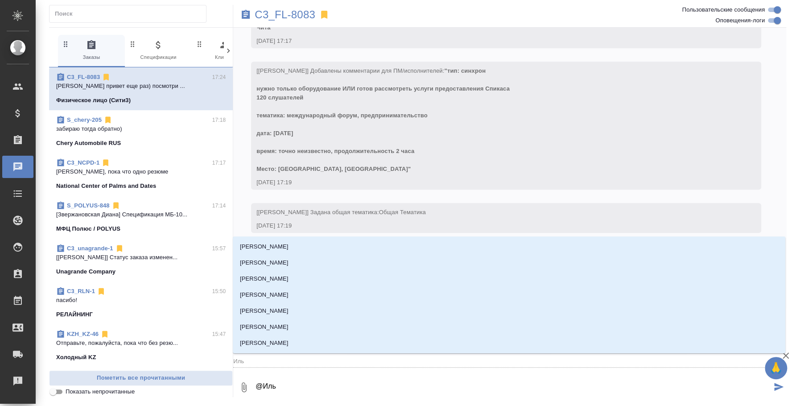
type textarea "@[PERSON_NAME]"
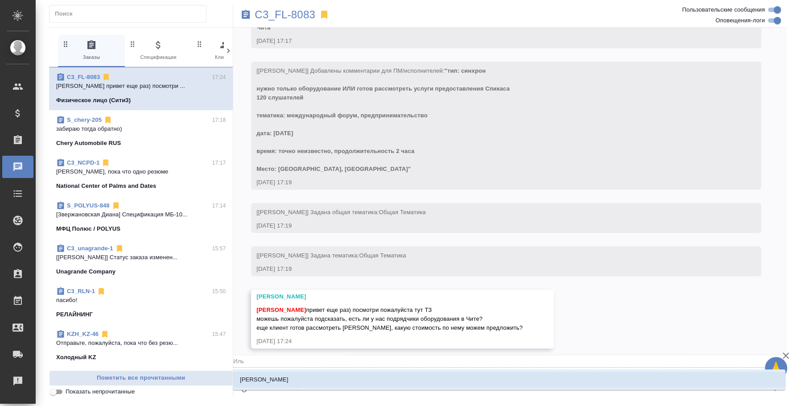
type input "[PERSON_NAME]"
click at [336, 372] on li "Ильина Екатерина" at bounding box center [509, 379] width 552 height 16
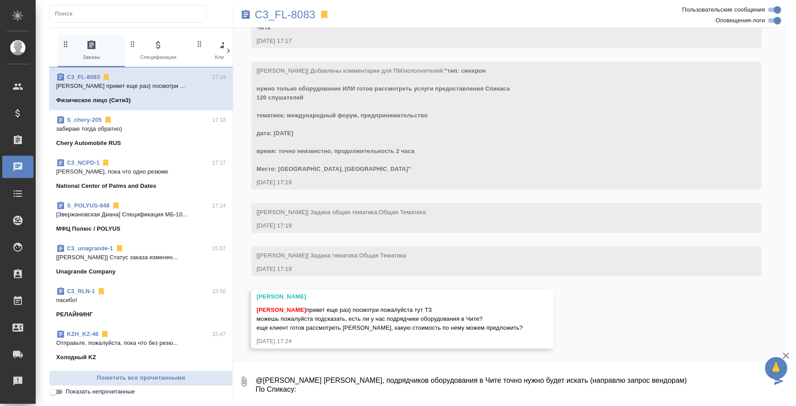
scroll to position [5, 0]
paste textarea "SpeakUs - платформа для синхронного перевода"
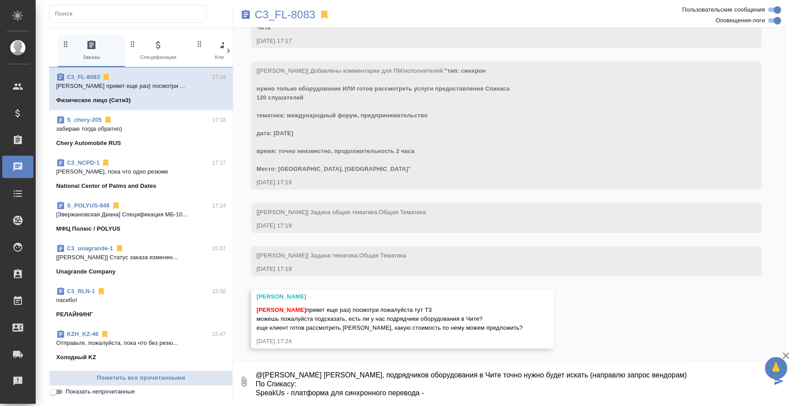
type textarea "@Ильина Екатерина Катя, подрядчиков оборудования в Чите точно нужно будет искат…"
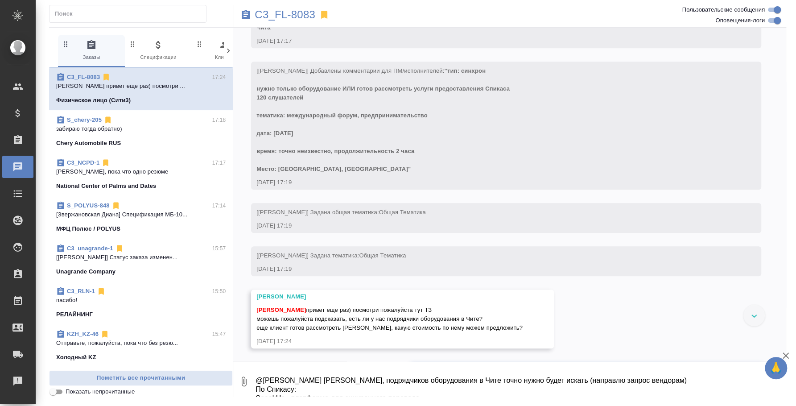
scroll to position [356, 0]
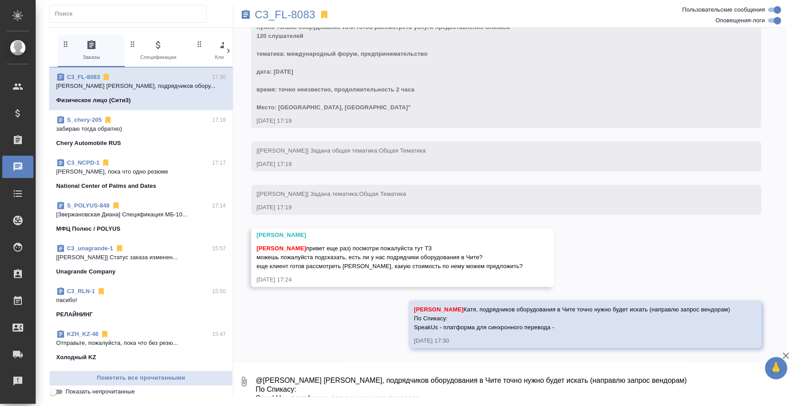
click at [421, 381] on textarea "@Ильина Екатерина Катя, подрядчиков оборудования в Чите точно нужно будет искат…" at bounding box center [519, 381] width 531 height 30
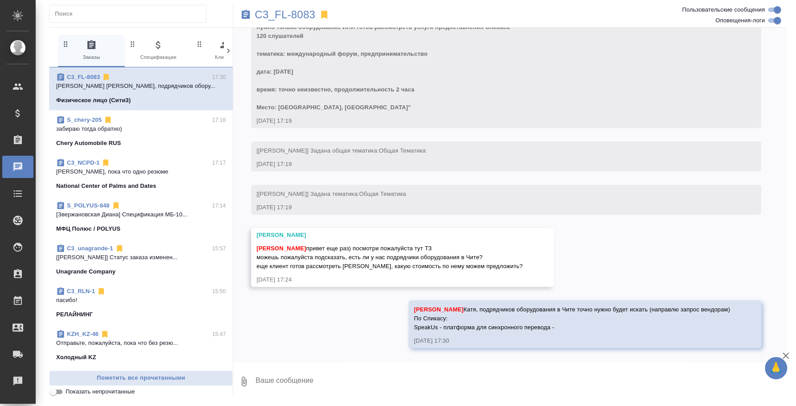
paste textarea "SpeakUs - платформа для синхронного перевода"
drag, startPoint x: 339, startPoint y: 383, endPoint x: 280, endPoint y: 392, distance: 59.9
click at [280, 392] on textarea "SpeakUs - платформа для синхронного перевода -4500 руб/час с НДС Сопровождение" at bounding box center [512, 381] width 517 height 30
click at [312, 392] on textarea "SpeakUs - платформа для синхронного перевода -4500 руб/час с НДС Сопровождение" at bounding box center [512, 381] width 517 height 30
drag, startPoint x: 315, startPoint y: 391, endPoint x: 257, endPoint y: 391, distance: 57.9
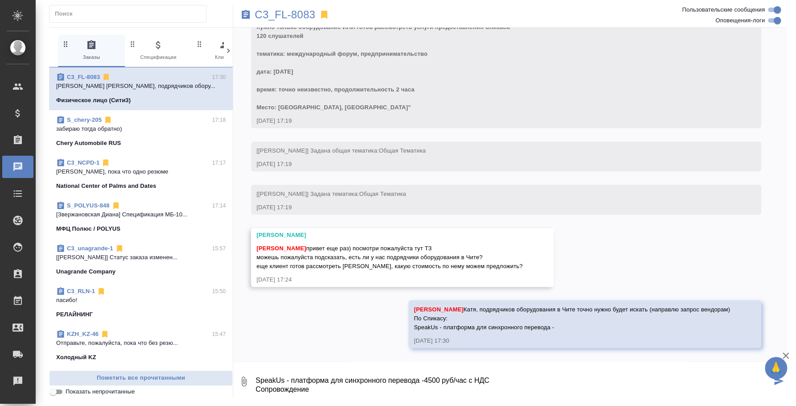
click at [257, 391] on textarea "SpeakUs - платформа для синхронного перевода -4500 руб/час с НДС Сопровождение" at bounding box center [512, 381] width 517 height 30
drag, startPoint x: 346, startPoint y: 386, endPoint x: 226, endPoint y: 390, distance: 120.4
click at [226, 390] on div "0 Заказы 0 Спецификации 0 Клиенты 0 Входящие 0 Тендеры 0 Исполнители 0 Подбор и…" at bounding box center [417, 211] width 737 height 369
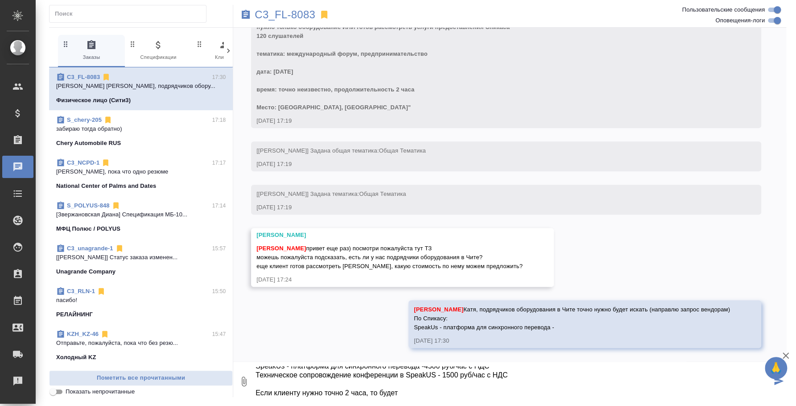
click at [457, 380] on textarea "SpeakUs - платформа для синхронного перевода -4500 руб/час с НДС Техническое со…" at bounding box center [512, 381] width 517 height 30
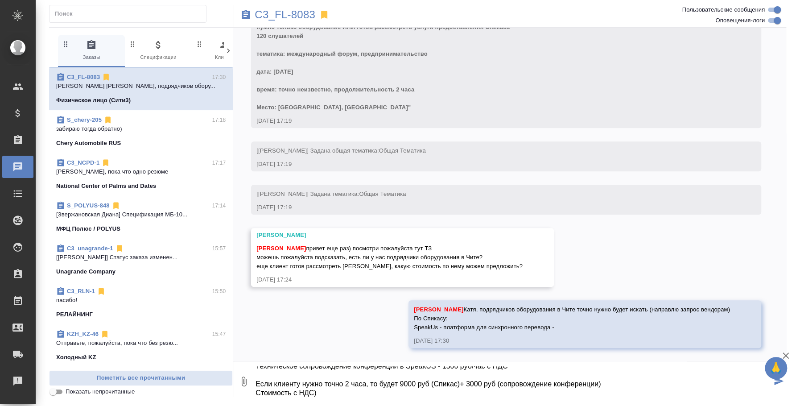
type textarea "SpeakUs - платформа для синхронного перевода -4500 руб/час с НДС Техническое со…"
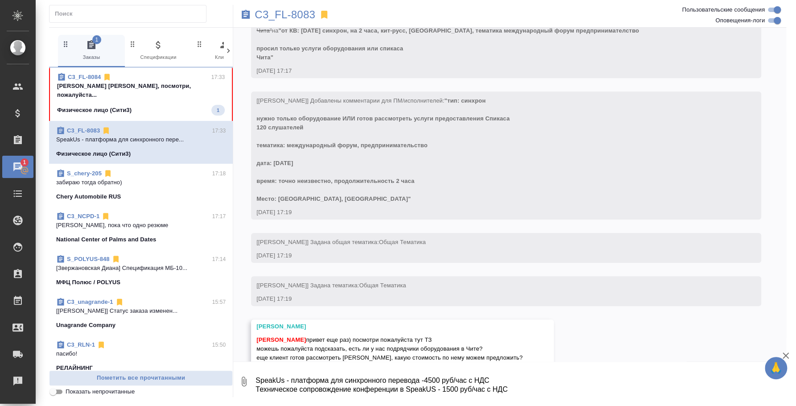
scroll to position [435, 0]
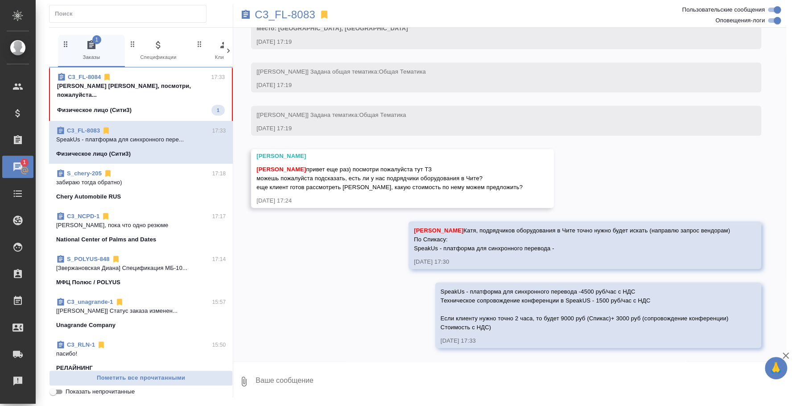
click at [396, 166] on span "Федотова Ирина привет еще раз) посмотри пожалуйста тут ТЗ можешь пожалуйста под…" at bounding box center [389, 178] width 266 height 25
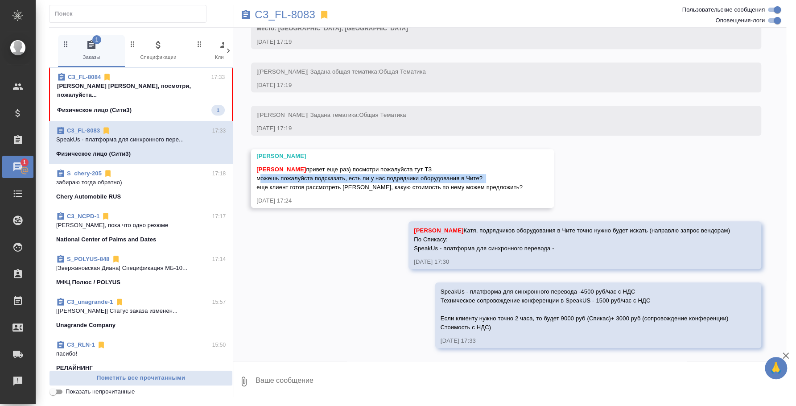
drag, startPoint x: 257, startPoint y: 166, endPoint x: 486, endPoint y: 171, distance: 229.6
click at [486, 171] on div "Федотова Ирина привет еще раз) посмотри пожалуйста тут ТЗ можешь пожалуйста под…" at bounding box center [389, 177] width 266 height 29
copy span "можешь пожалуйста подсказать, есть ли у нас подрядчики оборудования в Чите?"
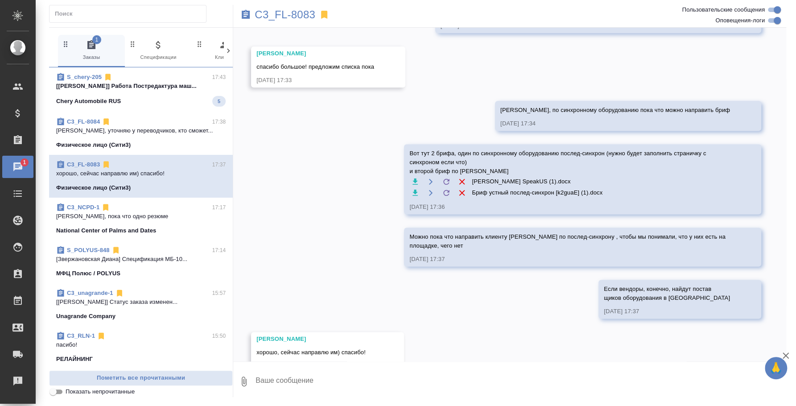
scroll to position [774, 0]
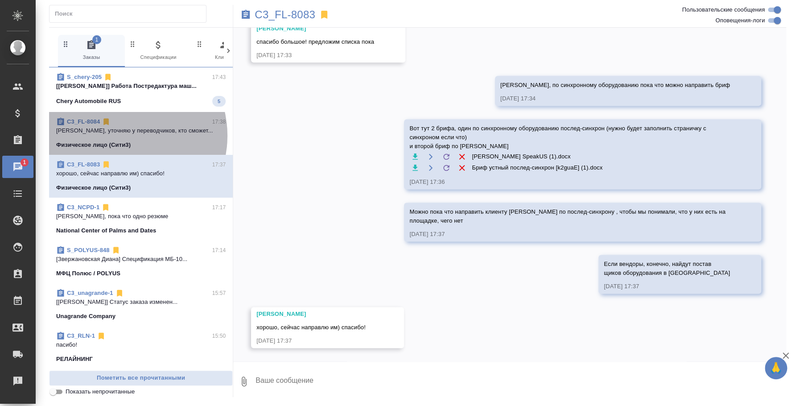
click at [119, 135] on span "C3_FL-8084 17:38 Катя, уточняю у переводчиков, кто сможет... Физическое лицо (С…" at bounding box center [140, 133] width 169 height 32
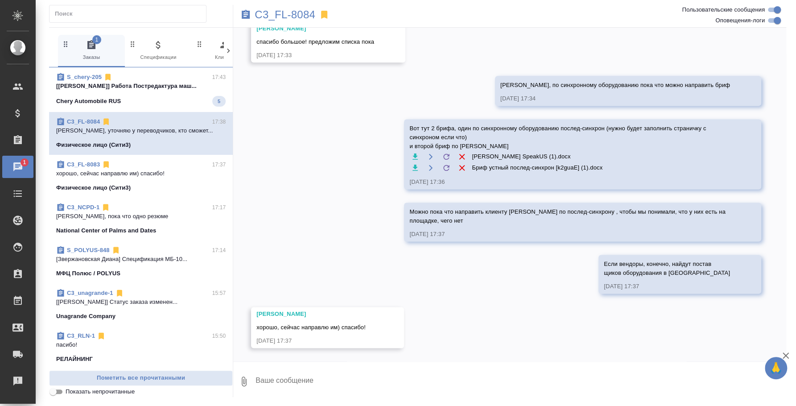
scroll to position [40, 0]
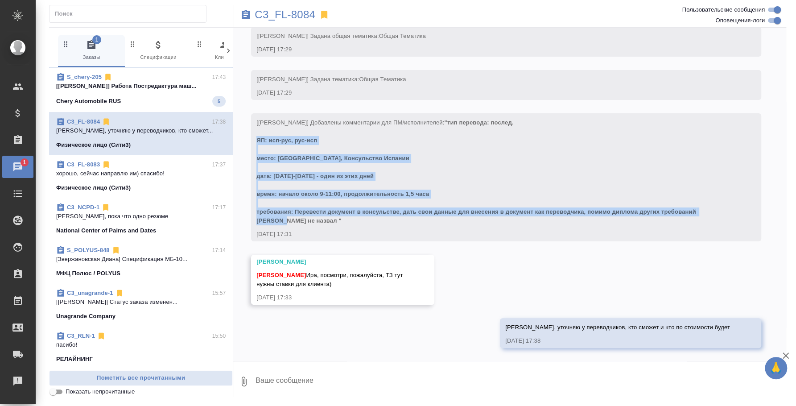
drag, startPoint x: 312, startPoint y: 217, endPoint x: 256, endPoint y: 136, distance: 98.0
click at [256, 136] on div "[Ильина Екатерина] Добавлены комментарии для ПМ/исполнителей: "тип перевода: по…" at bounding box center [492, 170] width 473 height 109
copy span "ЯП: исп-рус, рус-исп место: Москва, Консульство Испании дата: 16-20 сентября - …"
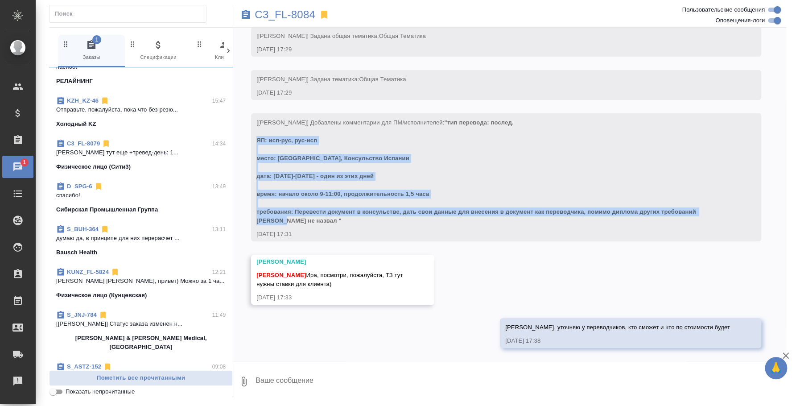
scroll to position [278, 0]
click at [144, 234] on p "думаю да, в принципе для них перерасчет ..." at bounding box center [140, 237] width 169 height 9
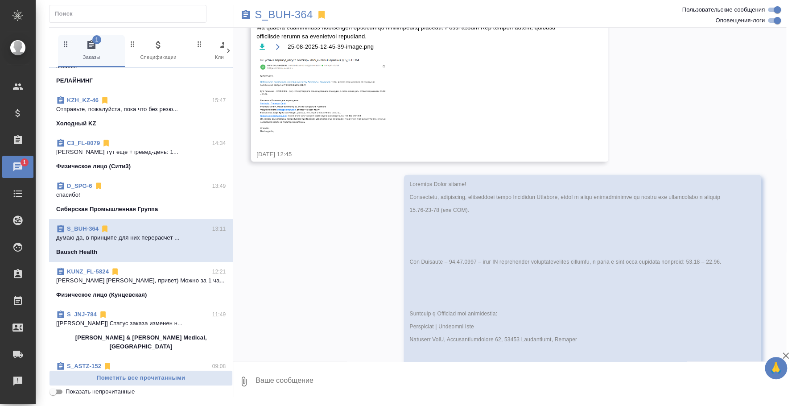
click at [244, 379] on icon "button" at bounding box center [243, 381] width 11 height 11
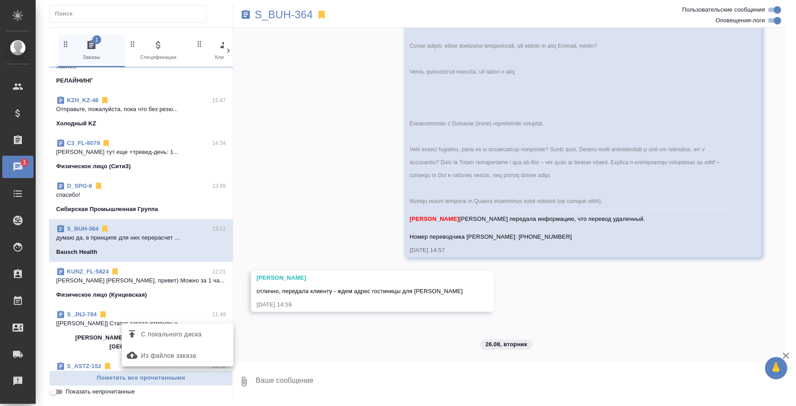
click at [194, 334] on span "С локального диска" at bounding box center [171, 333] width 61 height 11
click at [0, 0] on input "С локального диска" at bounding box center [0, 0] width 0 height 0
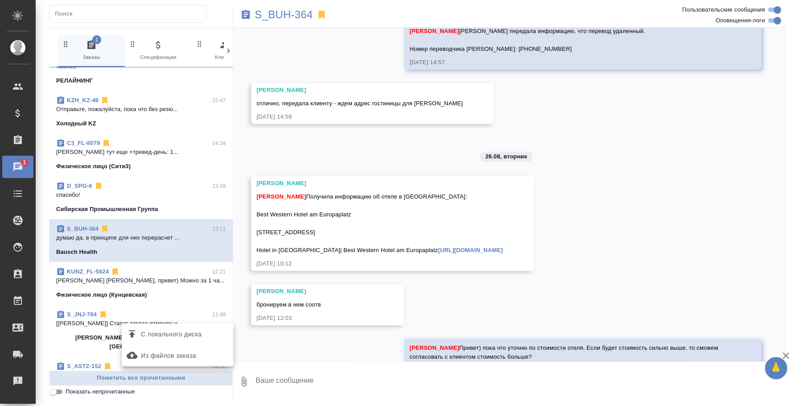
scroll to position [8530, 0]
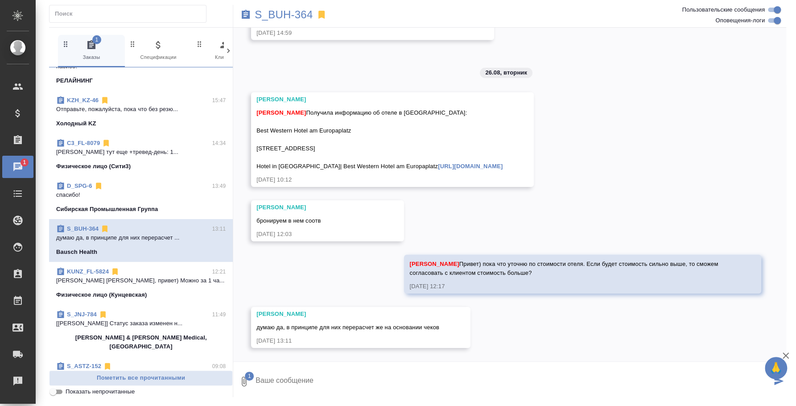
click at [297, 377] on textarea at bounding box center [512, 381] width 517 height 30
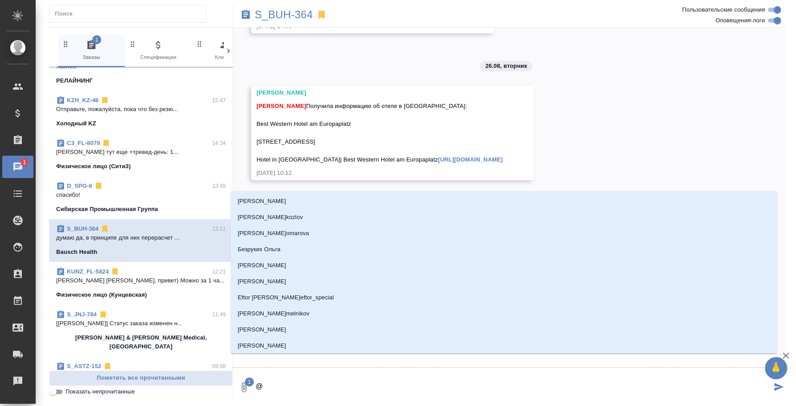
scroll to position [8552, 0]
type textarea "@y"
type input "y"
type textarea "@yb"
type input "yb"
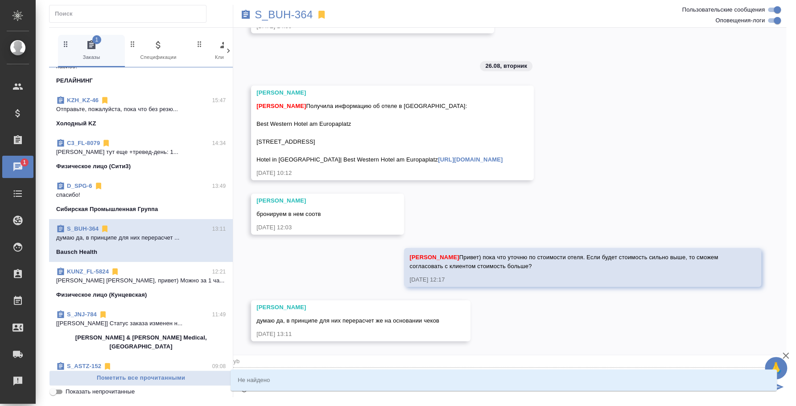
type textarea "@ybr"
type input "ybr"
type textarea "@ybrb"
type input "ybrb"
type textarea "@yb"
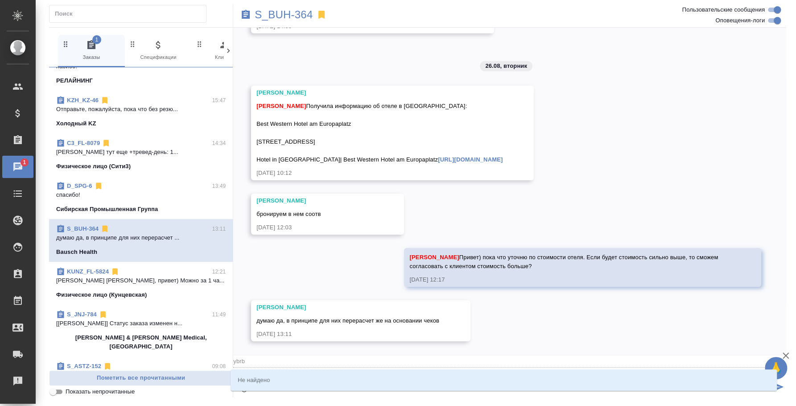
type input "yb"
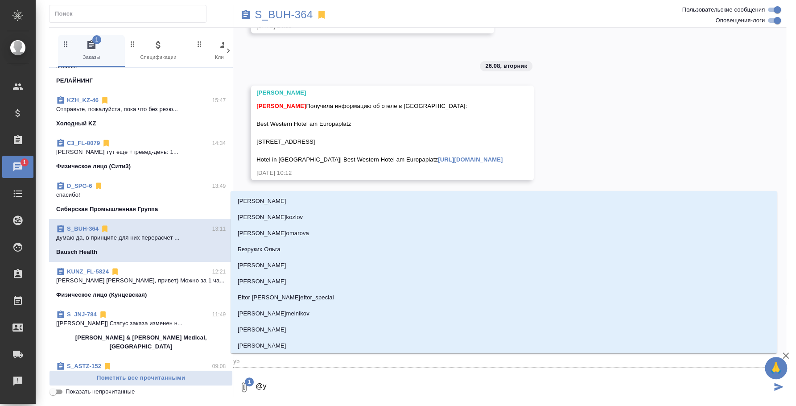
type textarea "@"
type textarea "@н"
type input "н"
type textarea "@ни"
type input "ни"
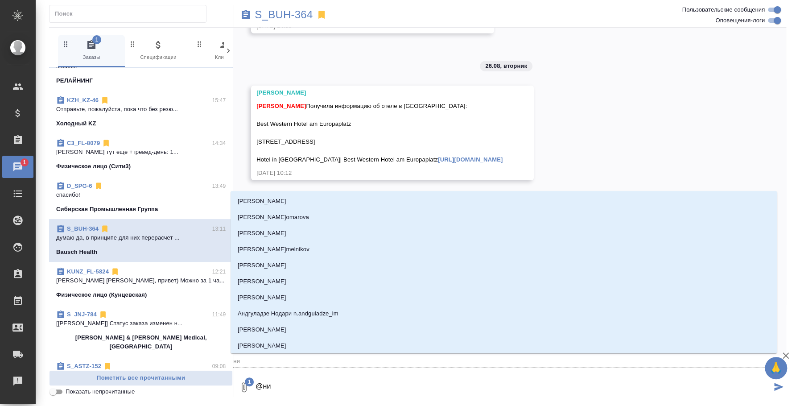
type textarea "@ник"
type input "ник"
type textarea "@ники"
type input "ники"
type textarea "@никиф"
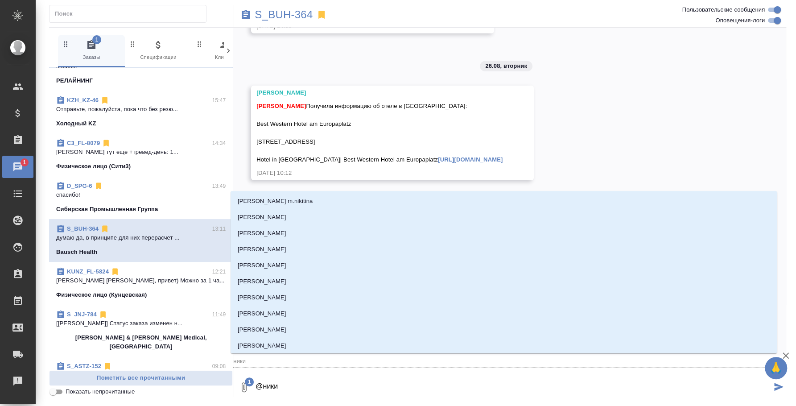
type input "никиф"
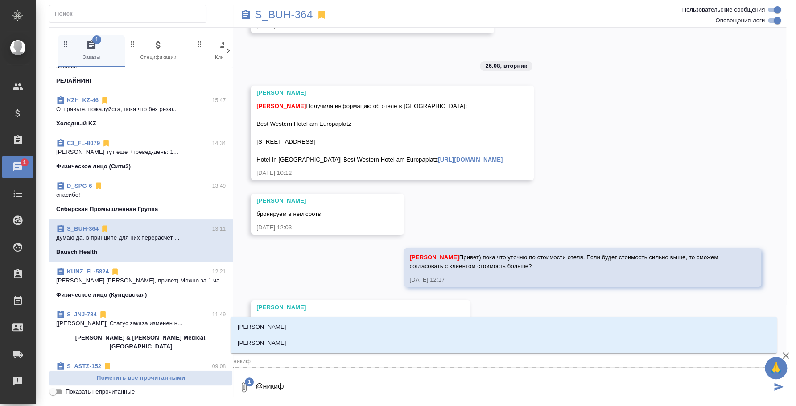
type textarea "@никифо"
type input "никифо"
click at [303, 329] on li "Никифорова Валерия" at bounding box center [503, 327] width 546 height 16
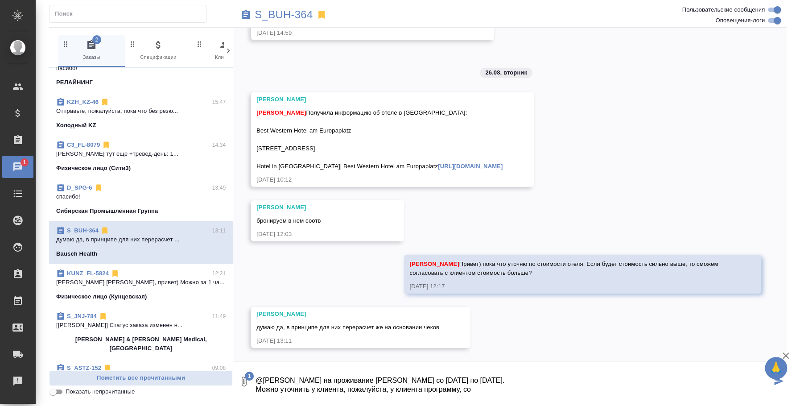
scroll to position [280, 0]
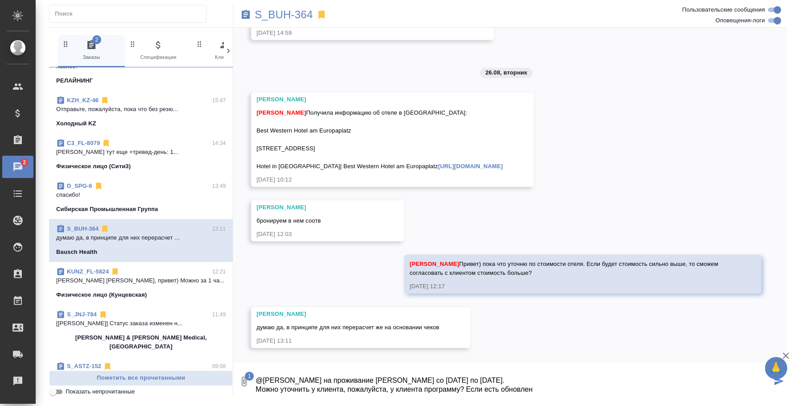
type textarea "@Никифорова Валерия ваучер на проживание Дениса со 2 по 9 сентября. Можно уточн…"
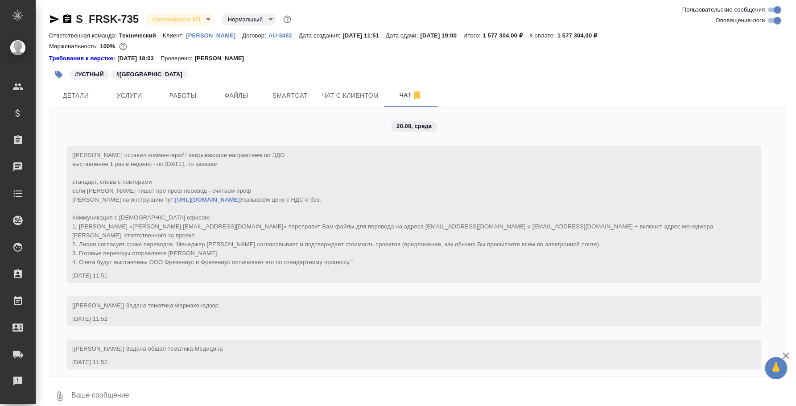
scroll to position [2631, 0]
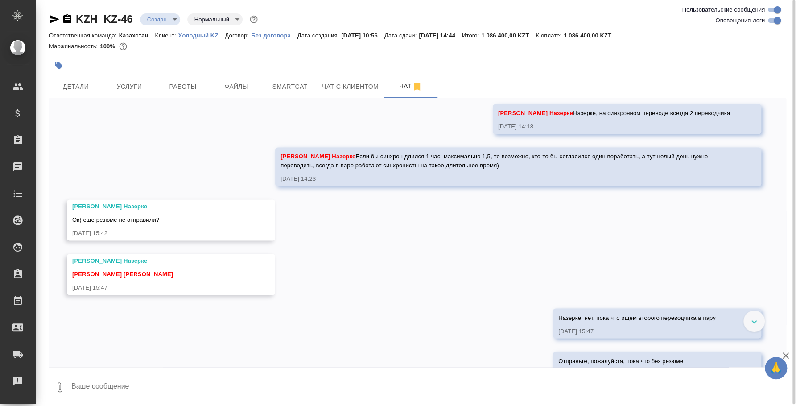
scroll to position [904, 0]
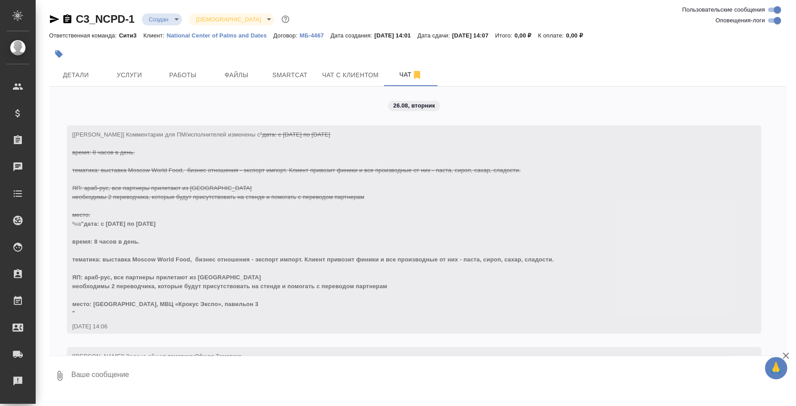
scroll to position [1381, 0]
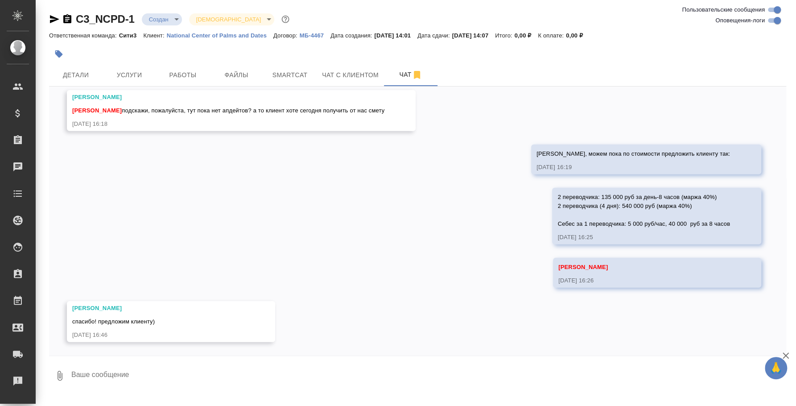
click at [56, 368] on button "0" at bounding box center [59, 375] width 21 height 30
click at [57, 327] on span "С локального диска" at bounding box center [56, 327] width 61 height 11
click at [0, 0] on input "С локального диска" at bounding box center [0, 0] width 0 height 0
click at [194, 378] on textarea at bounding box center [420, 375] width 701 height 30
type textarea "Катя, пока что одно резюме"
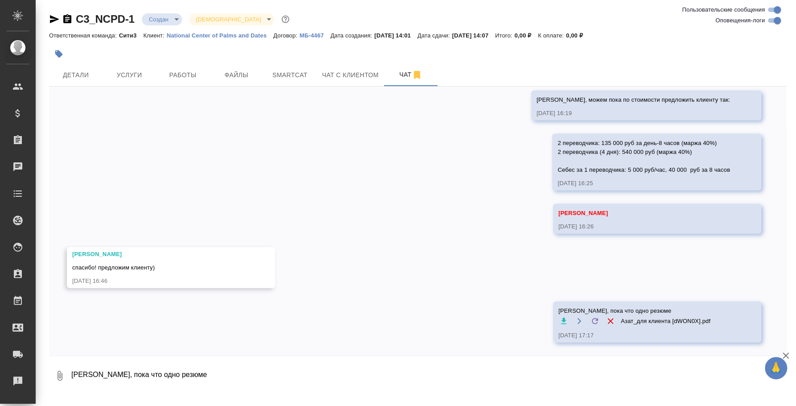
scroll to position [1435, 0]
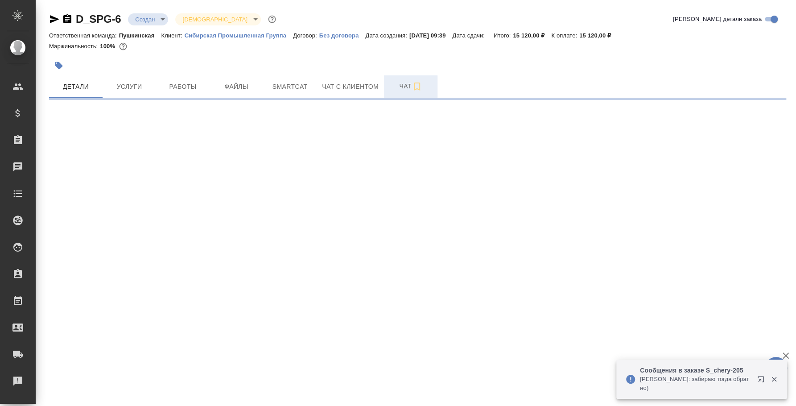
select select "RU"
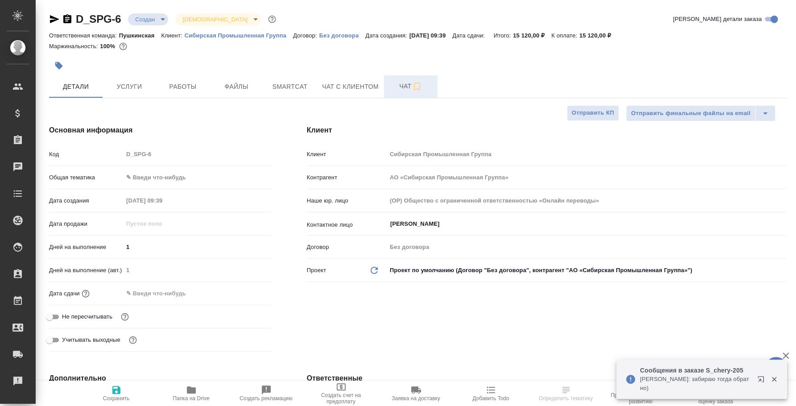
type textarea "x"
click at [400, 85] on span "Чат" at bounding box center [410, 86] width 43 height 11
type textarea "x"
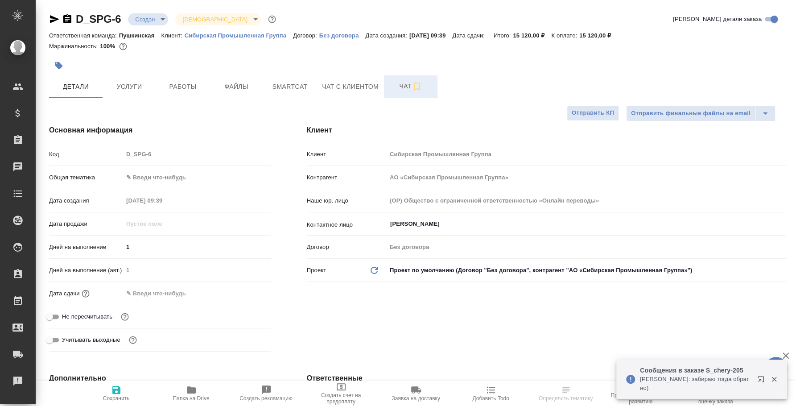
type textarea "x"
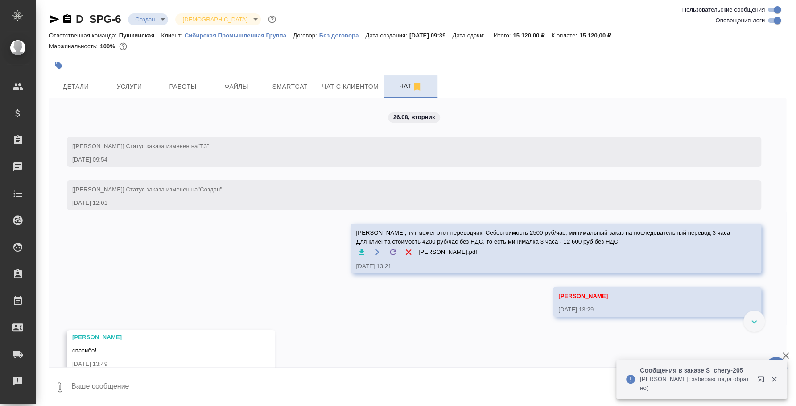
scroll to position [17, 0]
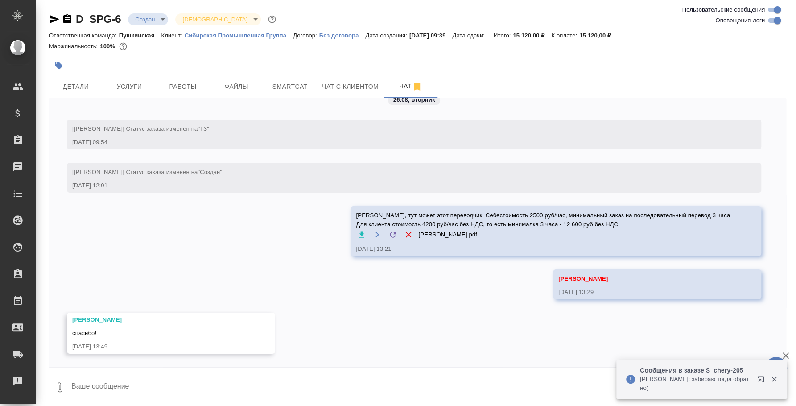
click at [62, 381] on icon "button" at bounding box center [59, 386] width 11 height 11
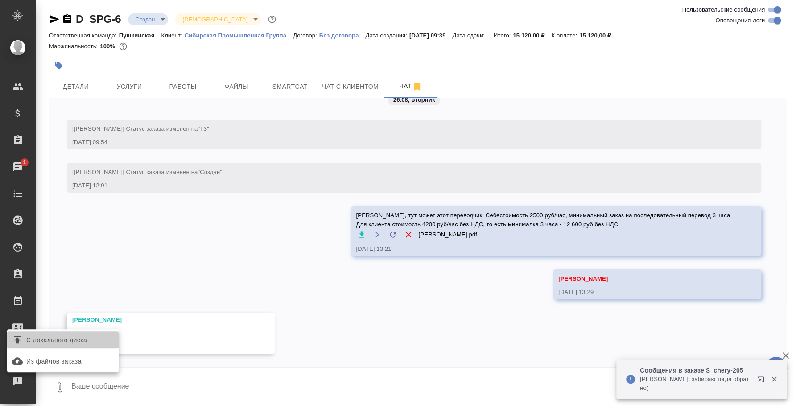
click at [90, 342] on span "С локального диска" at bounding box center [63, 340] width 104 height 12
click at [0, 0] on input "С локального диска" at bounding box center [0, 0] width 0 height 0
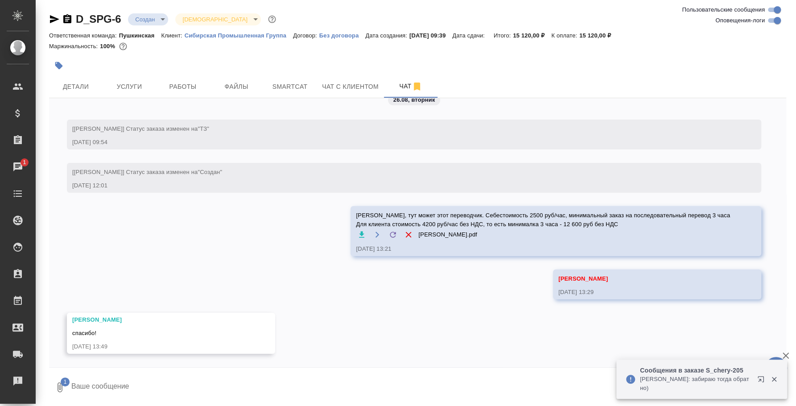
click at [212, 372] on textarea at bounding box center [420, 387] width 701 height 30
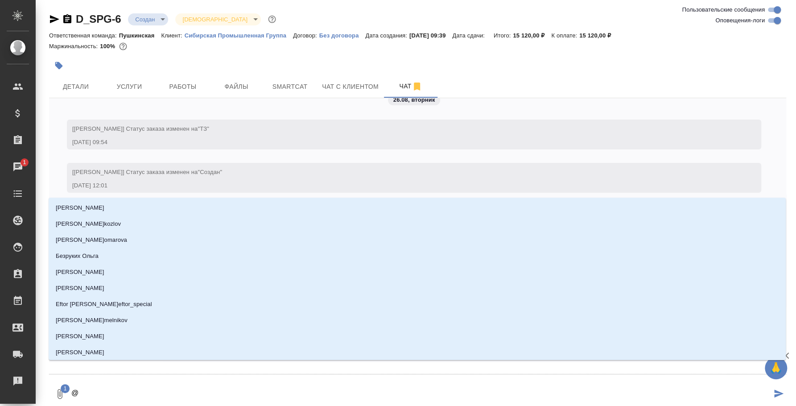
type textarea "@"
click at [123, 397] on textarea "@" at bounding box center [420, 393] width 701 height 30
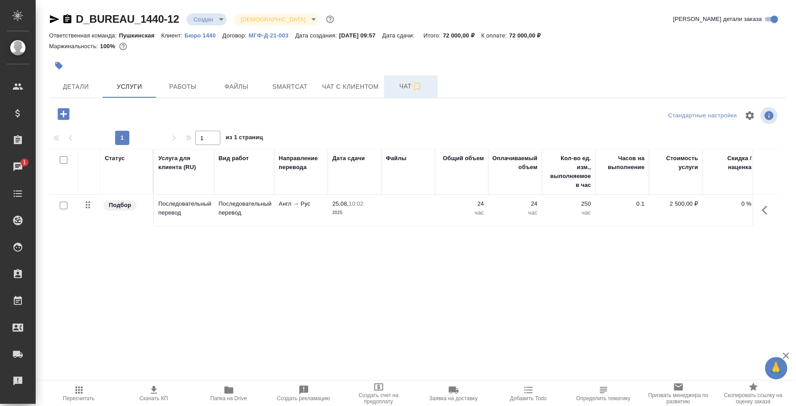
click at [425, 85] on span "Чат" at bounding box center [410, 86] width 43 height 11
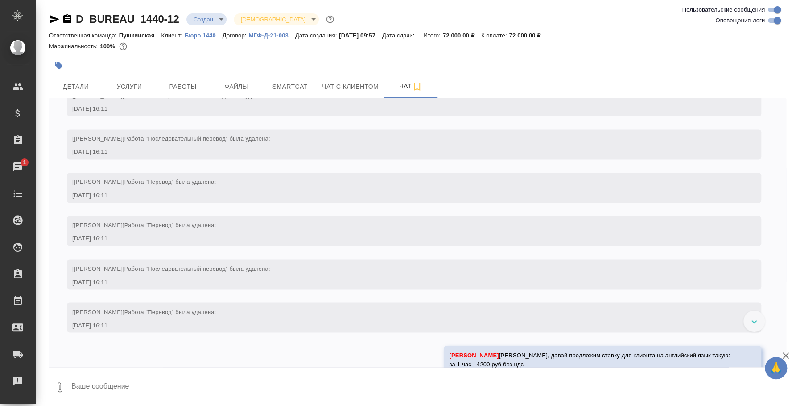
scroll to position [990, 0]
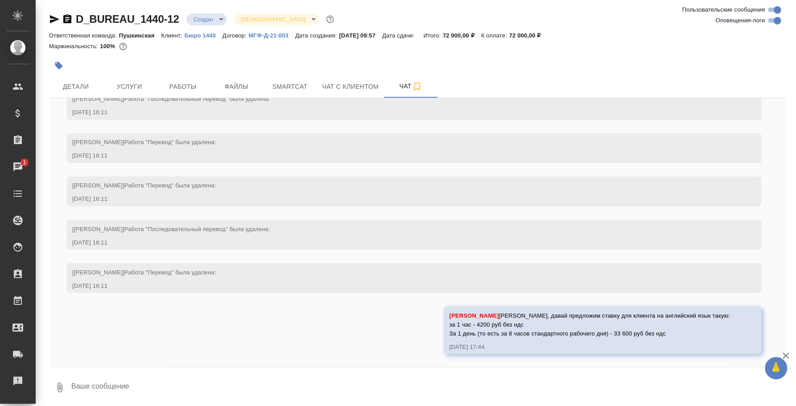
click at [57, 384] on icon "button" at bounding box center [59, 387] width 5 height 10
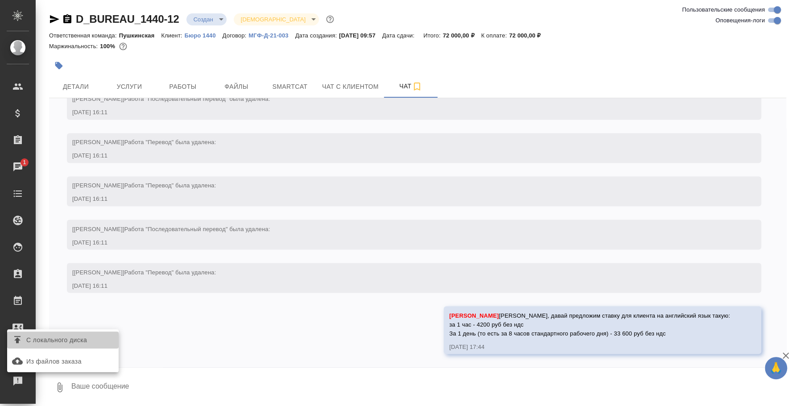
click at [66, 334] on span "С локального диска" at bounding box center [56, 339] width 61 height 11
click at [0, 0] on input "С локального диска" at bounding box center [0, 0] width 0 height 0
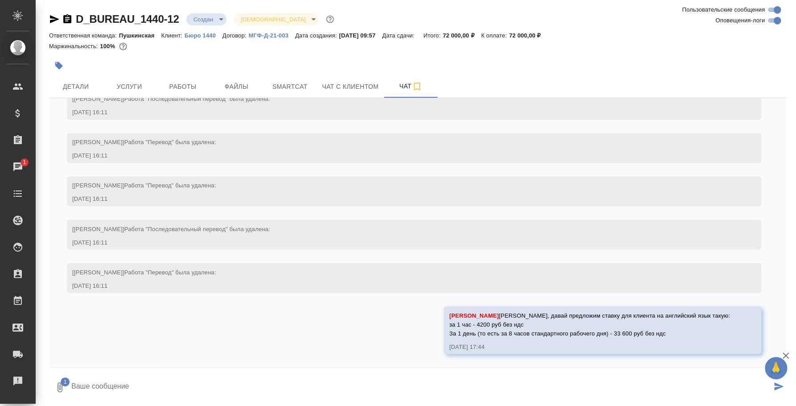
click at [250, 375] on textarea at bounding box center [420, 387] width 701 height 30
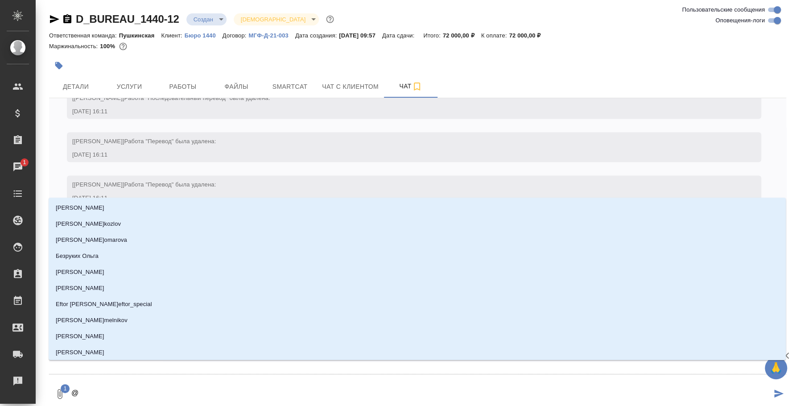
type textarea "@д"
type input "д"
type textarea "@да"
type input "да"
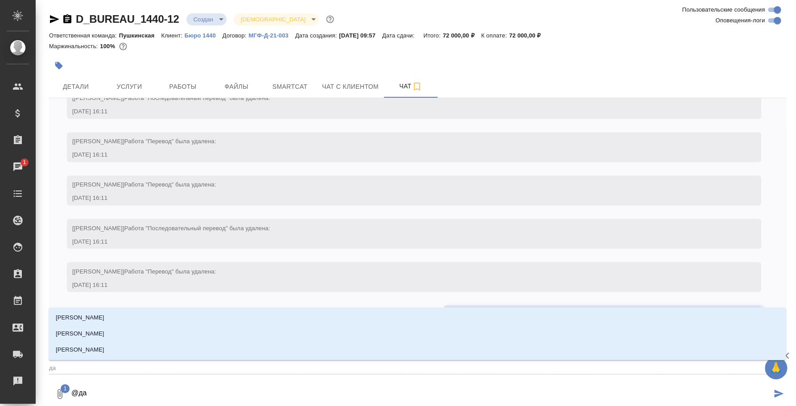
type textarea "@дав"
type input "дав"
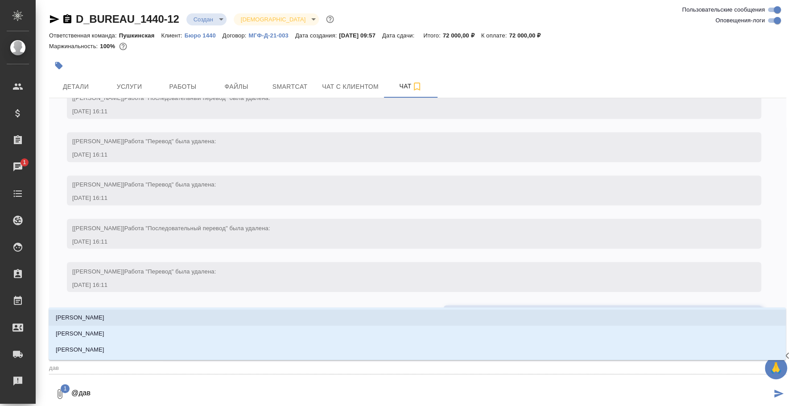
click at [220, 319] on li "Давыдова Елена" at bounding box center [417, 317] width 737 height 16
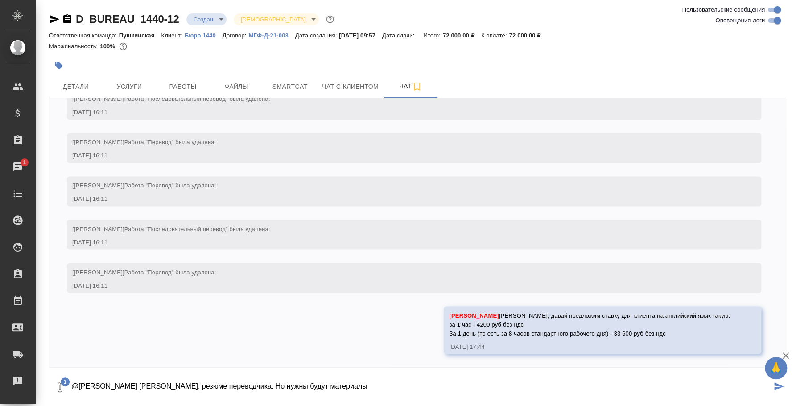
click at [345, 392] on textarea "@Давыдова Елена Лена, резюме переводчика. Но нужны будут материалы" at bounding box center [420, 387] width 701 height 30
type textarea "@Давыдова Елена Лена, резюме переводчика. Но нужны будут материалы"
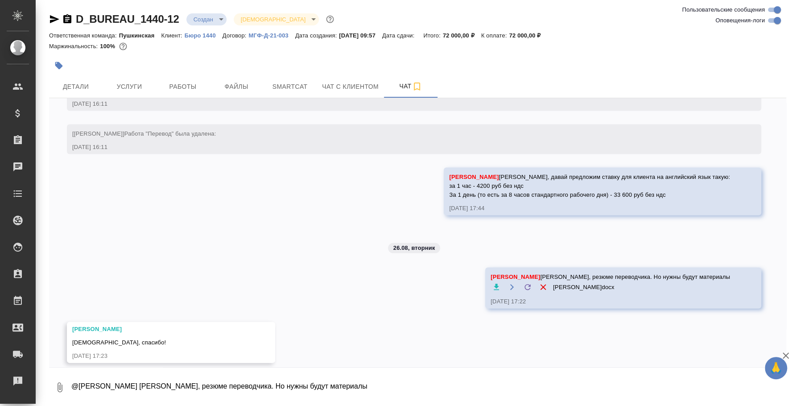
scroll to position [1137, 0]
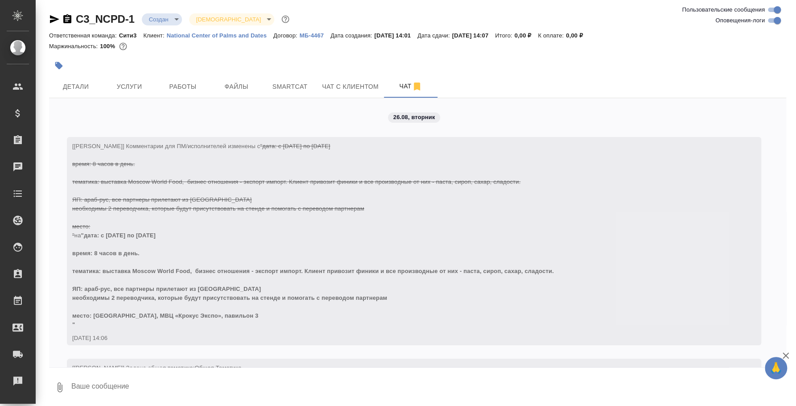
scroll to position [1435, 0]
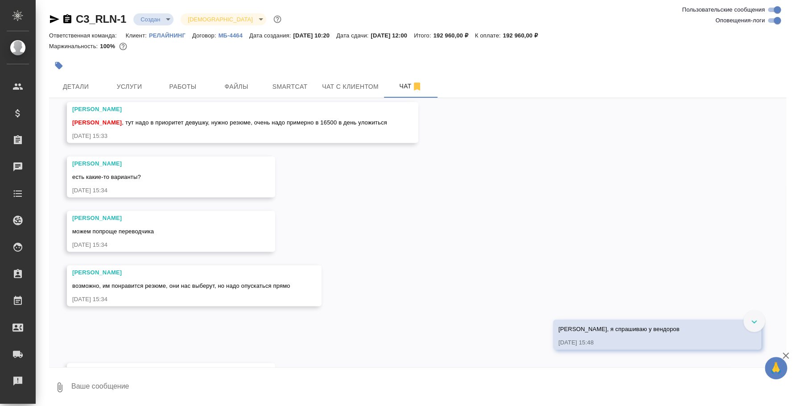
scroll to position [1208, 0]
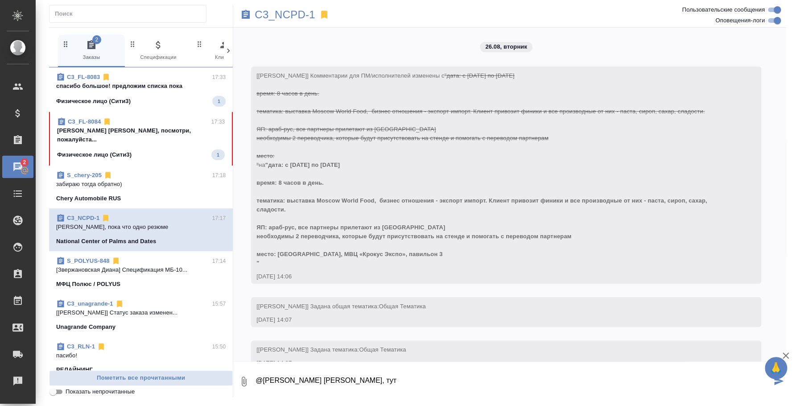
scroll to position [1428, 0]
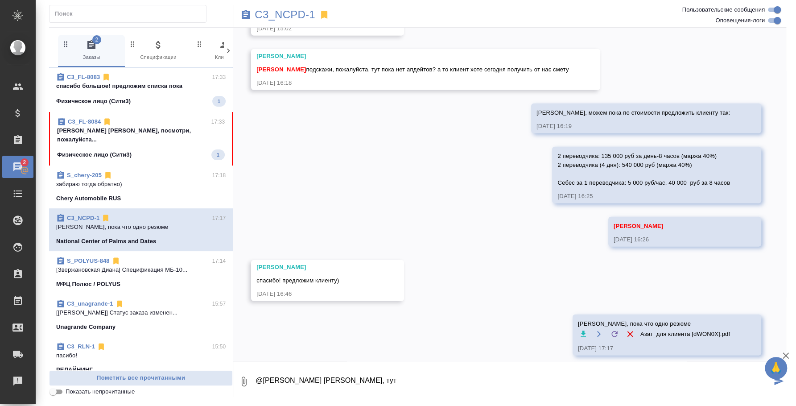
drag, startPoint x: 355, startPoint y: 384, endPoint x: 198, endPoint y: 361, distance: 158.4
click at [198, 361] on div "2 Заказы 0 Спецификации 0 Клиенты 0 Входящие 0 Тендеры 0 Исполнители 0 Подбор и…" at bounding box center [417, 211] width 737 height 369
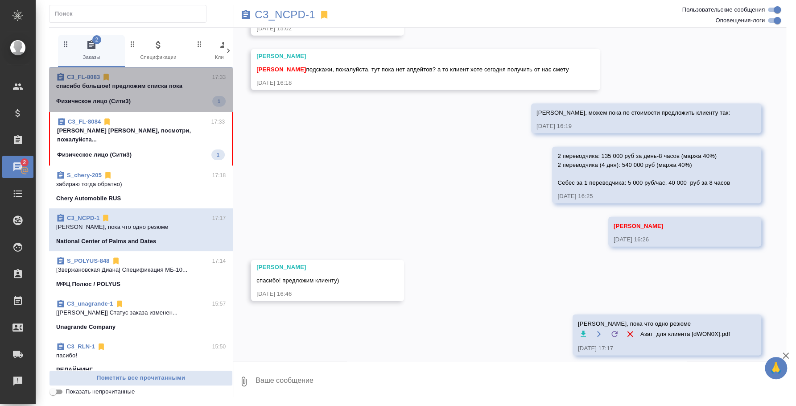
click at [163, 90] on p "спасибо большое! предложим списка пока" at bounding box center [140, 86] width 169 height 9
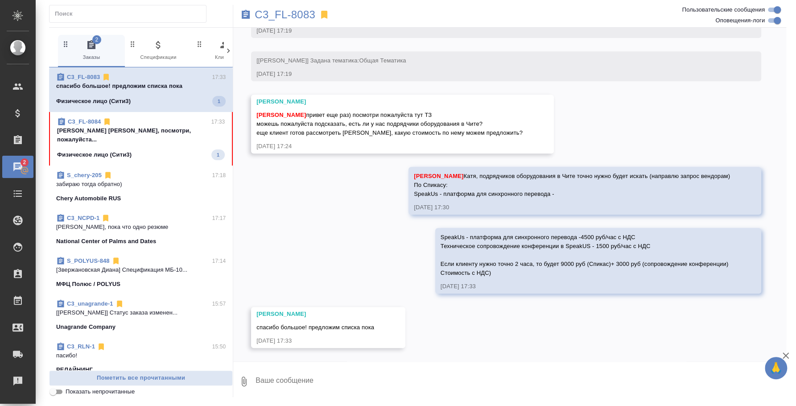
scroll to position [489, 0]
click at [347, 377] on textarea at bounding box center [519, 381] width 531 height 30
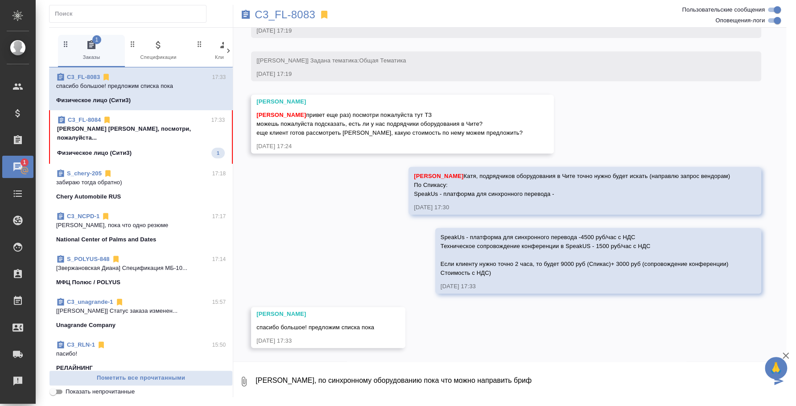
type textarea "Катя, по синхронному оборудованию пока что можно направить бриф"
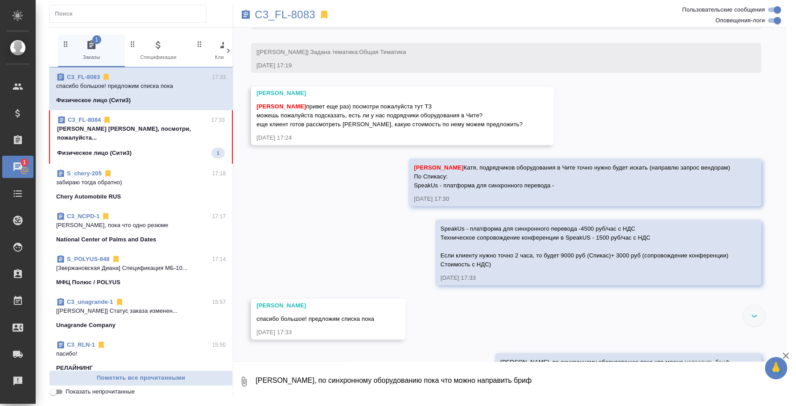
scroll to position [533, 0]
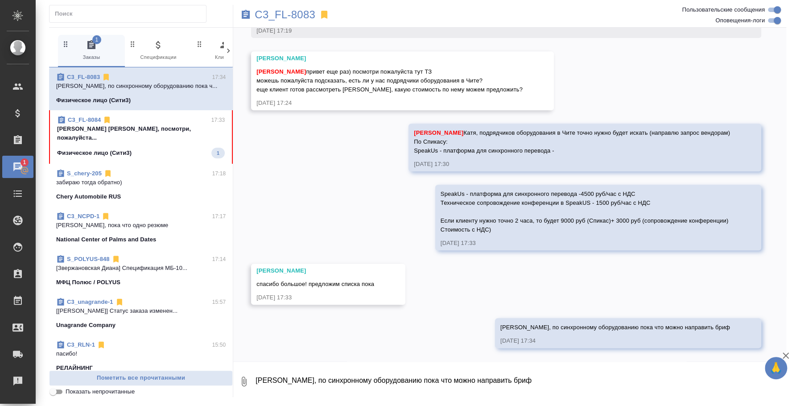
click at [245, 382] on icon "button" at bounding box center [244, 381] width 5 height 10
click at [215, 332] on span "С локального диска" at bounding box center [177, 334] width 104 height 12
click at [0, 0] on input "С локального диска" at bounding box center [0, 0] width 0 height 0
click at [344, 373] on textarea "Катя, по синхронному оборудованию пока что можно направить бриф" at bounding box center [512, 381] width 517 height 30
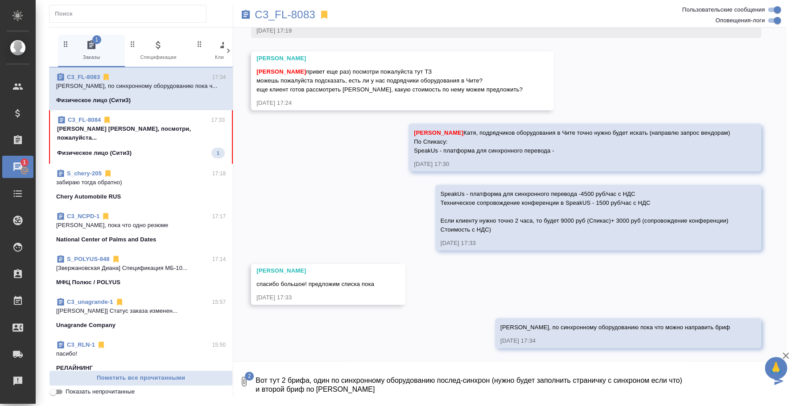
type textarea "Вот тут 2 брифа, один по синхронному оборудованию послед-синхрон (нужно будет з…"
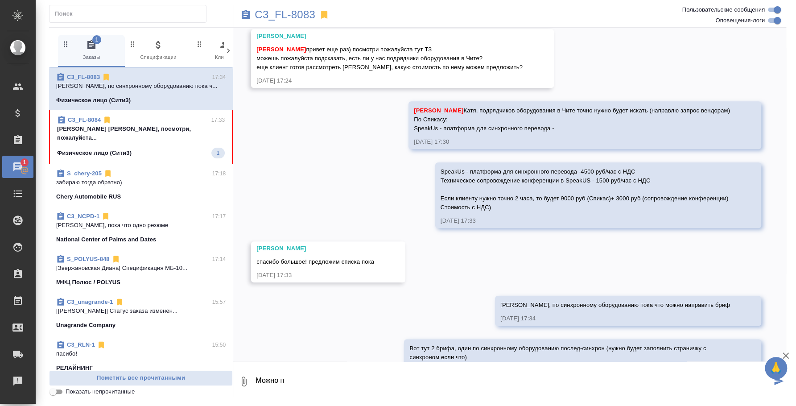
scroll to position [616, 0]
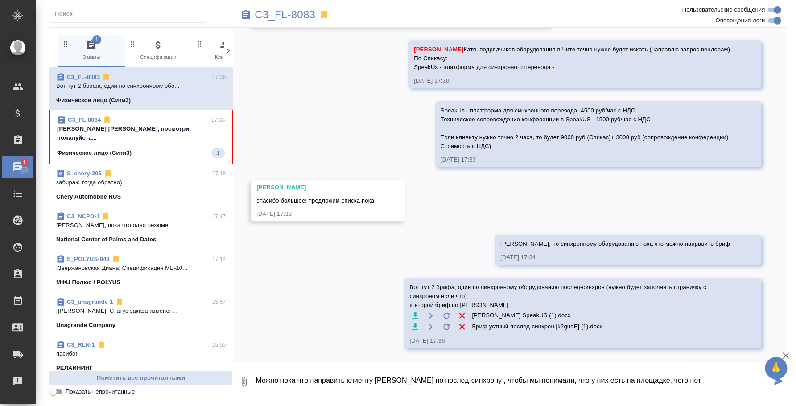
type textarea "Можно пока что направить клиенту бриф по послед-синхрону , чтобы мы понимали, ч…"
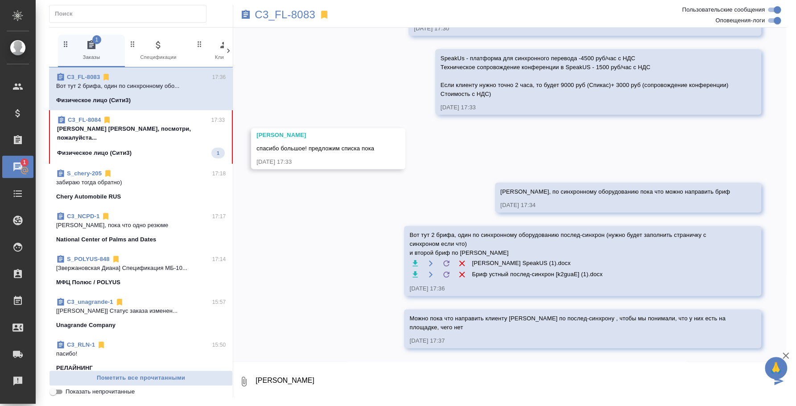
scroll to position [668, 0]
type textarea "Если вендоры, конечно, найдут постав щиков оборудования в Чите"
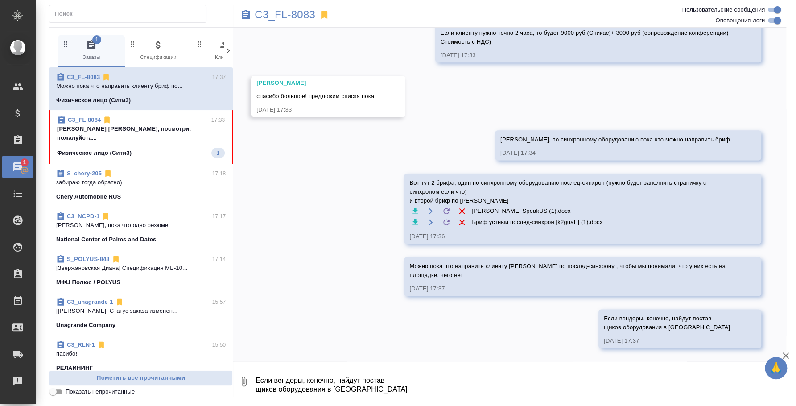
scroll to position [720, 0]
click at [162, 148] on div "Физическое лицо (Сити3) 1" at bounding box center [141, 153] width 168 height 11
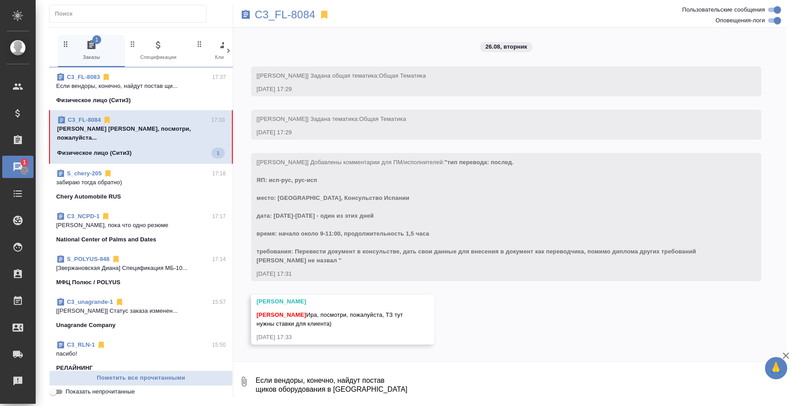
scroll to position [0, 0]
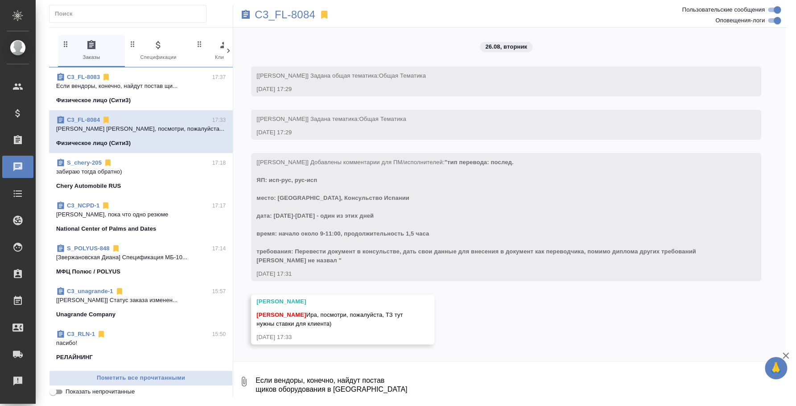
click at [440, 380] on textarea "Если вендоры, конечно, найдут постав щиков оборудования в Чите" at bounding box center [519, 381] width 531 height 30
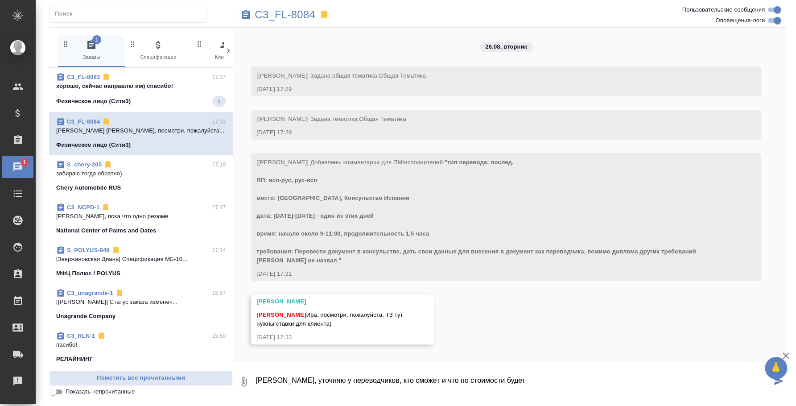
type textarea "Катя, уточняю у переводчиков, кто сможет и что по стоимости будет"
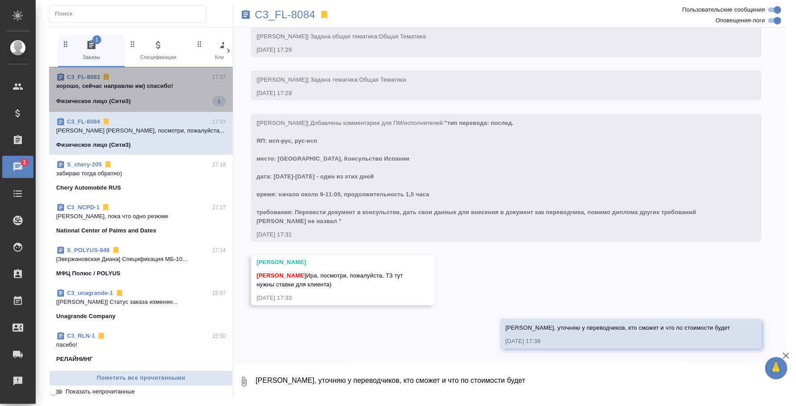
click at [170, 93] on span "C3_FL-8083 17:37 хорошо, сейчас направлю им) спасибо! Физическое лицо (Сити3) 1" at bounding box center [140, 90] width 169 height 34
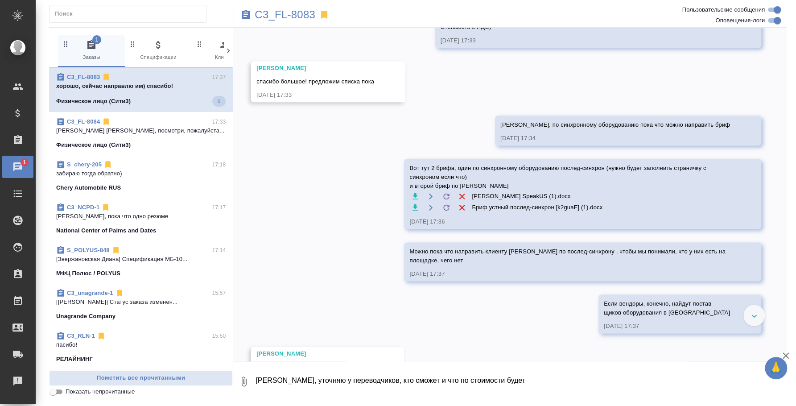
scroll to position [774, 0]
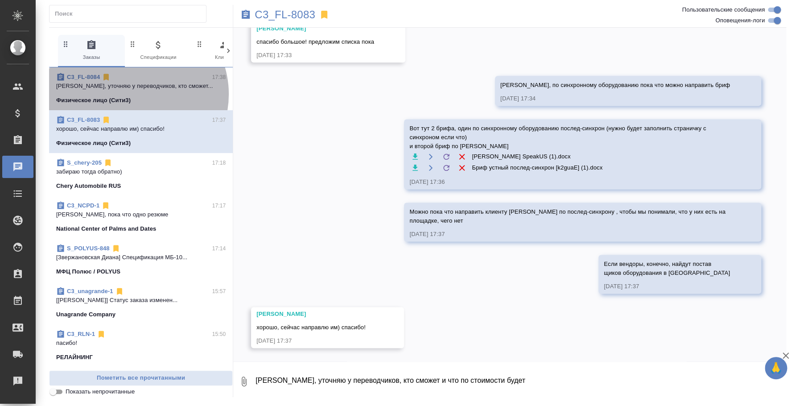
click at [133, 94] on span "C3_FL-8084 17:38 Катя, уточняю у переводчиков, кто сможет... Физическое лицо (С…" at bounding box center [140, 89] width 169 height 32
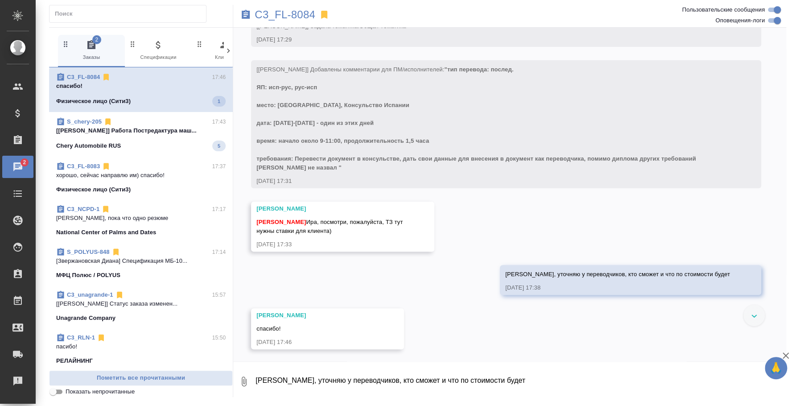
scroll to position [94, 0]
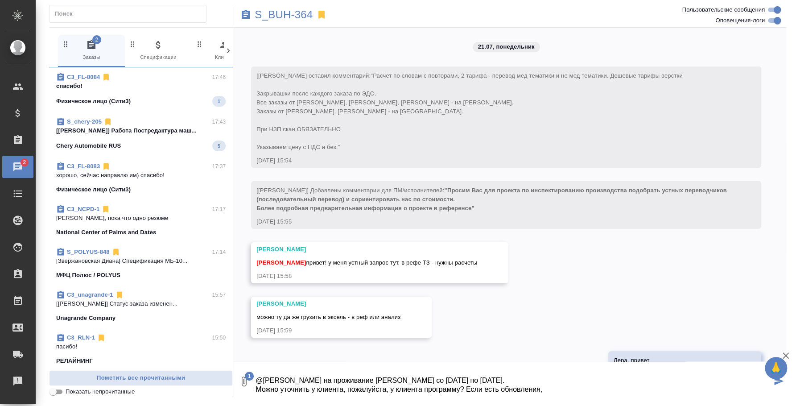
scroll to position [8530, 0]
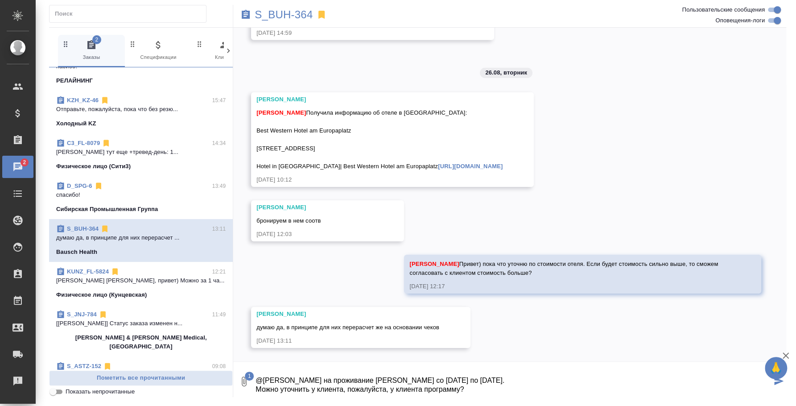
click at [531, 373] on textarea "@Никифорова Валерия ваучер на проживание Дениса со 2 по 9 сентября. Можно уточн…" at bounding box center [512, 381] width 517 height 30
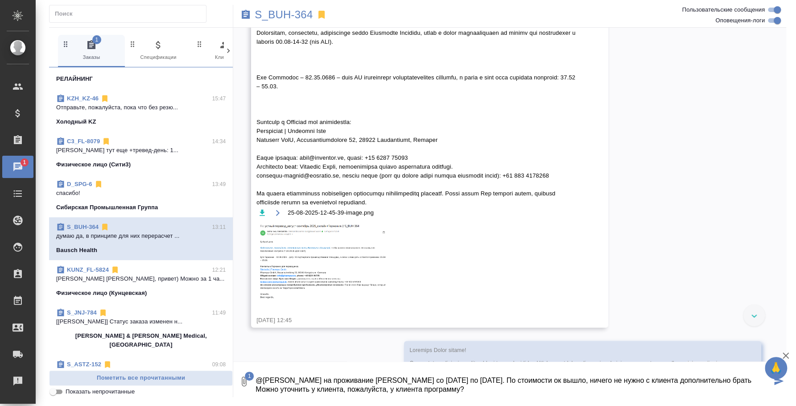
scroll to position [278, 0]
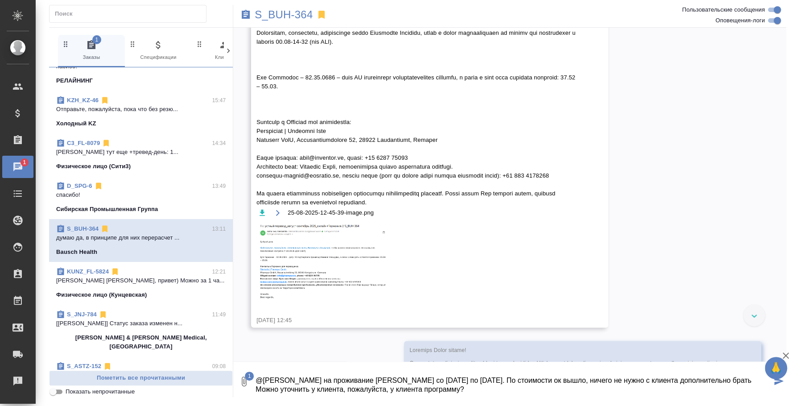
drag, startPoint x: 422, startPoint y: 387, endPoint x: 388, endPoint y: 385, distance: 33.5
click at [388, 385] on textarea "@Никифорова Валерия ваучер на проживание Дениса со 2 по 9 сентября. По стоимост…" at bounding box center [512, 381] width 517 height 30
click at [442, 389] on textarea "@Никифорова Валерия ваучер на проживание Дениса со 2 по 9 сентября. По стоимост…" at bounding box center [512, 381] width 517 height 30
type textarea "@Никифорова Валерия ваучер на проживание Дениса со 2 по 9 сентября. По стоимост…"
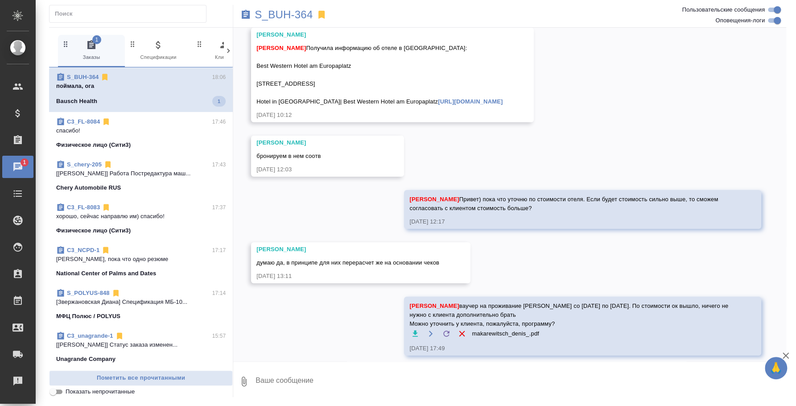
scroll to position [8763, 0]
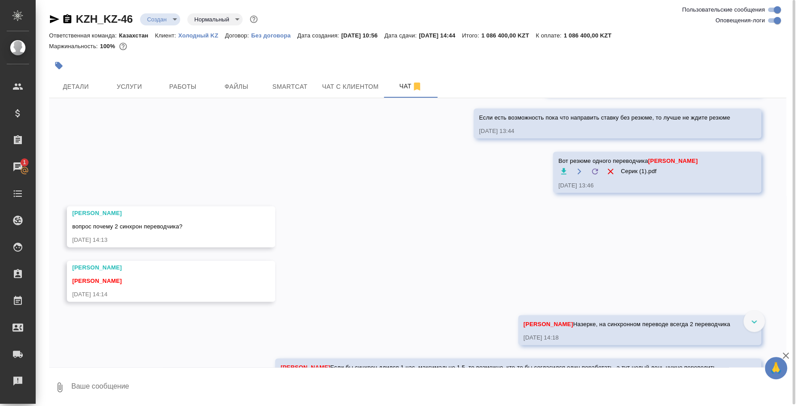
scroll to position [681, 0]
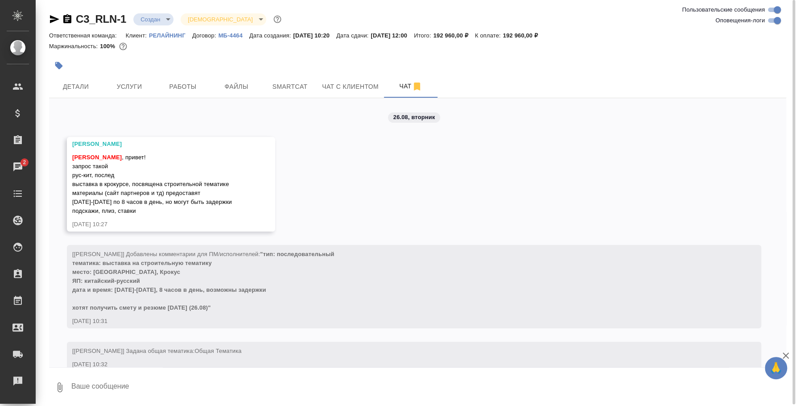
scroll to position [1208, 0]
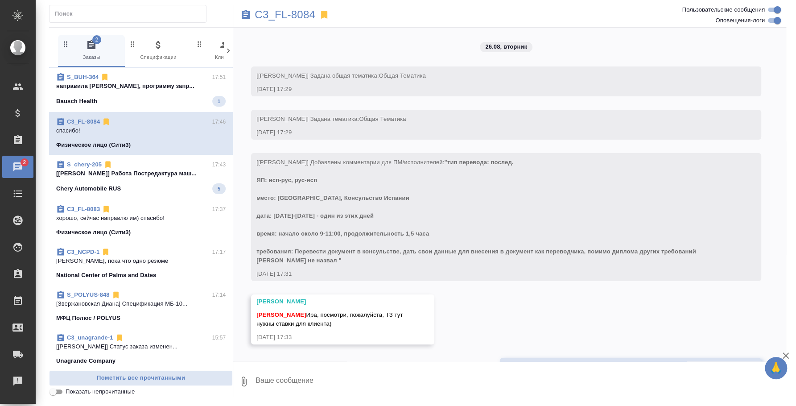
scroll to position [94, 0]
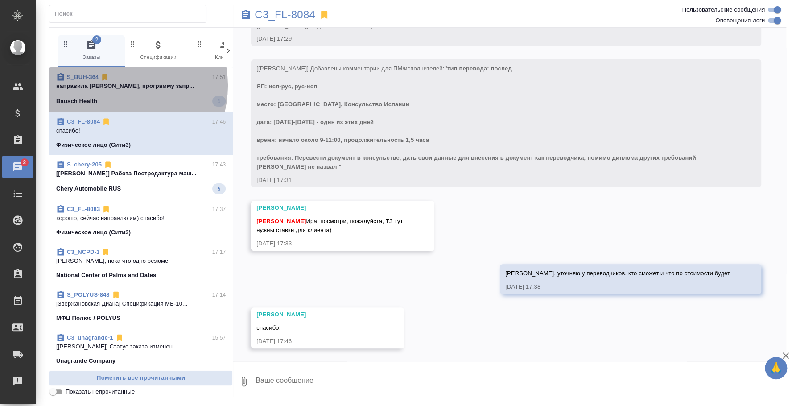
click at [117, 86] on p "направила [PERSON_NAME], программу запр..." at bounding box center [140, 86] width 169 height 9
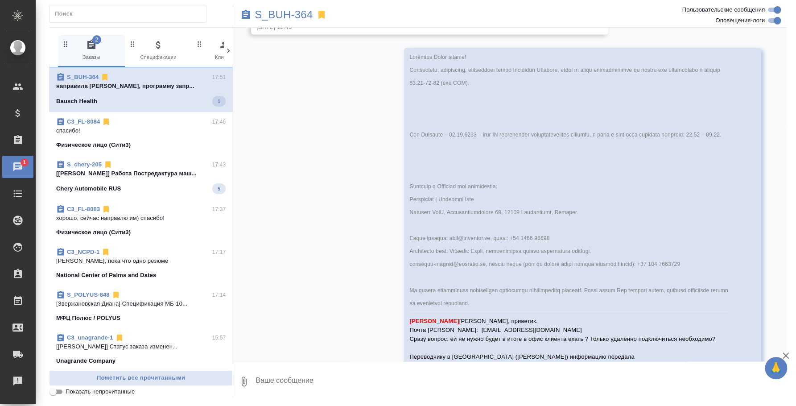
click at [325, 382] on textarea at bounding box center [519, 381] width 531 height 30
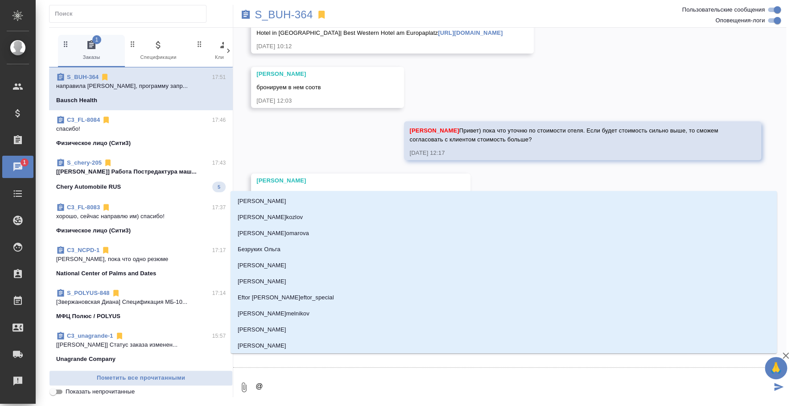
scroll to position [8679, 0]
type textarea "@d"
type input "d"
type textarea "@df"
type input "df"
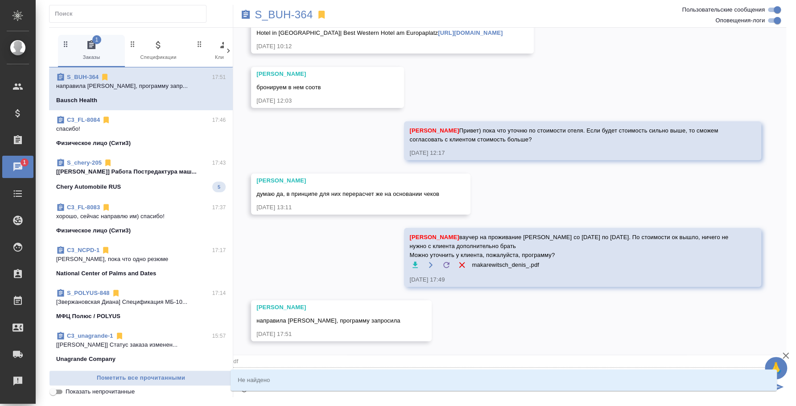
type textarea "@d"
type input "d"
type textarea "@"
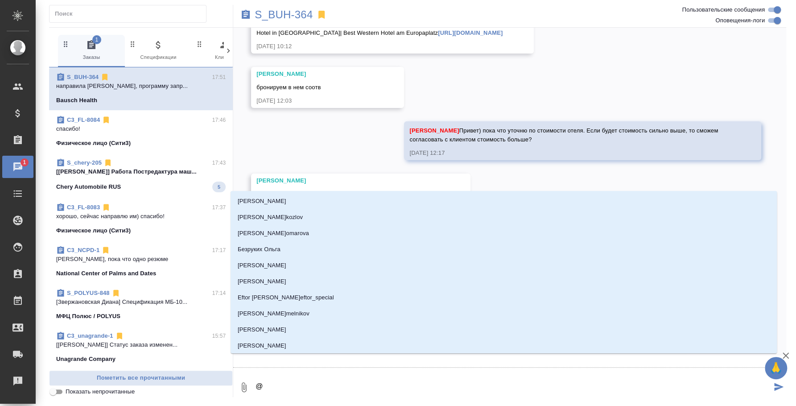
type textarea "@в"
type input "в"
type textarea "@ва"
type input "ва"
type textarea "@вае"
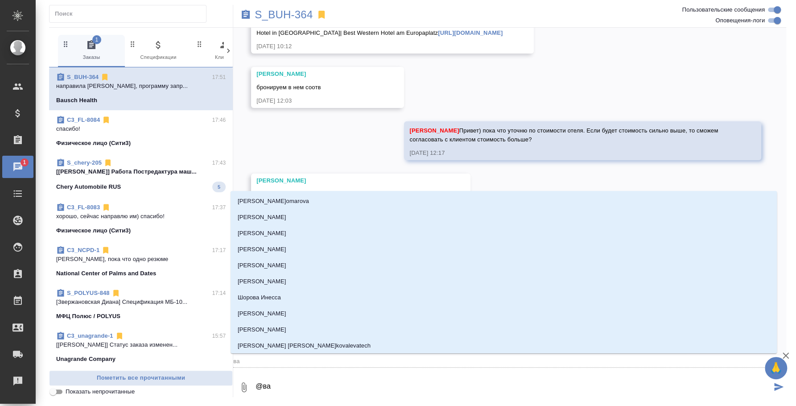
type input "вае"
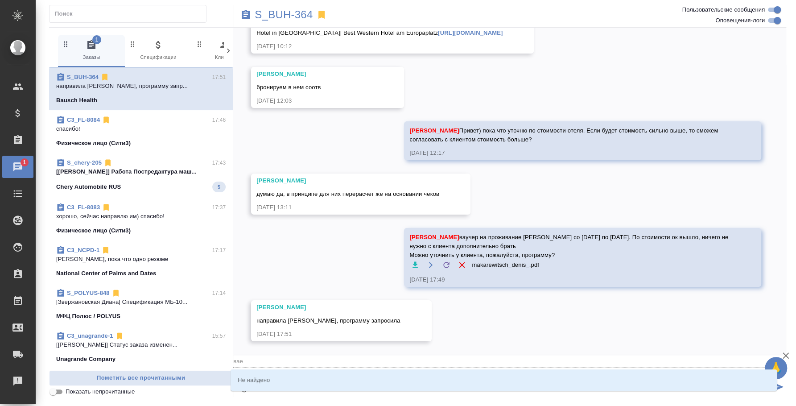
type textarea "@ва"
type input "ва"
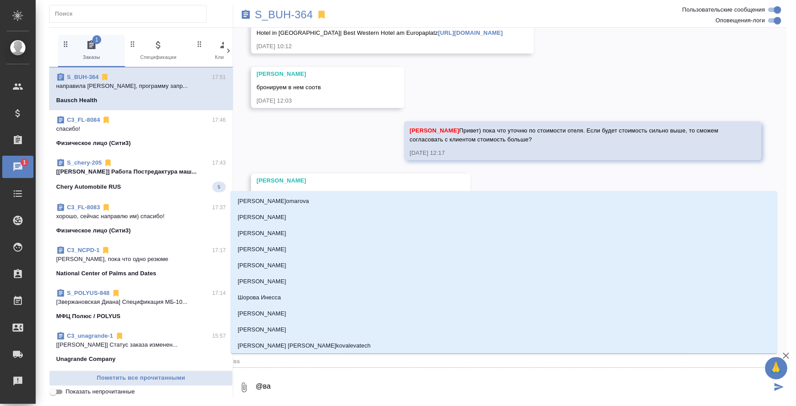
type textarea "@в"
type input "в"
type textarea "@ва"
type input "ва"
type textarea "@вале"
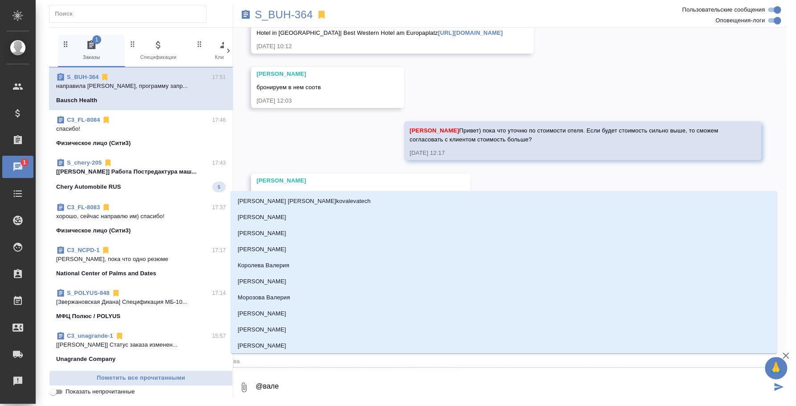
type input "вале"
type textarea "@валер"
type input "валер"
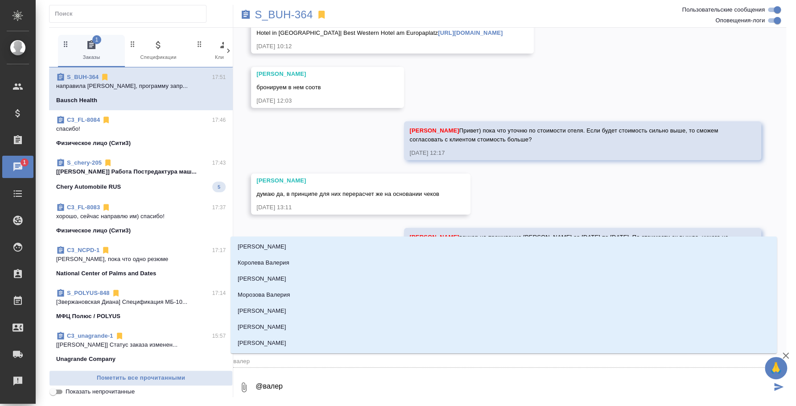
type textarea "@валери"
type input "валери"
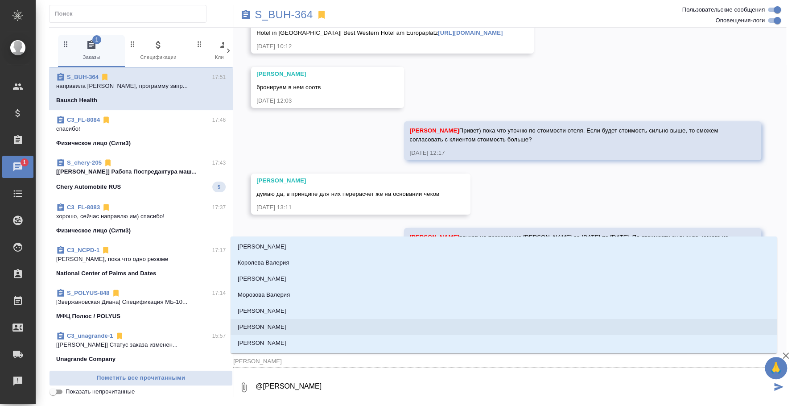
click at [286, 312] on p "Никифорова Валерия" at bounding box center [262, 310] width 49 height 9
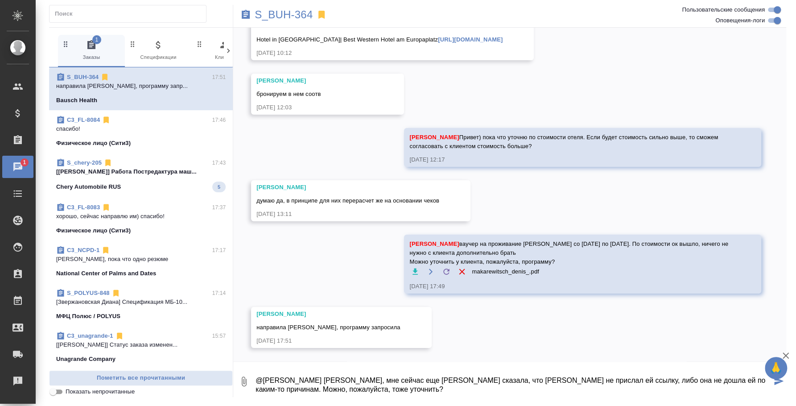
scroll to position [0, 0]
type textarea "@Никифорова Валерия Лера, мне сейчас еще Екатерина Шишкина сказала, что Бауши н…"
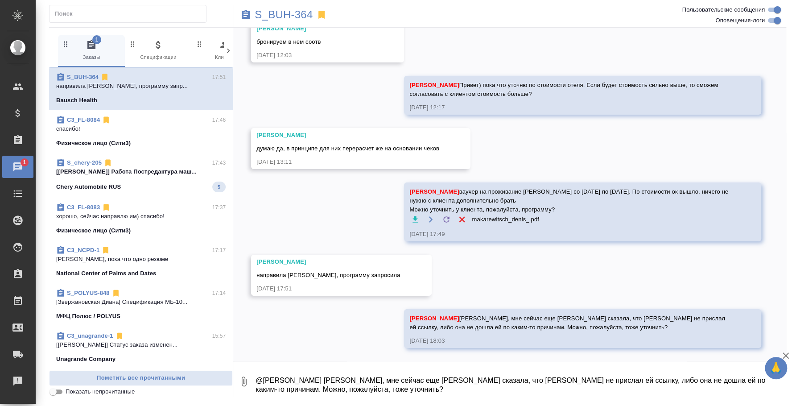
scroll to position [8709, 0]
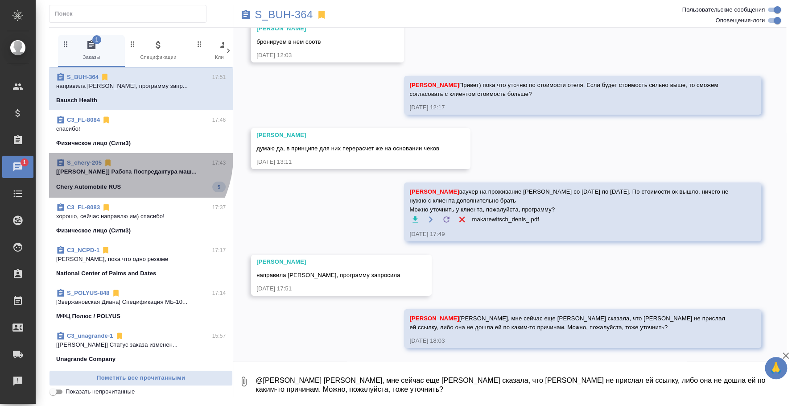
click at [131, 157] on div "S_chery-205 17:43 [Майоров Антон] Работа Постредактура маш... Chery Automobile …" at bounding box center [141, 175] width 184 height 45
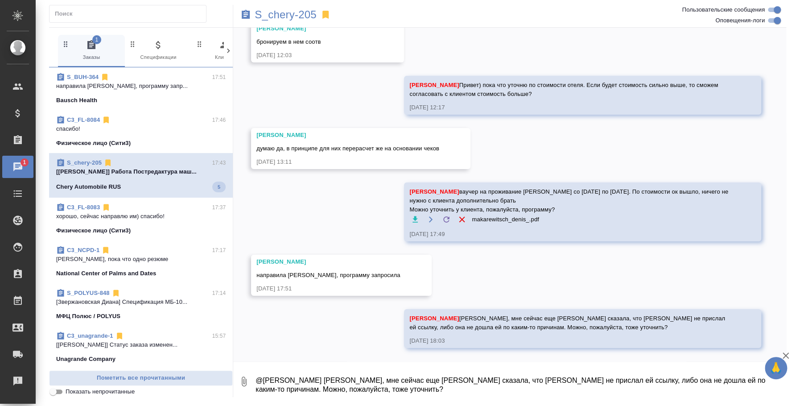
click at [126, 198] on div "C3_FL-8083 17:37 хорошо, сейчас направлю им) спасибо! Физическое лицо (Сити3)" at bounding box center [141, 218] width 184 height 43
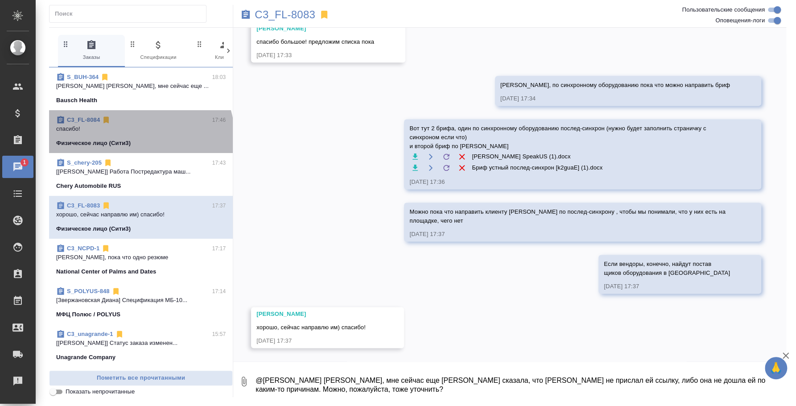
click at [139, 136] on span "C3_FL-8084 17:46 спасибо! Физическое лицо (Сити3)" at bounding box center [140, 131] width 169 height 32
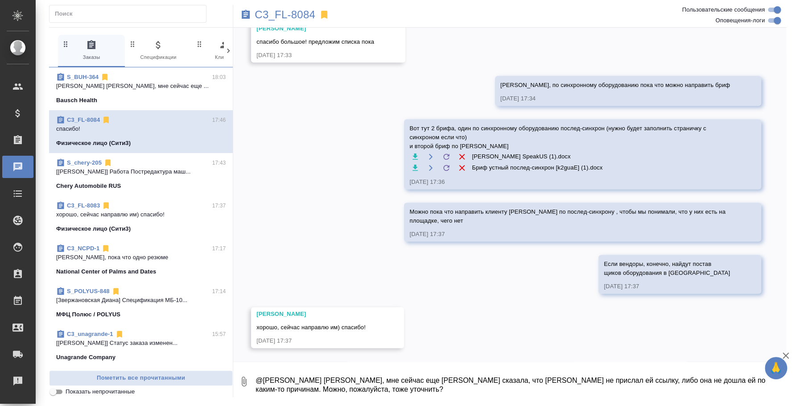
scroll to position [94, 0]
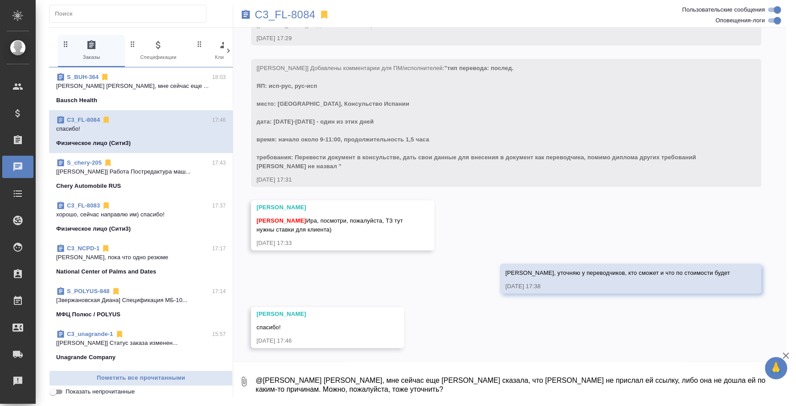
click at [367, 374] on textarea "@Никифорова Валерия Лера, мне сейчас еще Екатерина Шишкина сказала, что Бауши н…" at bounding box center [519, 381] width 531 height 30
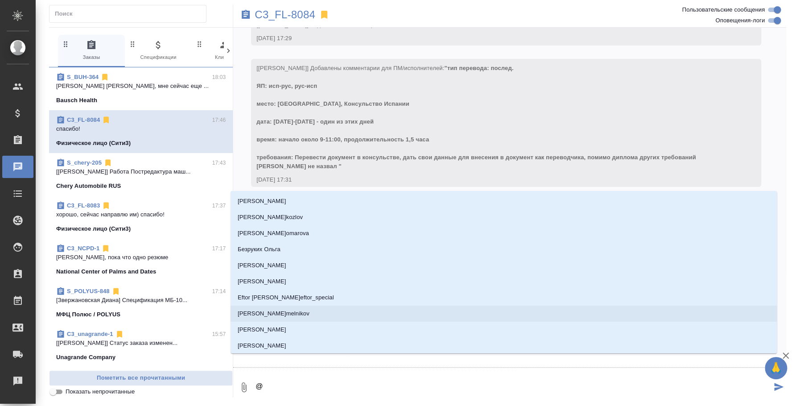
type textarea "@y"
type input "y"
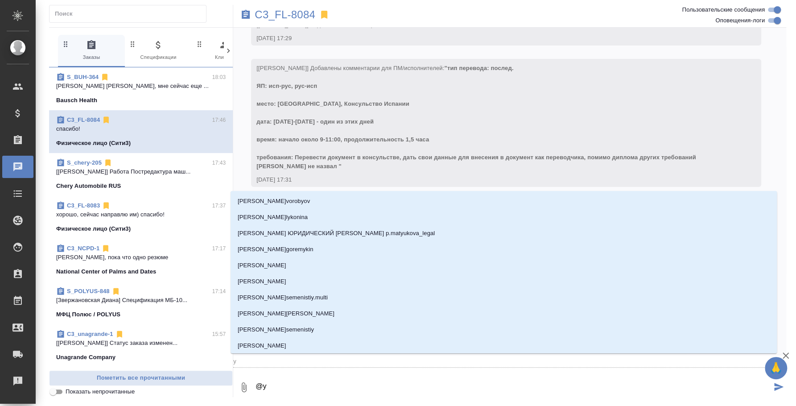
type textarea "@yb"
type input "yb"
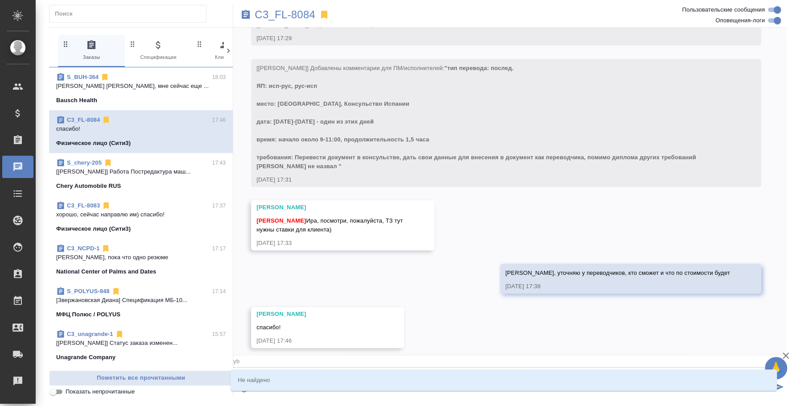
type textarea "@y"
type input "y"
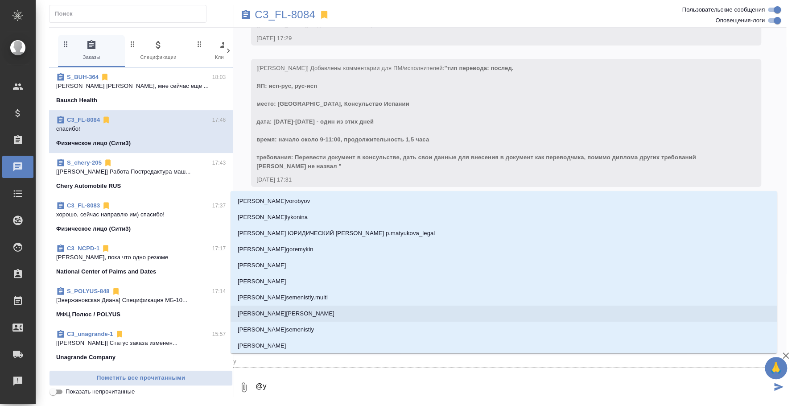
type textarea "@"
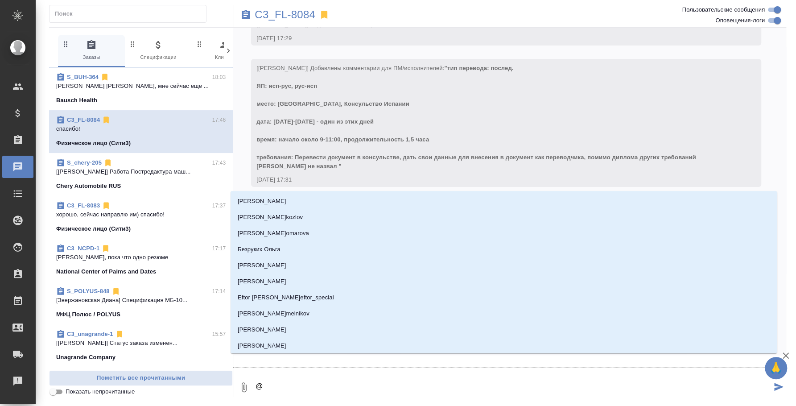
type textarea "@h"
type input "h"
type textarea "@"
type textarea "@н"
type input "н"
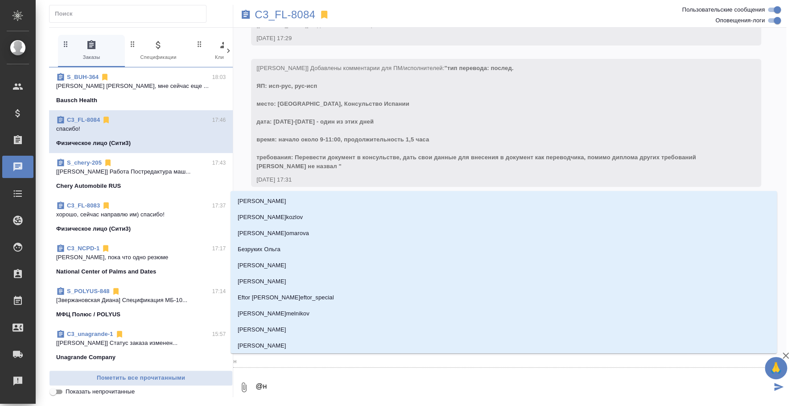
type textarea "@ни"
type input "ни"
type textarea "@ник"
type input "ник"
type textarea "@ники"
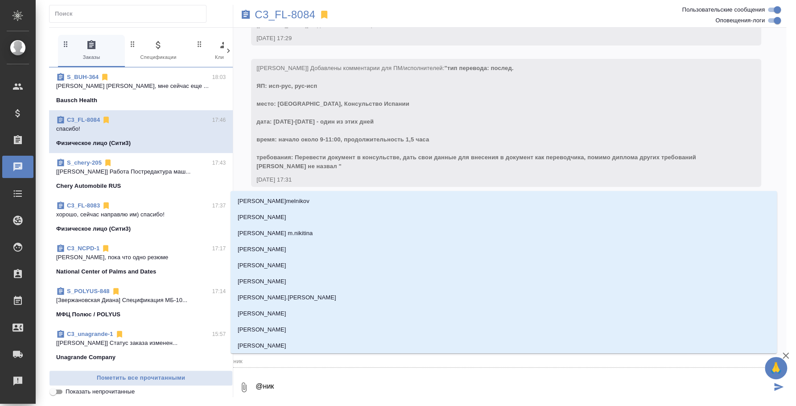
type input "ники"
type textarea "@ник"
type input "ник"
type textarea "@ни"
type input "ни"
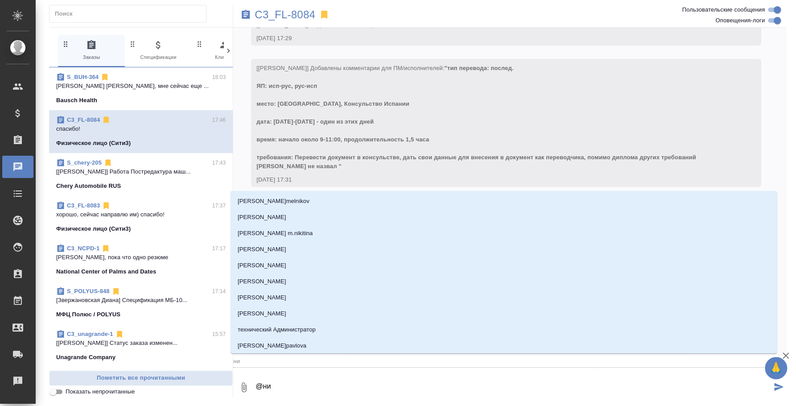
type textarea "@н"
type input "н"
type textarea "@"
type textarea "@и"
type input "и"
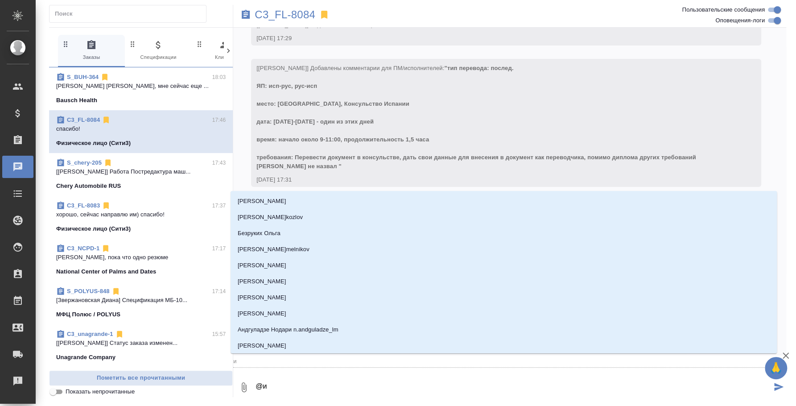
type textarea "@ил"
type input "ил"
type textarea "@иль"
type input "иль"
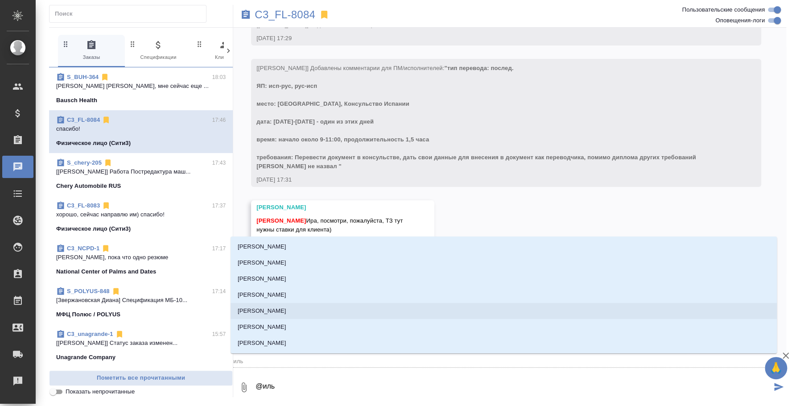
type textarea "@ильи"
type input "ильи"
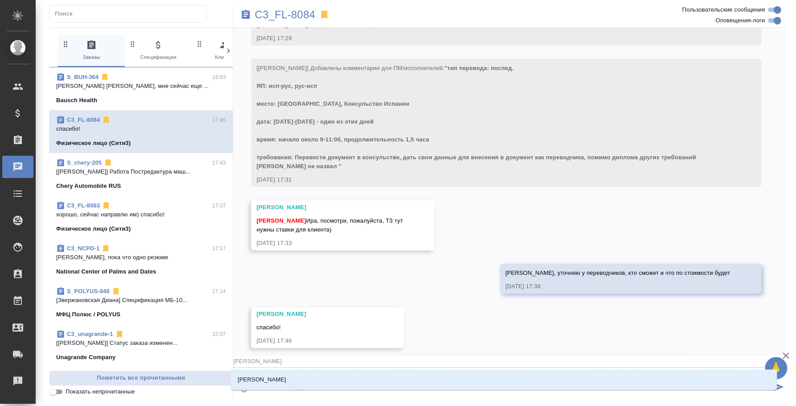
type textarea "@ильин"
type input "ильин"
click at [406, 376] on li "[PERSON_NAME]" at bounding box center [503, 379] width 546 height 16
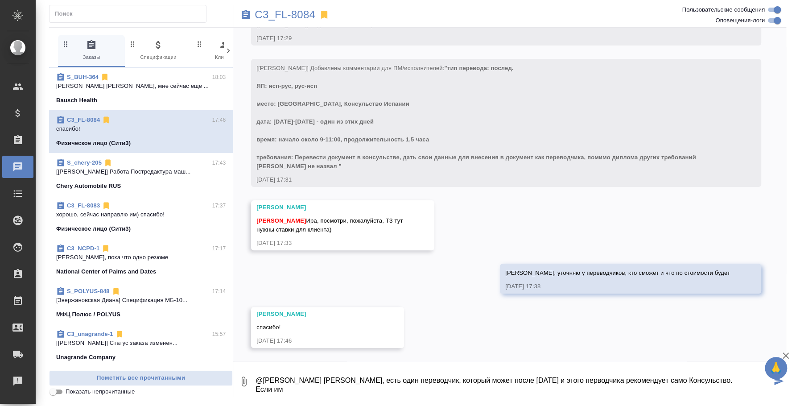
click at [565, 375] on textarea "@Ильина Екатерина Катя, есть один переводчик, который может после 2 октября и э…" at bounding box center [512, 381] width 517 height 30
click at [529, 391] on textarea "@Ильина Екатерина Катя, есть один переводчик, который может после 2 октября и э…" at bounding box center [512, 381] width 517 height 30
click at [344, 371] on textarea "@Ильина Екатерина Катя, есть один переводчик, который может после 2 октября и э…" at bounding box center [512, 381] width 517 height 30
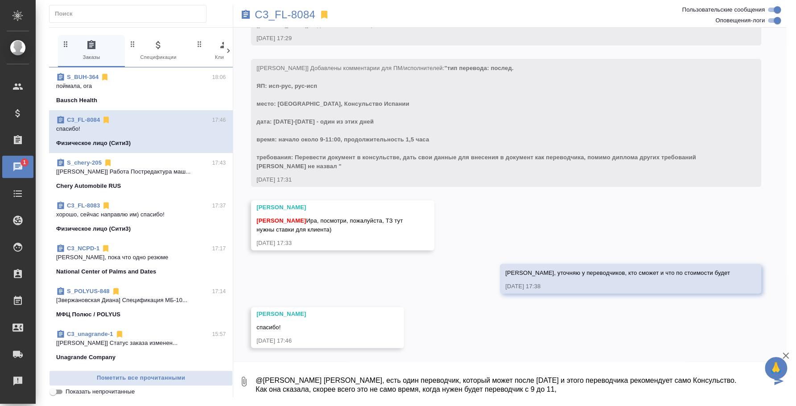
type textarea "@Ильина Екатерина Катя, есть один переводчик, который может после 2 октября и э…"
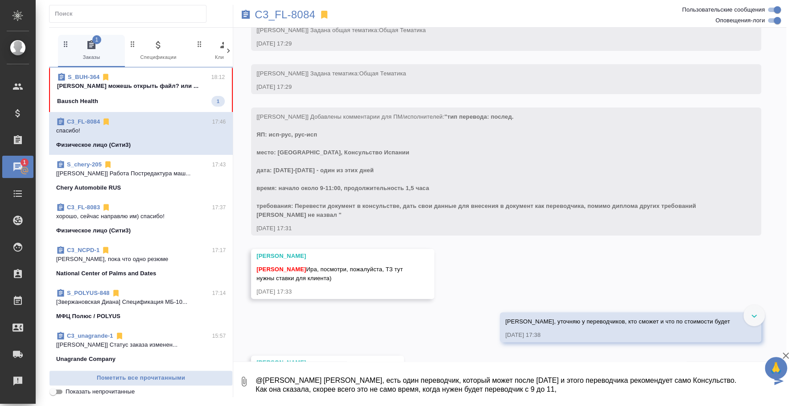
scroll to position [38, 0]
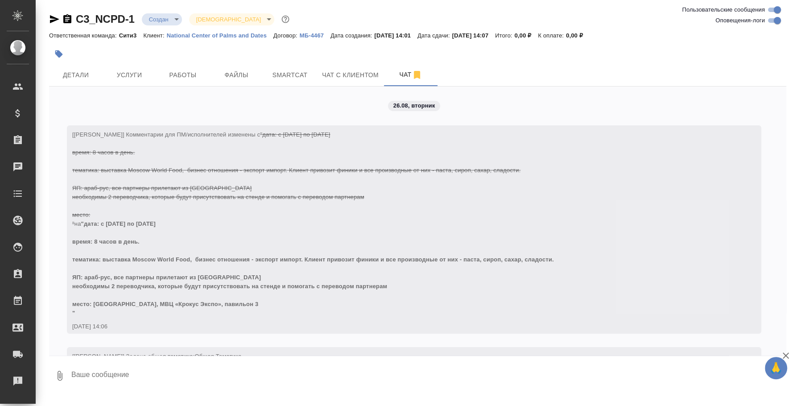
scroll to position [1435, 0]
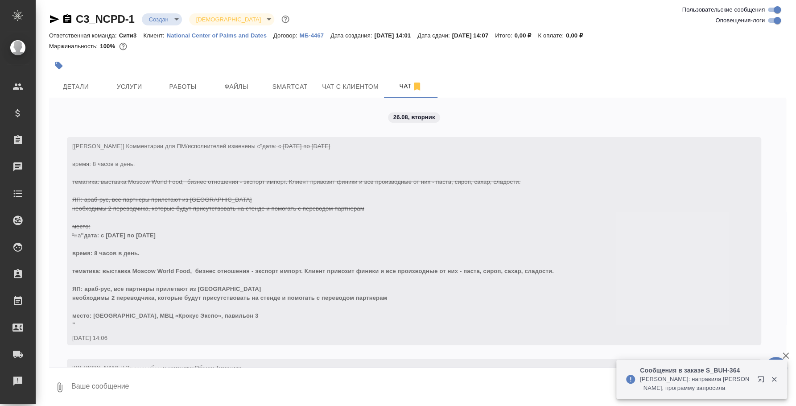
scroll to position [1435, 0]
